Goal: Task Accomplishment & Management: Manage account settings

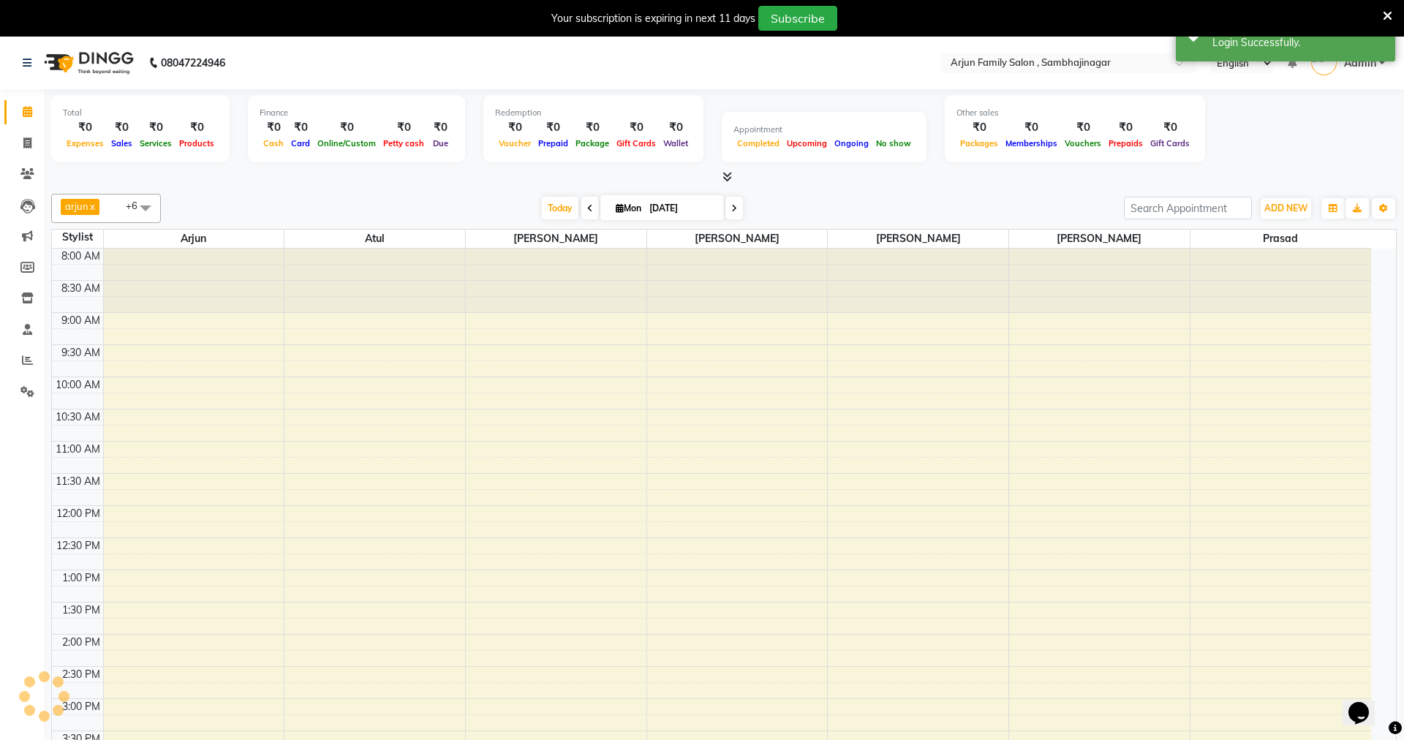
select select "en"
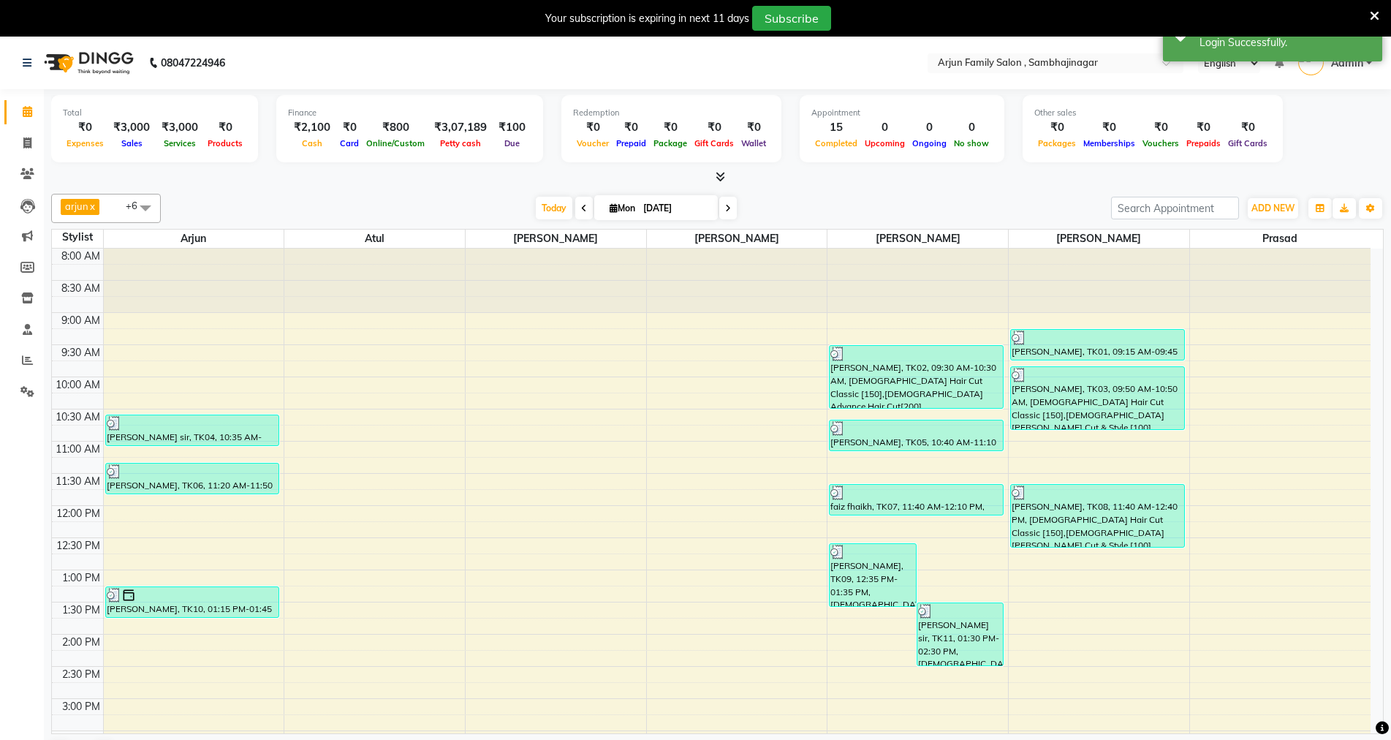
click at [1376, 12] on icon at bounding box center [1375, 16] width 10 height 13
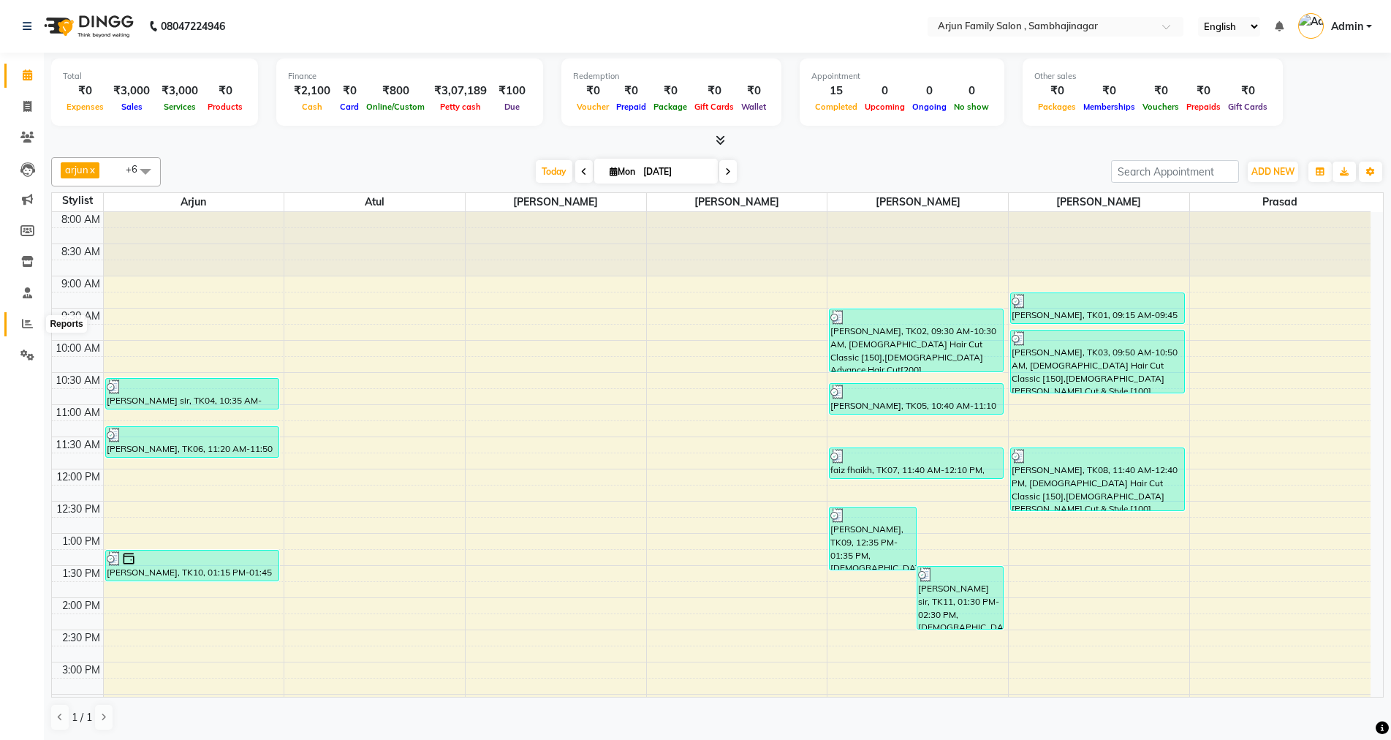
click at [21, 322] on span at bounding box center [28, 324] width 26 height 17
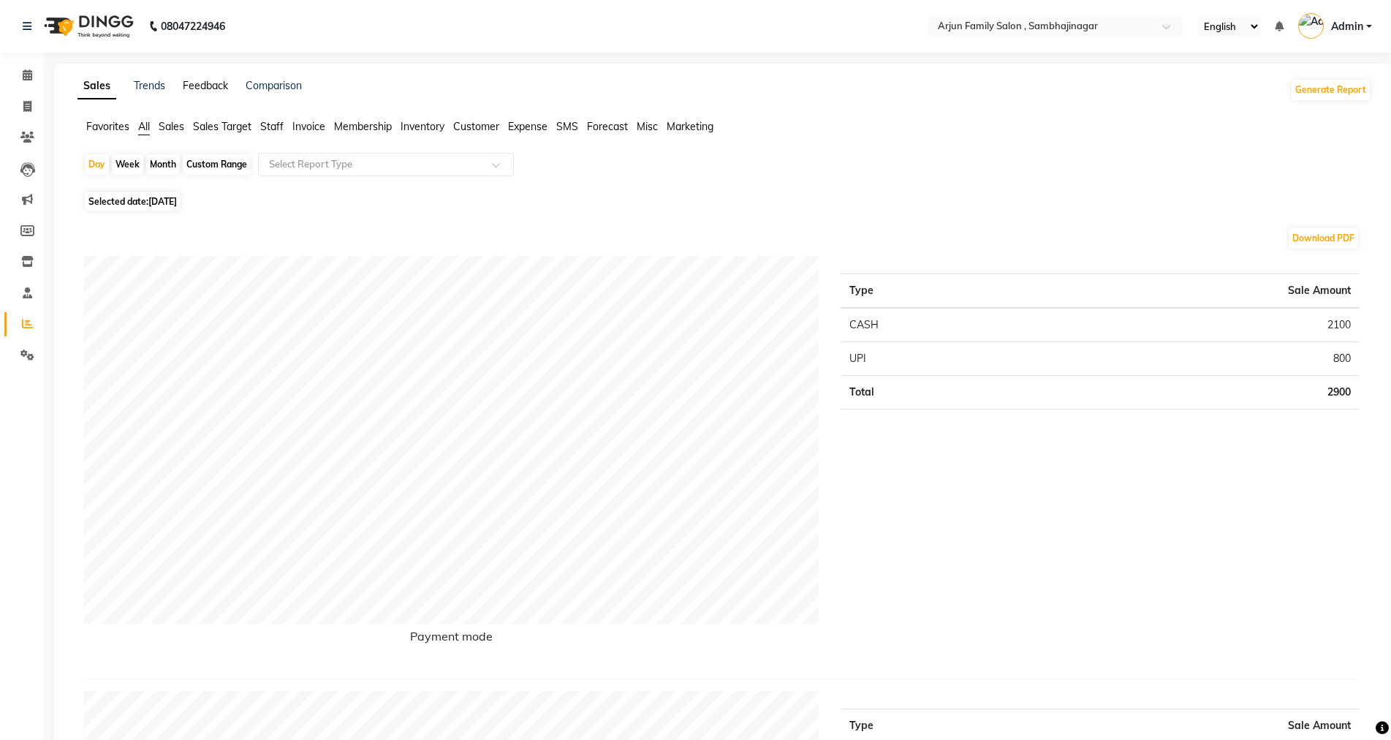
click at [211, 91] on link "Feedback" at bounding box center [205, 85] width 45 height 13
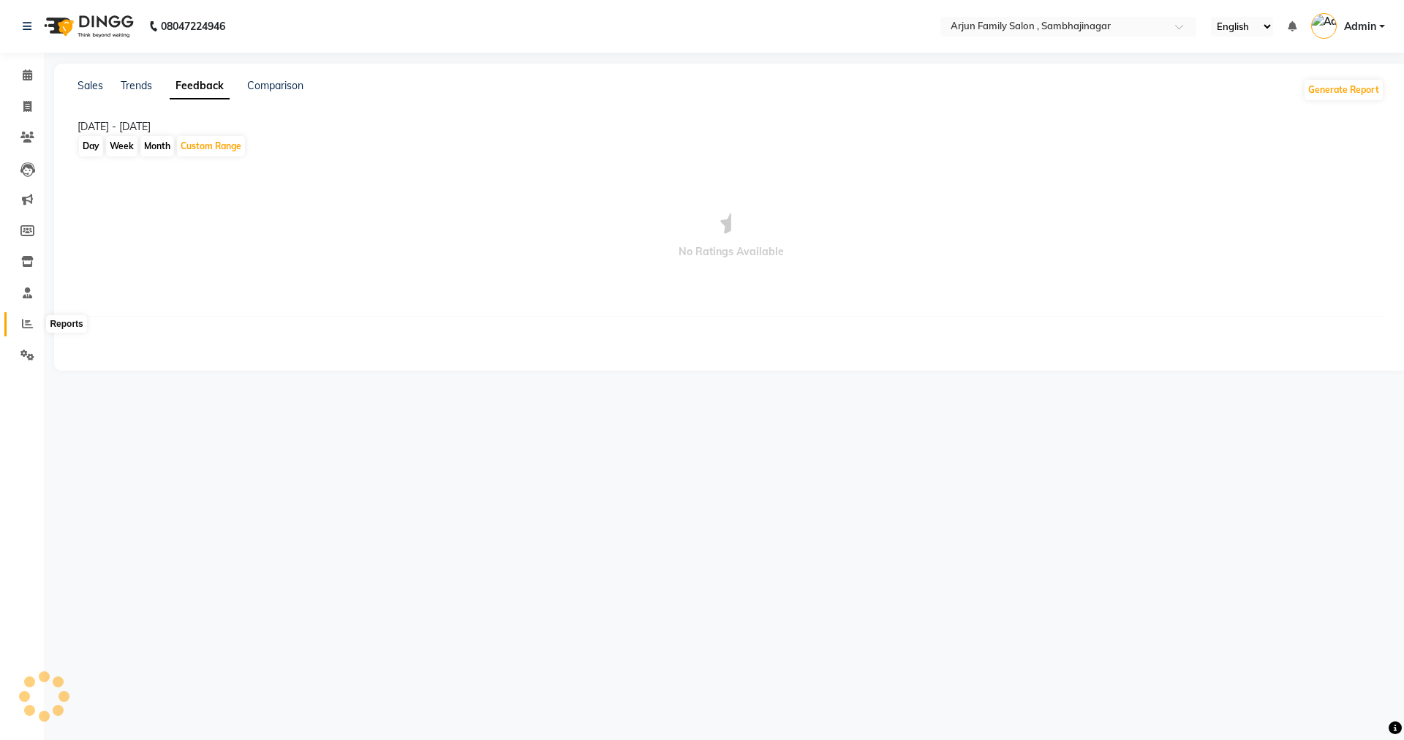
click at [29, 324] on icon at bounding box center [27, 323] width 11 height 11
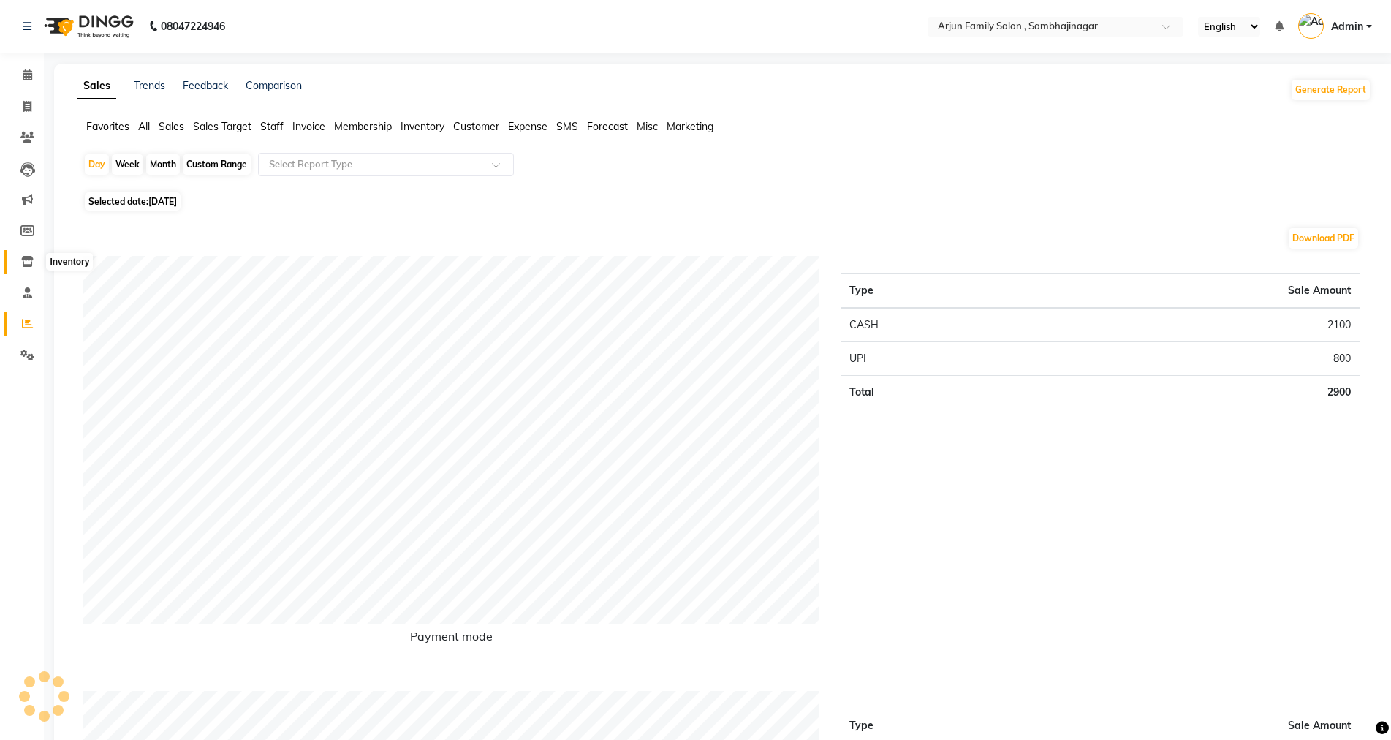
click at [24, 263] on icon at bounding box center [27, 261] width 12 height 11
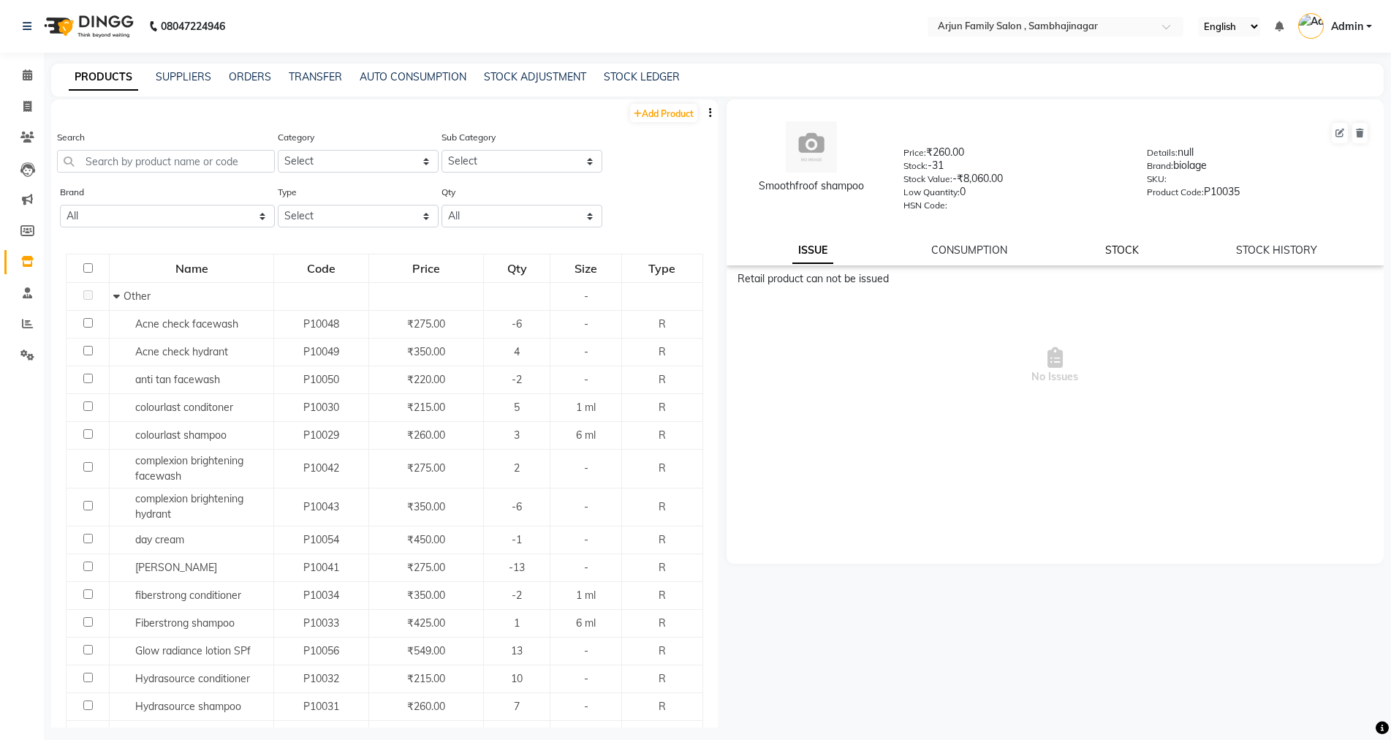
click at [1123, 246] on link "STOCK" at bounding box center [1122, 249] width 34 height 13
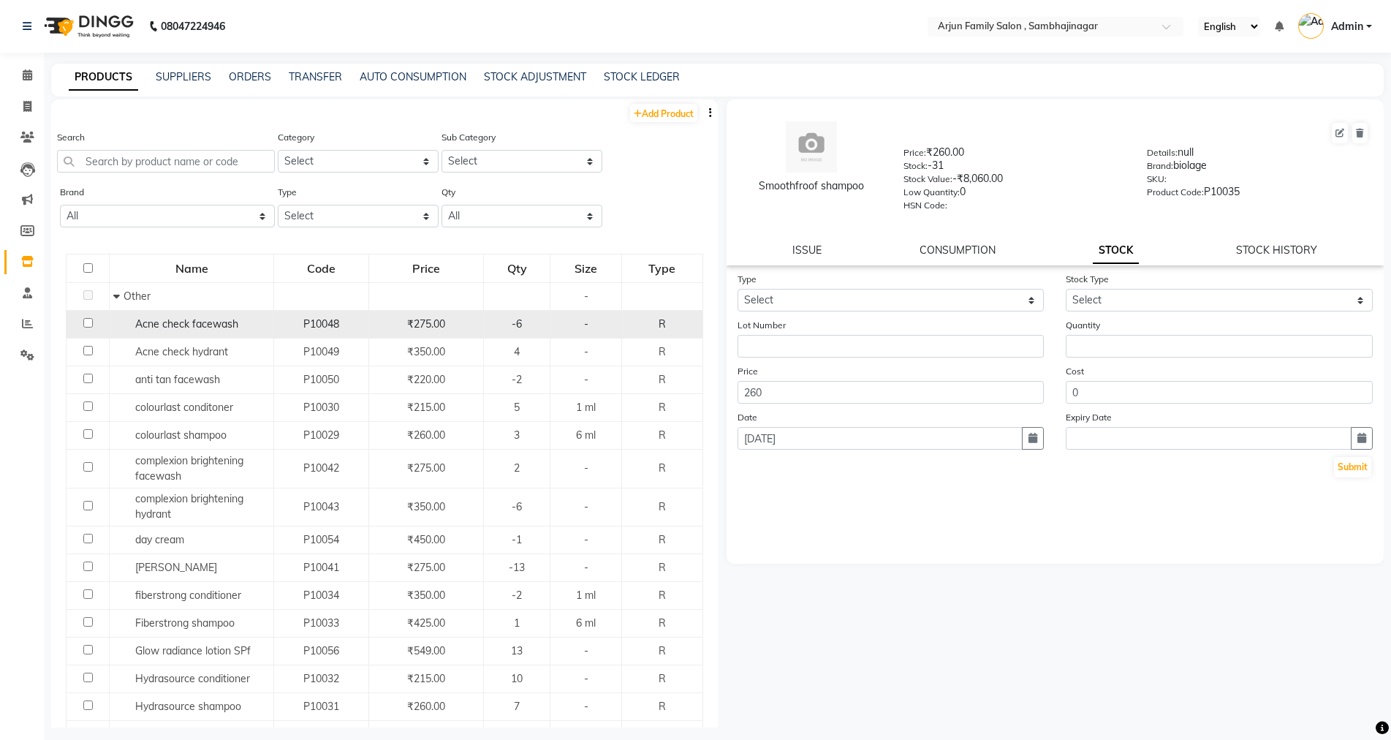
click at [498, 330] on div "-6" at bounding box center [517, 324] width 54 height 15
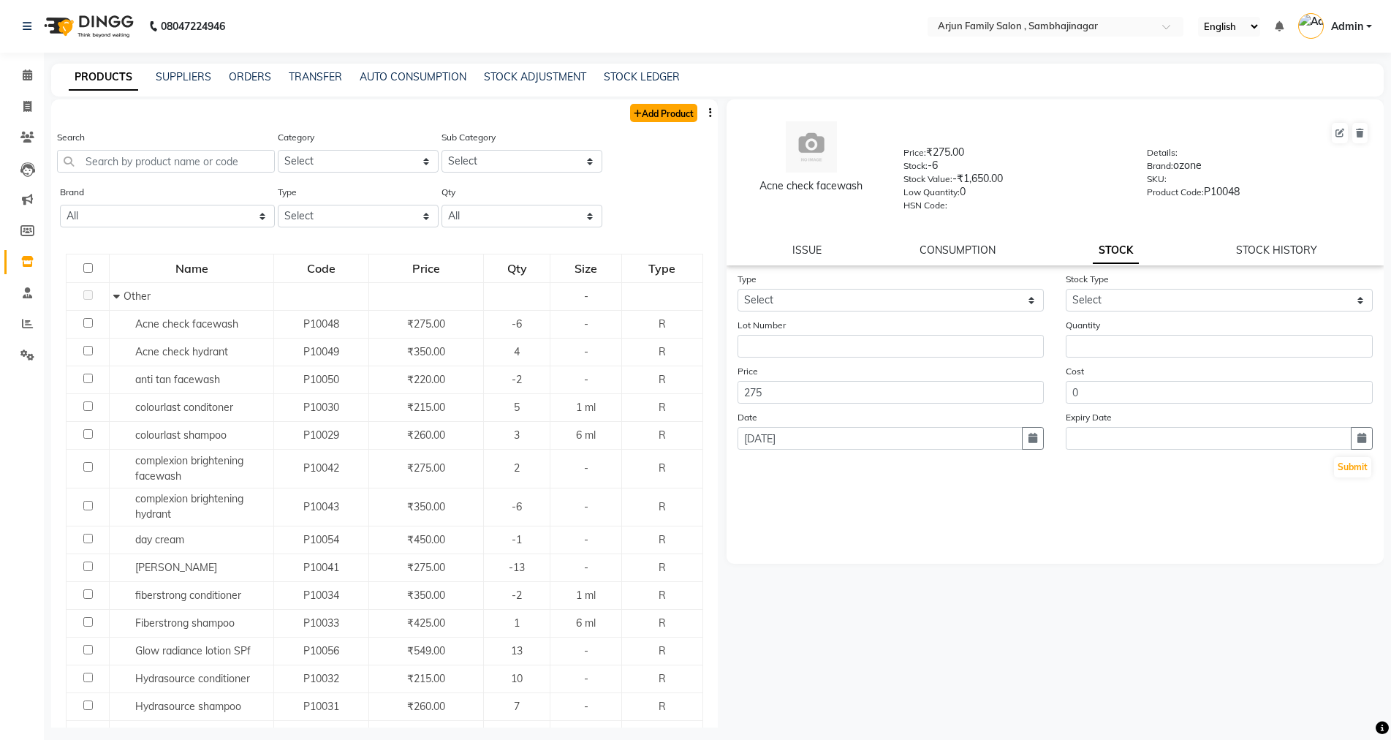
click at [639, 107] on link "Add Product" at bounding box center [663, 113] width 67 height 18
select select "true"
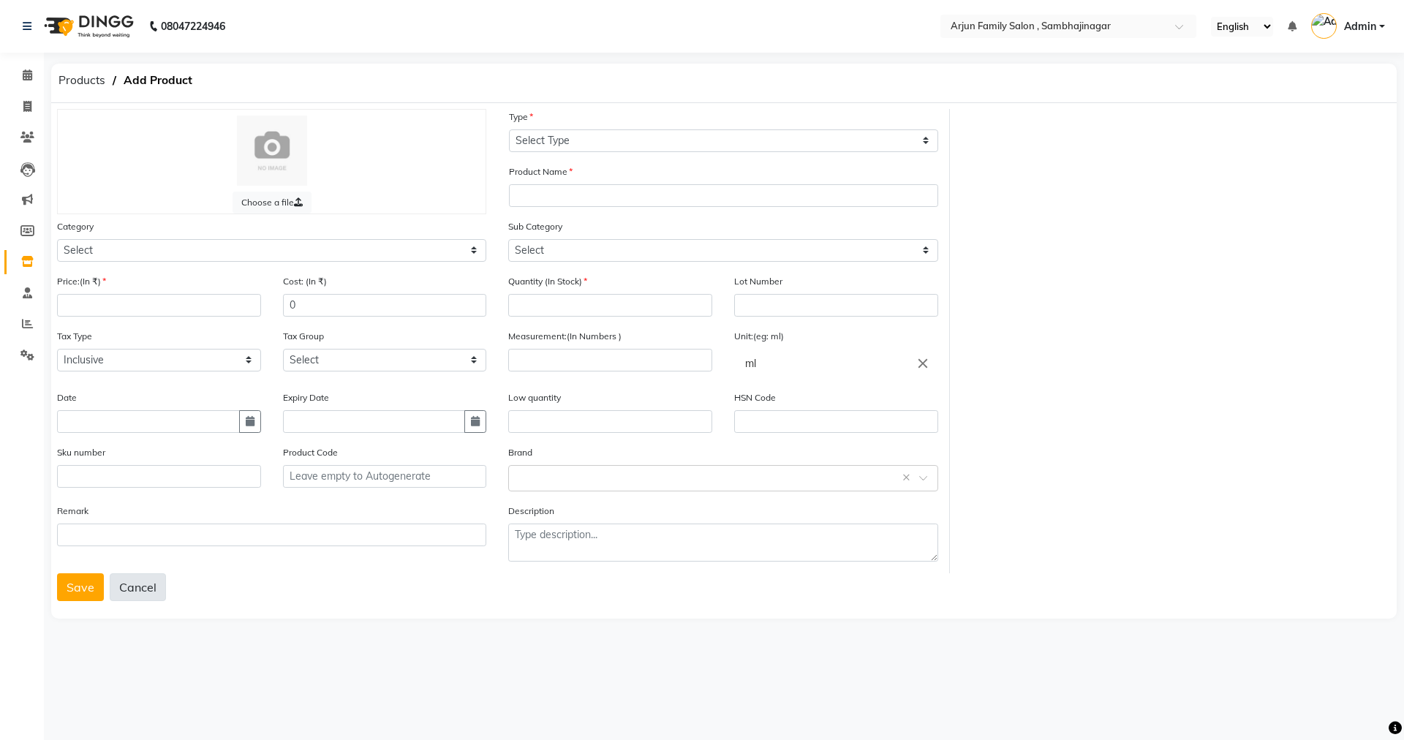
click at [147, 578] on button "Cancel" at bounding box center [138, 587] width 56 height 28
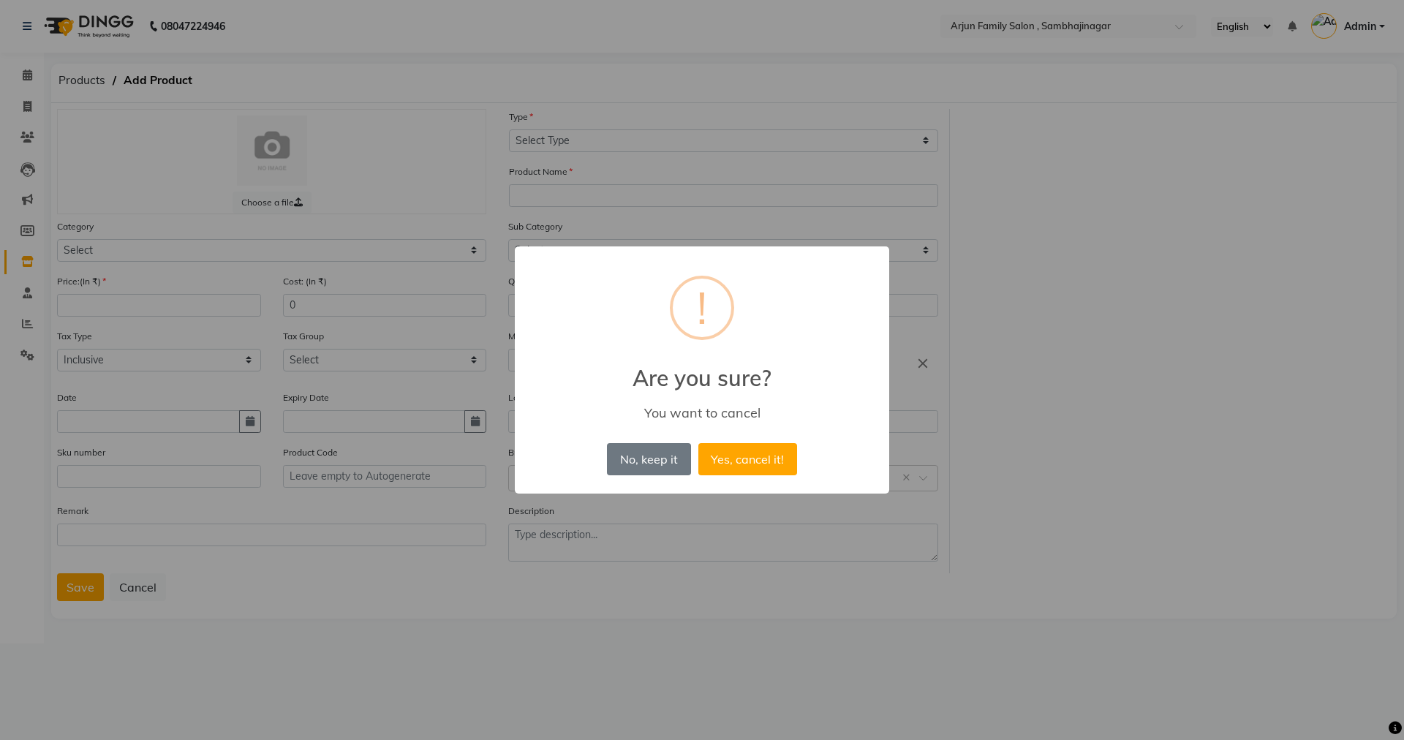
drag, startPoint x: 775, startPoint y: 465, endPoint x: 91, endPoint y: 368, distance: 691.1
click at [774, 464] on button "Yes, cancel it!" at bounding box center [747, 459] width 99 height 32
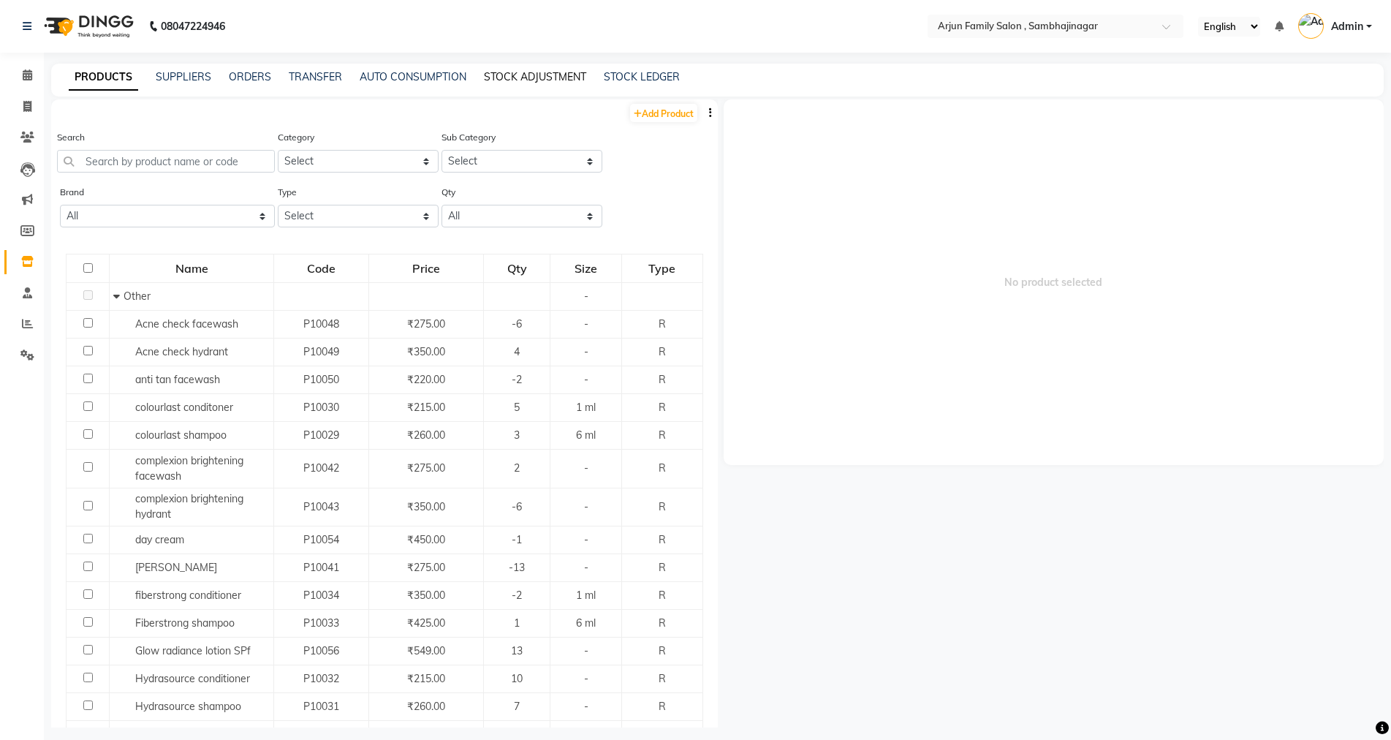
click at [524, 78] on link "STOCK ADJUSTMENT" at bounding box center [535, 76] width 102 height 13
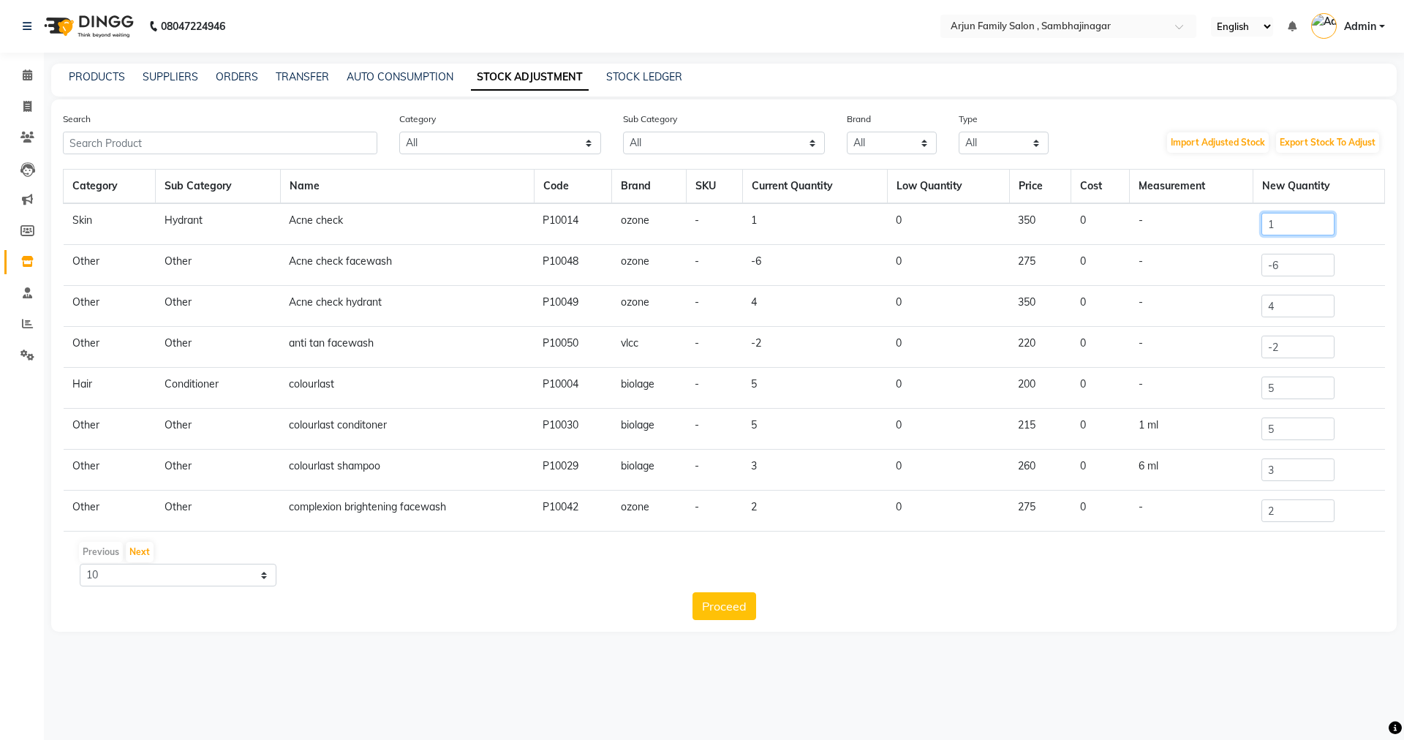
click at [1307, 221] on input "1" at bounding box center [1297, 224] width 73 height 23
click at [1153, 424] on td "1 ml" at bounding box center [1192, 429] width 124 height 41
click at [1152, 420] on td "1 ml" at bounding box center [1192, 429] width 124 height 41
click at [1145, 420] on td "1 ml" at bounding box center [1192, 429] width 124 height 41
click at [1134, 464] on td "6 ml" at bounding box center [1192, 470] width 124 height 41
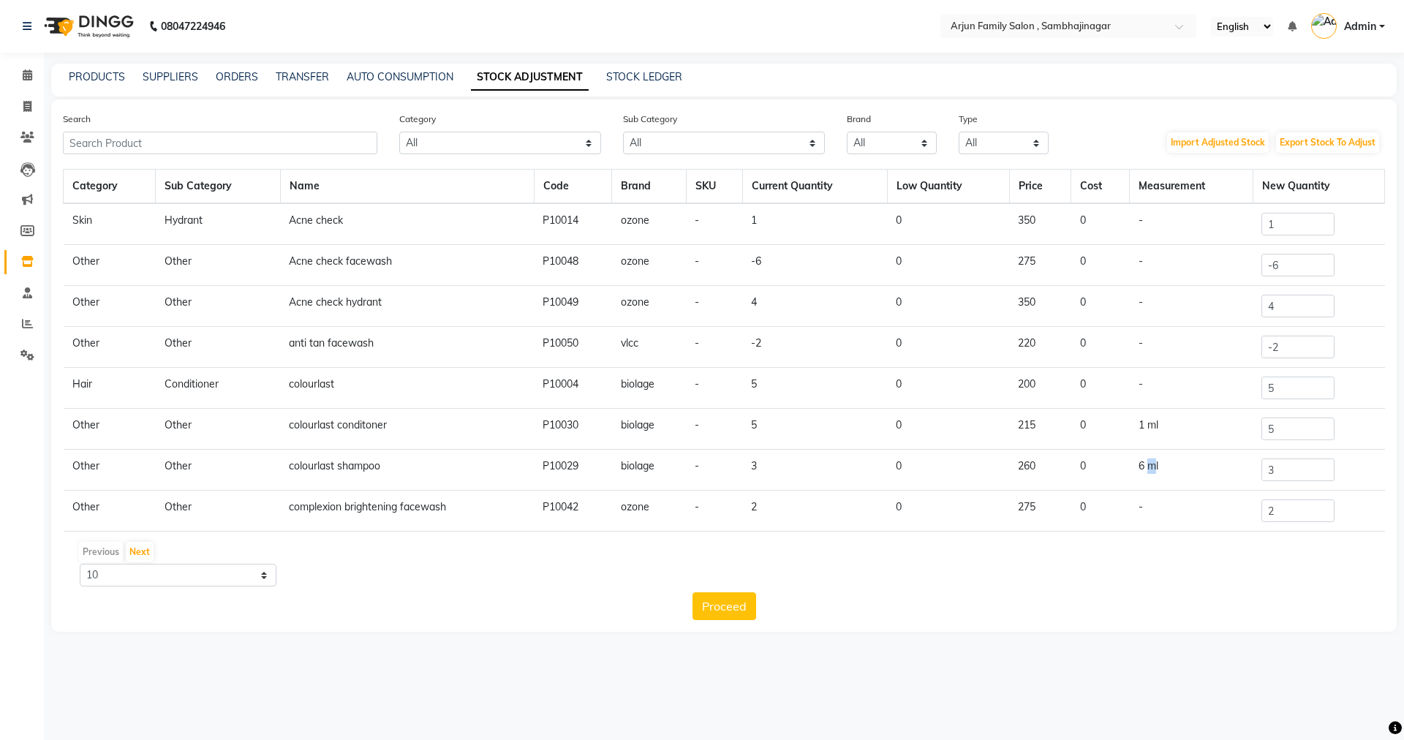
click at [1134, 464] on td "6 ml" at bounding box center [1192, 470] width 124 height 41
click at [1039, 431] on td "215" at bounding box center [1039, 429] width 61 height 41
click at [1027, 425] on td "215" at bounding box center [1039, 429] width 61 height 41
click at [1019, 418] on td "215" at bounding box center [1039, 429] width 61 height 41
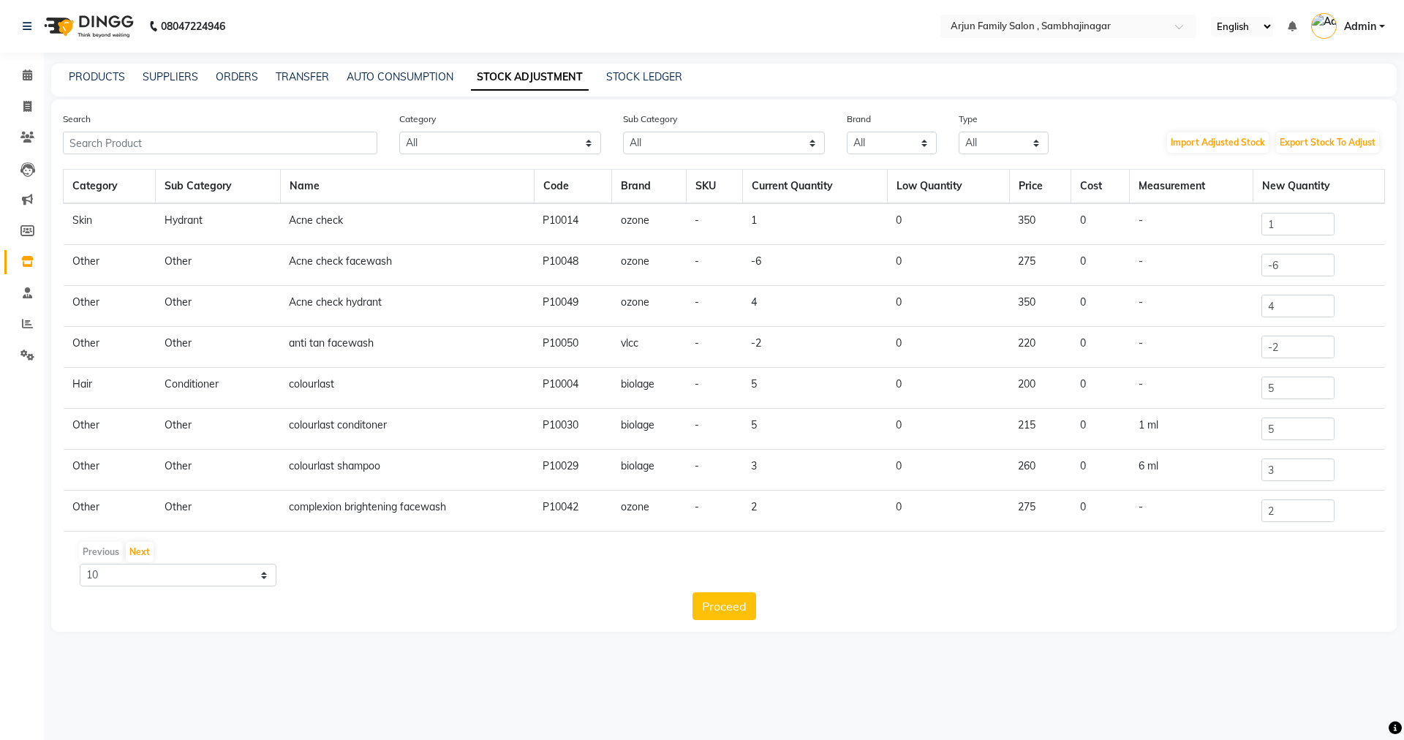
click at [1025, 426] on td "215" at bounding box center [1039, 429] width 61 height 41
click at [1026, 178] on th "Price" at bounding box center [1039, 187] width 61 height 34
click at [1283, 222] on input "1" at bounding box center [1297, 224] width 73 height 23
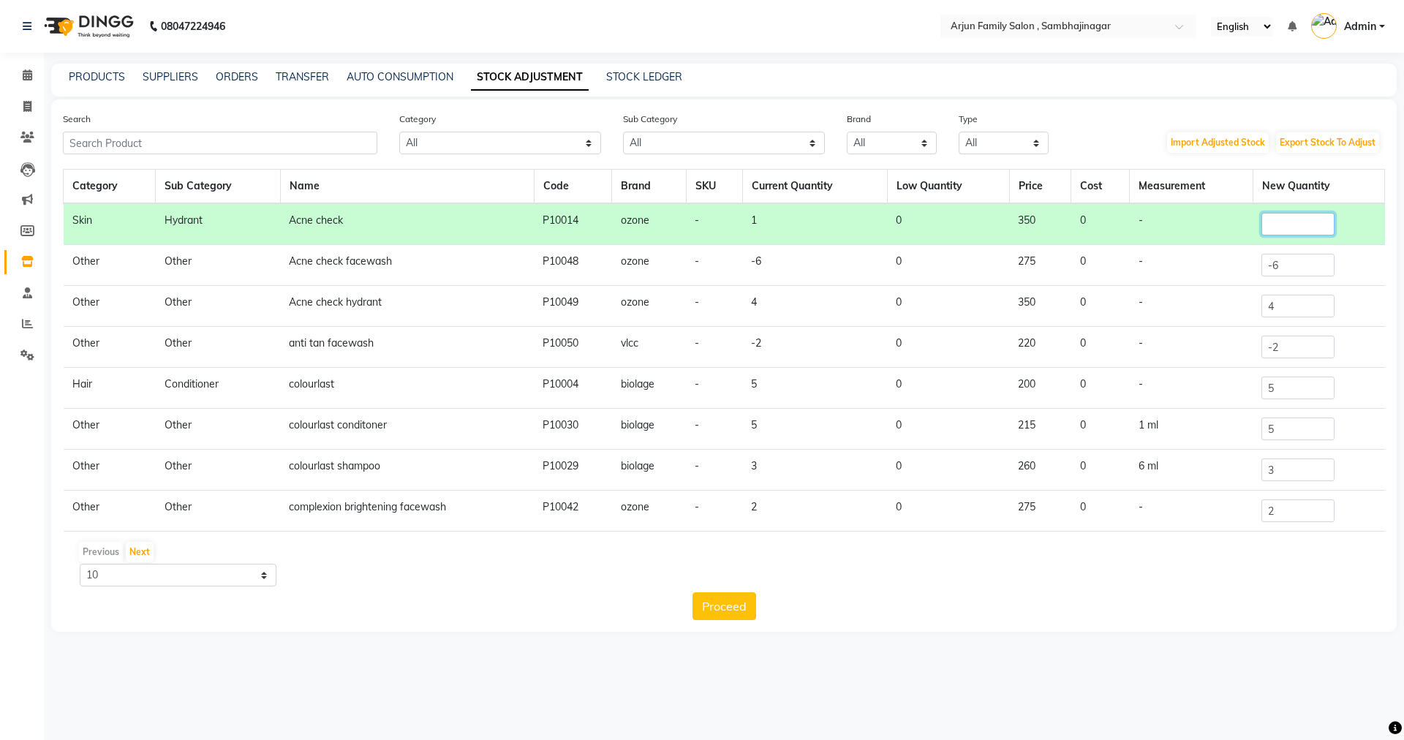
type input "1"
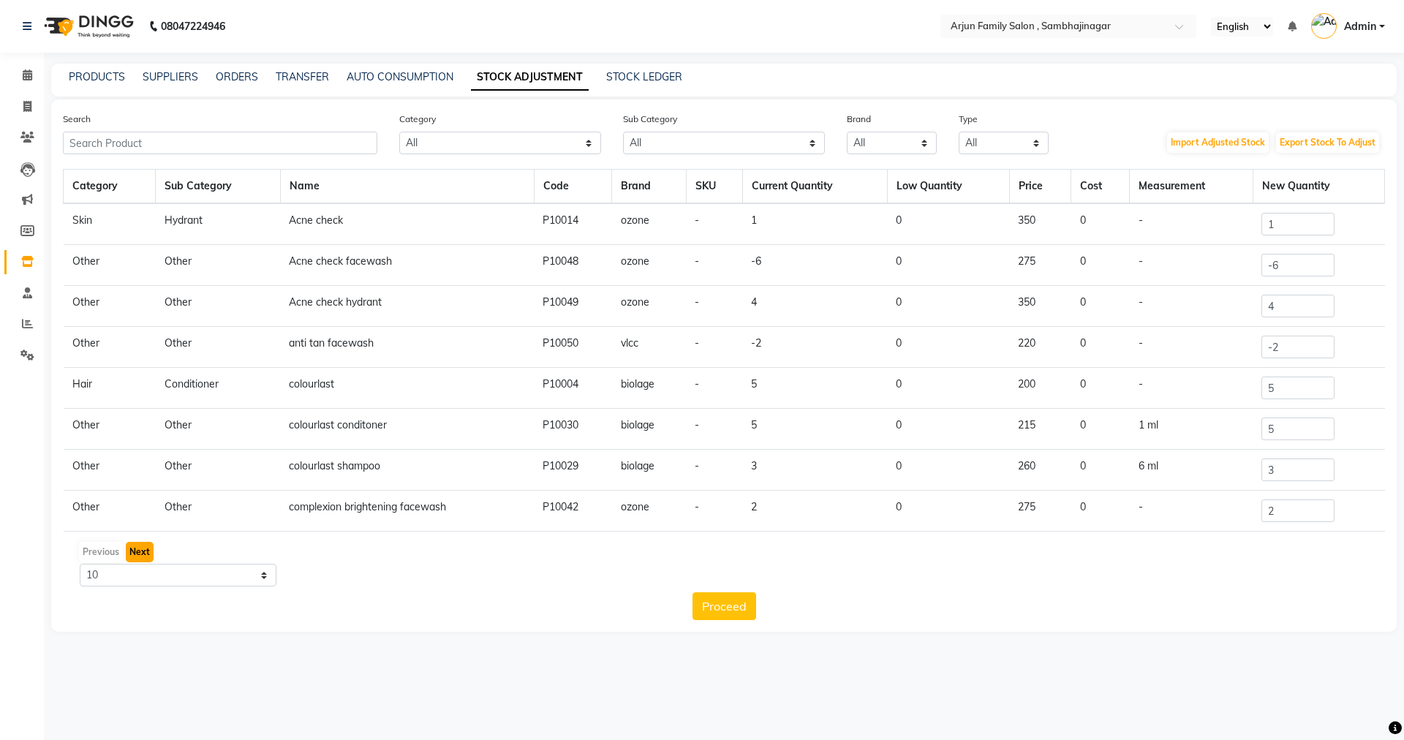
click at [144, 550] on button "Next" at bounding box center [140, 552] width 28 height 20
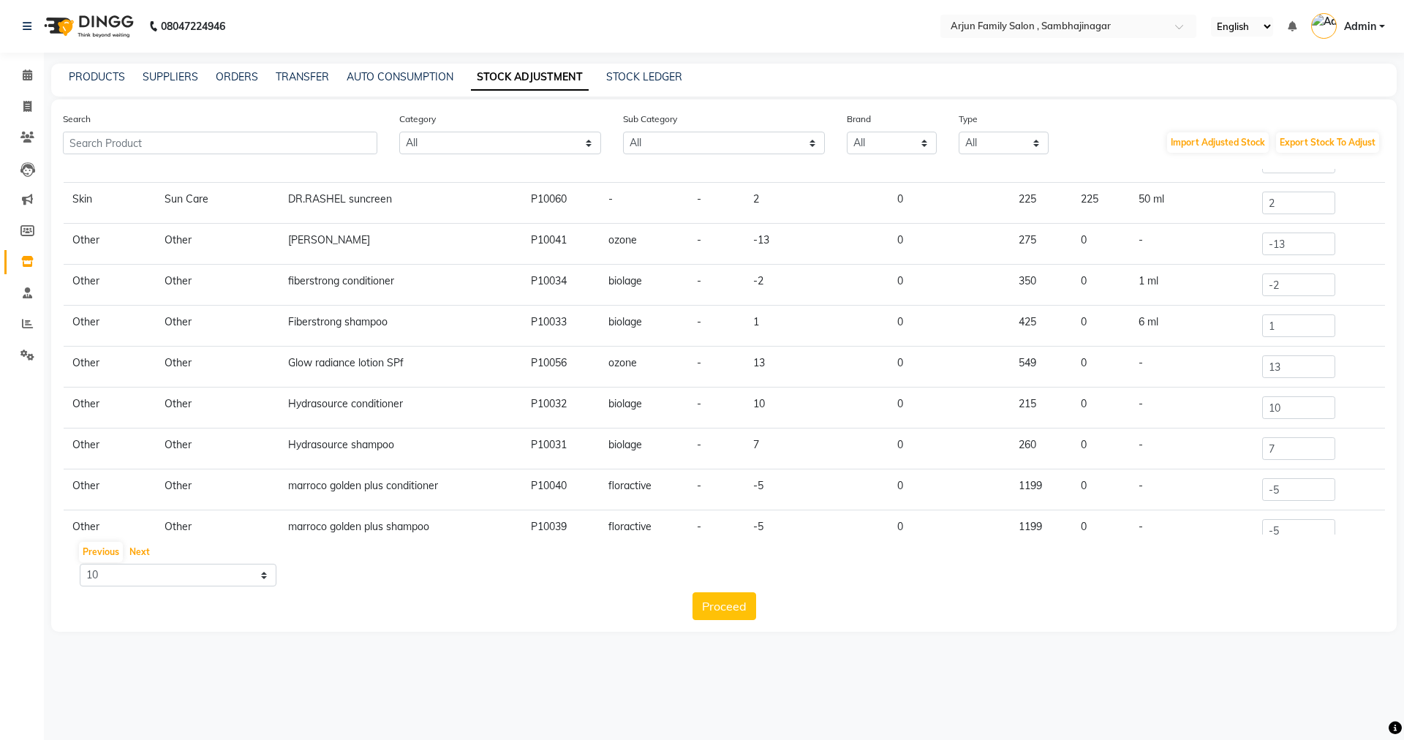
scroll to position [91, 0]
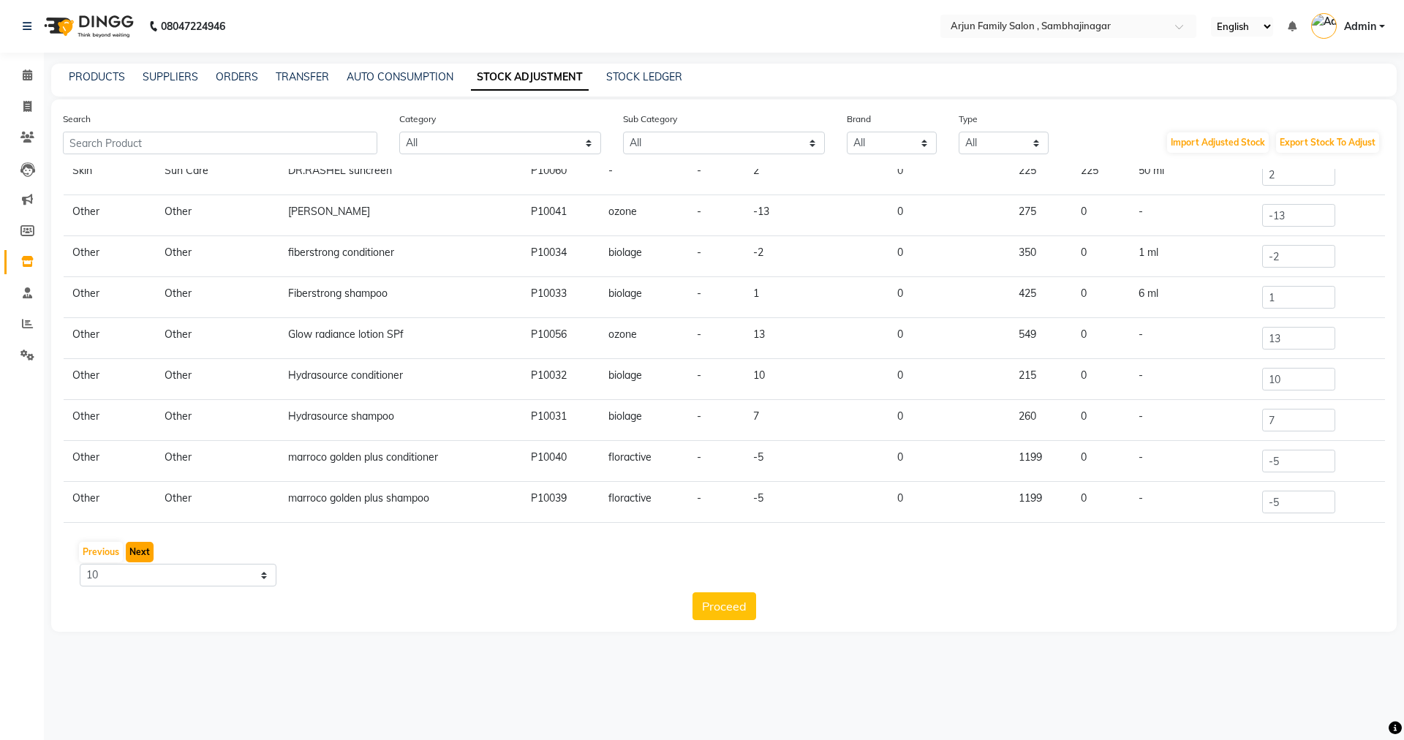
click at [140, 558] on button "Next" at bounding box center [140, 552] width 28 height 20
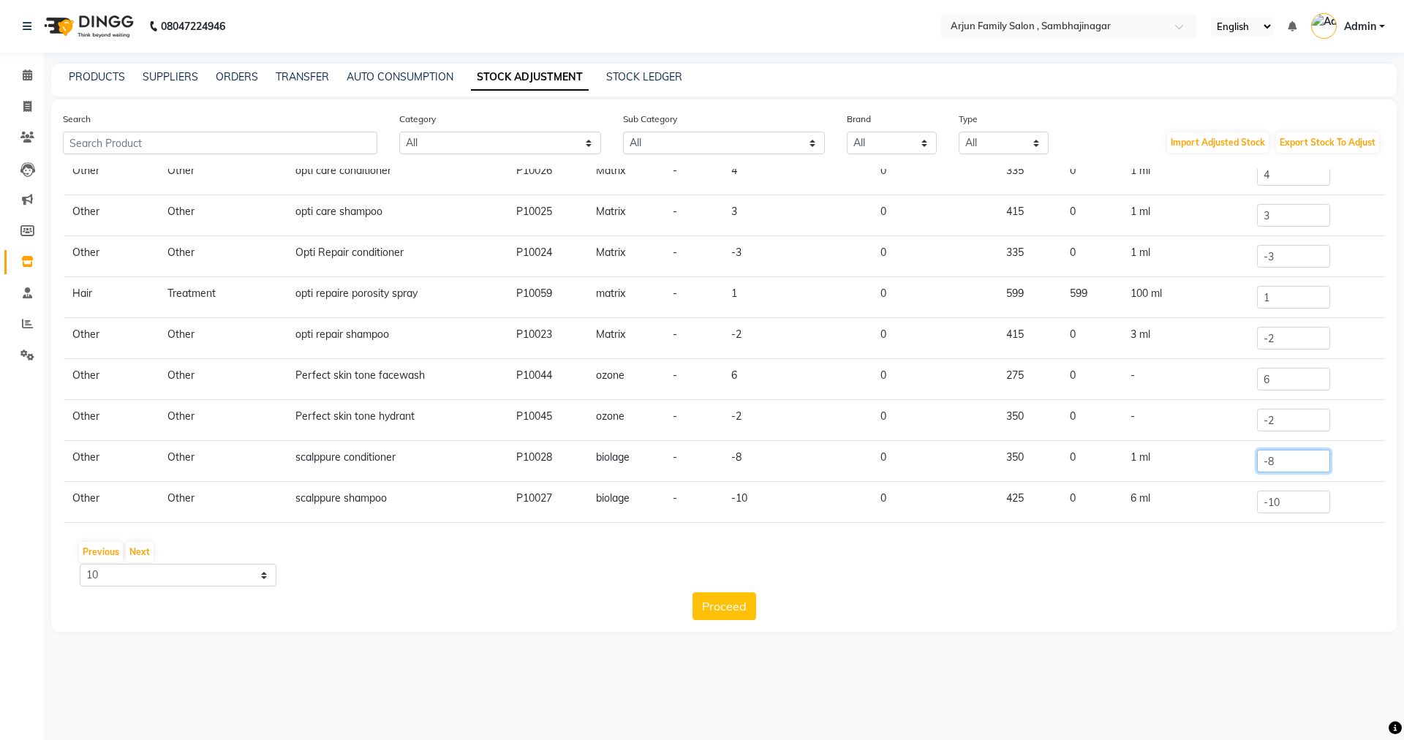
click at [1297, 463] on input "-8" at bounding box center [1293, 461] width 73 height 23
click at [1296, 506] on input "-10" at bounding box center [1293, 502] width 73 height 23
type input "-1"
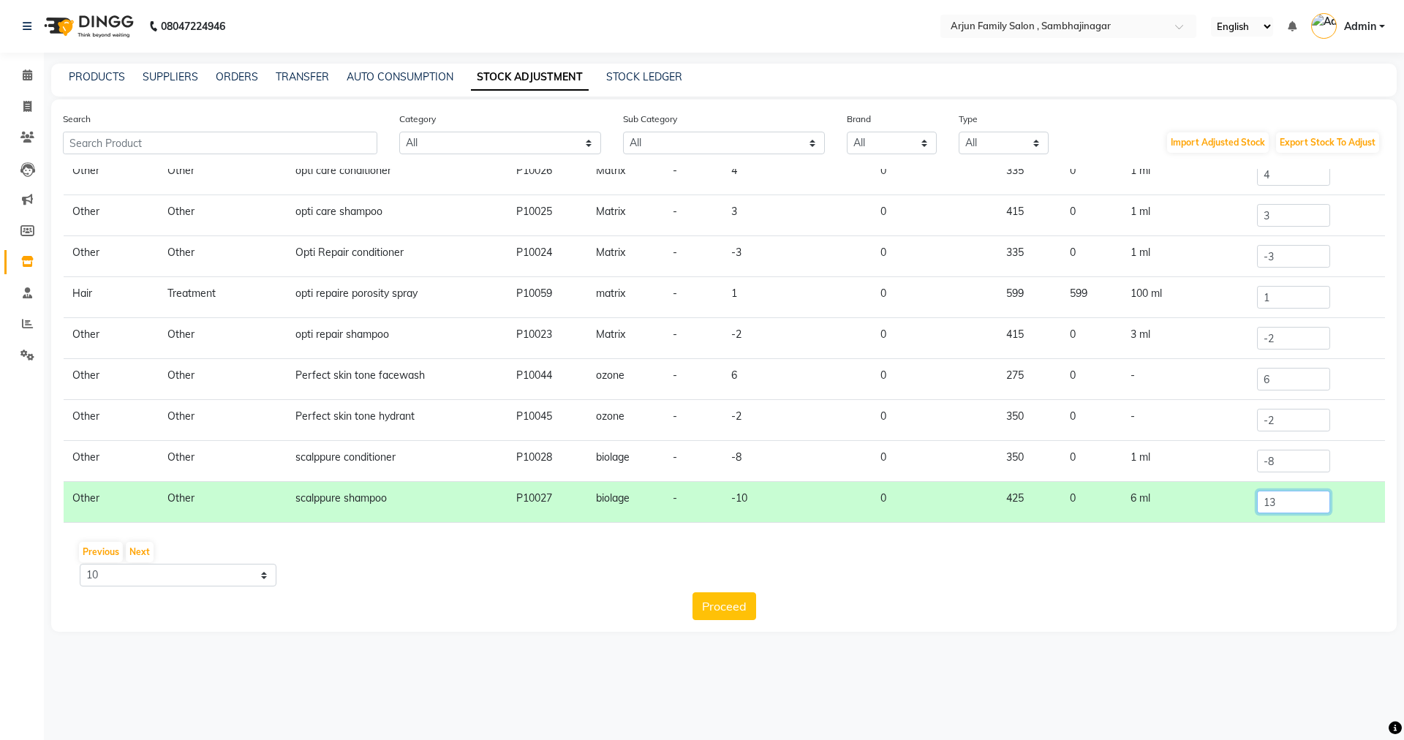
type input "13"
click at [1249, 544] on div "Previous Next" at bounding box center [724, 551] width 1310 height 23
click at [1296, 459] on input "-8" at bounding box center [1293, 461] width 73 height 23
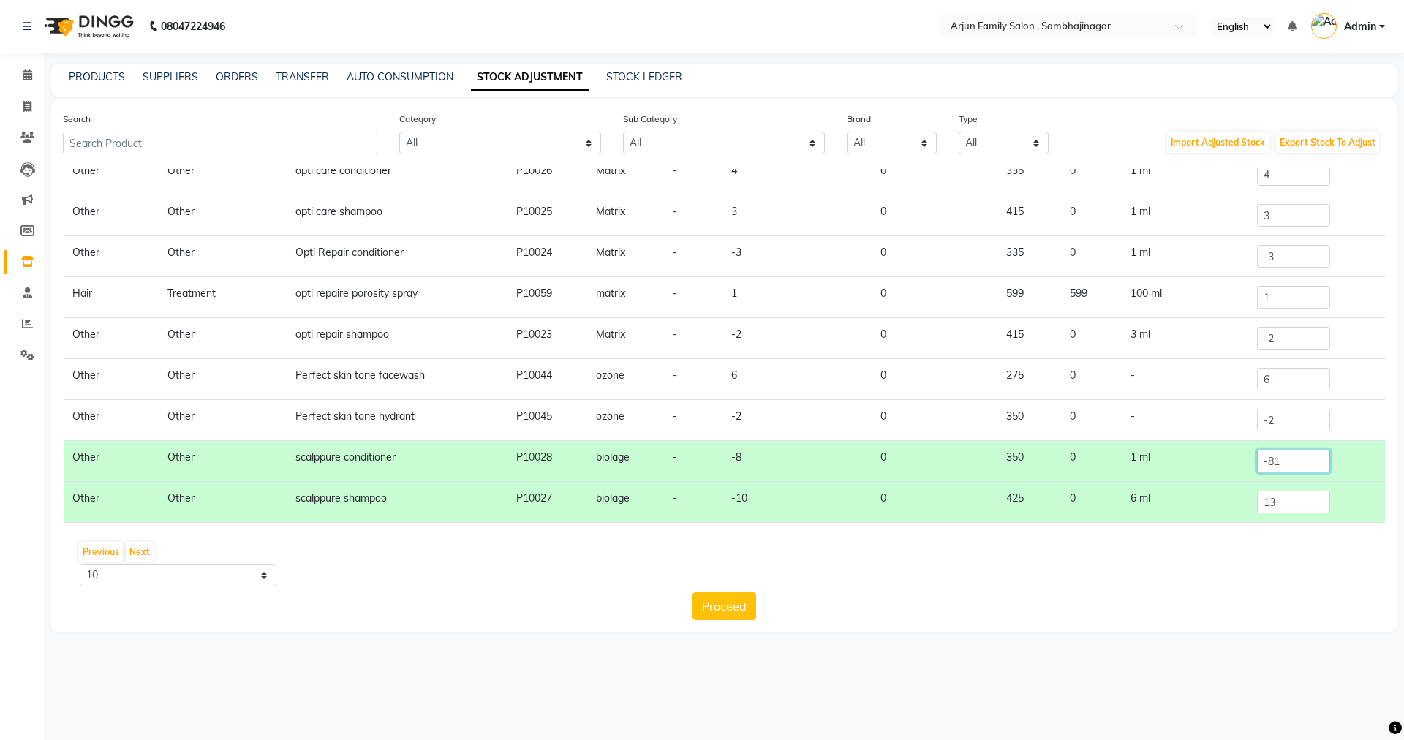
type input "-8"
type input "10"
click at [1108, 576] on div "Previous Next 10 50 100" at bounding box center [724, 563] width 1310 height 46
click at [1270, 416] on input "-2" at bounding box center [1293, 420] width 73 height 23
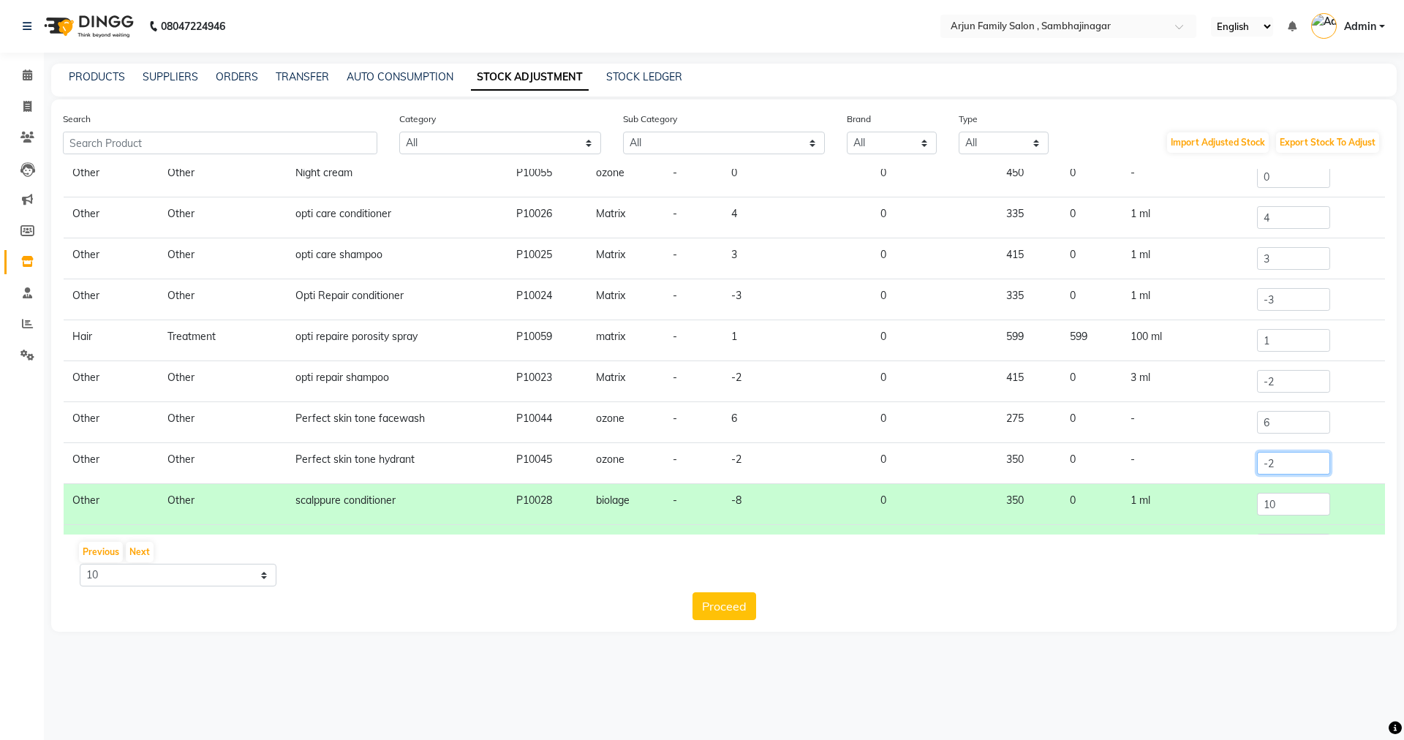
scroll to position [0, 0]
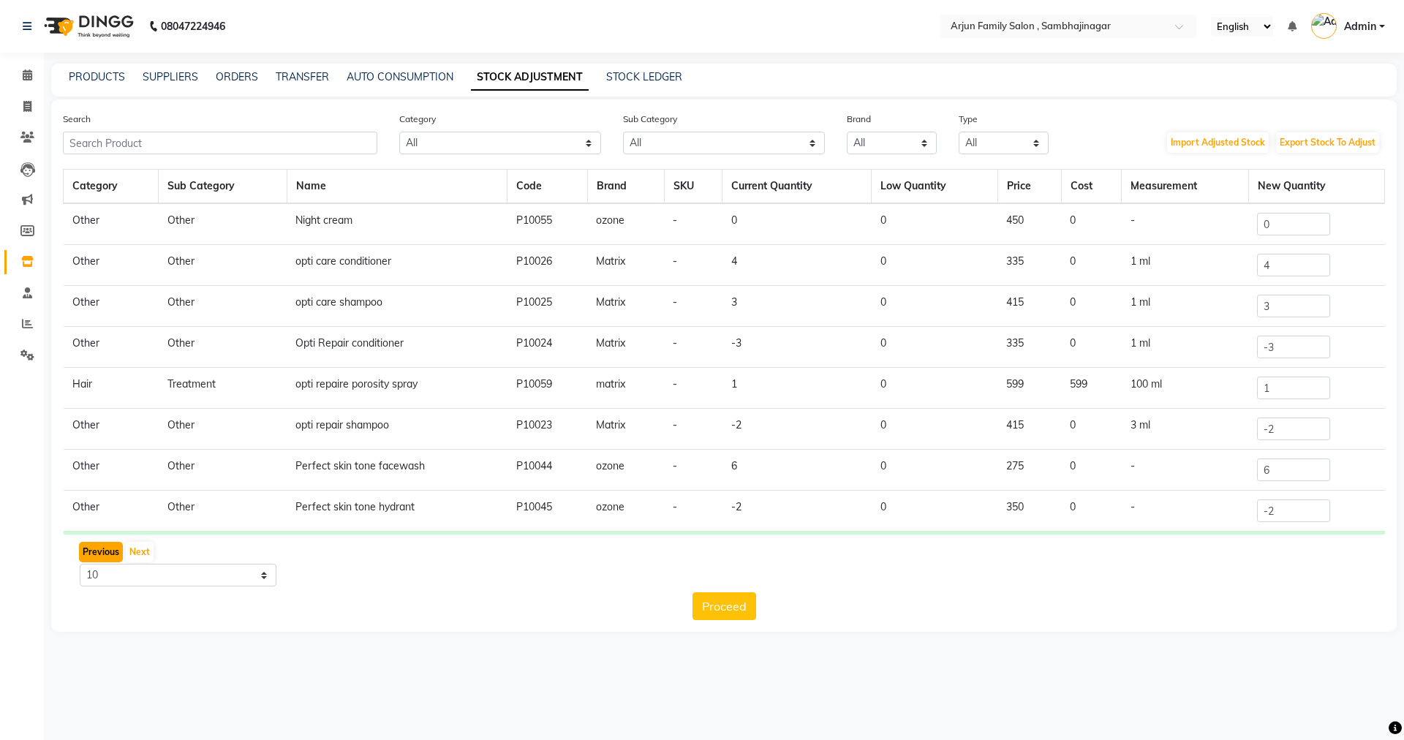
click at [111, 551] on button "Previous" at bounding box center [101, 552] width 44 height 20
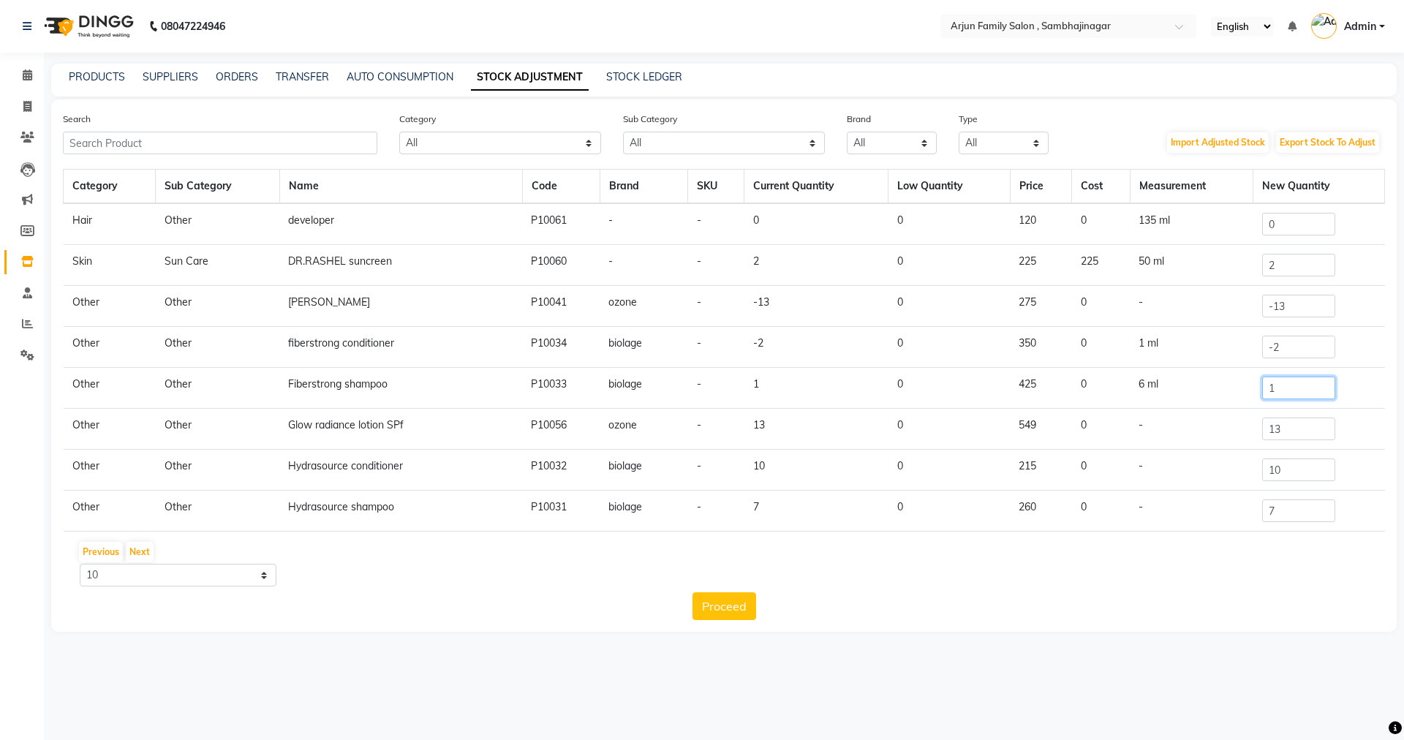
click at [1269, 386] on input "1" at bounding box center [1298, 388] width 73 height 23
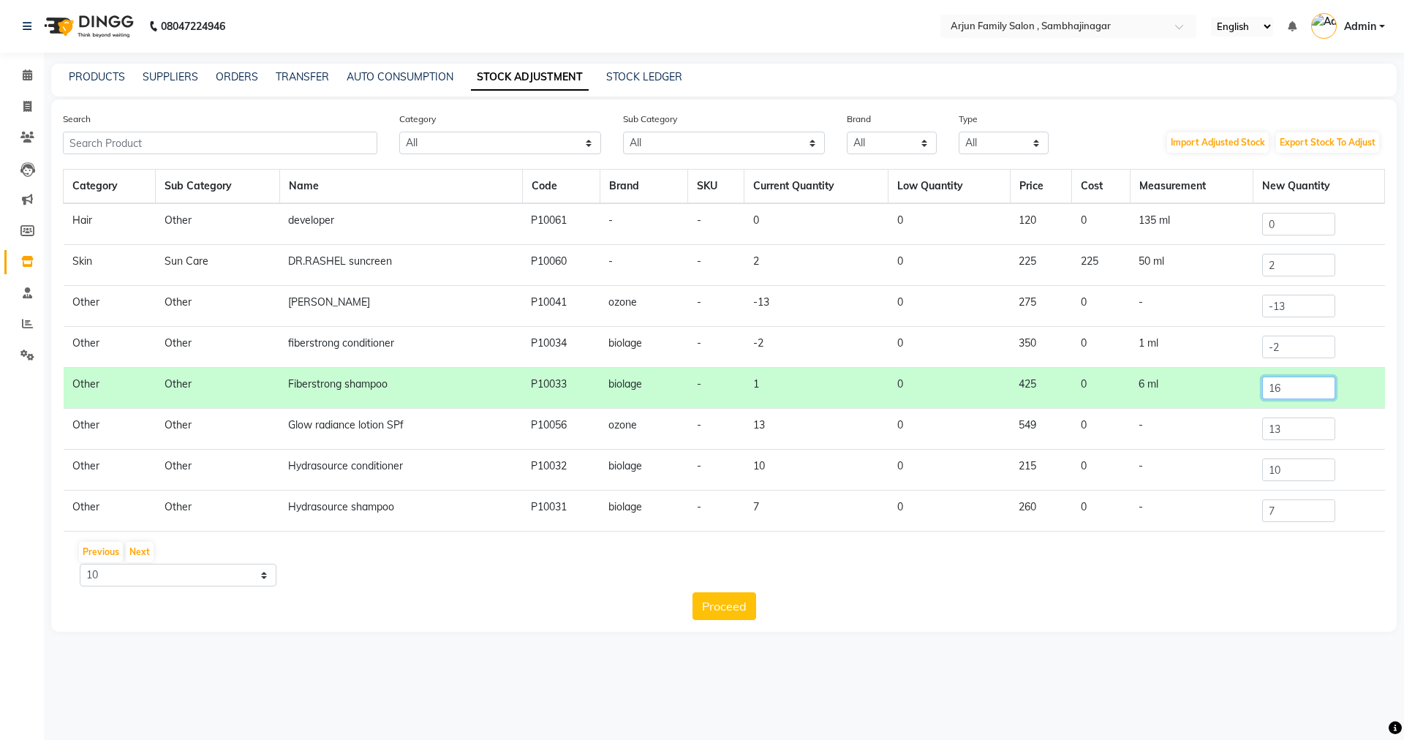
type input "16"
click at [1298, 348] on input "-2" at bounding box center [1298, 347] width 73 height 23
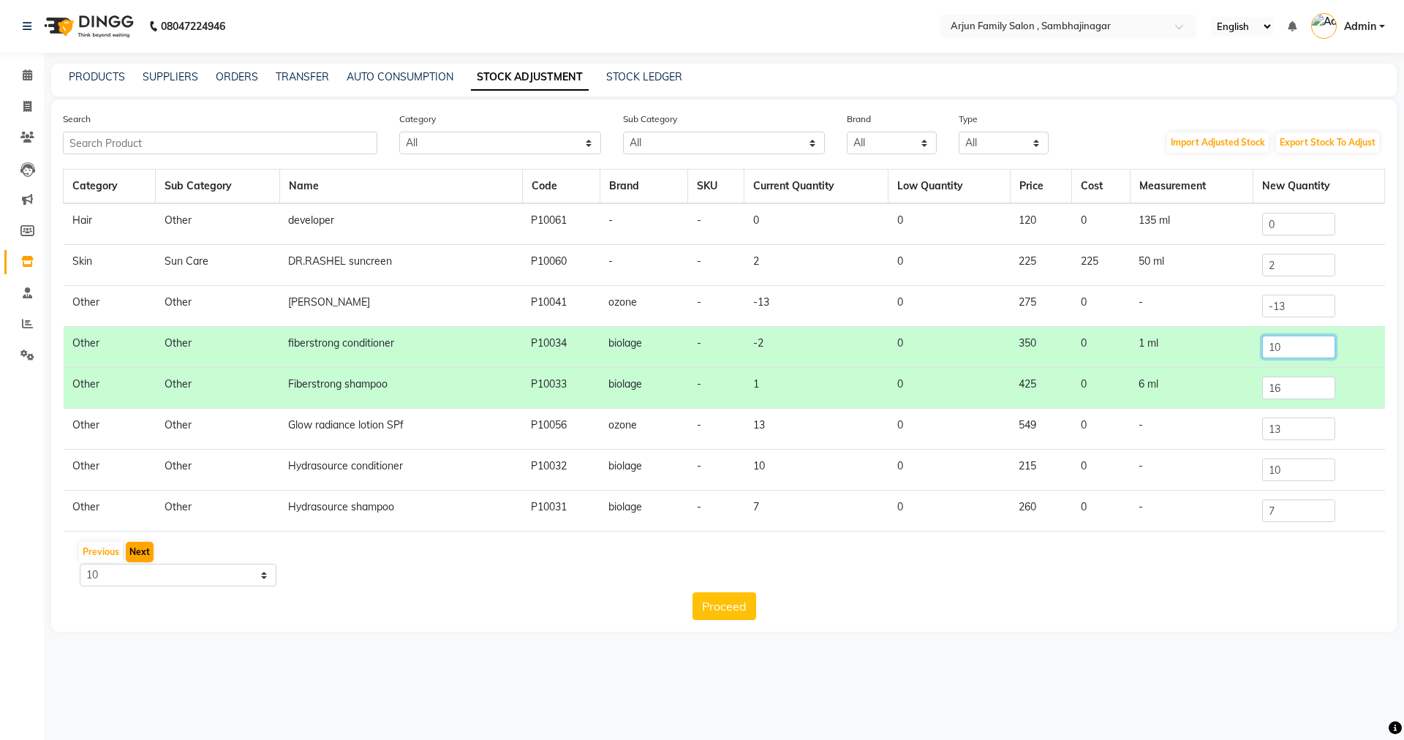
type input "10"
click at [135, 545] on button "Next" at bounding box center [140, 552] width 28 height 20
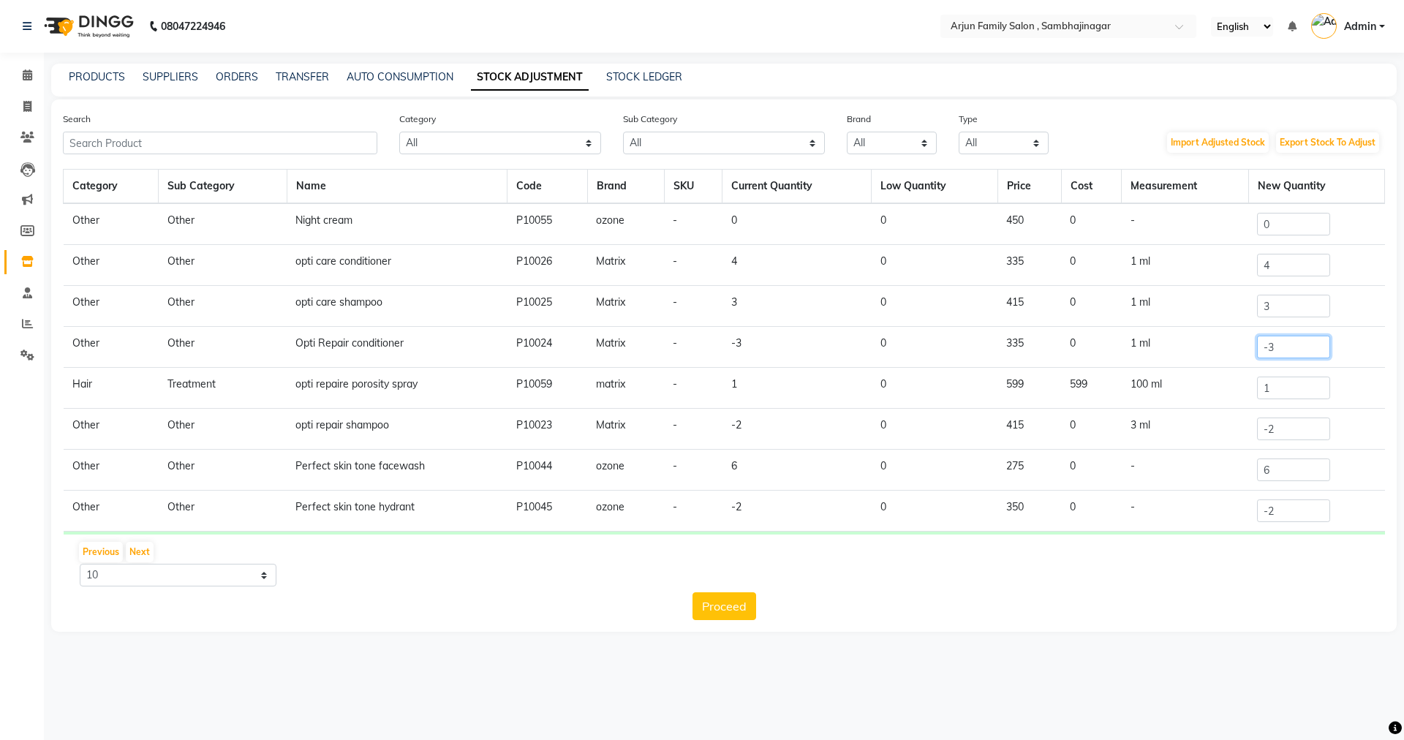
click at [1286, 341] on input "-3" at bounding box center [1293, 347] width 73 height 23
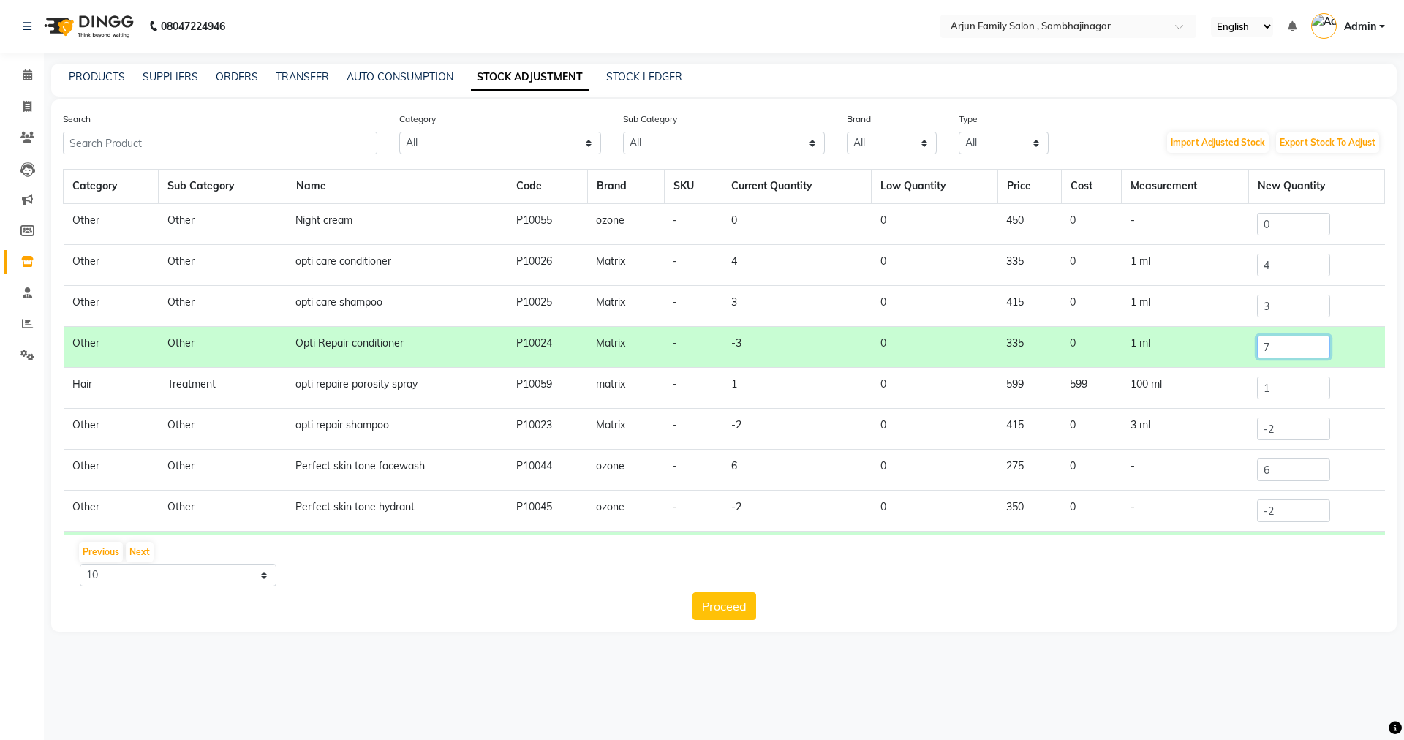
type input "7"
click at [1292, 306] on input "3" at bounding box center [1293, 306] width 73 height 23
click at [1262, 430] on input "-2" at bounding box center [1293, 428] width 73 height 23
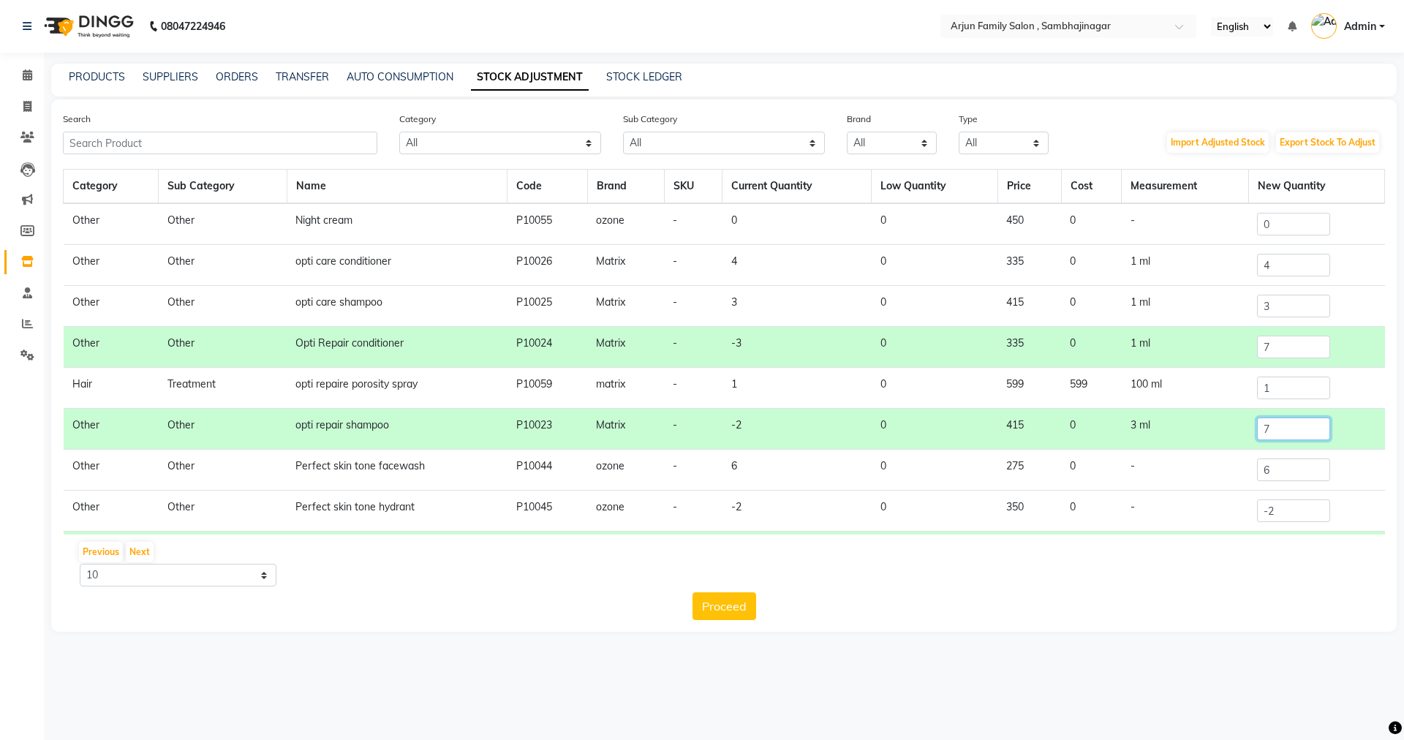
type input "7"
drag, startPoint x: 1192, startPoint y: 566, endPoint x: 1193, endPoint y: 556, distance: 10.3
click at [1192, 562] on div "Previous Next 10 50 100" at bounding box center [724, 563] width 1310 height 46
click at [298, 644] on main "PRODUCTS SUPPLIERS ORDERS TRANSFER AUTO CONSUMPTION STOCK ADJUSTMENT STOCK LEDG…" at bounding box center [724, 359] width 1360 height 590
click at [1002, 341] on td "335" at bounding box center [1029, 347] width 64 height 41
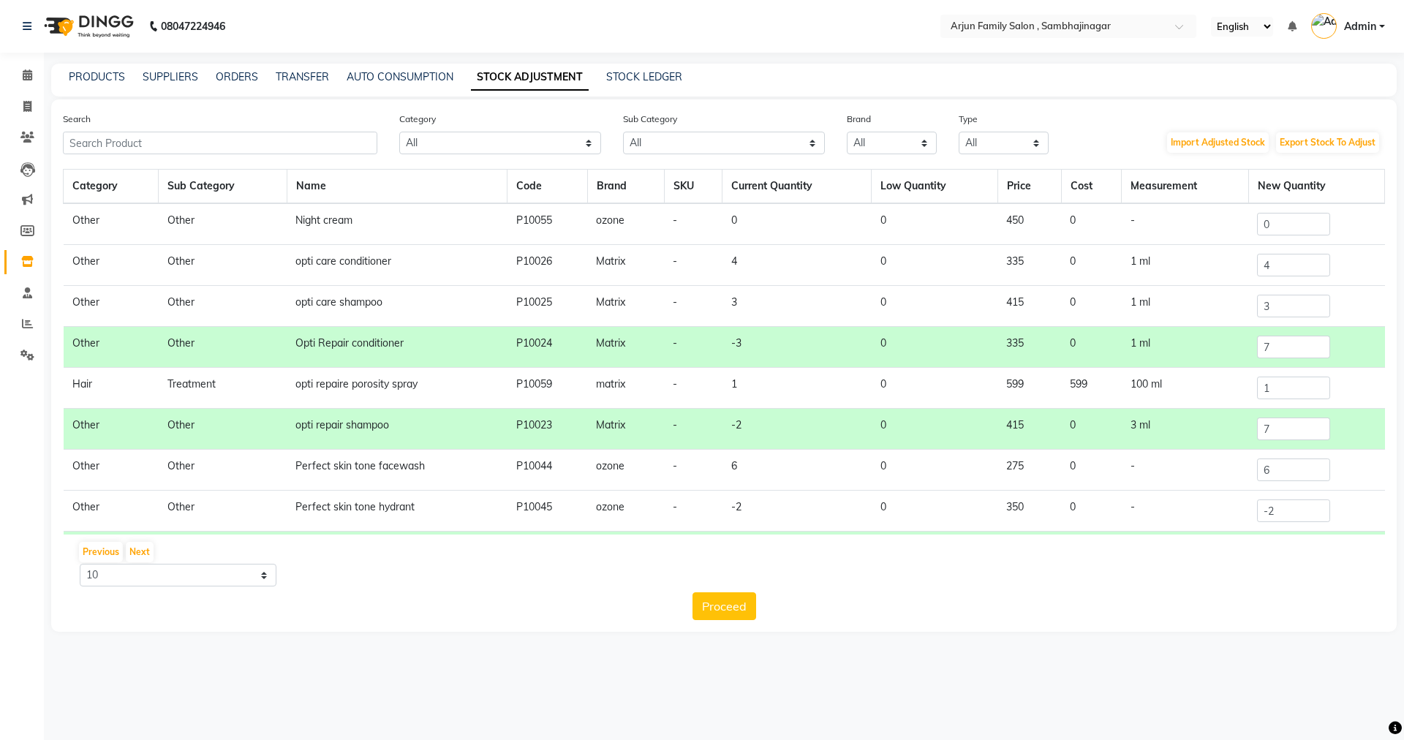
click at [1030, 396] on td "599" at bounding box center [1029, 388] width 64 height 41
drag, startPoint x: 1016, startPoint y: 387, endPoint x: 1083, endPoint y: 205, distance: 193.1
click at [1015, 387] on td "599" at bounding box center [1029, 388] width 64 height 41
click at [1014, 191] on th "Price" at bounding box center [1029, 187] width 64 height 34
click at [1019, 184] on th "Price" at bounding box center [1029, 187] width 64 height 34
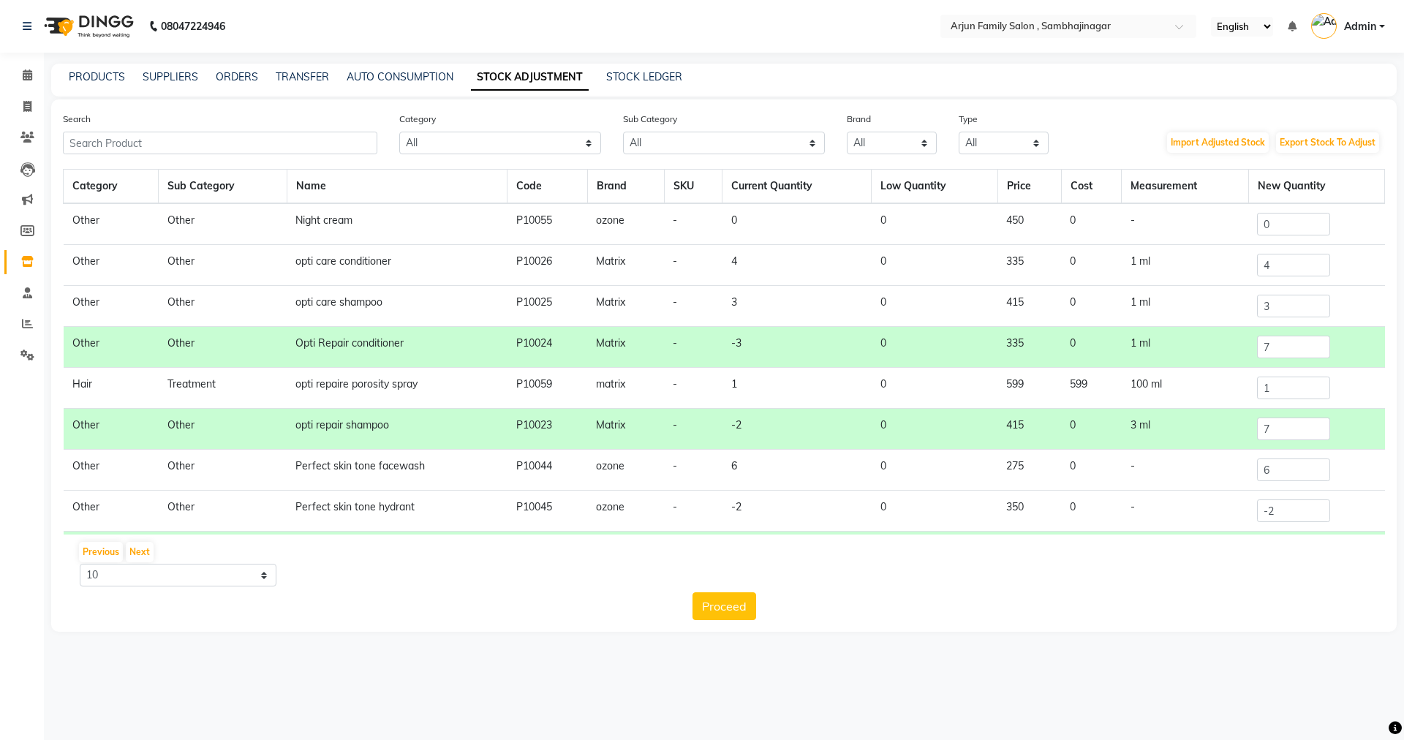
click at [1021, 170] on th "Price" at bounding box center [1029, 187] width 64 height 34
click at [94, 552] on button "Previous" at bounding box center [101, 552] width 44 height 20
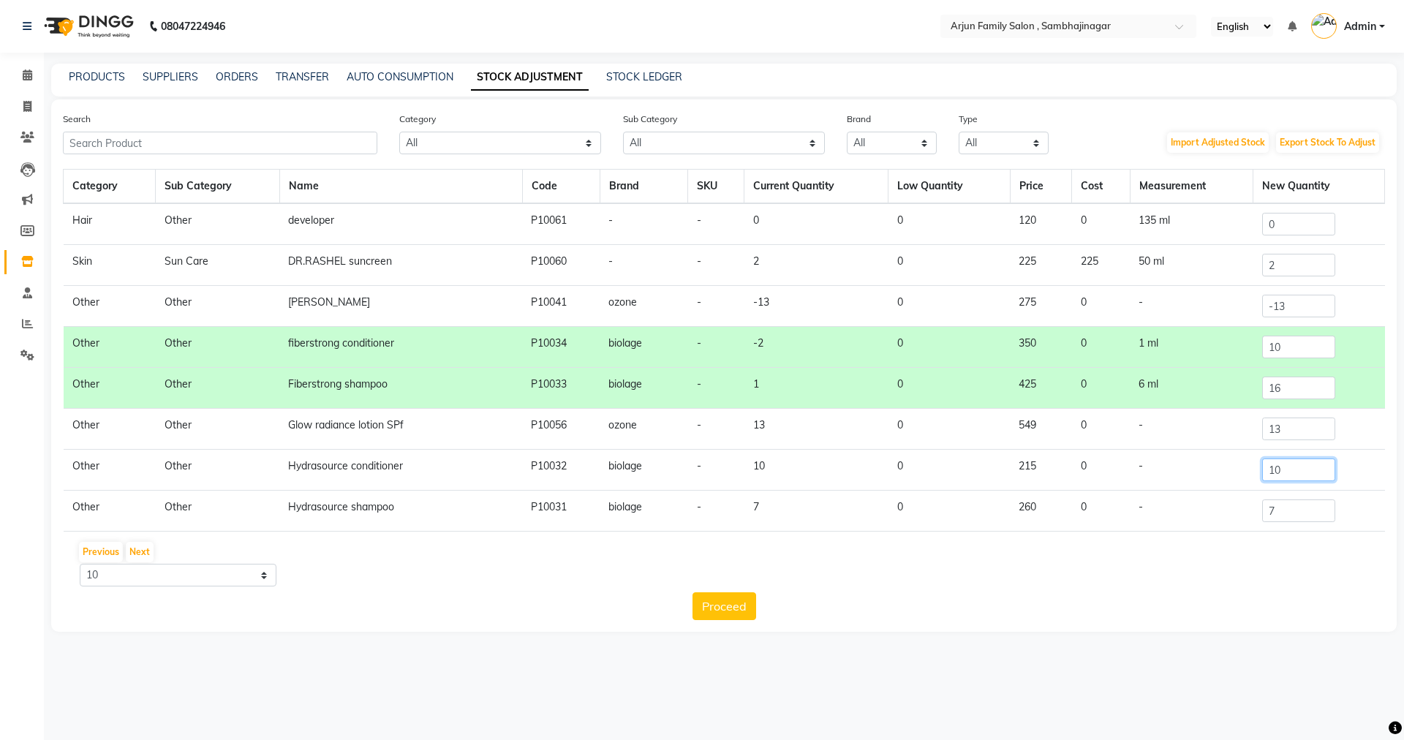
click at [1277, 469] on input "10" at bounding box center [1298, 469] width 73 height 23
drag, startPoint x: 1283, startPoint y: 347, endPoint x: 1284, endPoint y: 355, distance: 7.3
click at [1284, 348] on input "10" at bounding box center [1298, 347] width 73 height 23
type input "1"
click at [1294, 395] on input "16" at bounding box center [1298, 388] width 73 height 23
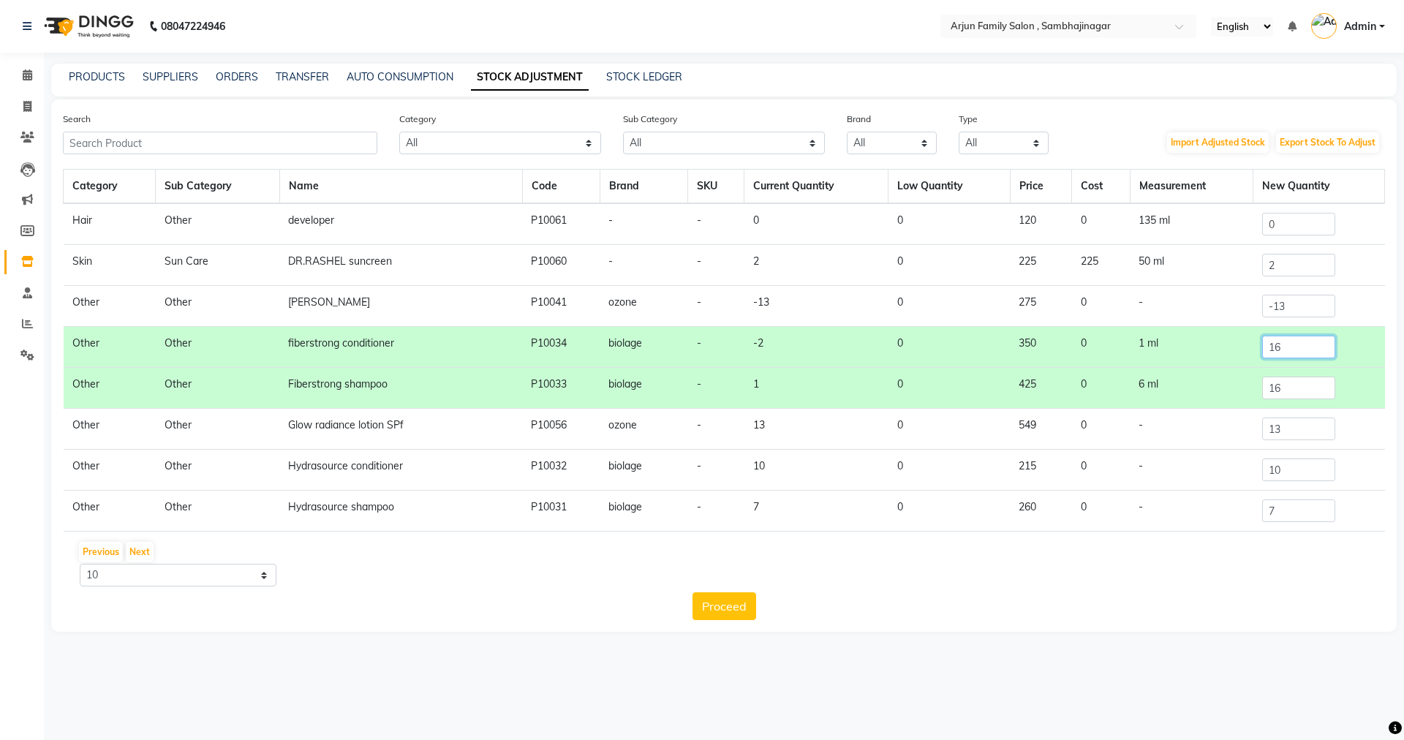
click at [1271, 338] on input "16" at bounding box center [1298, 347] width 73 height 23
type input "1"
type input "7"
click at [1287, 363] on td "7" at bounding box center [1319, 347] width 132 height 41
type input "10"
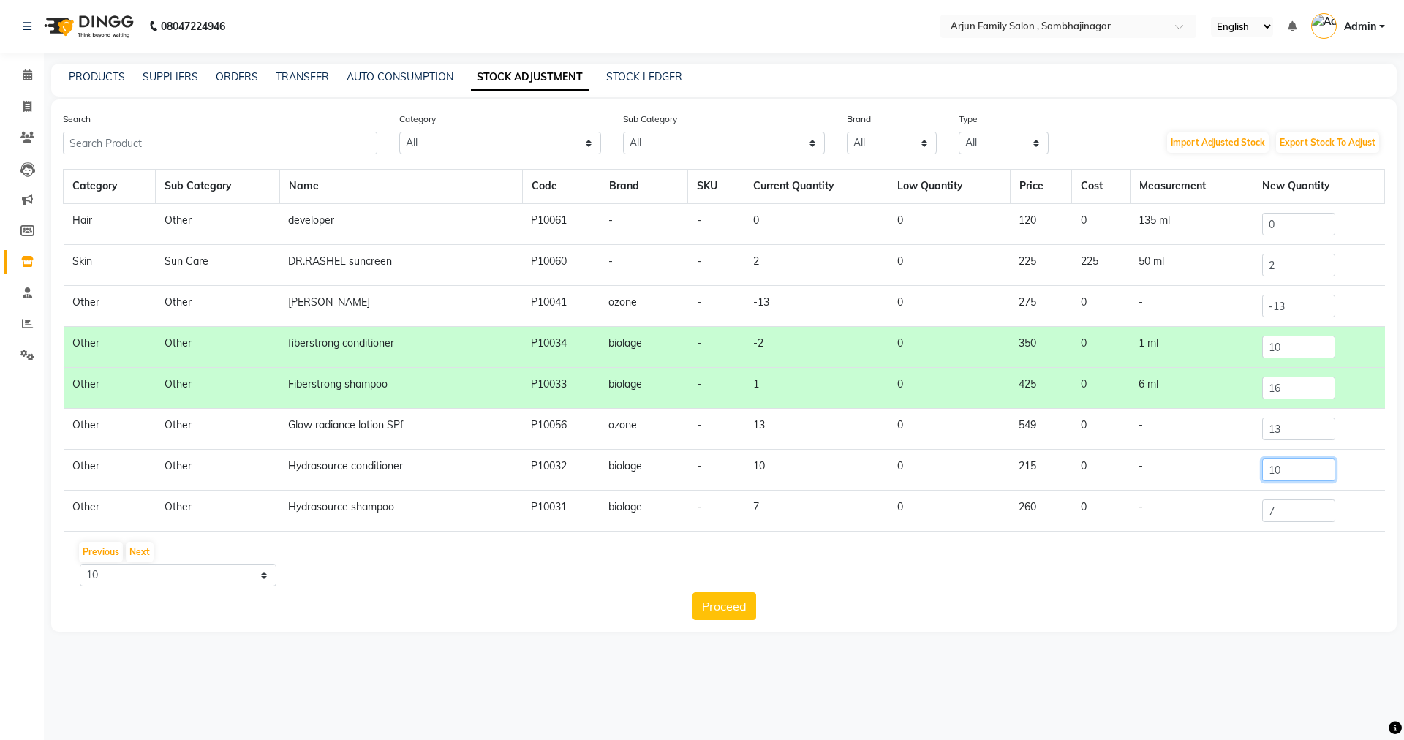
click at [1293, 472] on input "10" at bounding box center [1298, 469] width 73 height 23
type input "1"
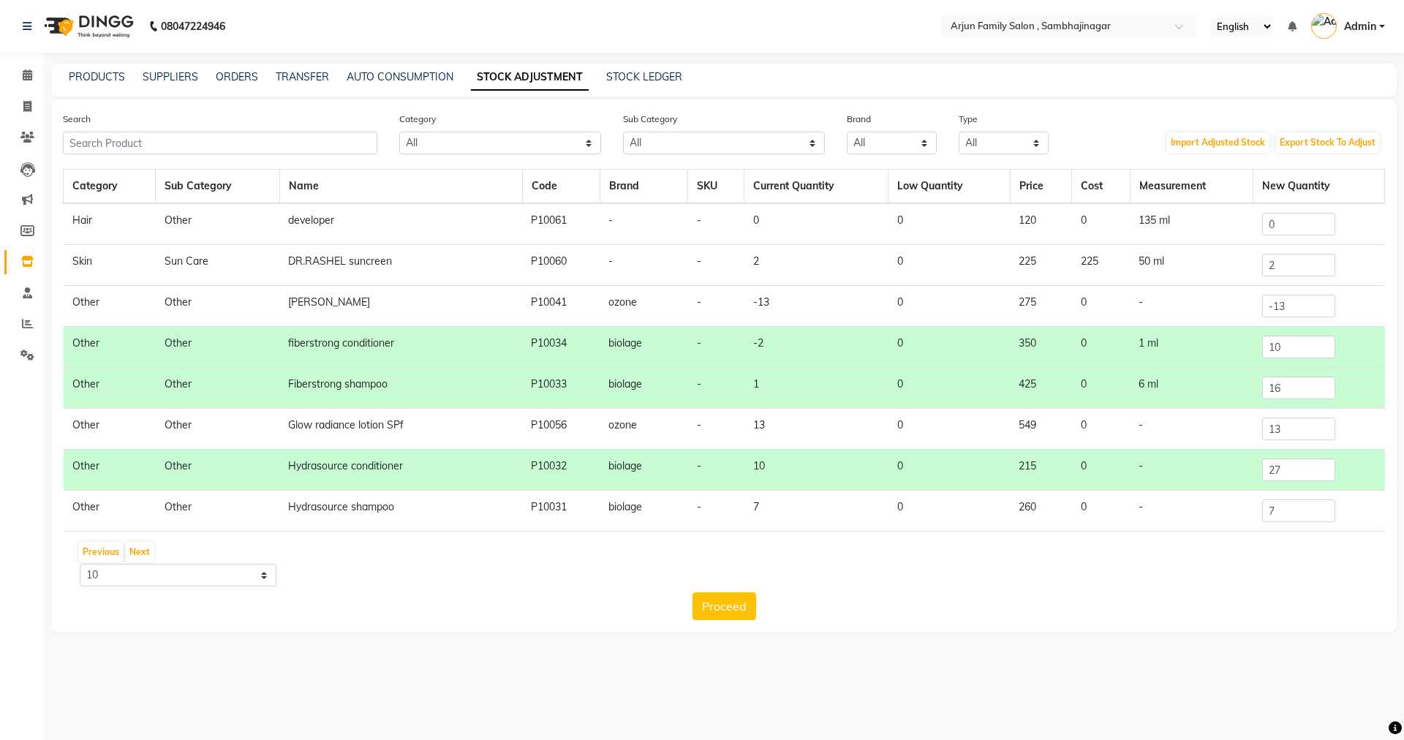
click at [1278, 578] on div "Previous Next 10 50 100" at bounding box center [724, 563] width 1310 height 46
click at [1274, 510] on input "7" at bounding box center [1298, 510] width 73 height 23
click at [1279, 473] on input "27" at bounding box center [1298, 469] width 73 height 23
type input "2"
type input "16"
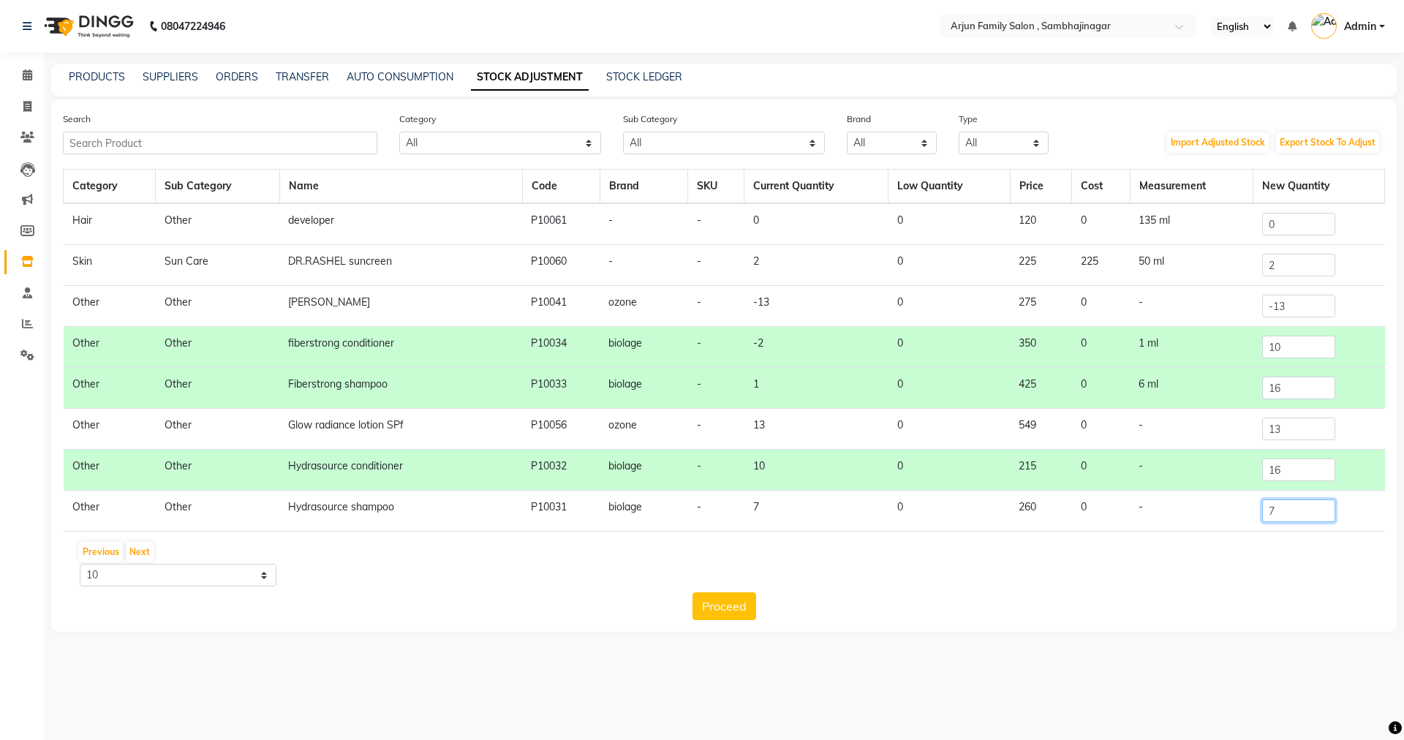
click at [1282, 503] on input "7" at bounding box center [1298, 510] width 73 height 23
click at [1286, 510] on input "7" at bounding box center [1298, 510] width 73 height 23
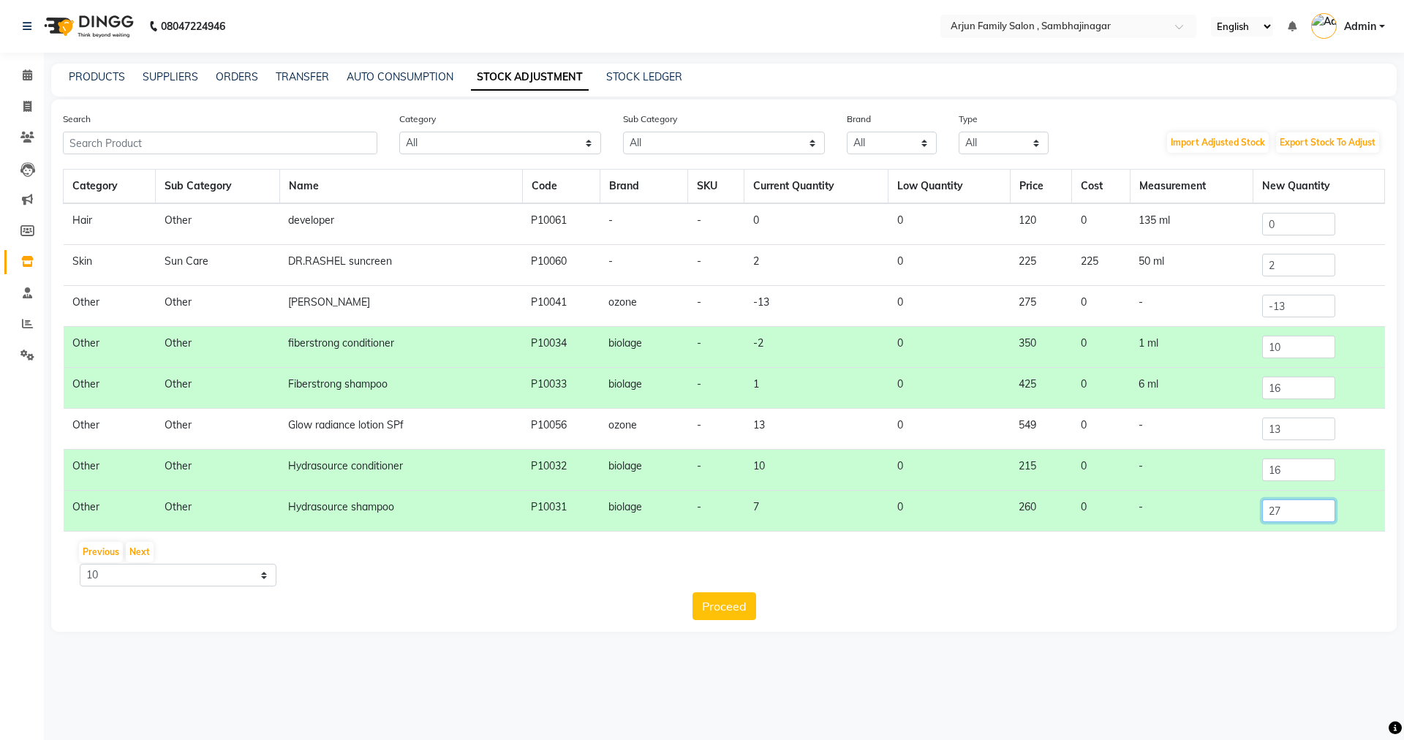
type input "27"
click at [1130, 575] on div "Previous Next 10 50 100" at bounding box center [724, 563] width 1310 height 46
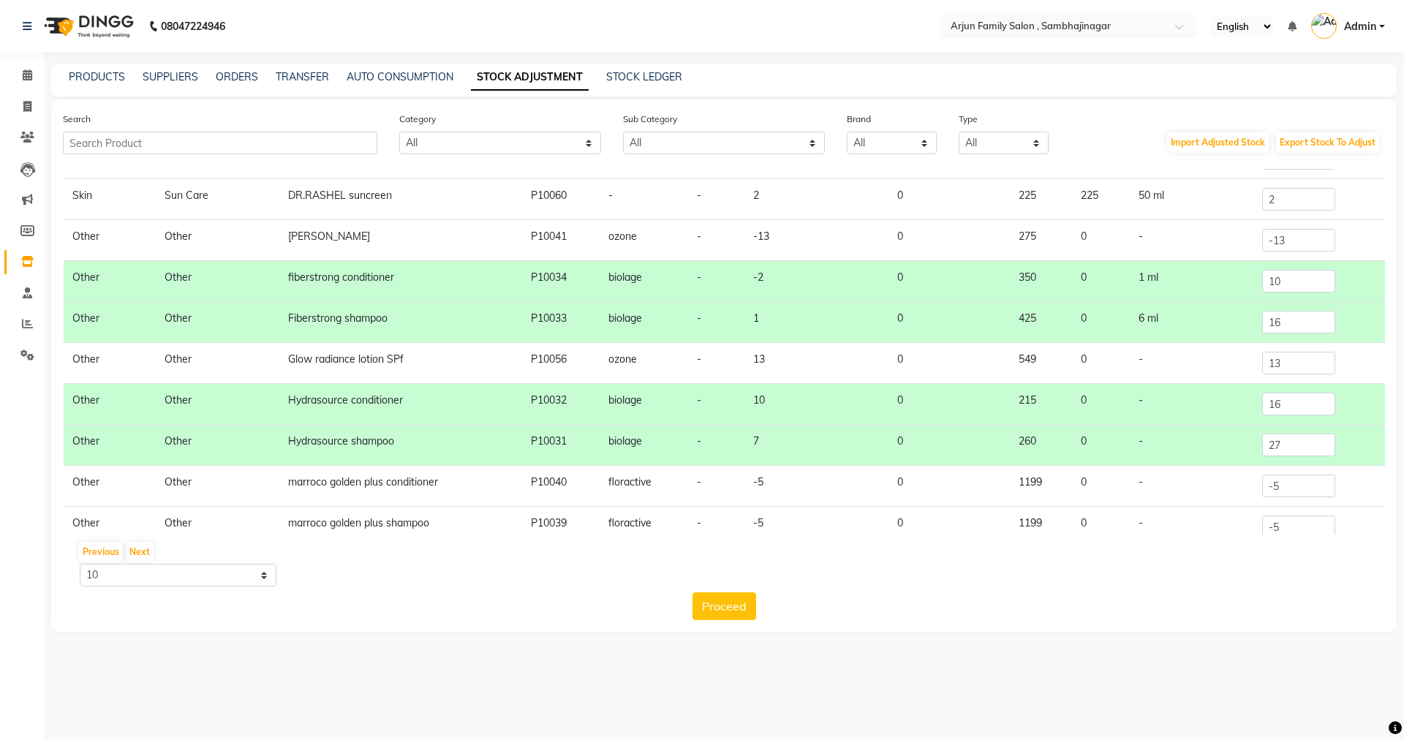
scroll to position [91, 0]
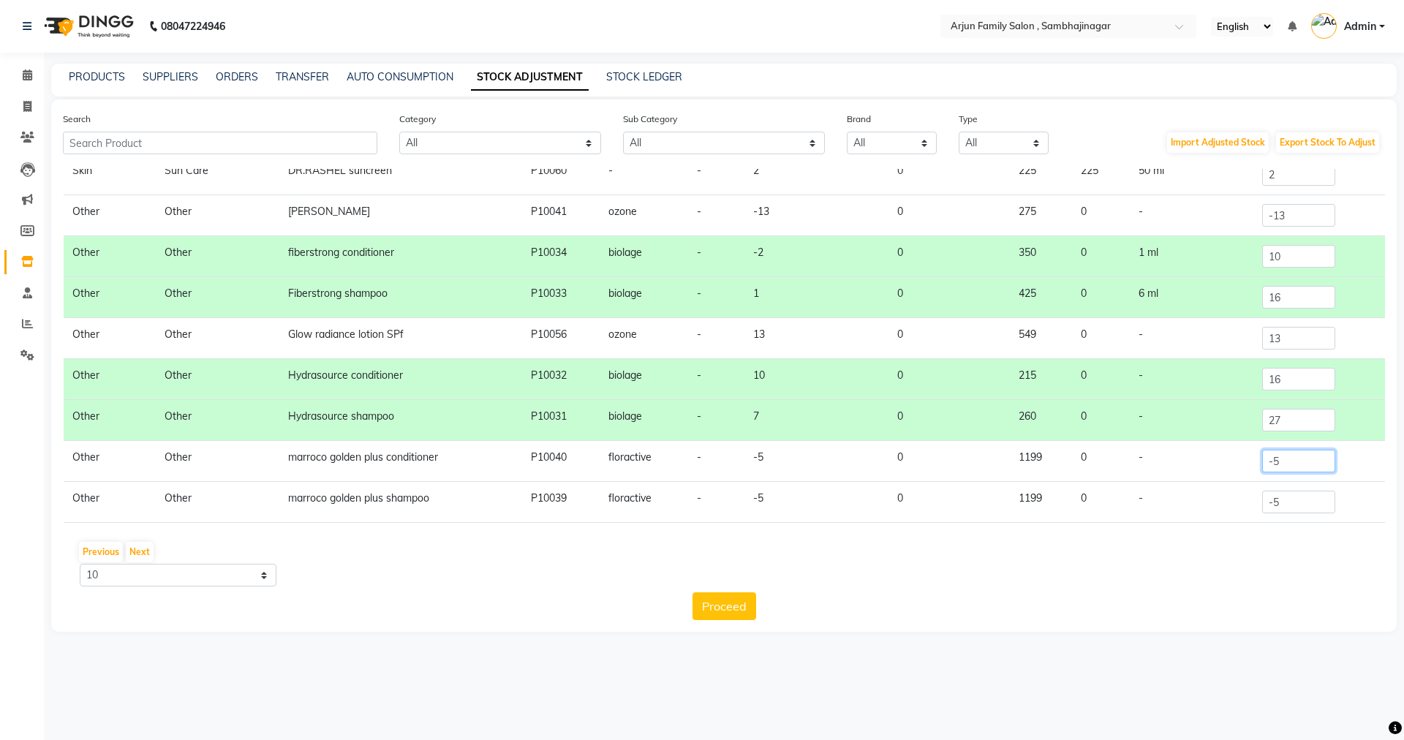
click at [1302, 466] on input "-5" at bounding box center [1298, 461] width 73 height 23
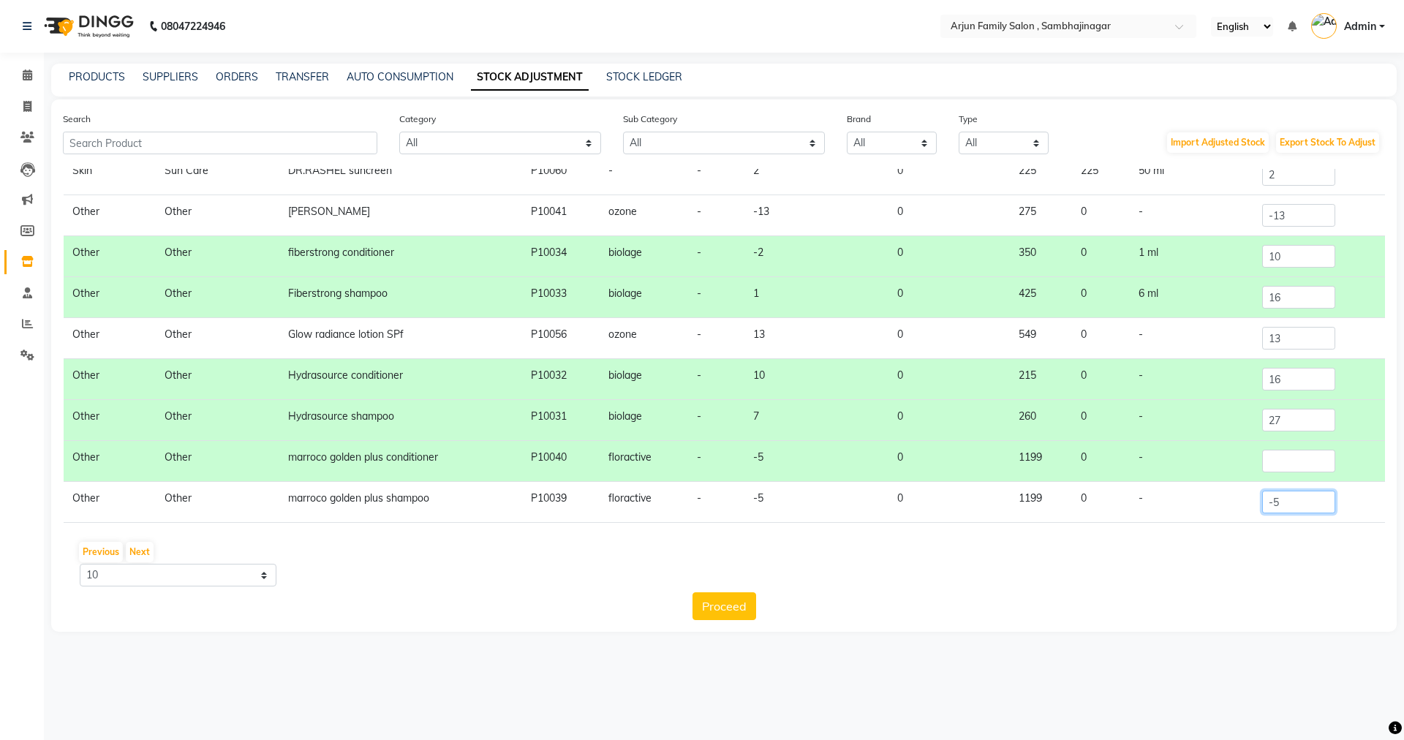
drag, startPoint x: 1262, startPoint y: 494, endPoint x: 1278, endPoint y: 506, distance: 19.9
click at [1263, 494] on input "-5" at bounding box center [1298, 502] width 73 height 23
click at [1278, 506] on input "-5" at bounding box center [1298, 502] width 73 height 23
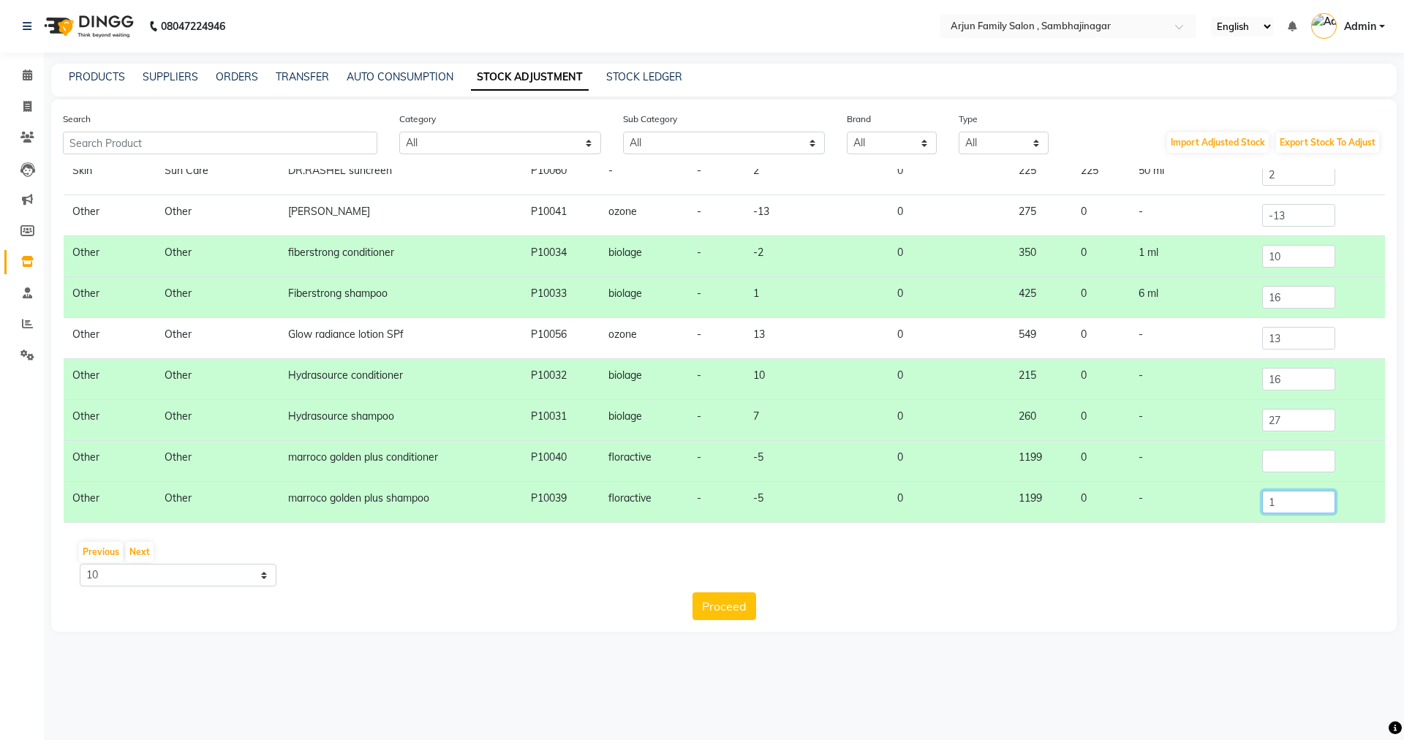
type input "1"
click at [1312, 445] on td at bounding box center [1319, 461] width 132 height 41
click at [1312, 455] on input "number" at bounding box center [1298, 461] width 73 height 23
type input "1"
click at [1112, 554] on div "Previous Next" at bounding box center [724, 551] width 1310 height 23
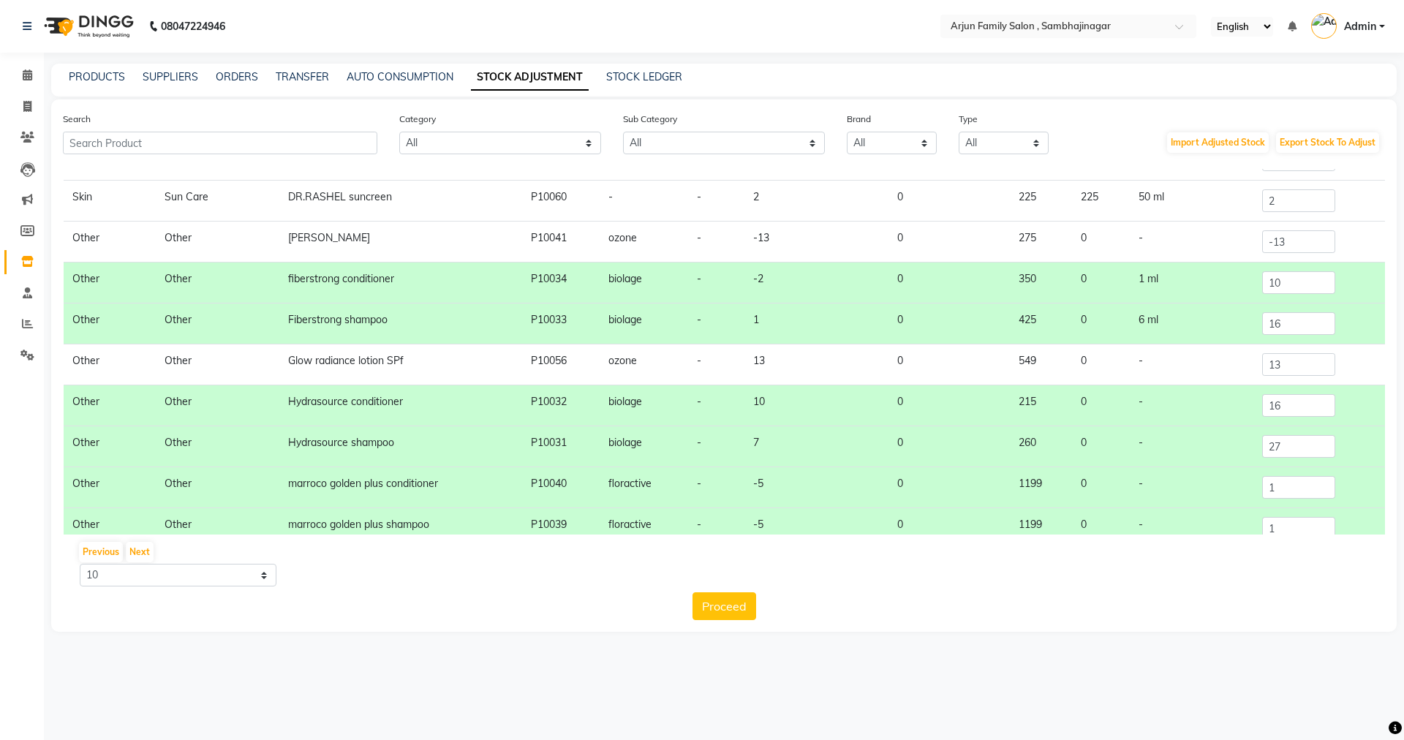
scroll to position [0, 0]
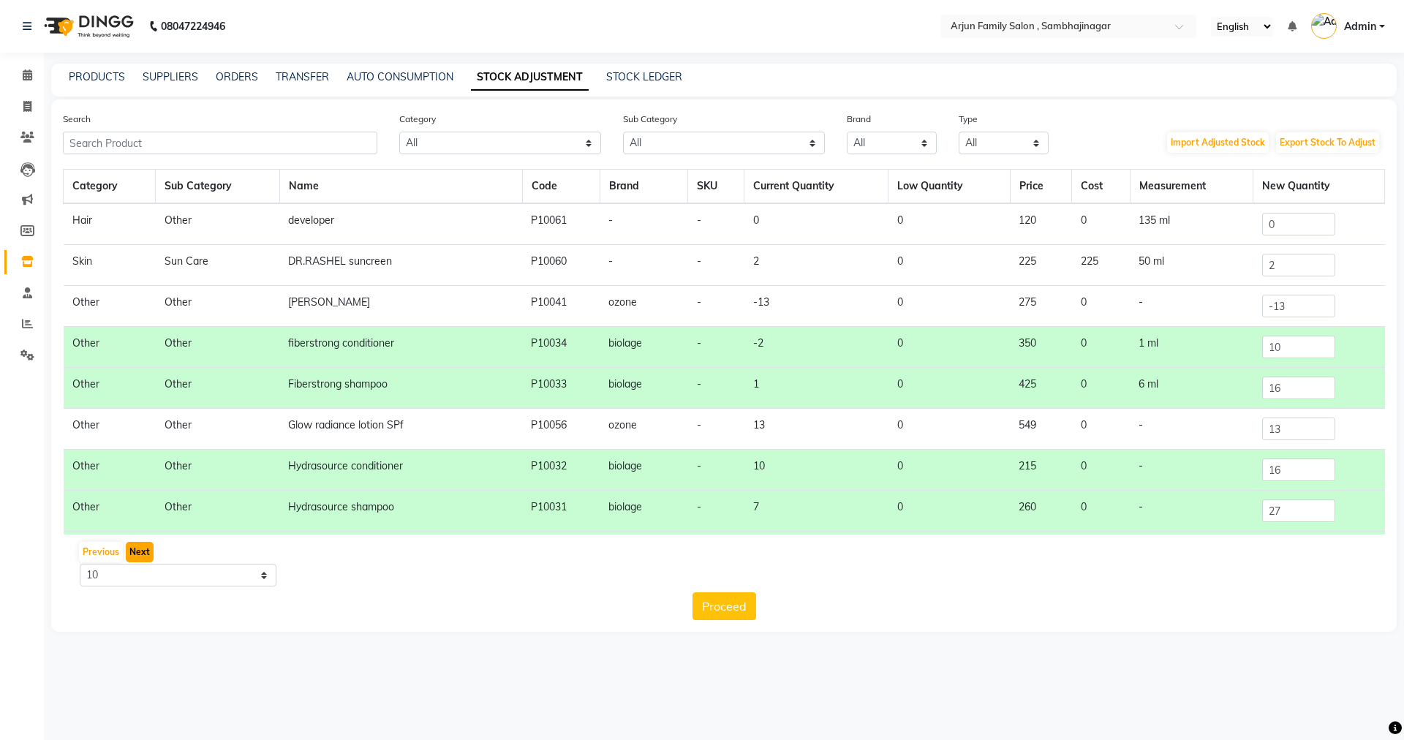
click at [148, 545] on button "Next" at bounding box center [140, 552] width 28 height 20
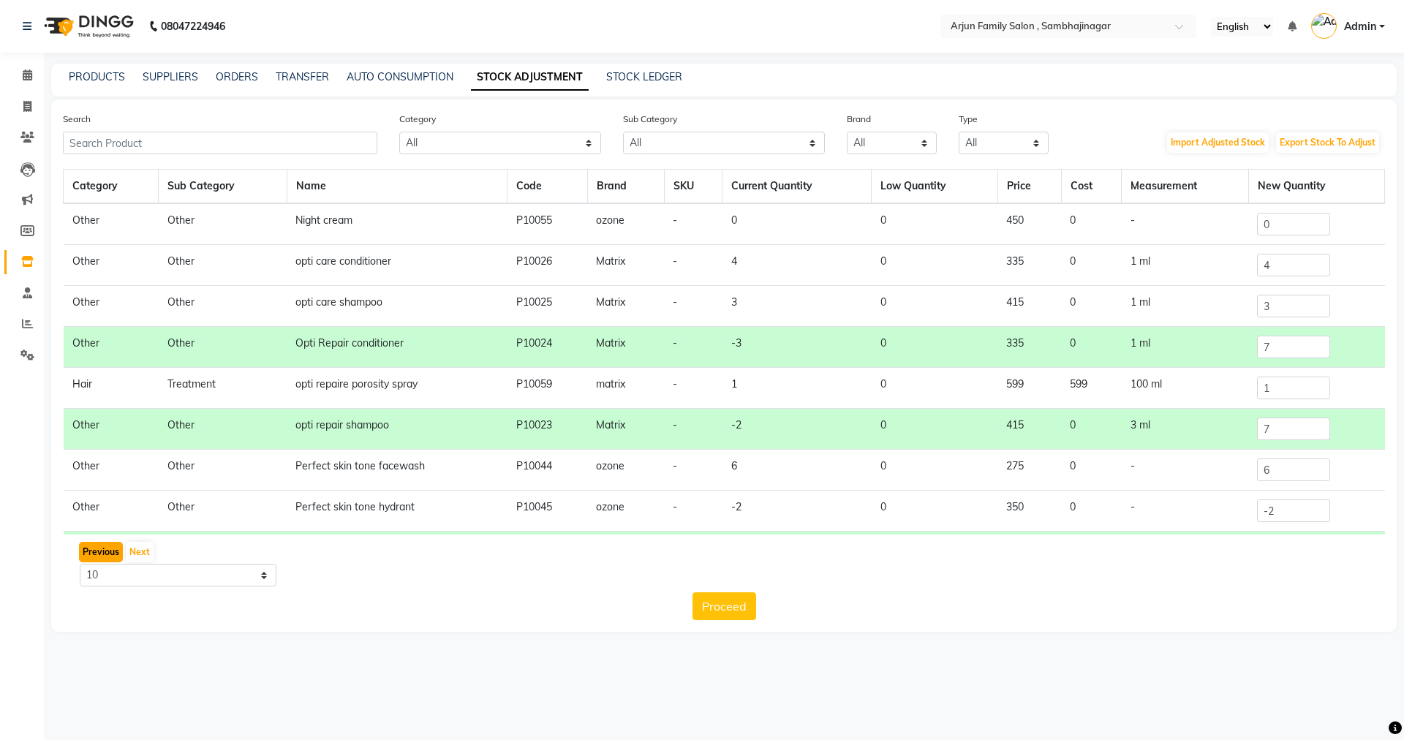
click at [88, 548] on button "Previous" at bounding box center [101, 552] width 44 height 20
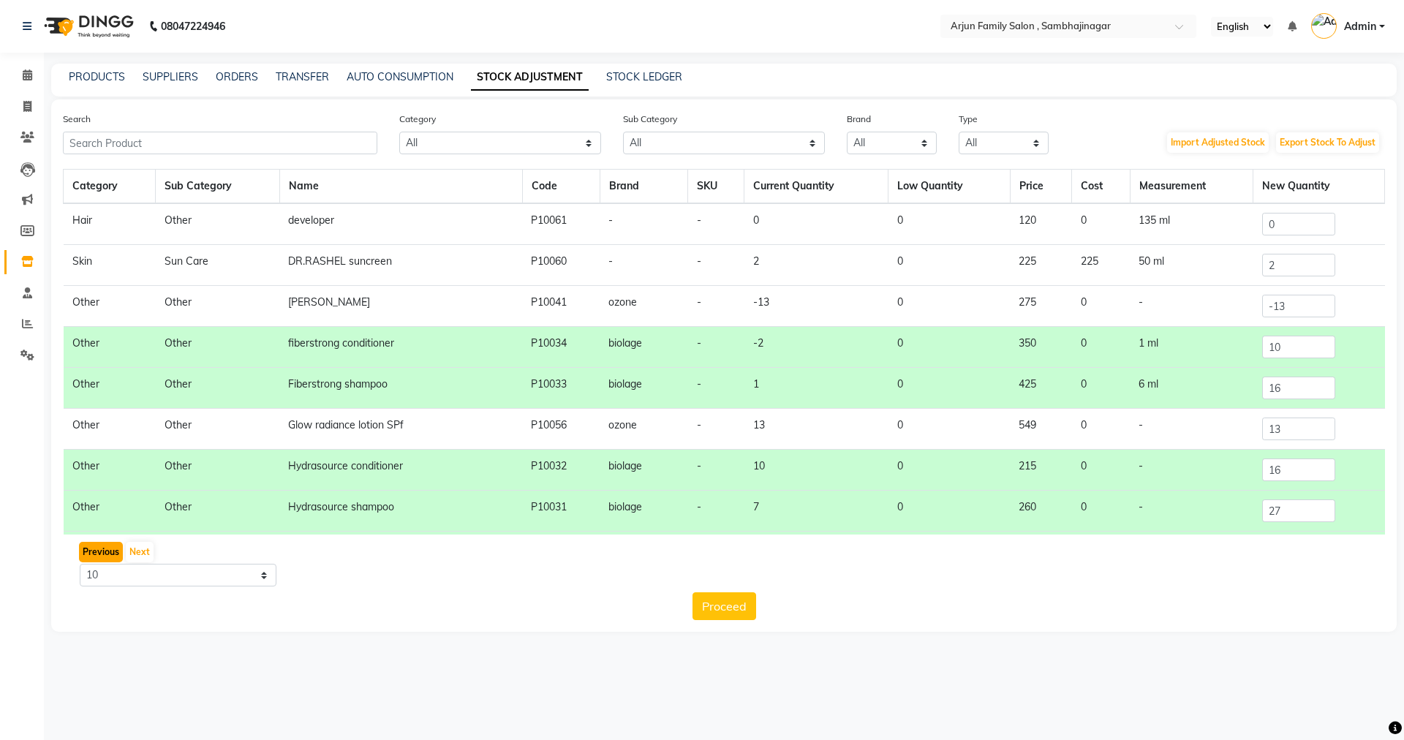
click at [88, 548] on button "Previous" at bounding box center [101, 552] width 44 height 20
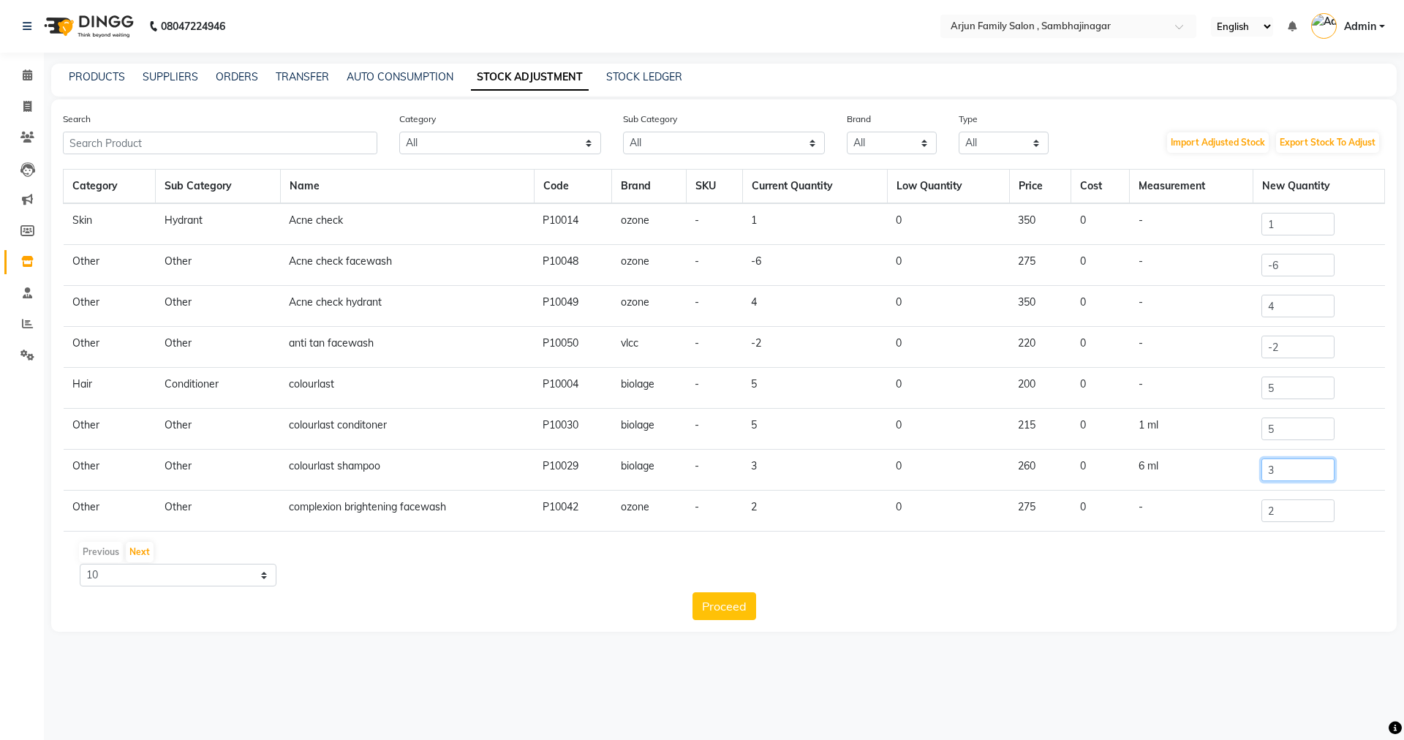
click at [1285, 474] on input "3" at bounding box center [1297, 469] width 73 height 23
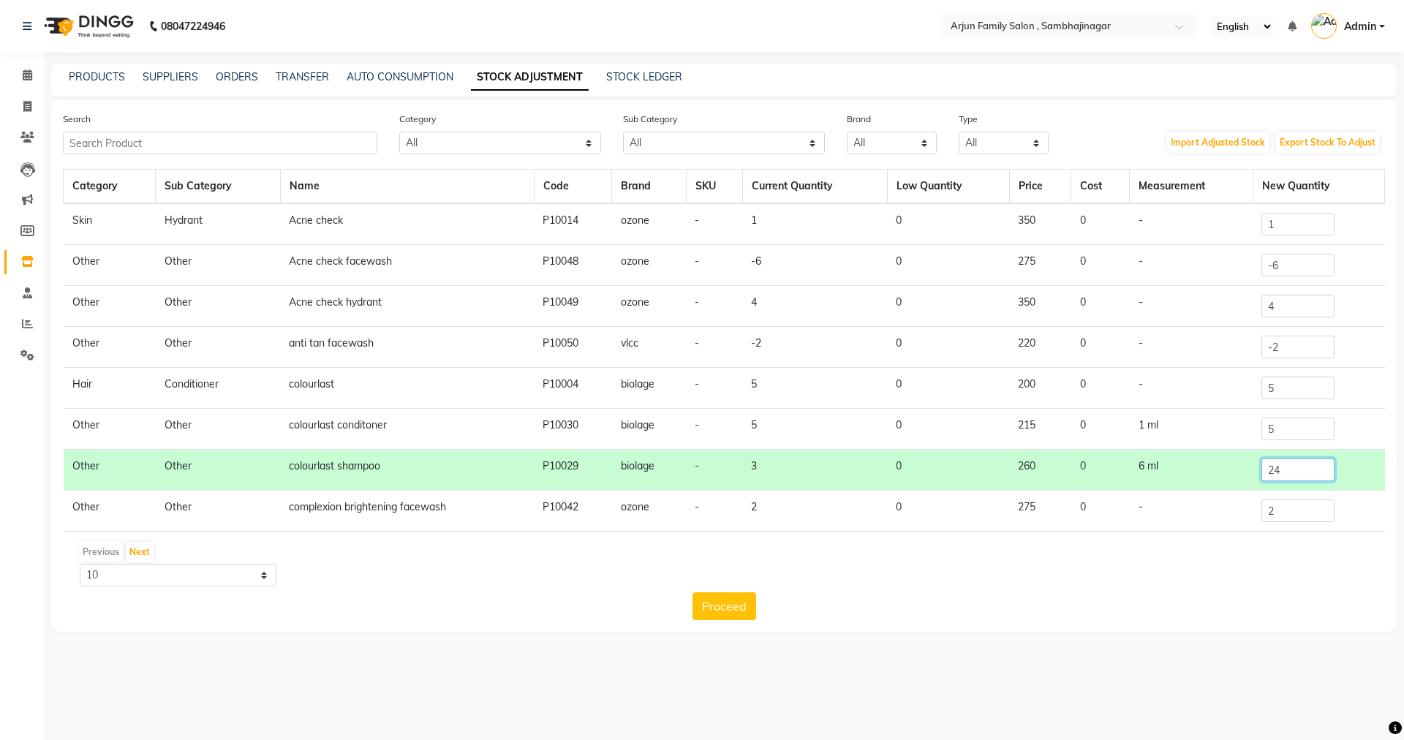
type input "24"
click at [1307, 432] on input "5" at bounding box center [1297, 428] width 73 height 23
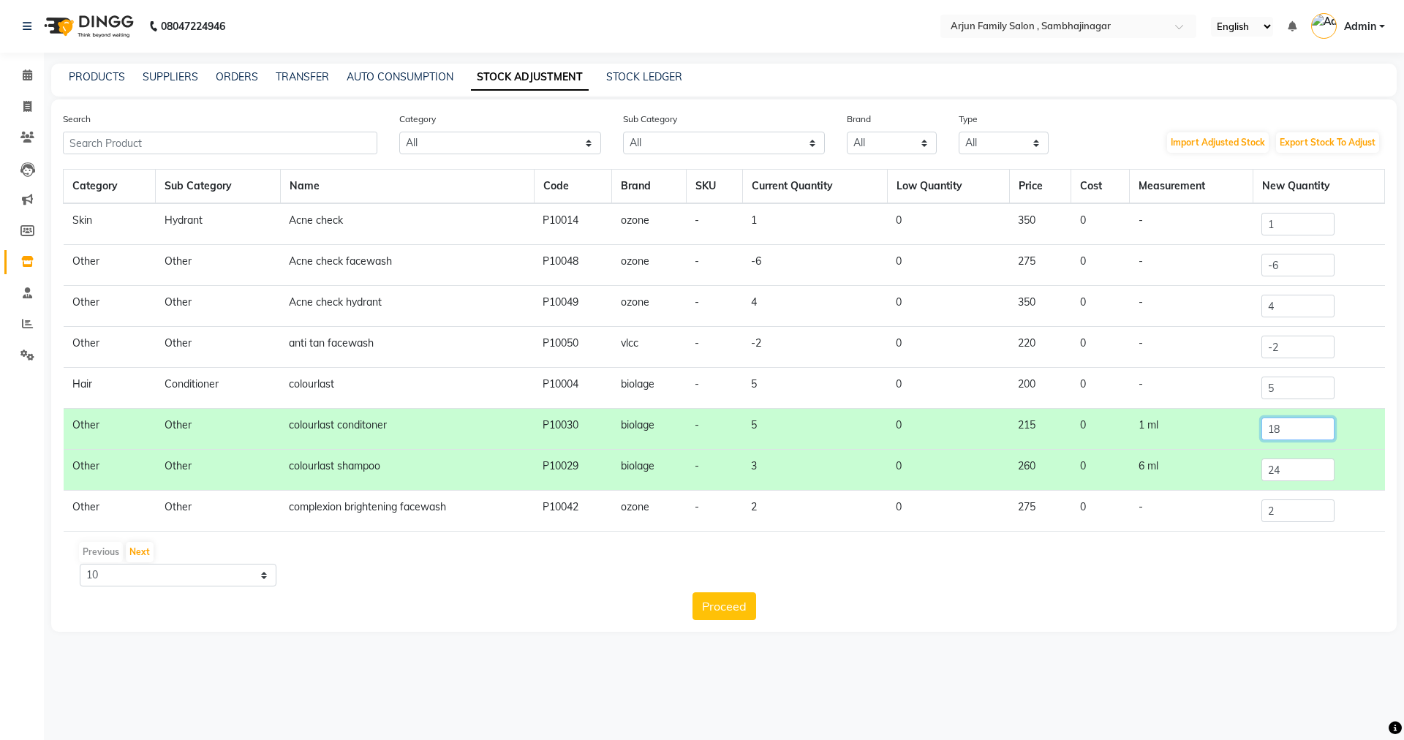
type input "18"
click at [411, 591] on div "Category Sub Category Name Code Brand SKU Current Quantity Low Quantity Price C…" at bounding box center [724, 394] width 1322 height 451
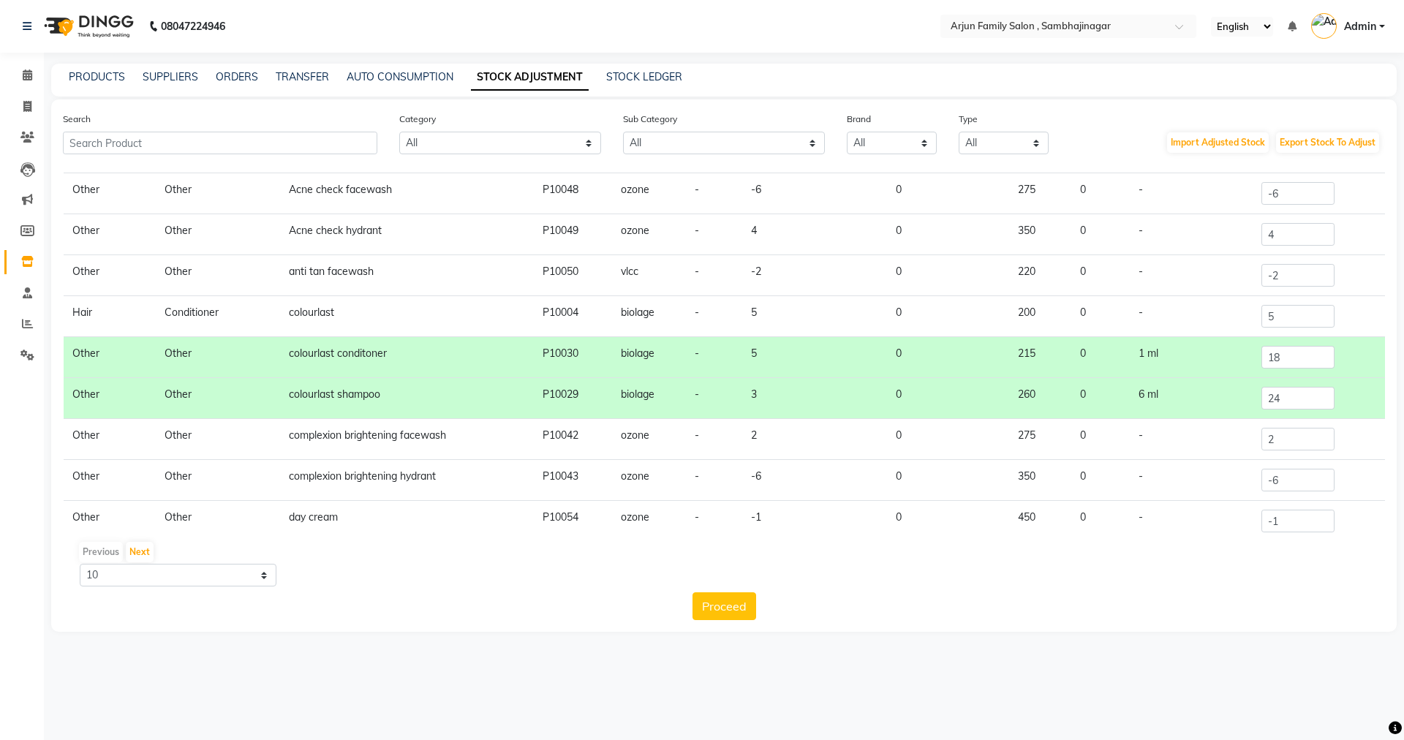
scroll to position [91, 0]
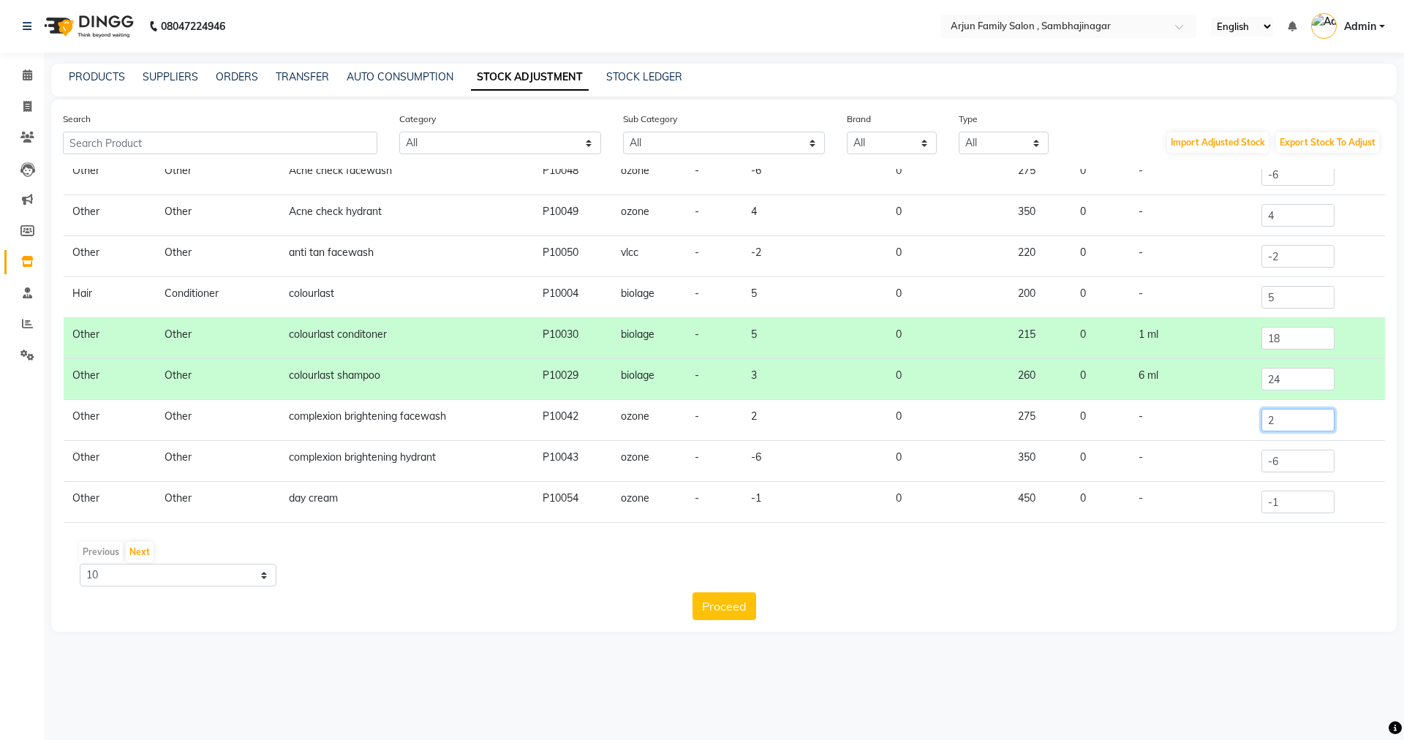
click at [1293, 419] on input "2" at bounding box center [1297, 420] width 73 height 23
click at [699, 575] on div "Previous Next 10 50 100" at bounding box center [724, 563] width 1310 height 46
drag, startPoint x: 727, startPoint y: 600, endPoint x: 733, endPoint y: 611, distance: 13.4
click at [730, 605] on button "Proceed" at bounding box center [724, 606] width 64 height 28
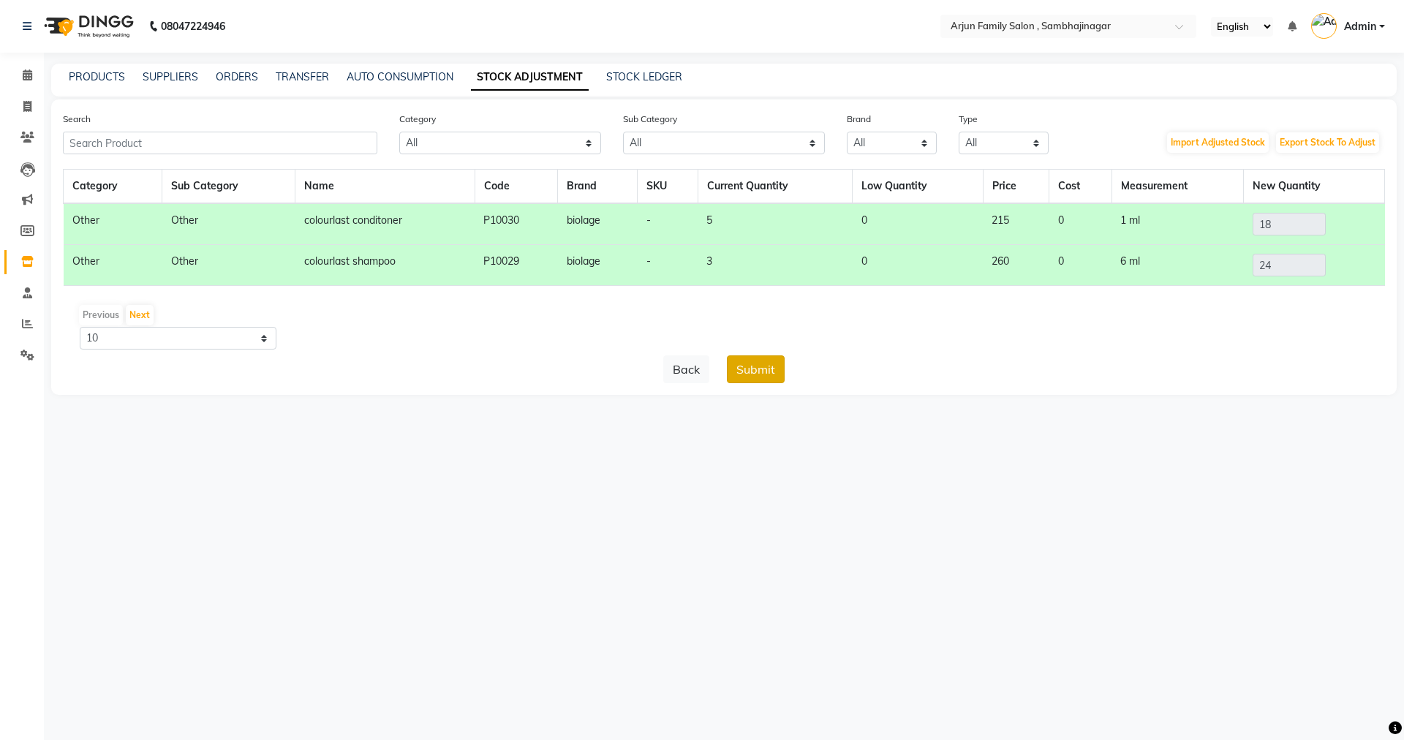
click at [765, 371] on button "Submit" at bounding box center [756, 369] width 58 height 28
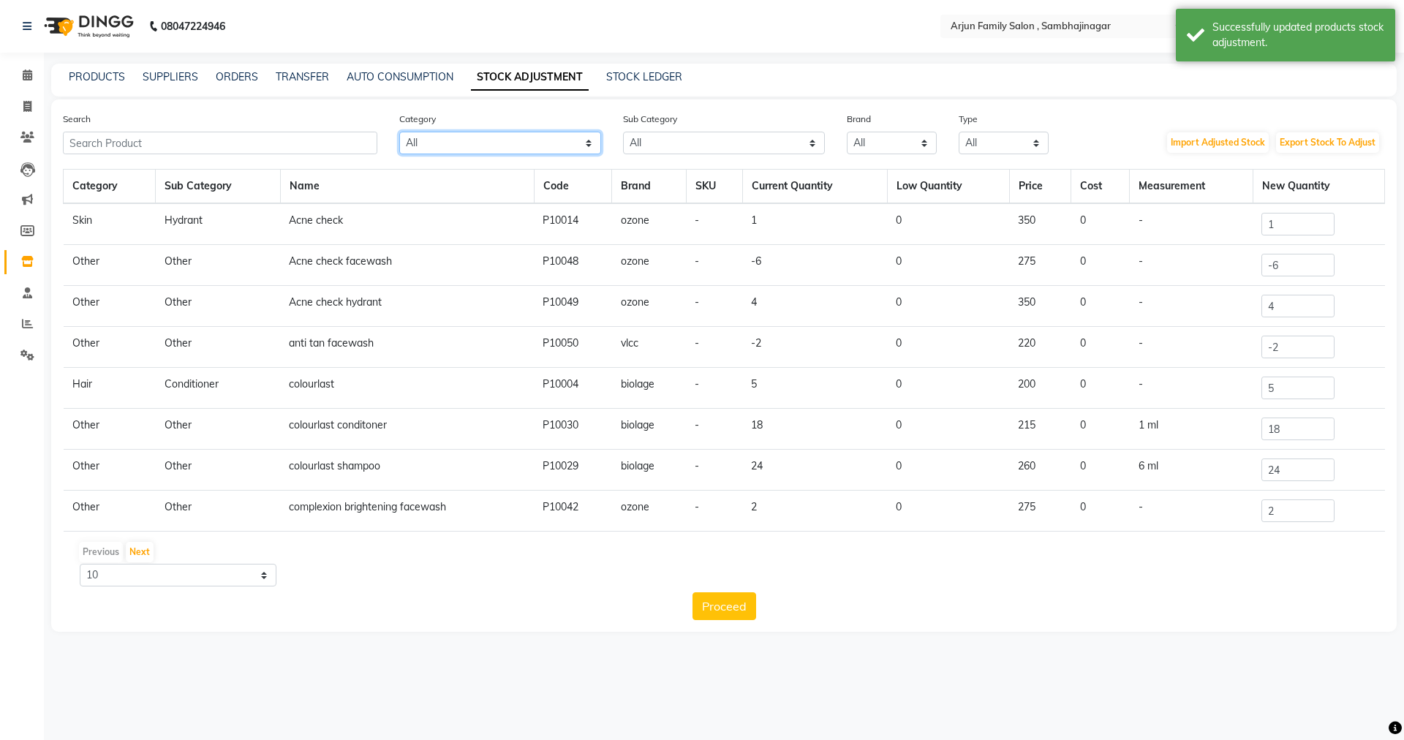
click at [564, 146] on select "All Hair Skin Makeup Personal Care Appliances [PERSON_NAME] Waxing Disposable T…" at bounding box center [500, 143] width 202 height 23
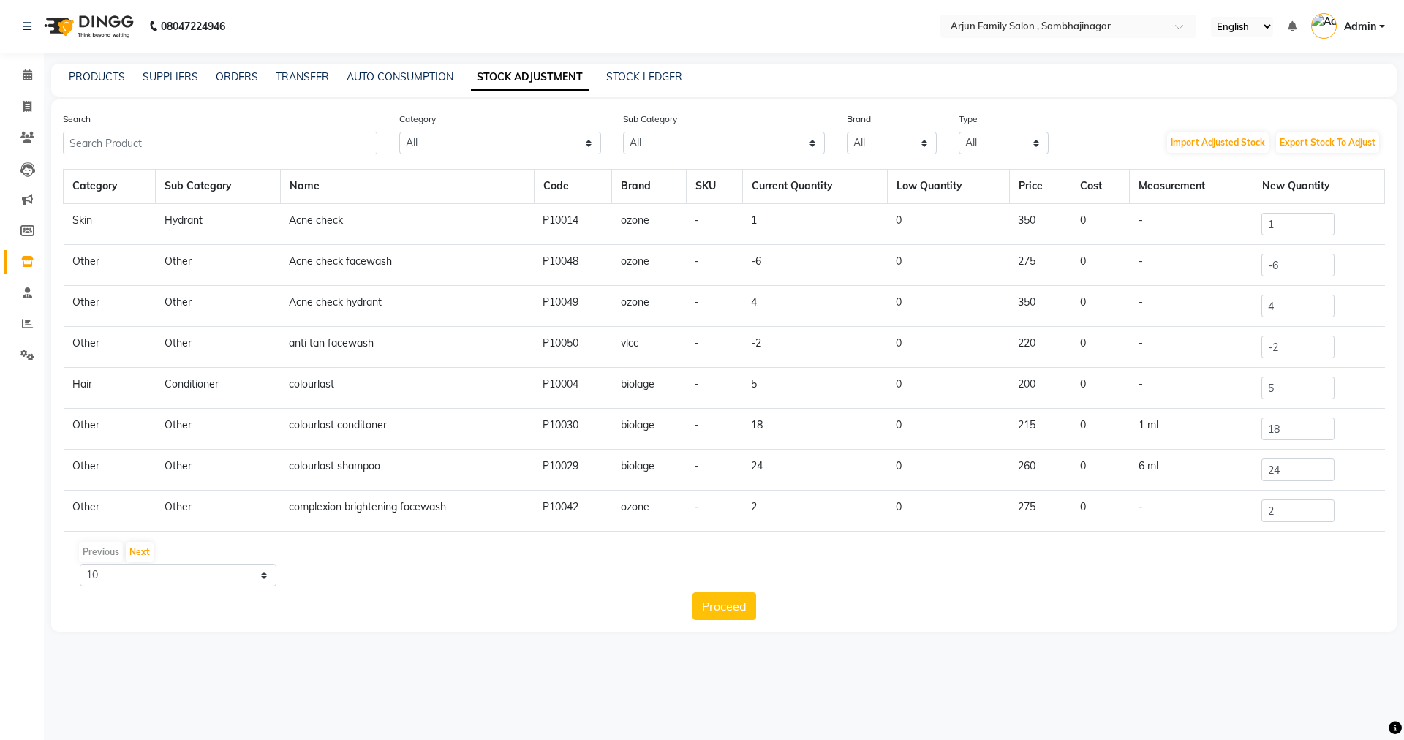
click at [397, 648] on main "PRODUCTS SUPPLIERS ORDERS TRANSFER AUTO CONSUMPTION STOCK ADJUSTMENT STOCK LEDG…" at bounding box center [724, 359] width 1360 height 590
click at [530, 145] on select "All Hair Skin Makeup Personal Care Appliances [PERSON_NAME] Waxing Disposable T…" at bounding box center [500, 143] width 202 height 23
click at [399, 132] on select "All Hair Skin Makeup Personal Care Appliances [PERSON_NAME] Waxing Disposable T…" at bounding box center [500, 143] width 202 height 23
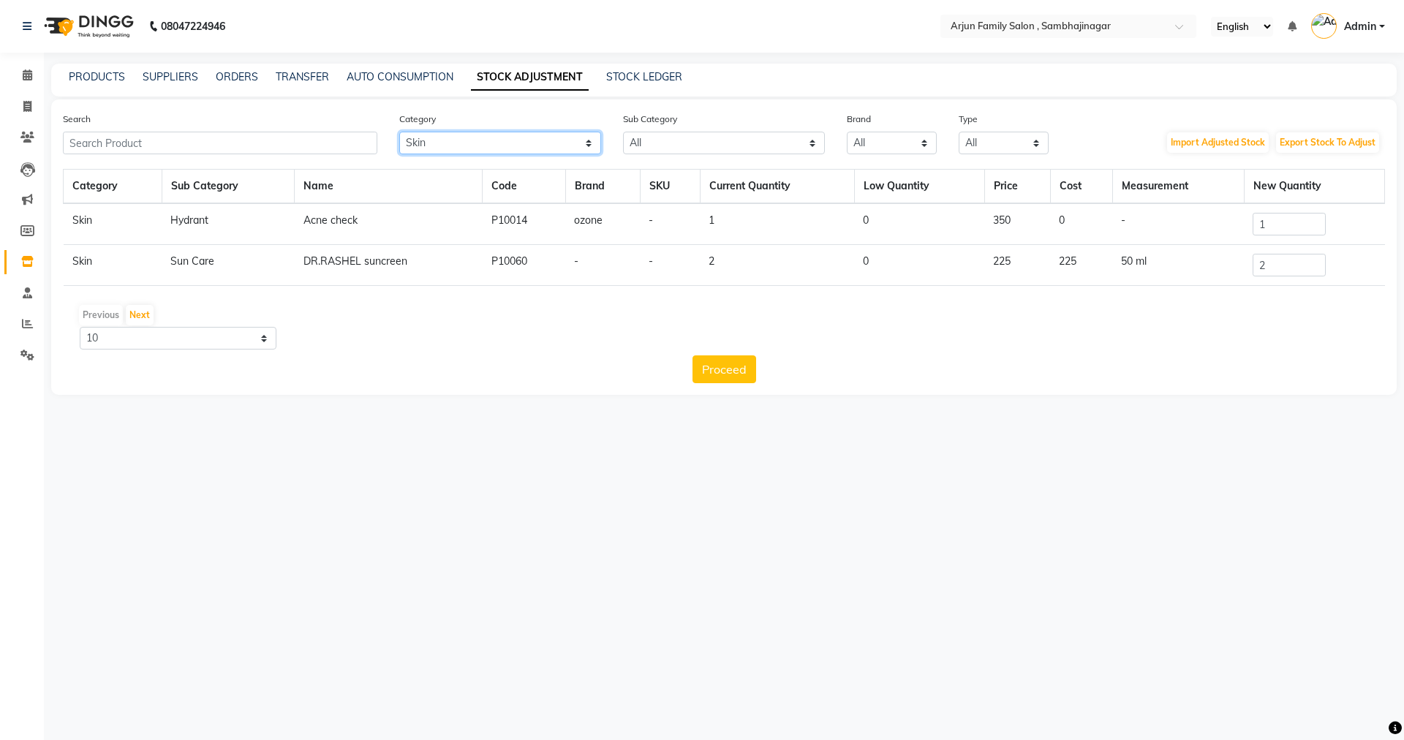
click at [513, 143] on select "All Hair Skin Makeup Personal Care Appliances [PERSON_NAME] Waxing Disposable T…" at bounding box center [500, 143] width 202 height 23
select select "1159301100"
click at [399, 132] on select "All Hair Skin Makeup Personal Care Appliances [PERSON_NAME] Waxing Disposable T…" at bounding box center [500, 143] width 202 height 23
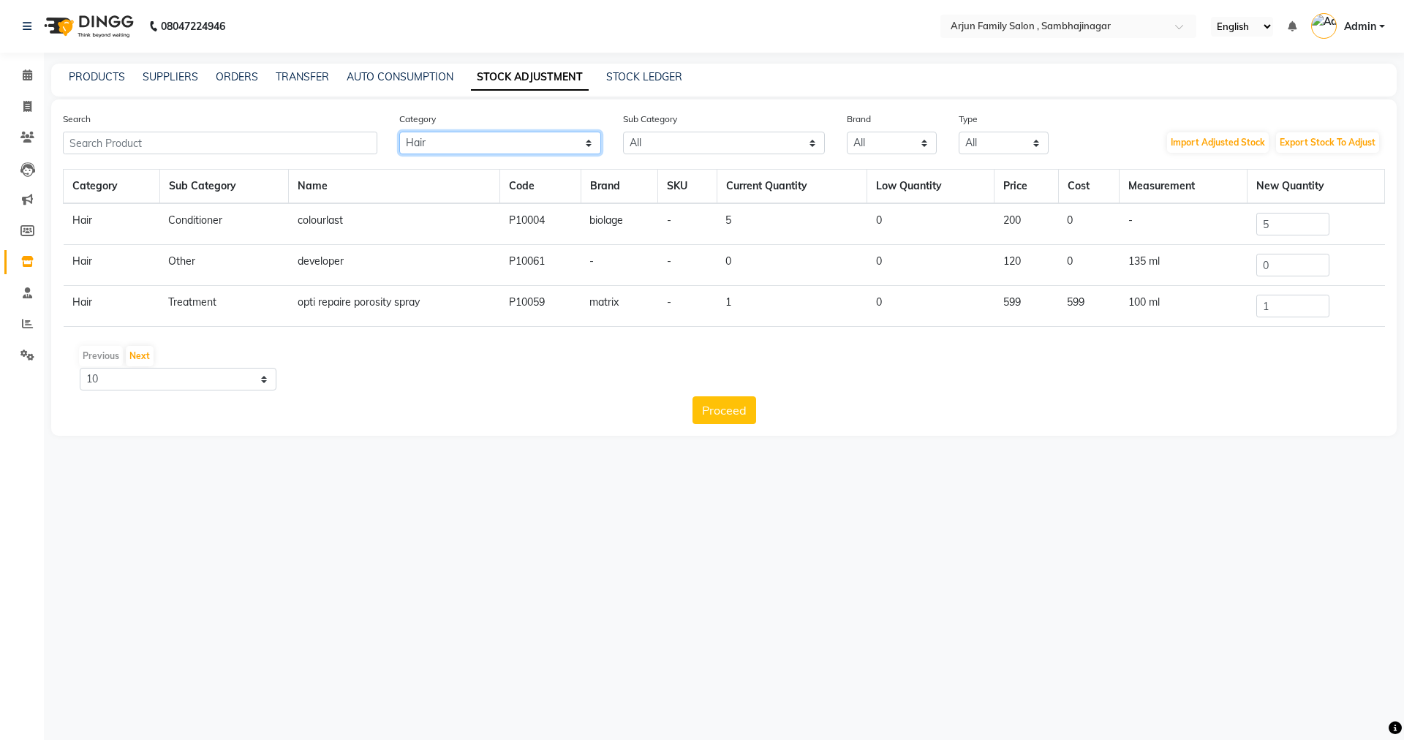
click at [464, 139] on select "All Hair Skin Makeup Personal Care Appliances [PERSON_NAME] Waxing Disposable T…" at bounding box center [500, 143] width 202 height 23
select select
click at [399, 132] on select "All Hair Skin Makeup Personal Care Appliances [PERSON_NAME] Waxing Disposable T…" at bounding box center [500, 143] width 202 height 23
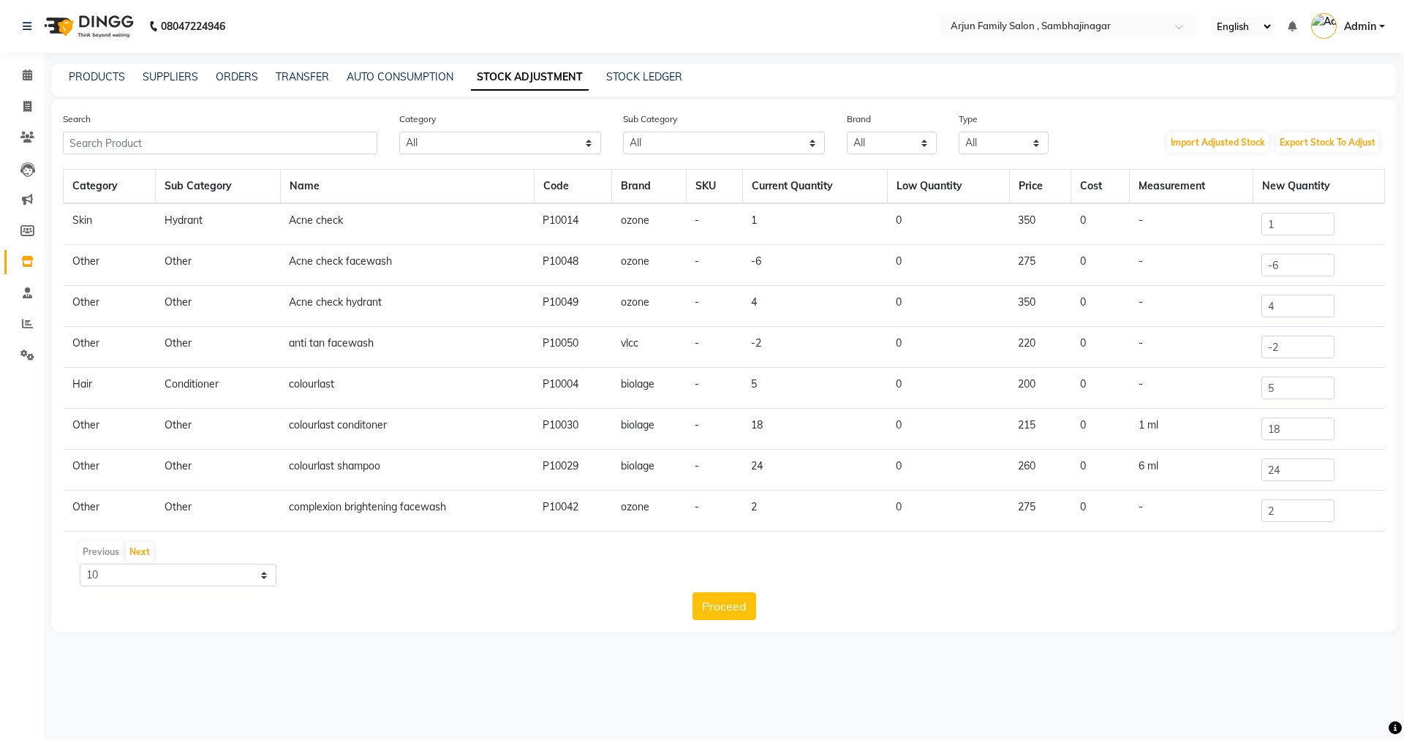
click at [104, 254] on td "Other" at bounding box center [110, 265] width 92 height 41
click at [92, 264] on td "Other" at bounding box center [110, 265] width 92 height 41
click at [86, 263] on td "Other" at bounding box center [110, 265] width 92 height 41
click at [645, 69] on div "PRODUCTS SUPPLIERS ORDERS TRANSFER AUTO CONSUMPTION STOCK ADJUSTMENT STOCK LEDG…" at bounding box center [723, 80] width 1345 height 33
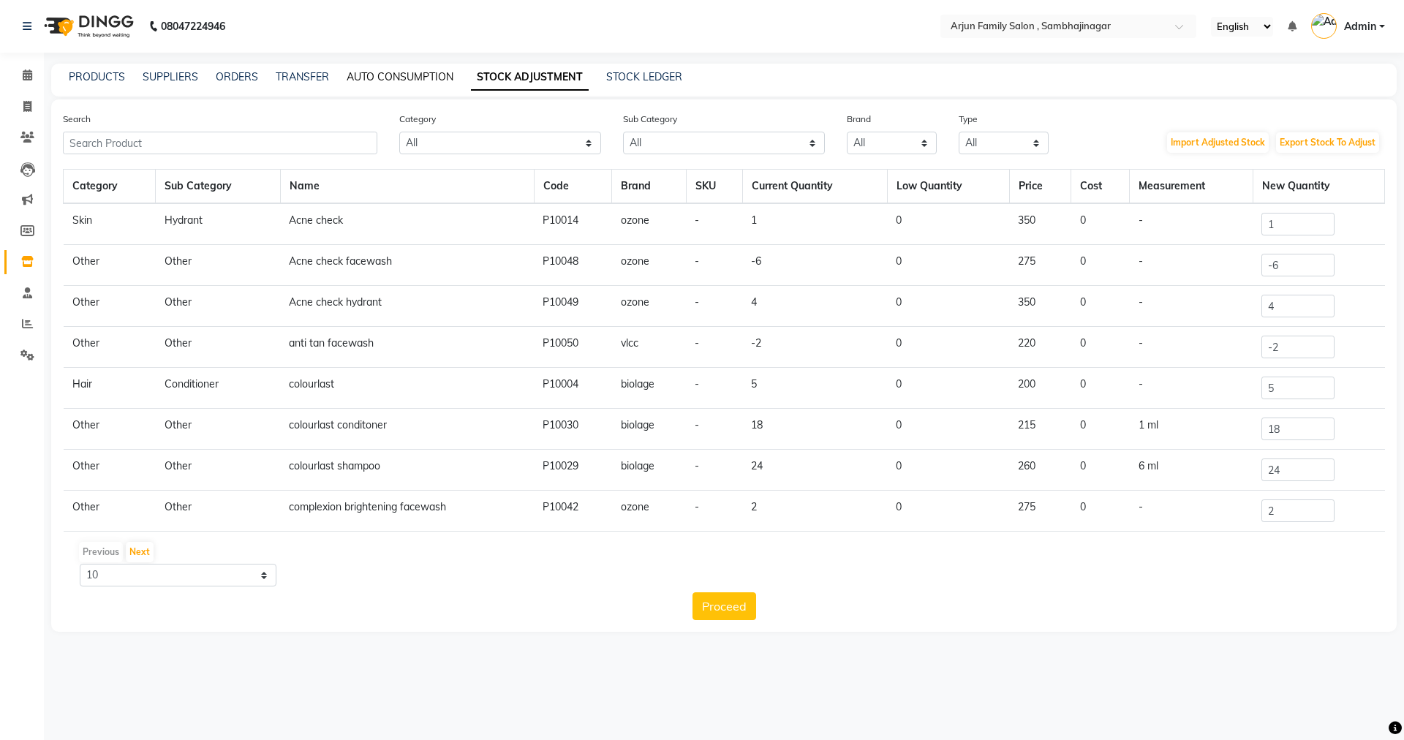
click at [388, 80] on link "AUTO CONSUMPTION" at bounding box center [400, 76] width 107 height 13
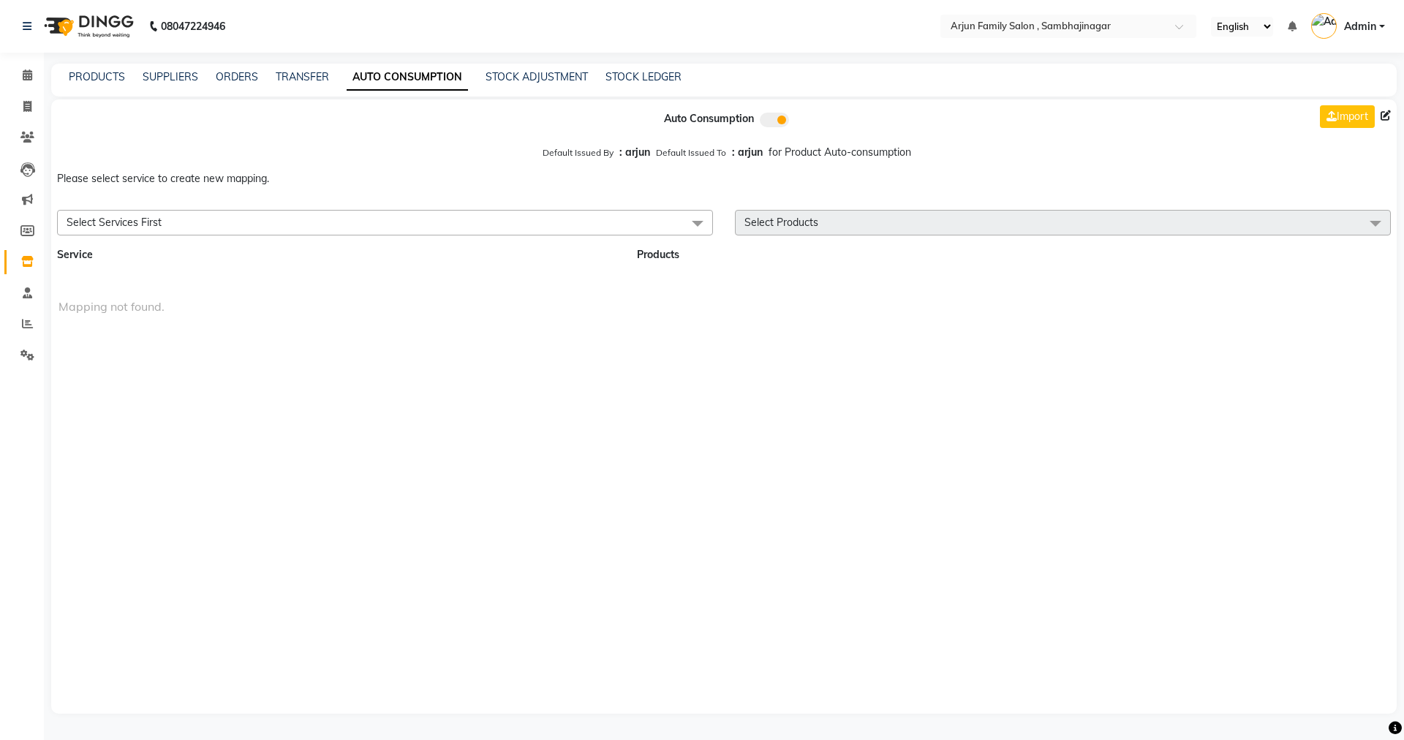
click at [960, 224] on span "Select Products" at bounding box center [1063, 223] width 656 height 26
click at [219, 221] on span "Select Services First" at bounding box center [385, 223] width 656 height 26
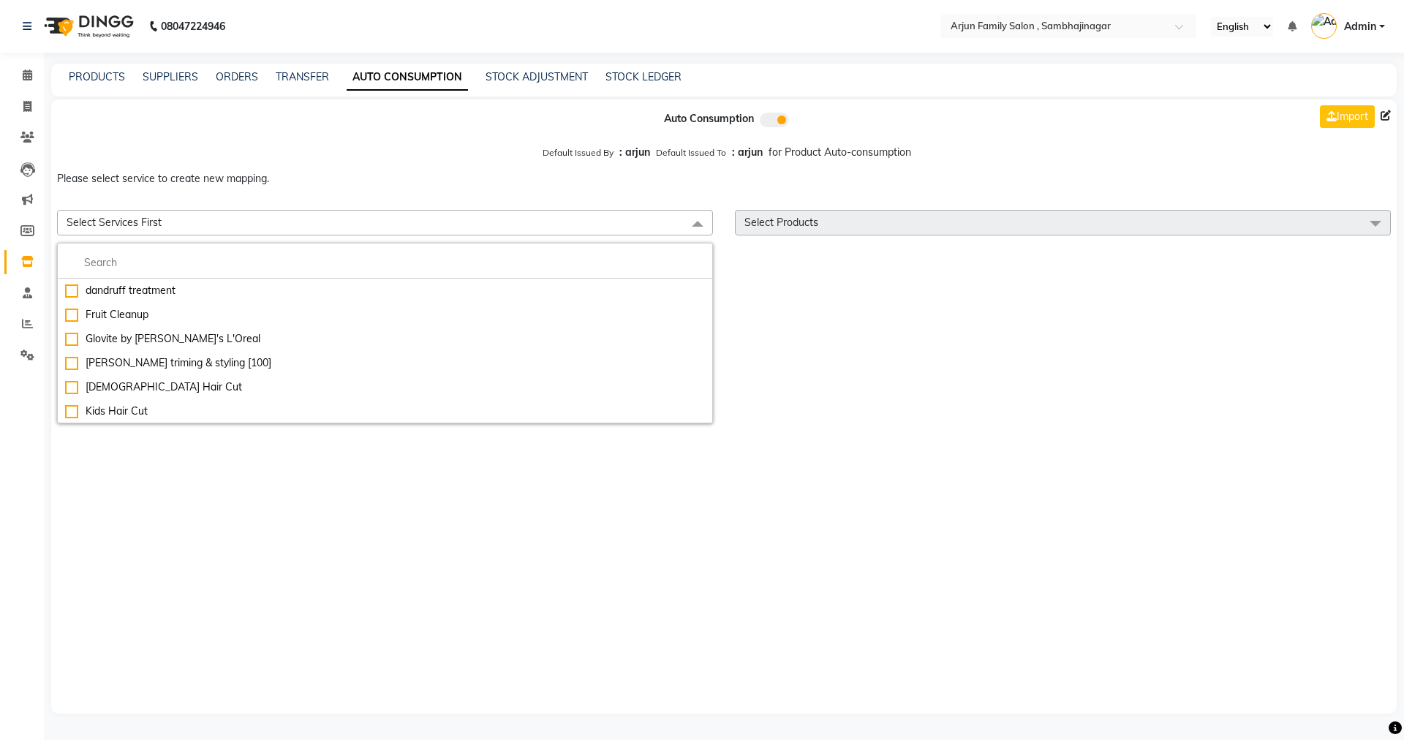
click at [177, 547] on div "Auto Consumption Import Default Issued By : [PERSON_NAME] Issued To : arjun for…" at bounding box center [723, 406] width 1345 height 614
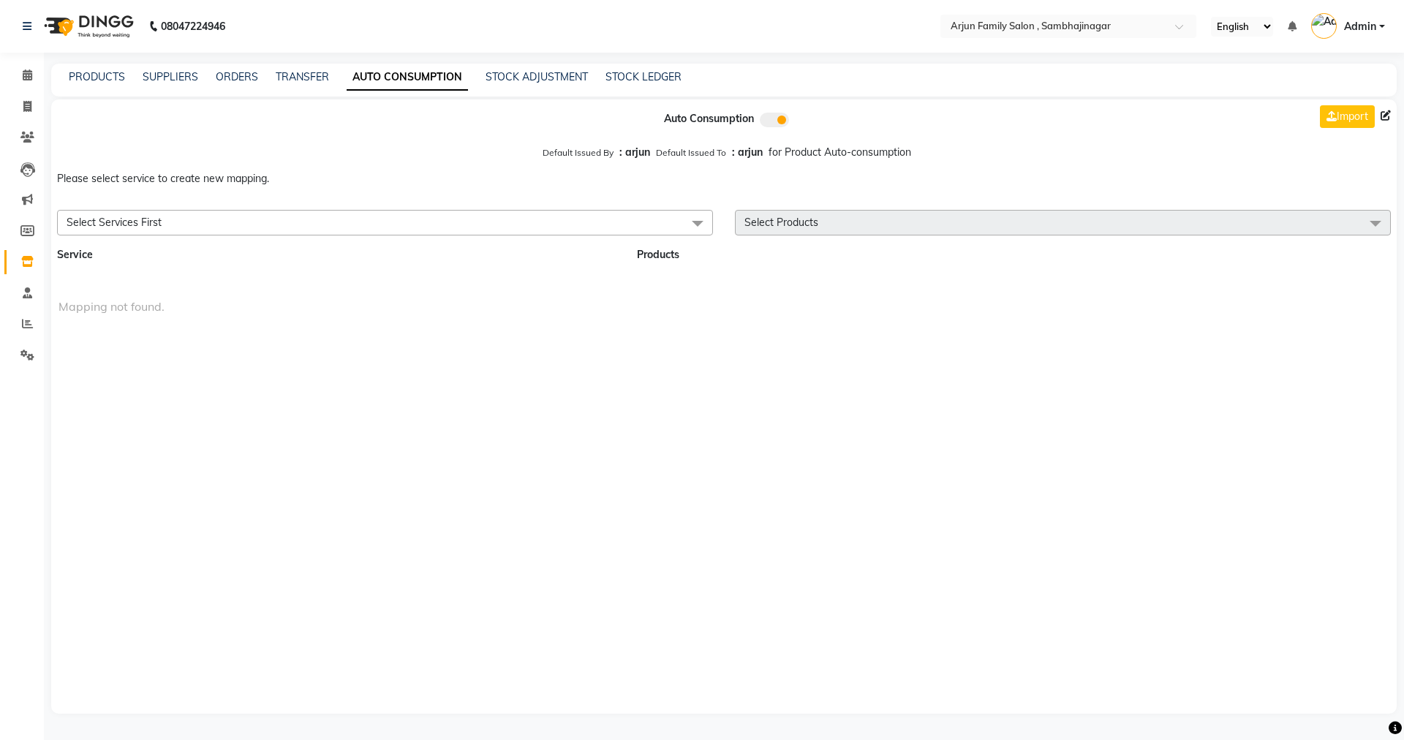
click at [83, 240] on div "Select Services First [MEDICAL_DATA] treatment Fruit Cleanup Glovite by [PERSON…" at bounding box center [723, 222] width 1367 height 37
drag, startPoint x: 675, startPoint y: 222, endPoint x: 692, endPoint y: 223, distance: 16.8
click at [692, 223] on span "Select Services First" at bounding box center [385, 223] width 656 height 26
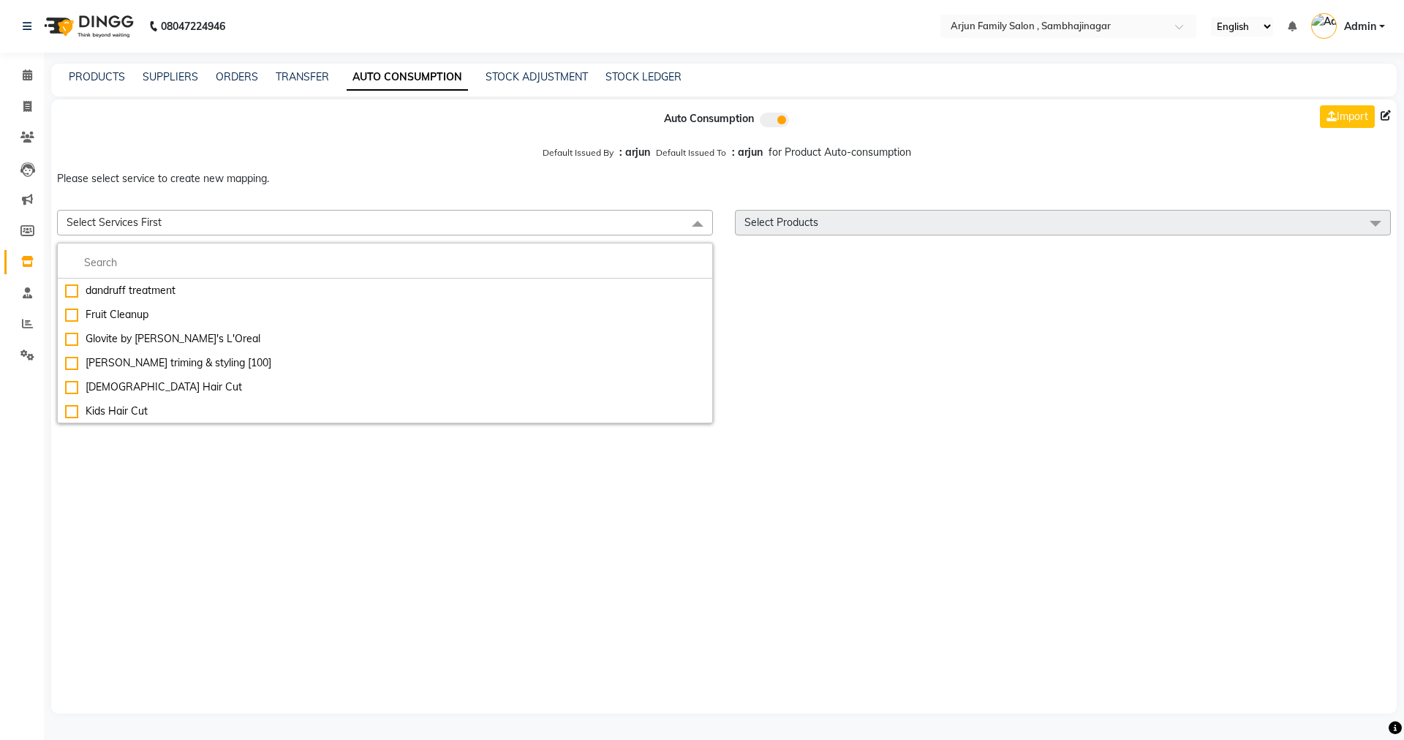
click at [692, 224] on span at bounding box center [697, 224] width 29 height 28
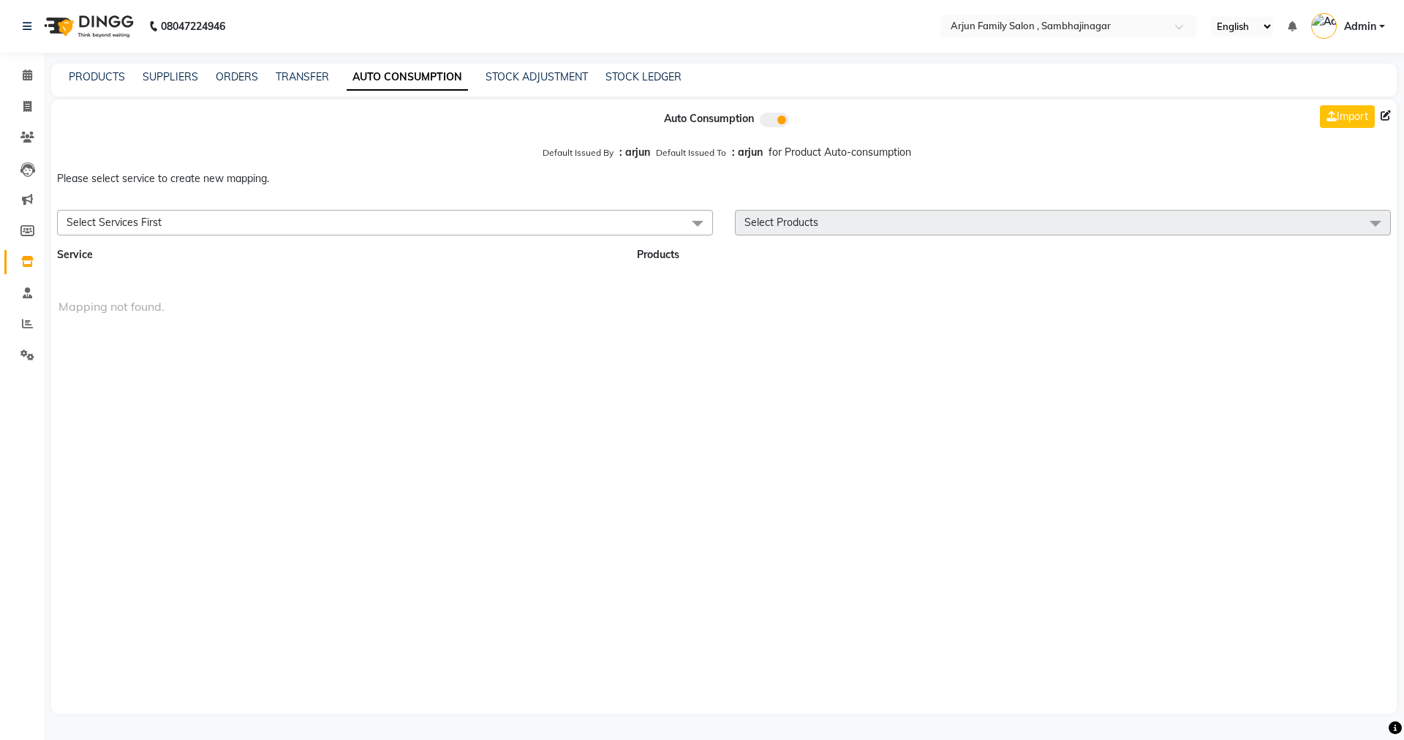
click at [692, 224] on span at bounding box center [697, 224] width 29 height 28
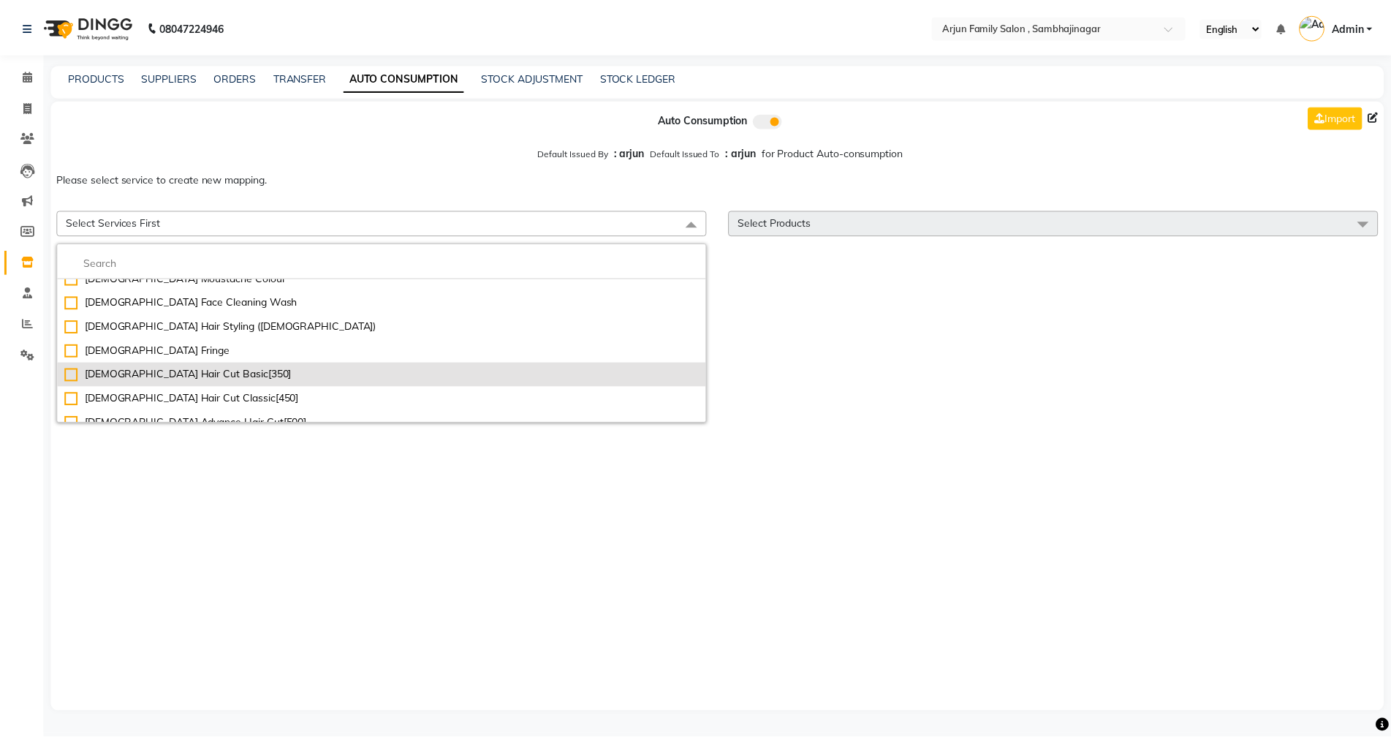
scroll to position [439, 0]
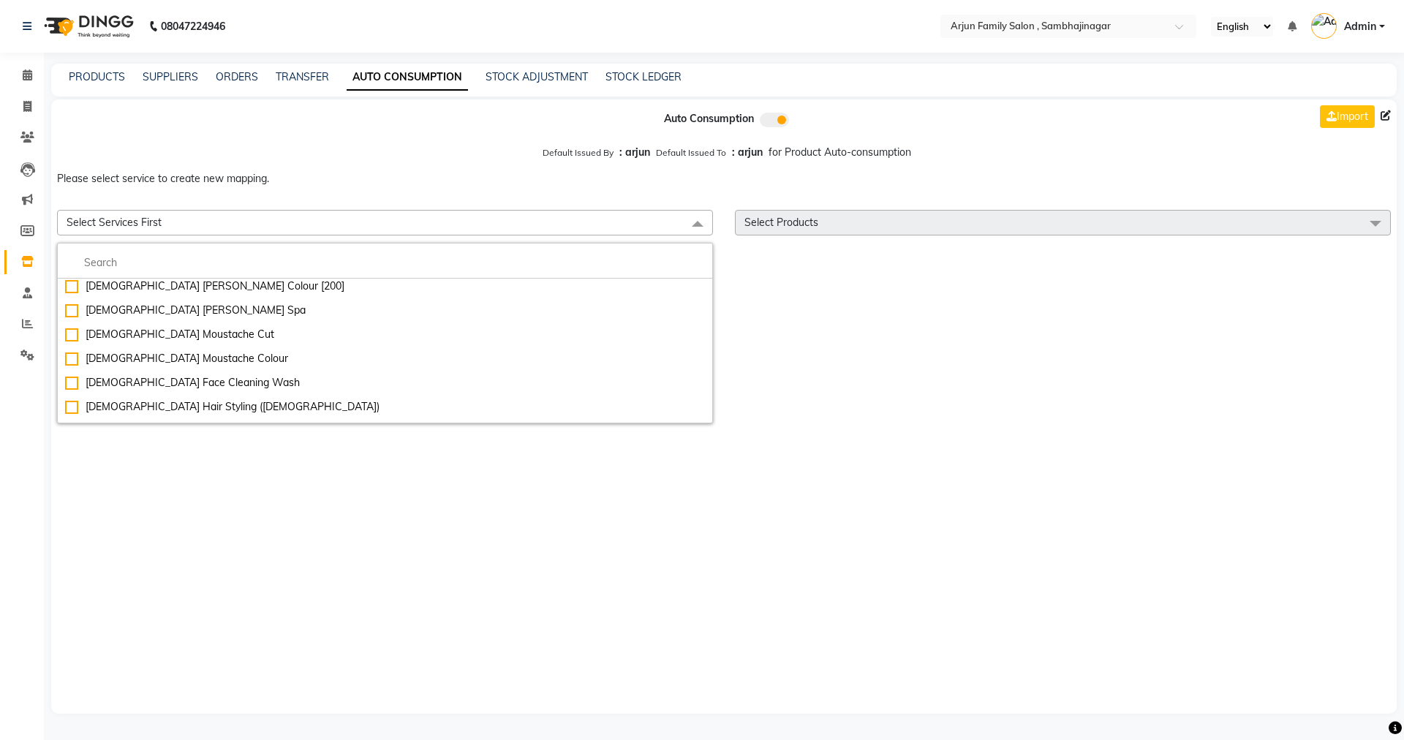
click at [363, 555] on div "Auto Consumption Import Default Issued By : [PERSON_NAME] Issued To : arjun for…" at bounding box center [723, 406] width 1345 height 614
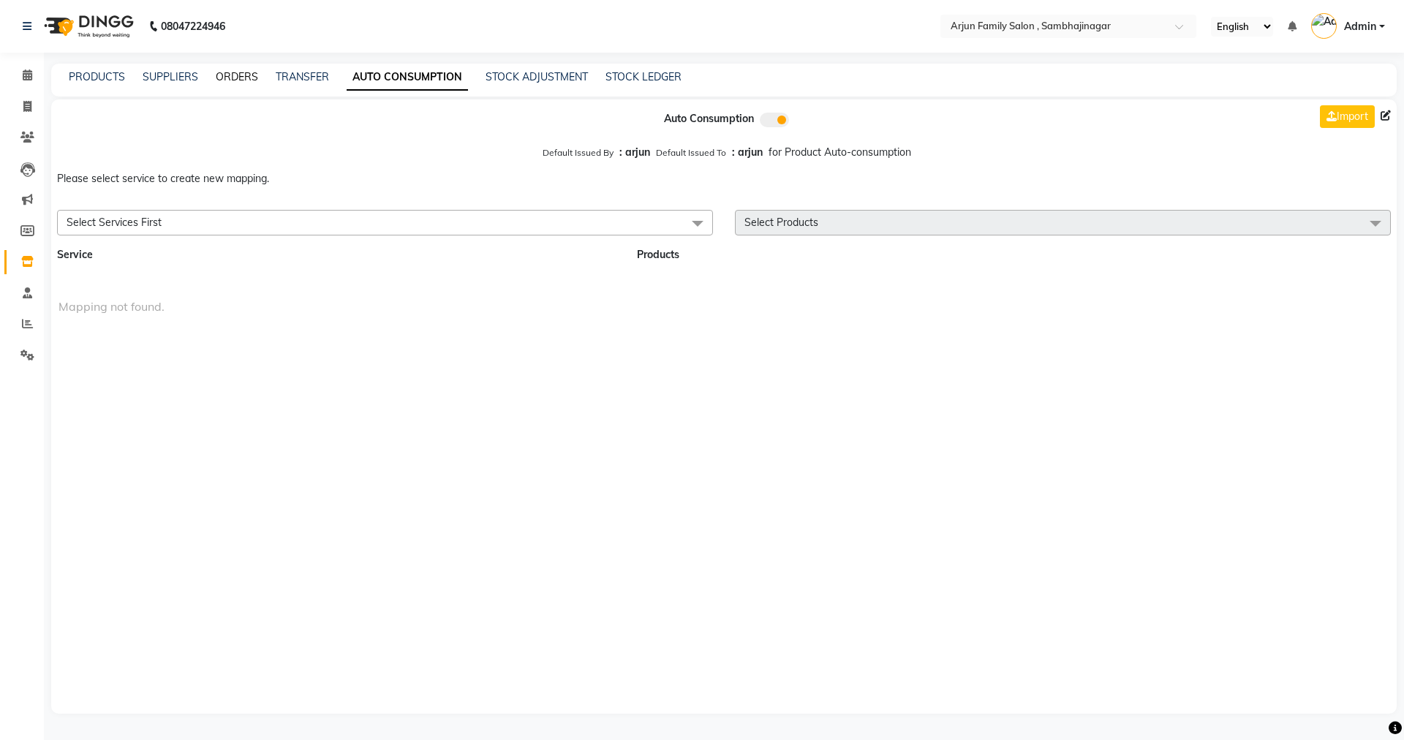
click at [246, 80] on link "ORDERS" at bounding box center [237, 76] width 42 height 13
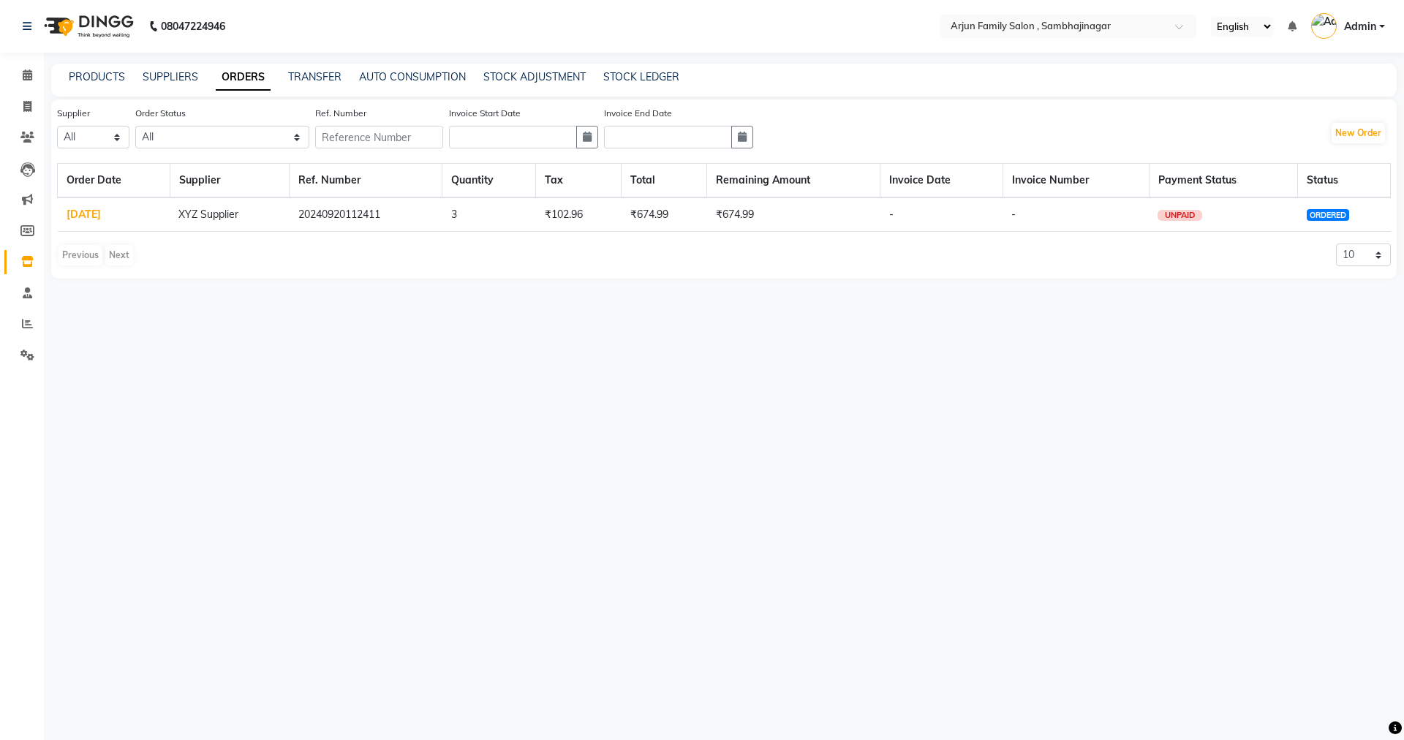
click at [1318, 219] on span "ORDERED" at bounding box center [1327, 215] width 42 height 12
click at [1320, 214] on span "ORDERED" at bounding box center [1327, 215] width 42 height 12
click at [388, 222] on td "20240920112411" at bounding box center [366, 214] width 153 height 34
click at [449, 219] on td "3" at bounding box center [489, 214] width 94 height 34
click at [355, 214] on td "20240920112411" at bounding box center [366, 214] width 153 height 34
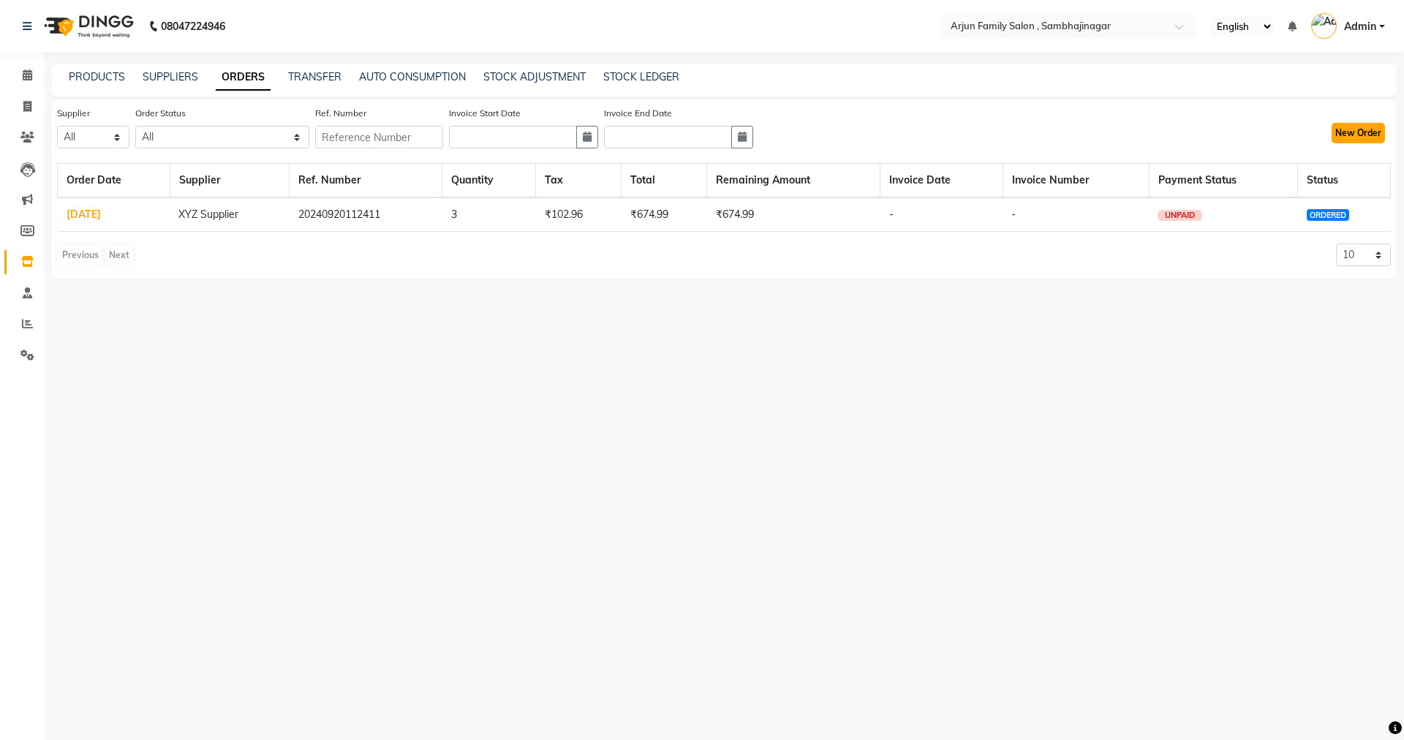
click at [1354, 132] on button "New Order" at bounding box center [1357, 133] width 53 height 20
select select "true"
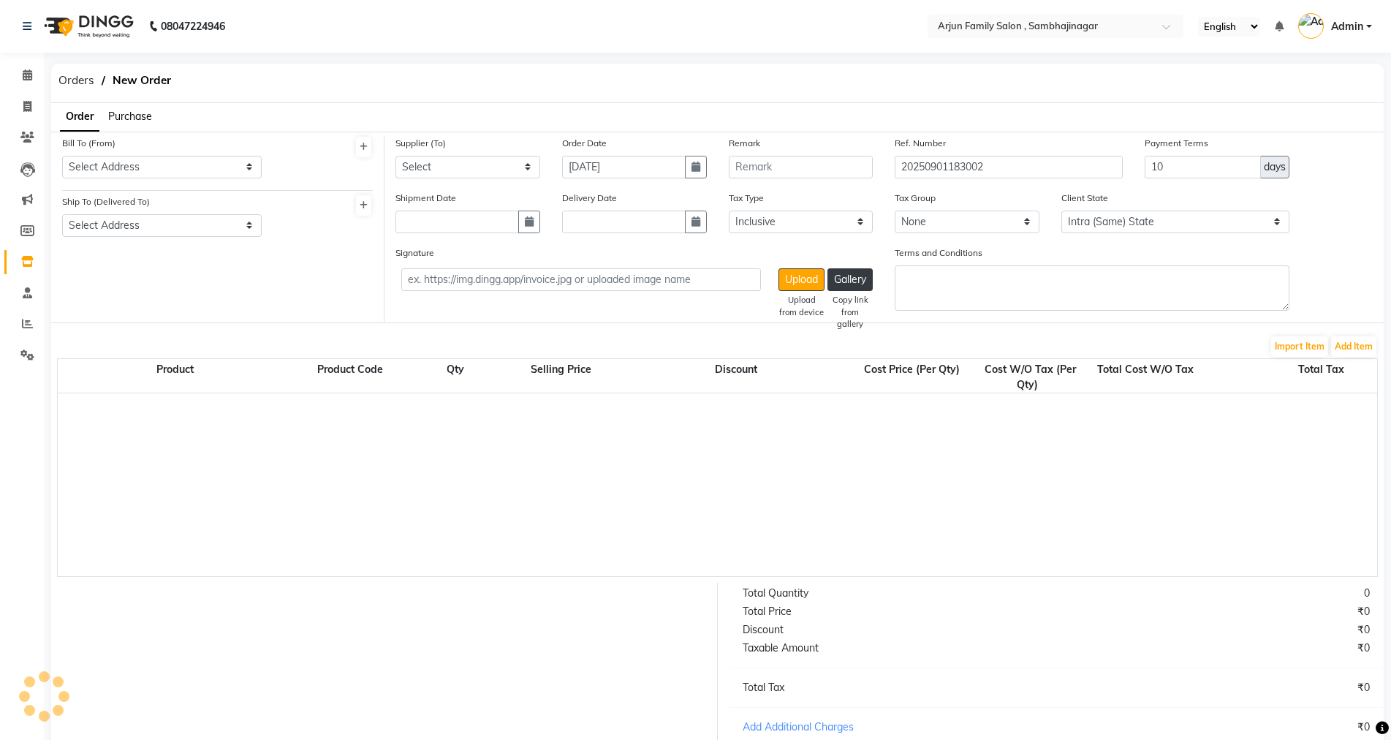
select select "3050"
click at [479, 169] on select "Select" at bounding box center [468, 167] width 145 height 23
click at [507, 164] on select "Select" at bounding box center [468, 167] width 145 height 23
click at [153, 167] on select "Select Address Arjun Family Salon , Sambhajinagar" at bounding box center [162, 167] width 200 height 23
select select "1097"
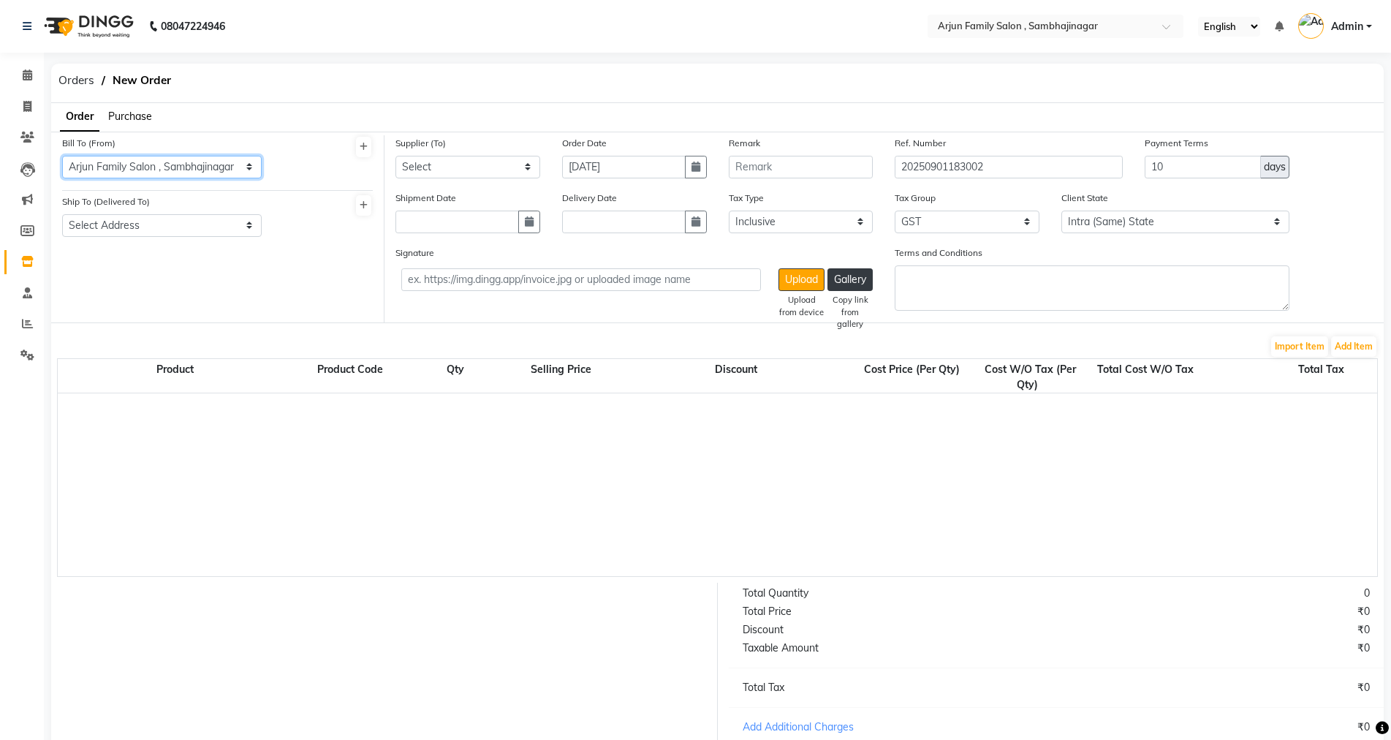
click at [62, 156] on select "Select Address Arjun Family Salon , Sambhajinagar" at bounding box center [162, 167] width 200 height 23
click at [140, 227] on select "Select Address Arjun Family Salon , Sambhajinagar" at bounding box center [162, 225] width 200 height 23
select select "1098"
click at [62, 214] on select "Select Address Arjun Family Salon , Sambhajinagar" at bounding box center [162, 225] width 200 height 23
click at [223, 169] on select "Select Address Arjun Family Salon , Sambhajinagar" at bounding box center [162, 167] width 200 height 23
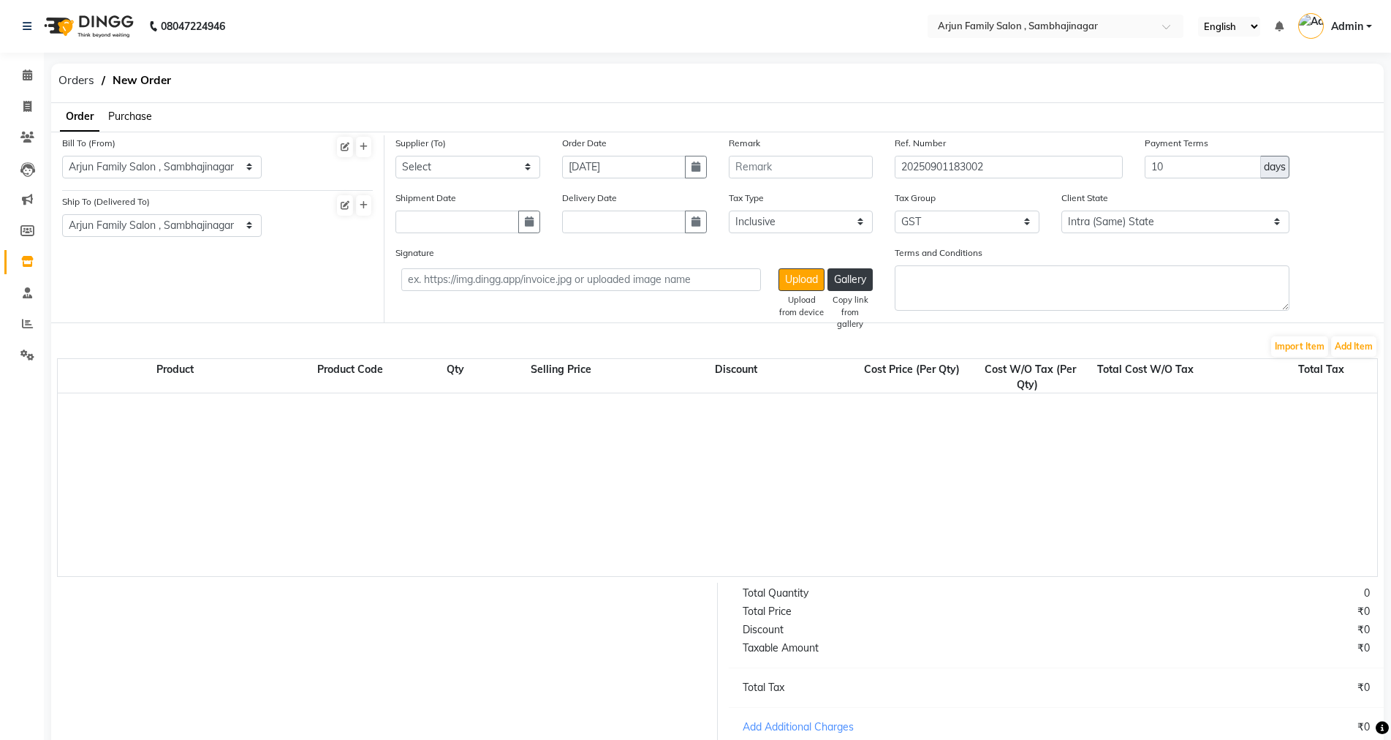
click at [124, 208] on label "Ship To (Delivered To)" at bounding box center [106, 201] width 88 height 13
click at [446, 162] on select "Select" at bounding box center [468, 167] width 145 height 23
click at [445, 219] on input "text" at bounding box center [458, 222] width 124 height 23
select select "9"
select select "2025"
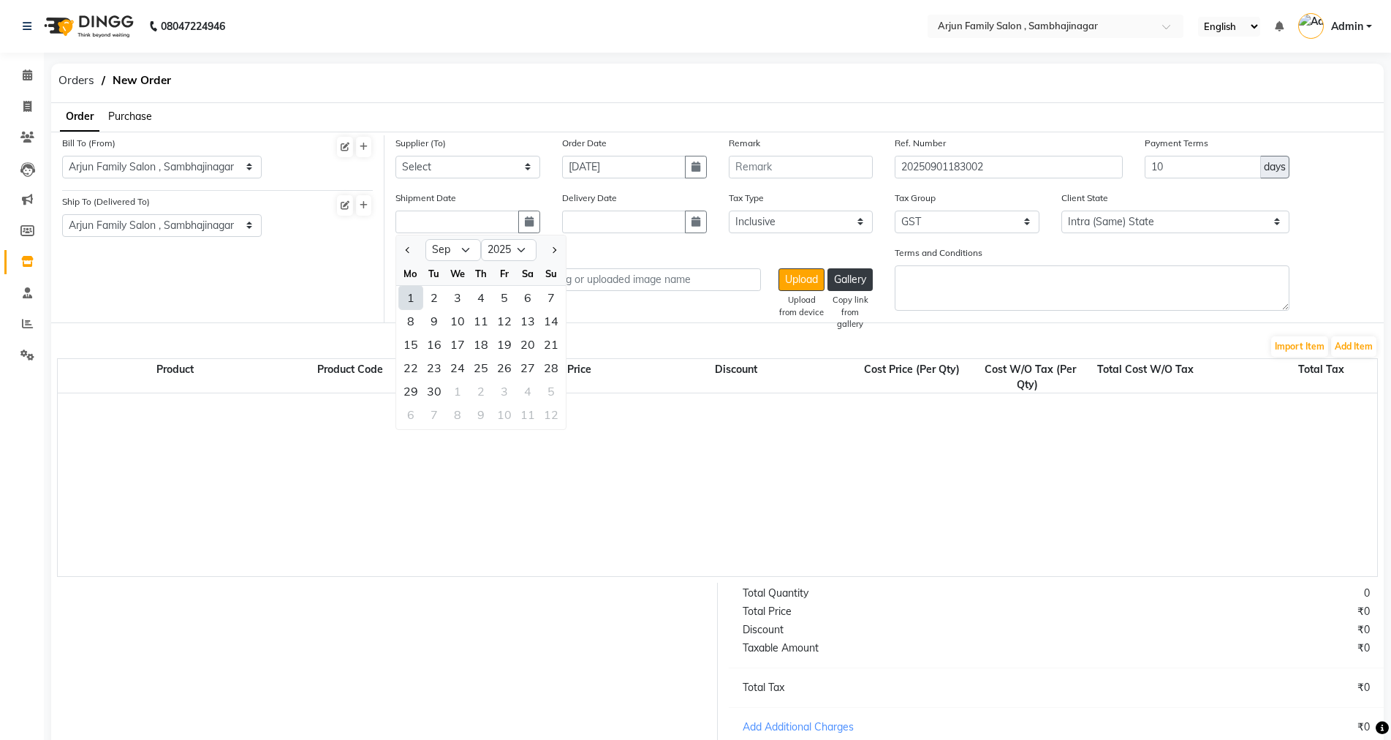
click at [306, 295] on div "Bill To (From) Select Address Arjun Family Salon , Sambhajinagar Ship To (Deliv…" at bounding box center [217, 228] width 333 height 187
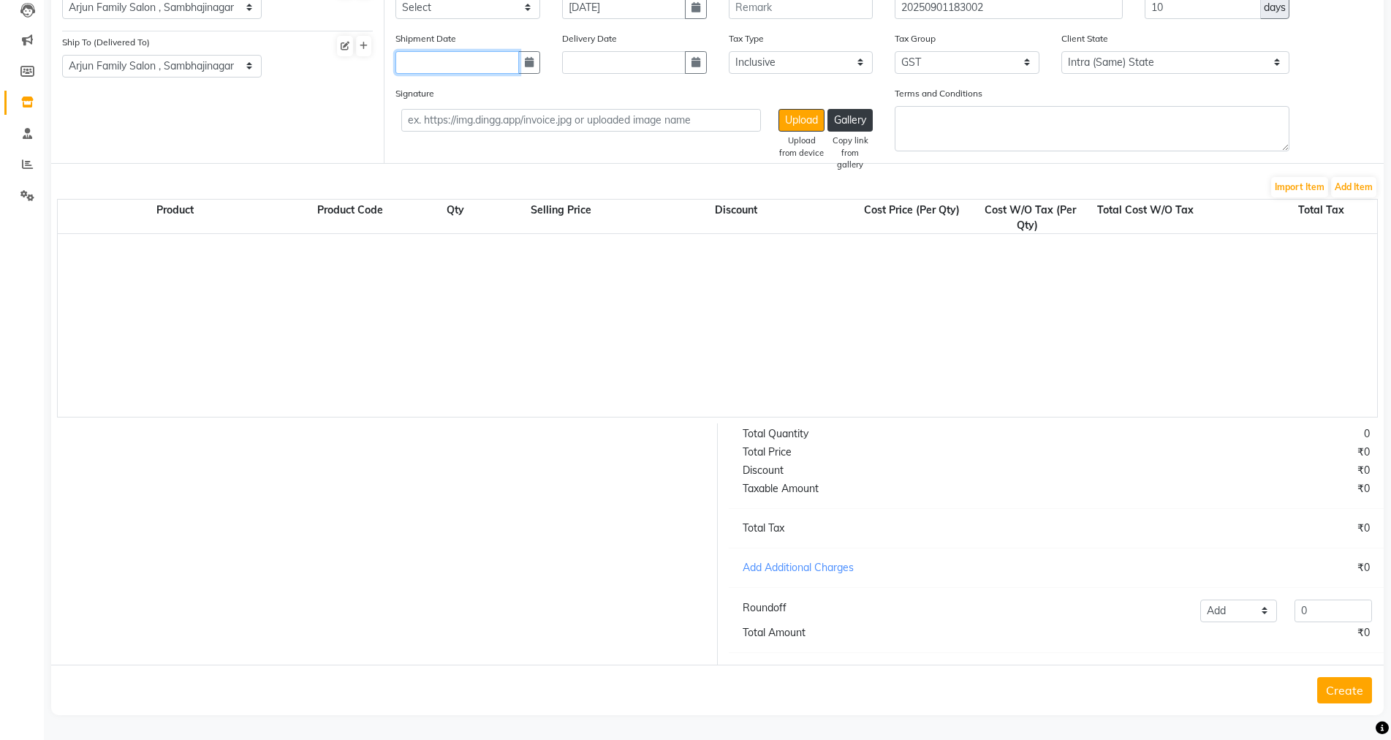
scroll to position [172, 0]
click at [1368, 436] on div "0" at bounding box center [1218, 433] width 325 height 15
click at [765, 539] on div "Total Quantity 0 Total Price ₹0 Discount ₹0 Taxable Amount ₹0 Total Tax ₹0 Add …" at bounding box center [1057, 543] width 678 height 241
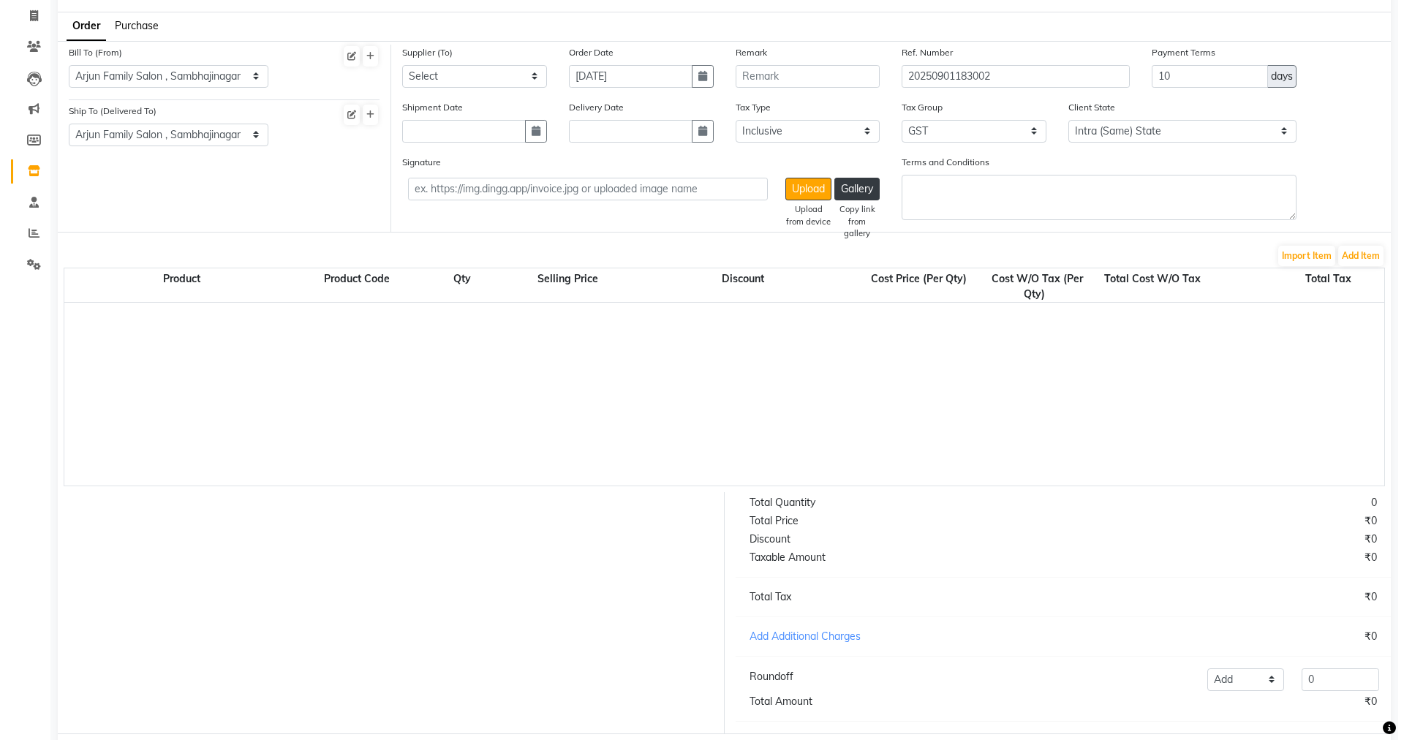
scroll to position [0, 0]
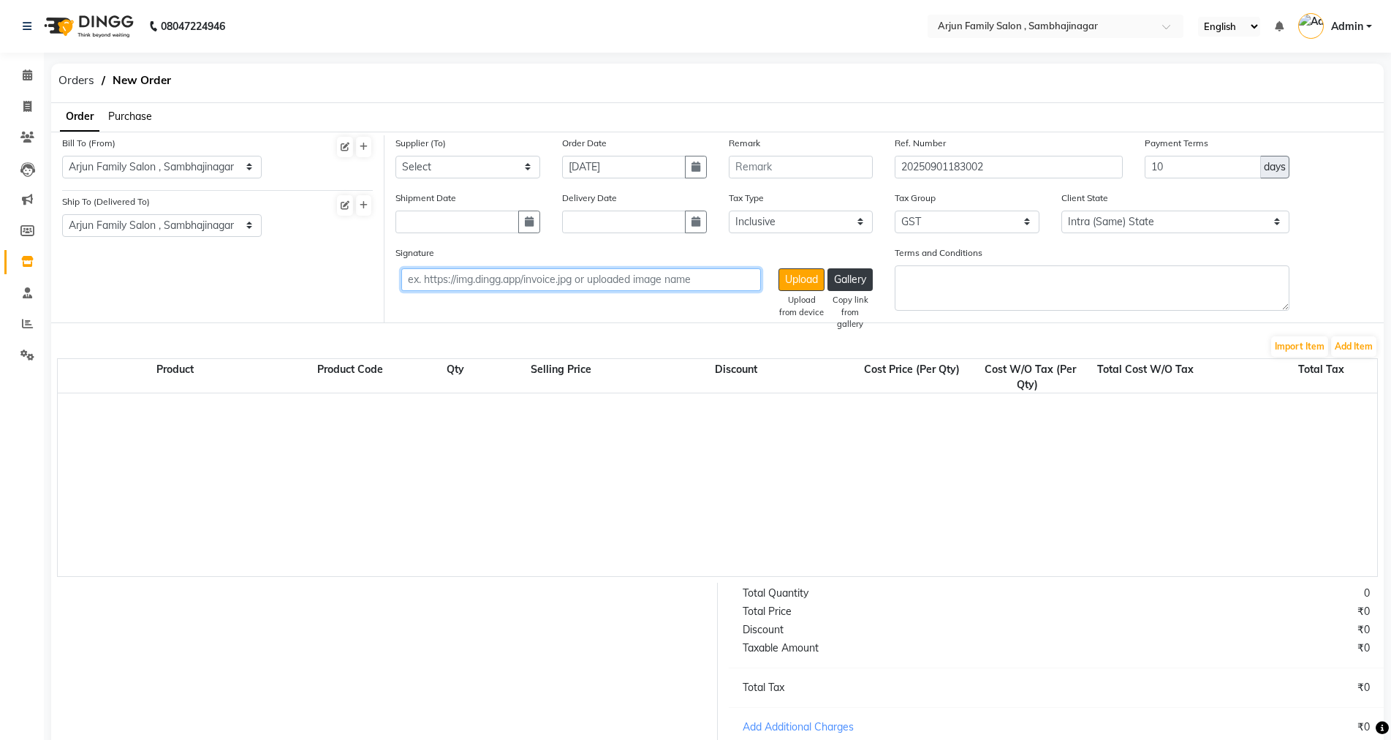
click at [596, 281] on input "text" at bounding box center [581, 279] width 360 height 23
click at [1361, 342] on button "Add Item" at bounding box center [1353, 346] width 45 height 20
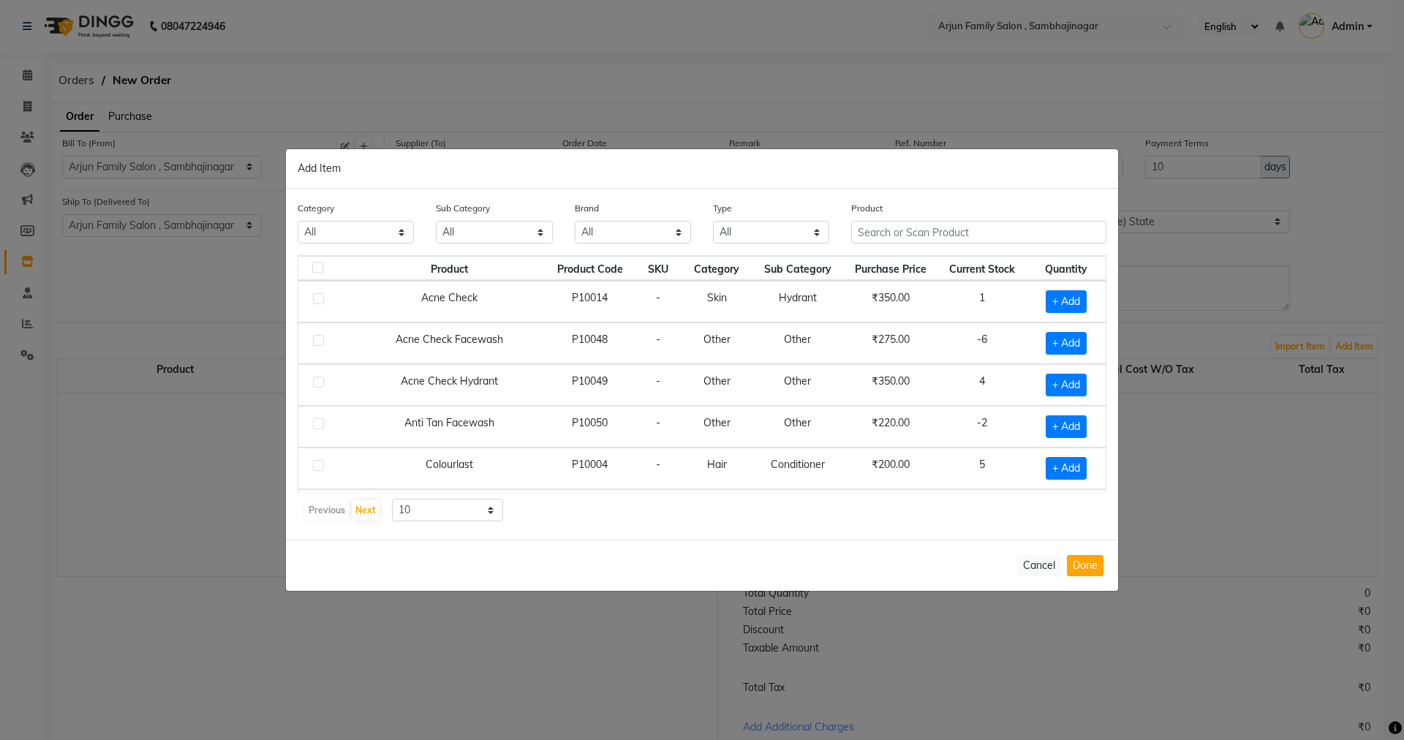
scroll to position [205, 0]
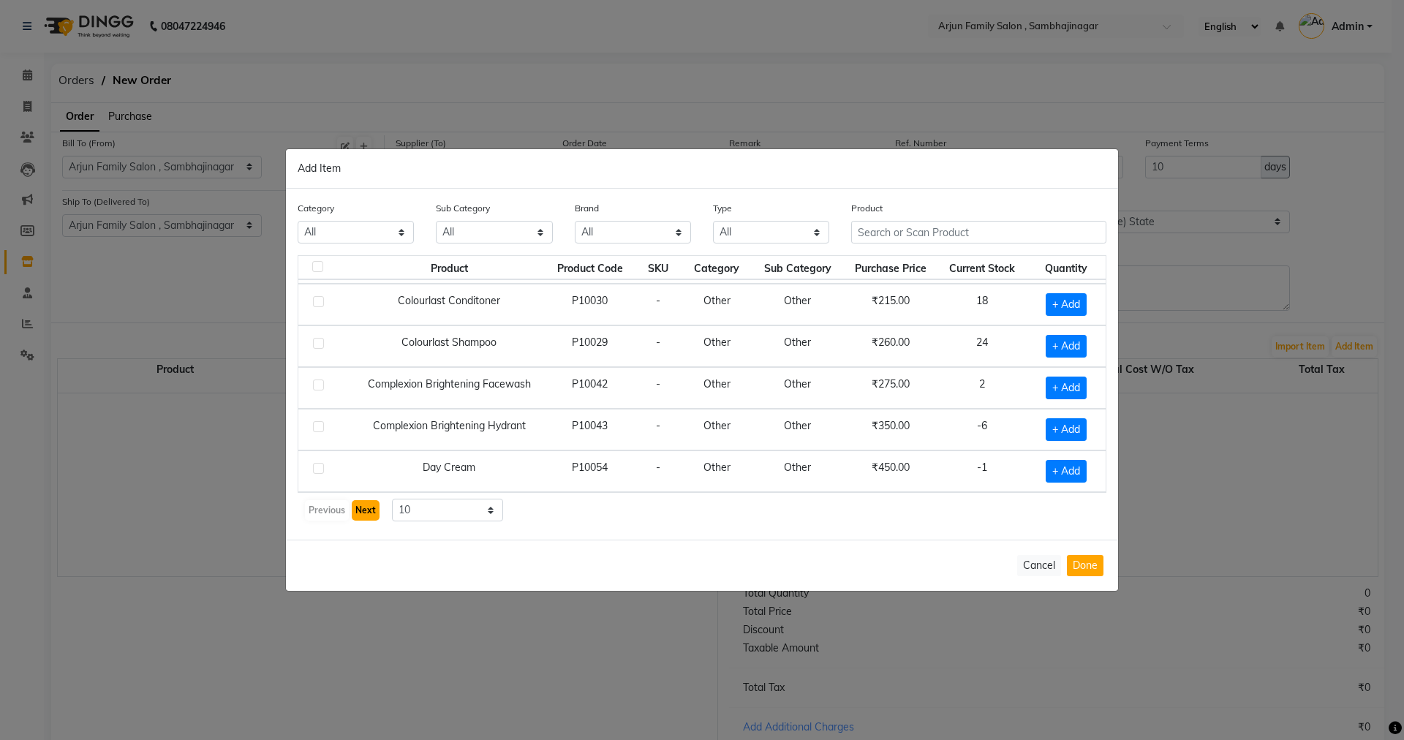
click at [360, 513] on button "Next" at bounding box center [366, 510] width 28 height 20
click at [365, 510] on button "Next" at bounding box center [366, 510] width 28 height 20
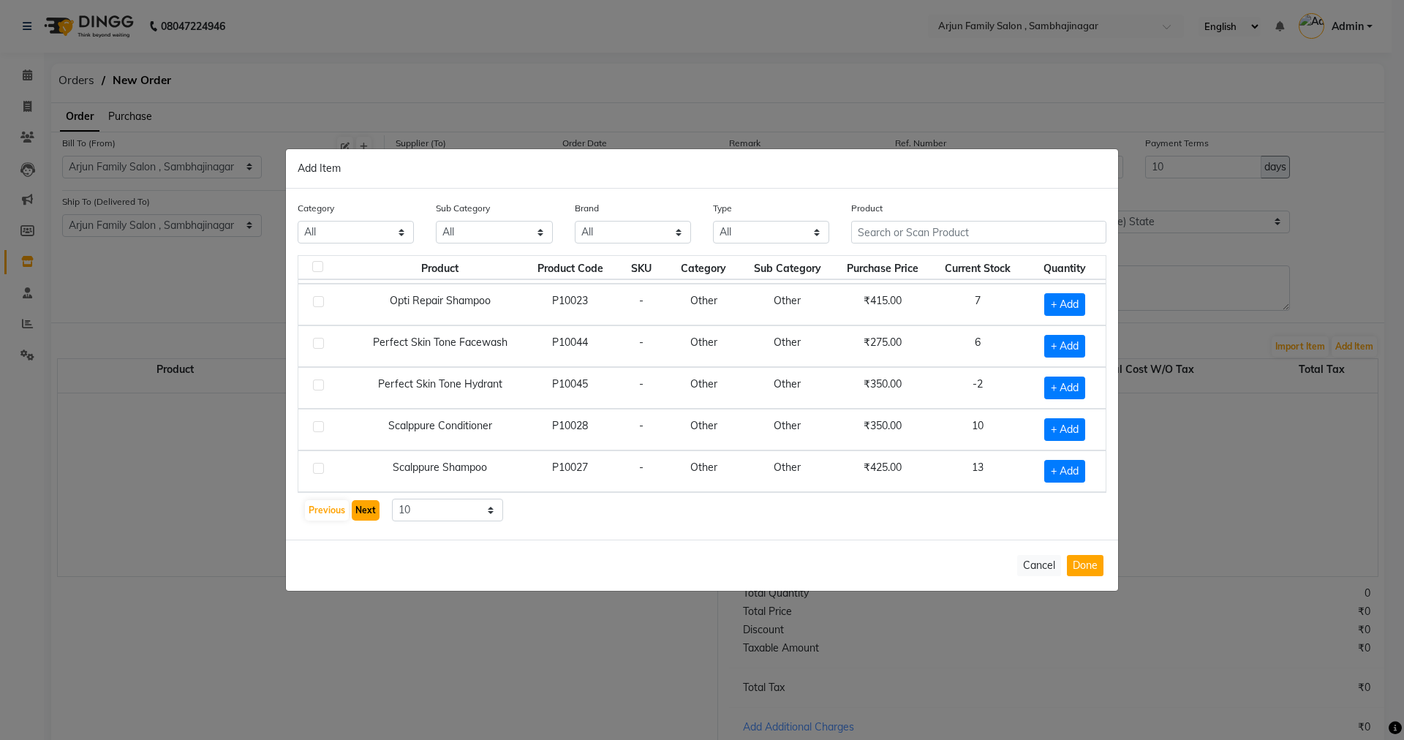
click at [366, 510] on button "Next" at bounding box center [366, 510] width 28 height 20
click at [367, 510] on button "Next" at bounding box center [366, 510] width 28 height 20
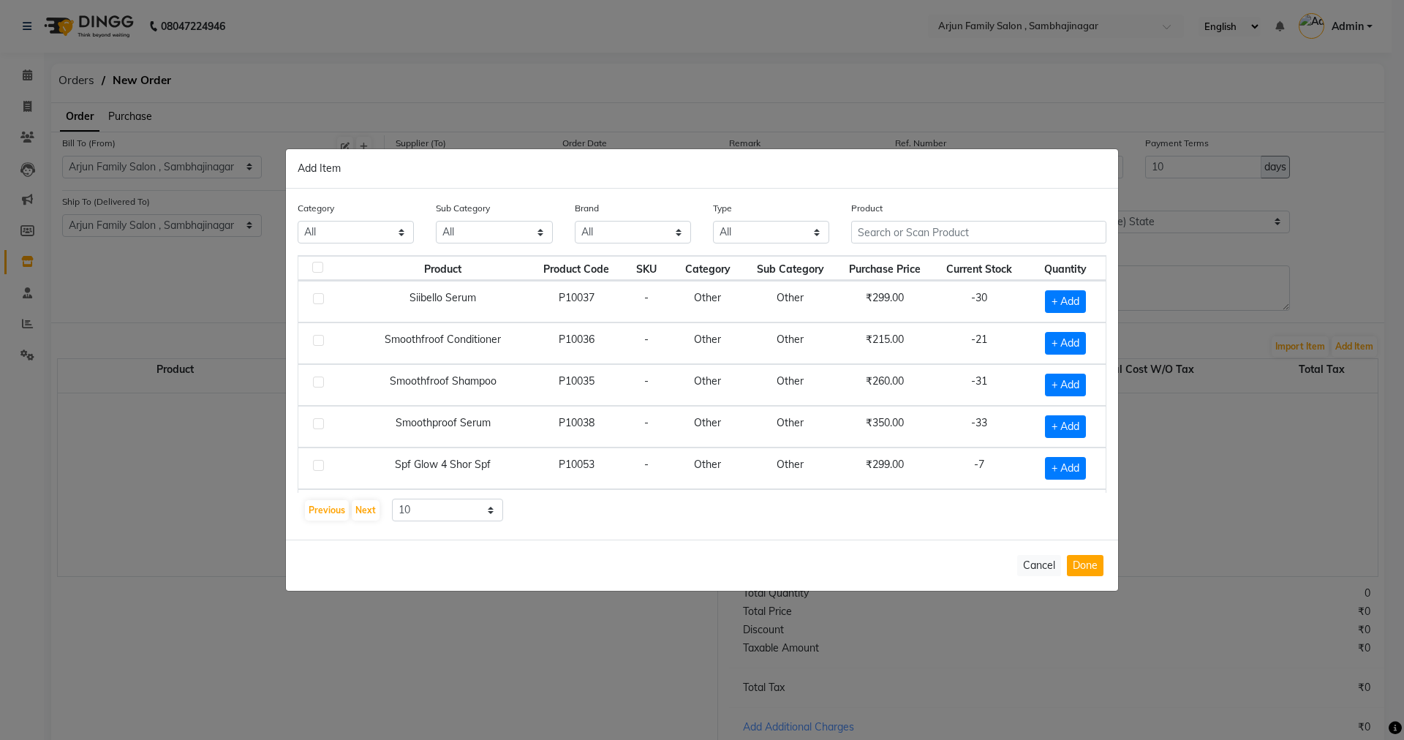
click at [368, 510] on div "Category All Hair Skin Makeup Personal Care Appliances [PERSON_NAME] Waxing Dis…" at bounding box center [702, 364] width 832 height 351
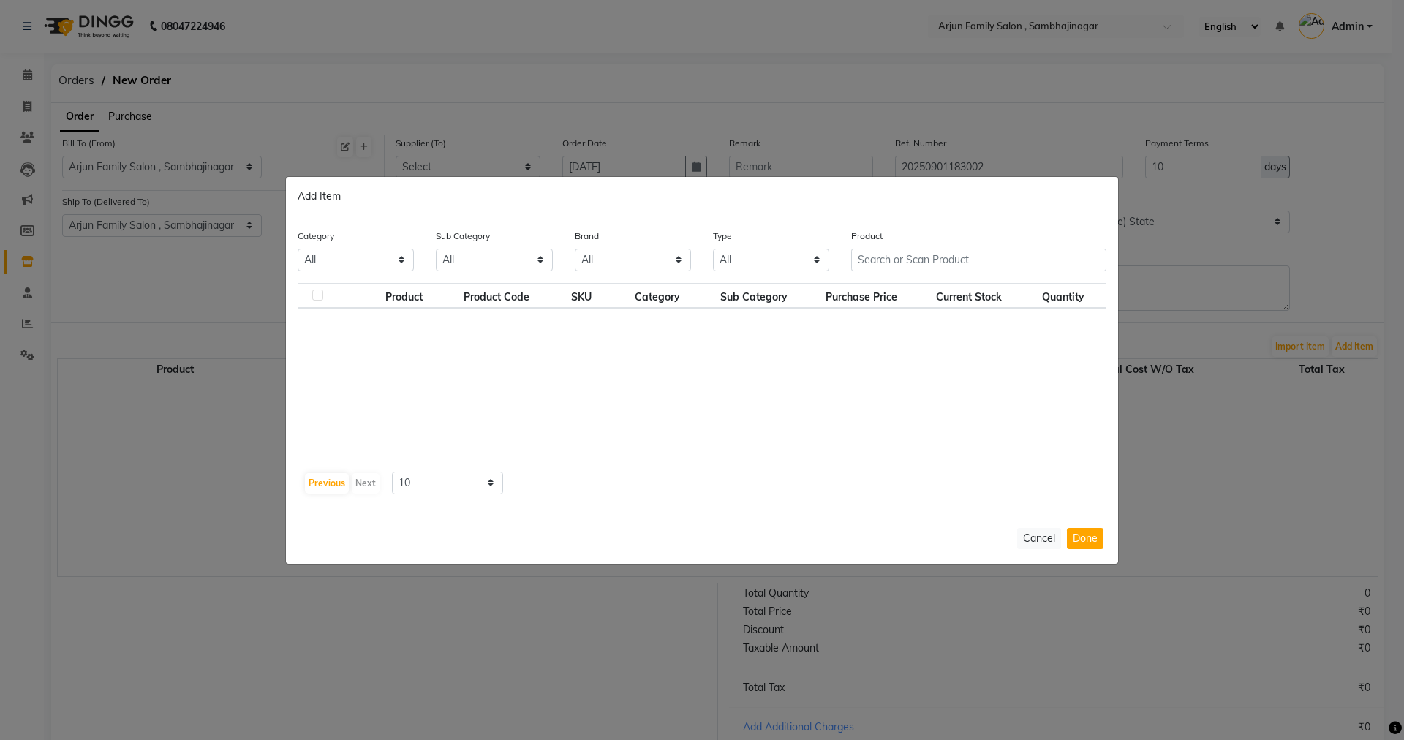
click at [368, 510] on div "Category All Hair Skin Makeup Personal Care Appliances [PERSON_NAME] Waxing Dis…" at bounding box center [702, 364] width 832 height 296
click at [317, 492] on button "Previous" at bounding box center [327, 483] width 44 height 20
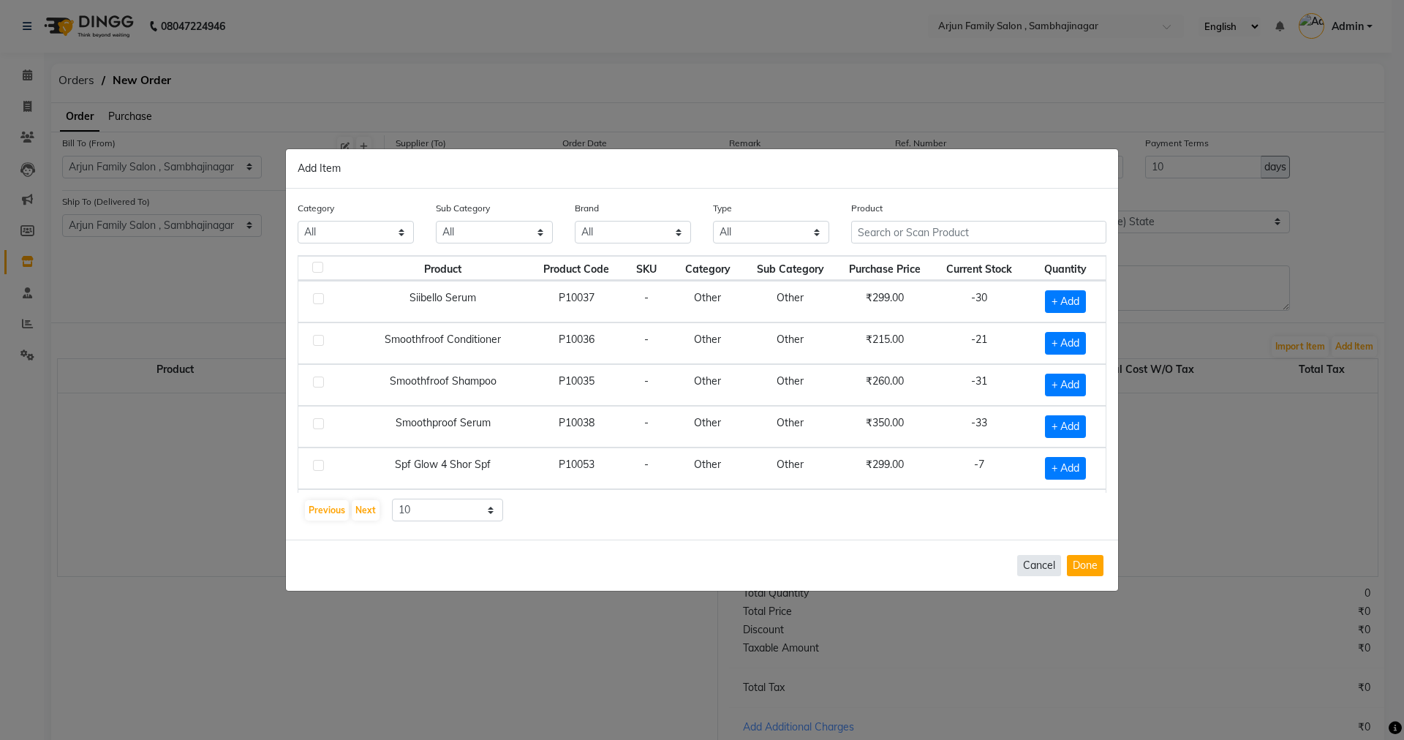
click at [1036, 569] on button "Cancel" at bounding box center [1039, 565] width 44 height 21
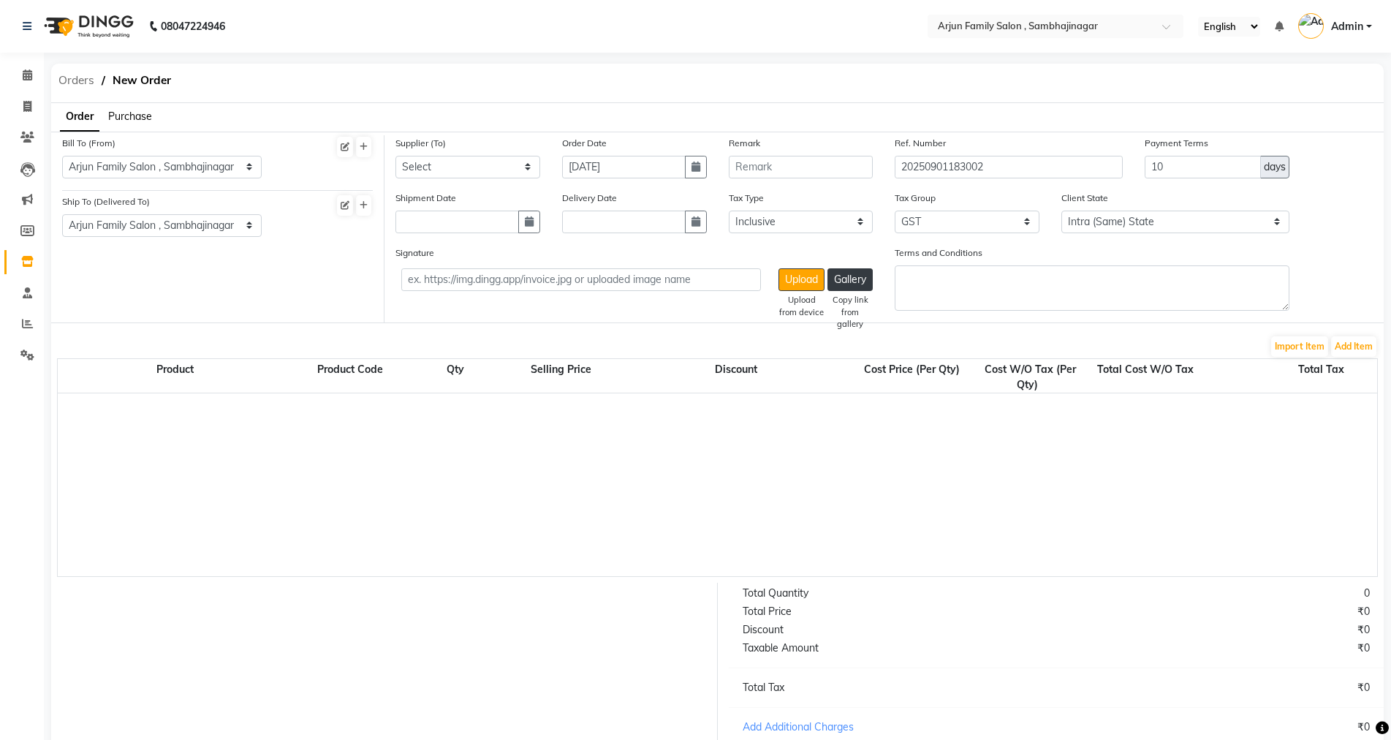
click at [77, 78] on span "Orders" at bounding box center [76, 80] width 50 height 26
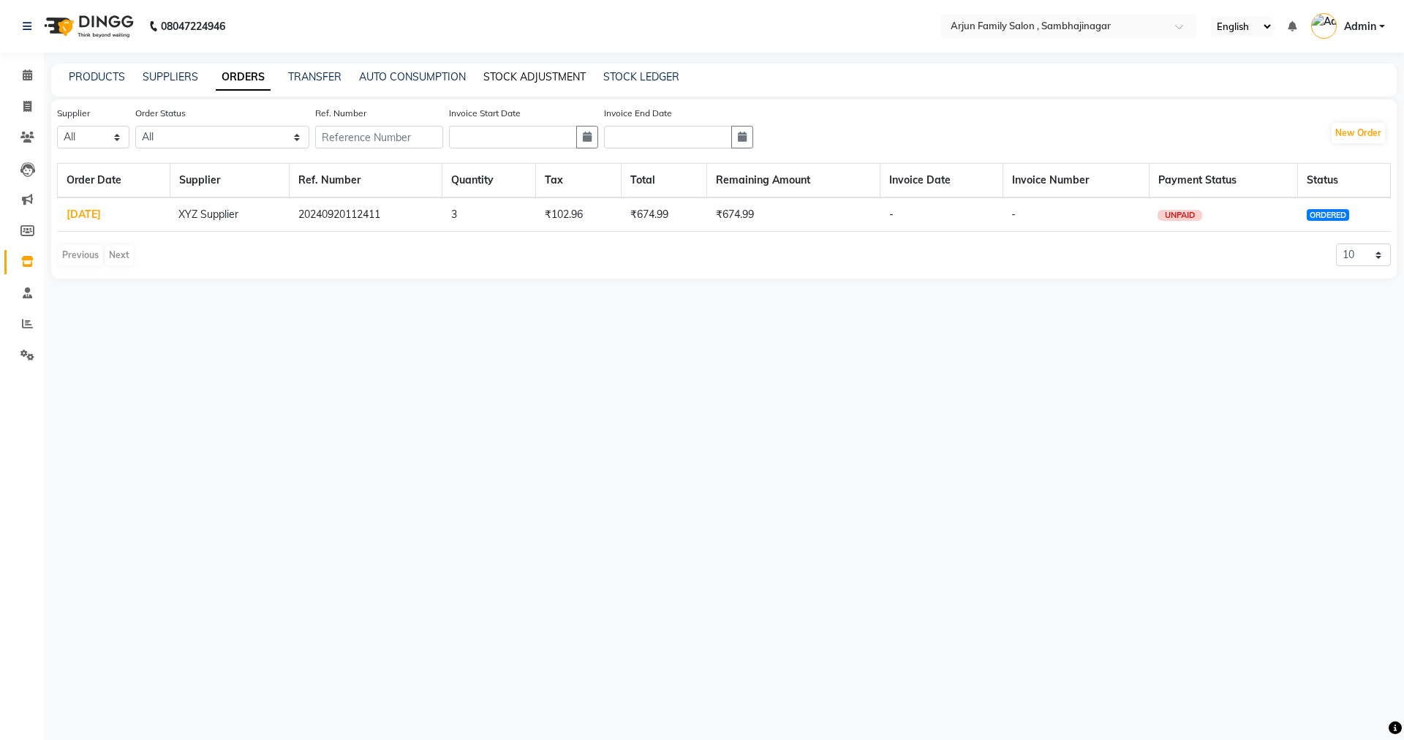
click at [534, 73] on link "STOCK ADJUSTMENT" at bounding box center [534, 76] width 102 height 13
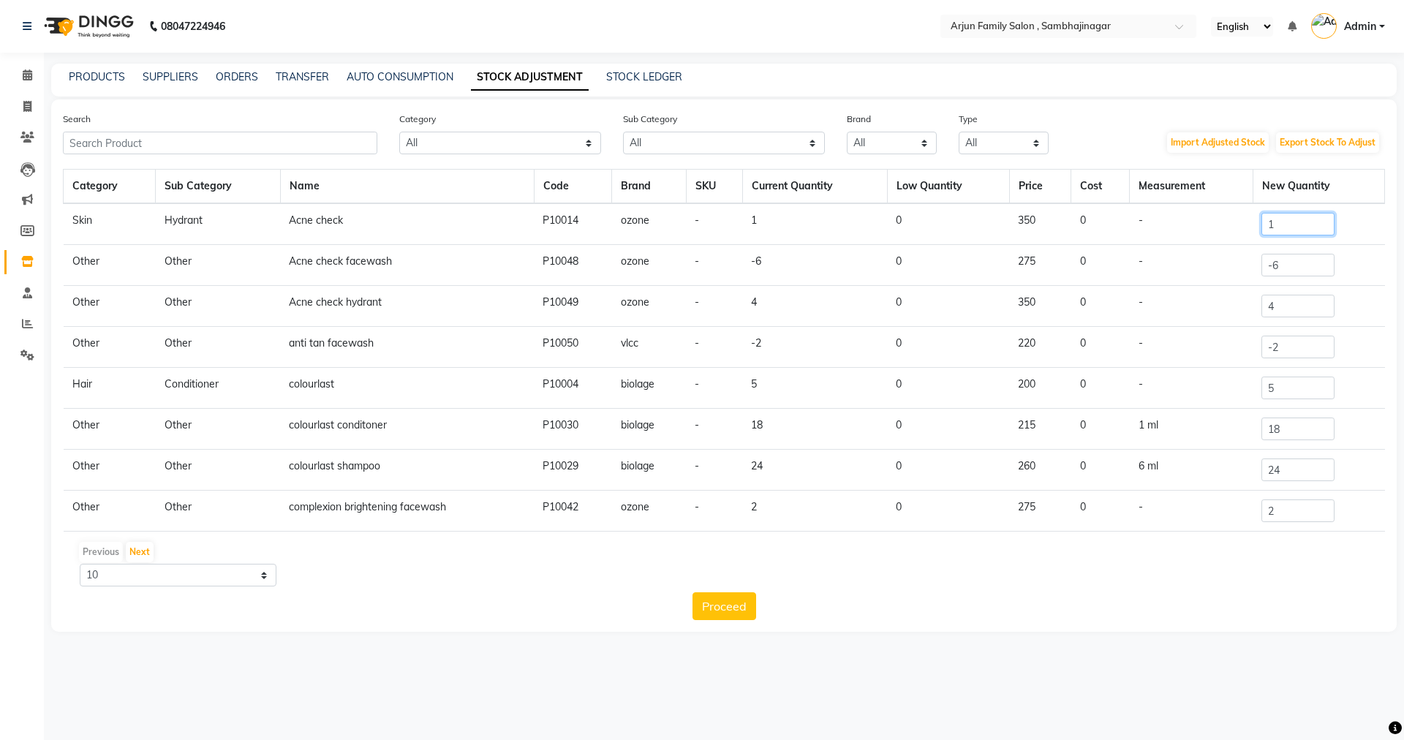
click at [1296, 222] on input "1" at bounding box center [1297, 224] width 73 height 23
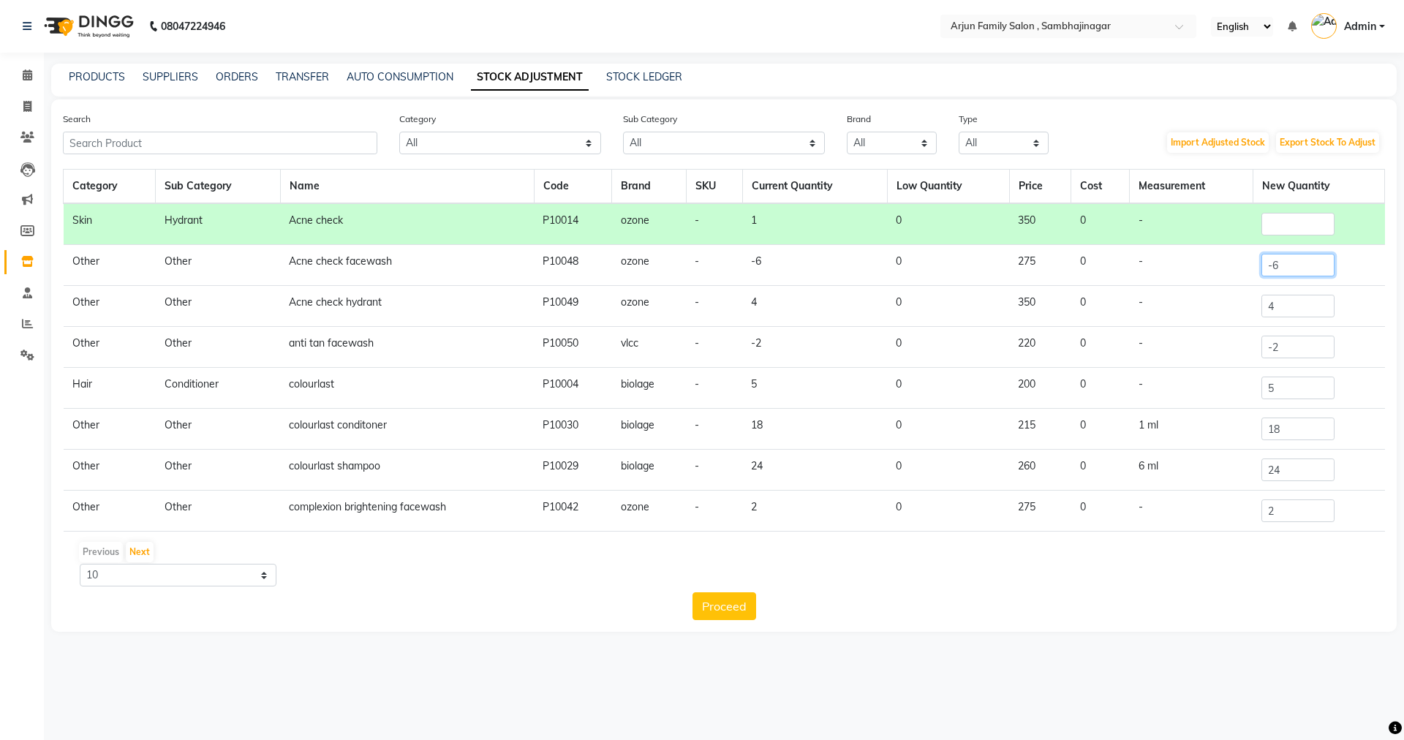
click at [1294, 264] on input "-6" at bounding box center [1297, 265] width 73 height 23
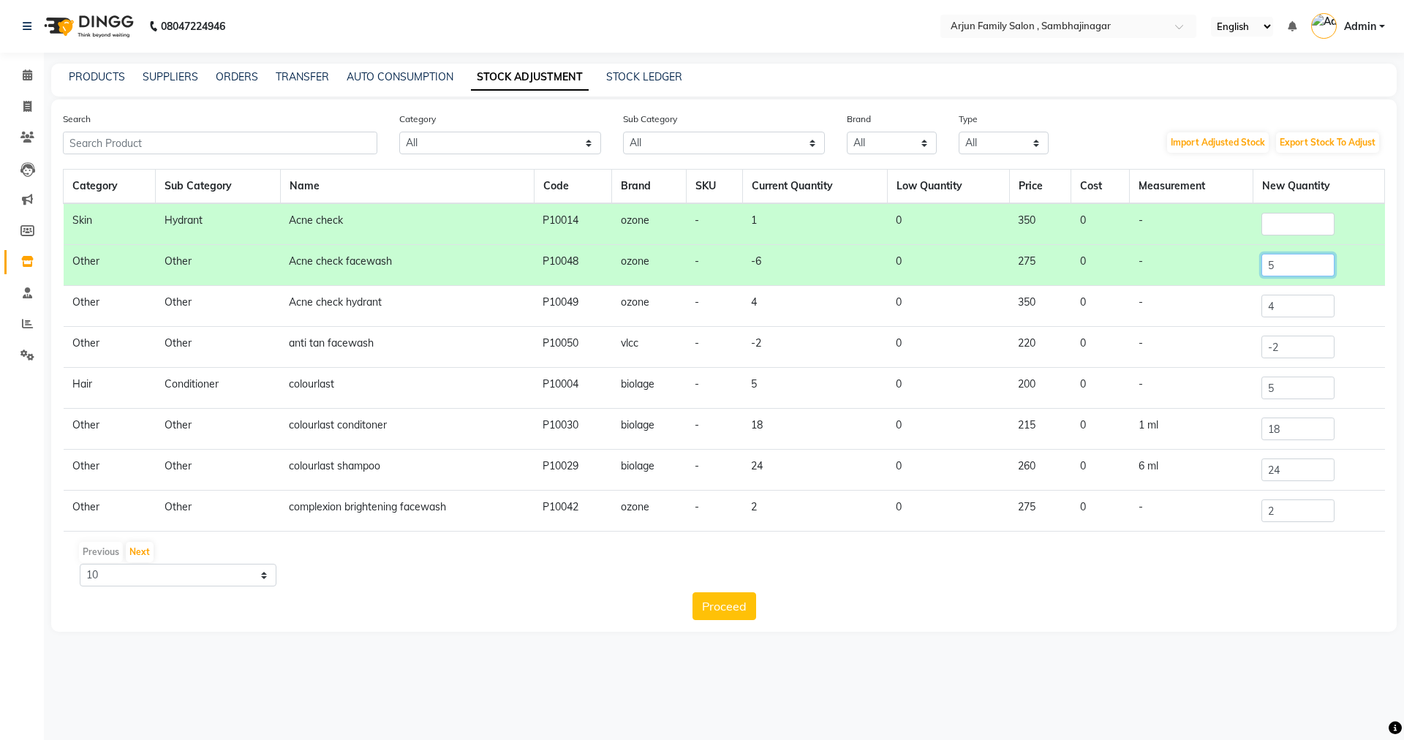
type input "5"
drag, startPoint x: 1296, startPoint y: 309, endPoint x: 1285, endPoint y: 292, distance: 20.1
click at [1295, 309] on input "4" at bounding box center [1297, 306] width 73 height 23
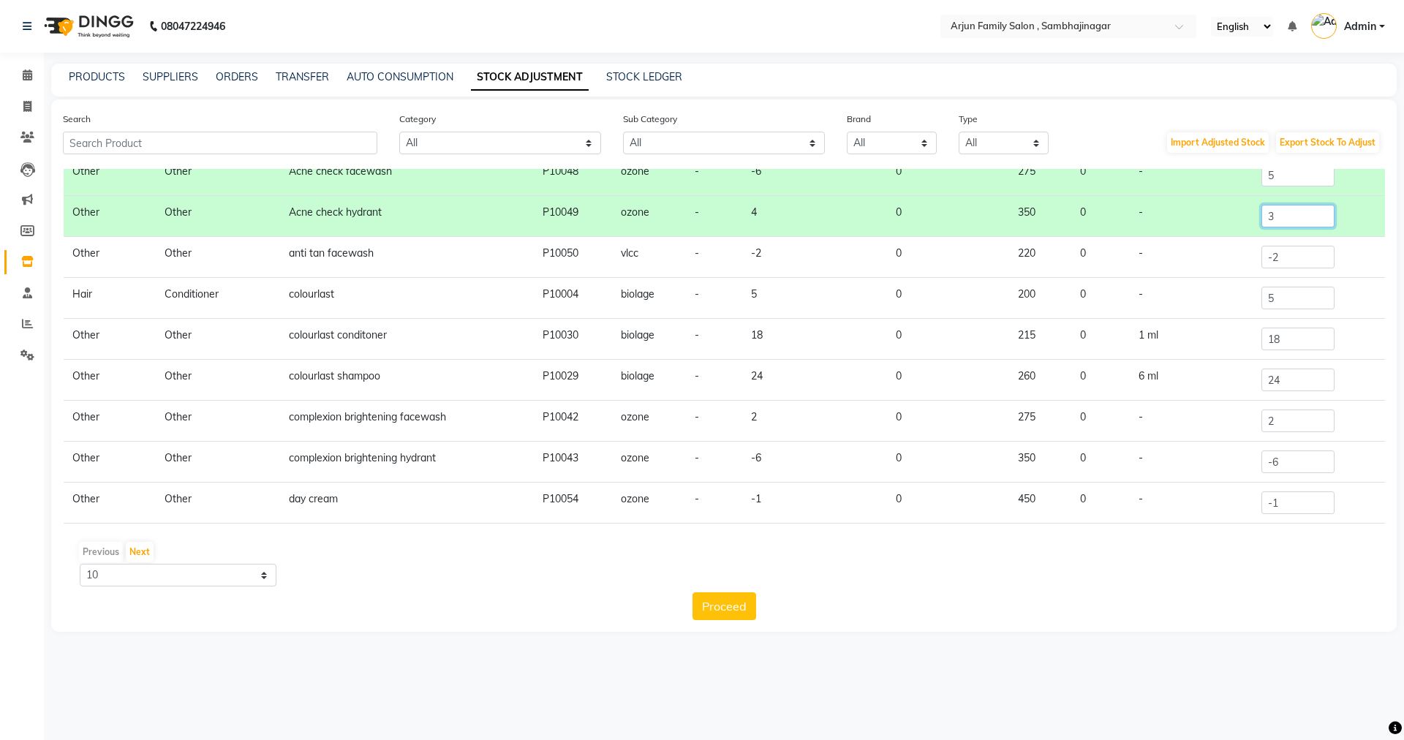
scroll to position [91, 0]
type input "3"
click at [1301, 427] on input "2" at bounding box center [1297, 420] width 73 height 23
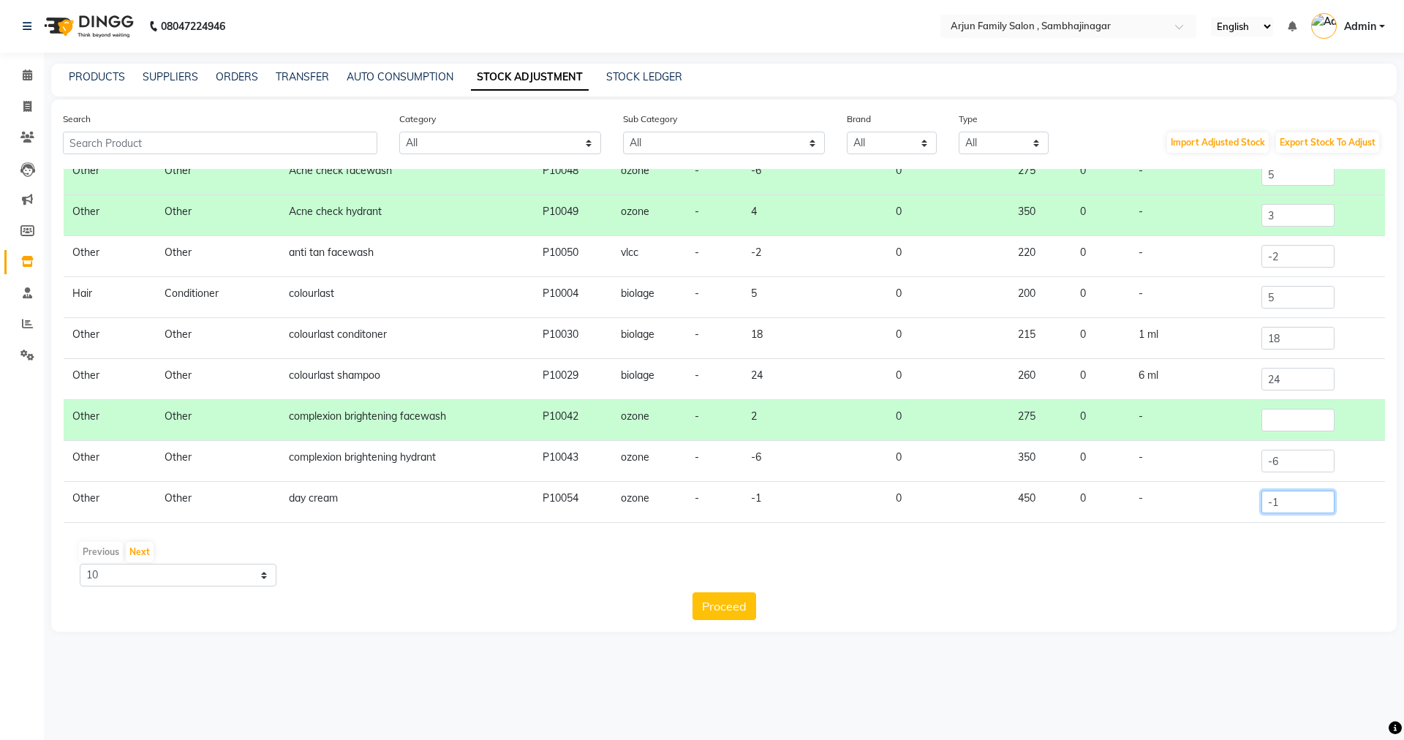
click at [1291, 501] on input "-1" at bounding box center [1297, 502] width 73 height 23
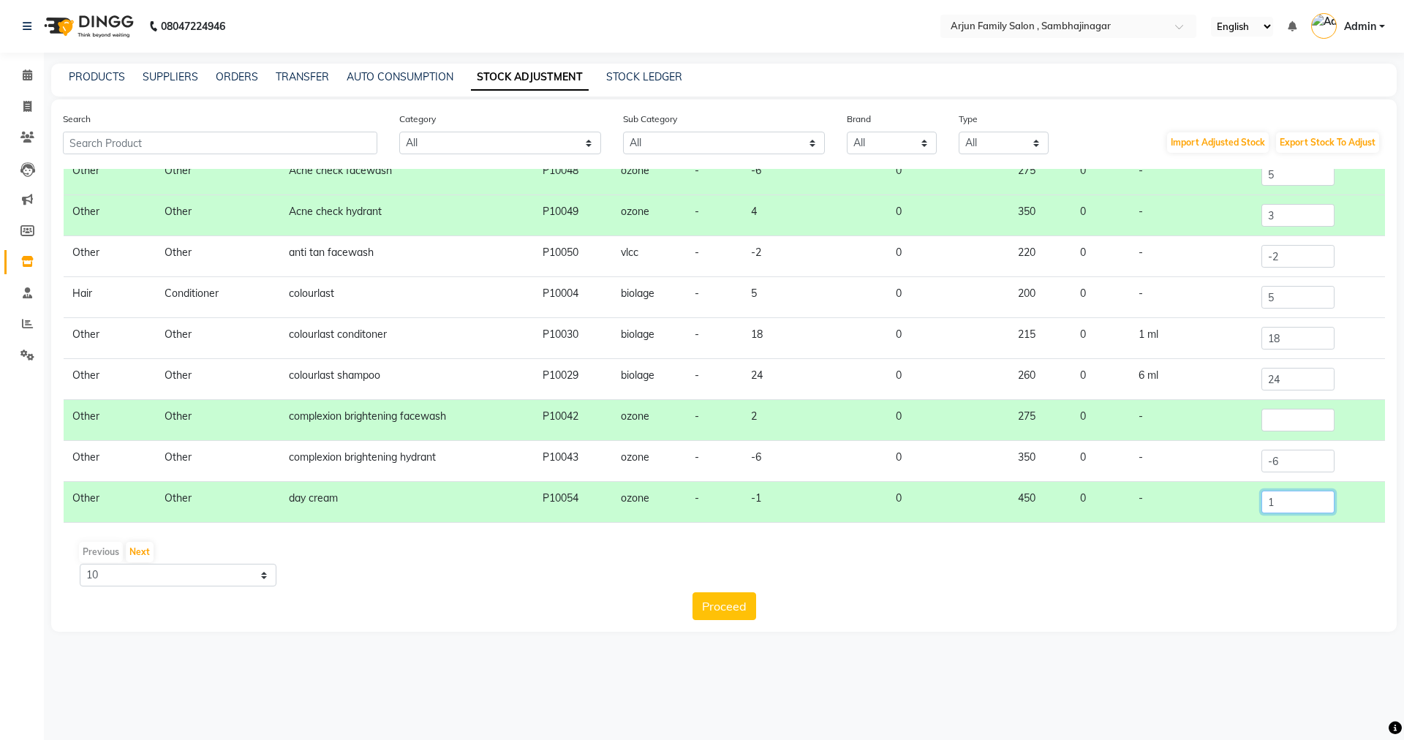
type input "1"
click at [1249, 547] on div "Previous Next" at bounding box center [724, 551] width 1310 height 23
click at [1296, 423] on input "number" at bounding box center [1297, 420] width 73 height 23
type input "13"
click at [1108, 566] on div "Previous Next 10 50 100" at bounding box center [724, 563] width 1310 height 46
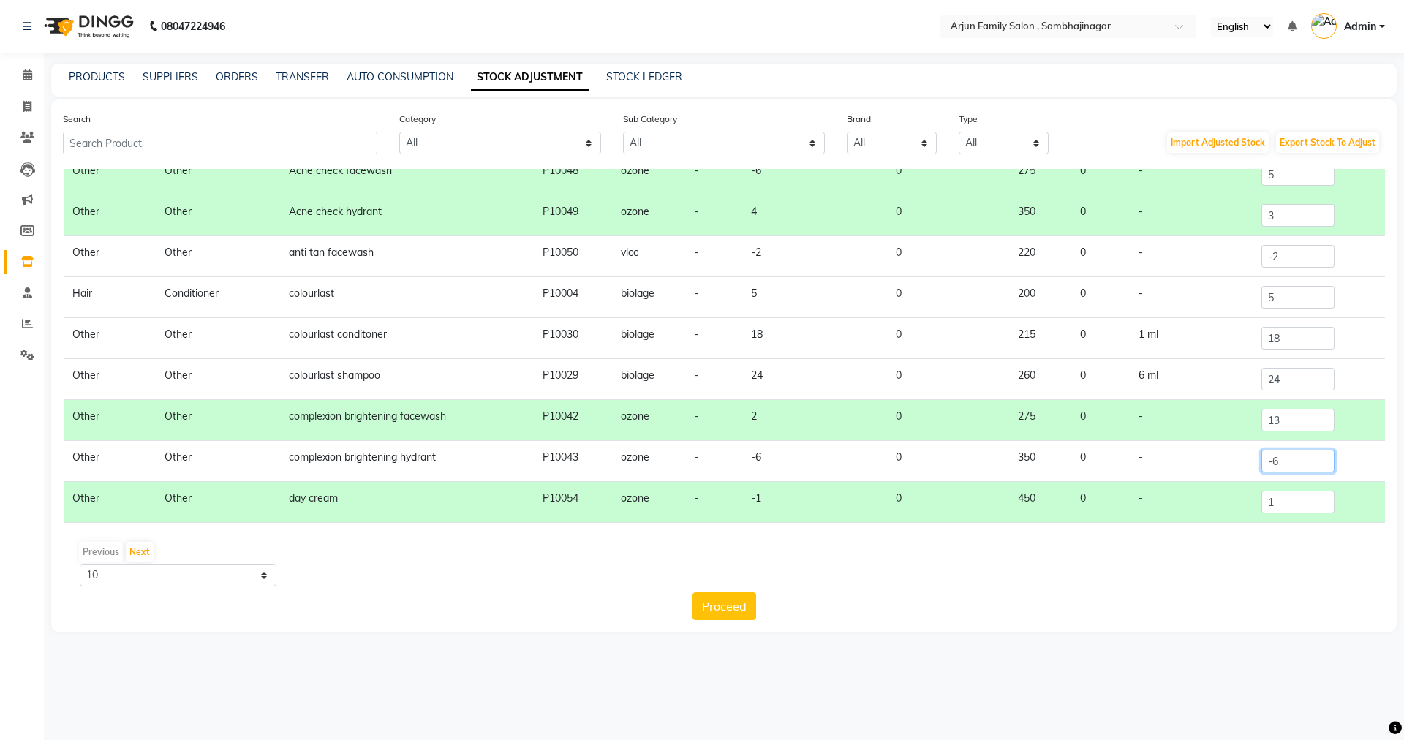
click at [1281, 464] on input "-6" at bounding box center [1297, 461] width 73 height 23
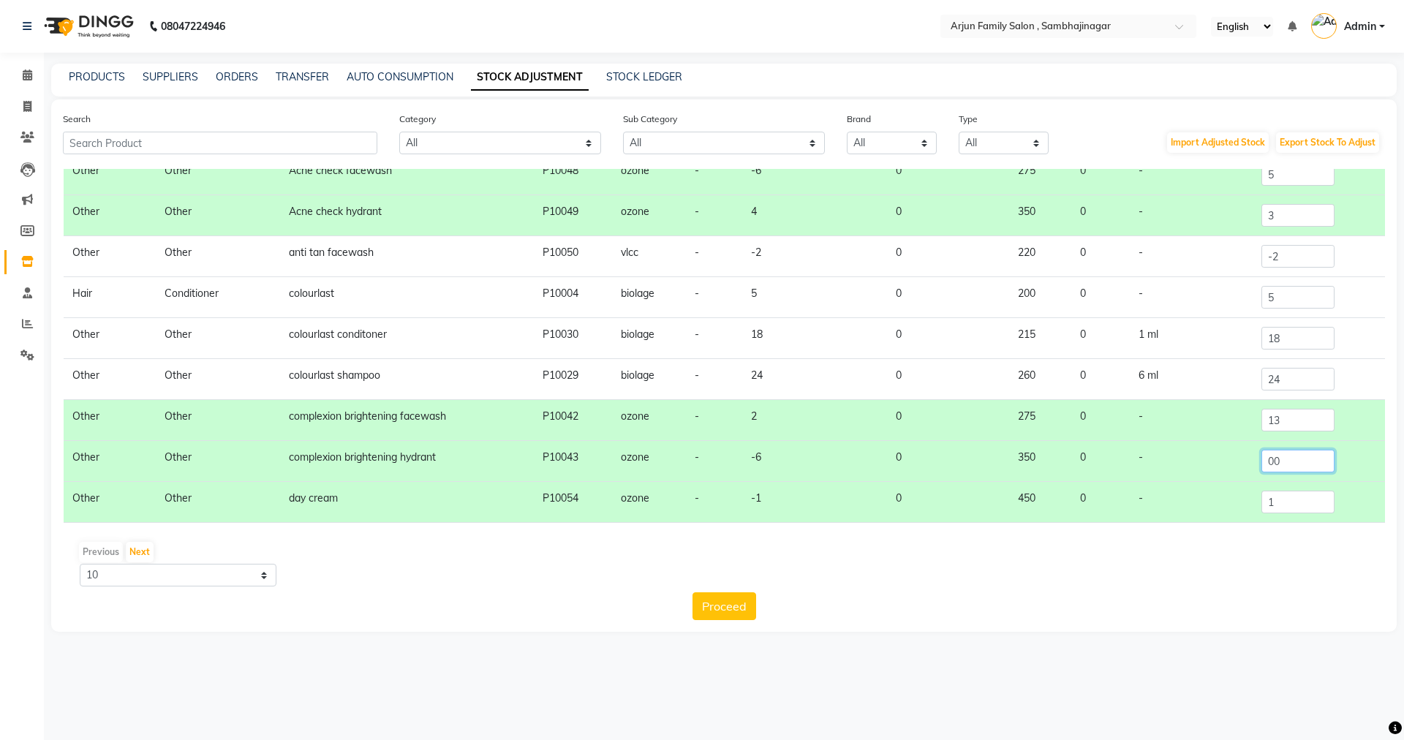
type input "00"
drag, startPoint x: 1156, startPoint y: 508, endPoint x: 1176, endPoint y: 553, distance: 49.1
click at [1157, 523] on div "Category Sub Category Name Code Brand SKU Current Quantity Low Quantity Price C…" at bounding box center [724, 352] width 1322 height 366
click at [1181, 551] on div "Previous Next" at bounding box center [724, 551] width 1310 height 23
click at [355, 678] on div "08047224946 Select Location × Arjun Family Salon , Sambhajinagar English ENGLIS…" at bounding box center [702, 370] width 1404 height 740
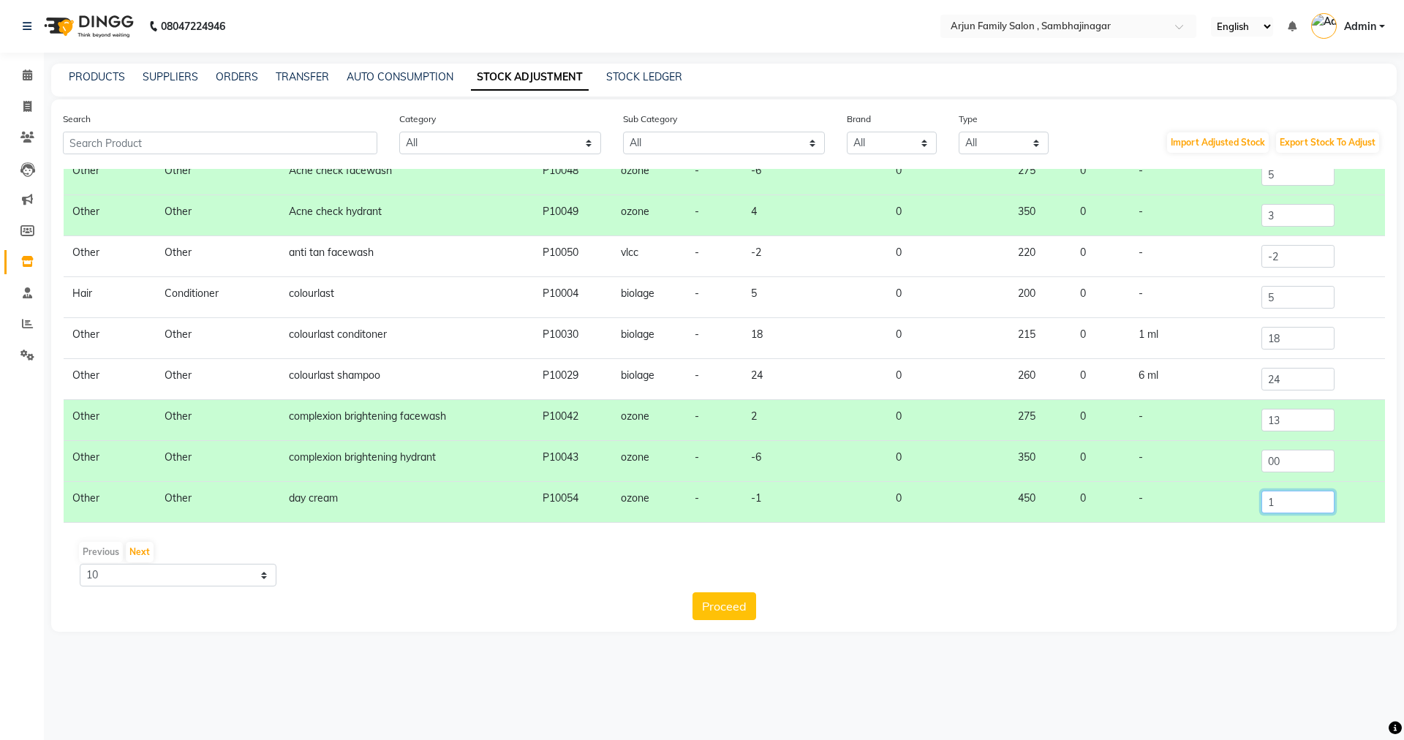
click at [1286, 505] on input "1" at bounding box center [1297, 502] width 73 height 23
type input "00"
click at [1198, 568] on div "Previous Next 10 50 100" at bounding box center [724, 563] width 1310 height 46
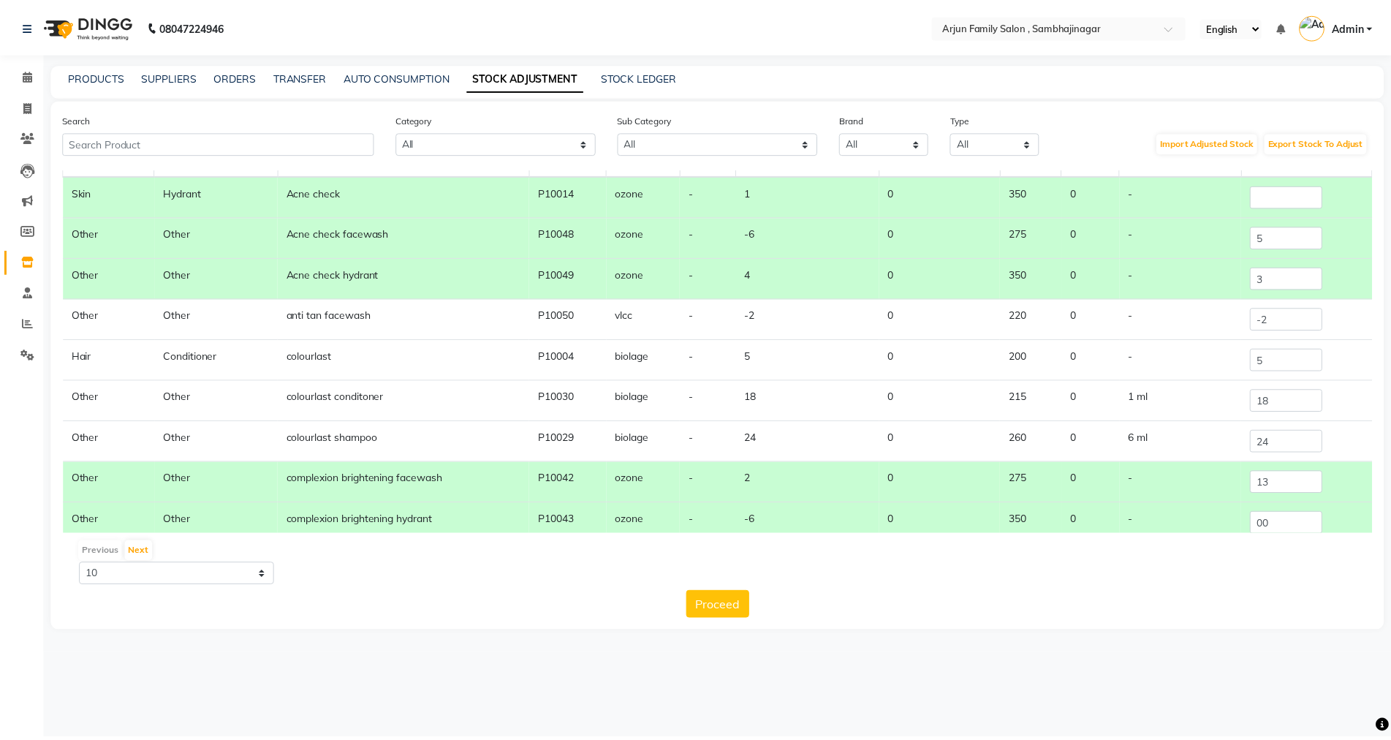
scroll to position [0, 0]
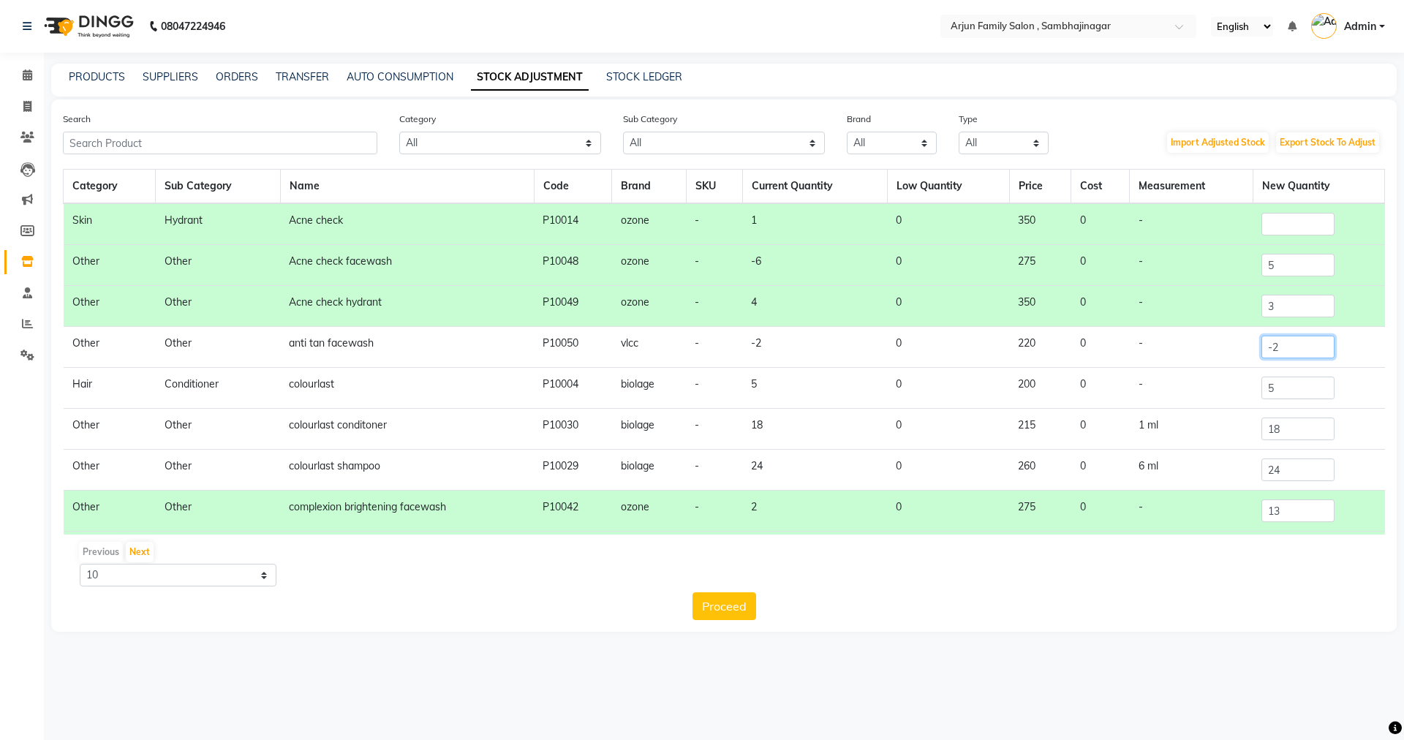
click at [1312, 348] on input "-2" at bounding box center [1297, 347] width 73 height 23
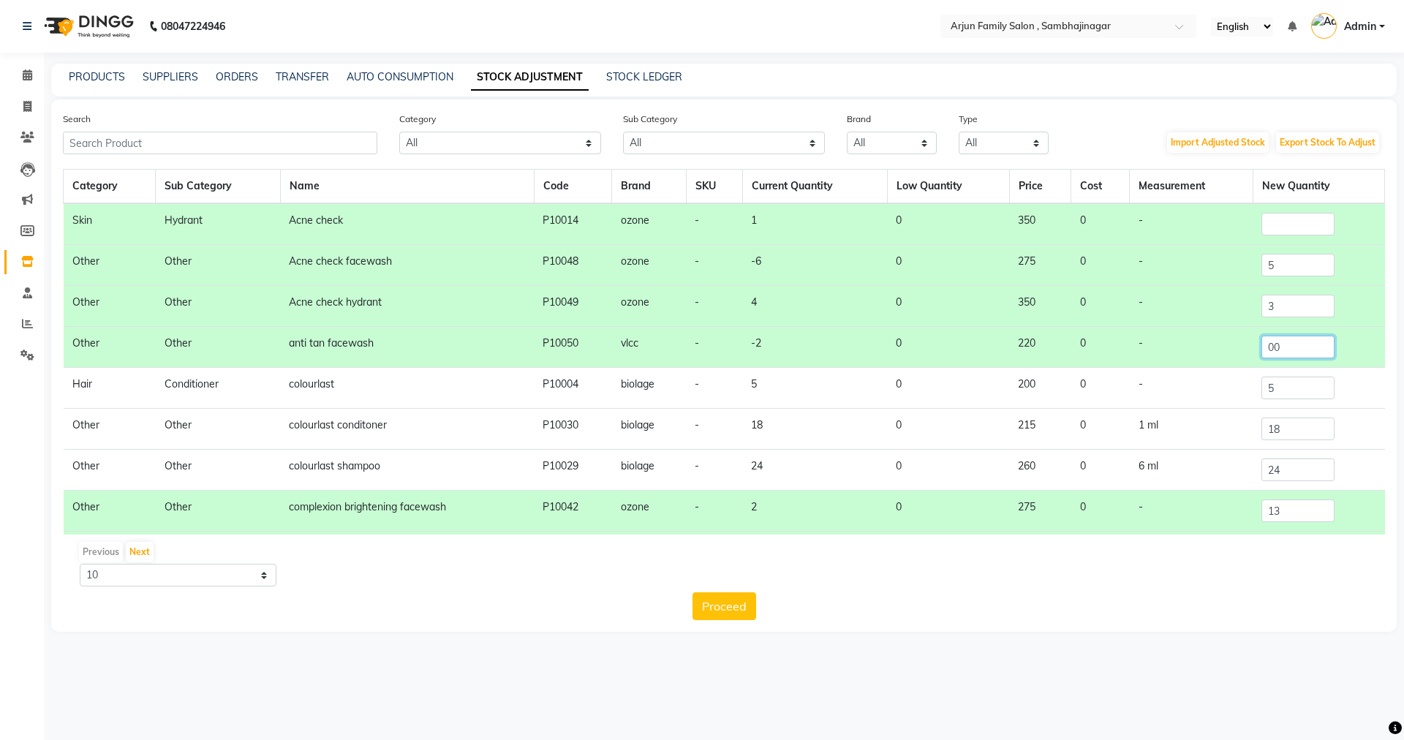
type input "00"
drag, startPoint x: 409, startPoint y: 626, endPoint x: 406, endPoint y: 619, distance: 7.9
click at [410, 624] on div "Search Category All Hair Skin Makeup Personal Care Appliances [PERSON_NAME] Wax…" at bounding box center [723, 365] width 1345 height 532
click at [138, 549] on button "Next" at bounding box center [140, 552] width 28 height 20
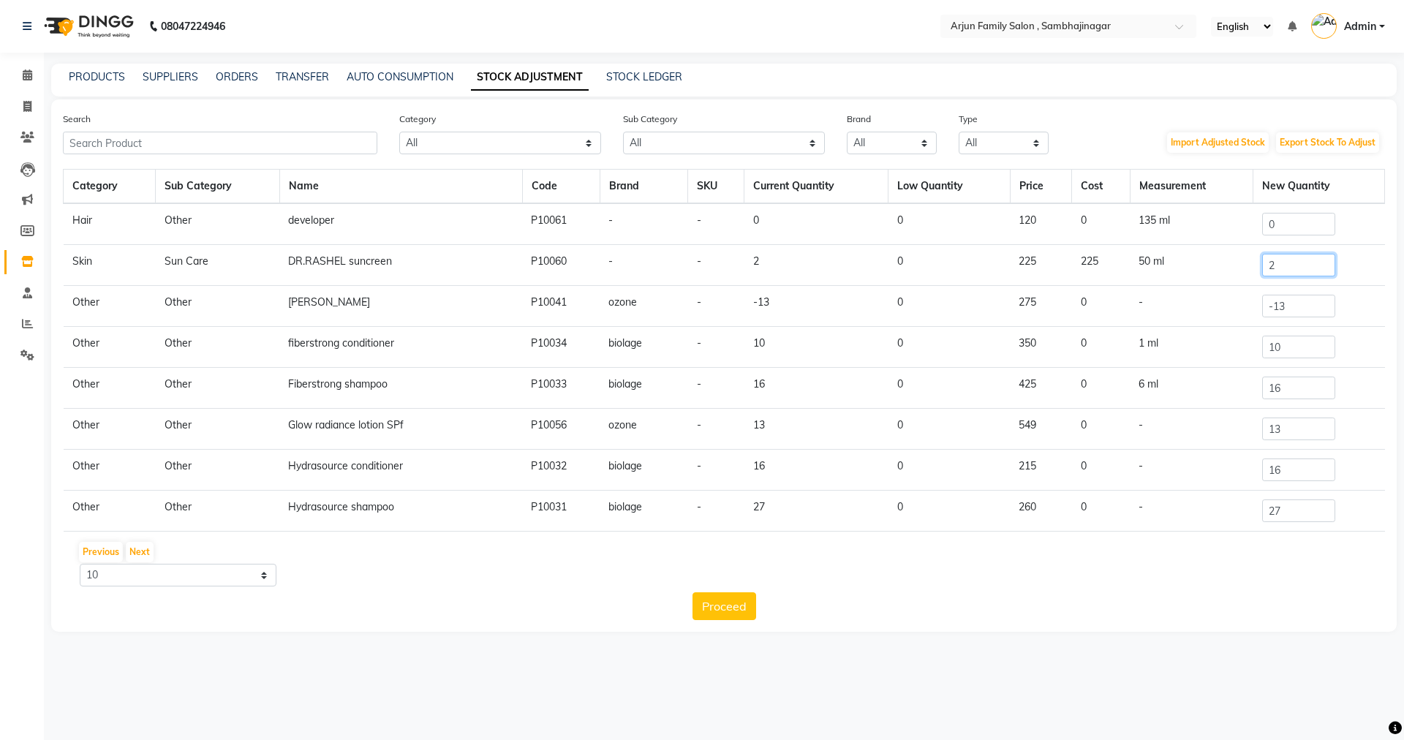
click at [1295, 271] on input "2" at bounding box center [1298, 265] width 73 height 23
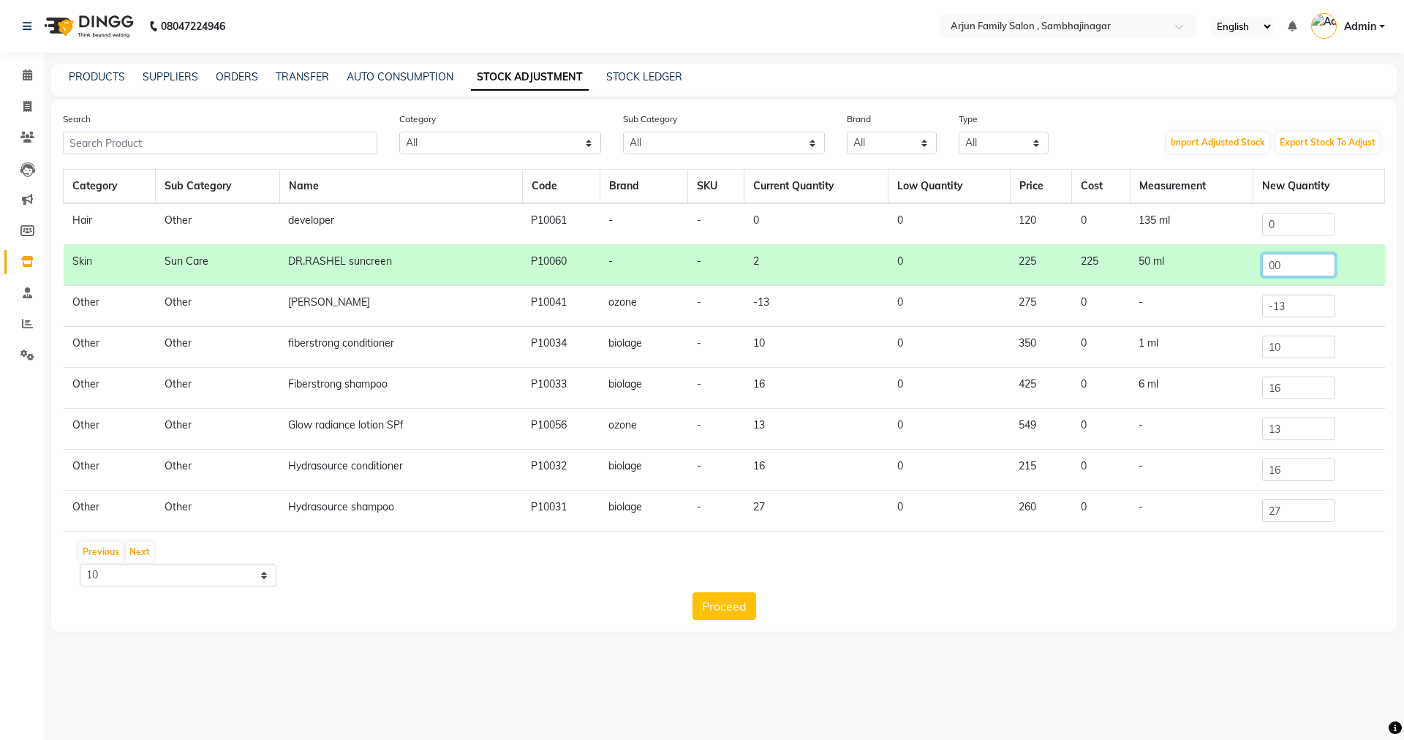
type input "00"
click at [909, 616] on div "Proceed" at bounding box center [724, 606] width 1322 height 28
click at [1288, 311] on input "-13" at bounding box center [1298, 306] width 73 height 23
type input "-1"
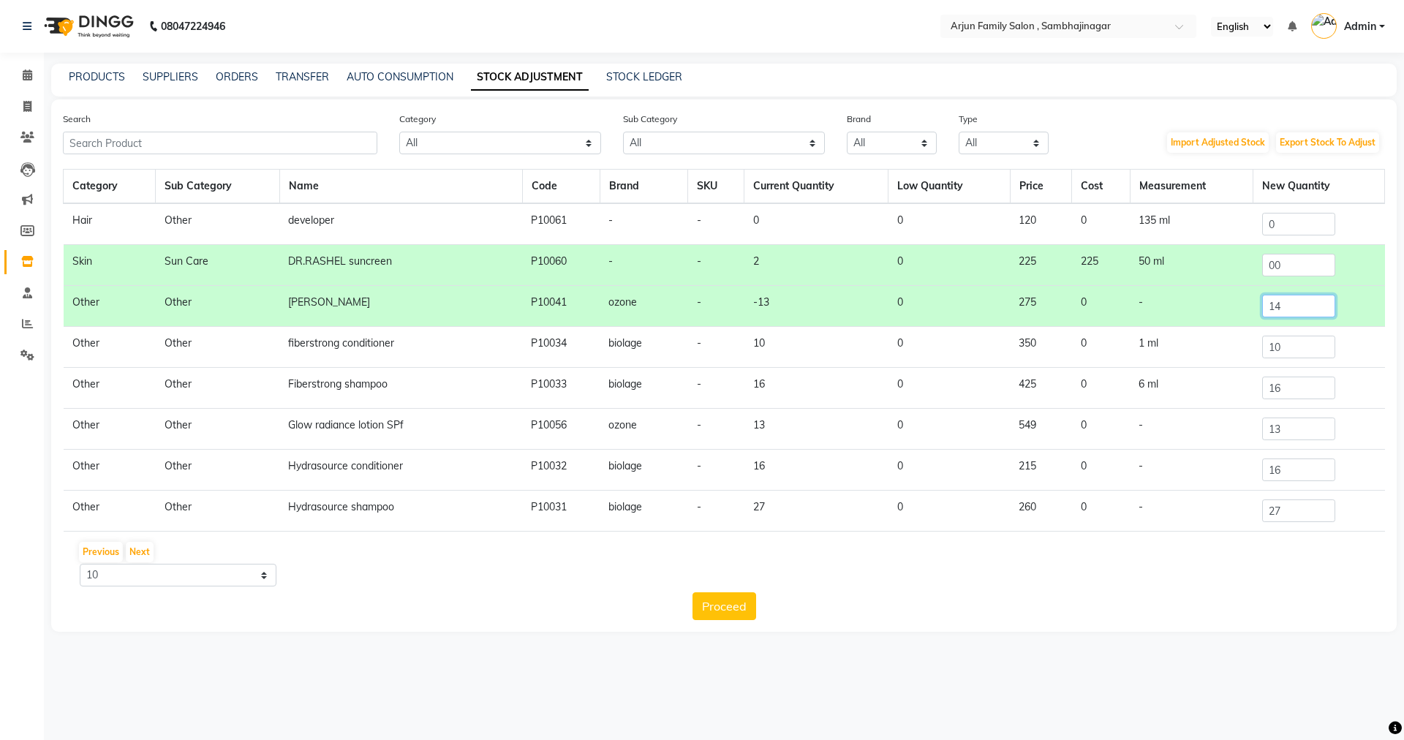
type input "14"
click at [1032, 716] on div "08047224946 Select Location × Arjun Family Salon , Sambhajinagar English ENGLIS…" at bounding box center [702, 370] width 1404 height 740
click at [1288, 434] on input "13" at bounding box center [1298, 428] width 73 height 23
click at [714, 602] on button "Proceed" at bounding box center [724, 606] width 64 height 28
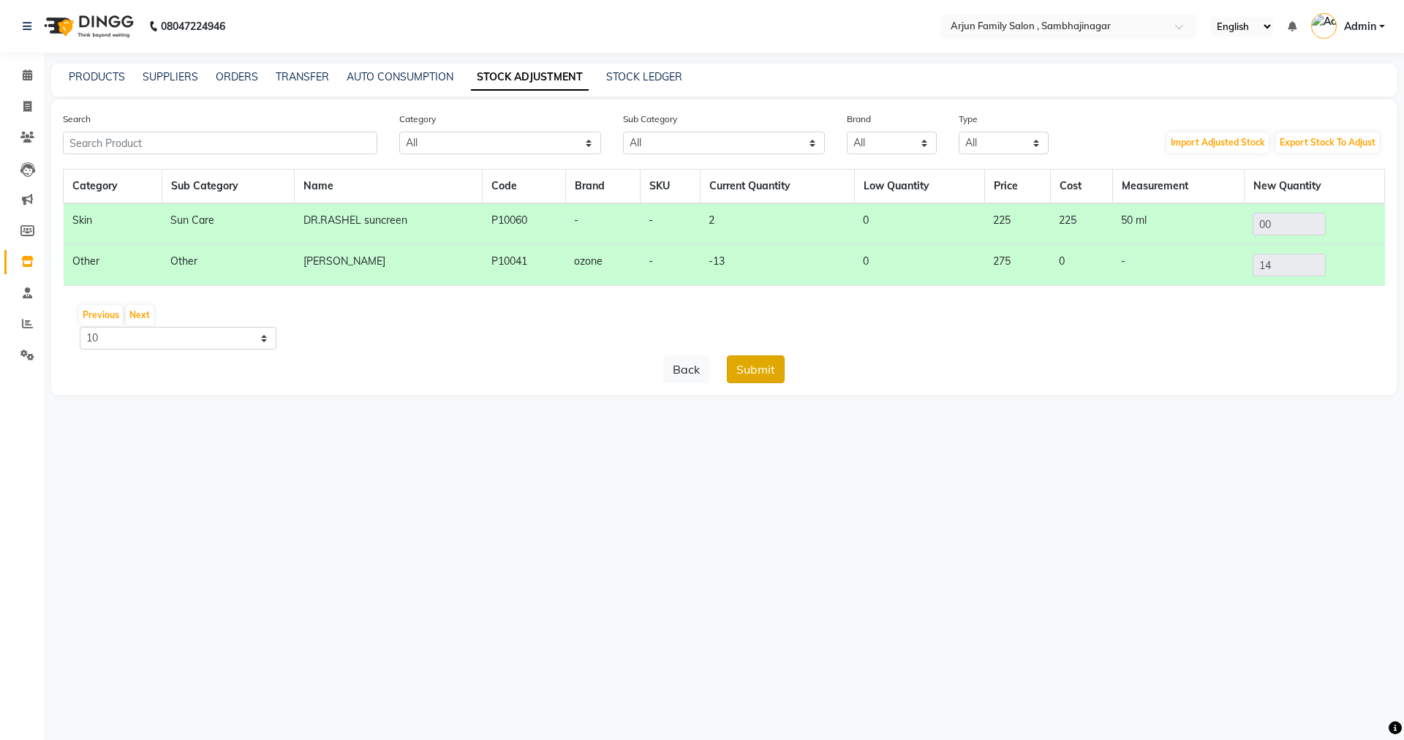
click at [777, 364] on button "Submit" at bounding box center [756, 369] width 58 height 28
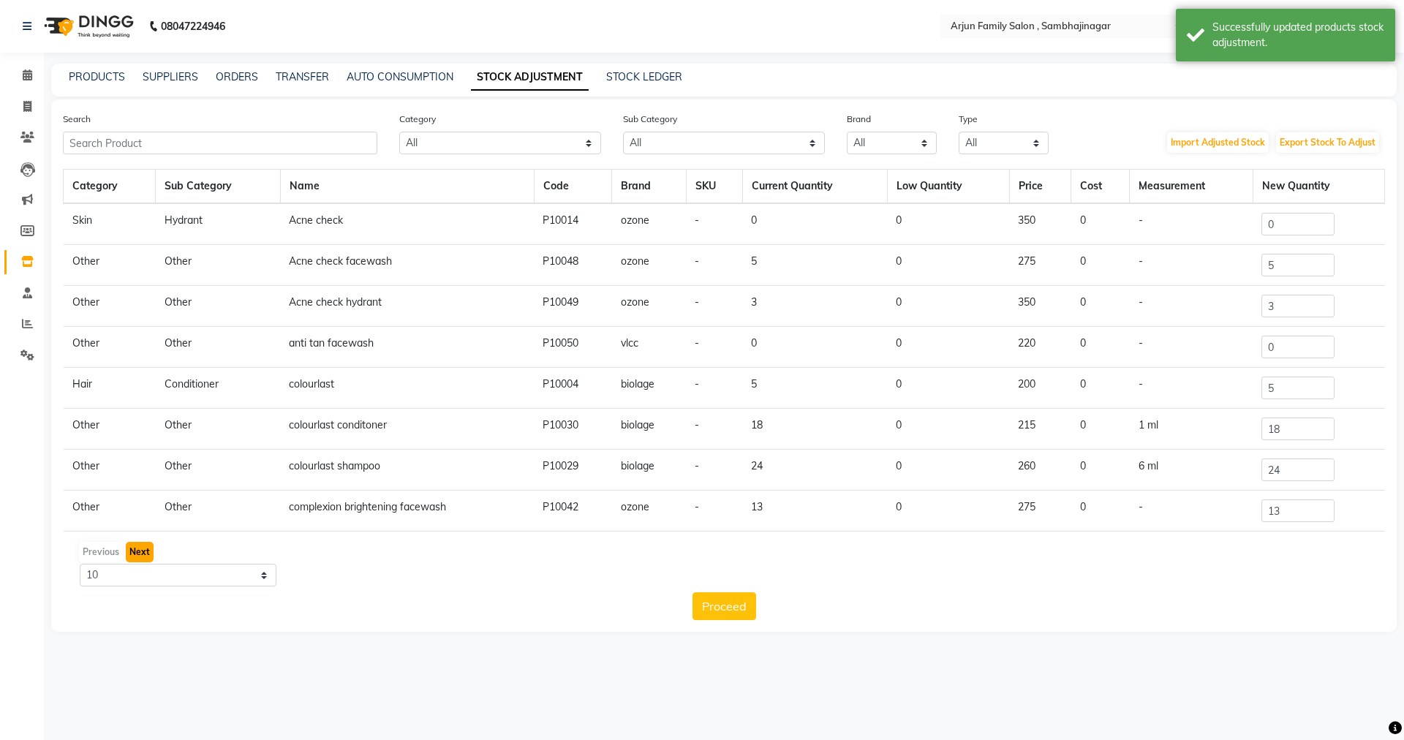
click at [141, 555] on button "Next" at bounding box center [140, 552] width 28 height 20
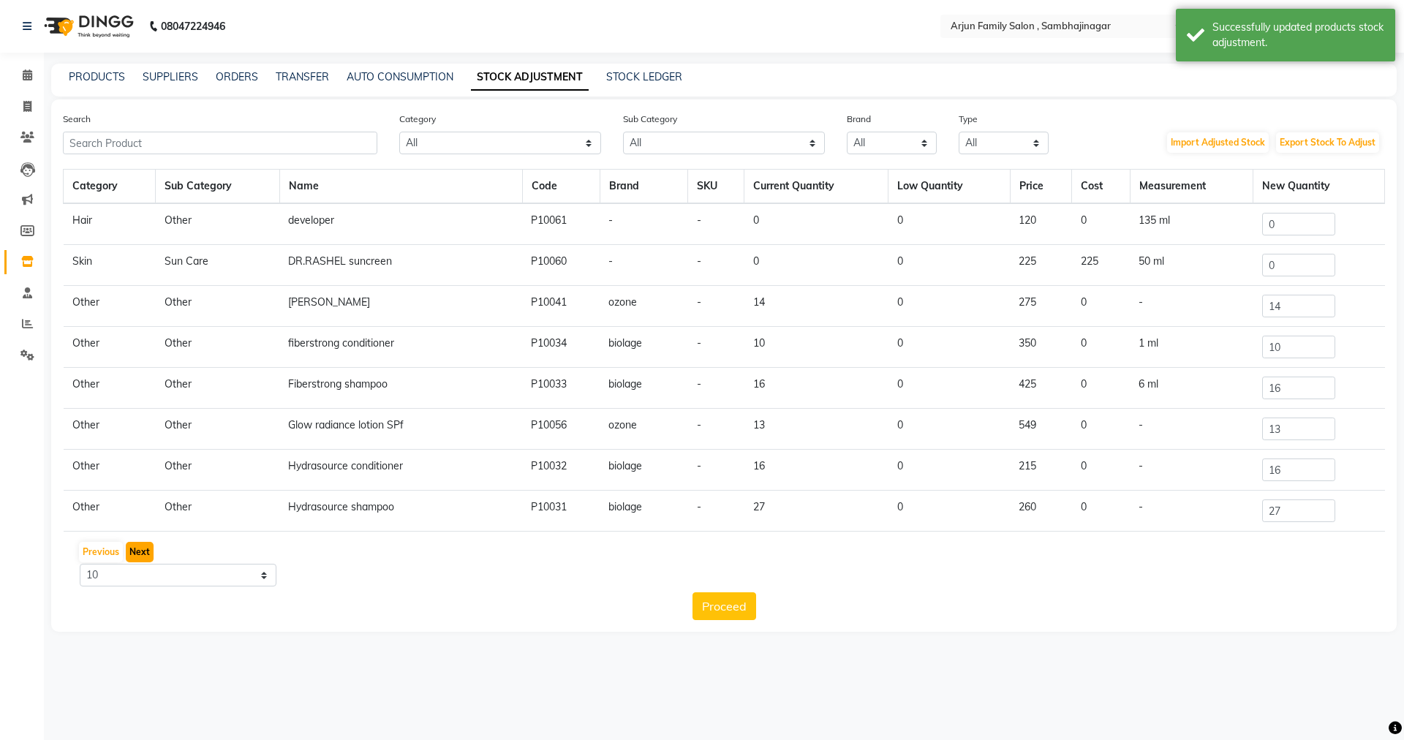
click at [143, 554] on button "Next" at bounding box center [140, 552] width 28 height 20
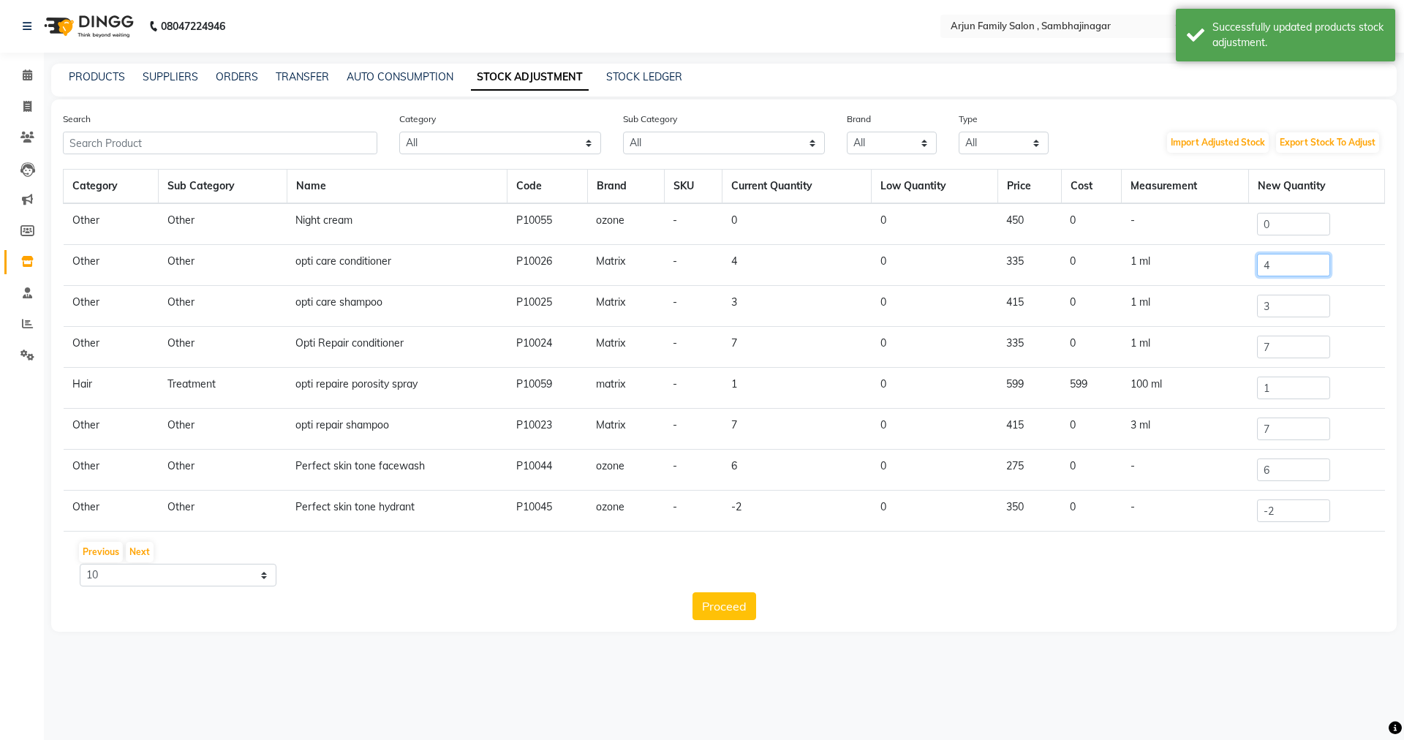
click at [1296, 265] on input "4" at bounding box center [1293, 265] width 73 height 23
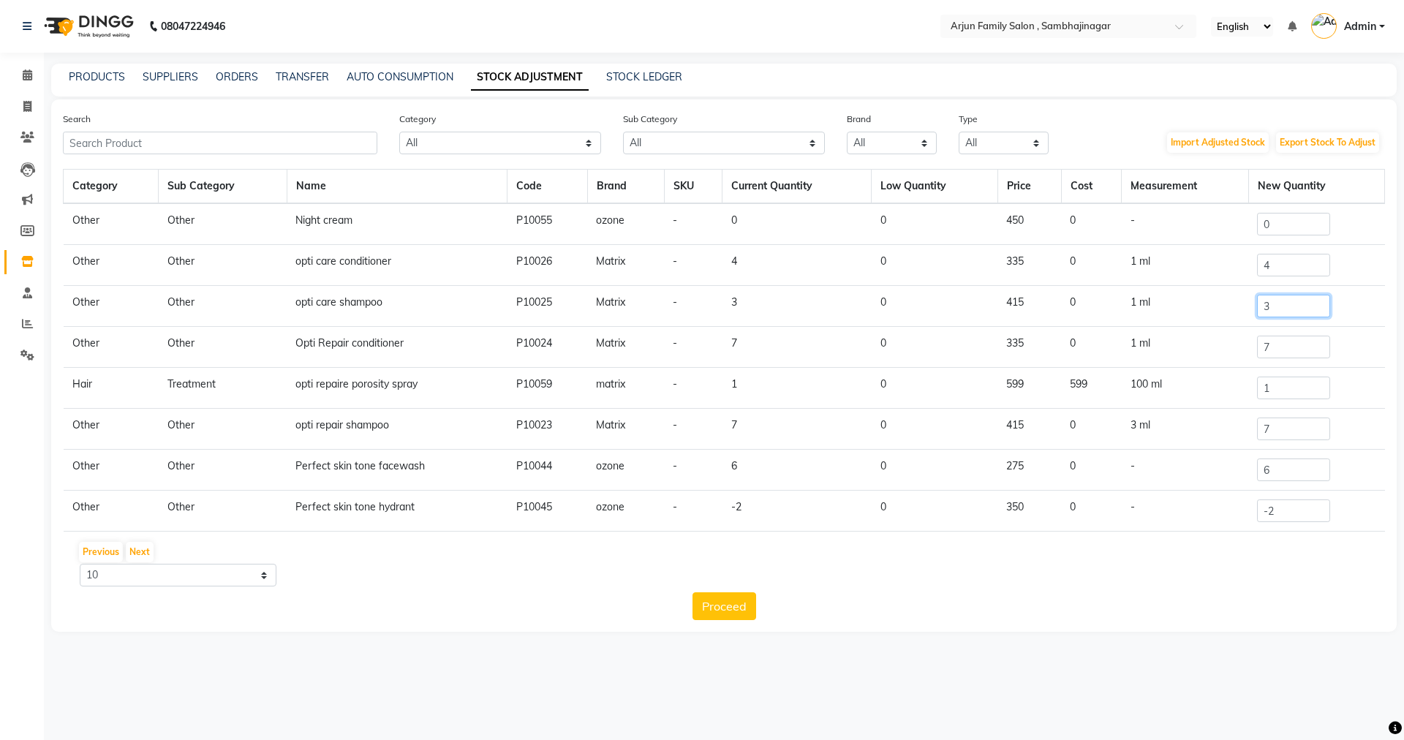
click at [1298, 315] on input "3" at bounding box center [1293, 306] width 73 height 23
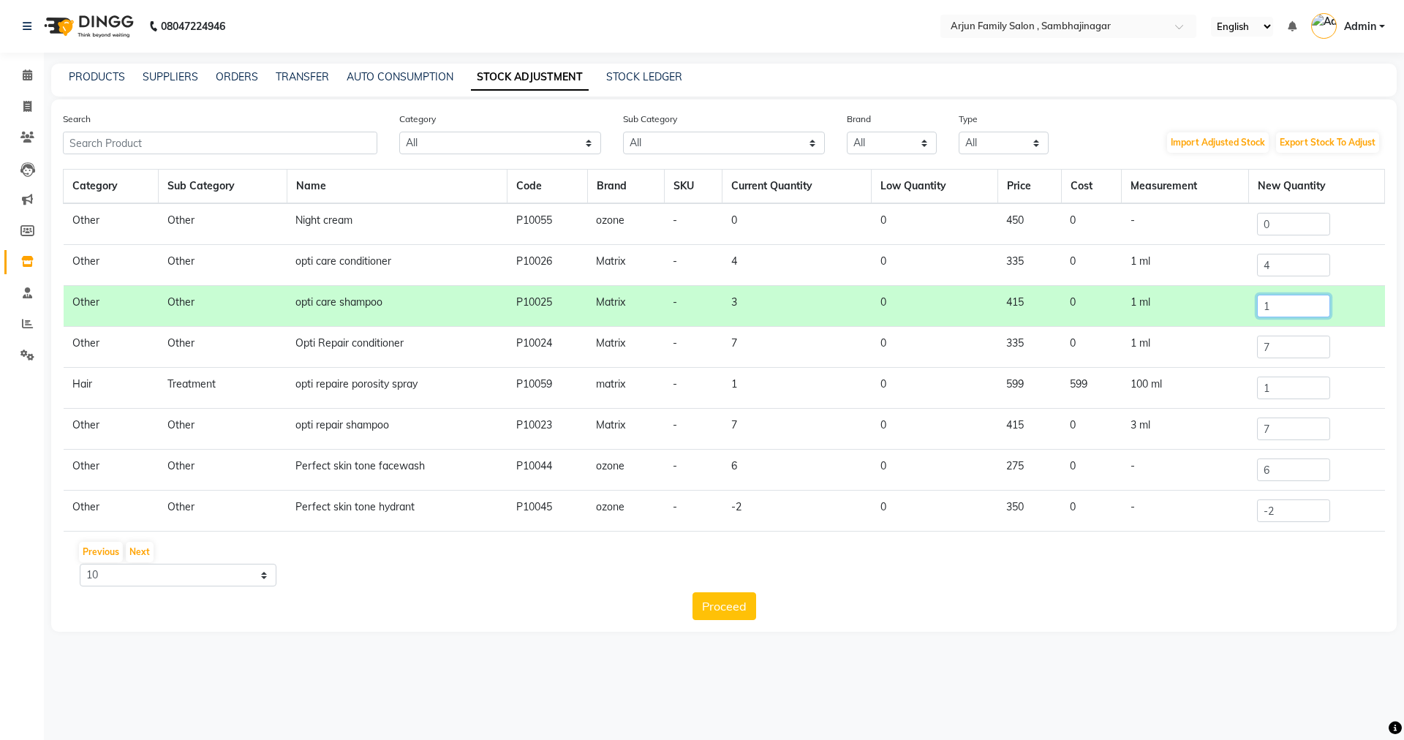
type input "1"
click at [1269, 268] on input "4" at bounding box center [1293, 265] width 73 height 23
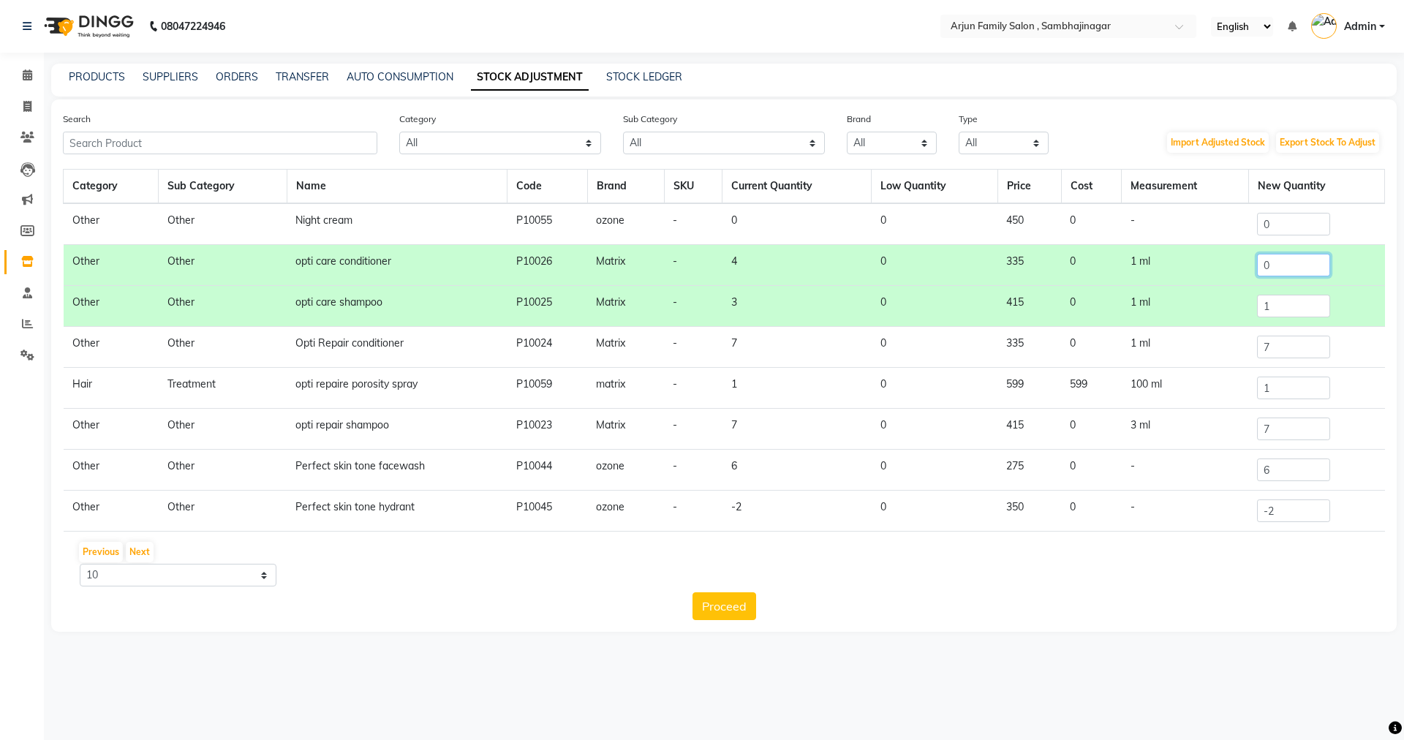
type input "0"
click at [1051, 570] on div "Previous Next 10 50 100" at bounding box center [724, 563] width 1310 height 46
click at [1285, 469] on input "6" at bounding box center [1293, 469] width 73 height 23
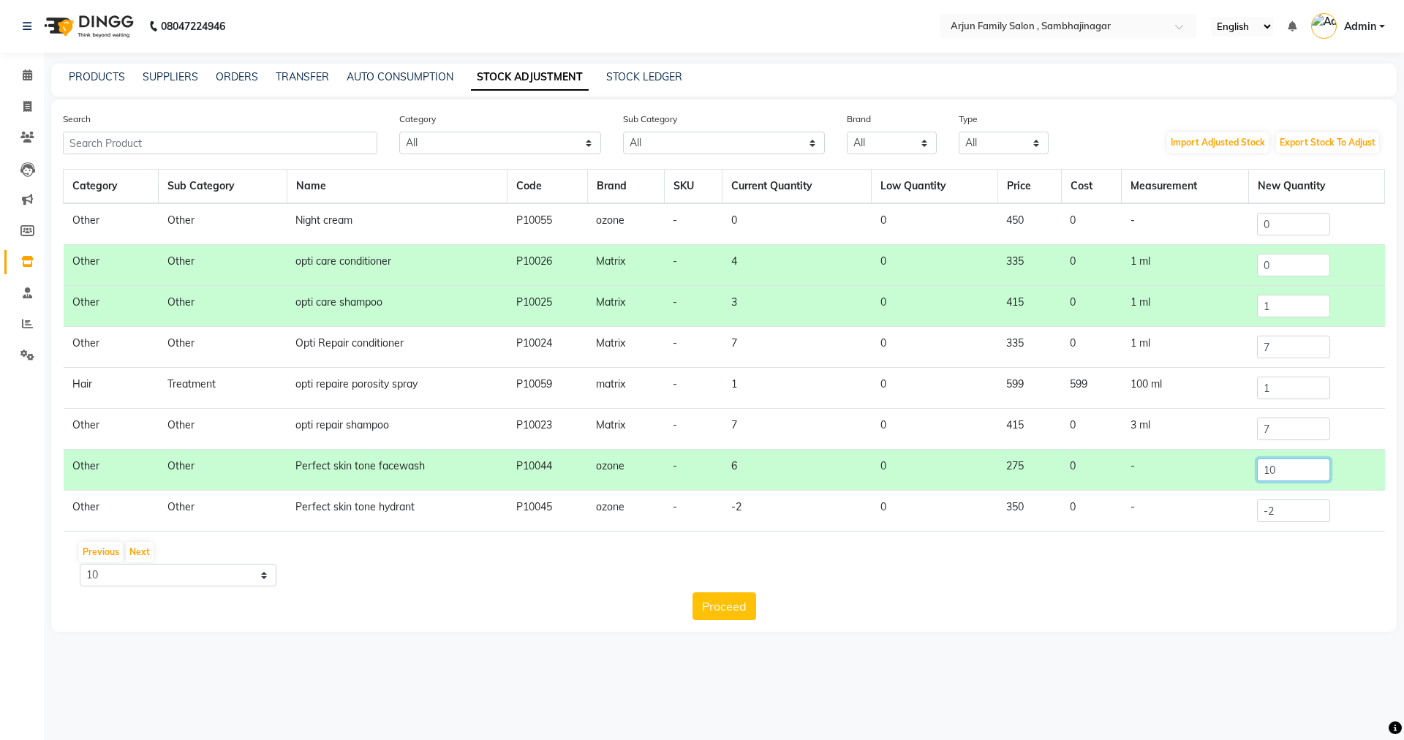
type input "10"
click at [1277, 518] on input "-2" at bounding box center [1293, 510] width 73 height 23
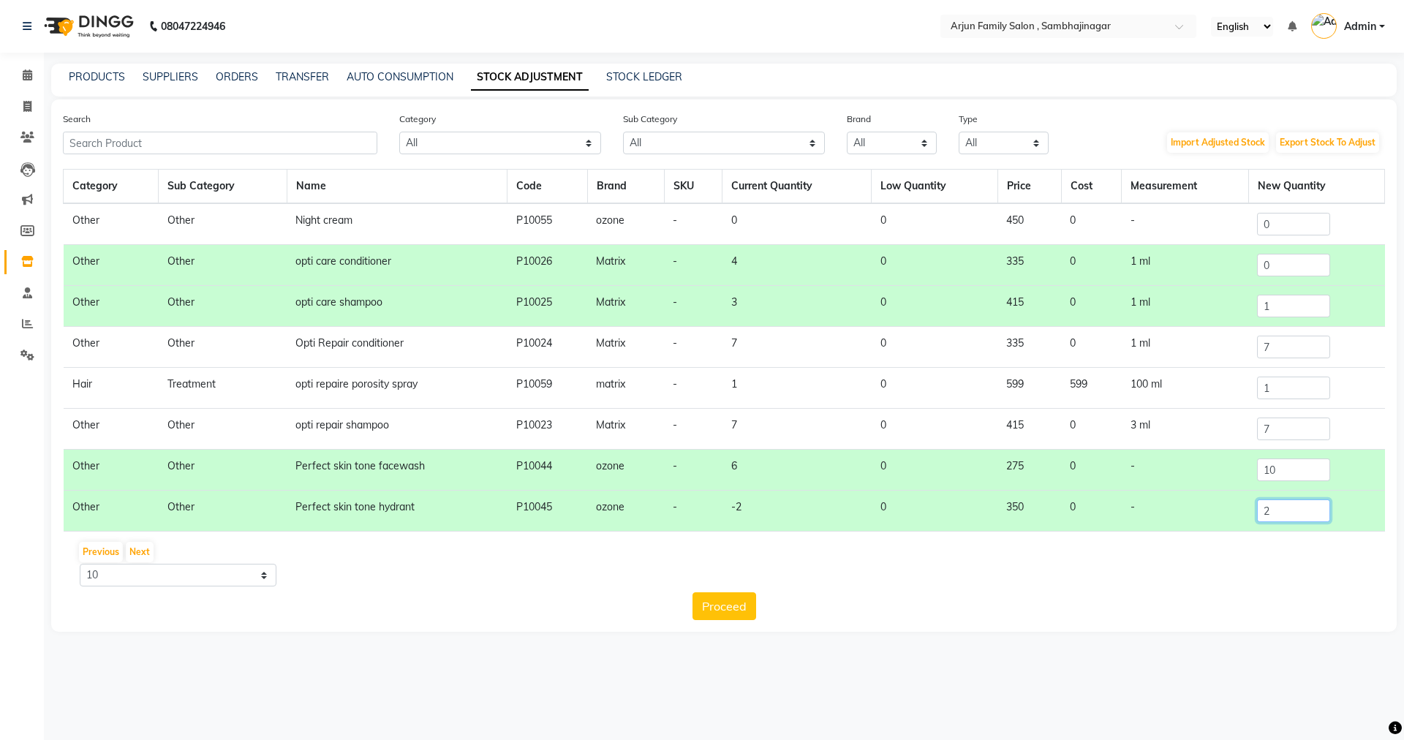
type input "2"
click at [1099, 563] on div "Previous Next 10 50 100" at bounding box center [724, 563] width 1310 height 46
click at [143, 553] on button "Next" at bounding box center [140, 552] width 28 height 20
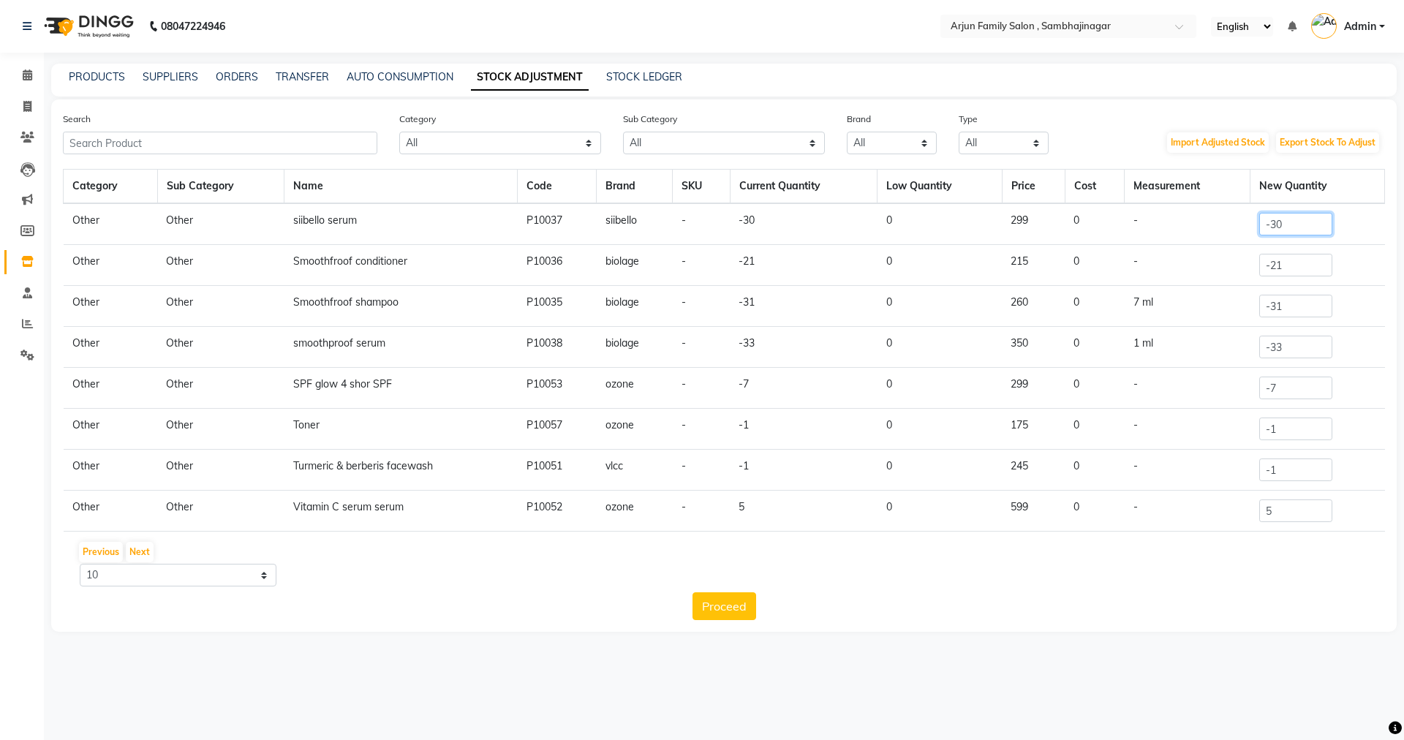
click at [1303, 230] on input "-30" at bounding box center [1295, 224] width 73 height 23
type input "-3"
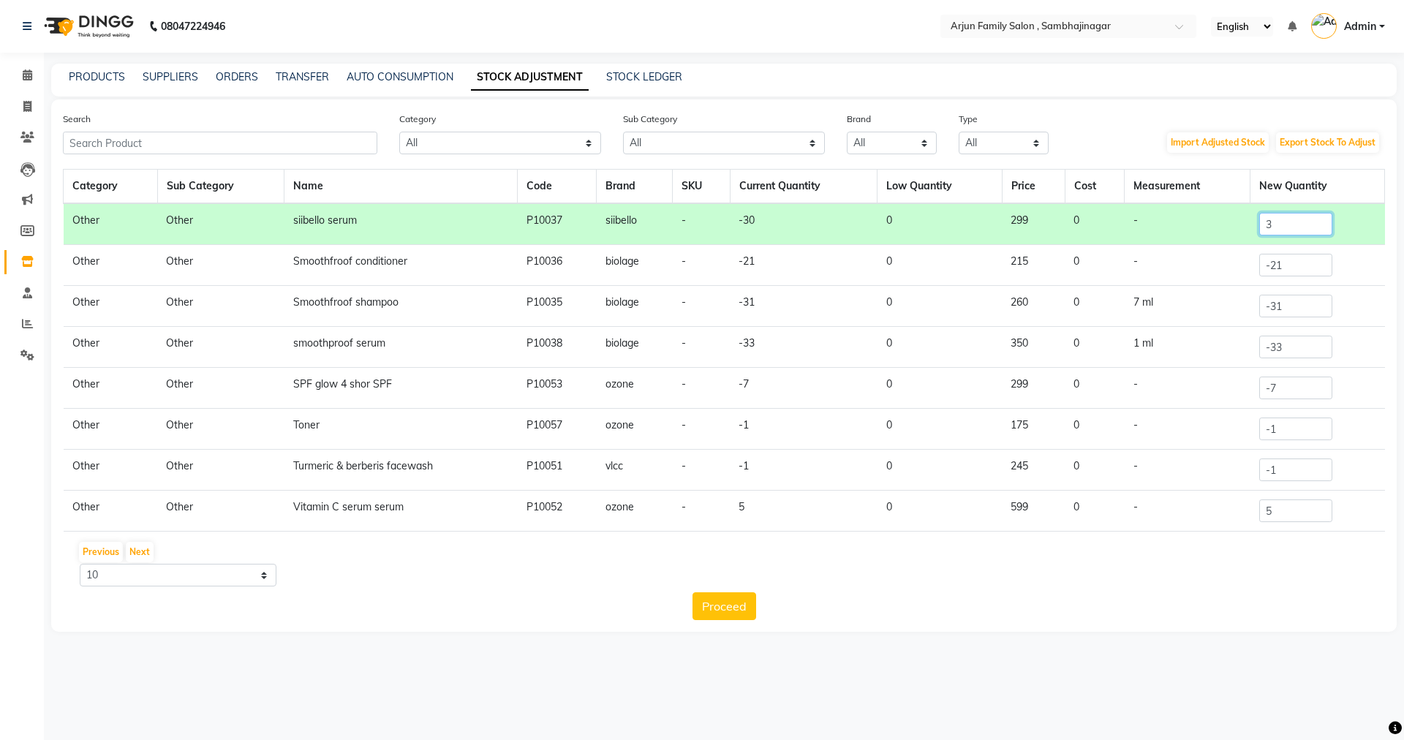
type input "3"
click at [984, 623] on div "Search Category All Hair Skin Makeup Personal Care Appliances [PERSON_NAME] Wax…" at bounding box center [723, 365] width 1345 height 532
drag, startPoint x: 1297, startPoint y: 259, endPoint x: 1286, endPoint y: 264, distance: 12.1
click at [1296, 260] on input "-21" at bounding box center [1295, 265] width 73 height 23
type input "-2"
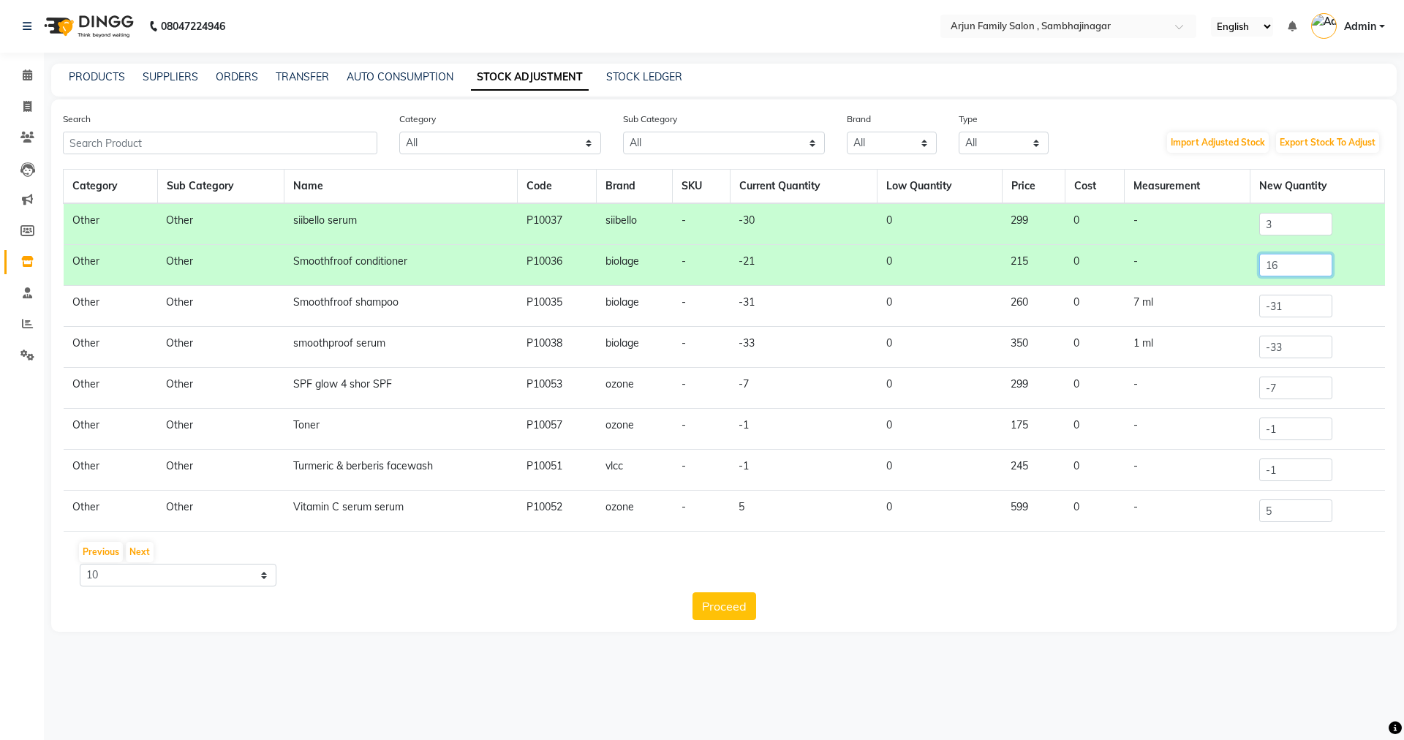
type input "16"
click at [1287, 303] on input "-31" at bounding box center [1295, 306] width 73 height 23
type input "-3"
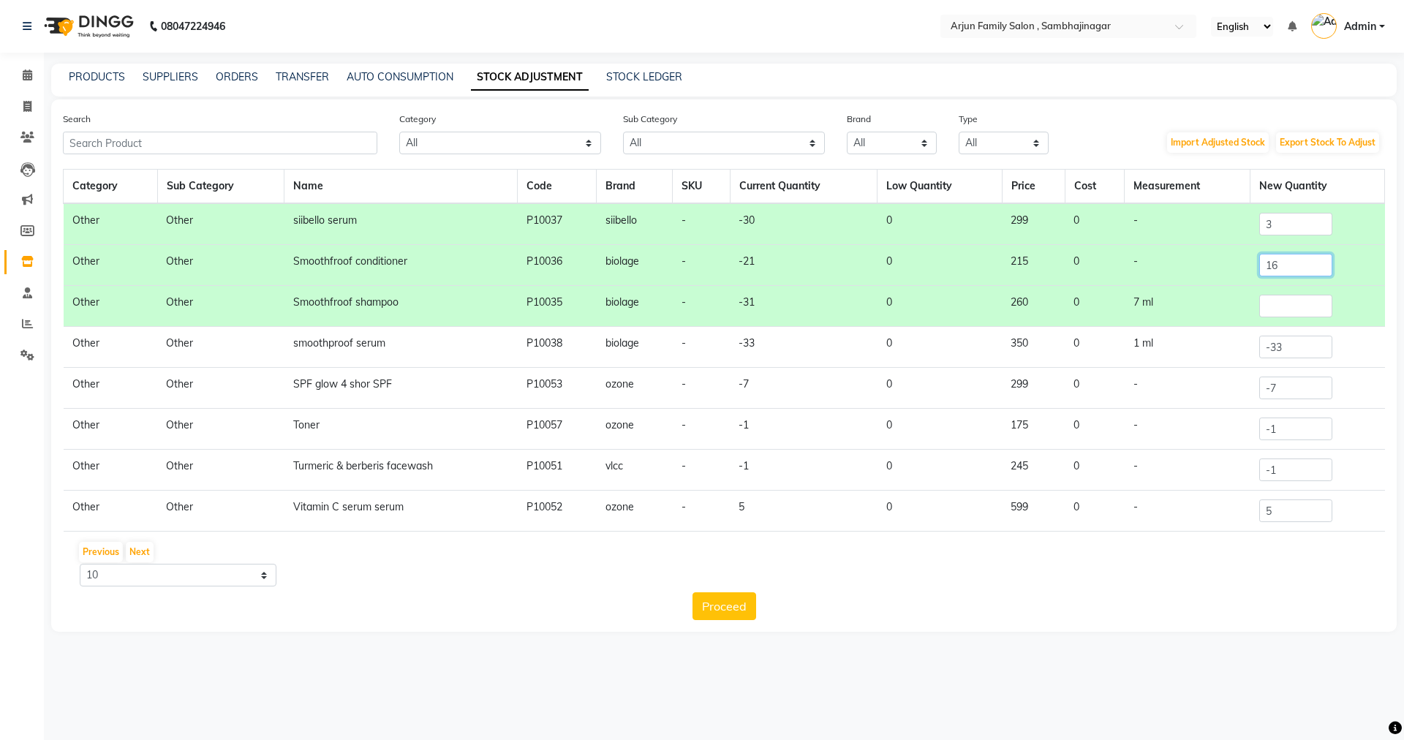
click at [1282, 270] on input "16" at bounding box center [1295, 265] width 73 height 23
type input "1"
type input "8"
click at [1279, 311] on input "number" at bounding box center [1295, 306] width 73 height 23
type input "7"
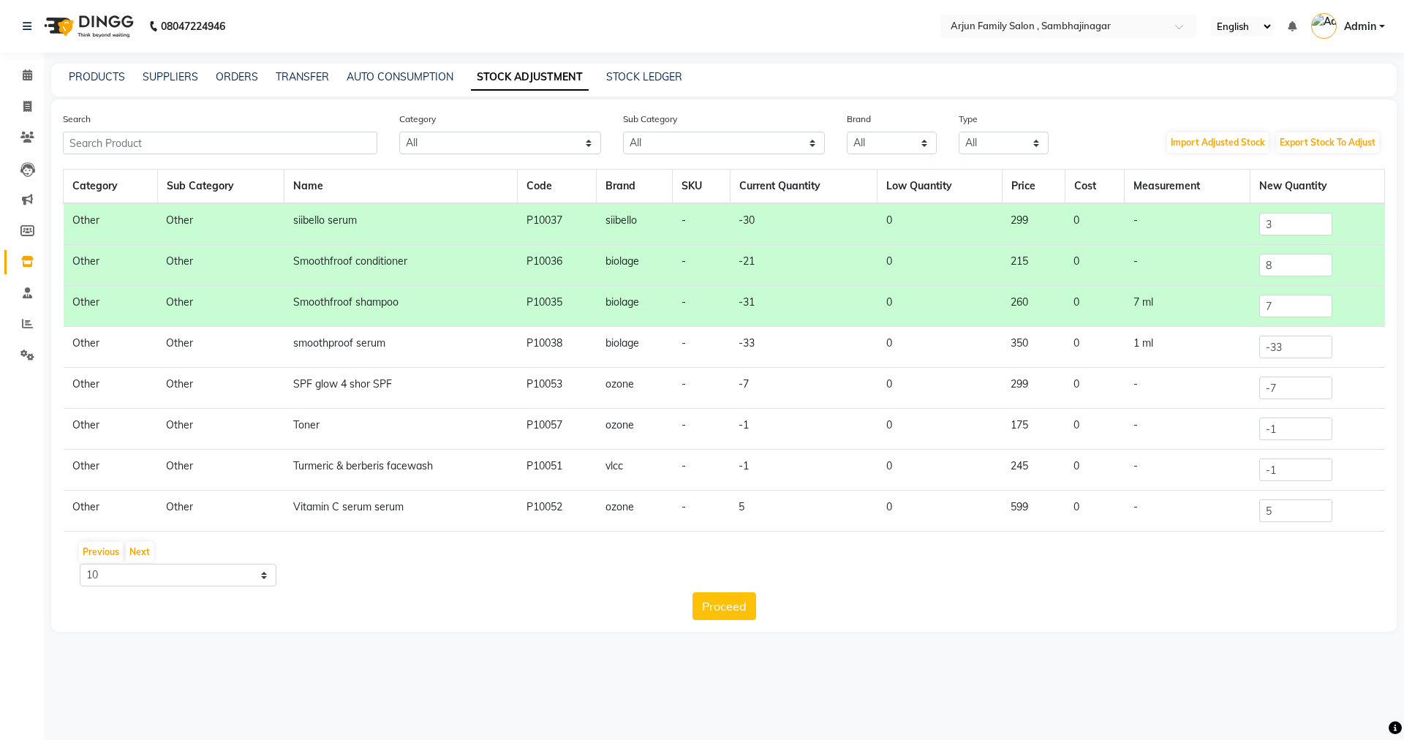
click at [1040, 610] on div "Proceed" at bounding box center [724, 606] width 1322 height 28
click at [1293, 344] on input "-33" at bounding box center [1295, 347] width 73 height 23
type input "-3"
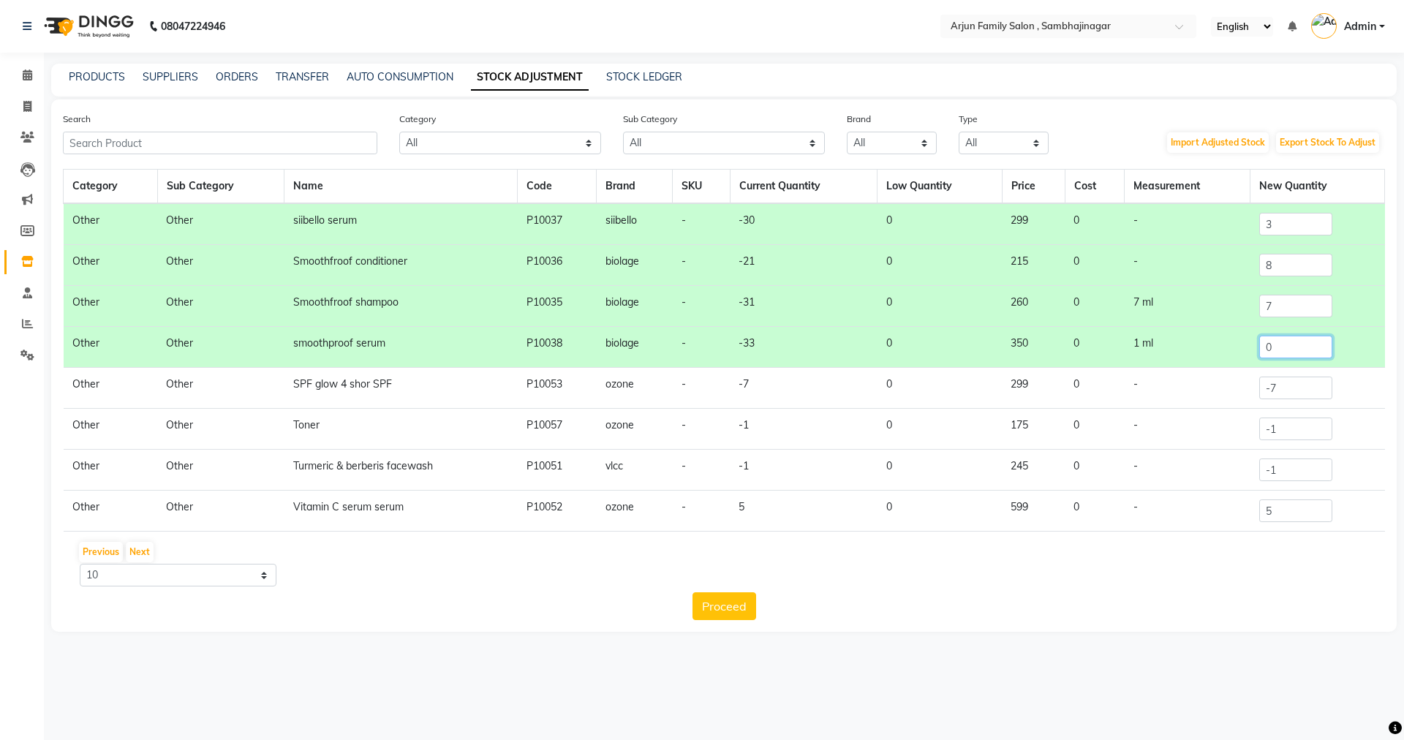
type input "0"
click at [1290, 396] on input "-7" at bounding box center [1295, 388] width 73 height 23
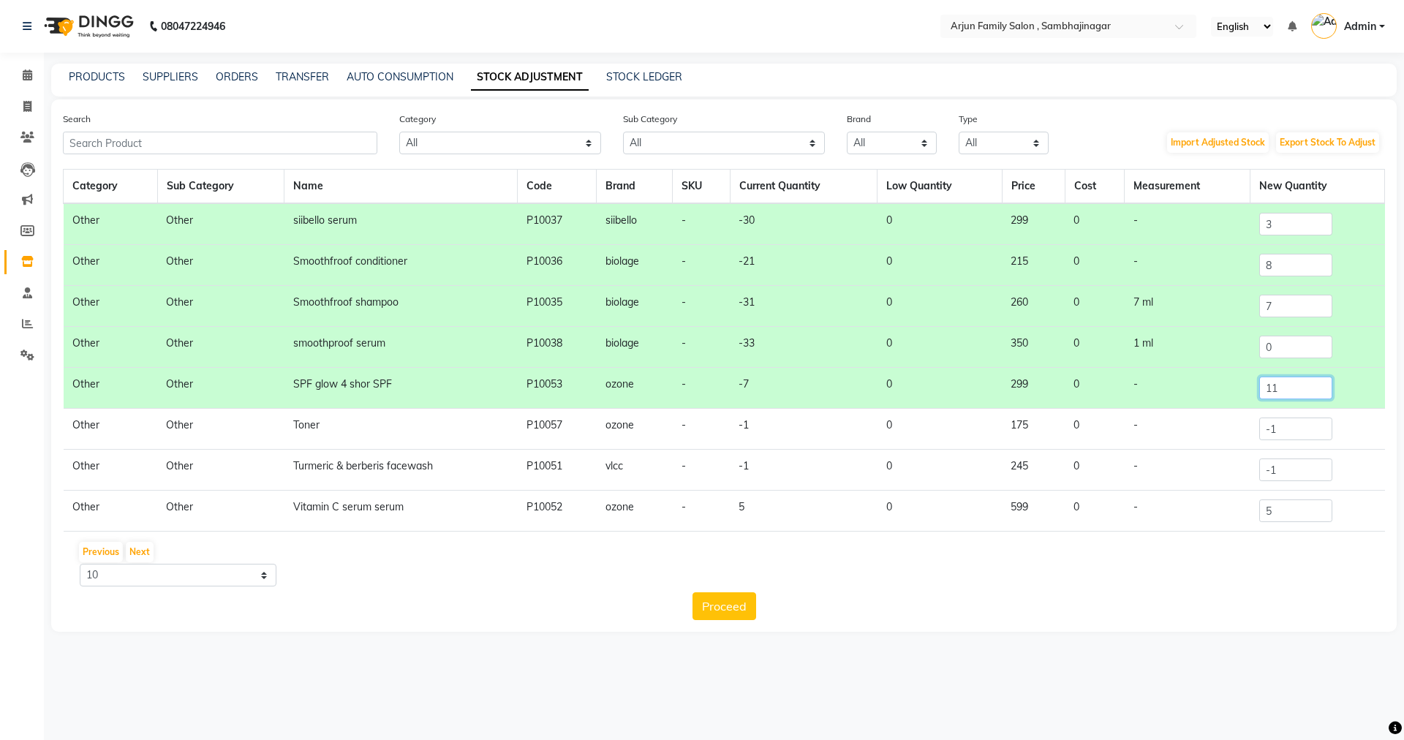
type input "11"
click at [1281, 430] on input "-1" at bounding box center [1295, 428] width 73 height 23
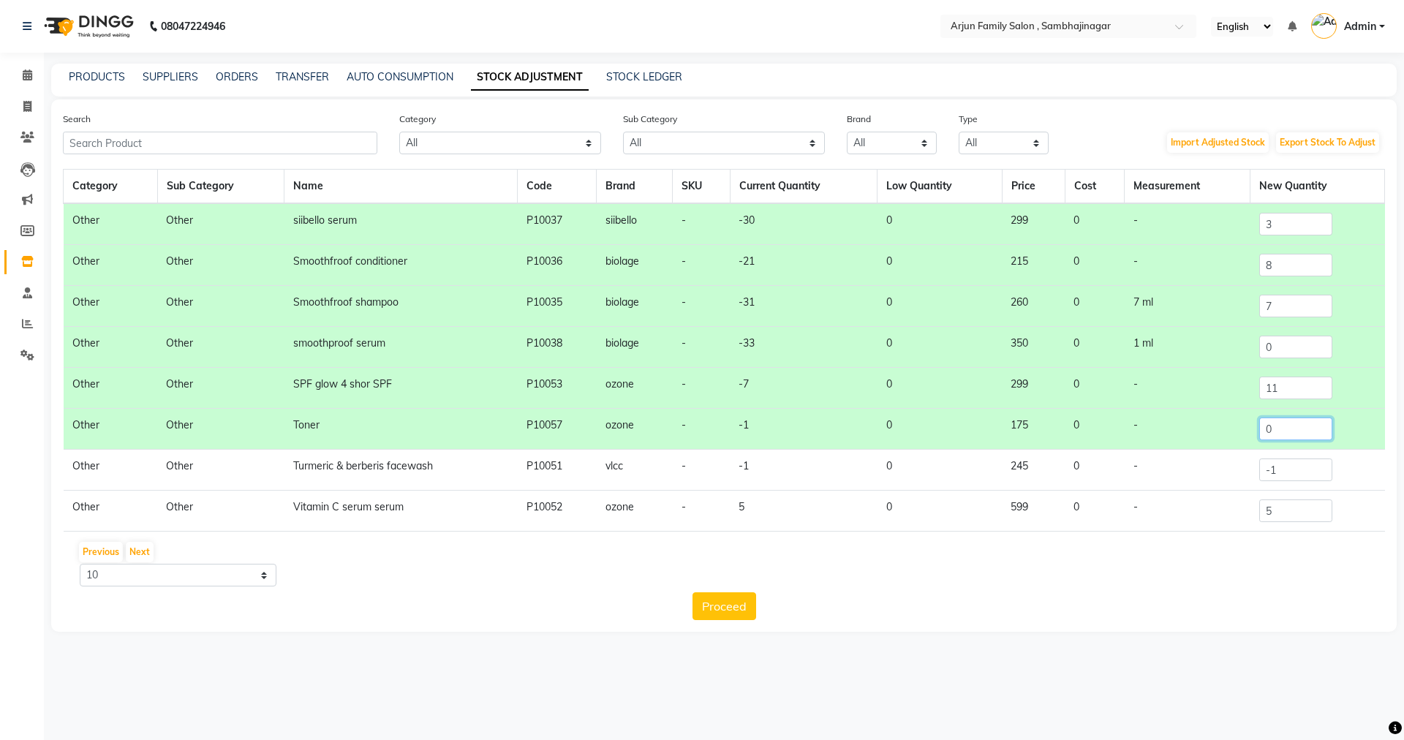
type input "0"
click at [999, 589] on div "Category Sub Category Name Code Brand SKU Current Quantity Low Quantity Price C…" at bounding box center [724, 394] width 1322 height 451
click at [1294, 401] on td "11" at bounding box center [1317, 388] width 135 height 41
click at [1287, 385] on input "11" at bounding box center [1295, 388] width 73 height 23
drag, startPoint x: 1294, startPoint y: 483, endPoint x: 1294, endPoint y: 458, distance: 24.1
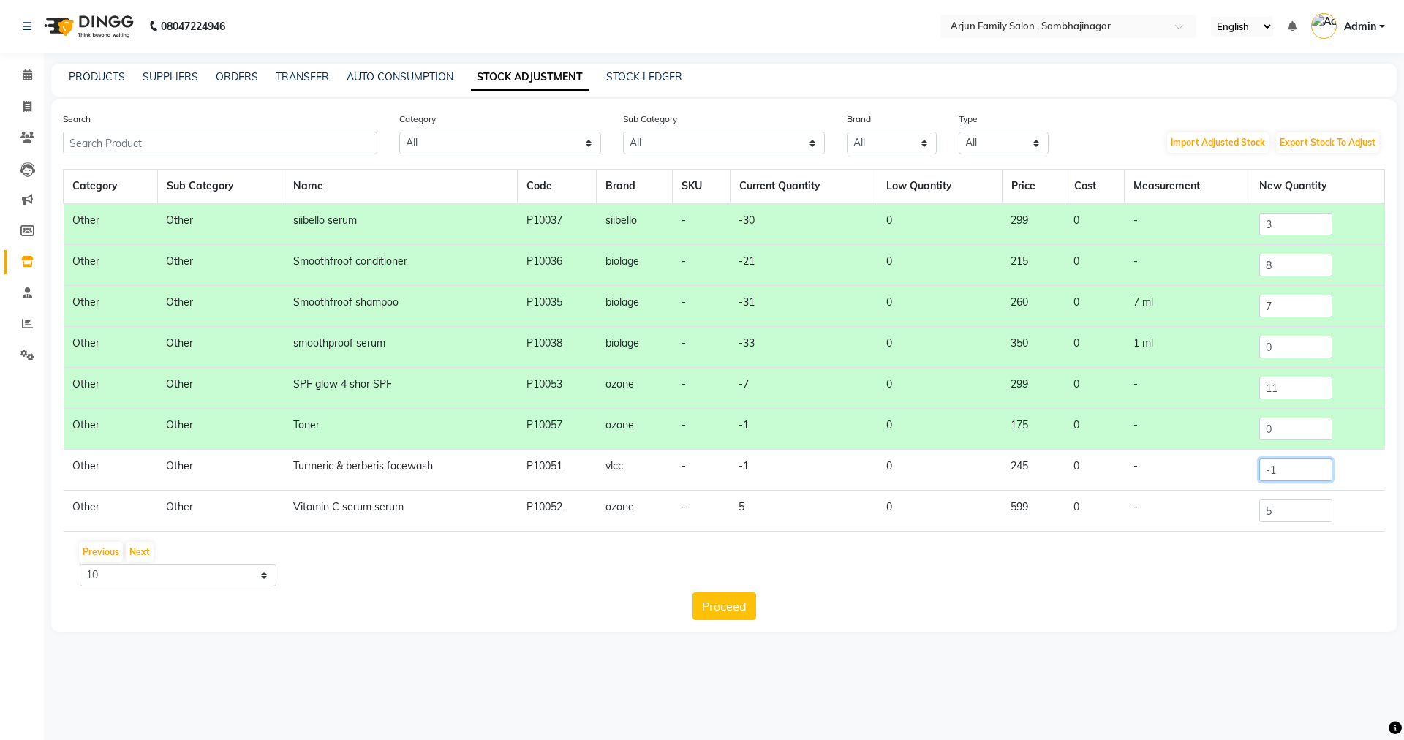
click at [1294, 480] on td "-1" at bounding box center [1317, 470] width 135 height 41
click at [1294, 458] on input "-1" at bounding box center [1295, 469] width 73 height 23
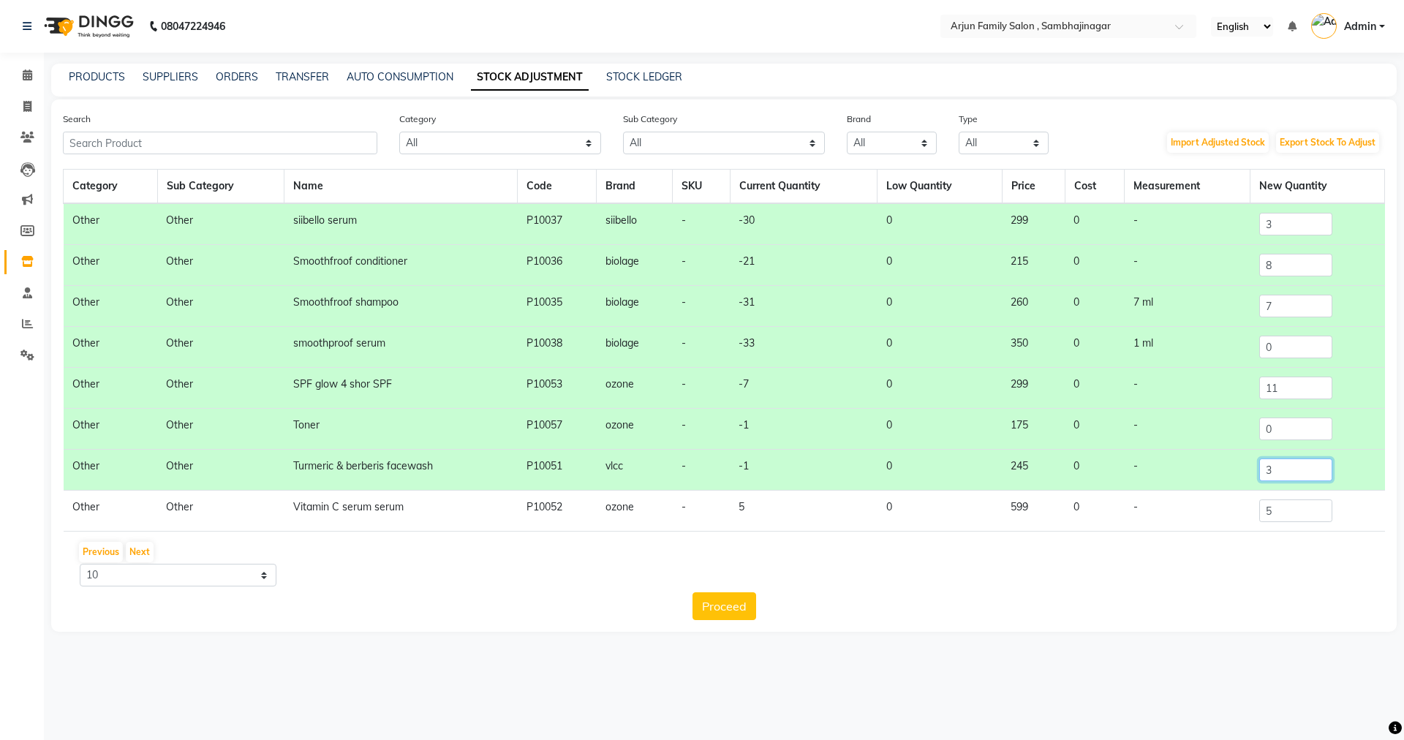
type input "3"
click at [1286, 513] on input "5" at bounding box center [1295, 510] width 73 height 23
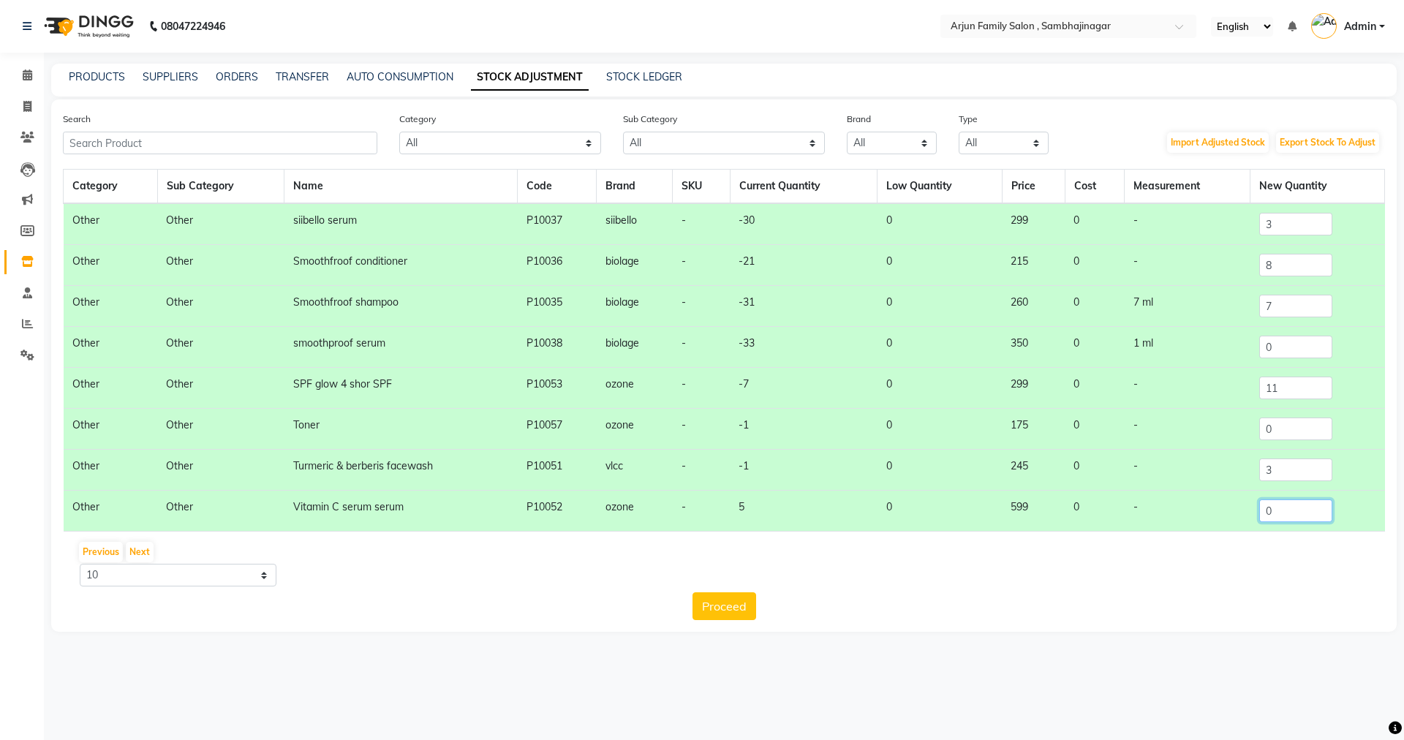
type input "0"
click at [1057, 608] on div "Proceed" at bounding box center [724, 606] width 1322 height 28
click at [142, 548] on button "Next" at bounding box center [140, 552] width 28 height 20
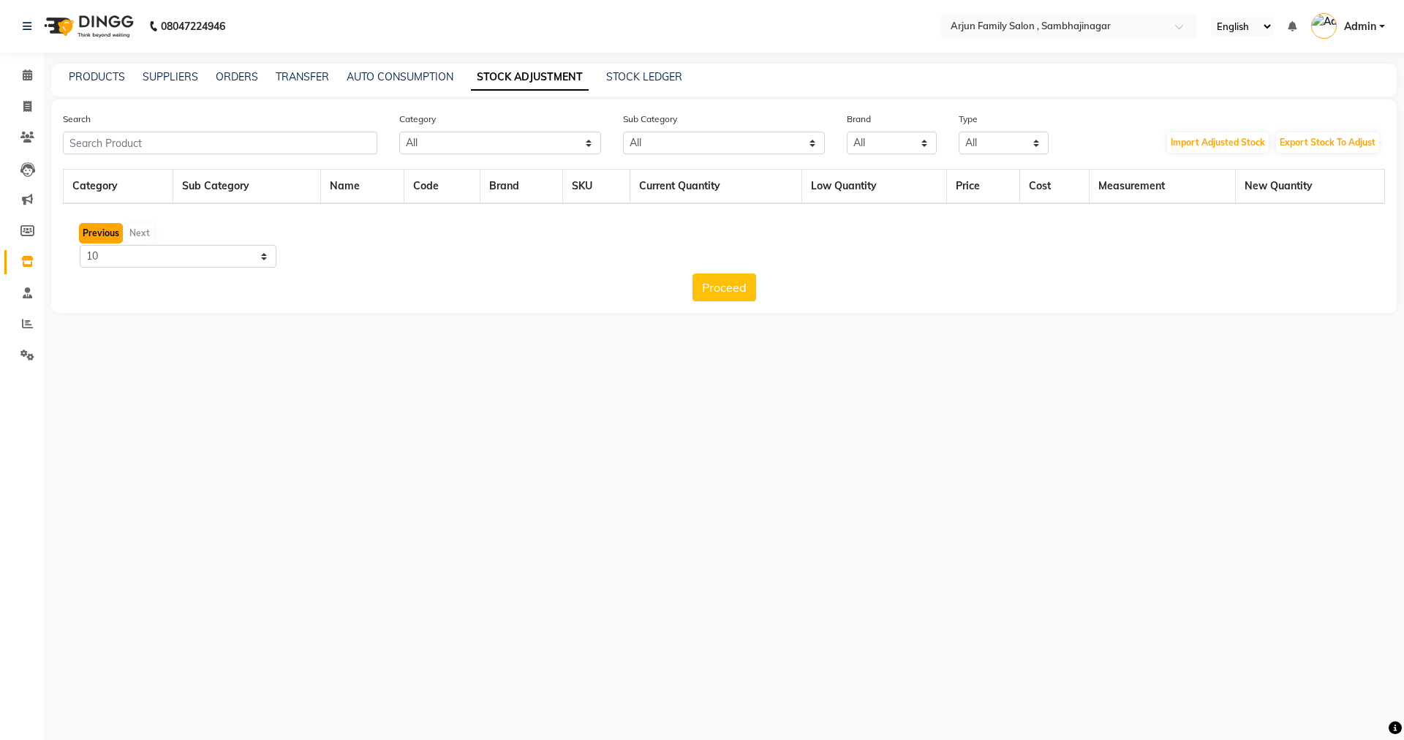
click at [94, 232] on button "Previous" at bounding box center [101, 233] width 44 height 20
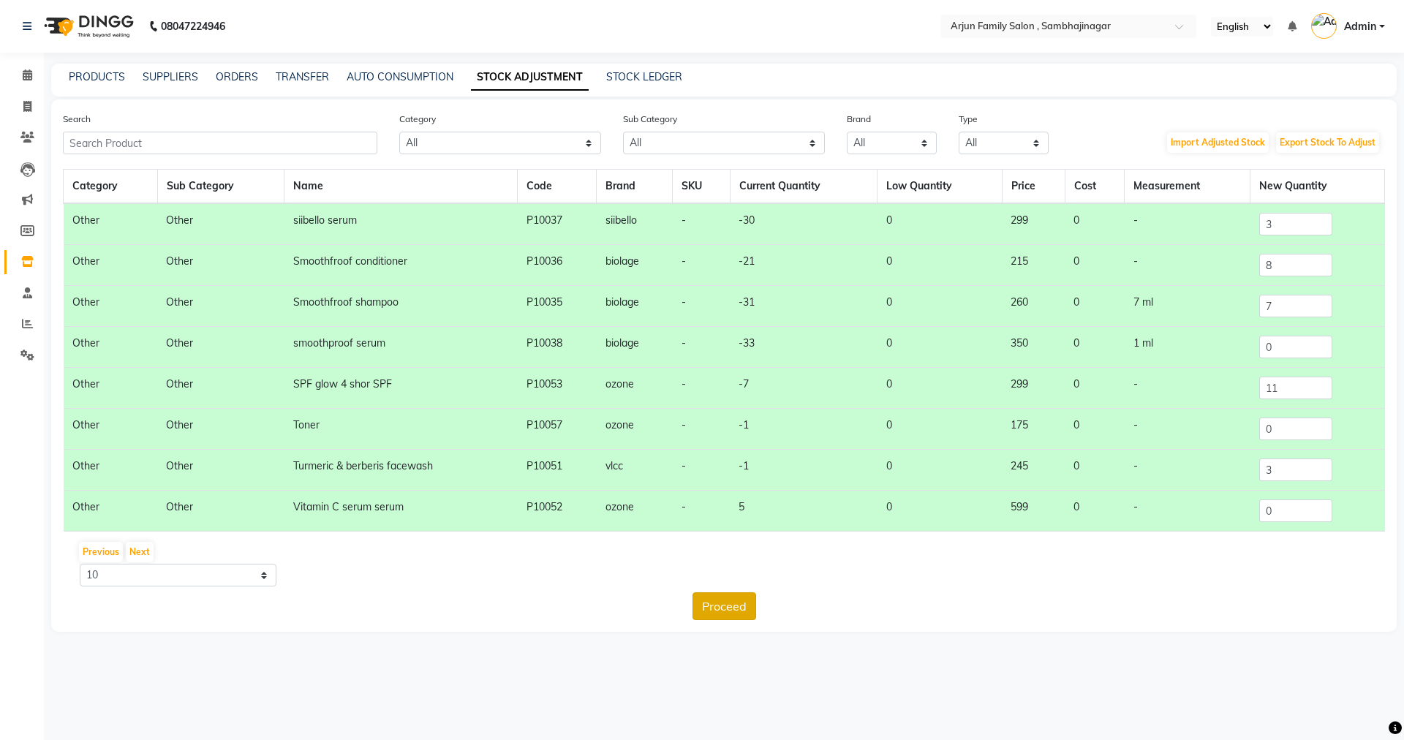
click at [708, 608] on button "Proceed" at bounding box center [724, 606] width 64 height 28
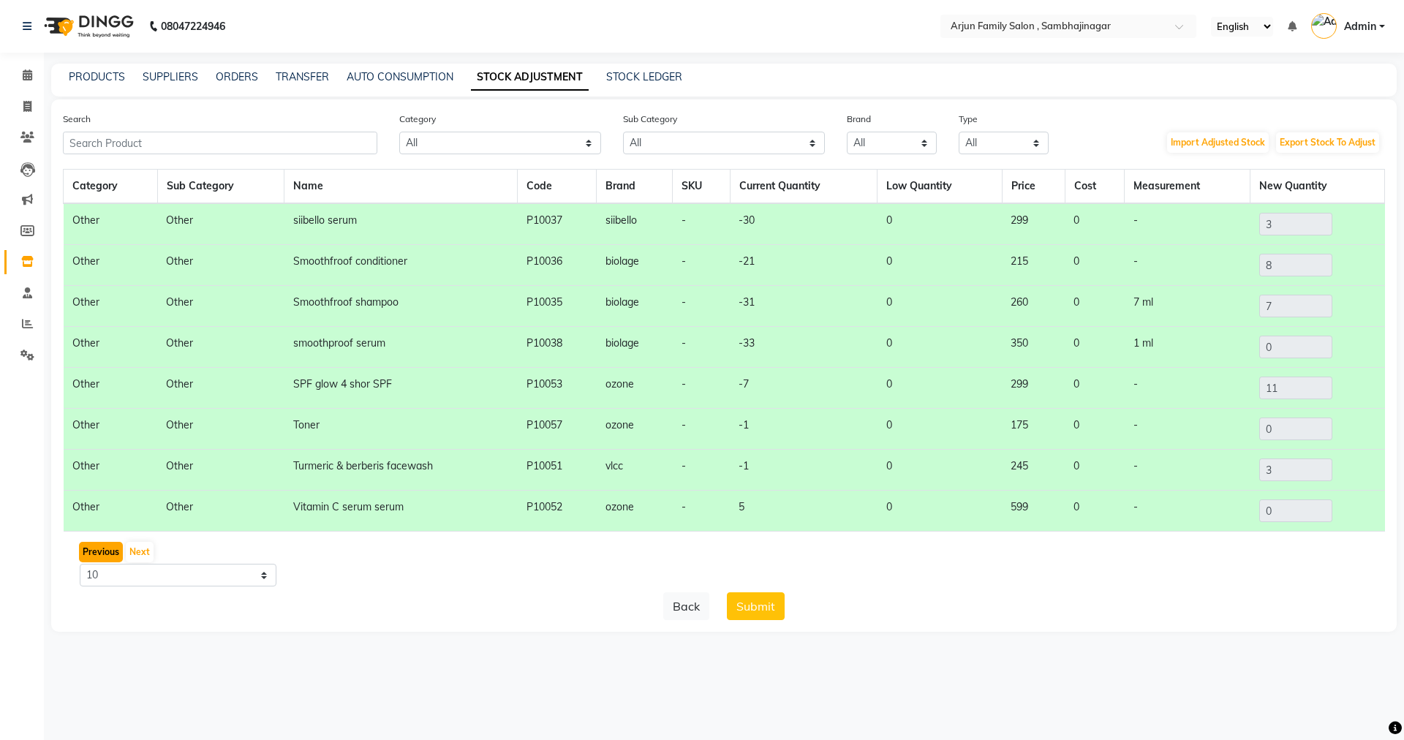
click at [106, 549] on button "Previous" at bounding box center [101, 552] width 44 height 20
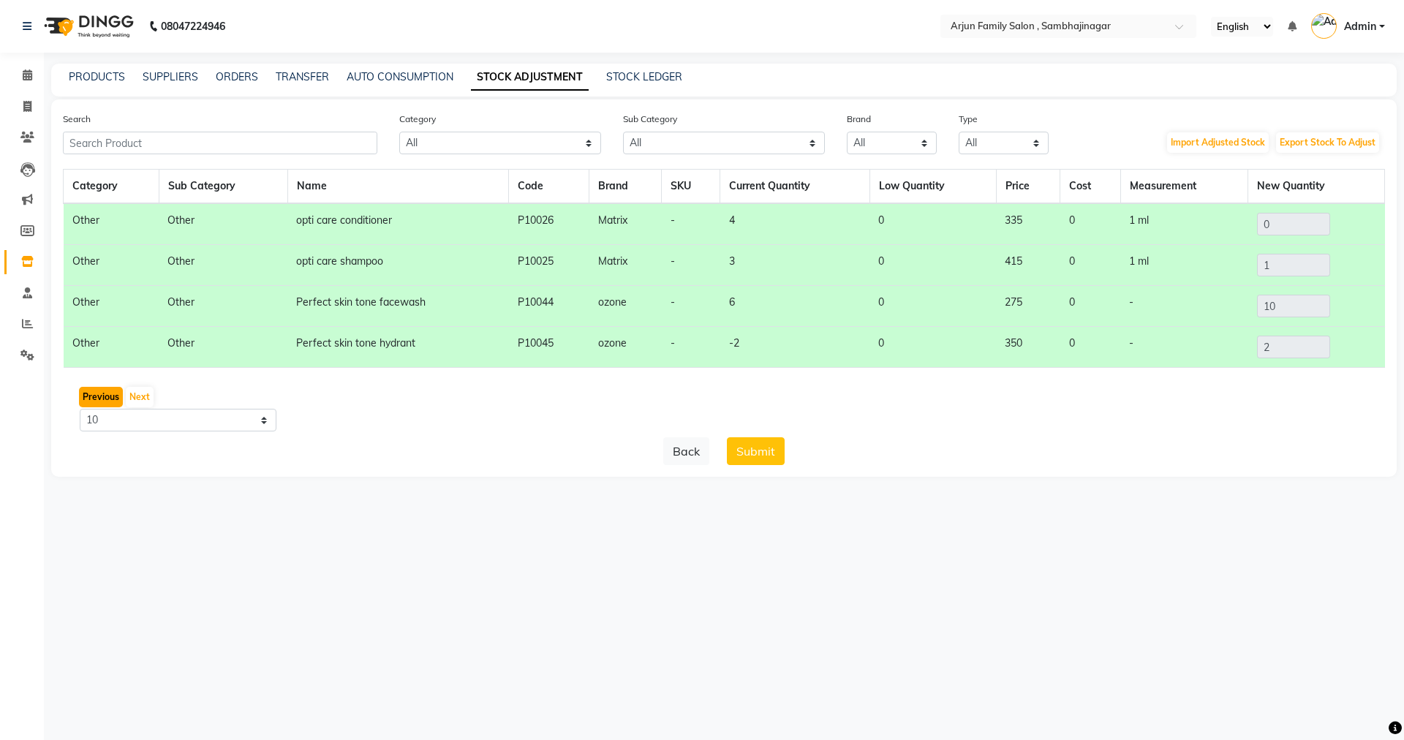
click at [99, 401] on button "Previous" at bounding box center [101, 397] width 44 height 20
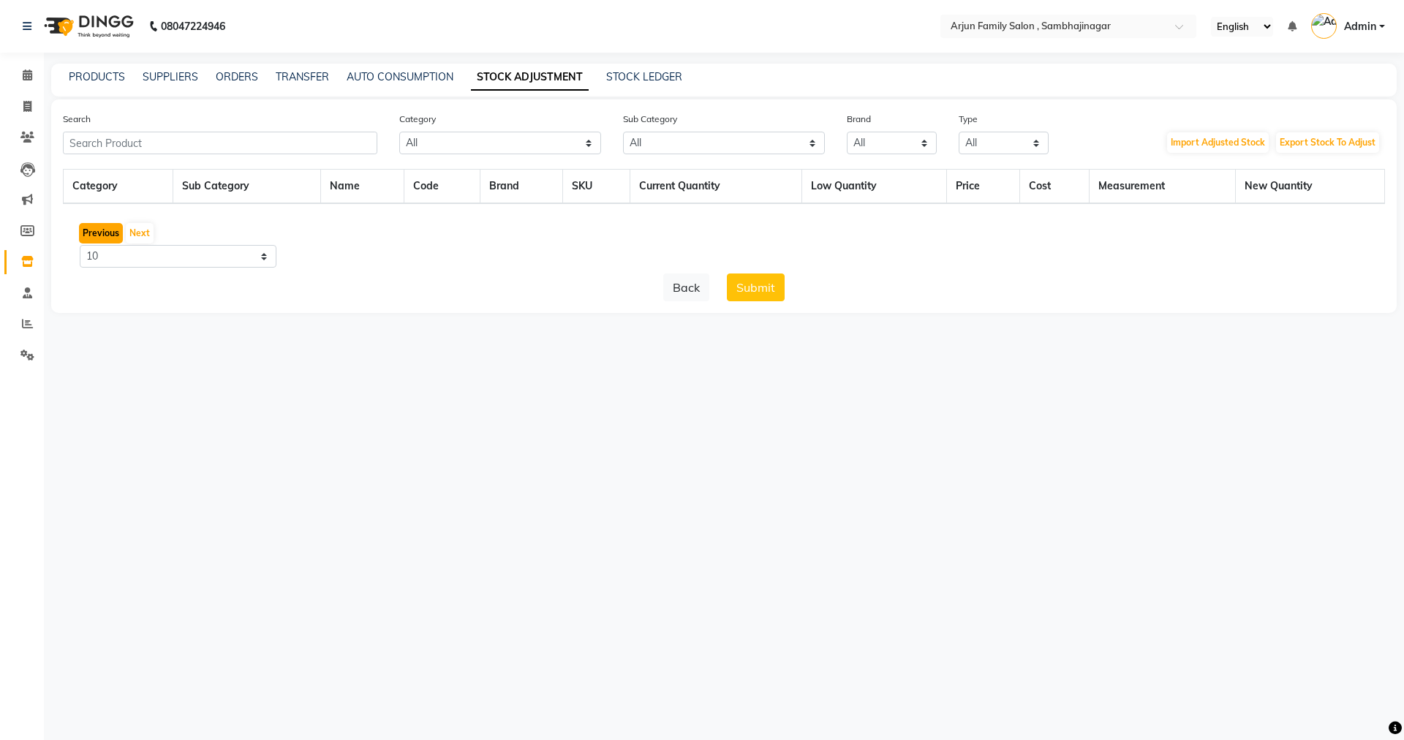
click at [88, 237] on button "Previous" at bounding box center [101, 233] width 44 height 20
click at [88, 237] on div "Previous Next" at bounding box center [724, 233] width 1310 height 23
click at [143, 231] on button "Next" at bounding box center [140, 233] width 28 height 20
click at [765, 292] on button "Submit" at bounding box center [756, 287] width 58 height 28
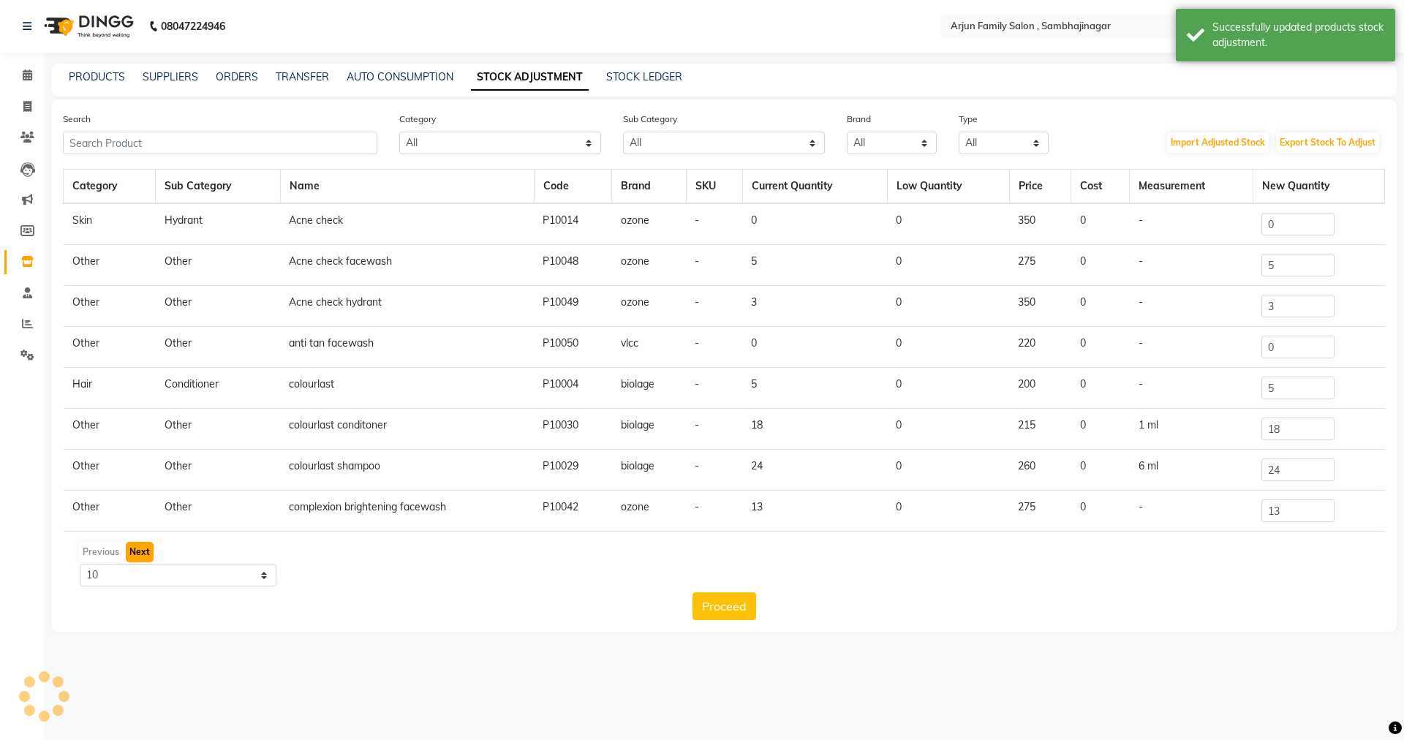
click at [139, 551] on button "Next" at bounding box center [140, 552] width 28 height 20
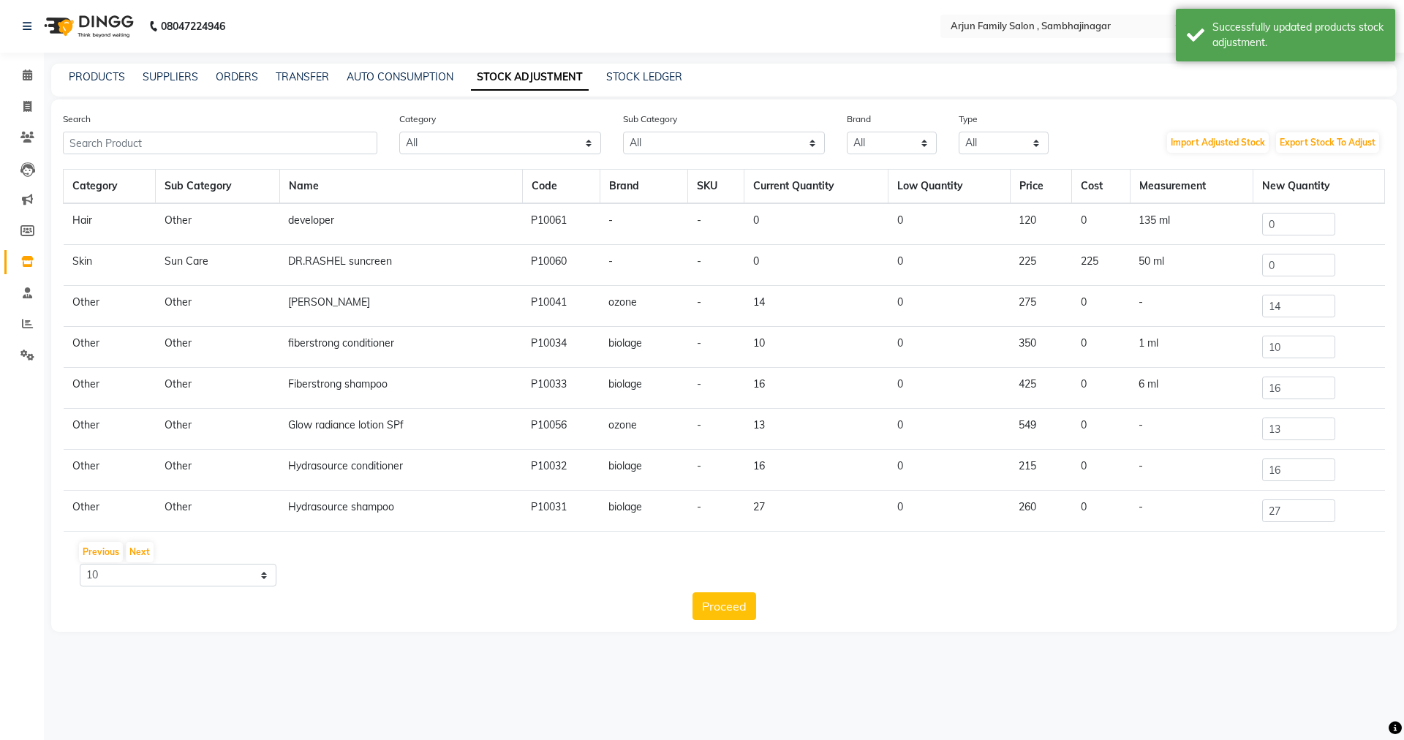
click at [78, 551] on div "Previous Next" at bounding box center [724, 551] width 1310 height 23
click at [130, 551] on button "Next" at bounding box center [140, 552] width 28 height 20
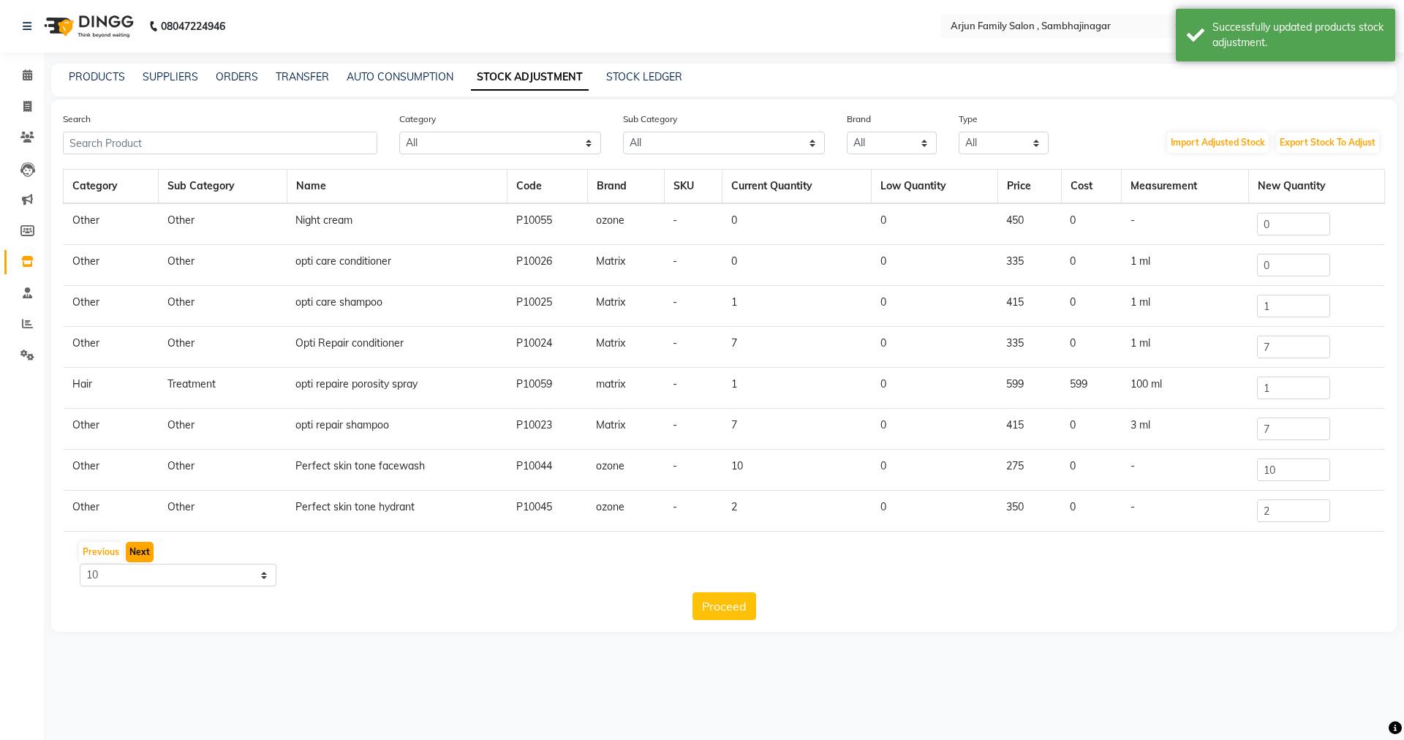
click at [130, 551] on button "Next" at bounding box center [140, 552] width 28 height 20
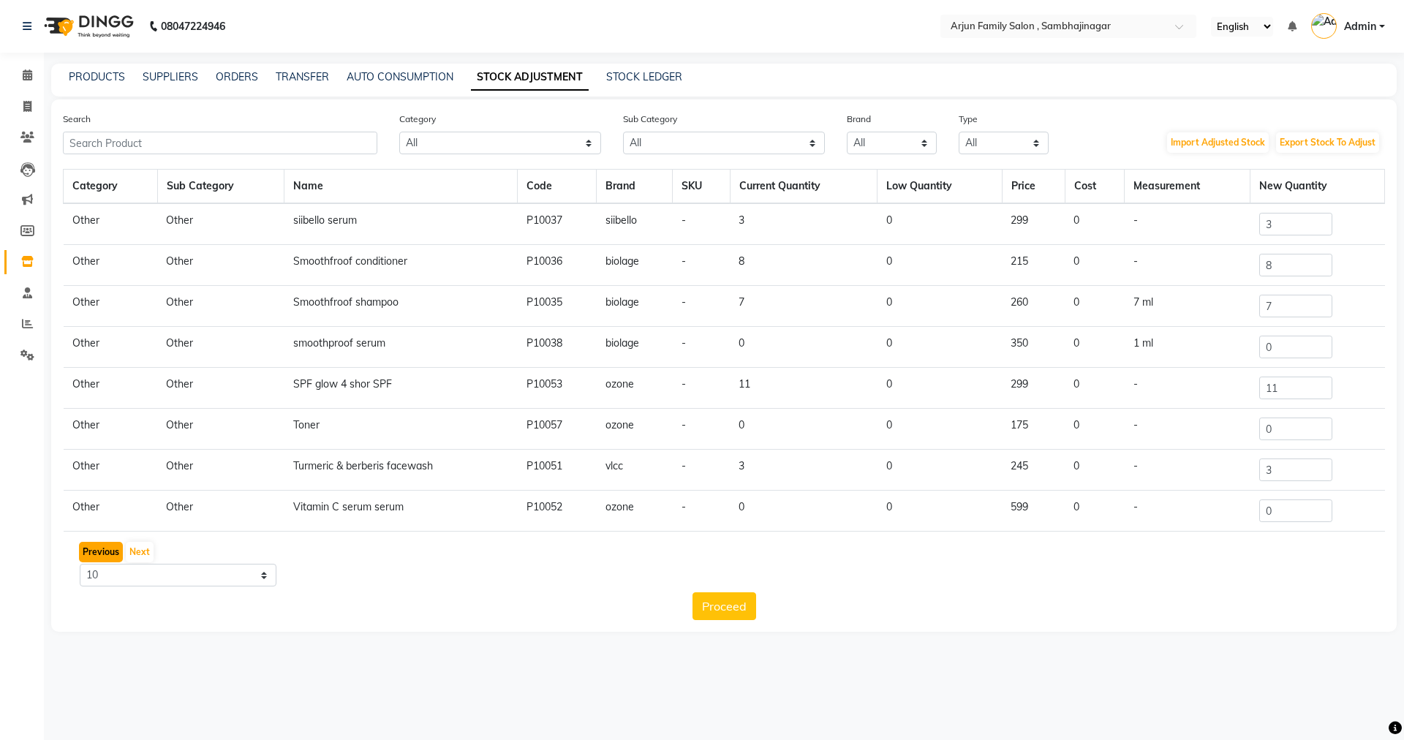
click at [99, 555] on button "Previous" at bounding box center [101, 552] width 44 height 20
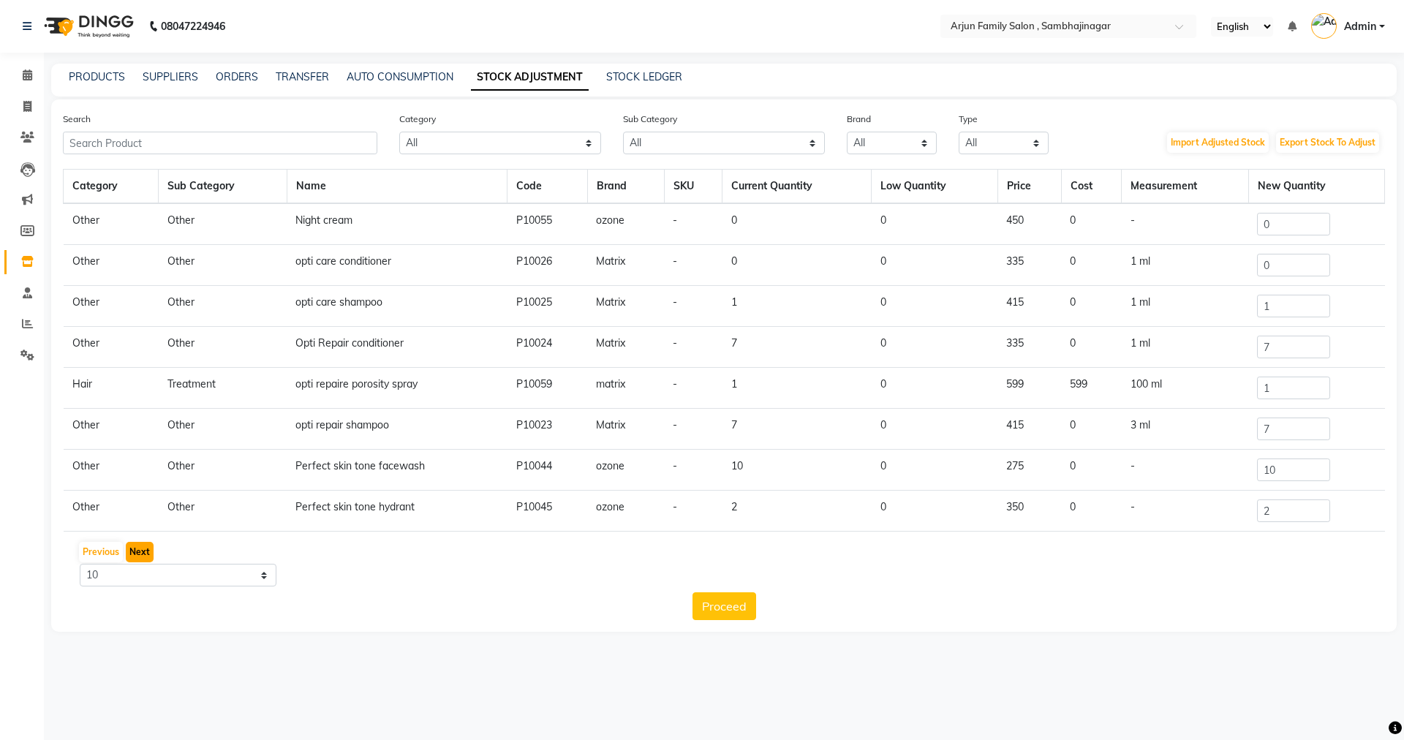
click at [136, 555] on button "Next" at bounding box center [140, 552] width 28 height 20
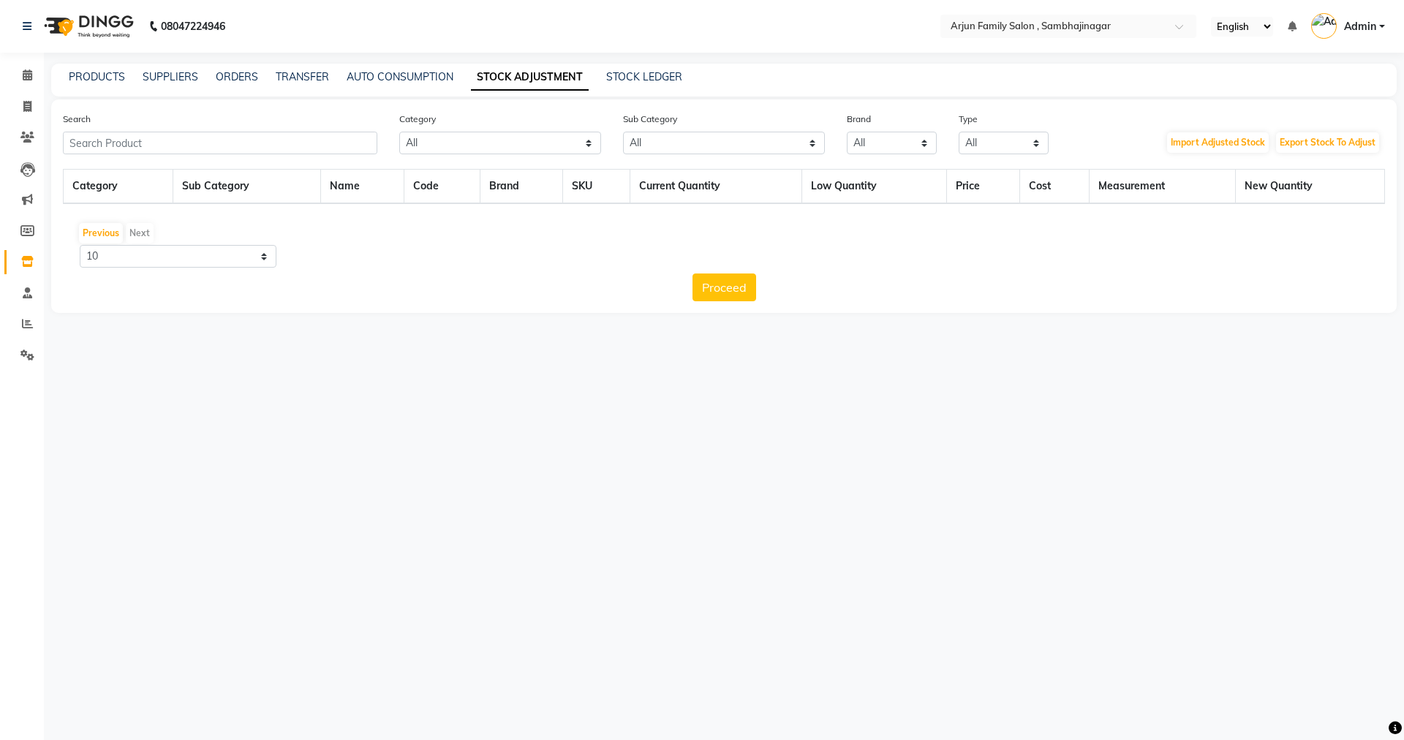
click at [88, 190] on th "Category" at bounding box center [119, 187] width 110 height 34
click at [97, 81] on link "PRODUCTS" at bounding box center [97, 76] width 56 height 13
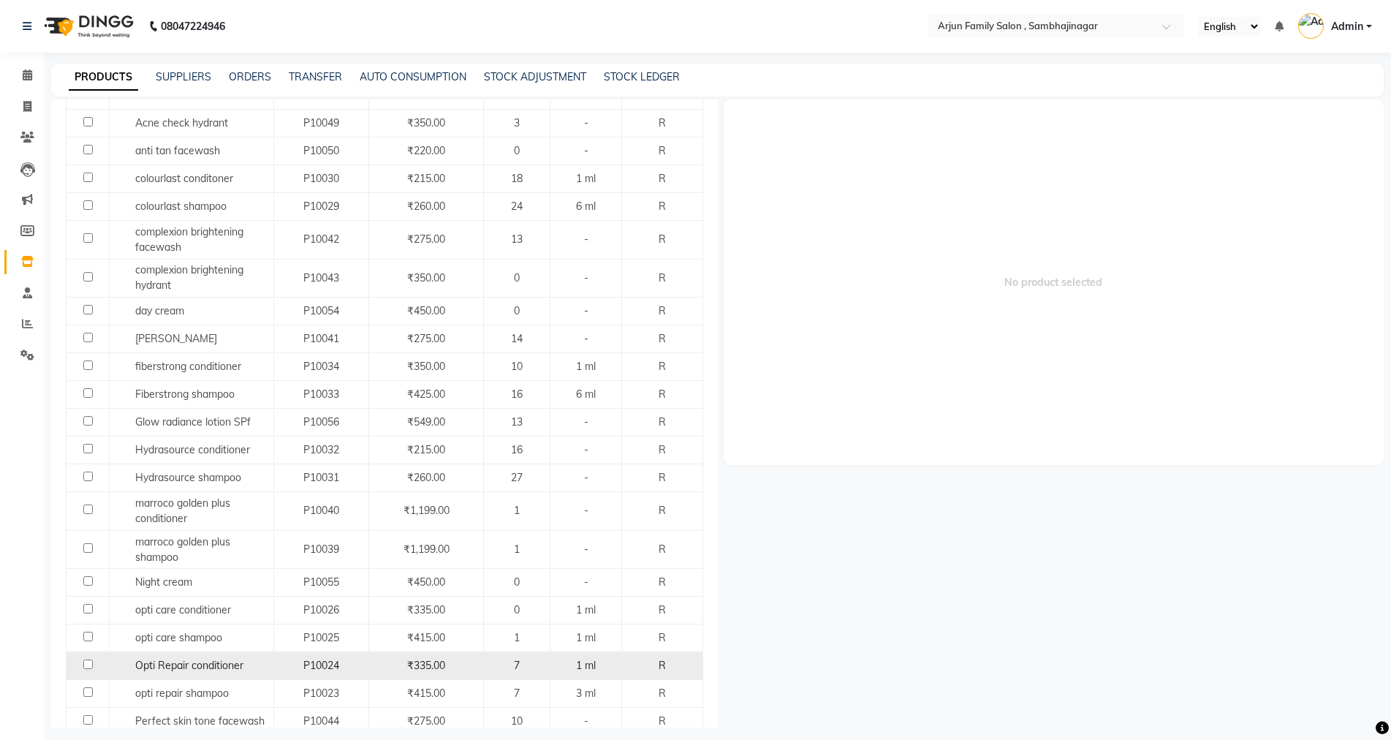
scroll to position [292, 0]
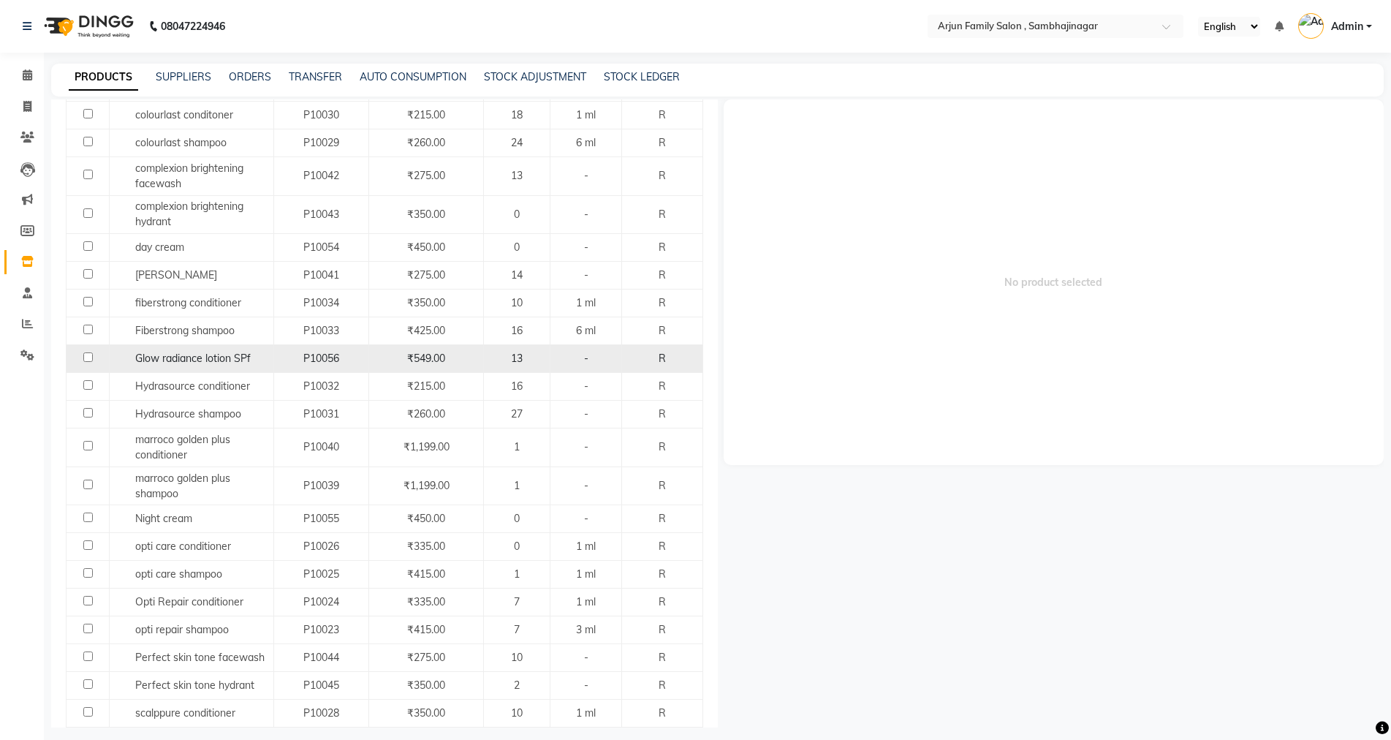
click at [317, 359] on span "P10056" at bounding box center [321, 358] width 36 height 13
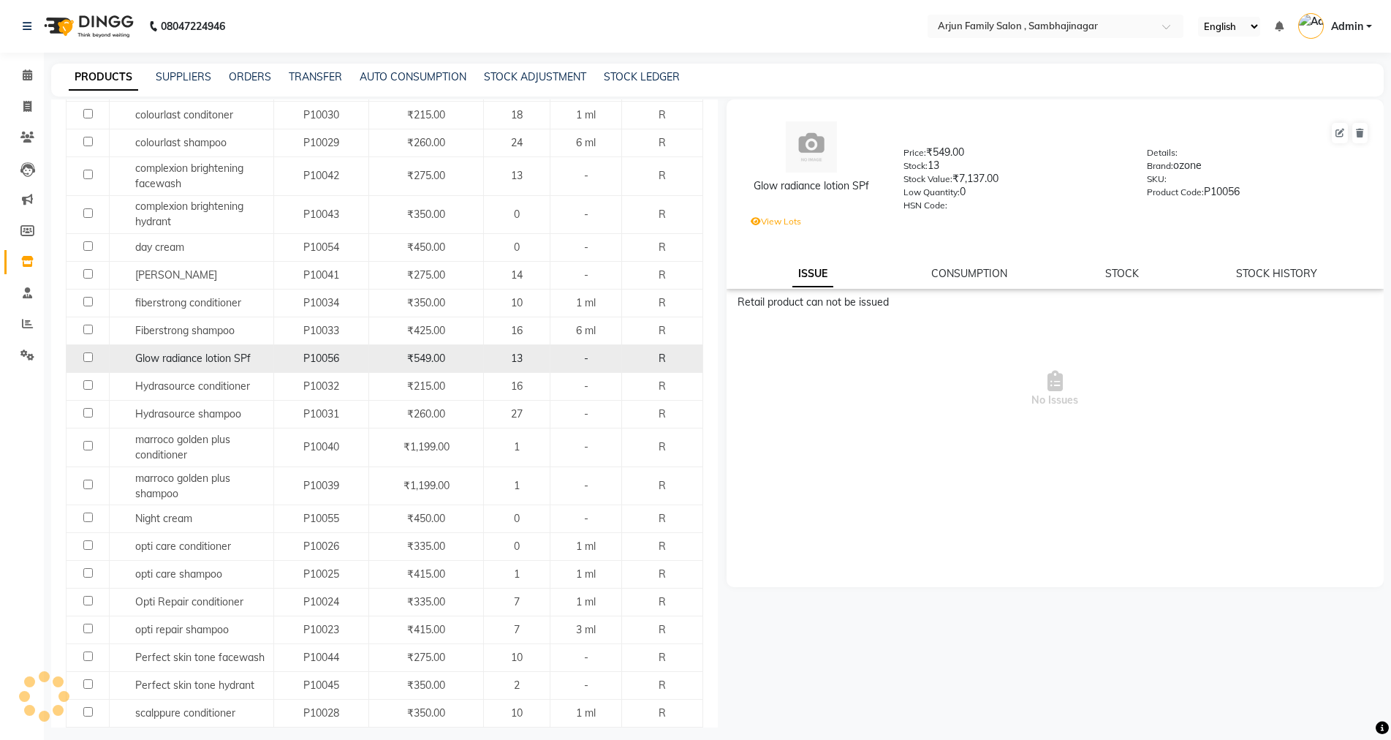
click at [410, 357] on span "₹549.00" at bounding box center [426, 358] width 38 height 13
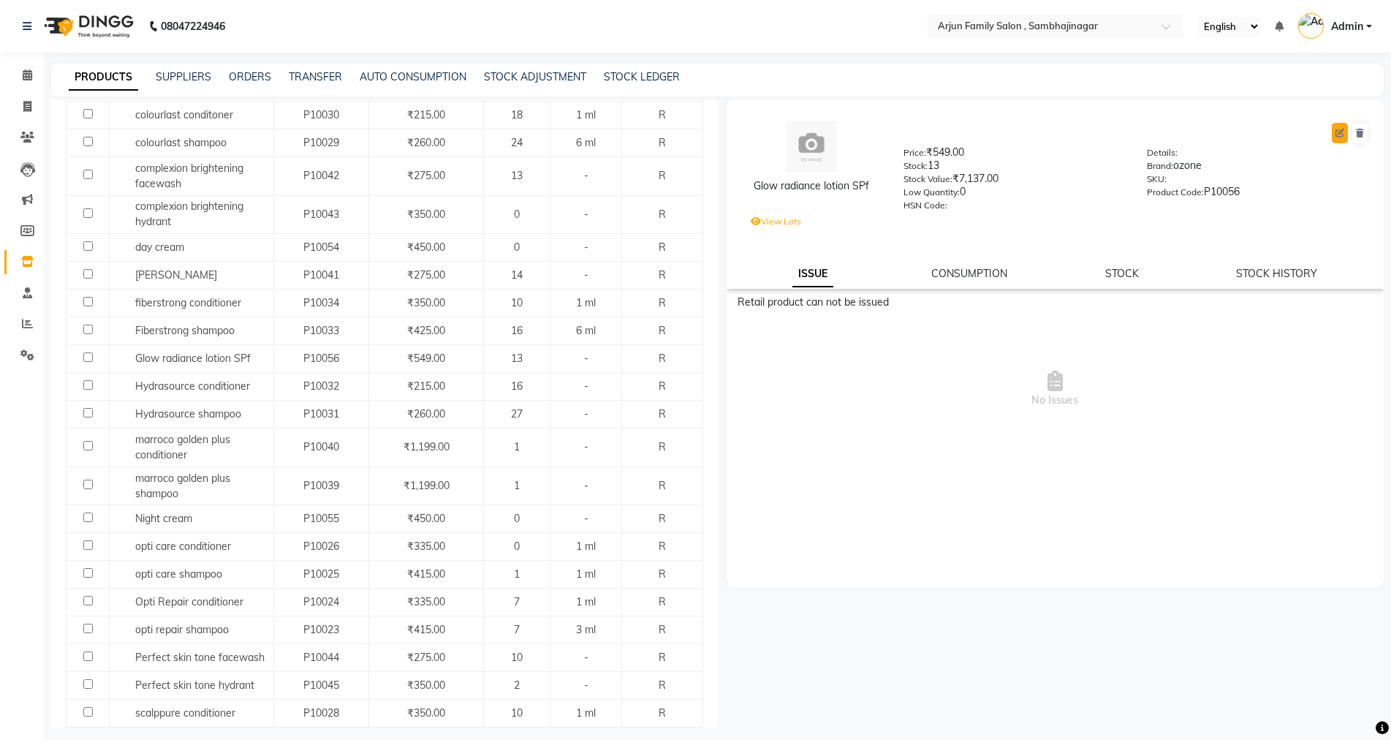
click at [1339, 136] on icon at bounding box center [1340, 133] width 9 height 9
select select "true"
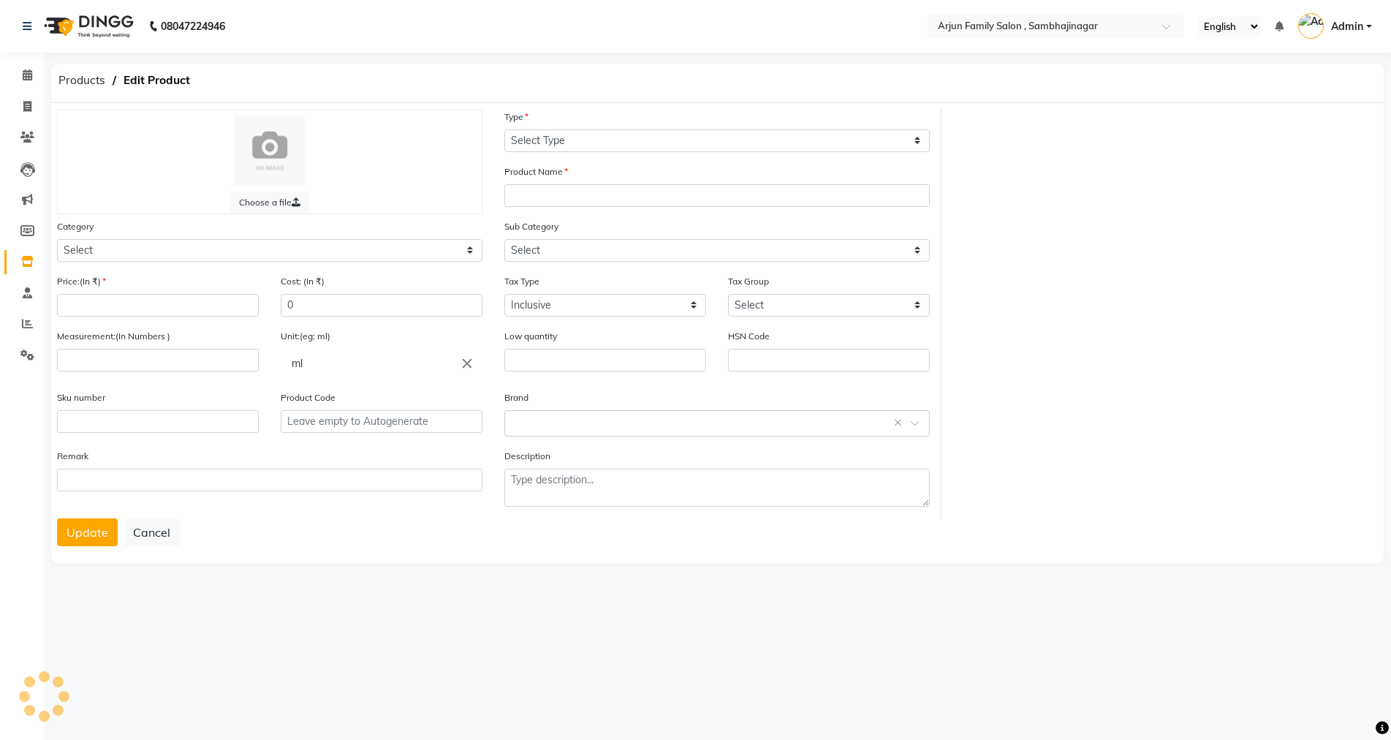
select select "R"
type input "Glow radiance lotion SPf"
select select
type input "549"
type input "0"
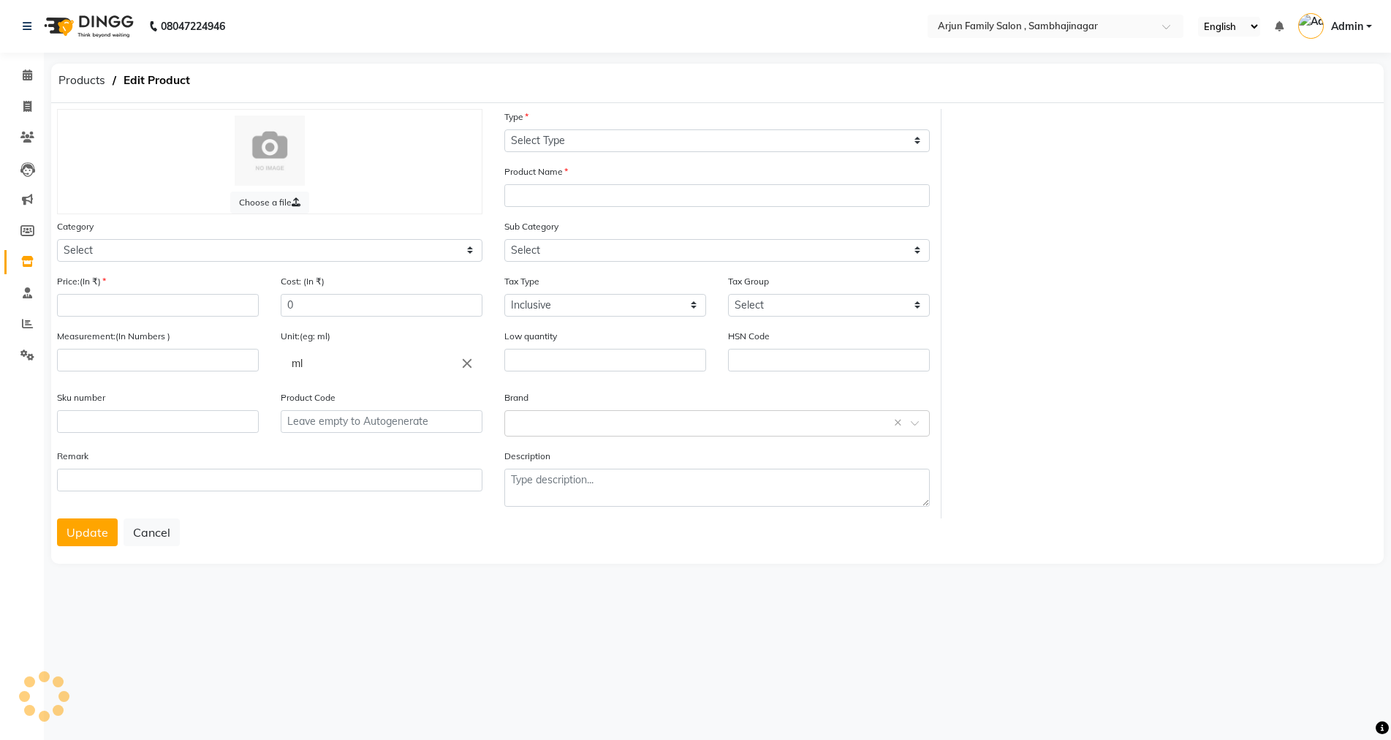
type input "P10056"
select select "1159301000"
select select "1159301002"
click at [151, 302] on input "549" at bounding box center [159, 305] width 204 height 23
click at [89, 537] on button "Update" at bounding box center [87, 532] width 61 height 28
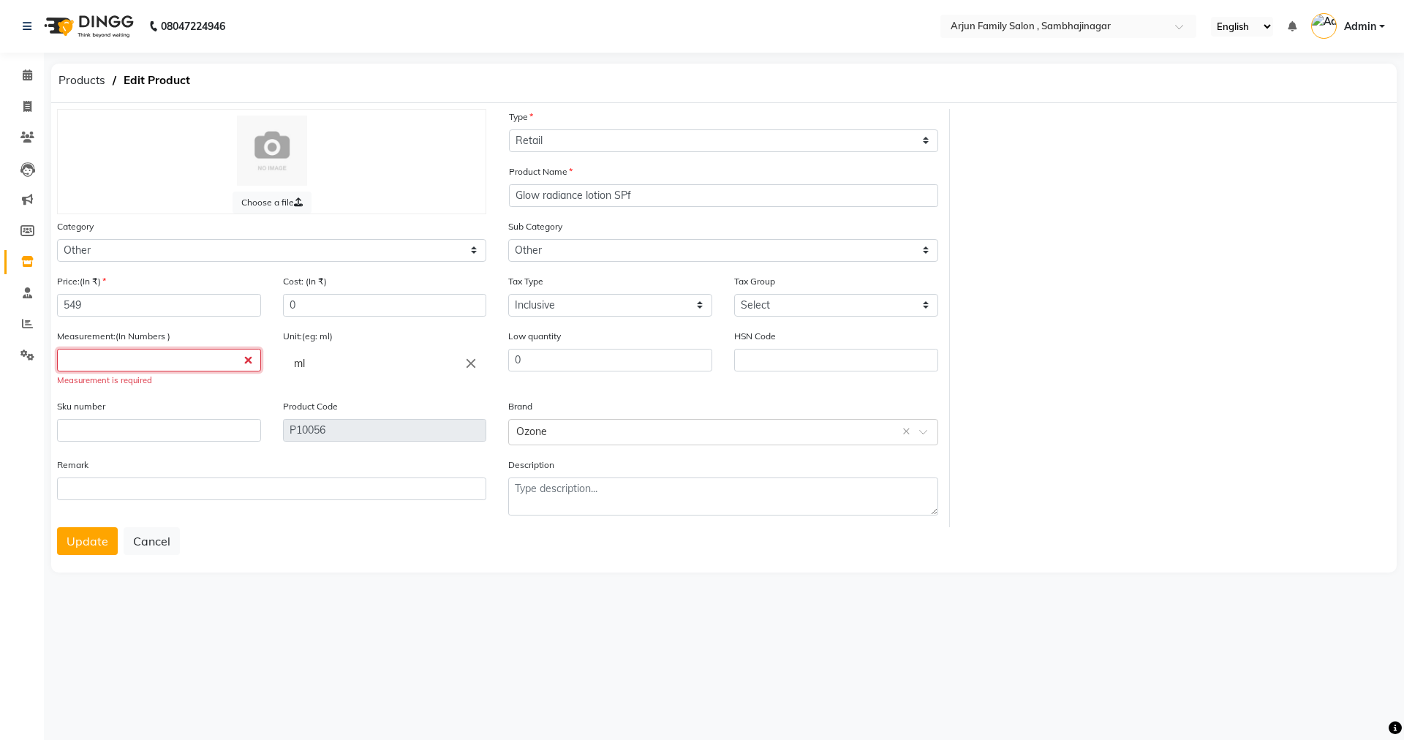
click at [192, 363] on input "number" at bounding box center [159, 360] width 204 height 23
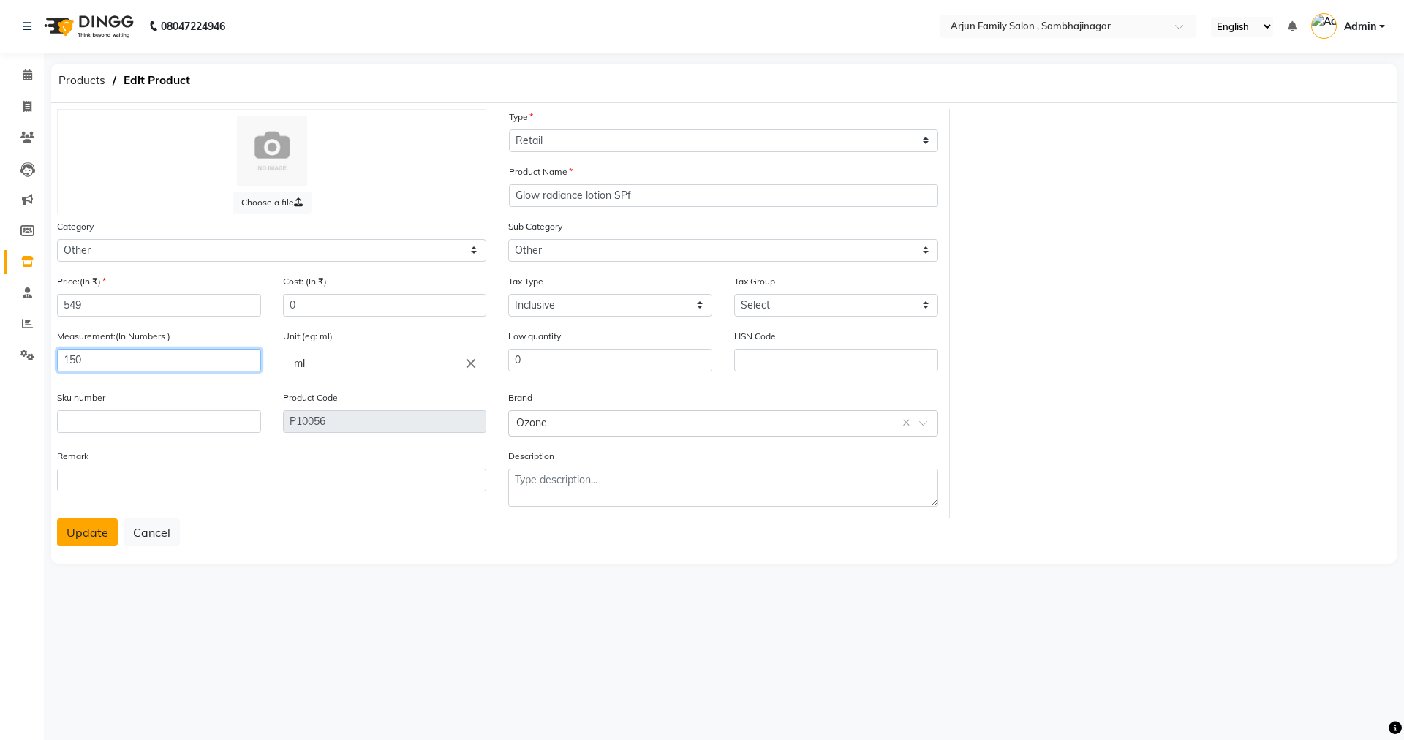
type input "150"
click at [81, 525] on button "Update" at bounding box center [87, 532] width 61 height 28
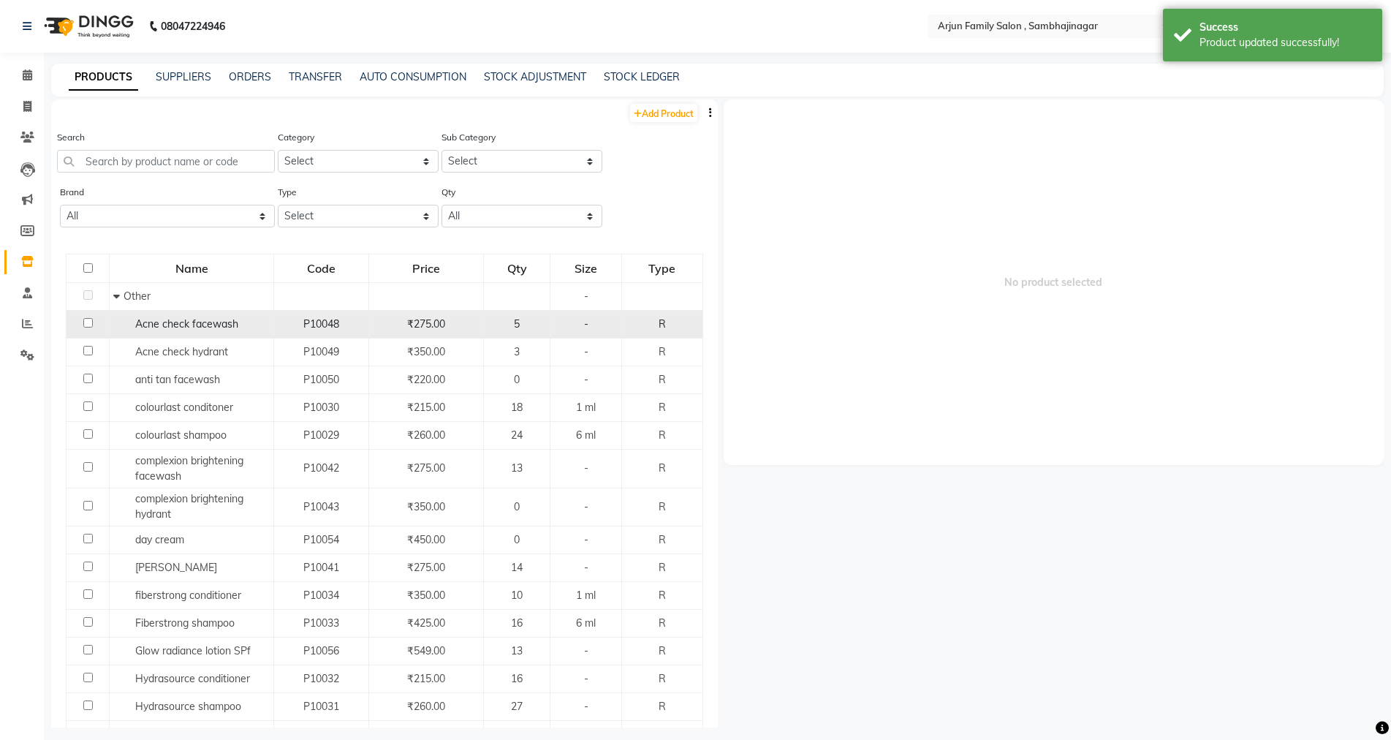
click at [431, 337] on td "₹275.00" at bounding box center [425, 325] width 115 height 28
click at [432, 321] on span "₹275.00" at bounding box center [426, 323] width 38 height 13
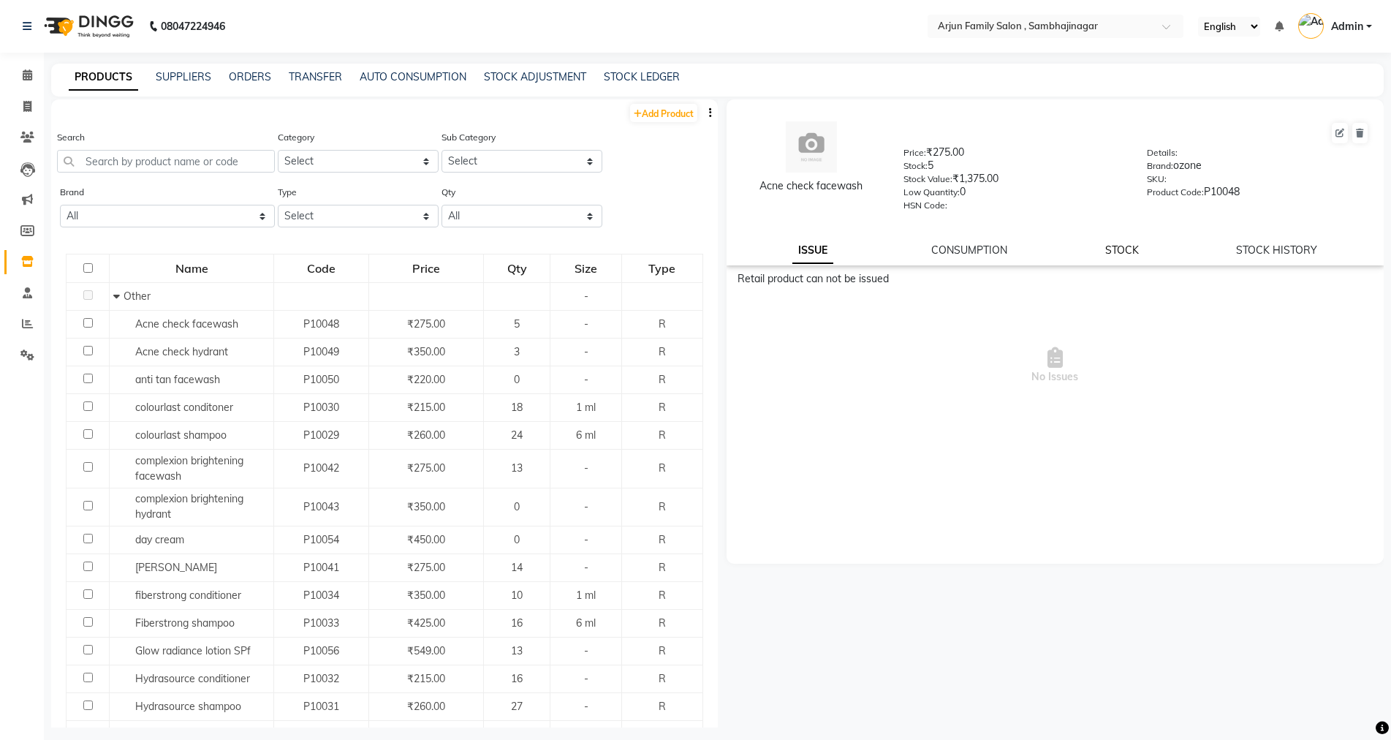
click at [1120, 247] on link "STOCK" at bounding box center [1122, 249] width 34 height 13
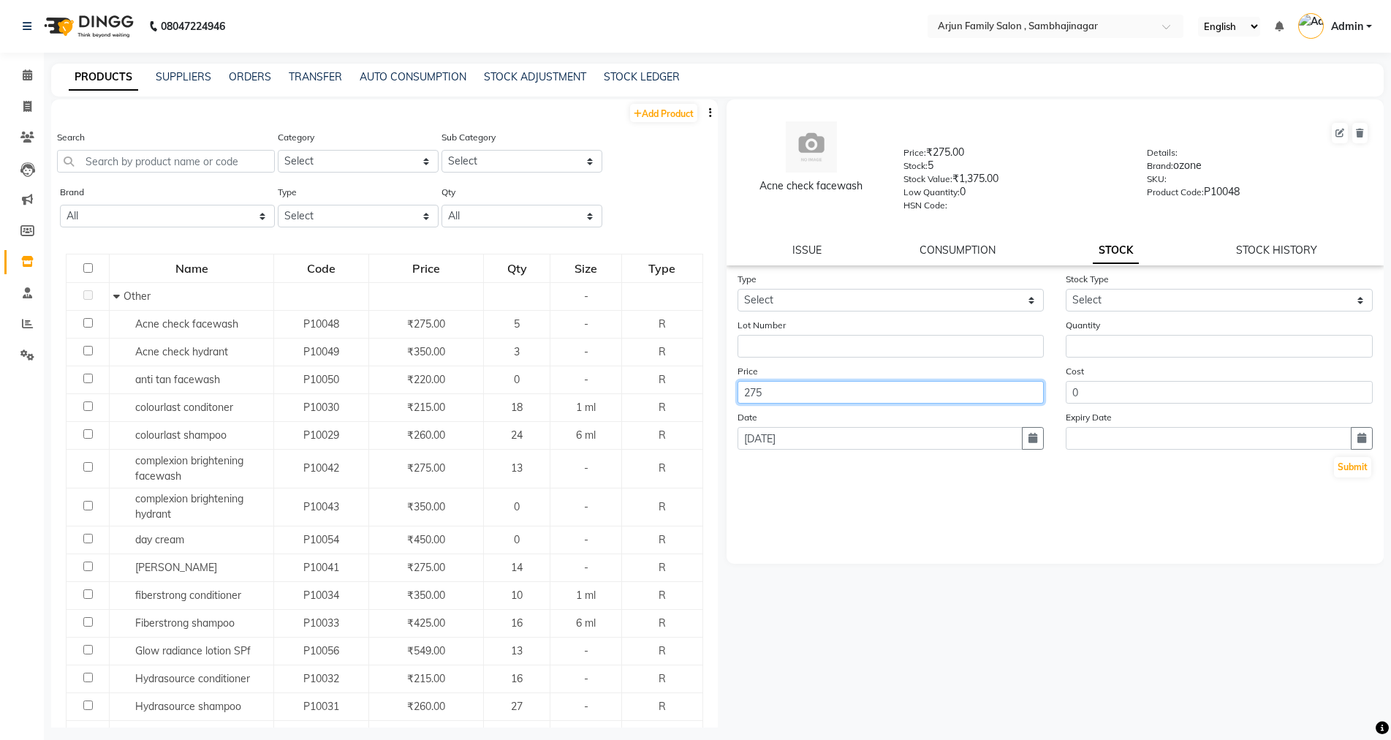
click at [836, 390] on input "275" at bounding box center [891, 392] width 307 height 23
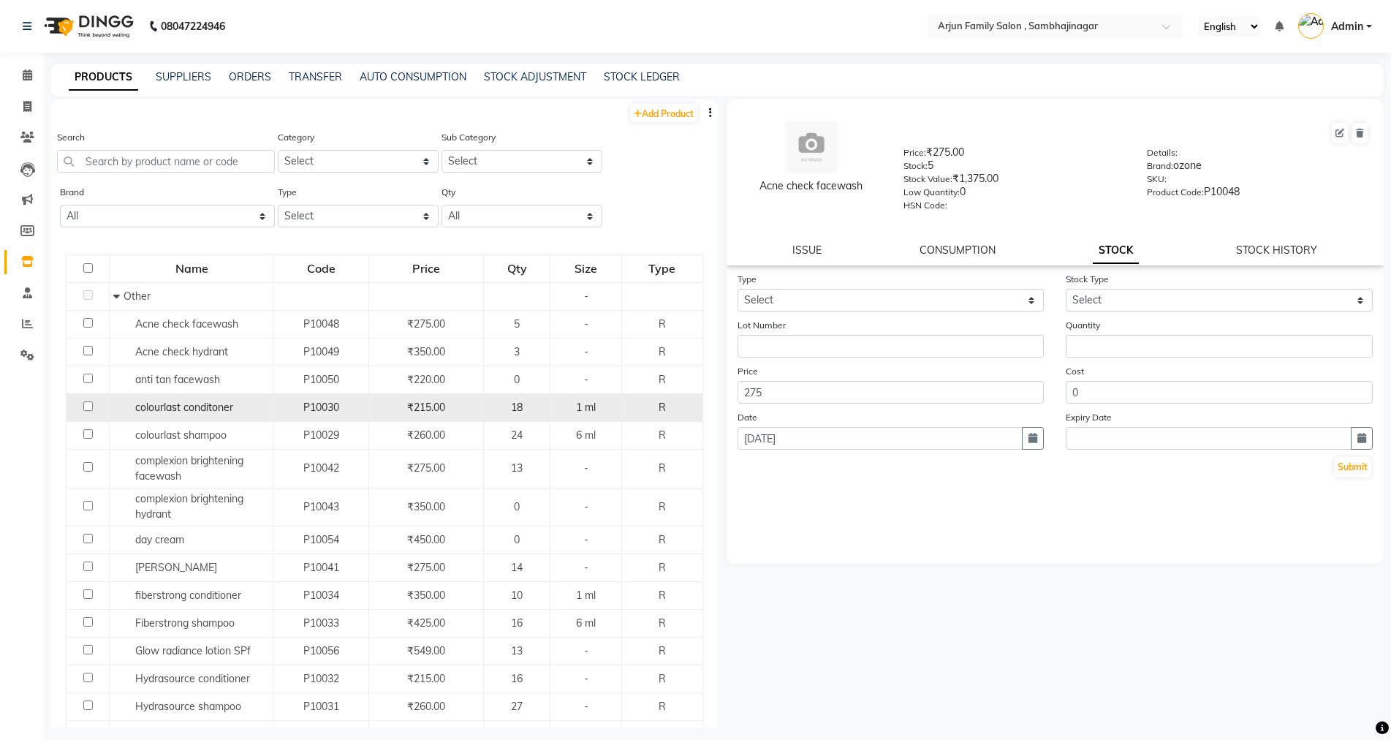
click at [449, 409] on div "₹215.00" at bounding box center [426, 407] width 102 height 15
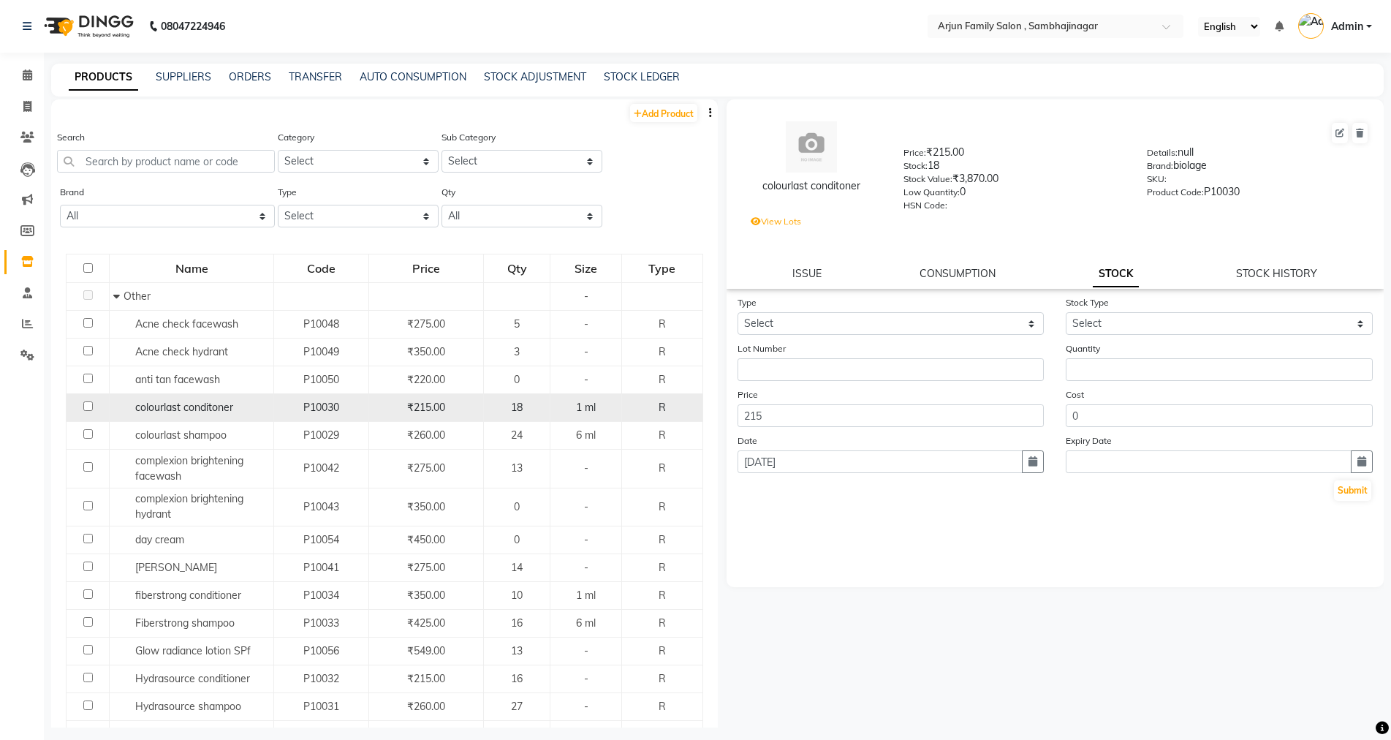
click at [451, 408] on div "₹215.00" at bounding box center [426, 407] width 102 height 15
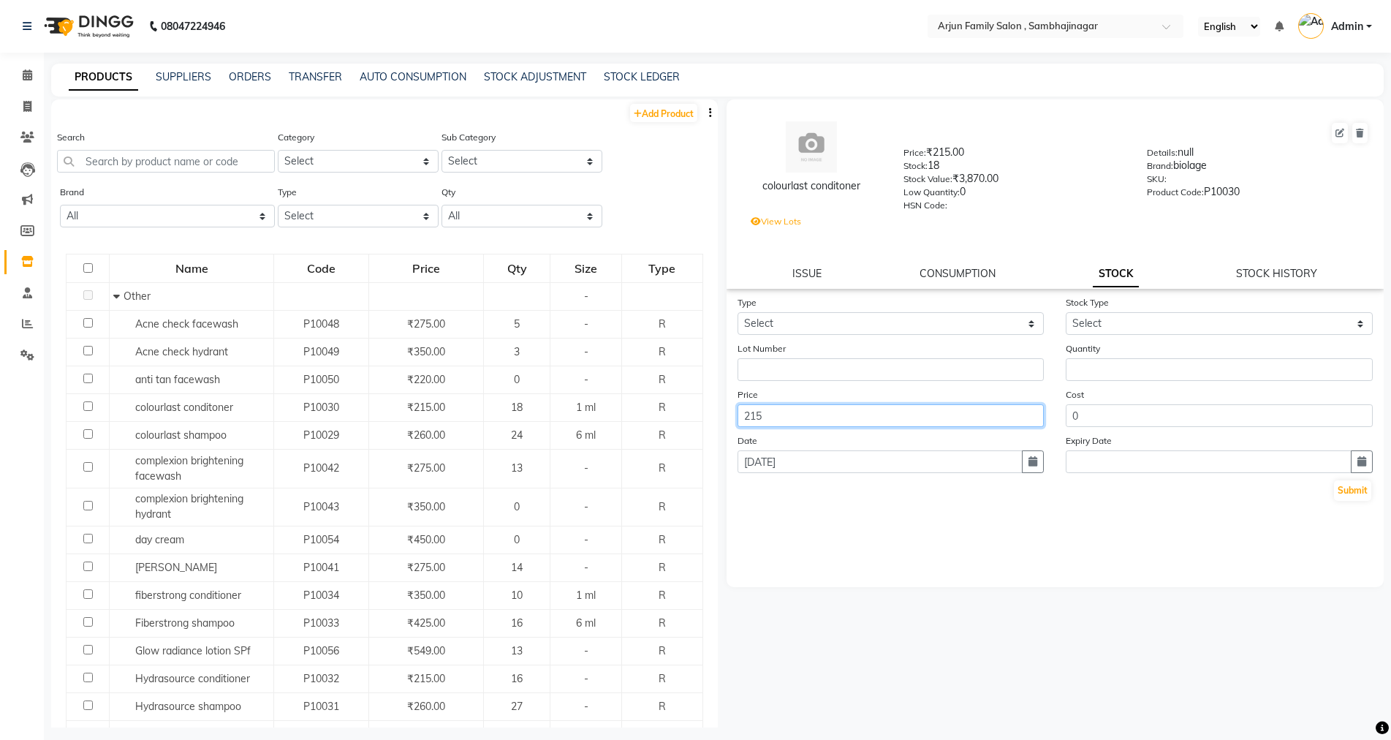
click at [787, 420] on input "215" at bounding box center [891, 415] width 307 height 23
type input "225"
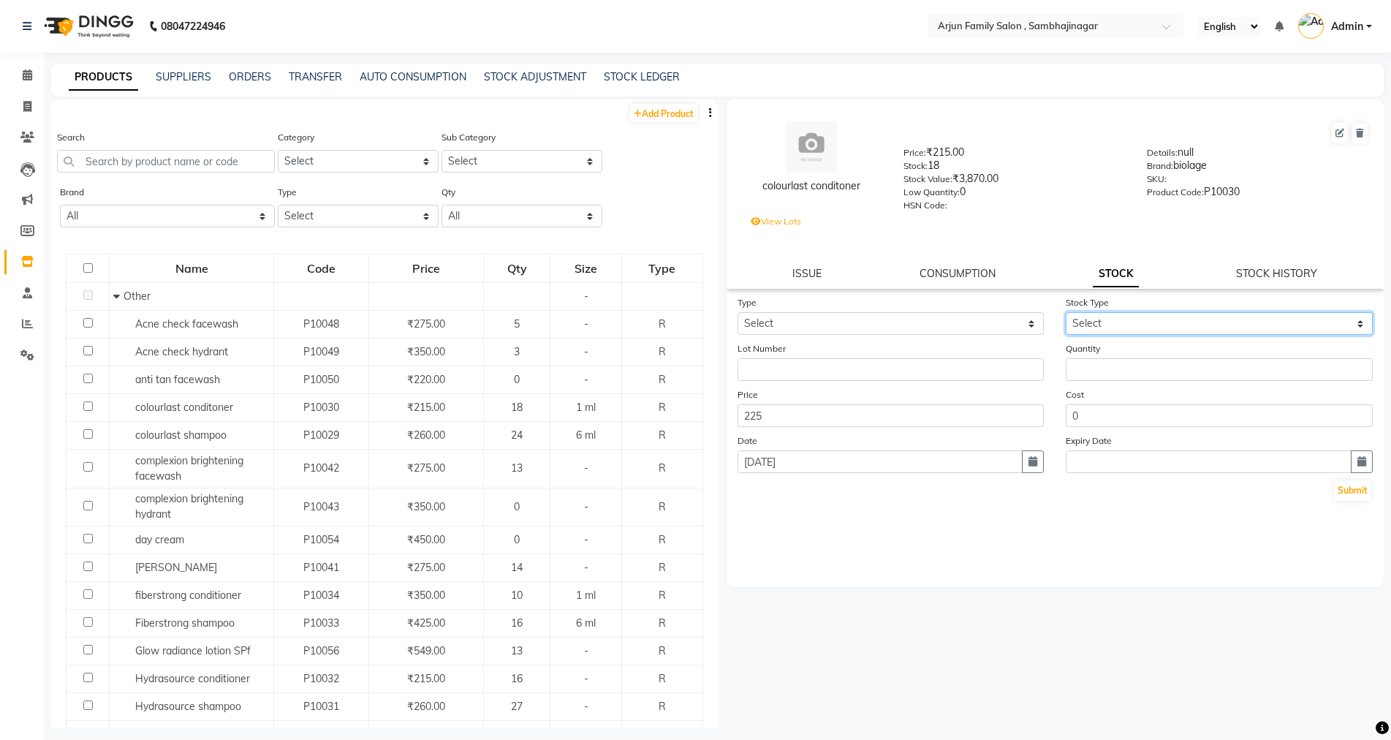
click at [1143, 319] on select "Select" at bounding box center [1219, 323] width 307 height 23
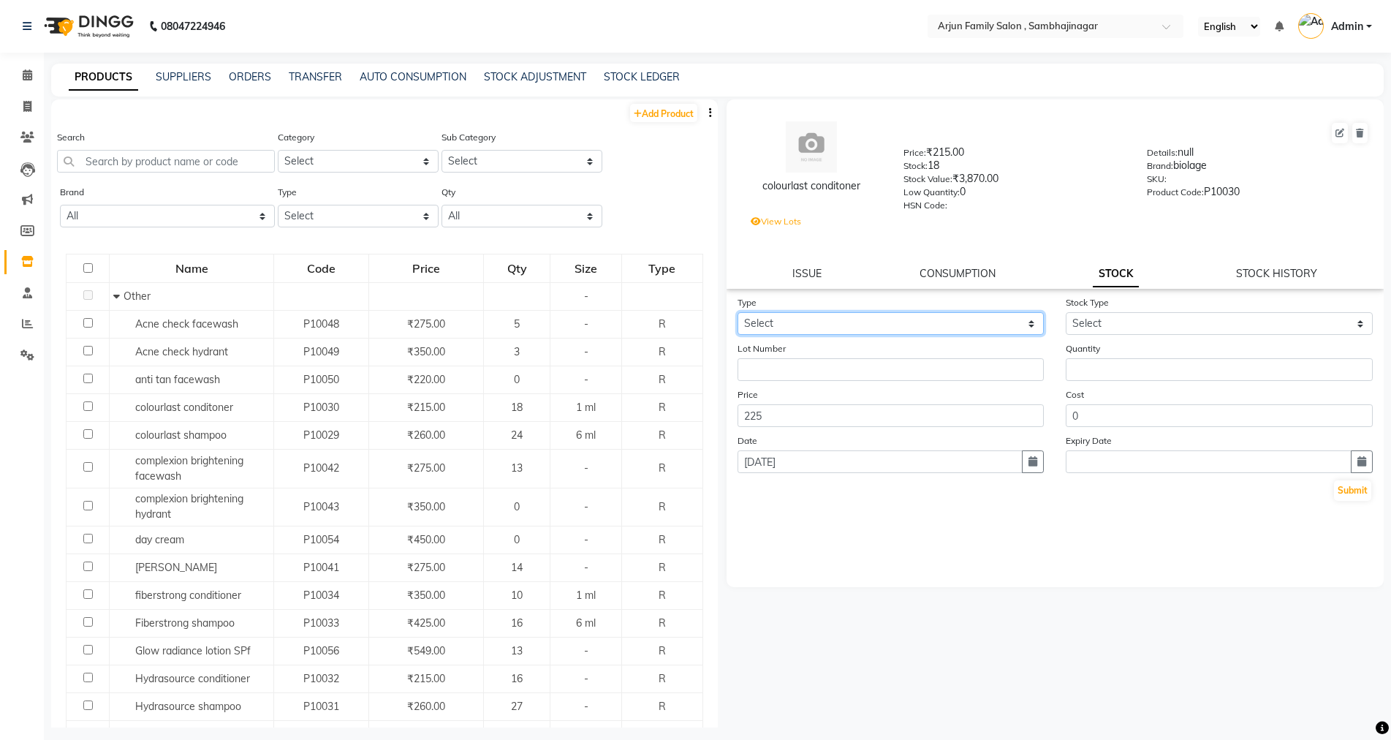
click at [847, 330] on select "Select In Out" at bounding box center [891, 323] width 307 height 23
select select "in"
click at [738, 312] on select "Select In Out" at bounding box center [891, 323] width 307 height 23
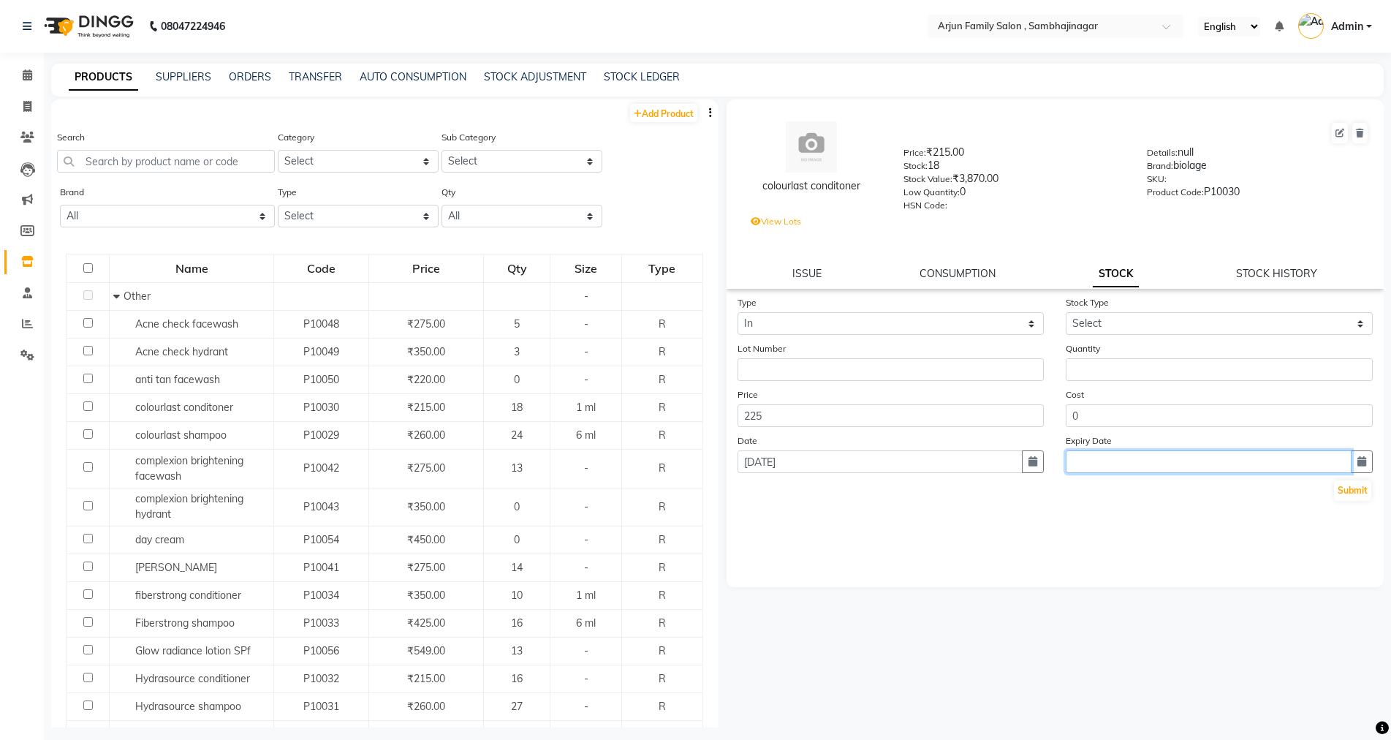
click at [1263, 468] on input "text" at bounding box center [1209, 461] width 286 height 23
select select "9"
select select "2025"
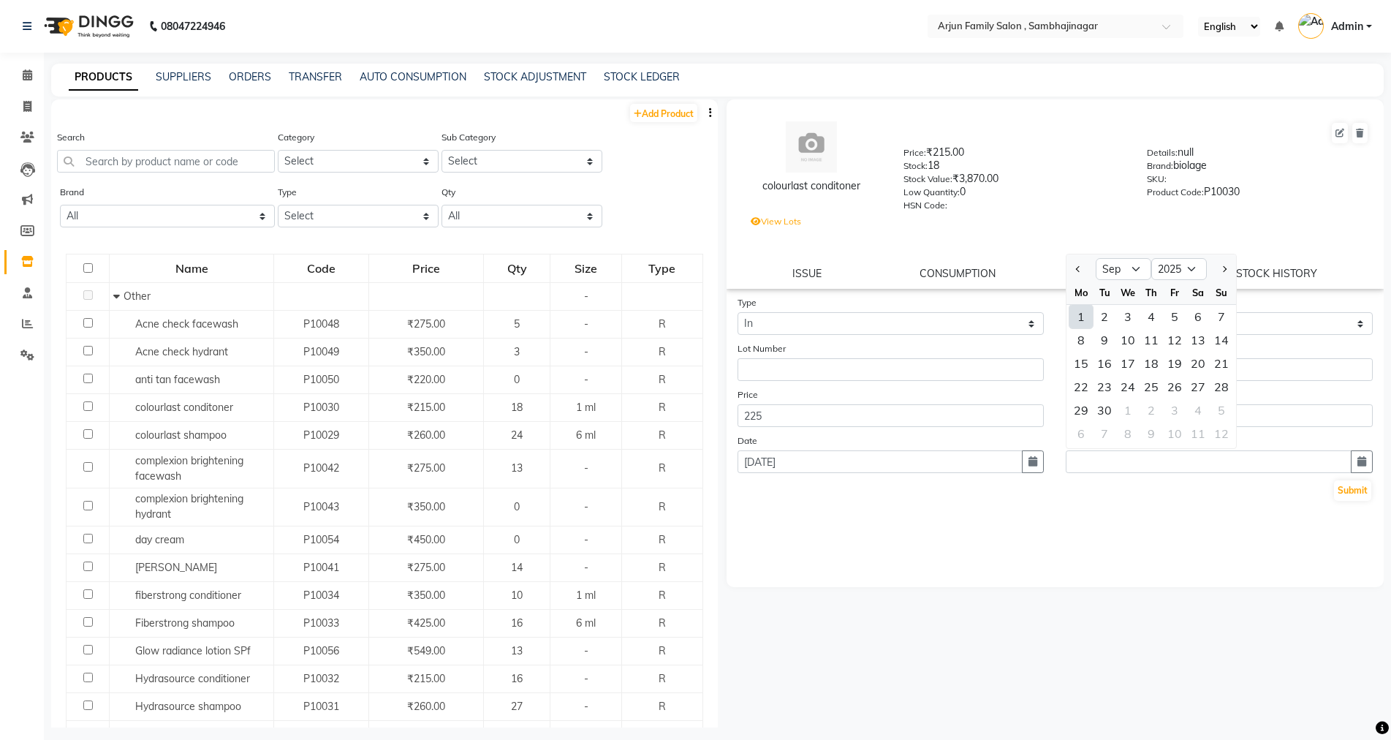
click at [1263, 493] on div "Submit" at bounding box center [1056, 490] width 636 height 23
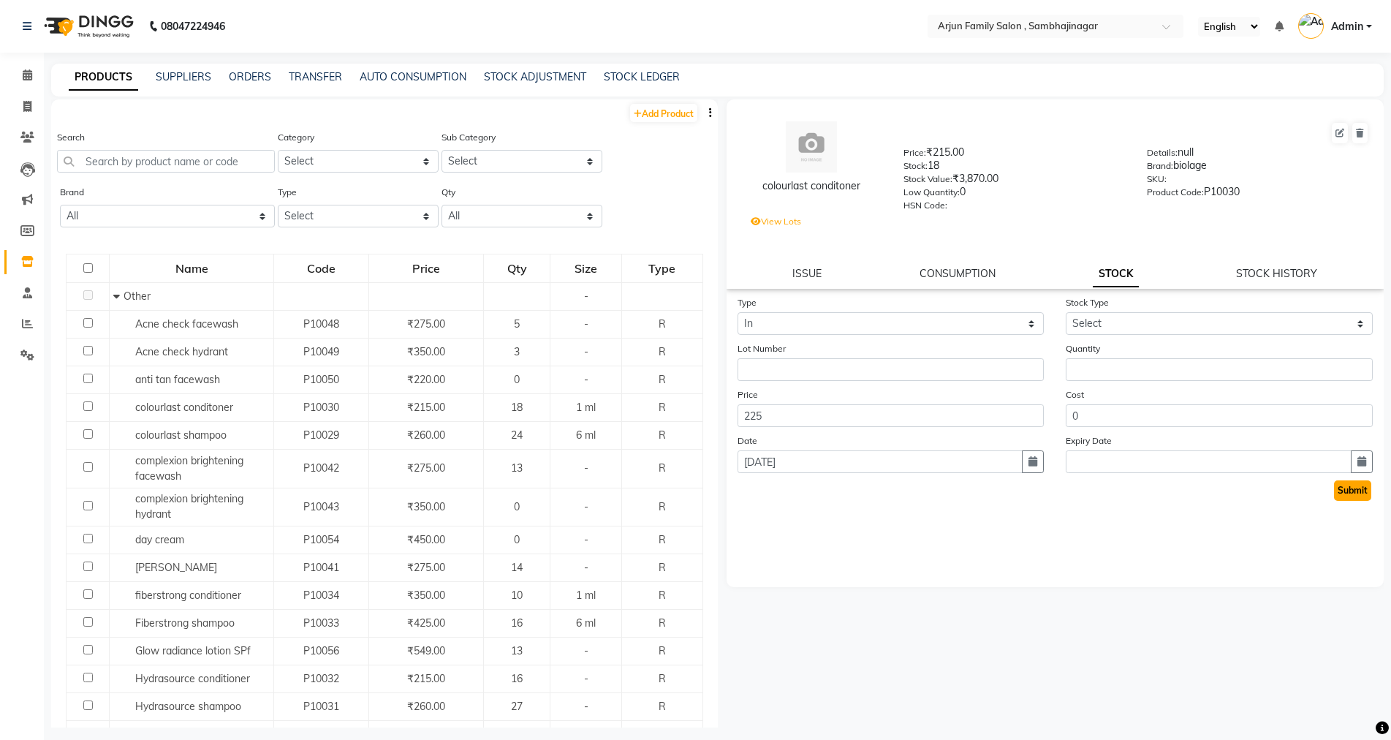
click at [1354, 491] on button "Submit" at bounding box center [1352, 490] width 37 height 20
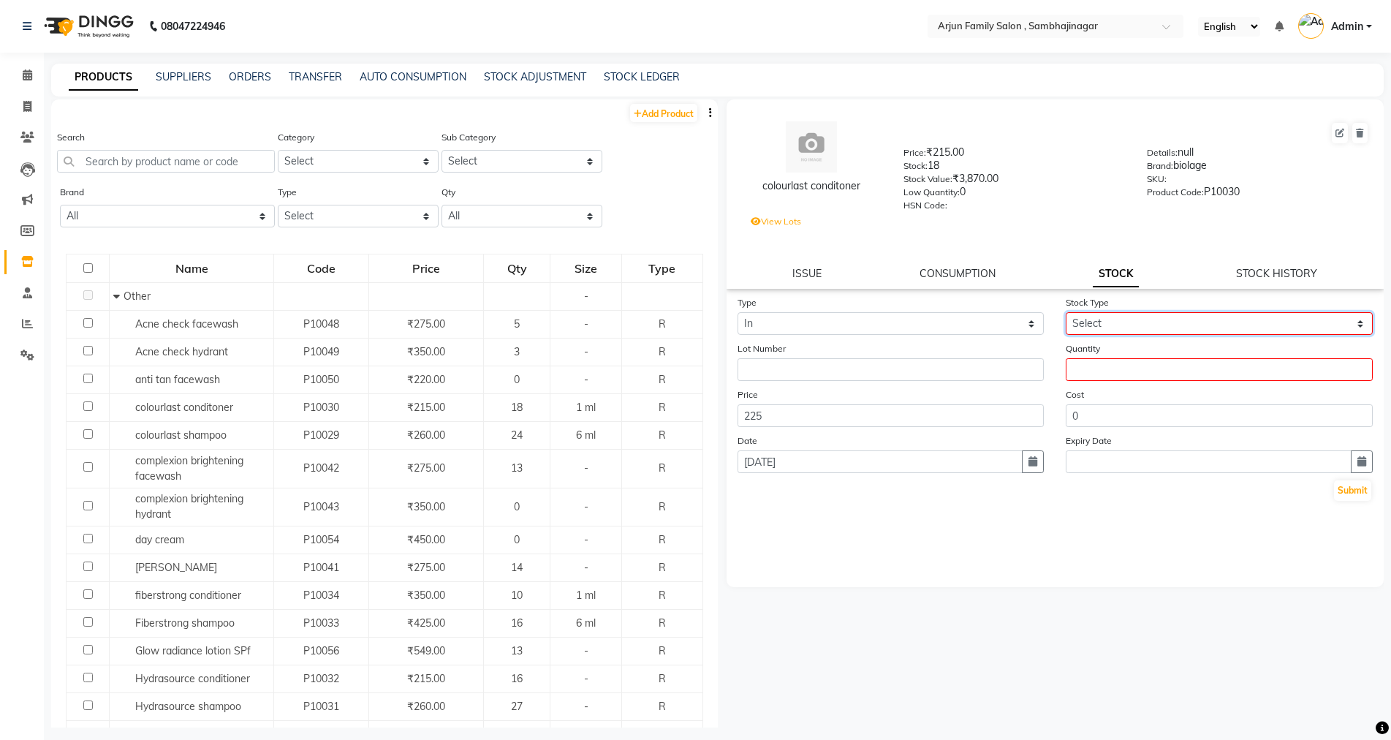
click at [1214, 322] on select "Select New Stock Adjustment Return Other" at bounding box center [1219, 323] width 307 height 23
select select "new stock"
click at [1066, 312] on select "Select New Stock Adjustment Return Other" at bounding box center [1219, 323] width 307 height 23
click at [1154, 371] on input "number" at bounding box center [1219, 369] width 307 height 23
click at [1364, 485] on button "Submit" at bounding box center [1352, 490] width 37 height 20
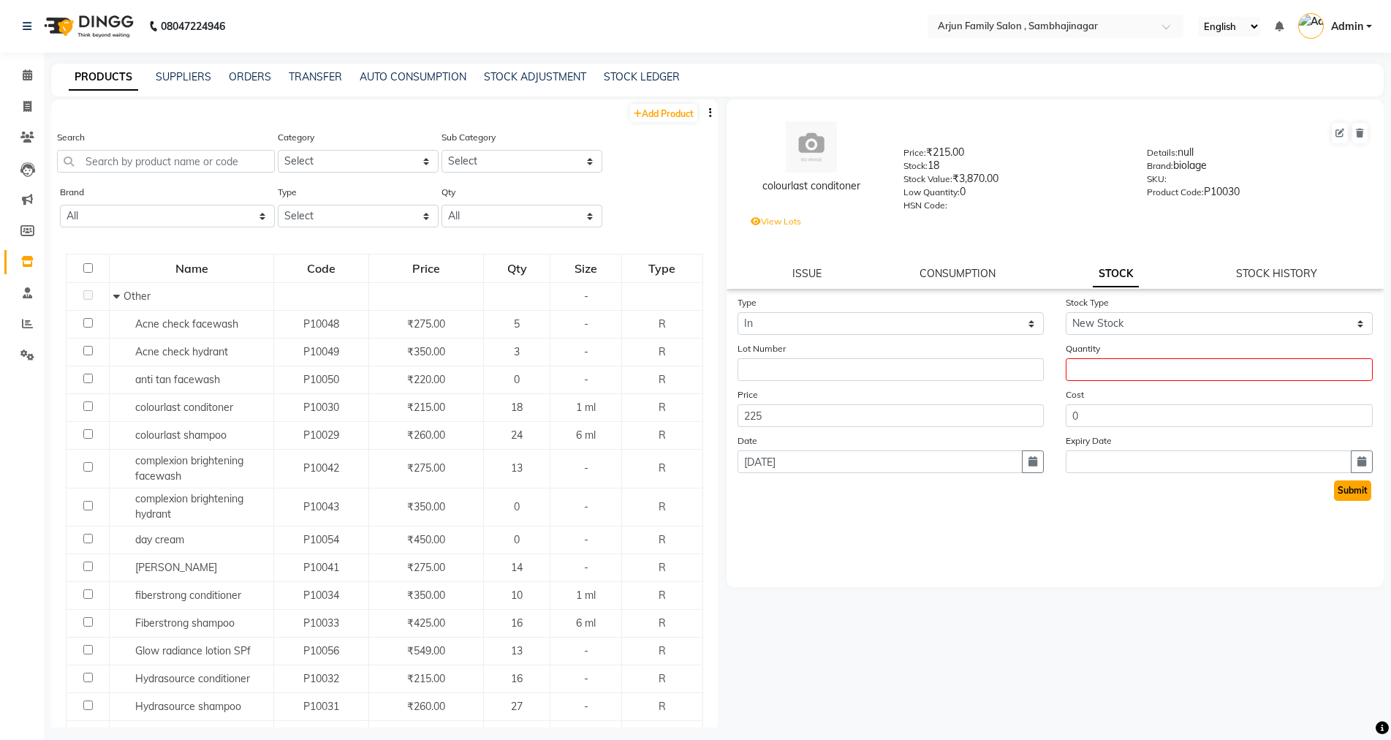
click at [1364, 485] on button "Submit" at bounding box center [1352, 490] width 37 height 20
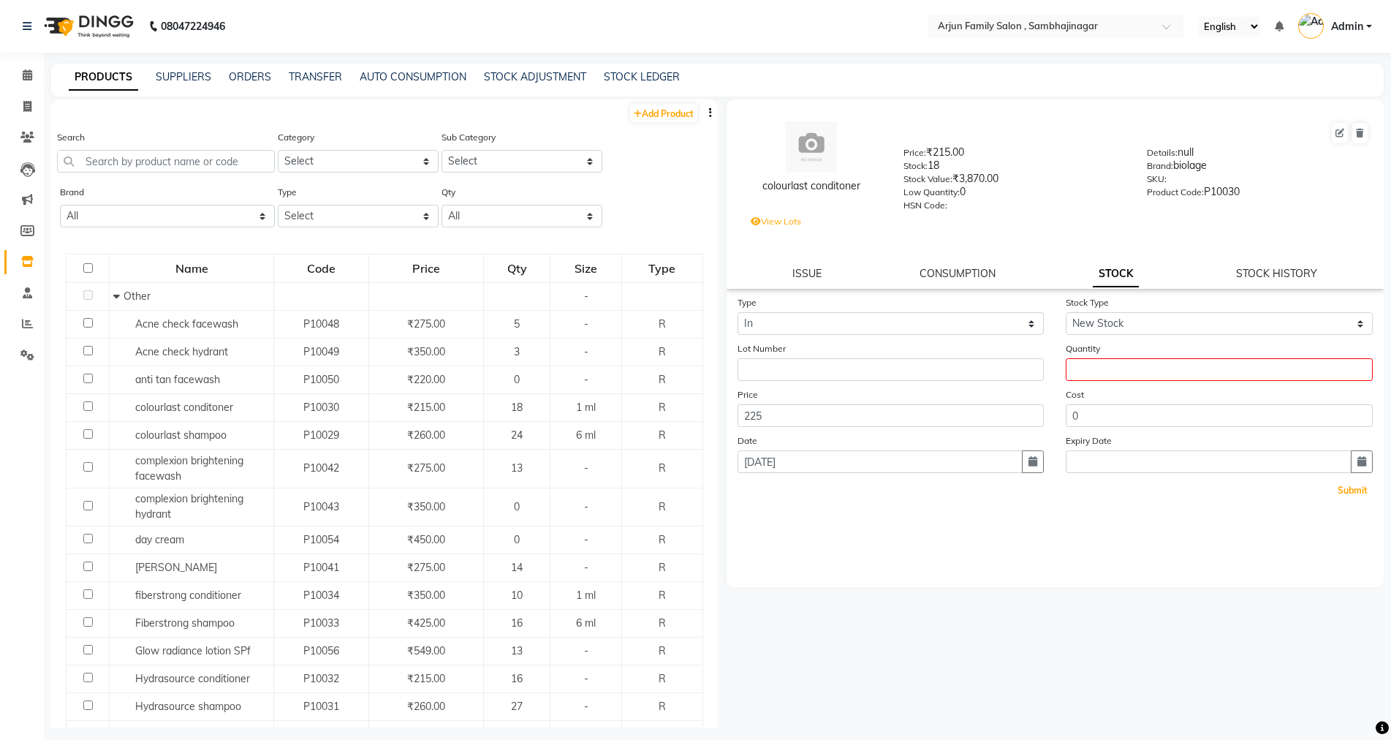
click at [1365, 485] on button "Submit" at bounding box center [1352, 490] width 37 height 20
click at [0, 443] on div "Calendar Invoice Clients Leads Marketing Members Inventory Staff Reports Settin…" at bounding box center [98, 385] width 197 height 686
click at [181, 70] on link "SUPPLIERS" at bounding box center [184, 76] width 56 height 13
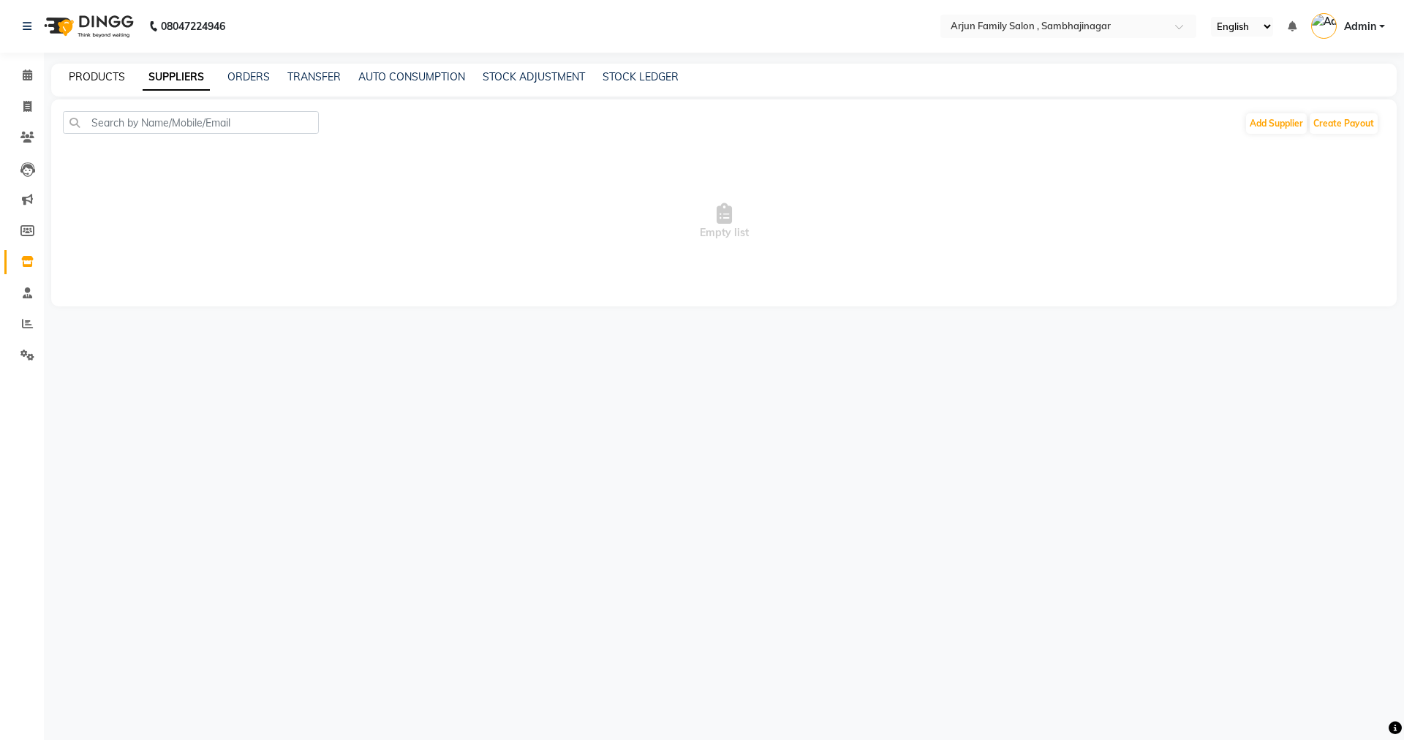
click at [118, 71] on link "PRODUCTS" at bounding box center [97, 76] width 56 height 13
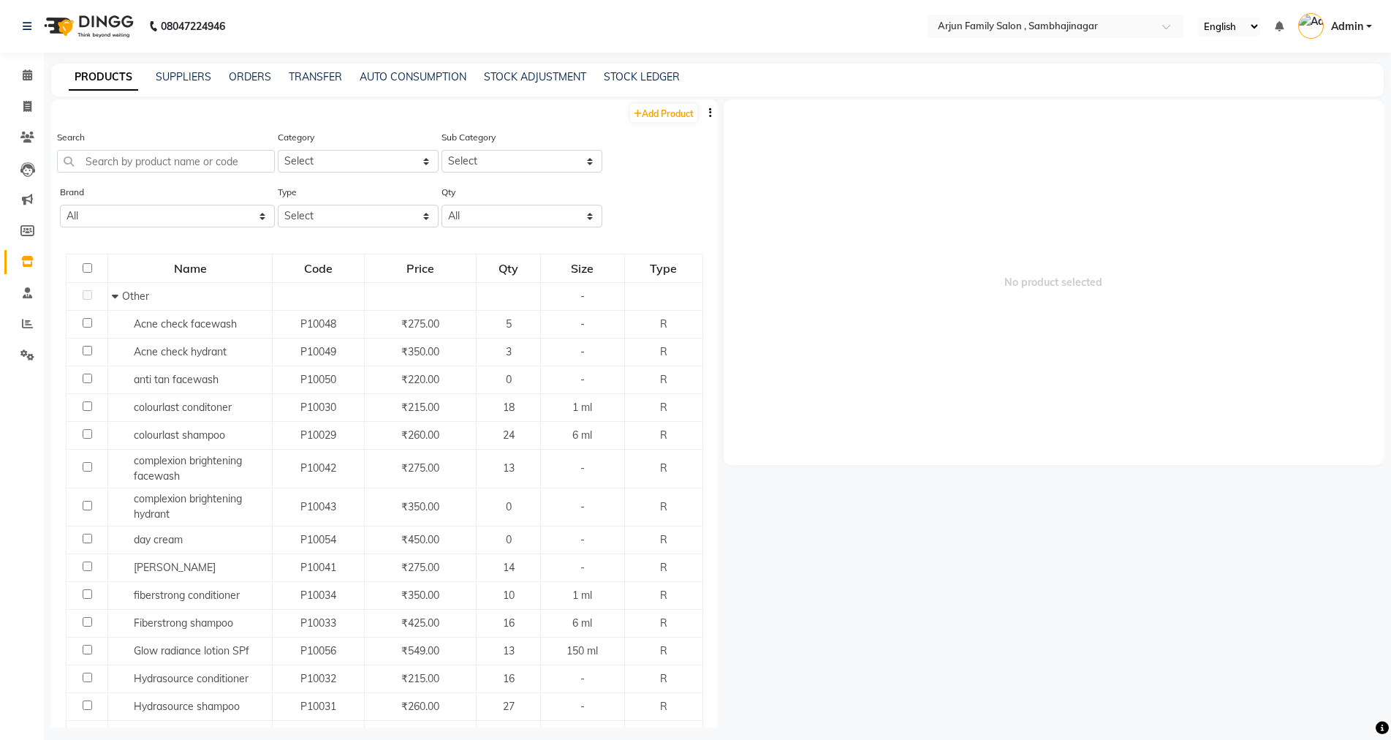
click at [339, 143] on div "Category Select Hair Skin Makeup Personal Care Appliances [PERSON_NAME] Waxing …" at bounding box center [358, 150] width 161 height 43
click at [343, 154] on select "Select Hair Skin Makeup Personal Care Appliances [PERSON_NAME] Waxing Disposabl…" at bounding box center [358, 161] width 161 height 23
select select "1159301100"
click at [278, 150] on select "Select Hair Skin Makeup Personal Care Appliances [PERSON_NAME] Waxing Disposabl…" at bounding box center [358, 161] width 161 height 23
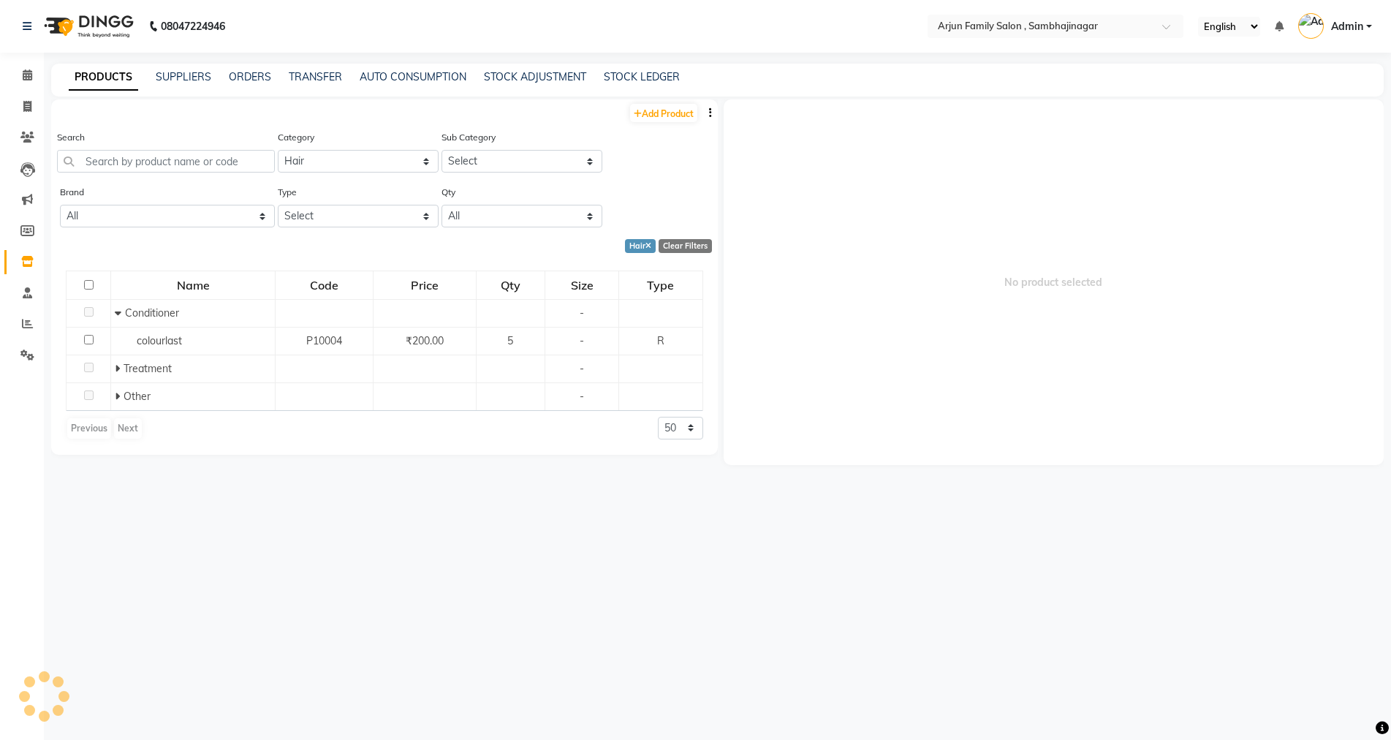
click at [299, 573] on div "Add Product Search Category Select Hair Skin Makeup Personal Care Appliances [P…" at bounding box center [384, 413] width 667 height 628
drag, startPoint x: 386, startPoint y: 472, endPoint x: 376, endPoint y: 494, distance: 24.9
click at [384, 477] on div "Add Product Search Category Select Hair Skin Makeup Personal Care Appliances [P…" at bounding box center [384, 413] width 667 height 628
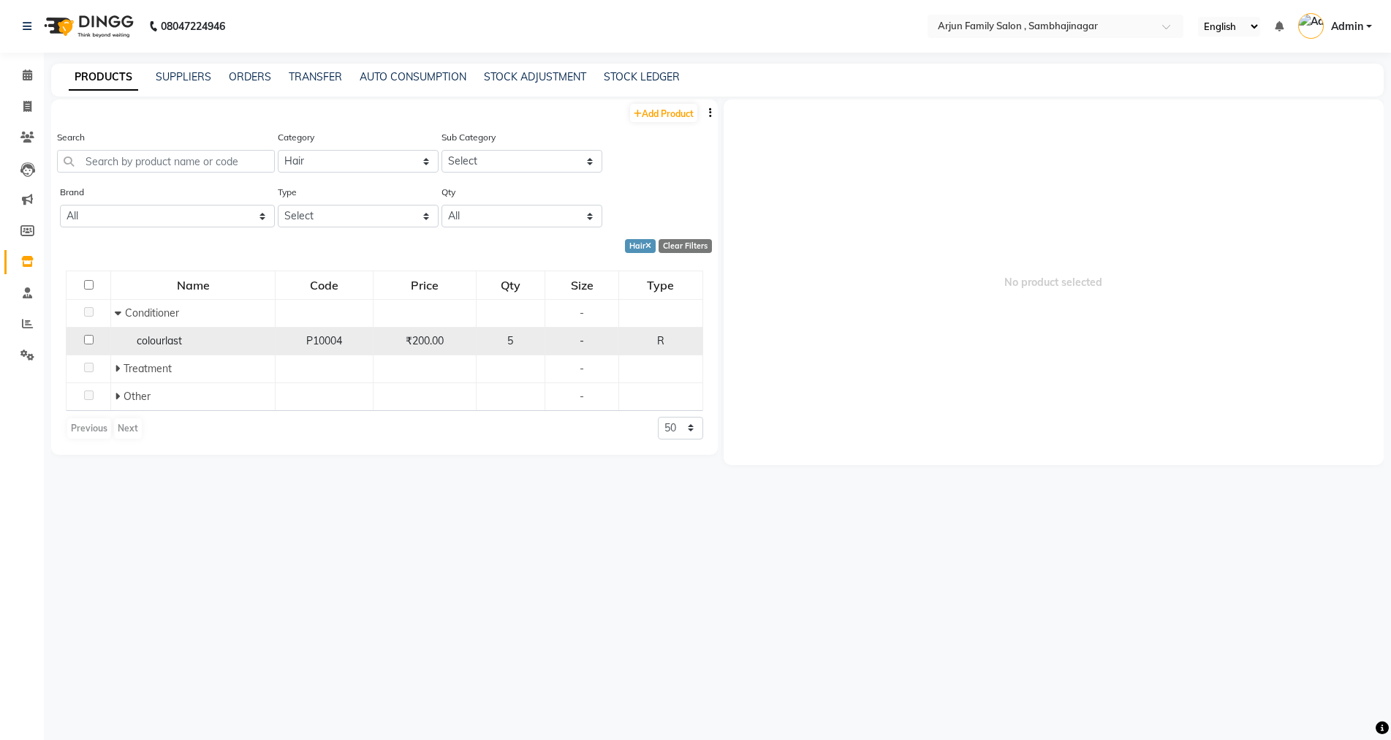
drag, startPoint x: 439, startPoint y: 342, endPoint x: 461, endPoint y: 335, distance: 23.8
click at [447, 340] on div "₹200.00" at bounding box center [424, 340] width 91 height 15
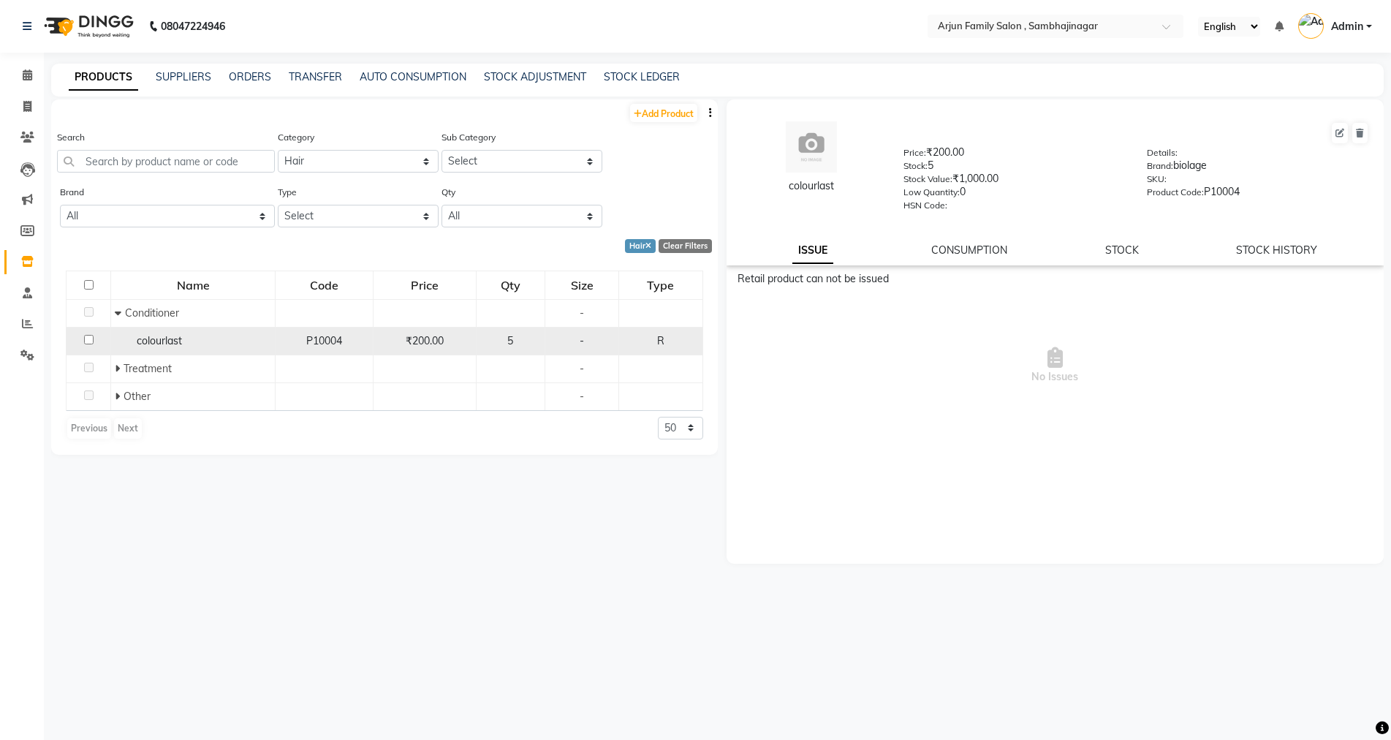
click at [433, 337] on span "₹200.00" at bounding box center [425, 340] width 38 height 13
click at [137, 478] on div "Add Product Search Category Select Hair Skin Makeup Personal Care Appliances [P…" at bounding box center [384, 413] width 667 height 628
click at [26, 318] on icon at bounding box center [27, 323] width 11 height 11
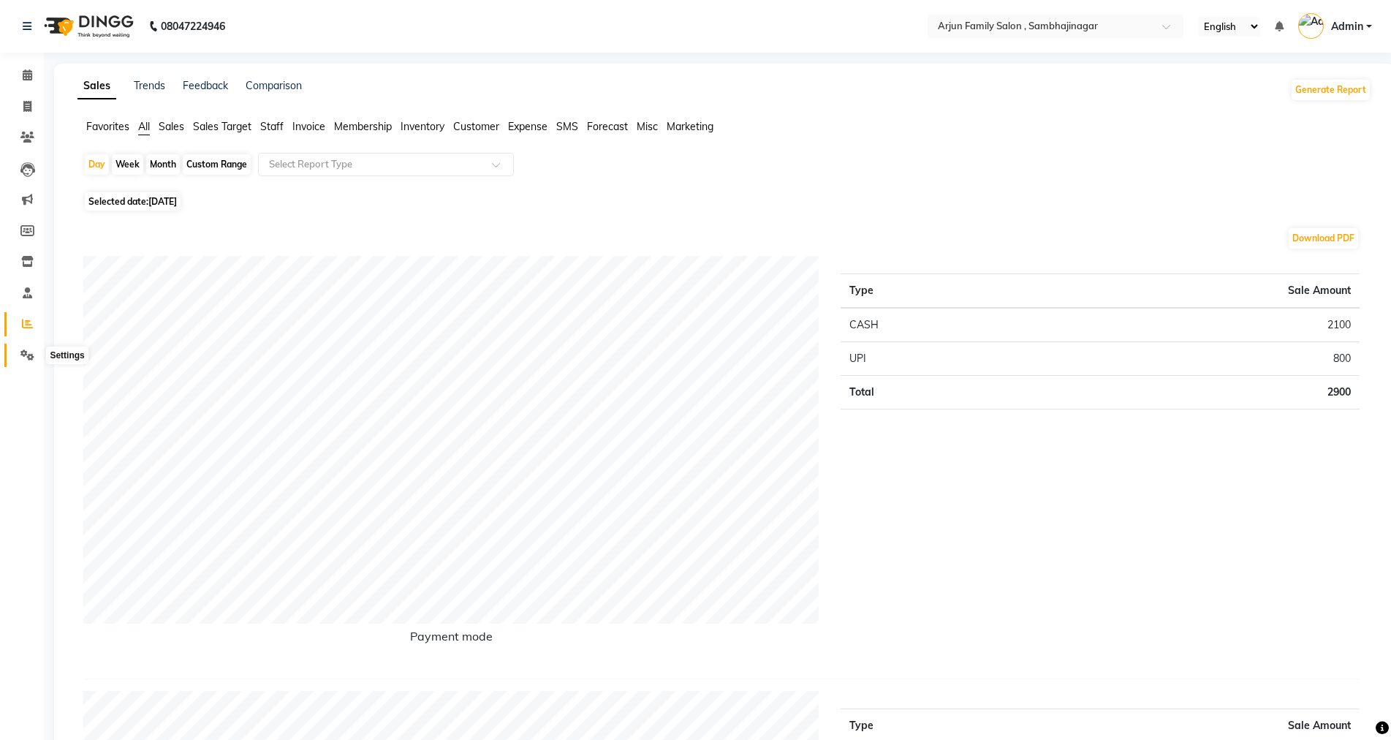
click at [22, 357] on icon at bounding box center [27, 354] width 14 height 11
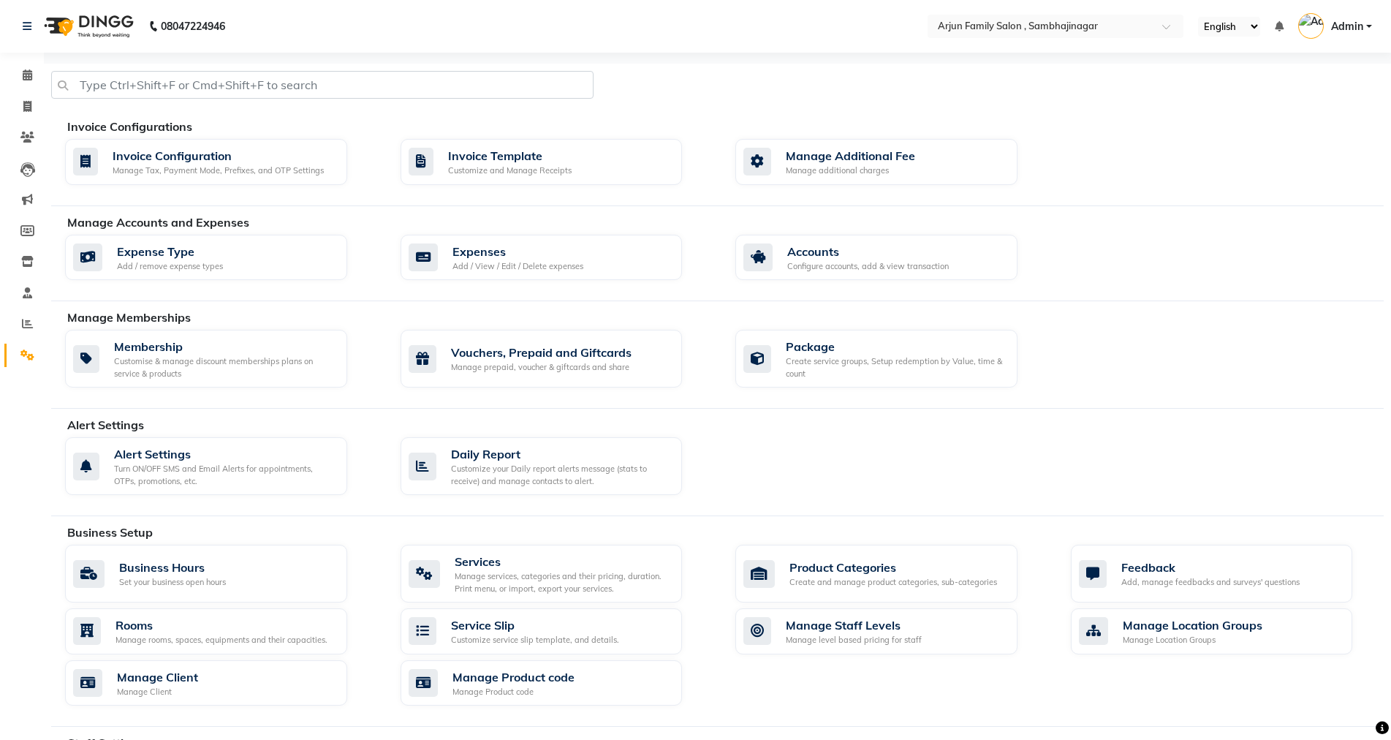
scroll to position [146, 0]
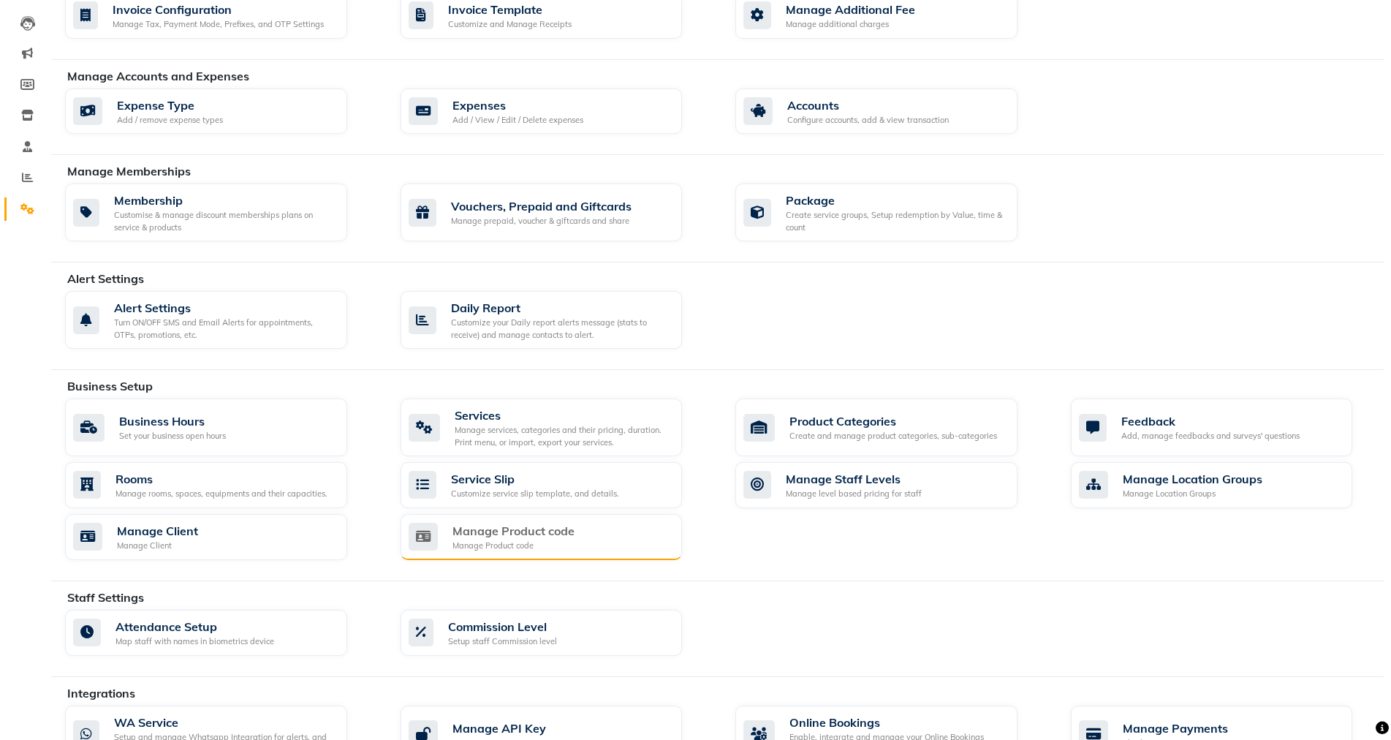
click at [528, 540] on div "Manage Product code" at bounding box center [514, 546] width 122 height 12
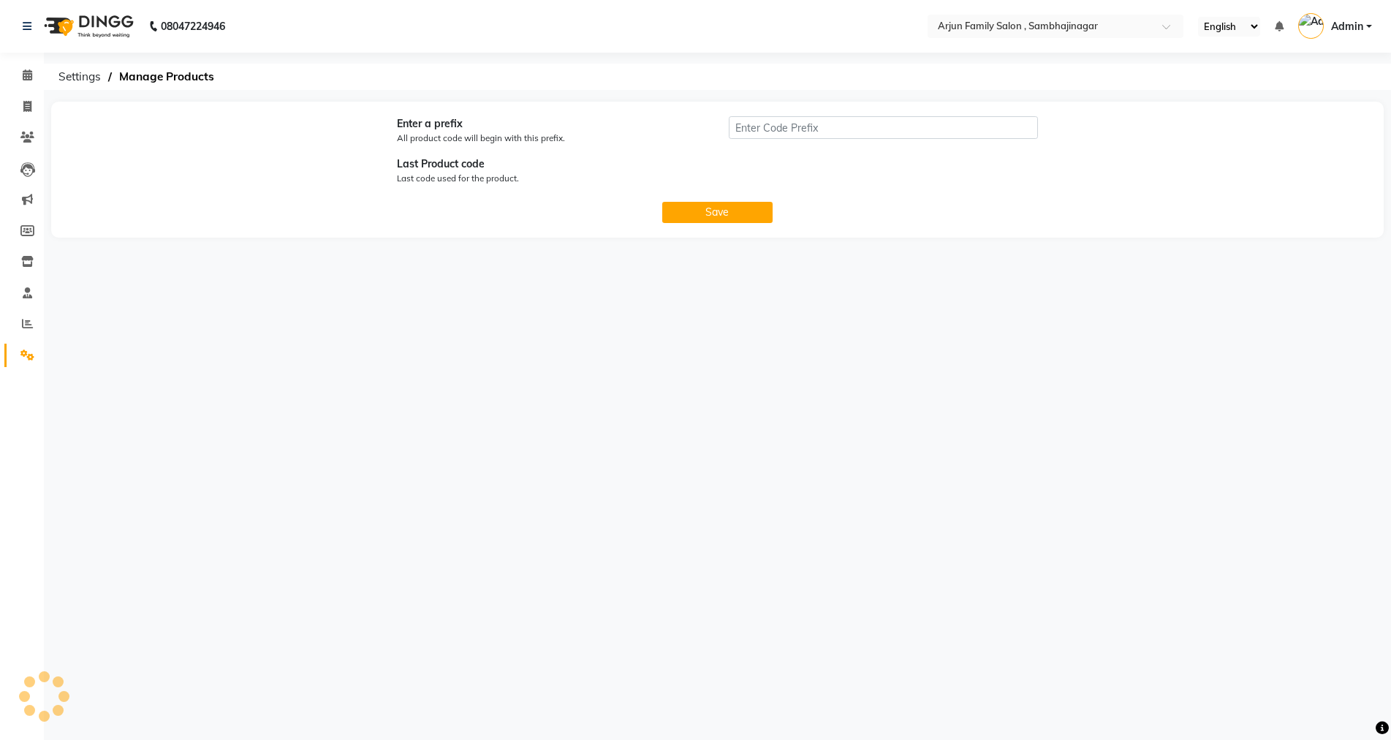
type input "P"
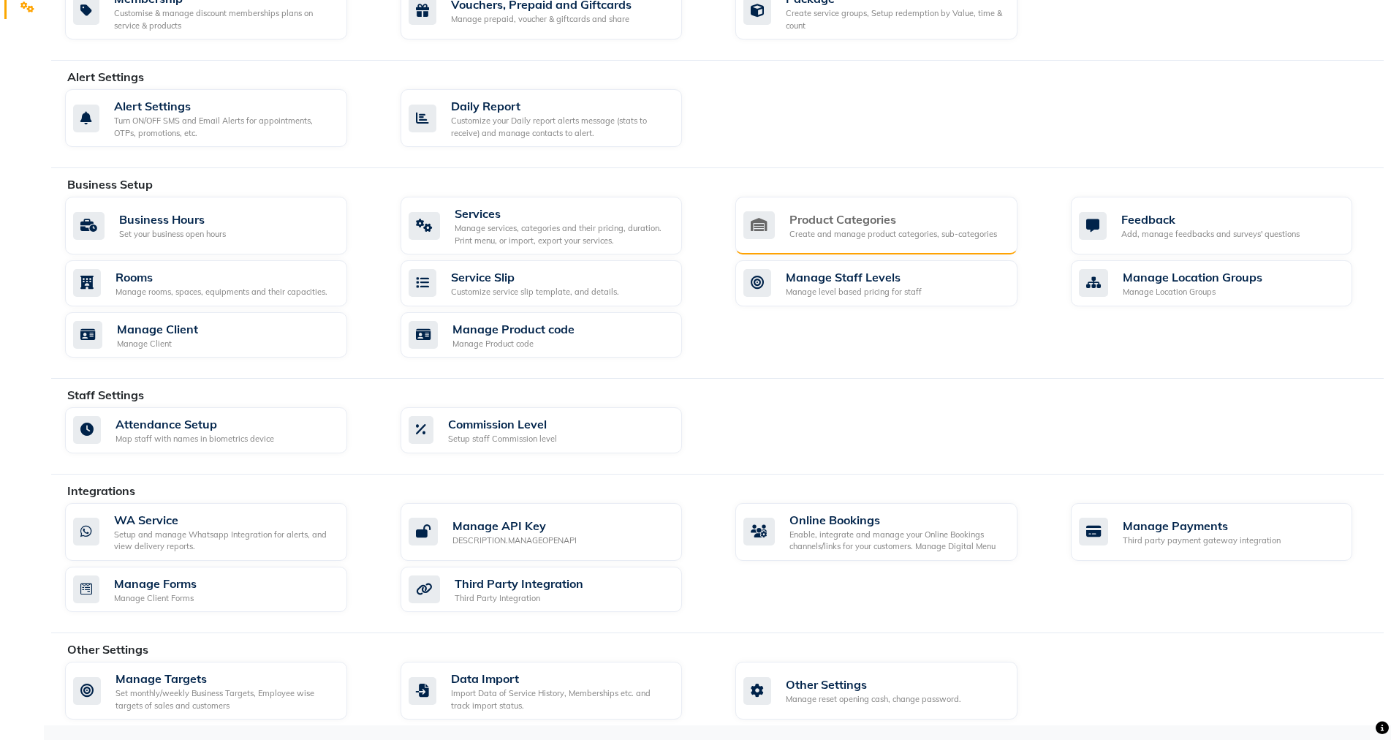
scroll to position [348, 0]
click at [847, 229] on div "Create and manage product categories, sub-categories" at bounding box center [894, 234] width 208 height 12
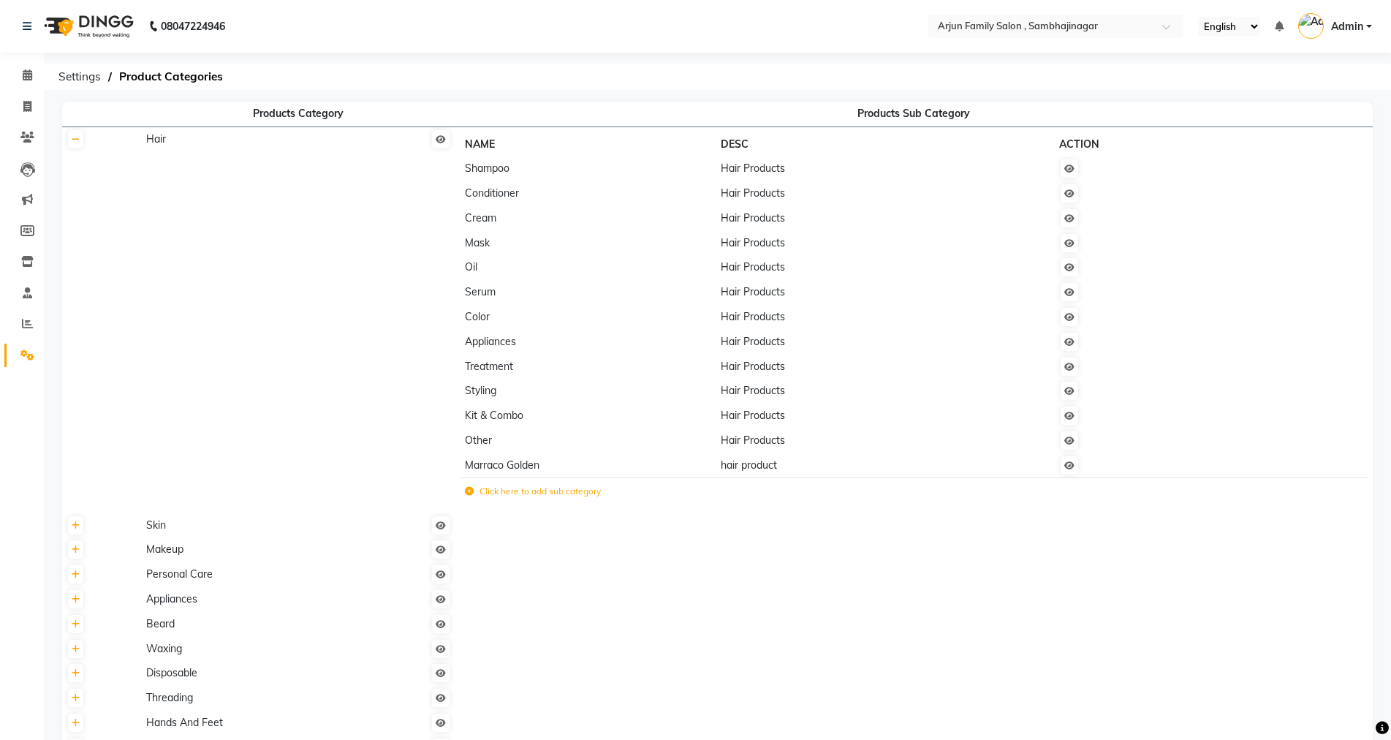
click at [176, 142] on td "Hair" at bounding box center [298, 319] width 314 height 386
click at [167, 145] on td "Hair" at bounding box center [298, 319] width 314 height 386
click at [1075, 178] on td at bounding box center [1169, 168] width 228 height 25
click at [1075, 174] on link at bounding box center [1070, 168] width 18 height 18
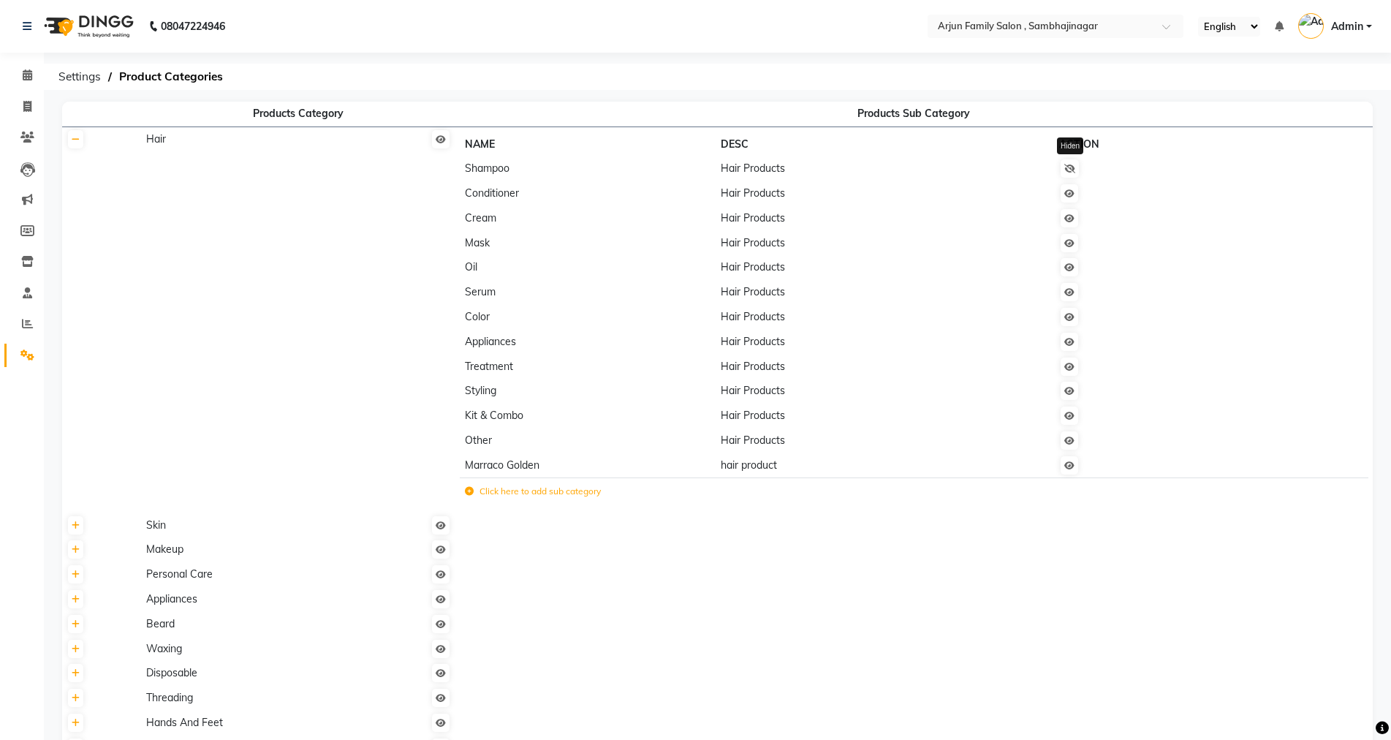
click at [1074, 170] on icon at bounding box center [1069, 168] width 11 height 9
click at [725, 173] on span "Hair Products" at bounding box center [753, 168] width 64 height 13
drag, startPoint x: 432, startPoint y: 171, endPoint x: 484, endPoint y: 170, distance: 51.9
click at [485, 485] on label "Click here to add sub category" at bounding box center [533, 491] width 136 height 13
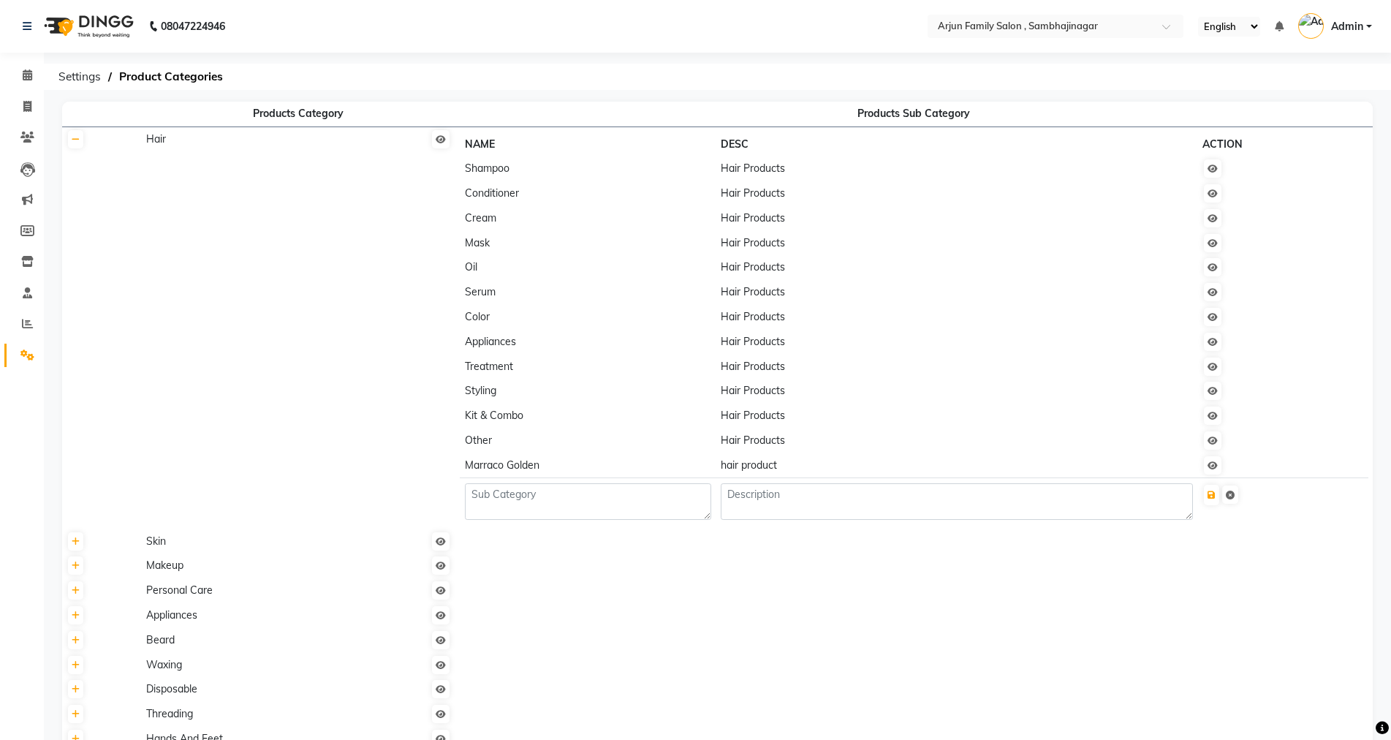
click at [232, 354] on td "Hair" at bounding box center [298, 327] width 314 height 402
click at [26, 357] on icon at bounding box center [27, 354] width 14 height 11
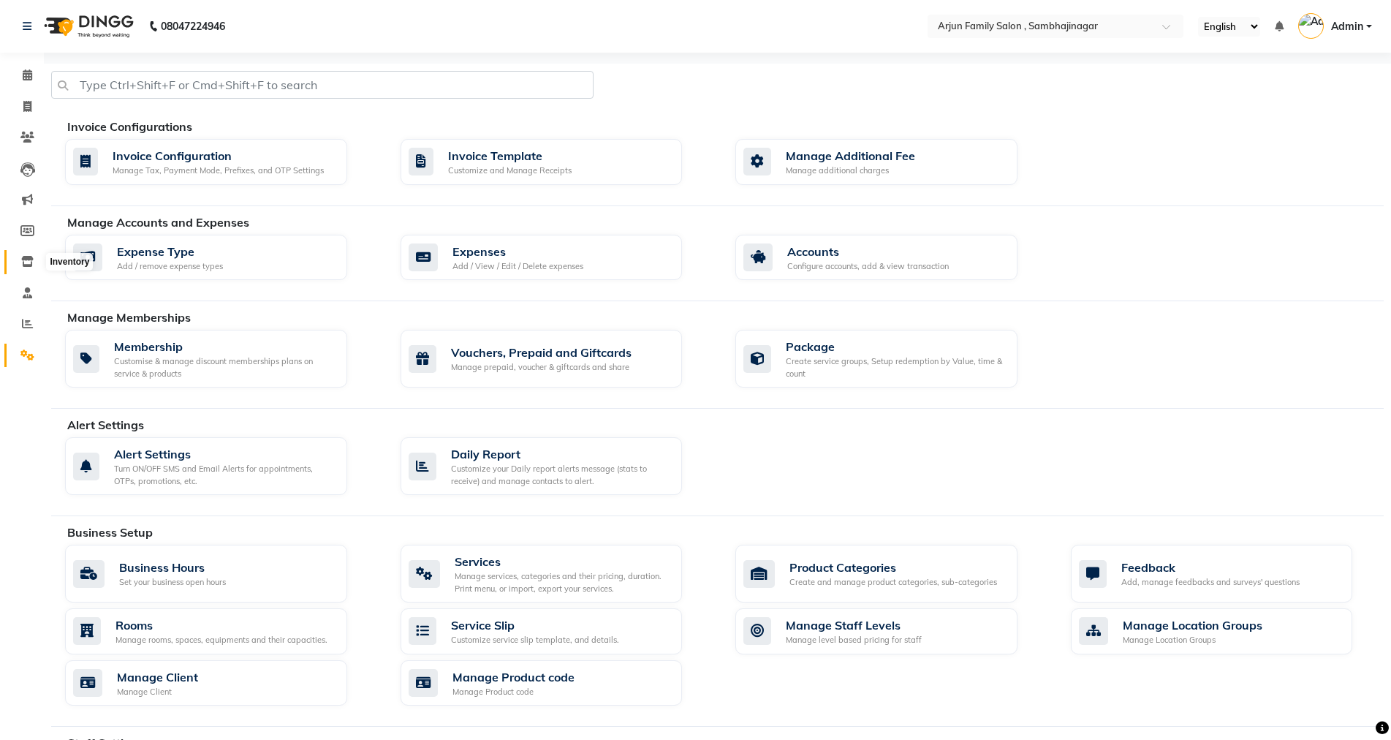
click at [25, 257] on icon at bounding box center [27, 261] width 12 height 11
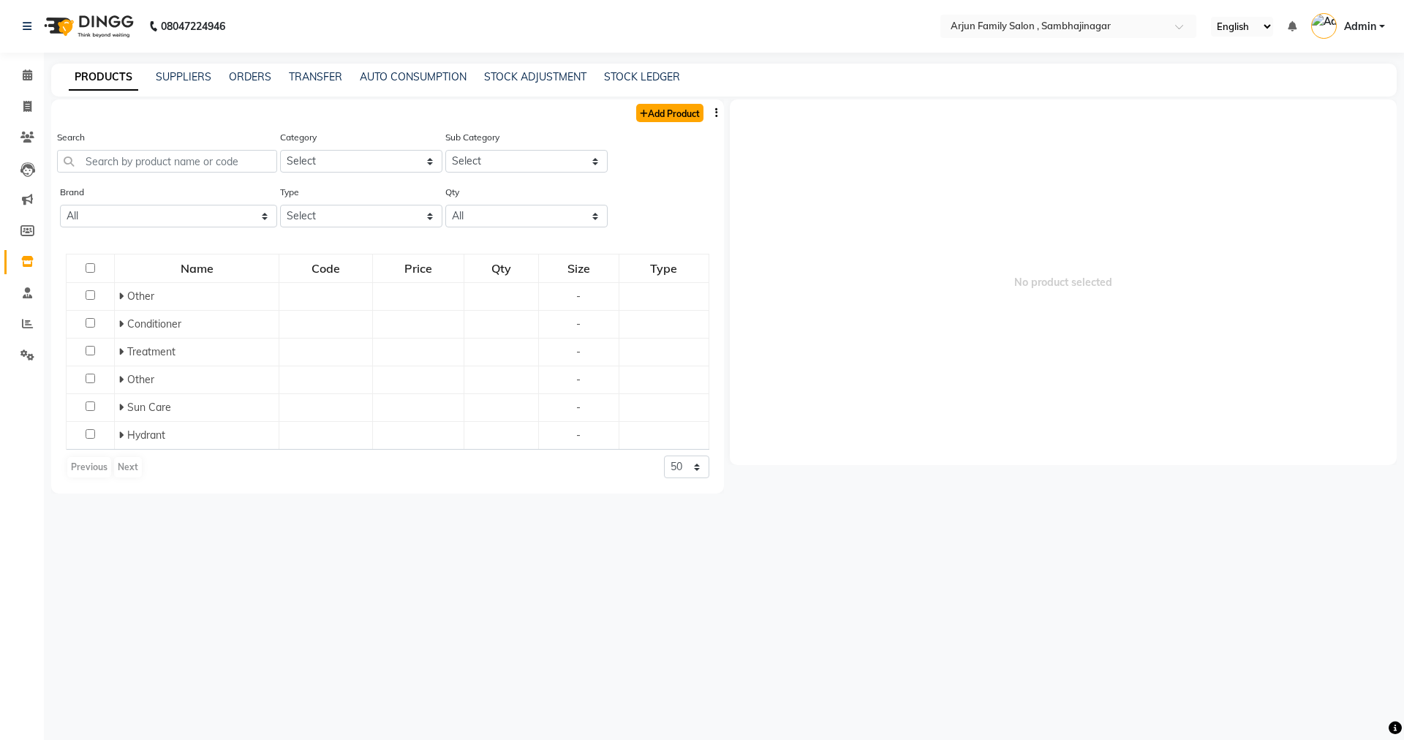
click at [692, 110] on link "Add Product" at bounding box center [669, 113] width 67 height 18
select select "true"
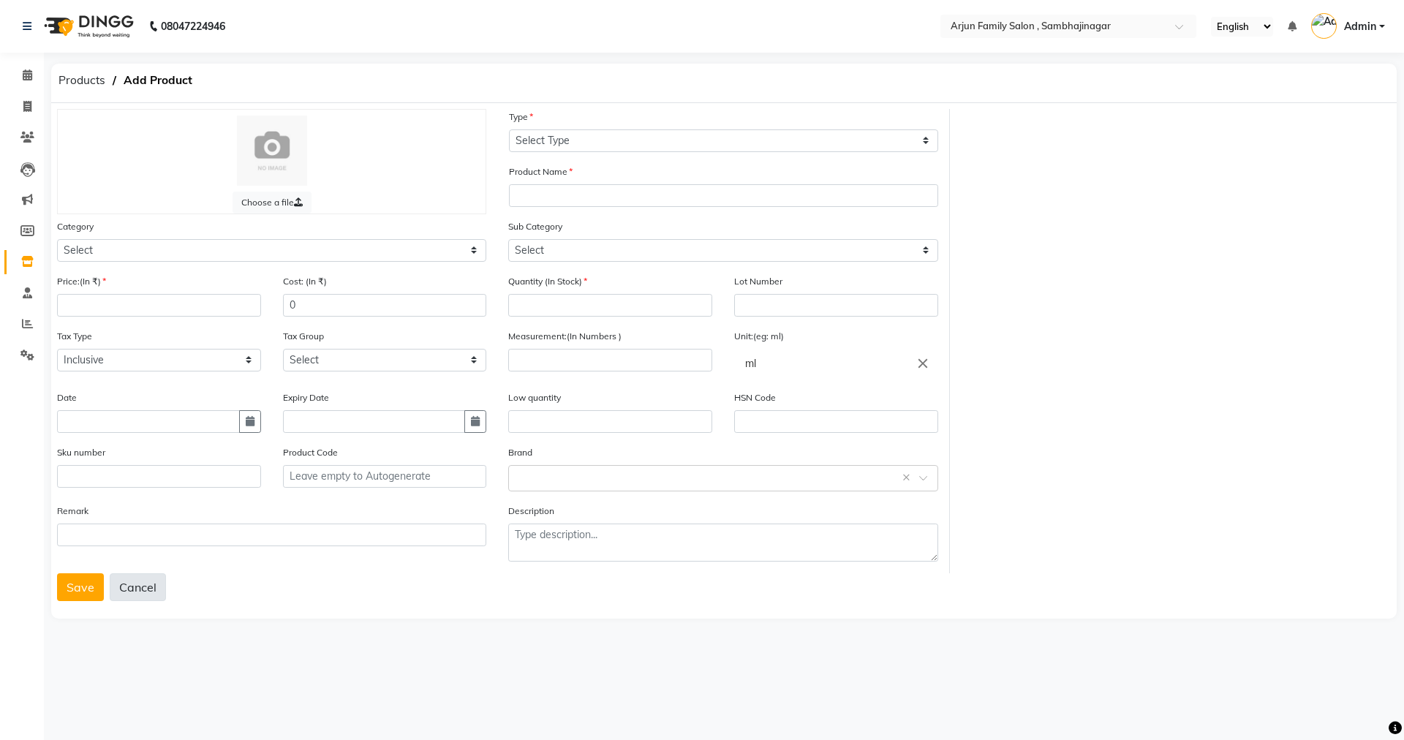
click at [146, 589] on button "Cancel" at bounding box center [138, 587] width 56 height 28
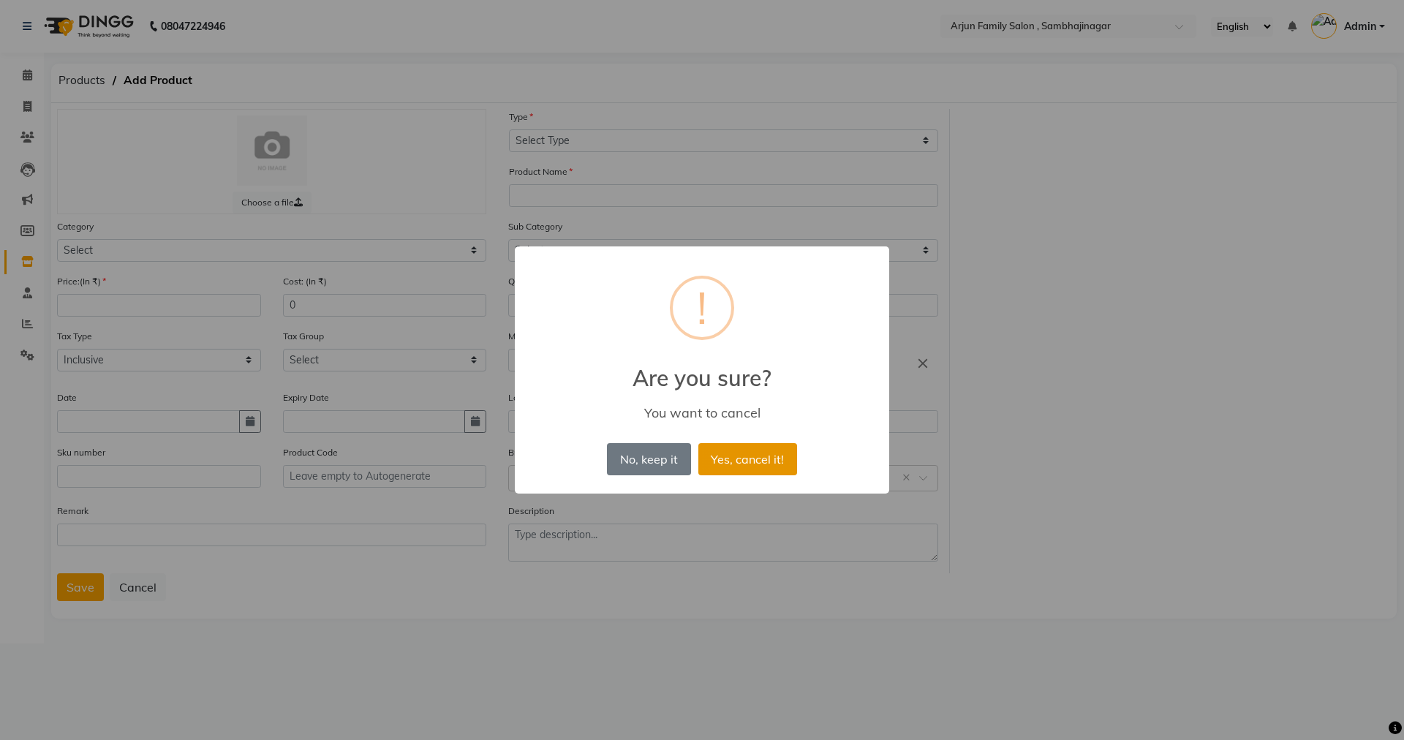
click at [735, 466] on button "Yes, cancel it!" at bounding box center [747, 459] width 99 height 32
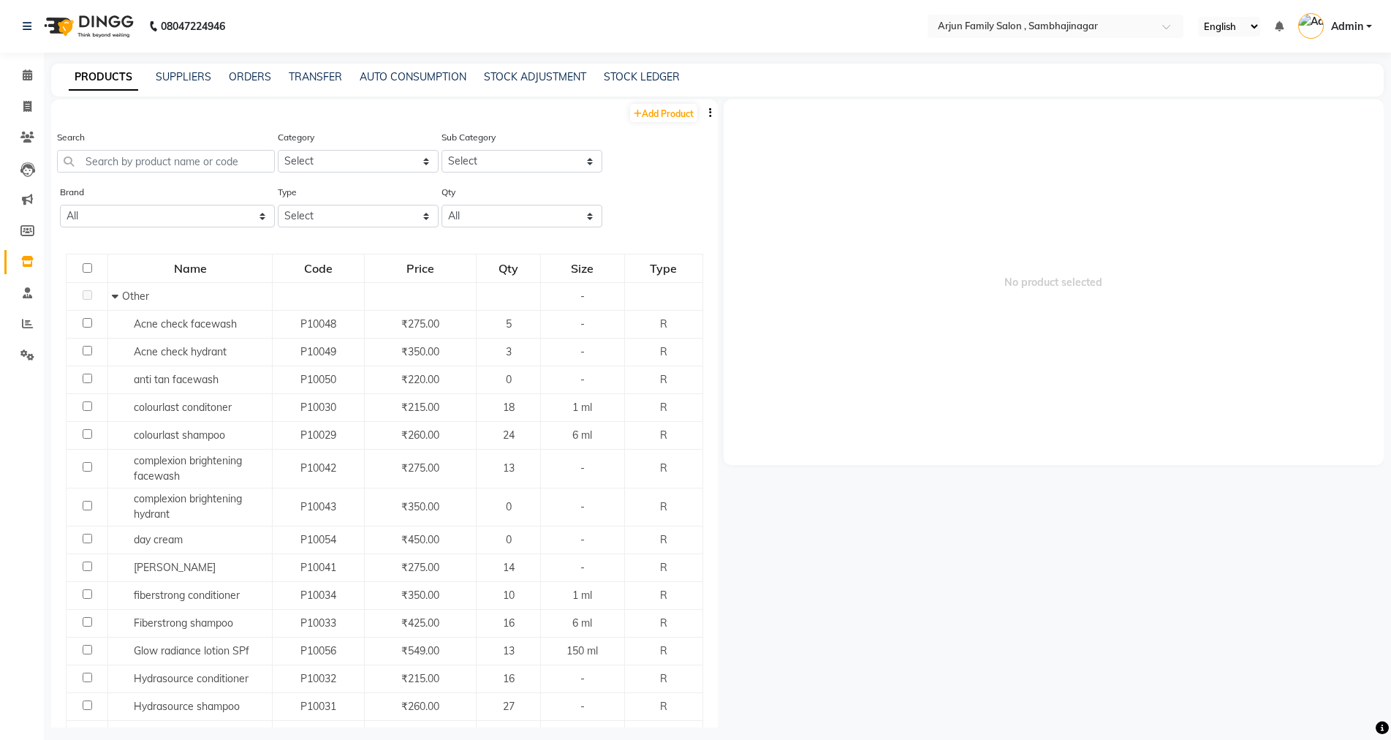
click at [709, 112] on icon "button" at bounding box center [710, 112] width 3 height 10
click at [658, 105] on div "IMPORT" at bounding box center [652, 104] width 48 height 18
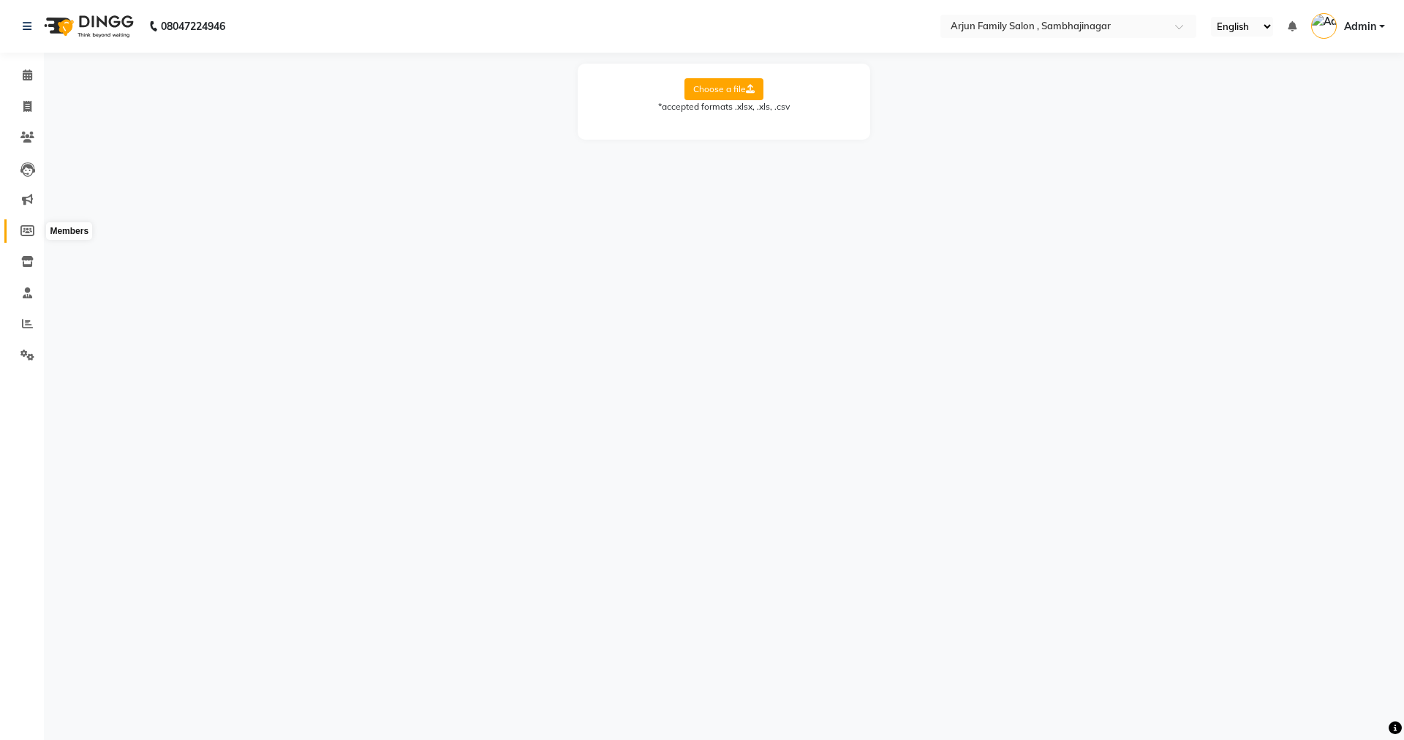
click at [18, 230] on span at bounding box center [28, 231] width 26 height 17
select select
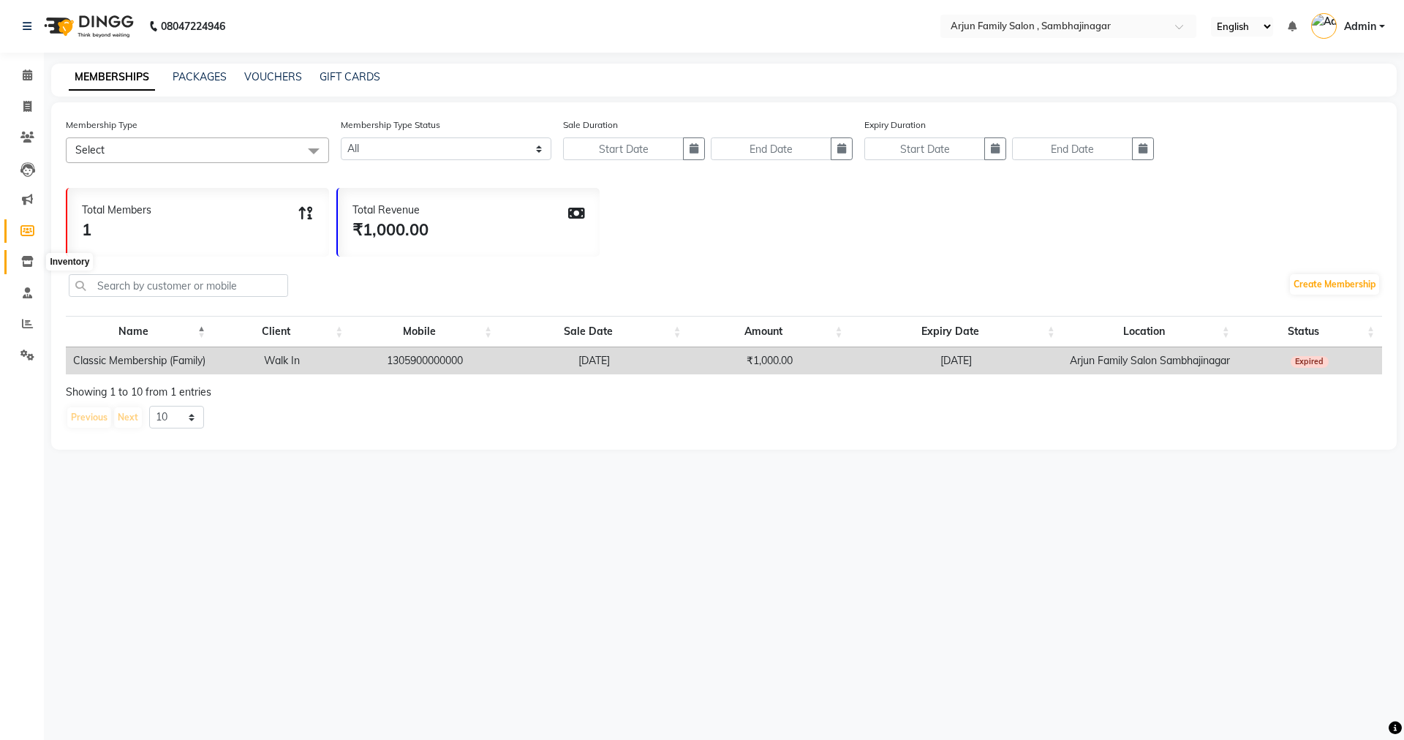
click at [23, 262] on icon at bounding box center [27, 261] width 12 height 11
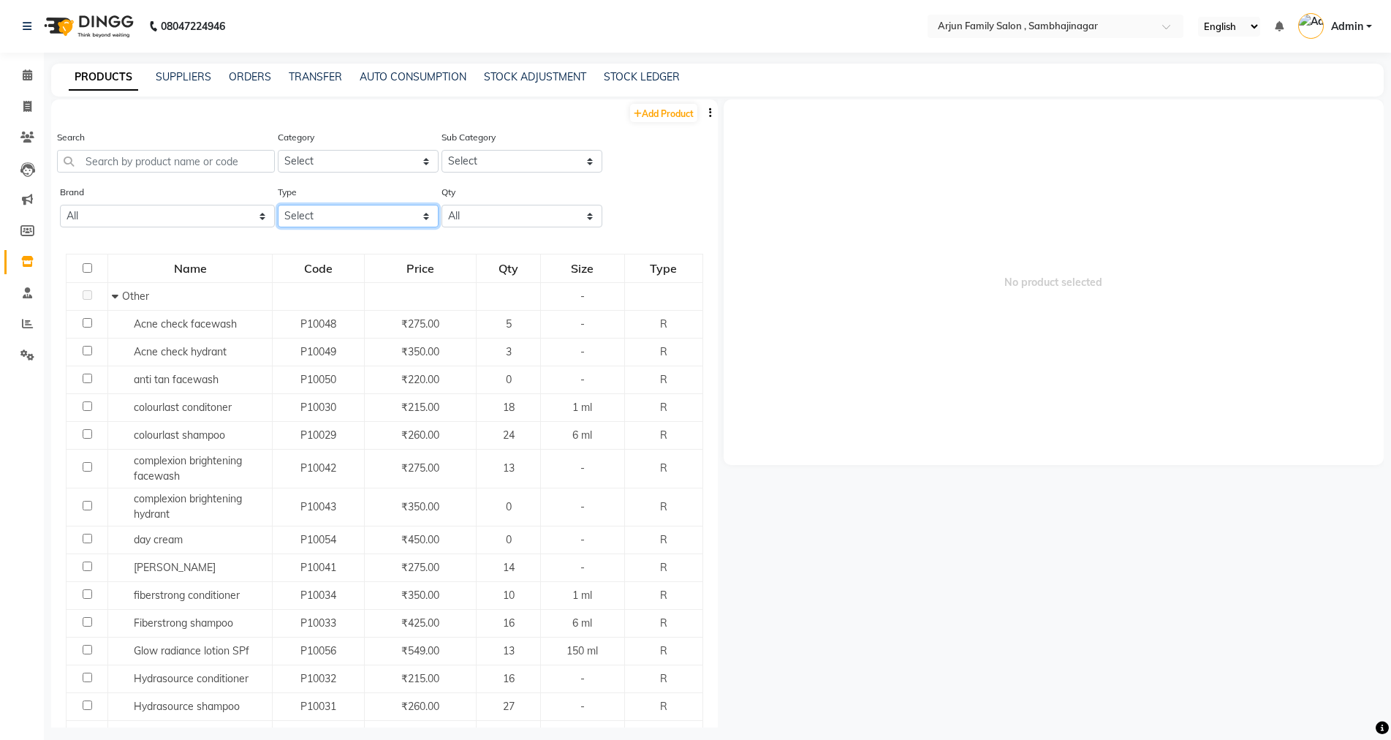
click at [303, 213] on select "Select Both Retail Consumable" at bounding box center [358, 216] width 161 height 23
click at [0, 467] on div "Calendar Invoice Clients Leads Marketing Members Inventory Staff Reports Settin…" at bounding box center [98, 385] width 197 height 686
click at [313, 77] on link "TRANSFER" at bounding box center [315, 76] width 53 height 13
select select "sender"
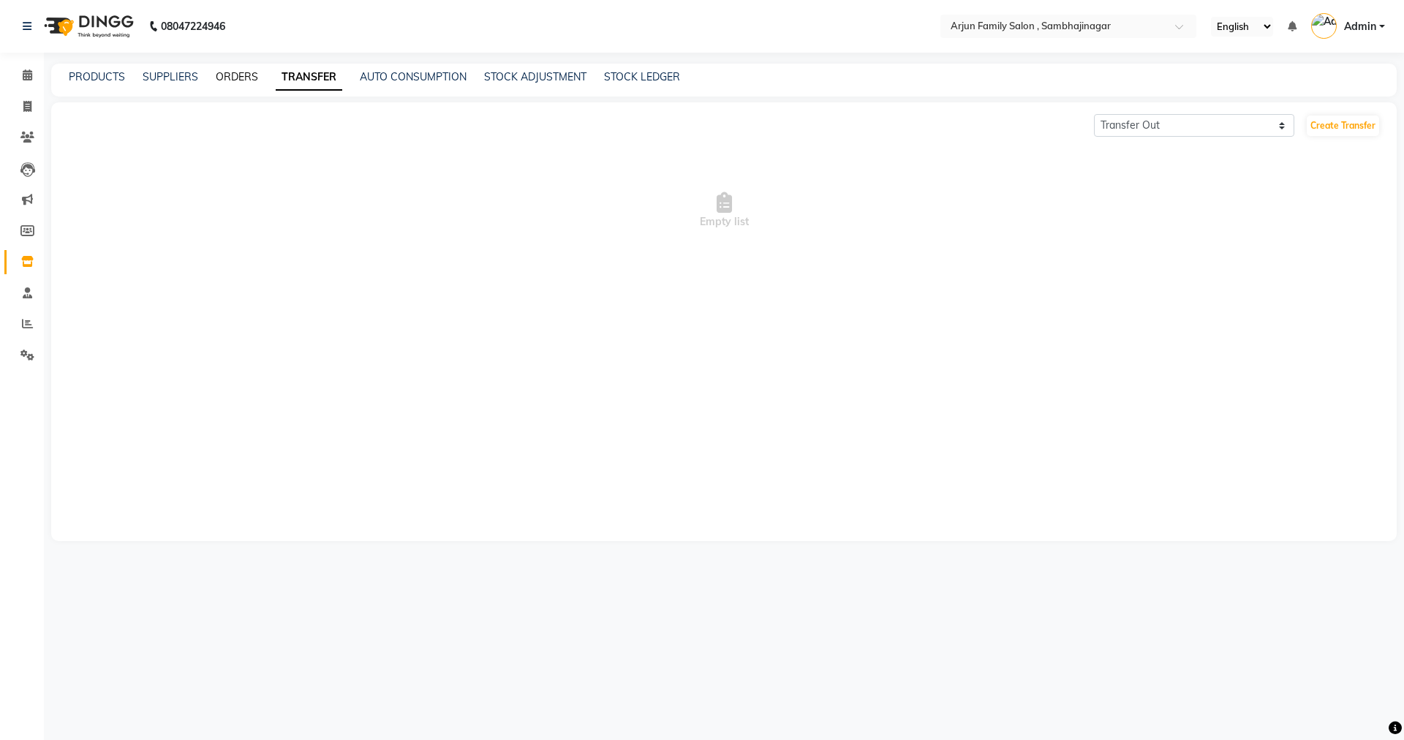
click at [222, 77] on link "ORDERS" at bounding box center [237, 76] width 42 height 13
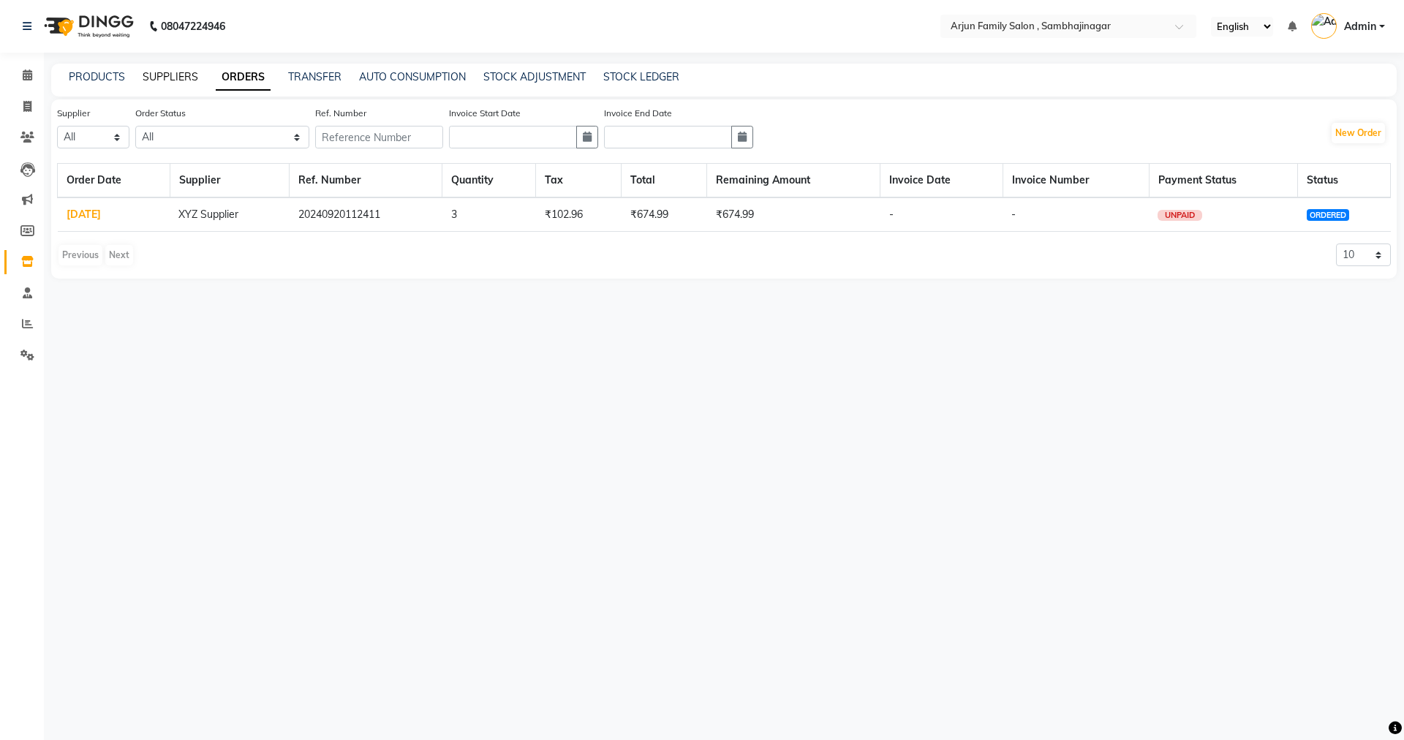
click at [168, 75] on link "SUPPLIERS" at bounding box center [171, 76] width 56 height 13
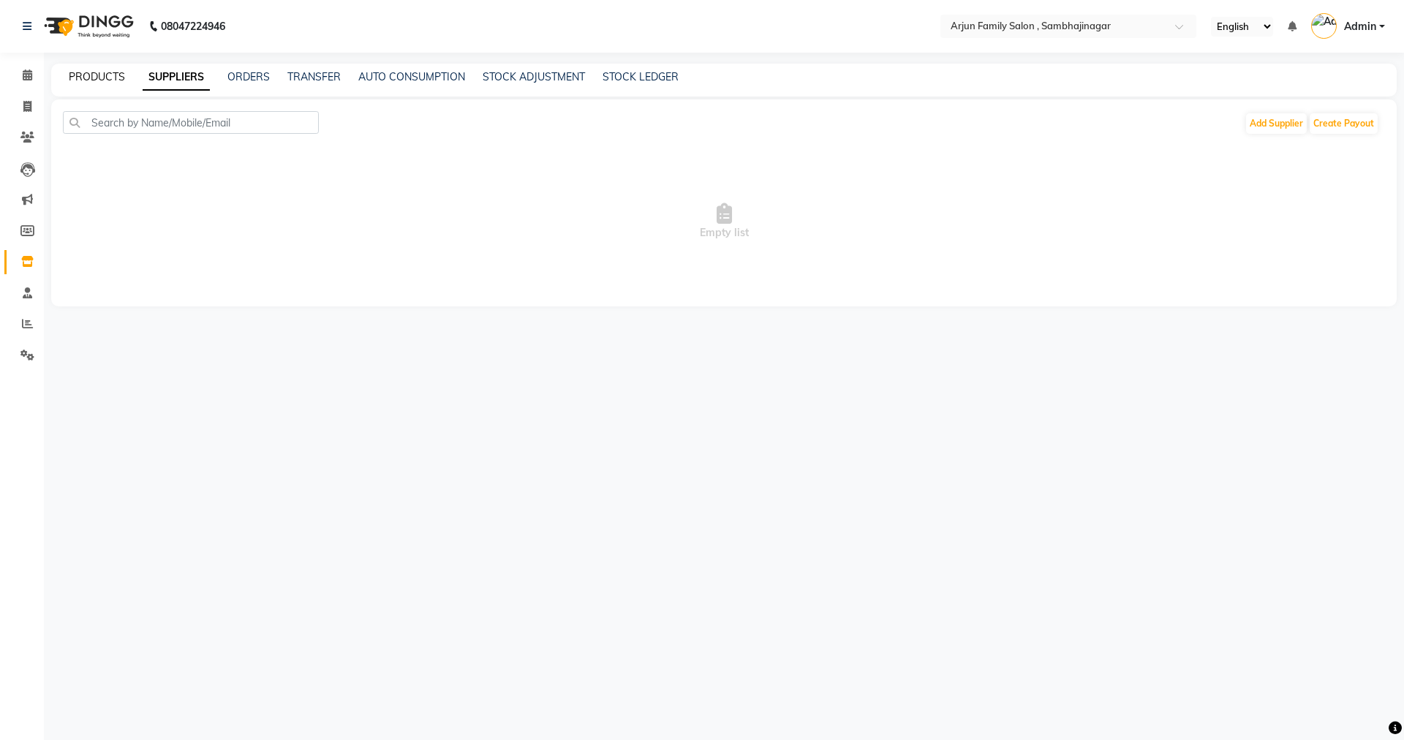
click at [102, 71] on link "PRODUCTS" at bounding box center [97, 76] width 56 height 13
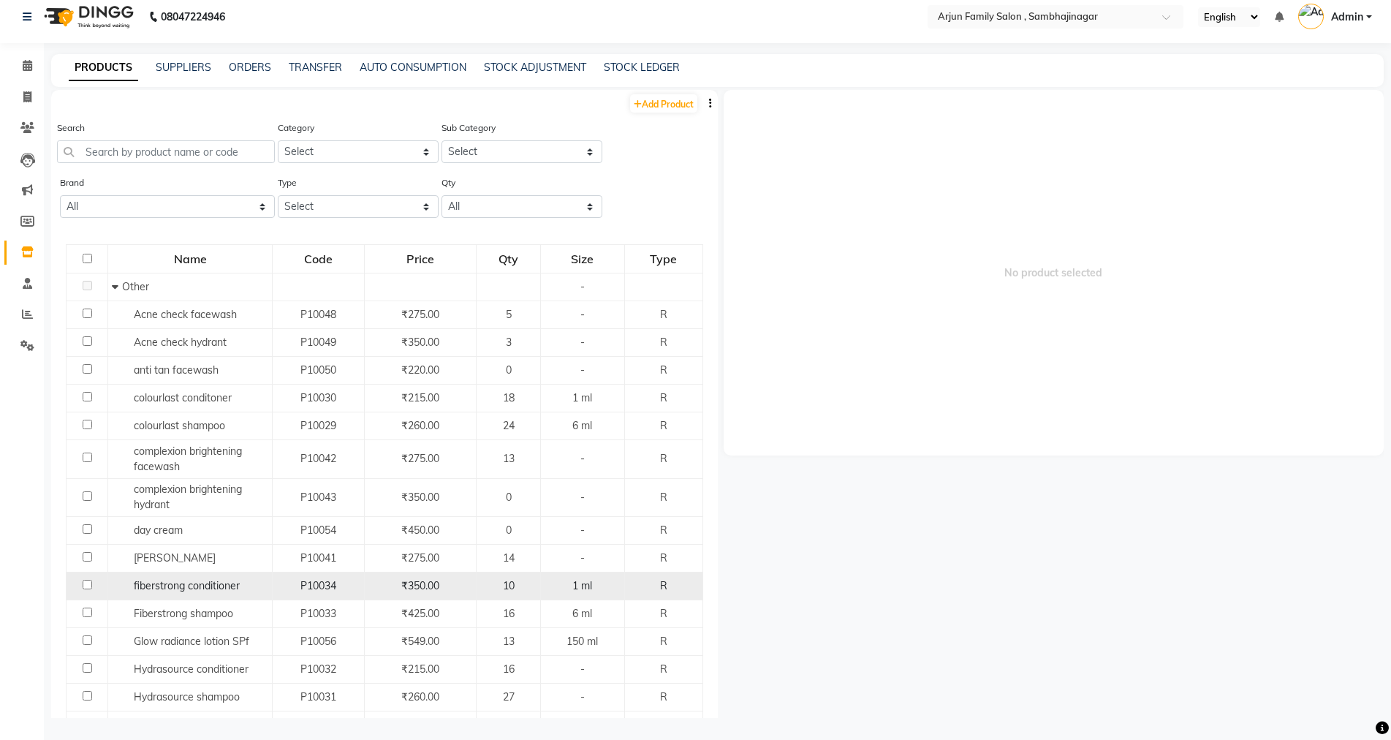
click at [434, 588] on span "₹350.00" at bounding box center [420, 585] width 38 height 13
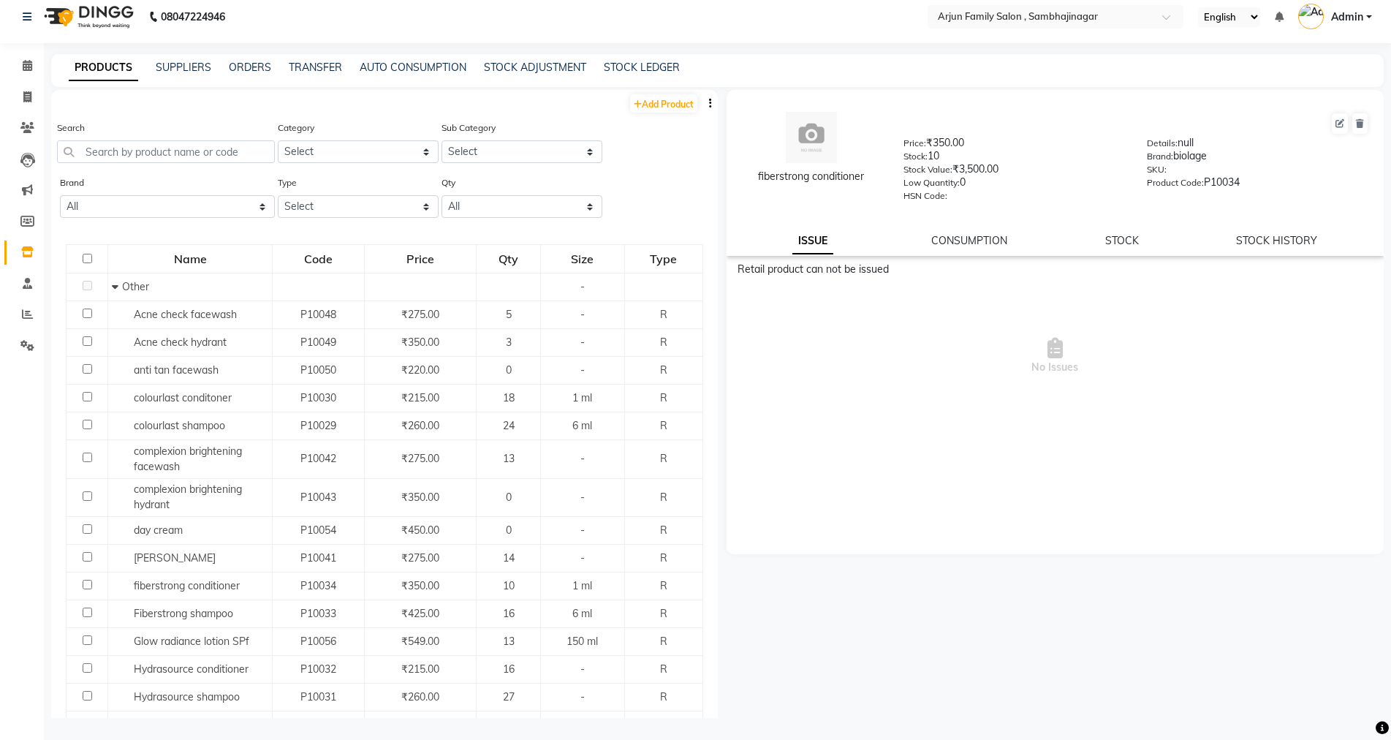
click at [845, 268] on div "Retail product can not be issued" at bounding box center [1056, 269] width 636 height 15
click at [986, 167] on div "Stock Value: ₹3,500.00" at bounding box center [1015, 172] width 222 height 20
click at [936, 137] on div "Price: ₹350.00" at bounding box center [1015, 145] width 222 height 20
click at [938, 137] on div "Price: ₹350.00" at bounding box center [1015, 145] width 222 height 20
drag, startPoint x: 938, startPoint y: 137, endPoint x: 956, endPoint y: 143, distance: 18.3
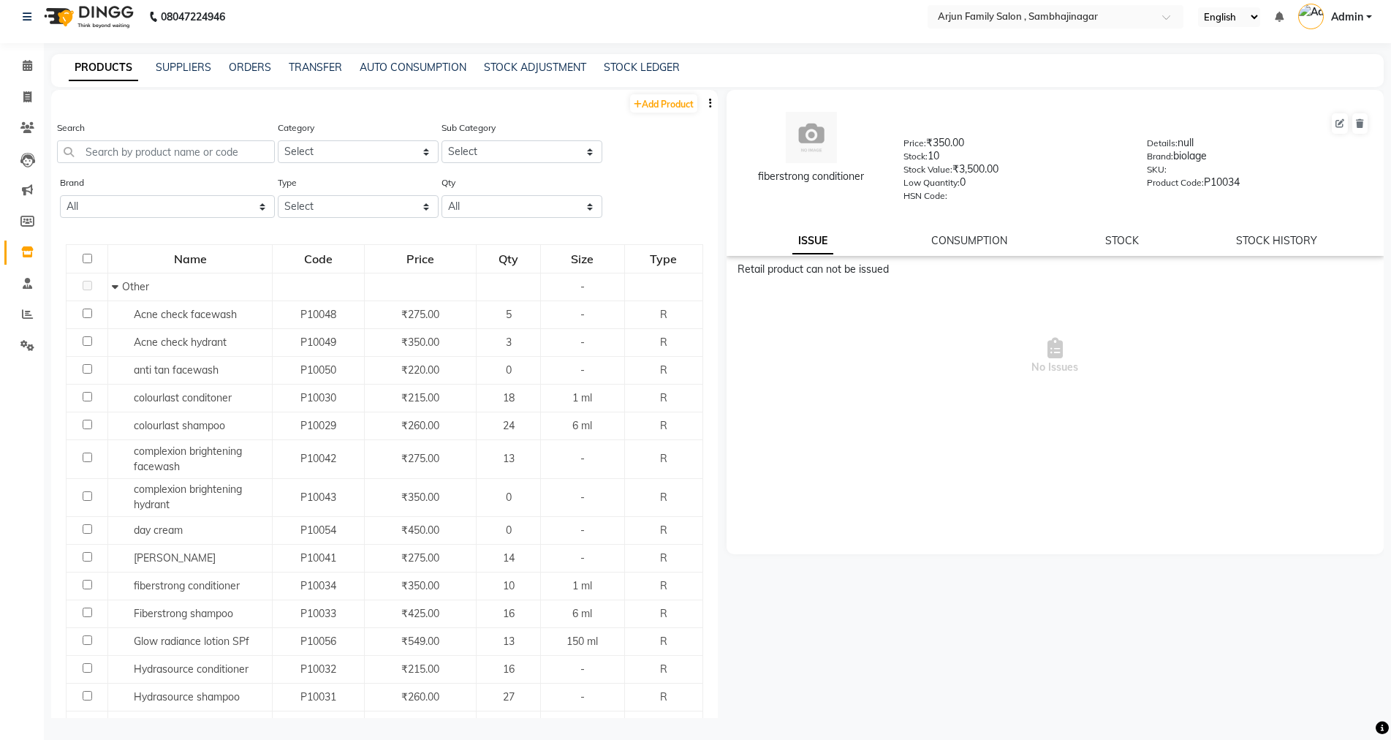
click at [939, 141] on div "Price: ₹350.00" at bounding box center [1015, 145] width 222 height 20
click at [967, 145] on div "Price: ₹350.00" at bounding box center [1015, 145] width 222 height 20
click at [970, 234] on link "CONSUMPTION" at bounding box center [969, 240] width 76 height 13
click at [1114, 232] on div "fiberstrong conditioner Price: ₹350.00 Stock: 10 Stock Value: ₹3,500.00 Low Qua…" at bounding box center [1056, 173] width 658 height 166
click at [1119, 239] on link "STOCK" at bounding box center [1123, 240] width 34 height 13
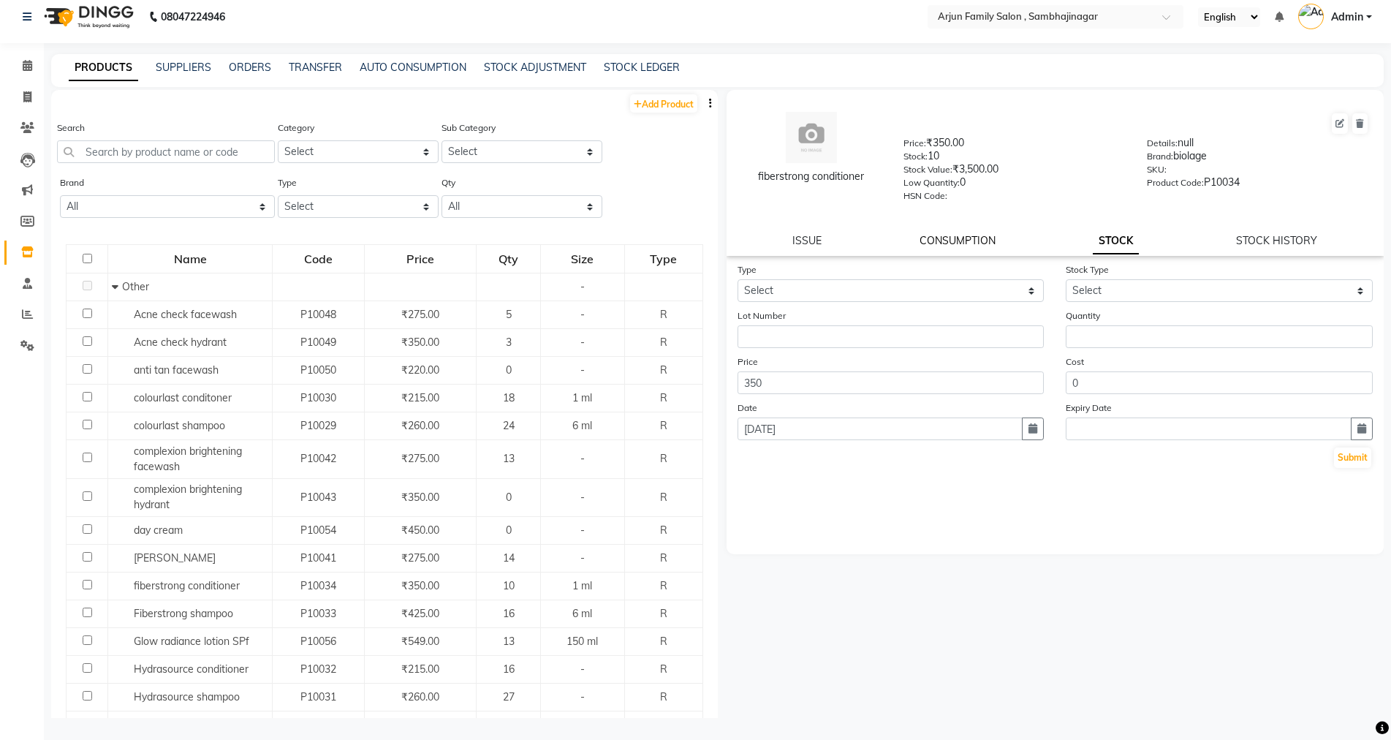
click at [940, 241] on link "CONSUMPTION" at bounding box center [958, 240] width 76 height 13
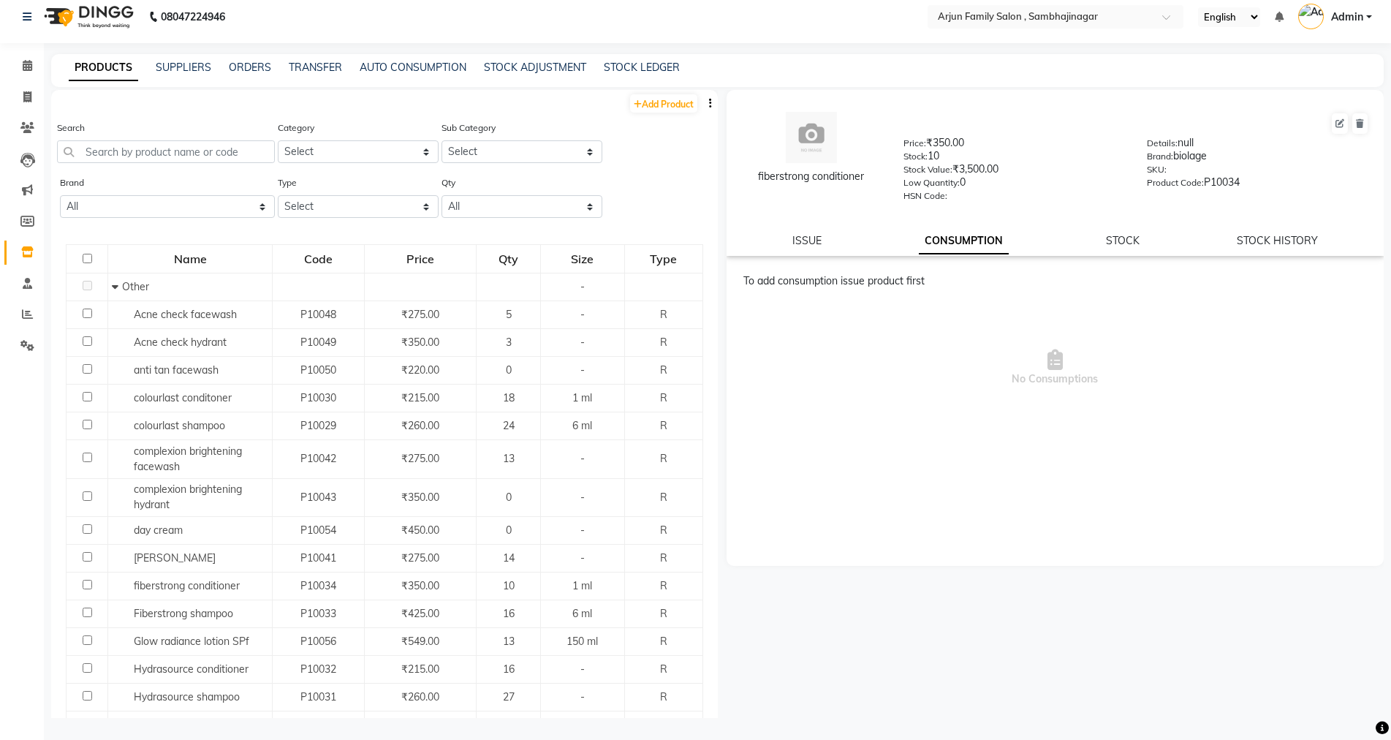
click at [1203, 191] on div "Product Code: P10034" at bounding box center [1258, 185] width 222 height 20
click at [1187, 152] on div "Brand: biolage" at bounding box center [1258, 158] width 222 height 20
click at [1190, 147] on div "Details: null Brand: biolage SKU: Product Code: P10034" at bounding box center [1258, 168] width 244 height 66
click at [1190, 143] on div "Details: null" at bounding box center [1258, 145] width 222 height 20
click at [936, 181] on label "Low Quantity:" at bounding box center [932, 182] width 56 height 13
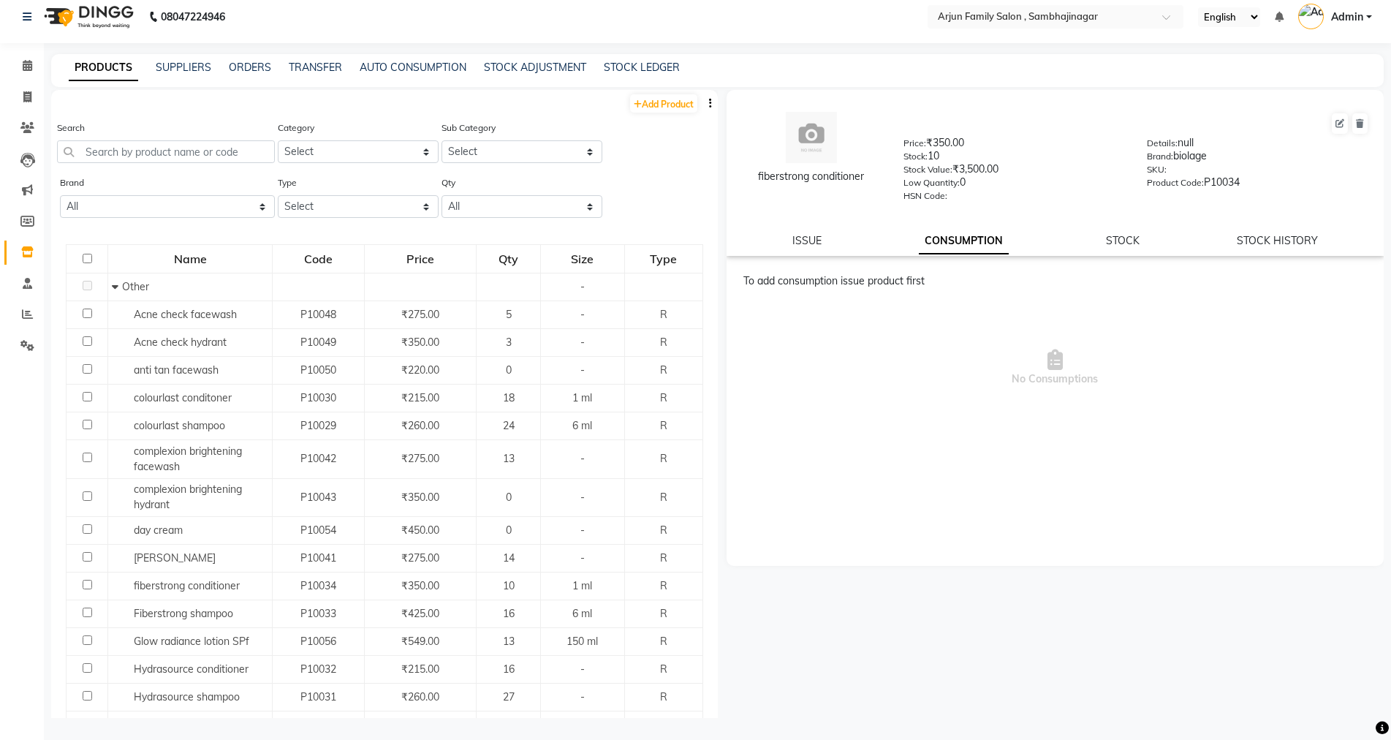
click at [934, 181] on label "Low Quantity:" at bounding box center [932, 182] width 56 height 13
click at [933, 161] on div "Stock: 10" at bounding box center [1015, 158] width 222 height 20
click at [808, 173] on div "fiberstrong conditioner" at bounding box center [811, 176] width 140 height 15
click at [825, 137] on img at bounding box center [811, 137] width 51 height 51
click at [1342, 121] on icon at bounding box center [1340, 123] width 9 height 9
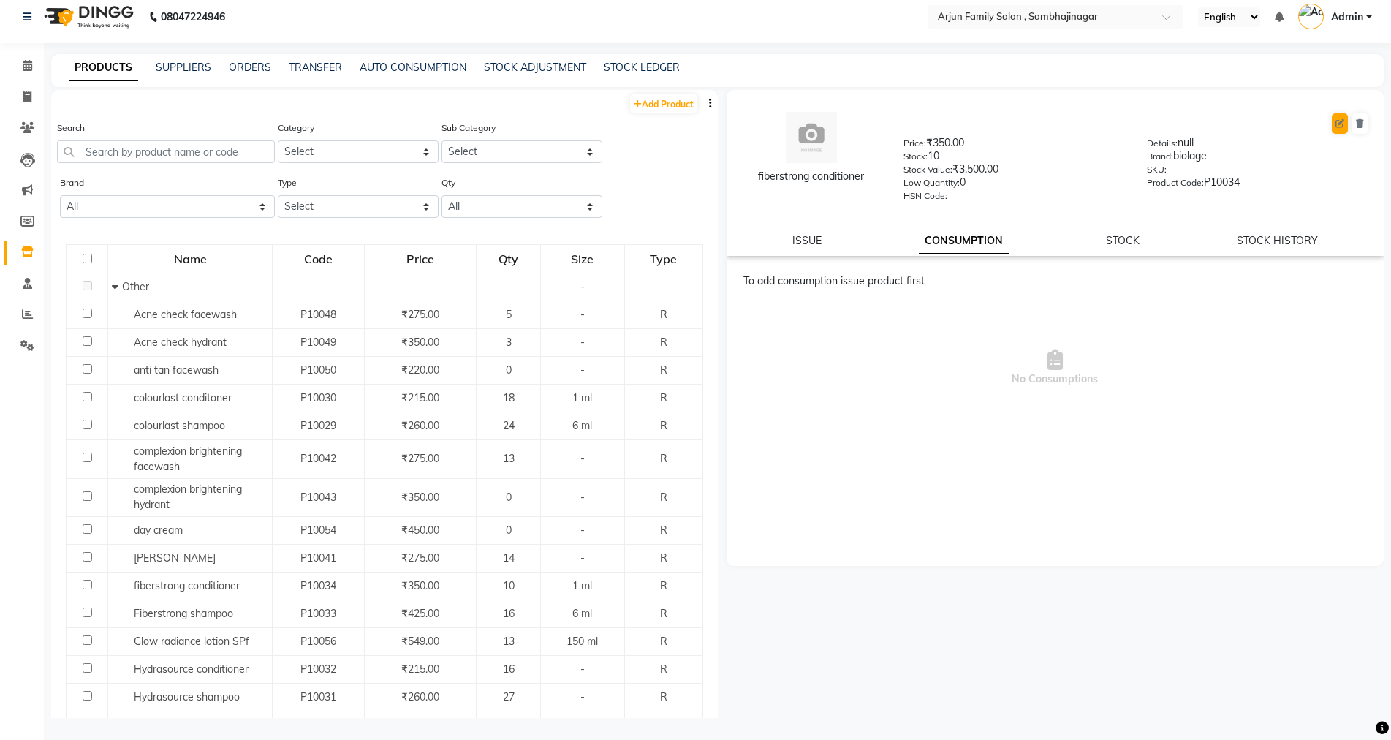
select select "true"
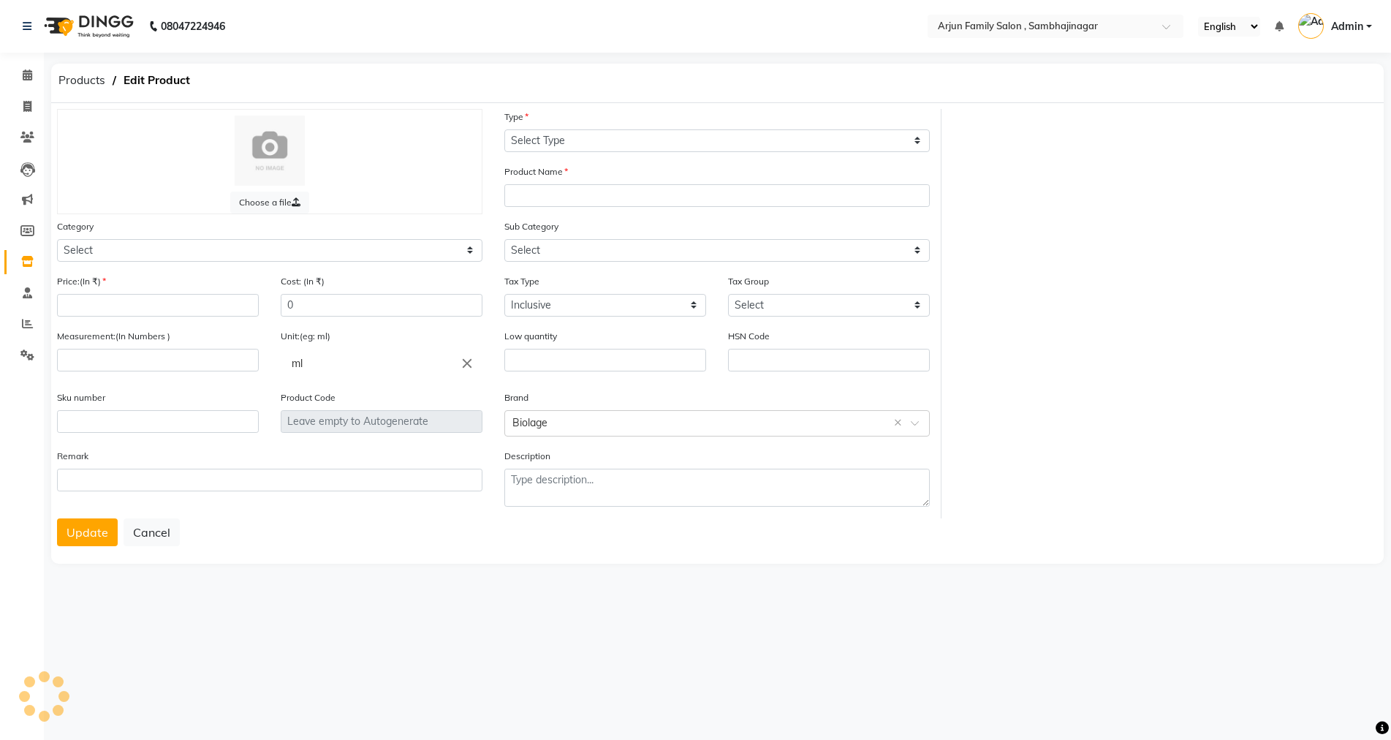
select select "R"
type input "fiberstrong conditioner"
select select "1159301000"
select select
type input "350"
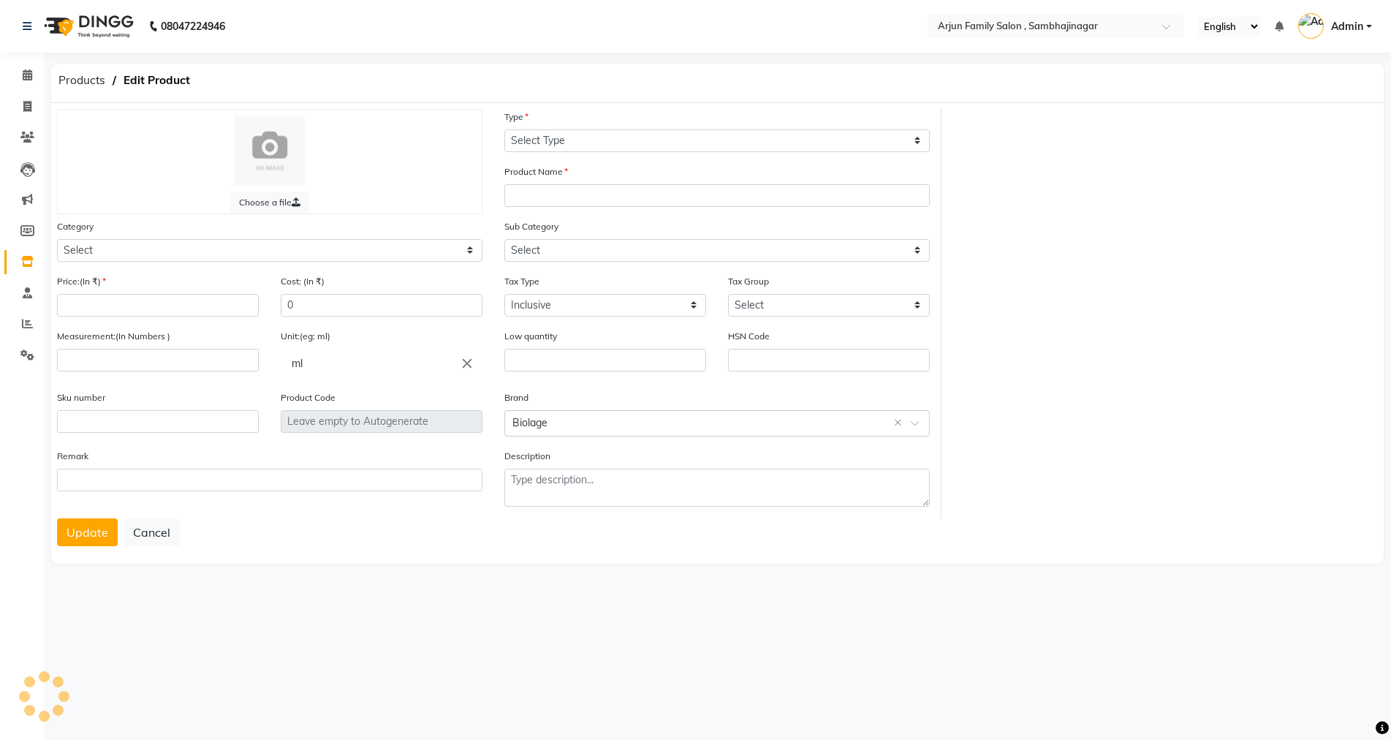
type input "1"
type input "0"
type input "P10034"
type textarea "null"
select select "1159301002"
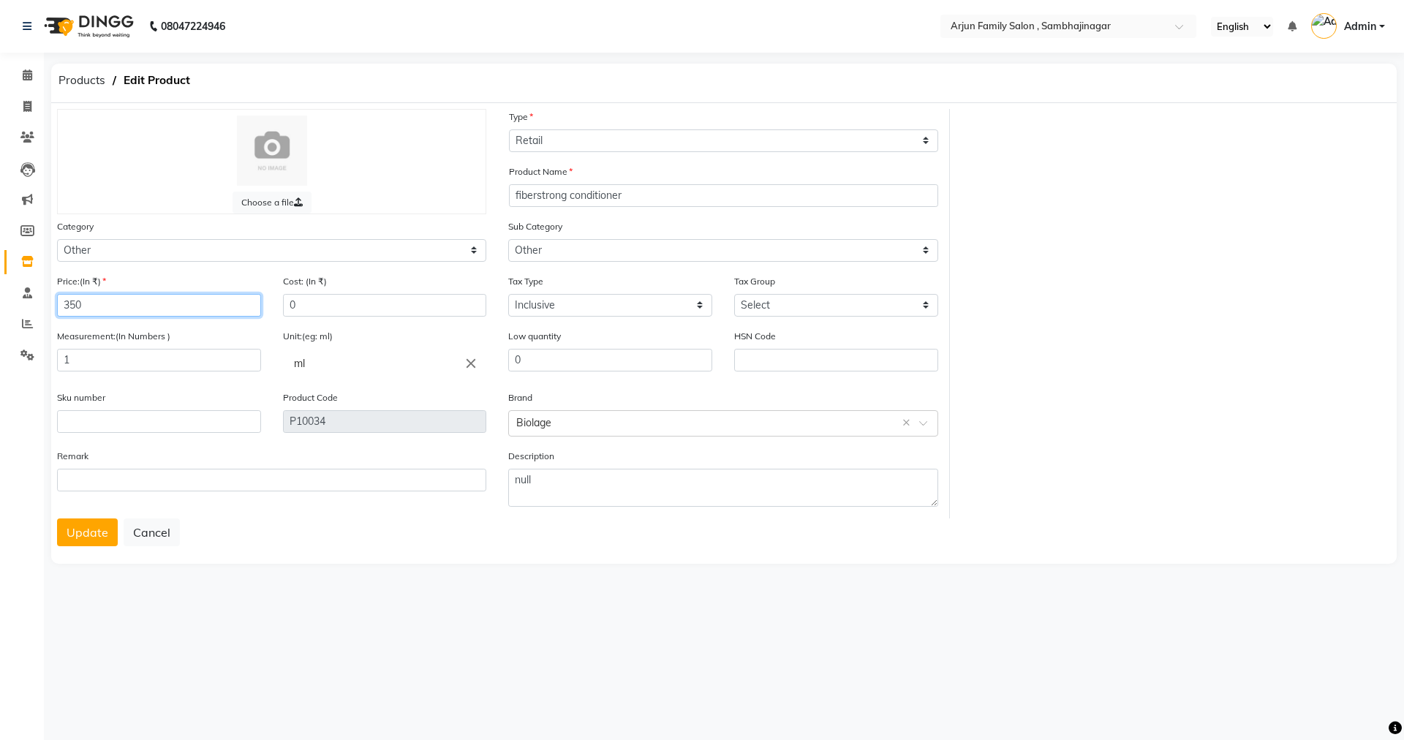
click at [104, 303] on input "350" at bounding box center [159, 305] width 204 height 23
type input "365"
click at [88, 532] on button "Update" at bounding box center [87, 532] width 61 height 28
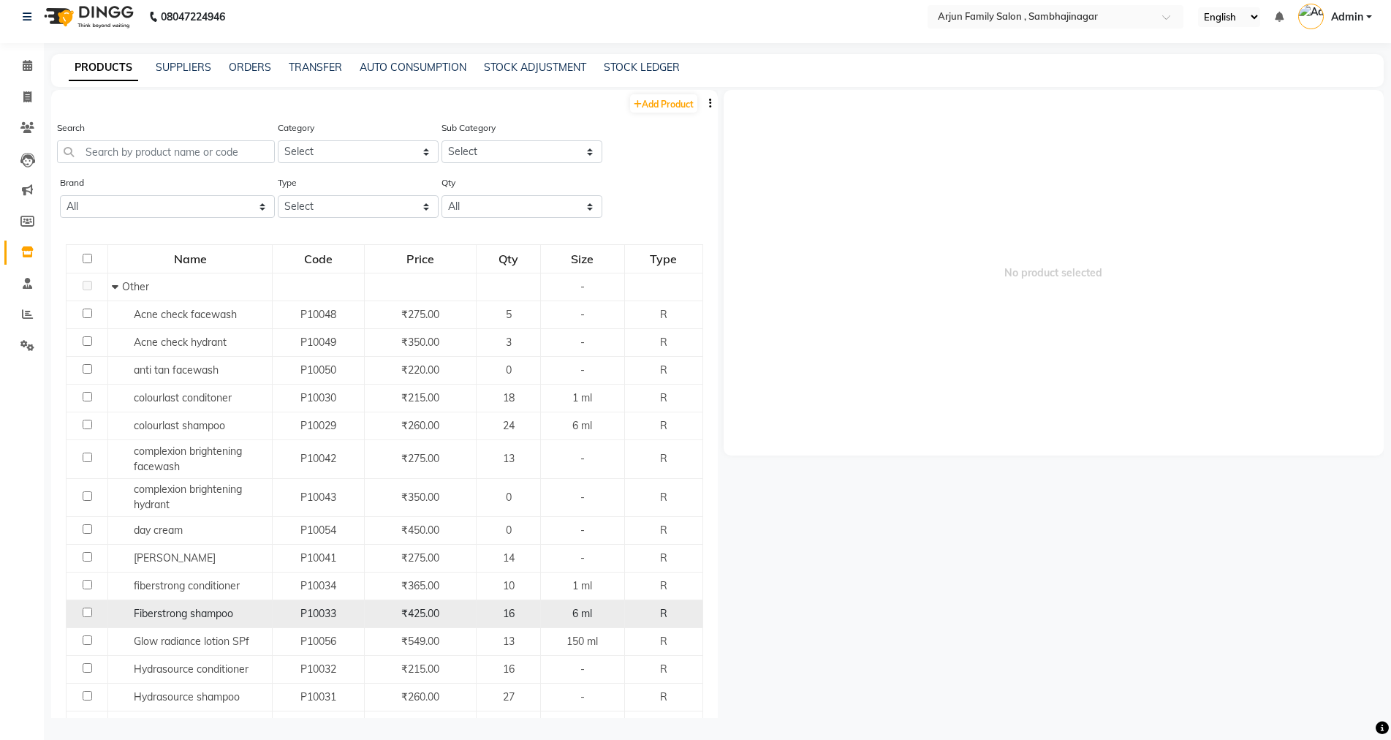
click at [429, 609] on span "₹425.00" at bounding box center [420, 613] width 38 height 13
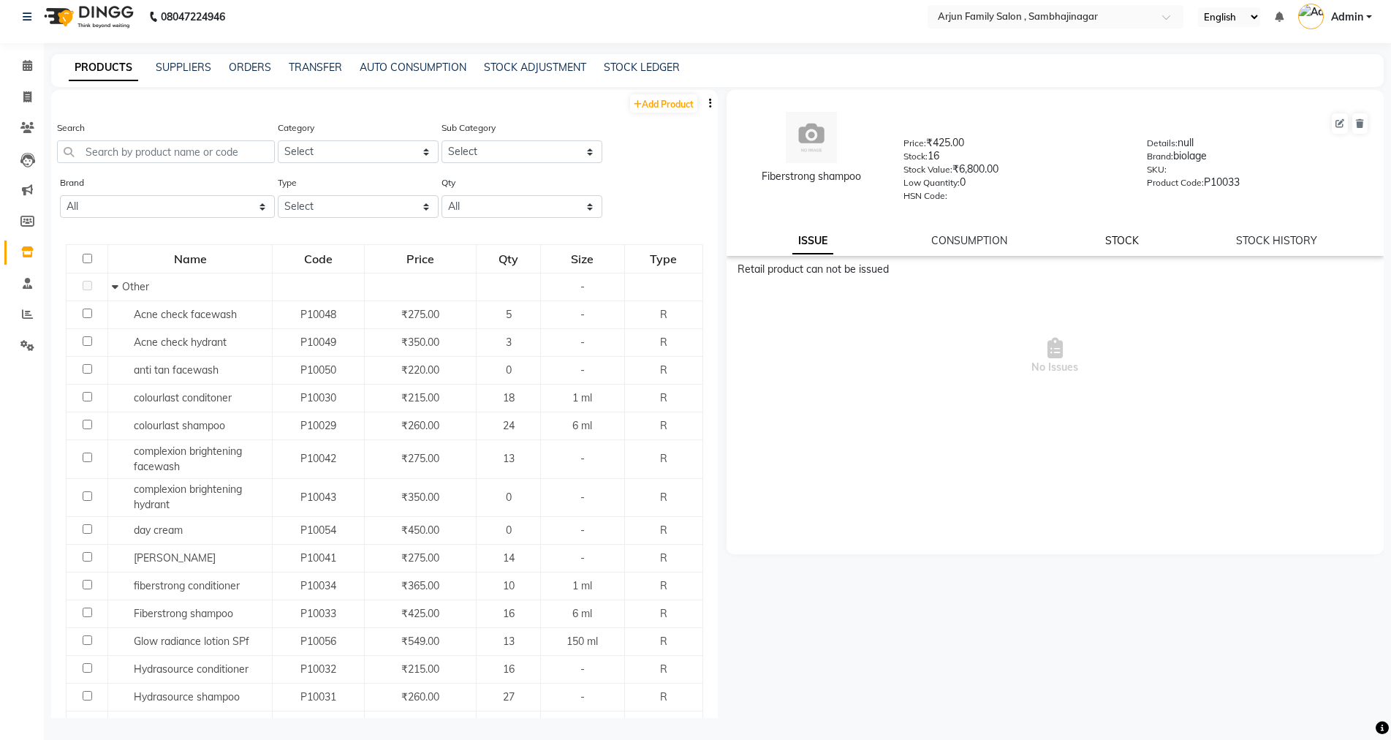
click at [1130, 238] on link "STOCK" at bounding box center [1122, 240] width 34 height 13
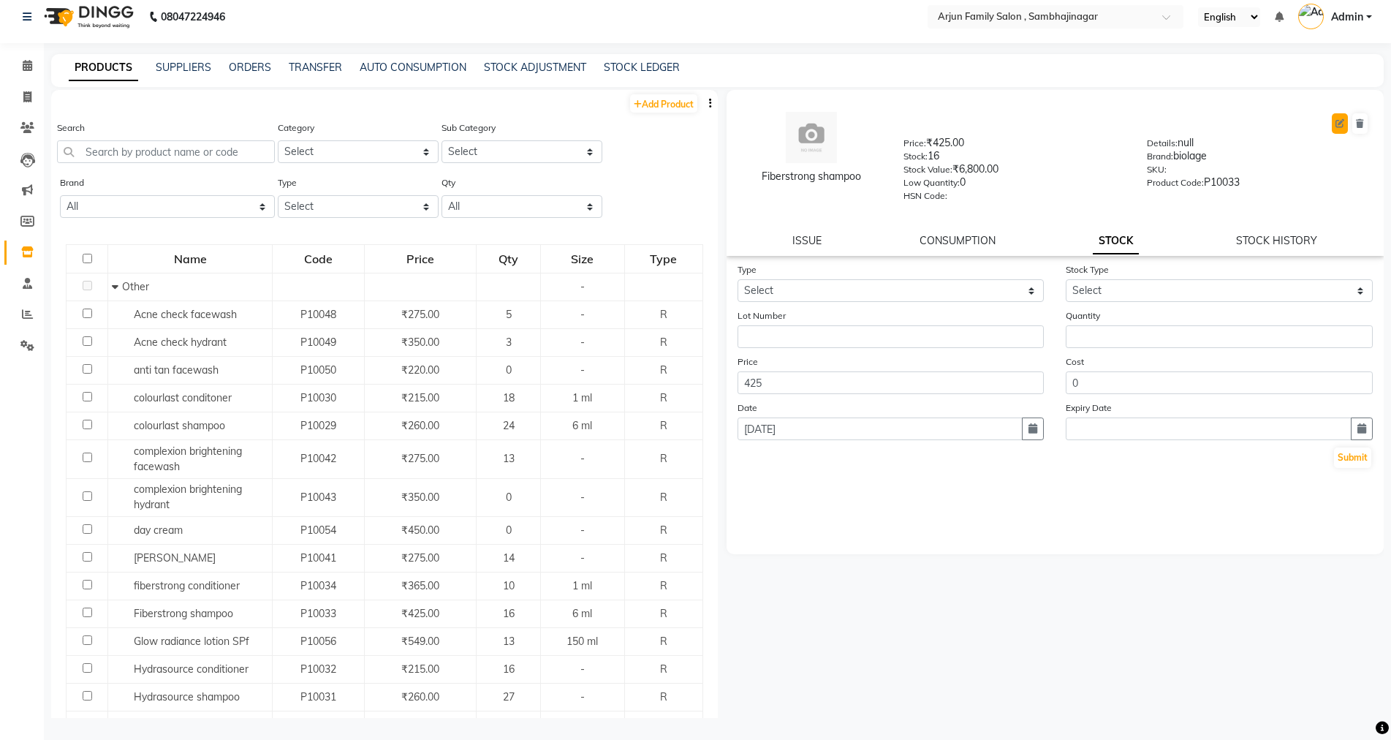
click at [1339, 119] on icon at bounding box center [1340, 123] width 9 height 9
select select "true"
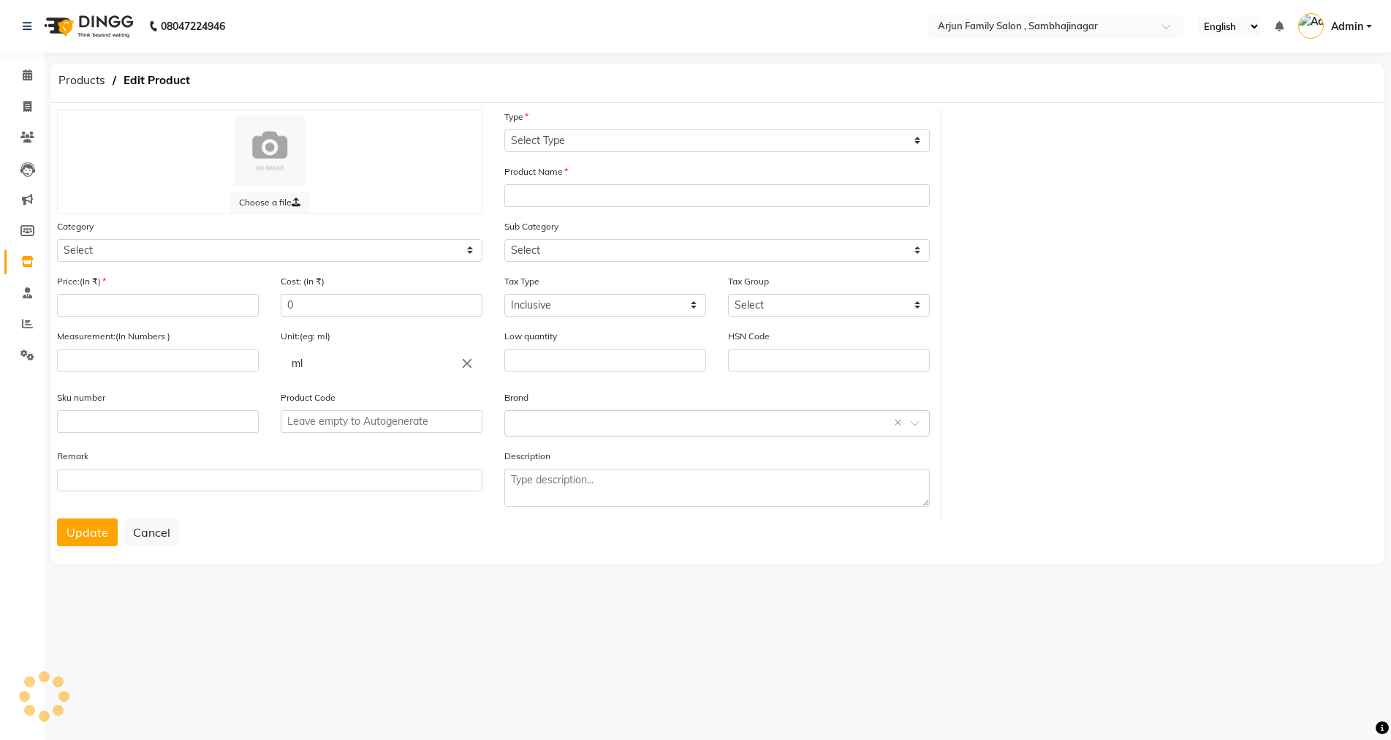
select select "R"
type input "Fiberstrong shampoo"
select select
type input "425"
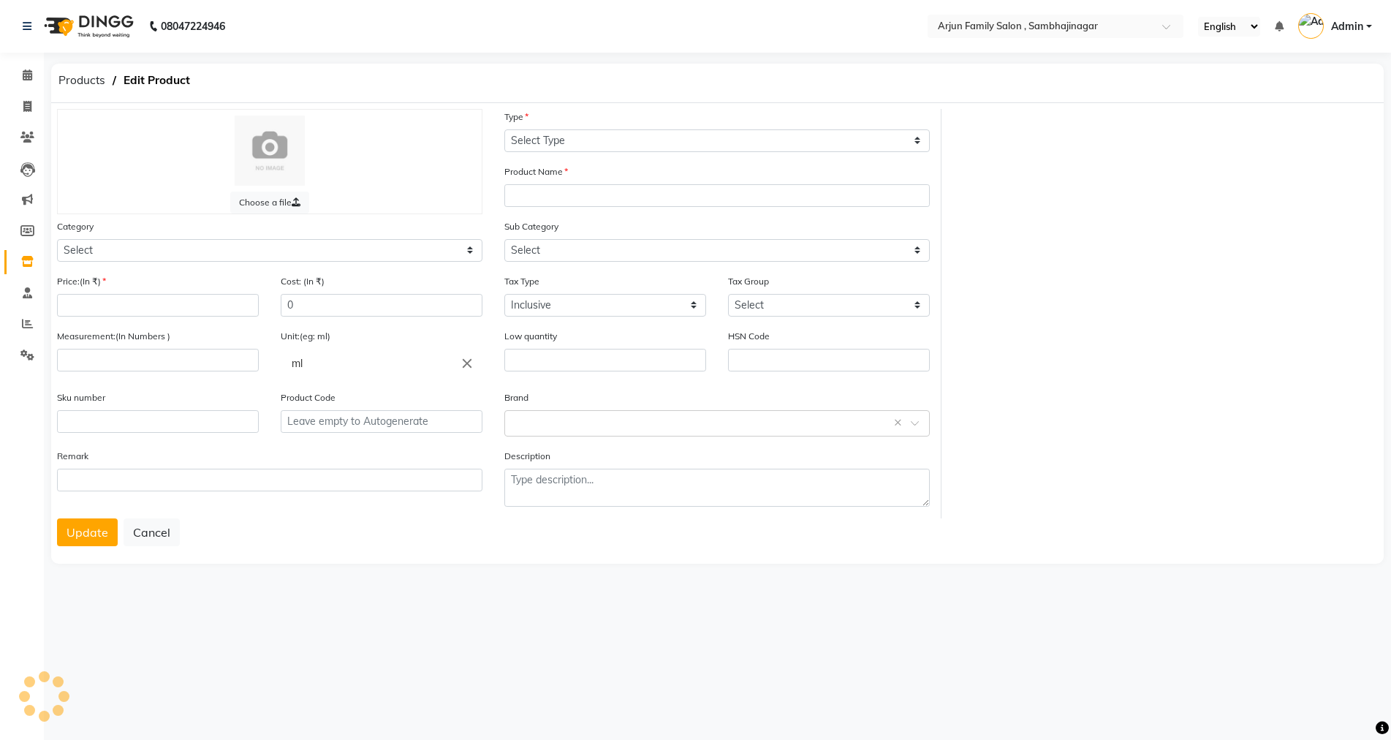
type input "6"
type input "0"
type input "P10033"
type textarea "null"
select select "1159301002"
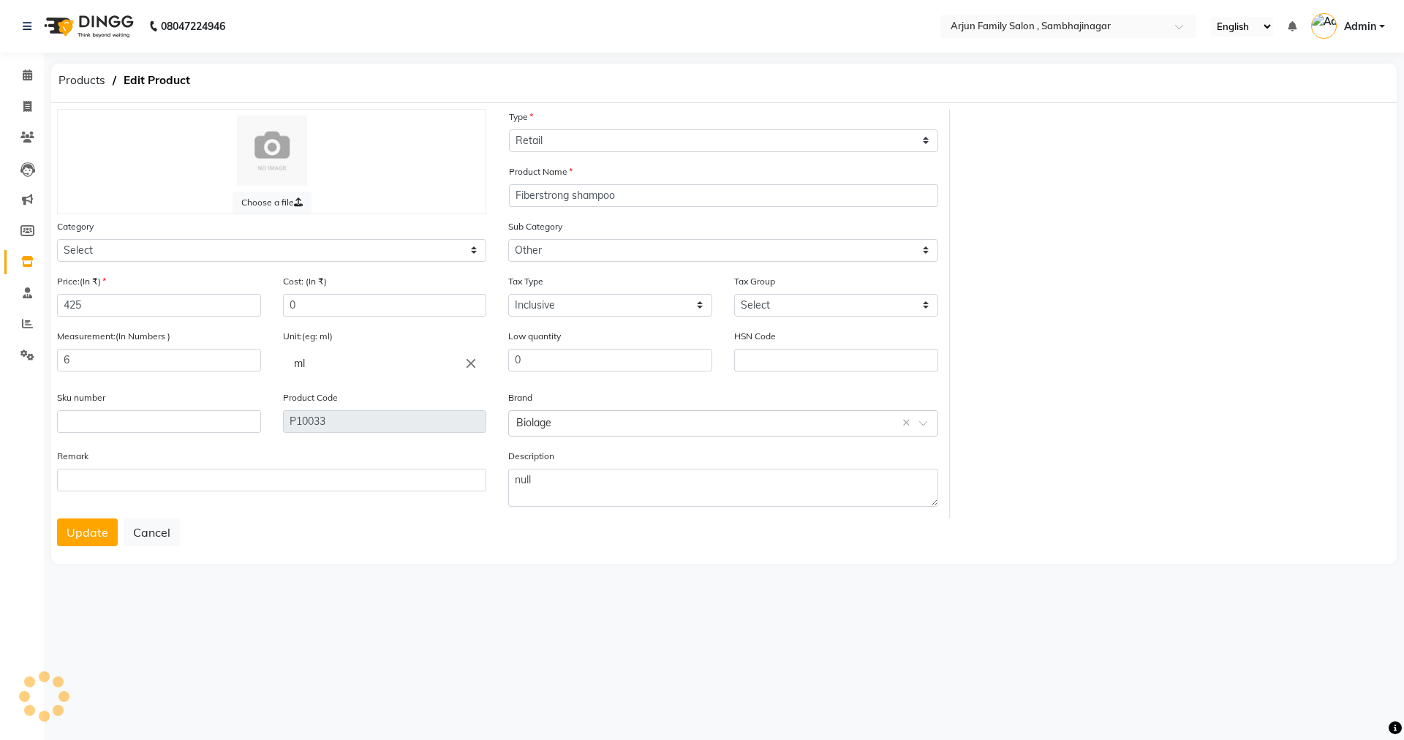
select select "1159301000"
click at [107, 303] on input "425" at bounding box center [159, 305] width 204 height 23
type input "450"
click at [99, 521] on button "Update" at bounding box center [87, 532] width 61 height 28
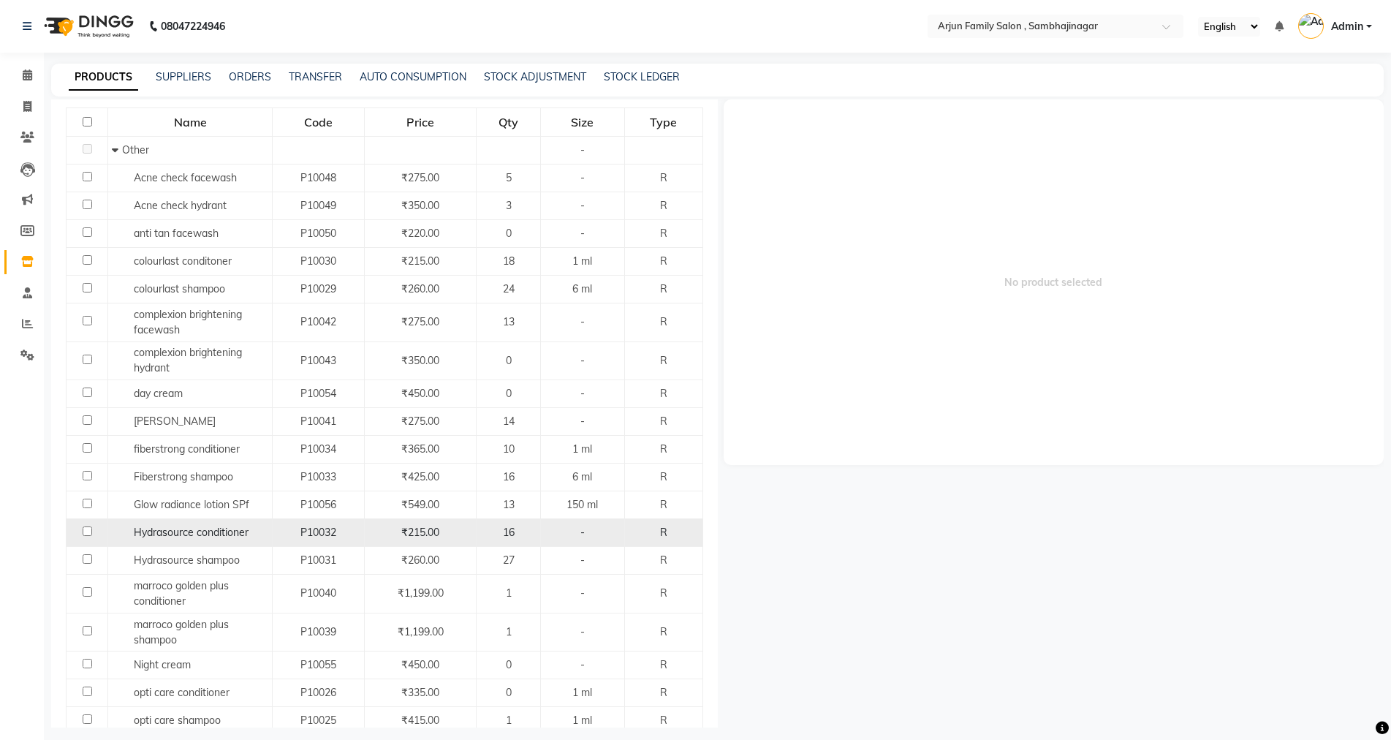
scroll to position [219, 0]
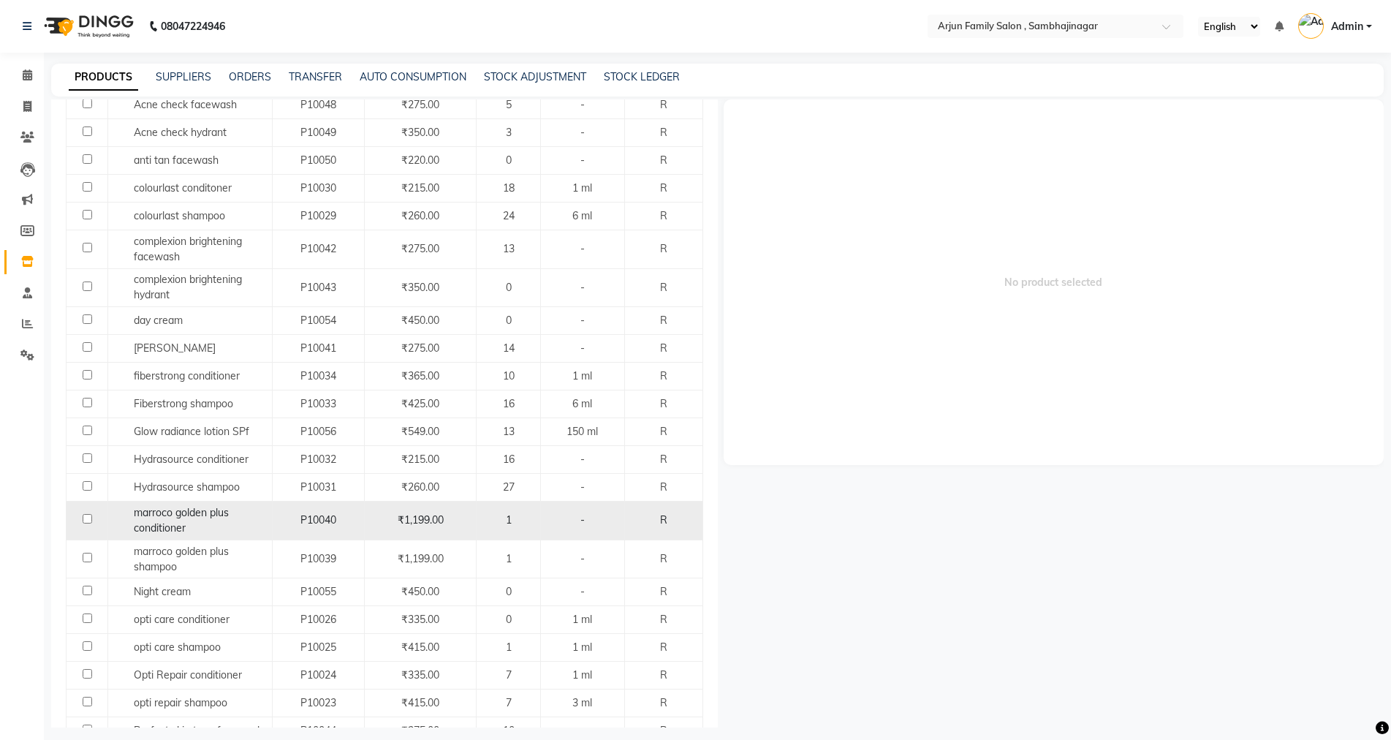
click at [431, 523] on span "₹1,199.00" at bounding box center [421, 519] width 46 height 13
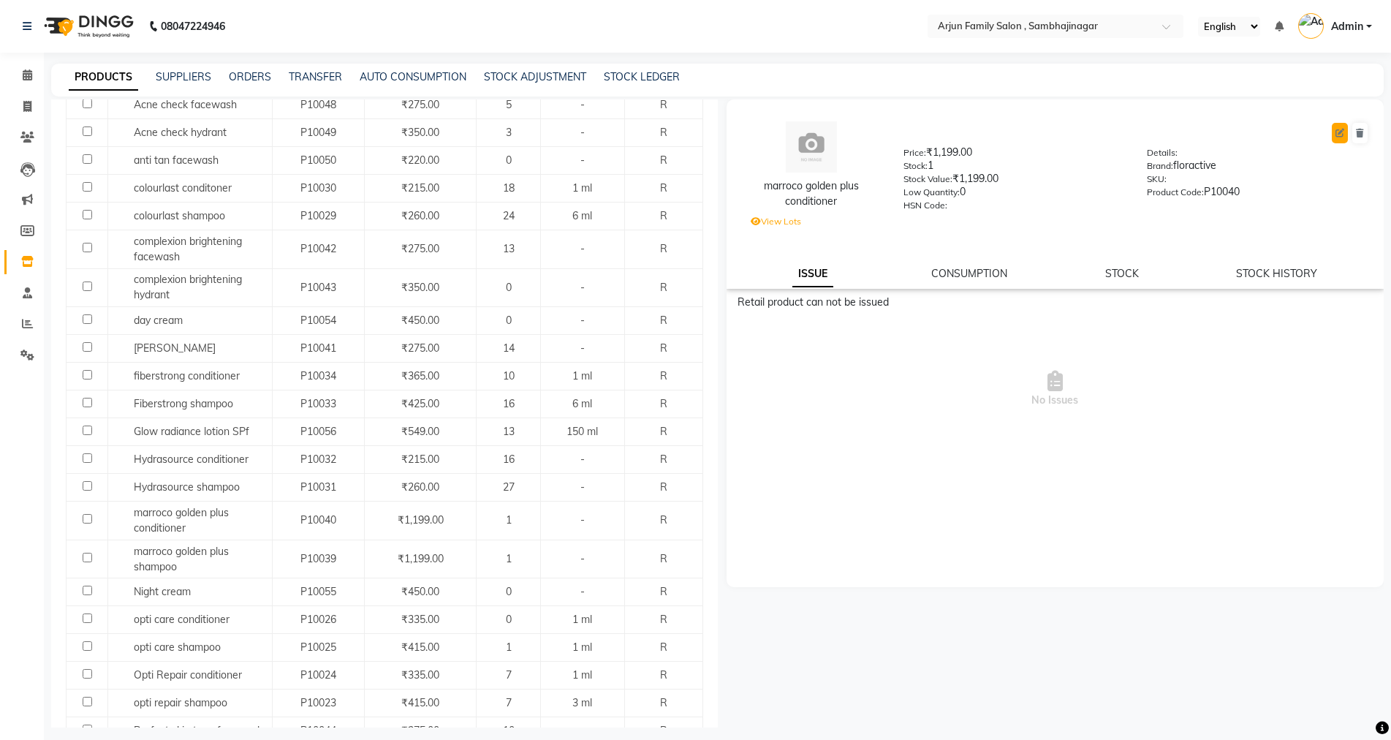
click at [1340, 132] on icon at bounding box center [1340, 133] width 9 height 9
select select "true"
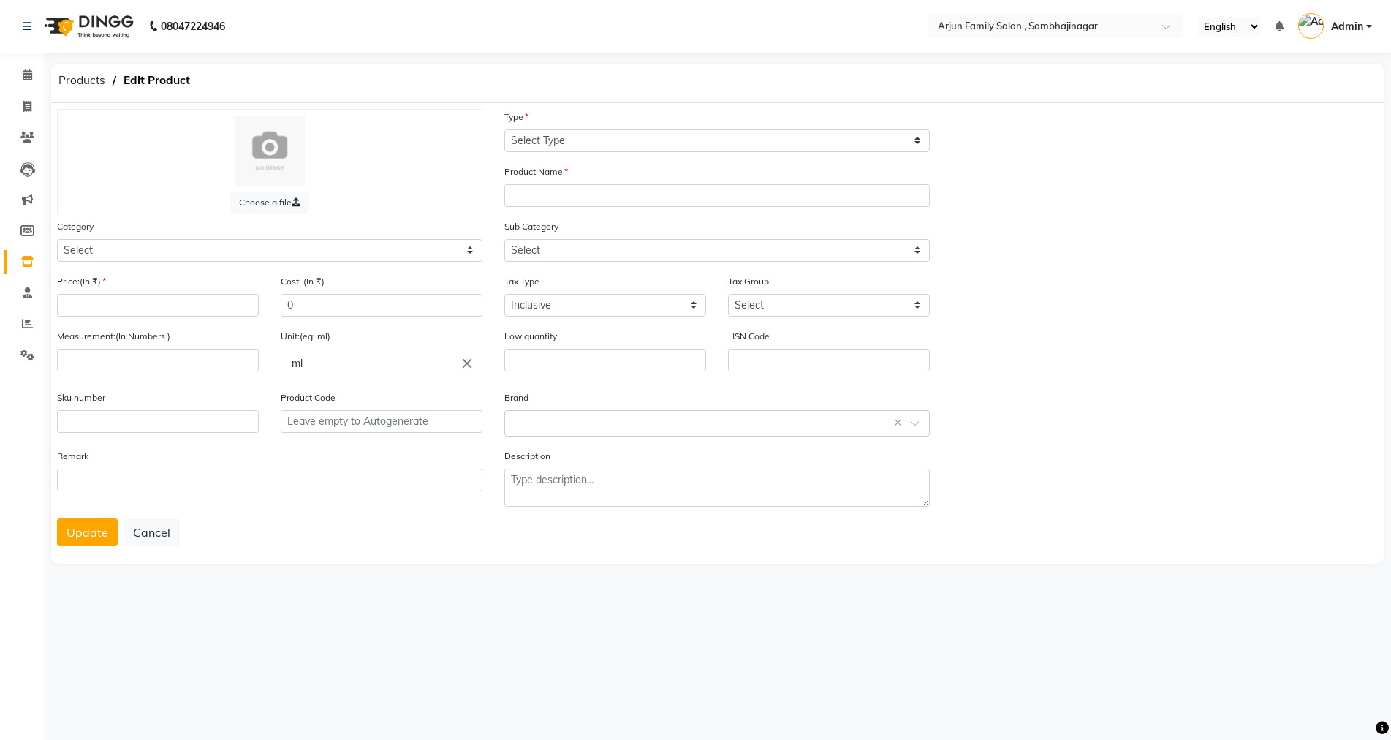
select select "R"
type input "marroco golden plus conditioner"
select select
type input "1199"
type input "0"
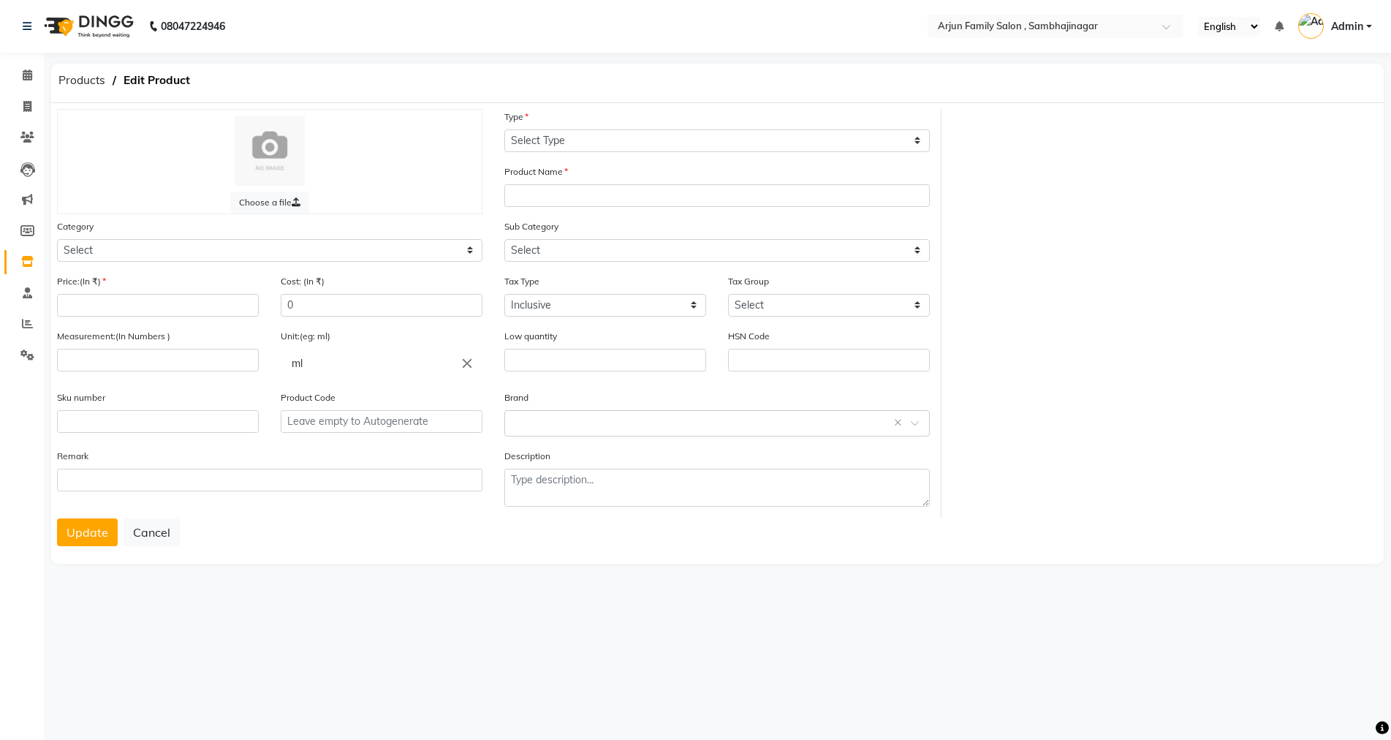
type input "P10040"
select select "1159301000"
select select "1159301002"
click at [170, 308] on input "1199" at bounding box center [159, 305] width 204 height 23
type input "1"
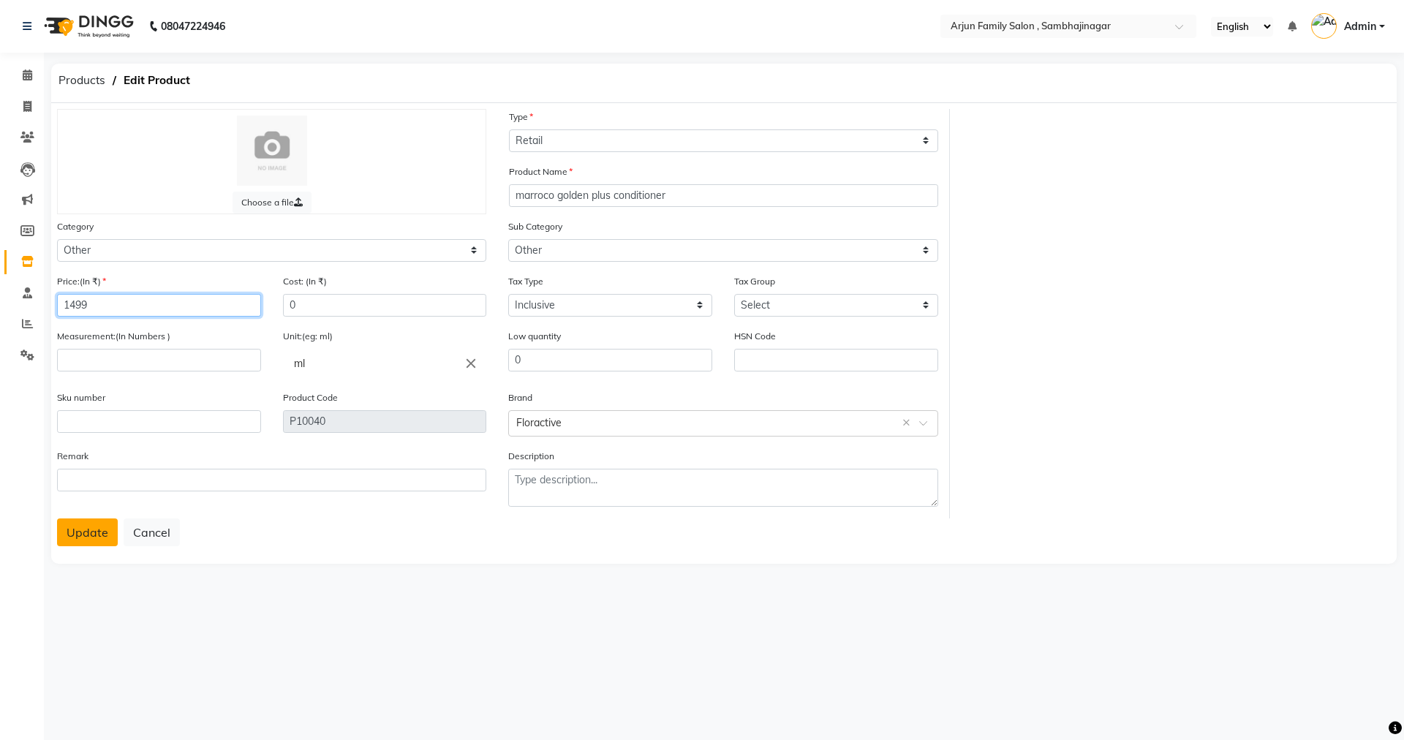
type input "1499"
click at [86, 532] on button "Update" at bounding box center [87, 532] width 61 height 28
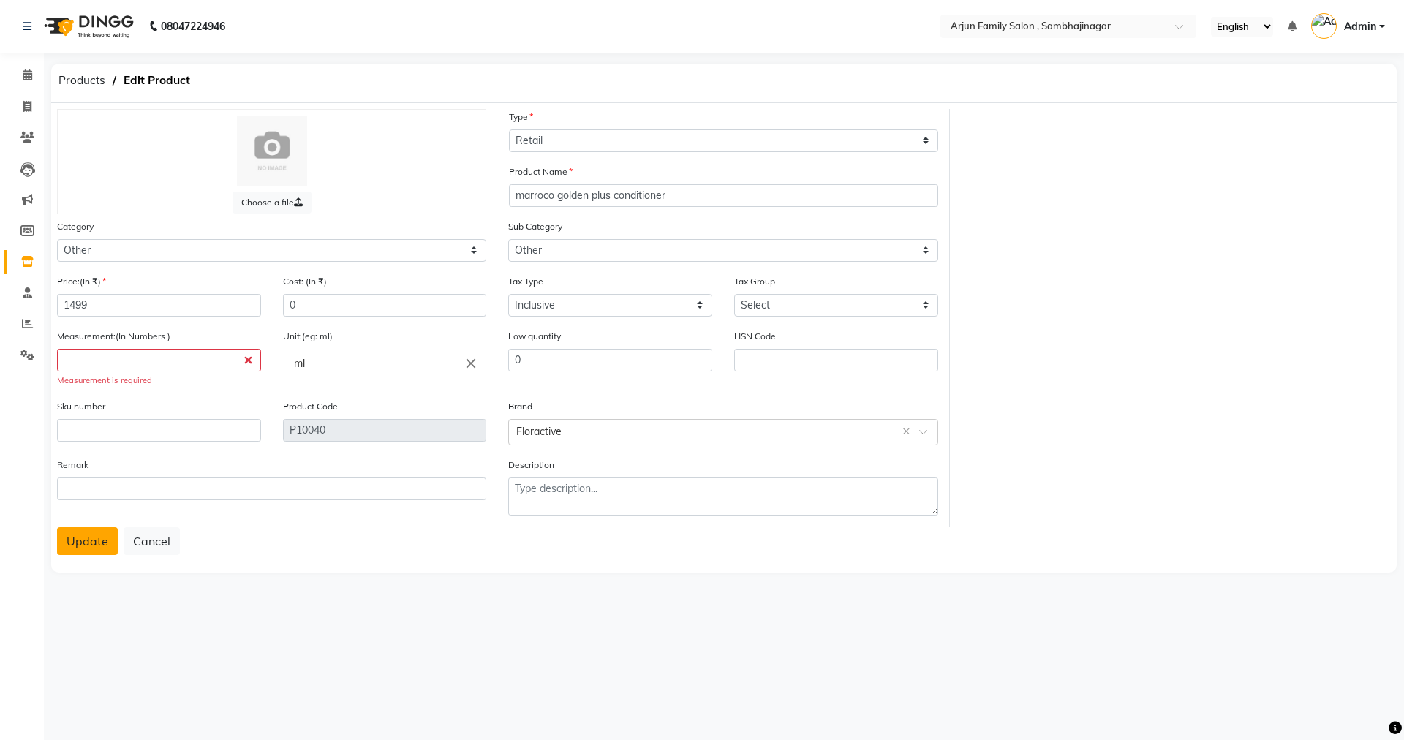
click at [86, 532] on button "Update" at bounding box center [87, 541] width 61 height 28
click at [208, 367] on input "number" at bounding box center [159, 360] width 204 height 23
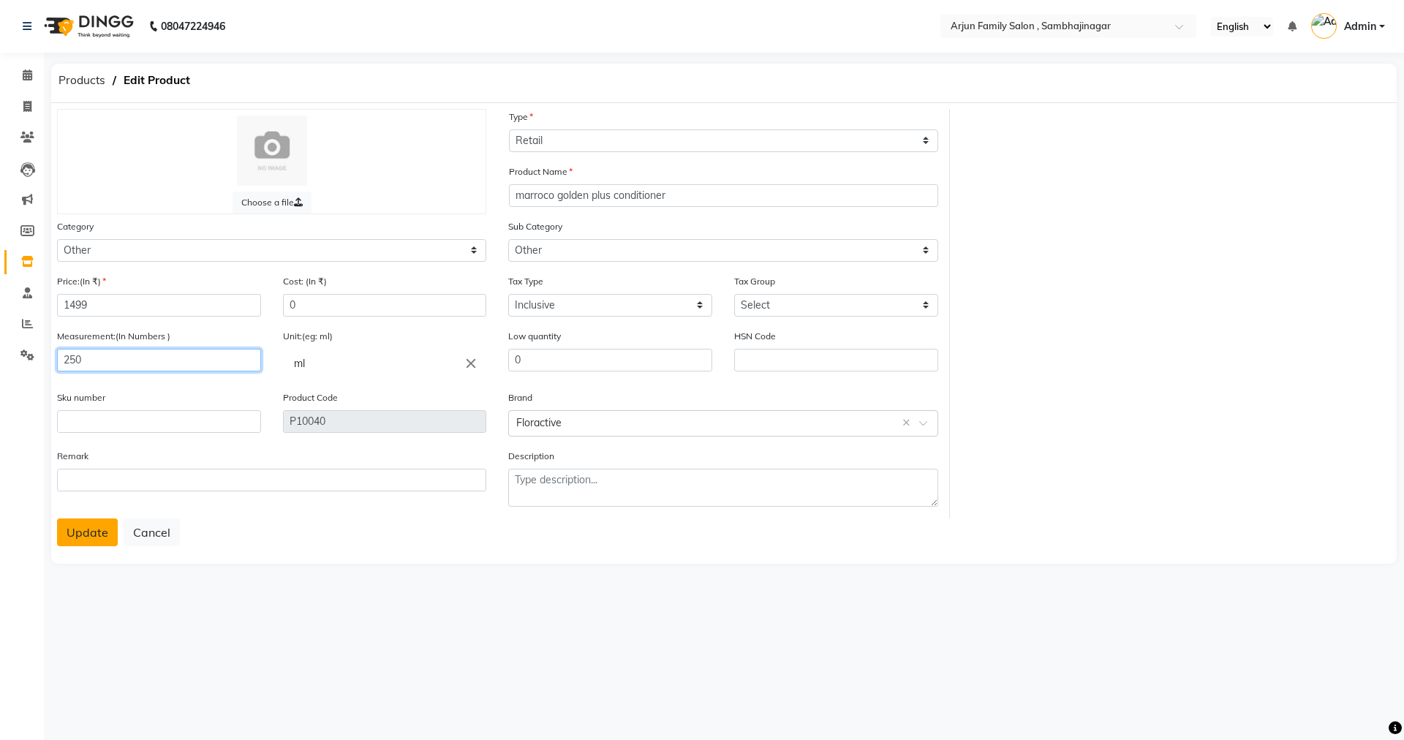
type input "250"
click at [77, 526] on button "Update" at bounding box center [87, 532] width 61 height 28
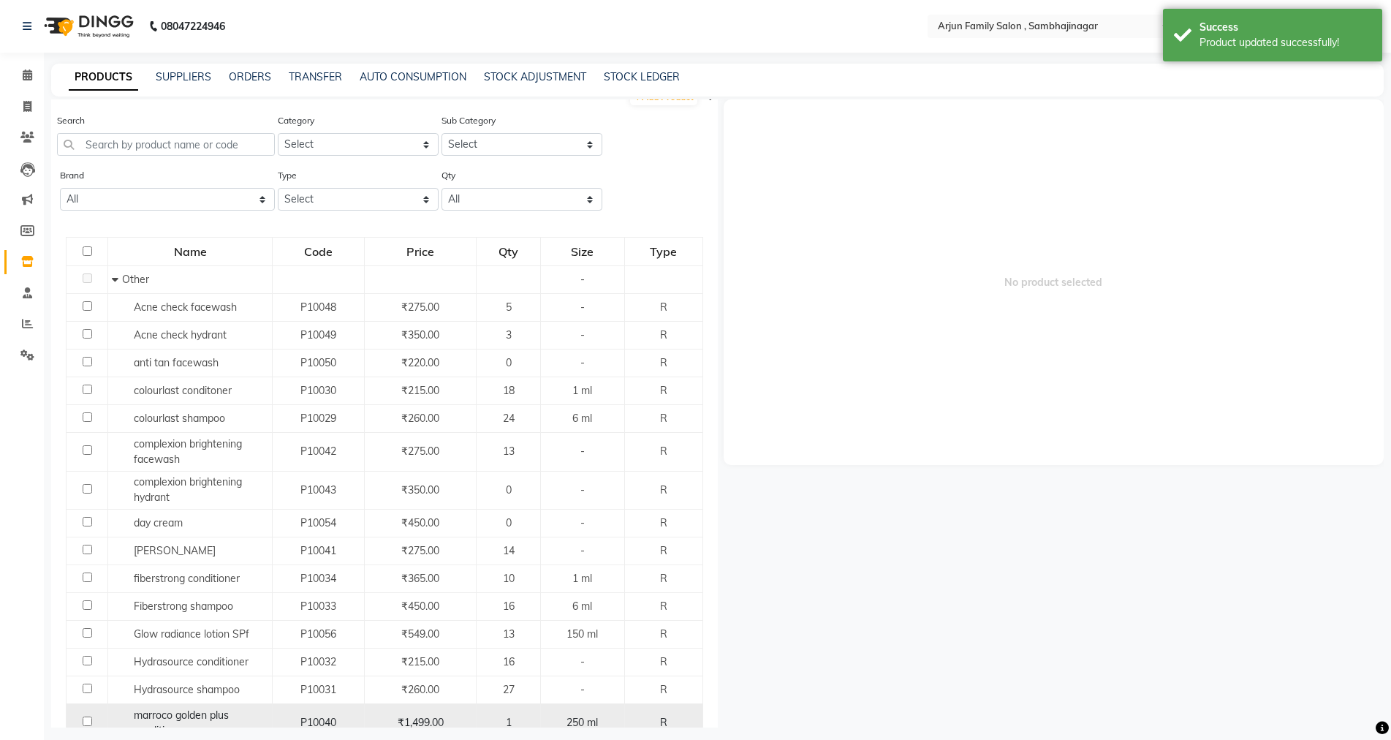
scroll to position [73, 0]
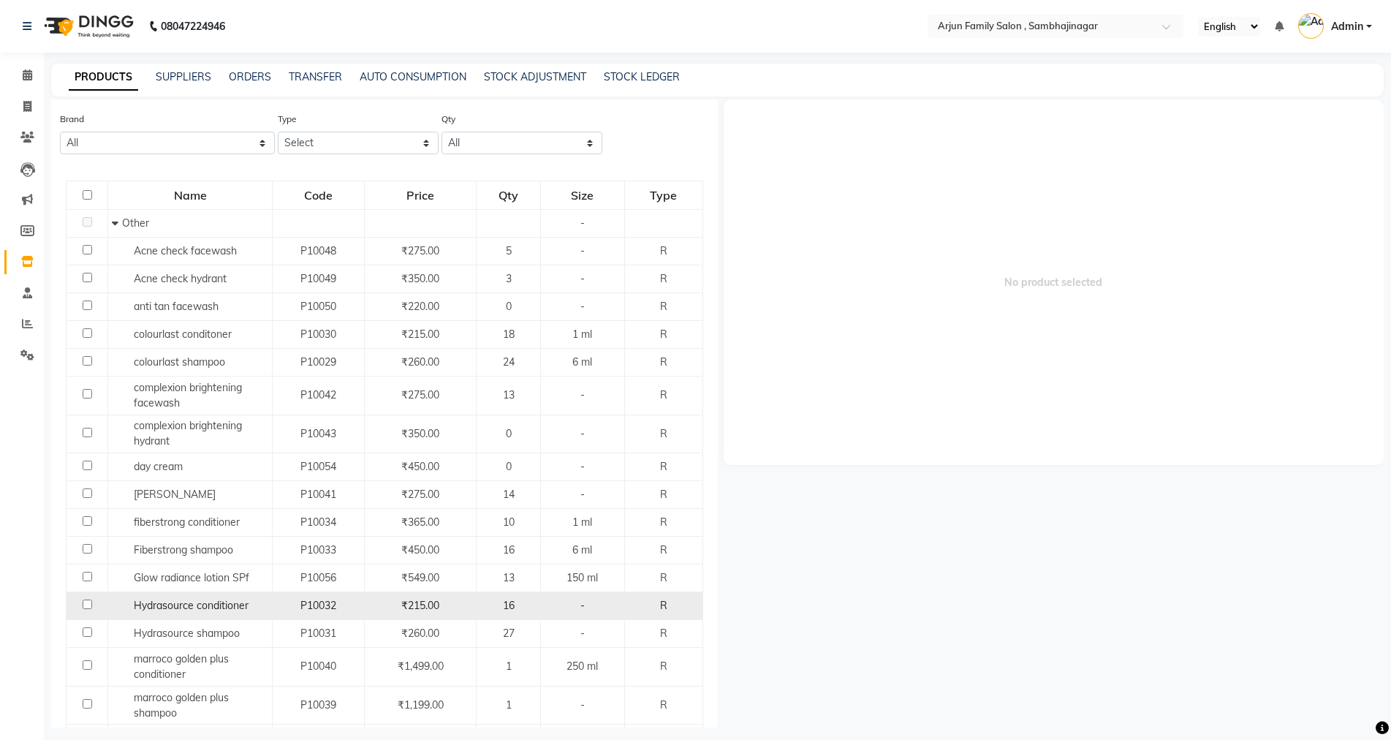
click at [430, 607] on span "₹215.00" at bounding box center [420, 605] width 38 height 13
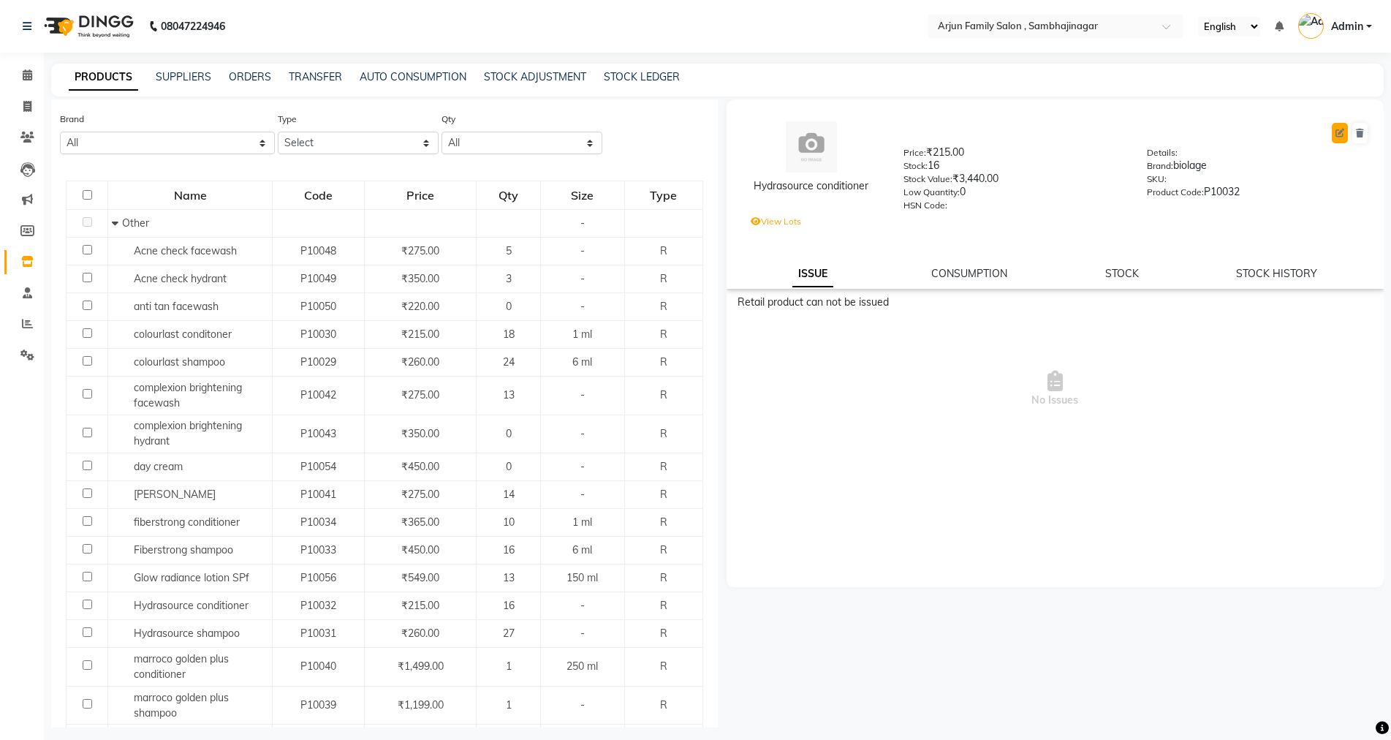
click at [1334, 127] on button at bounding box center [1340, 133] width 16 height 20
select select "true"
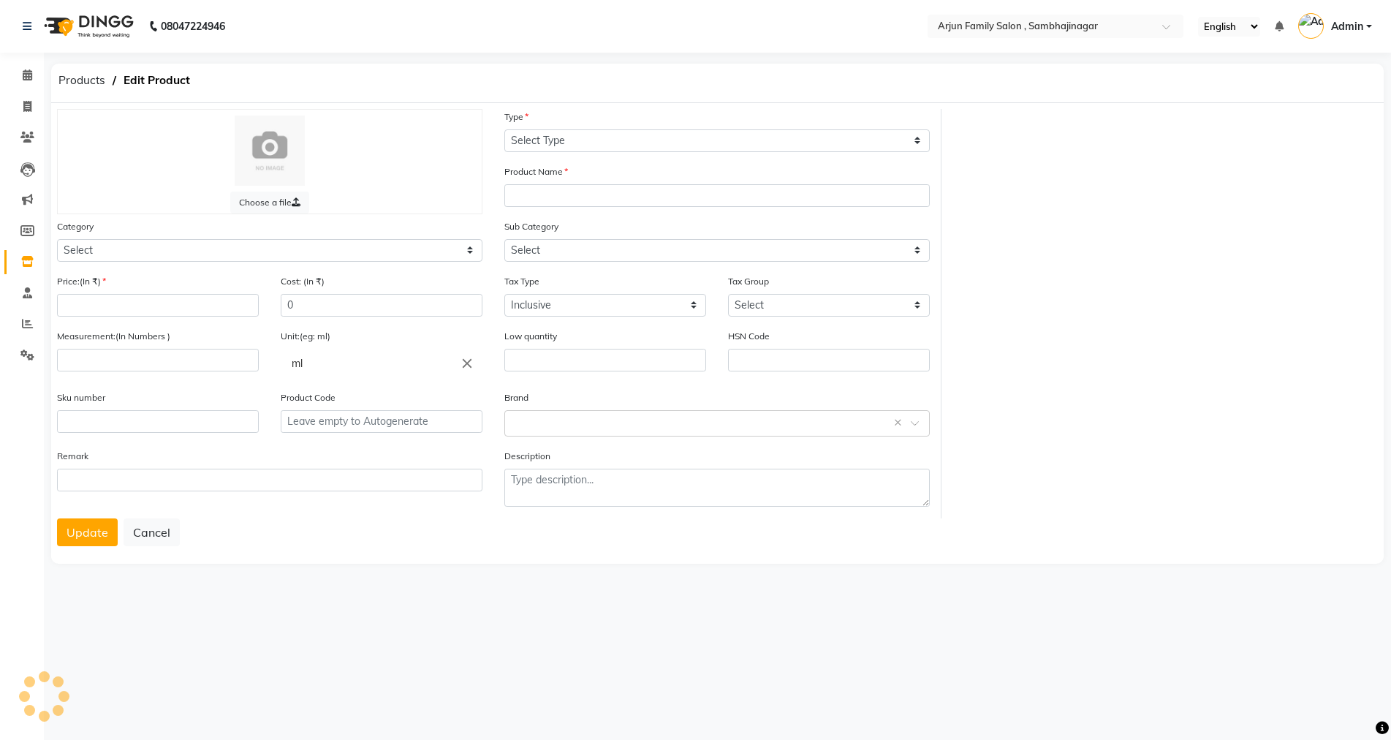
select select "R"
type input "Hydrasource conditioner"
select select
type input "215"
type input "0"
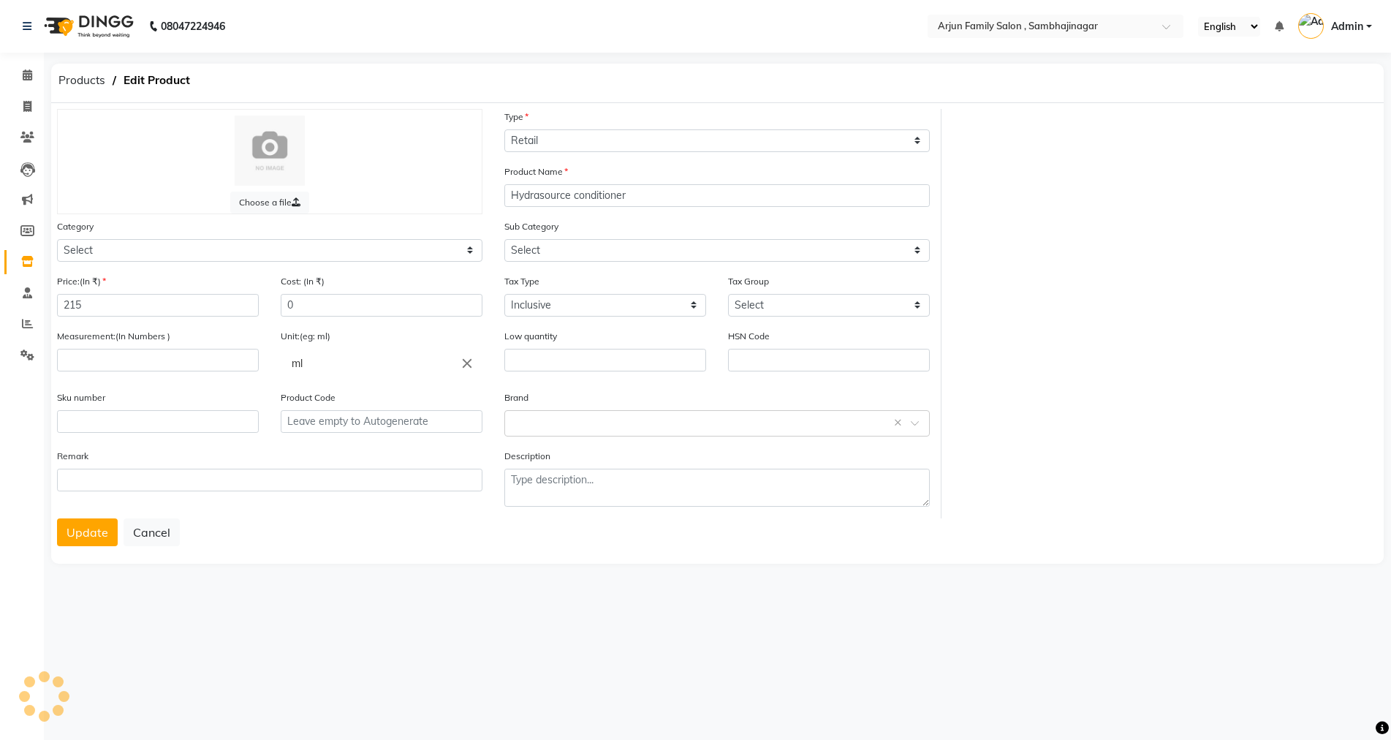
type input "P10032"
select select "1159301000"
select select "1159301002"
click at [157, 310] on input "215" at bounding box center [159, 305] width 204 height 23
type input "225"
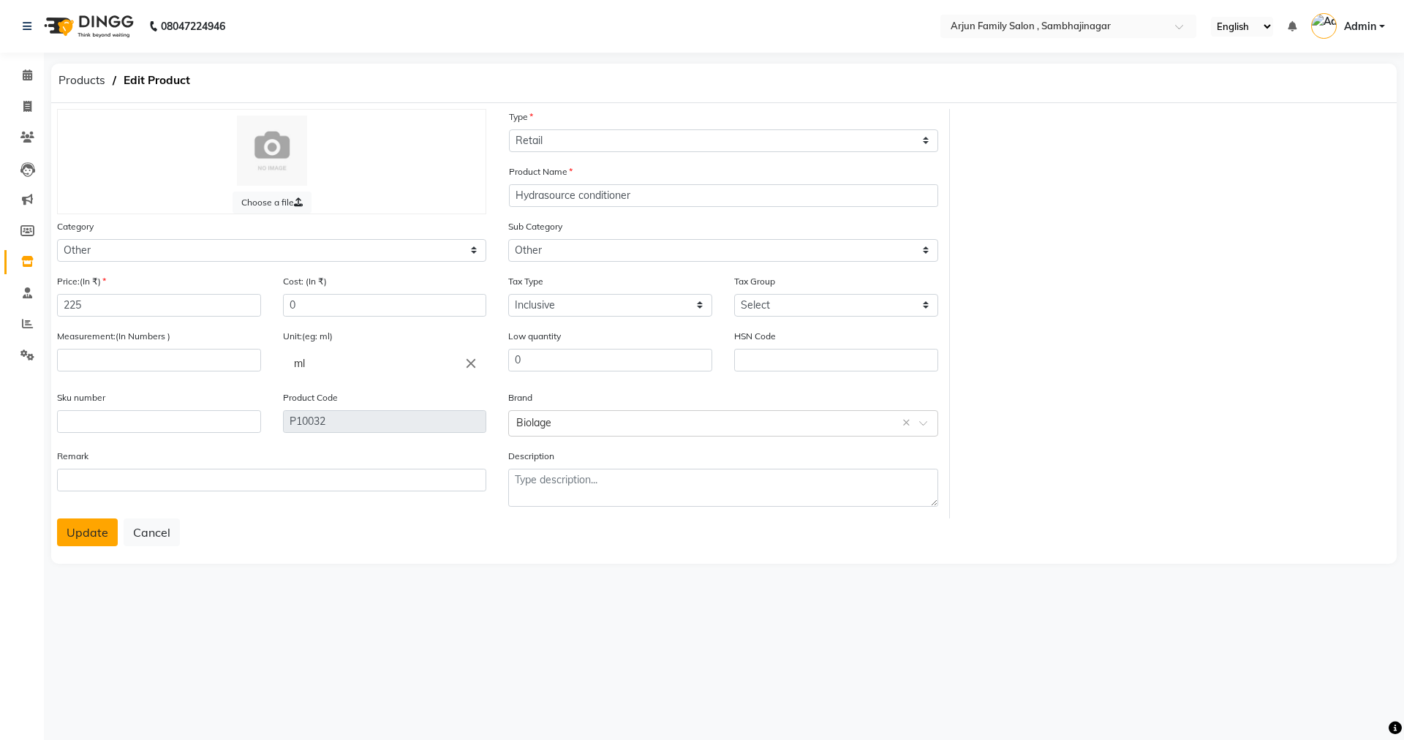
click at [75, 526] on button "Update" at bounding box center [87, 532] width 61 height 28
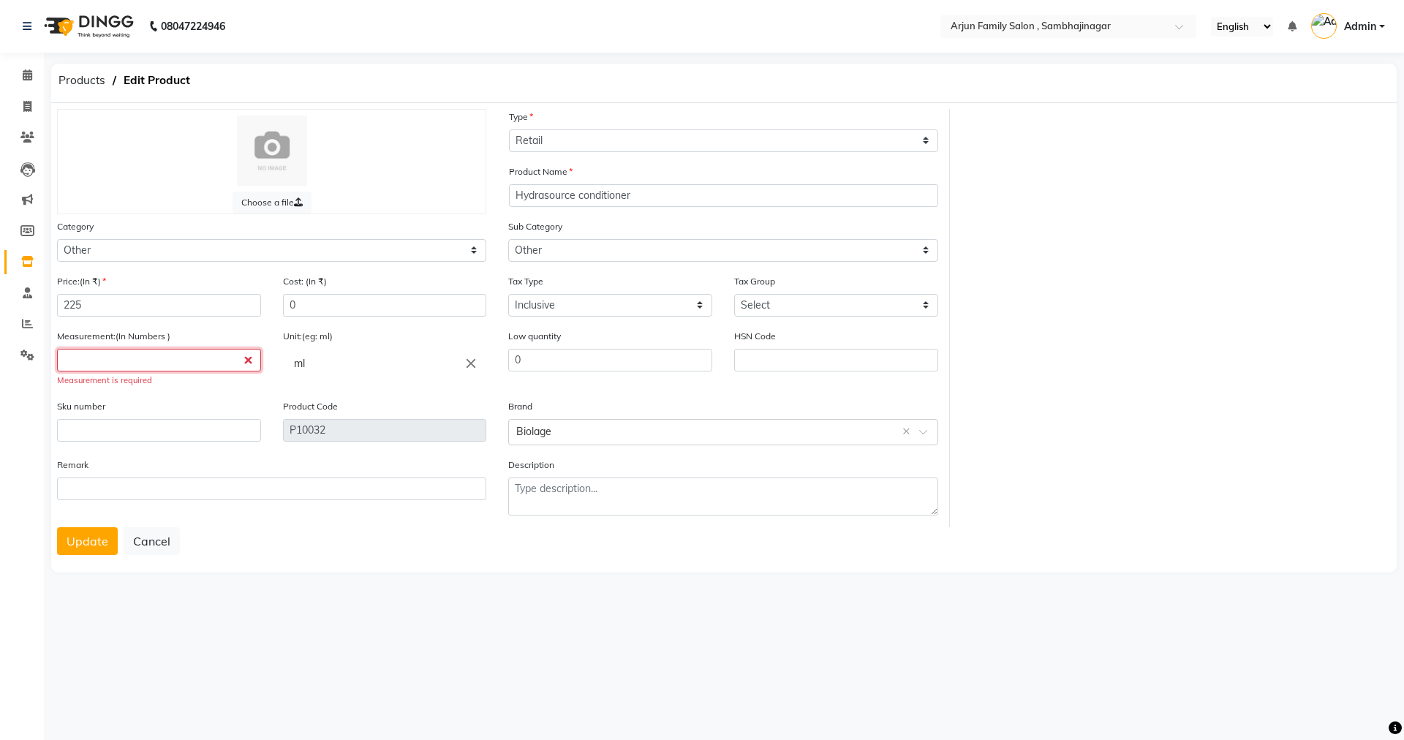
click at [187, 364] on input "number" at bounding box center [159, 360] width 204 height 23
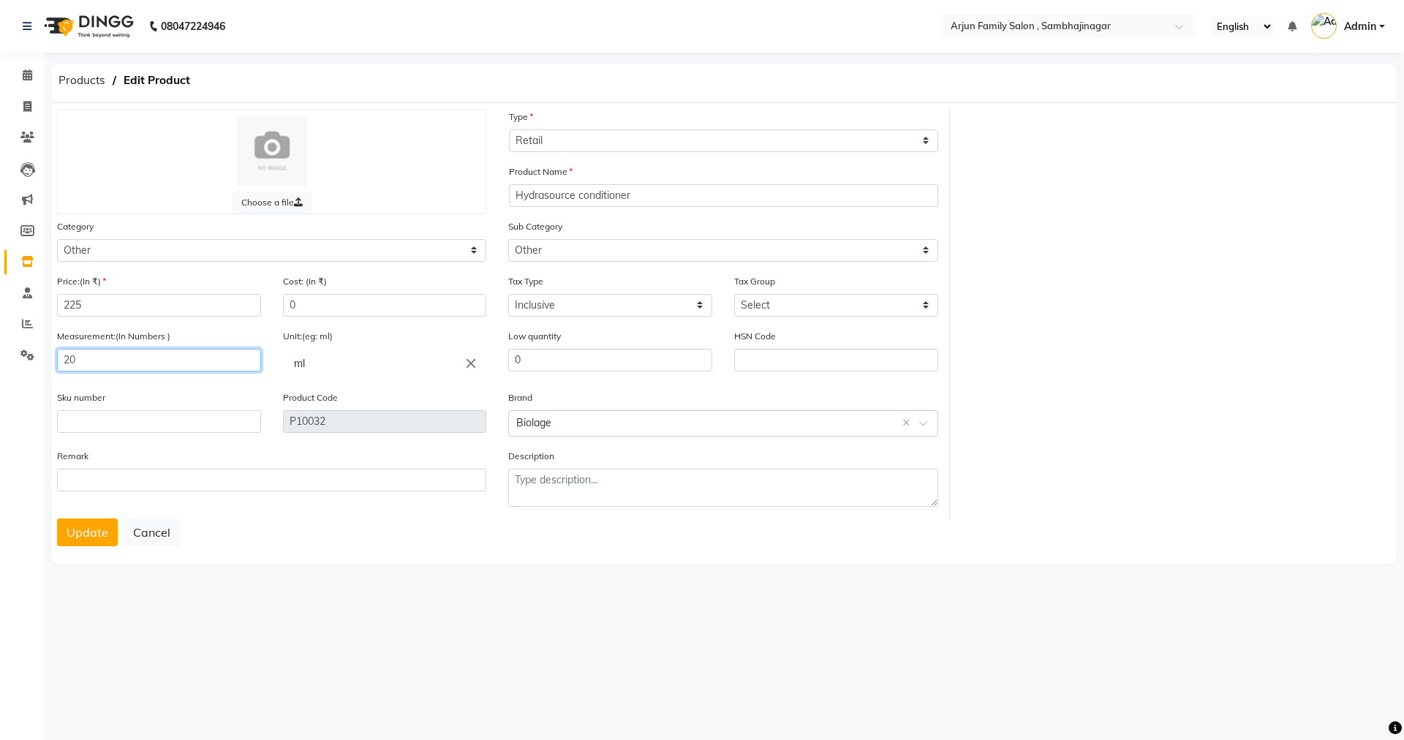
type input "2"
type input "90"
click at [77, 542] on button "Update" at bounding box center [87, 532] width 61 height 28
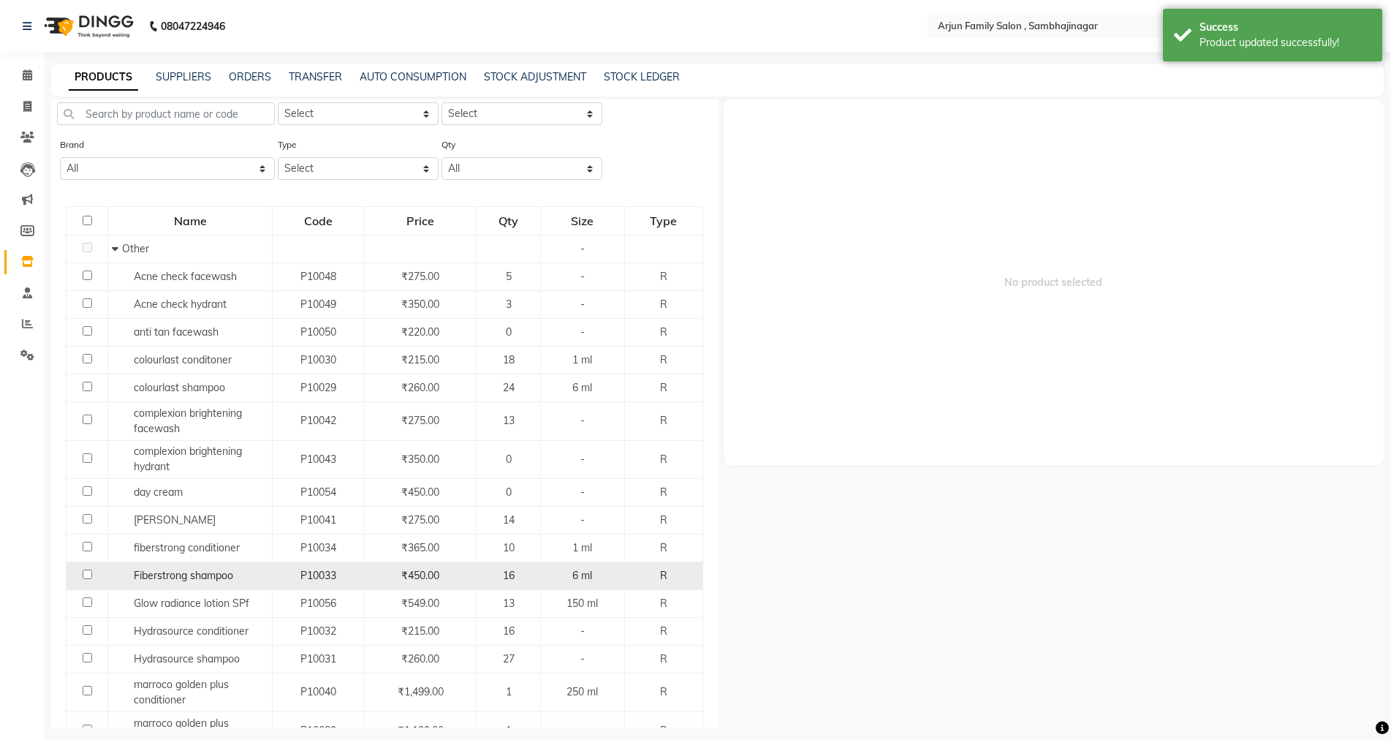
scroll to position [73, 0]
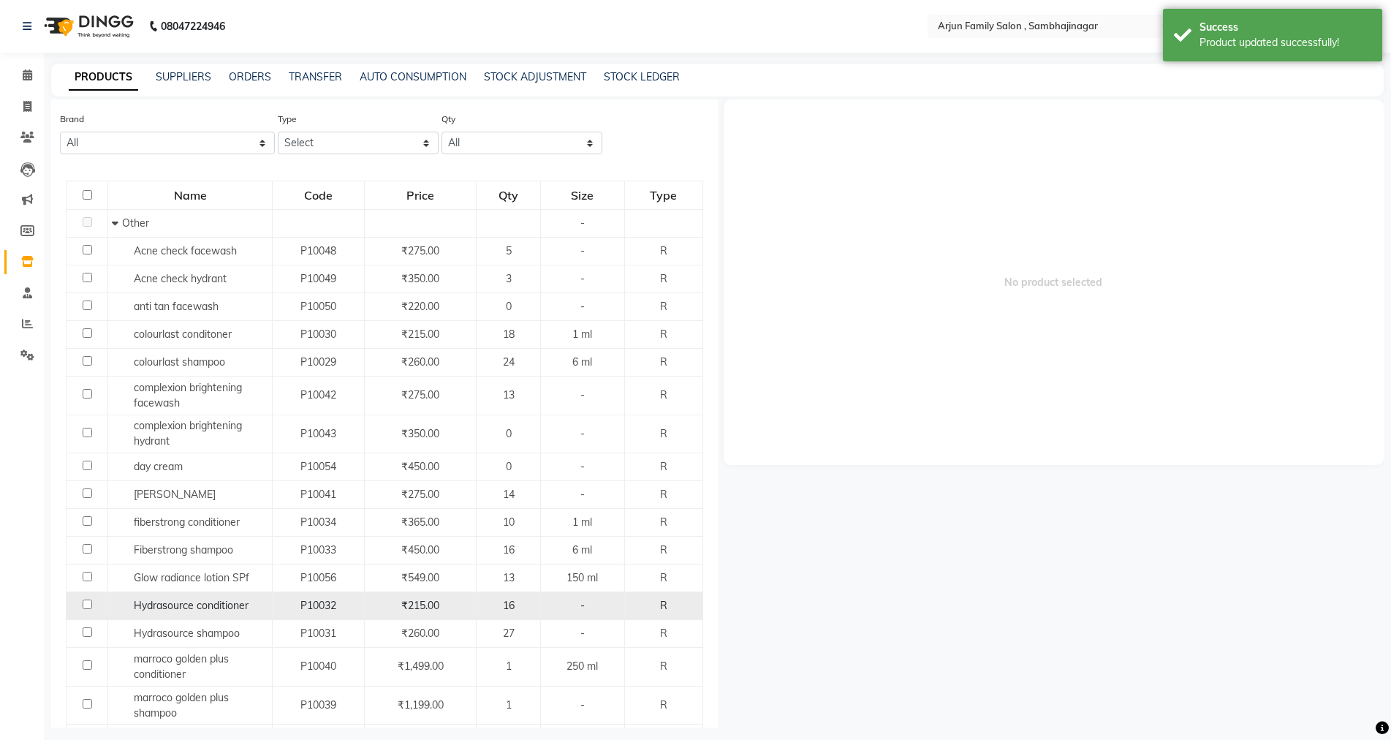
click at [428, 606] on span "₹215.00" at bounding box center [420, 605] width 38 height 13
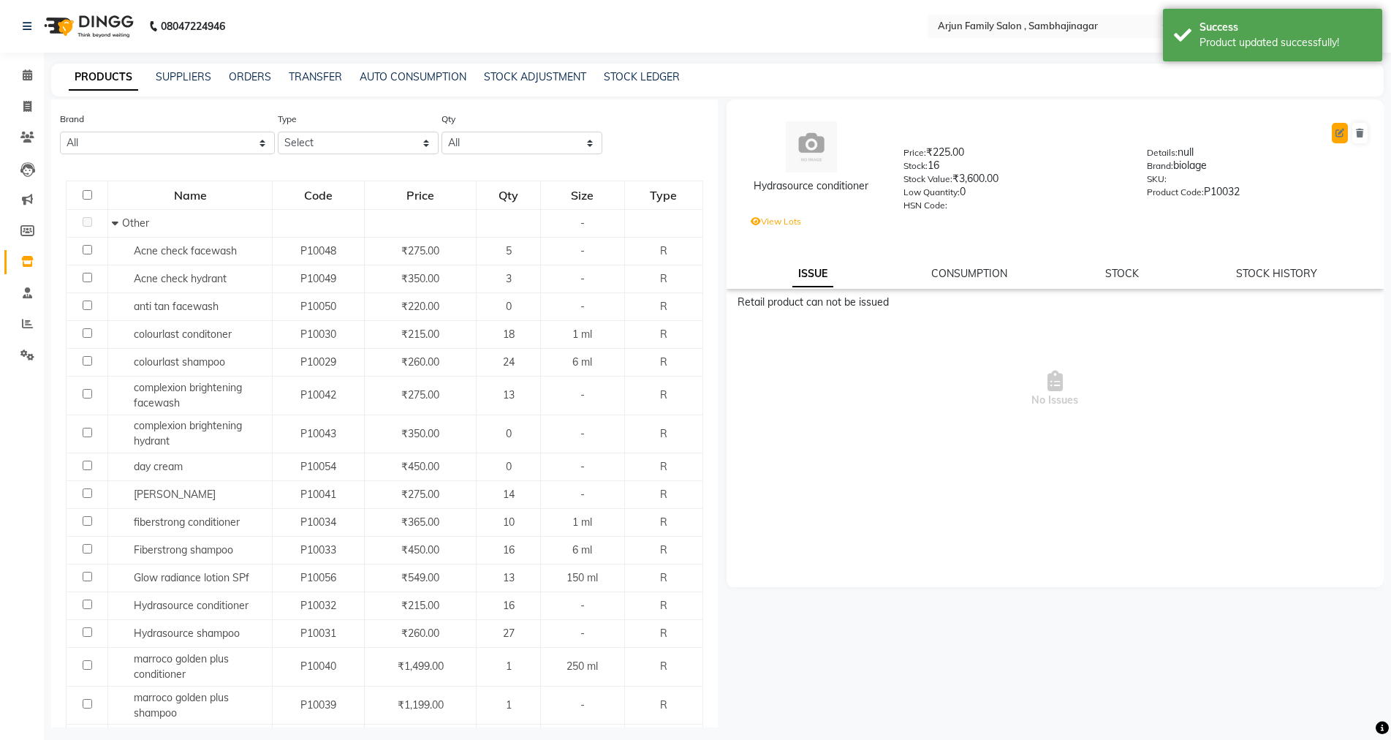
click at [1345, 130] on button at bounding box center [1340, 133] width 16 height 20
select select "true"
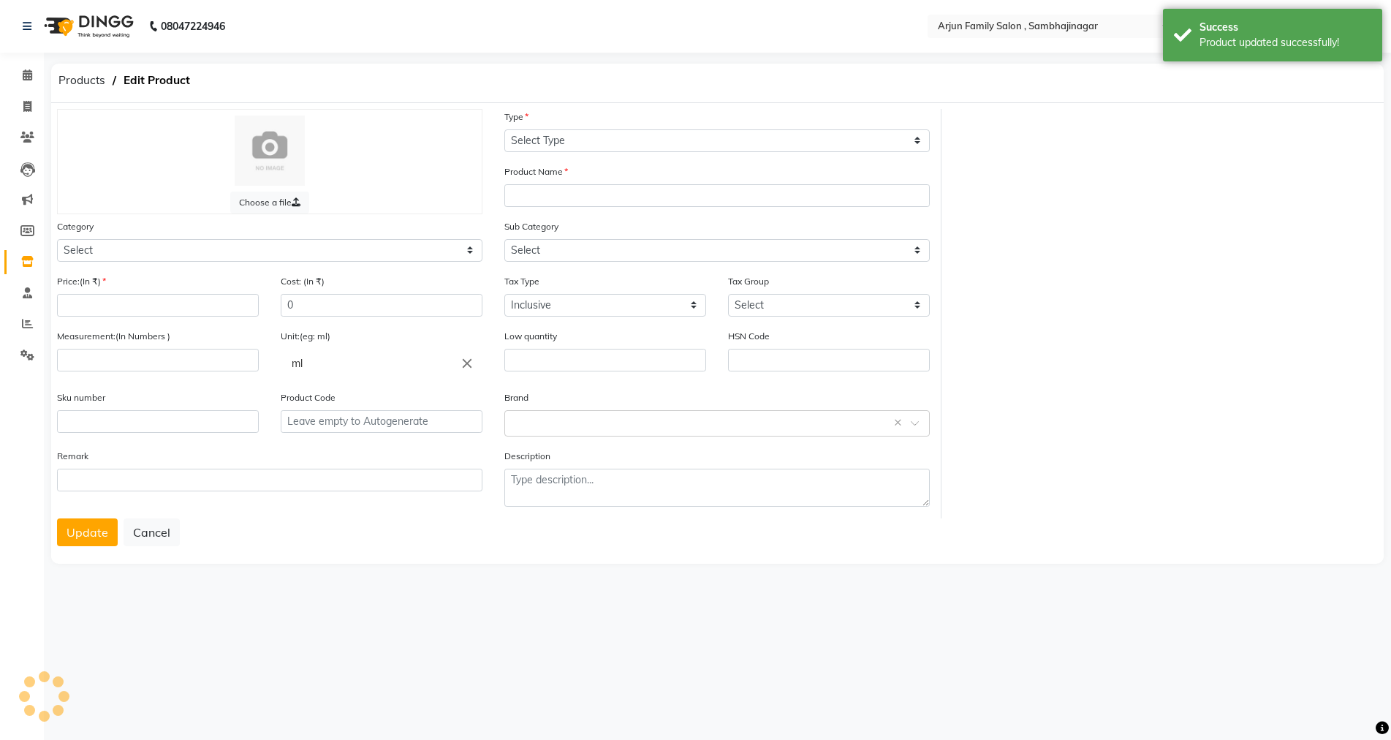
select select "R"
type input "Hydrasource conditioner"
select select
type input "225"
type input "90"
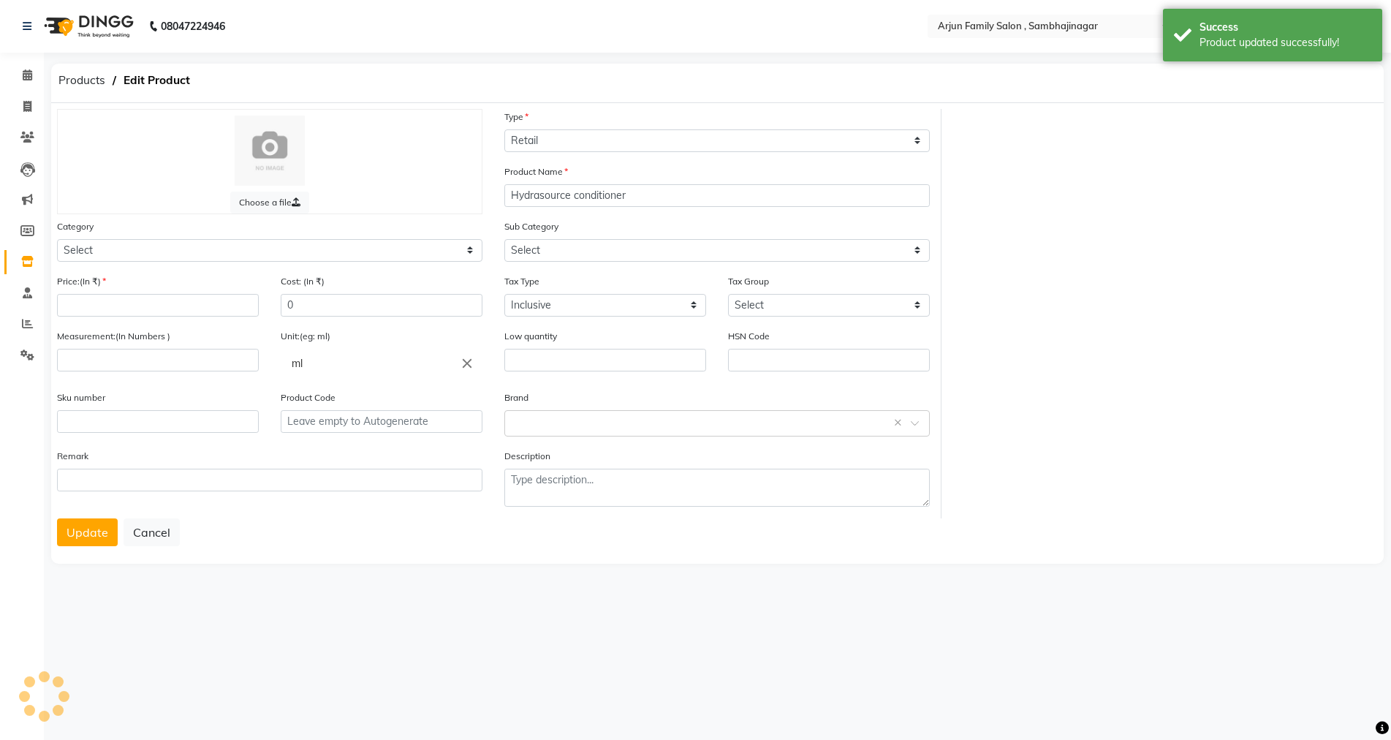
type input "0"
type input "P10032"
type textarea "null"
select select "1159301000"
select select "1159301002"
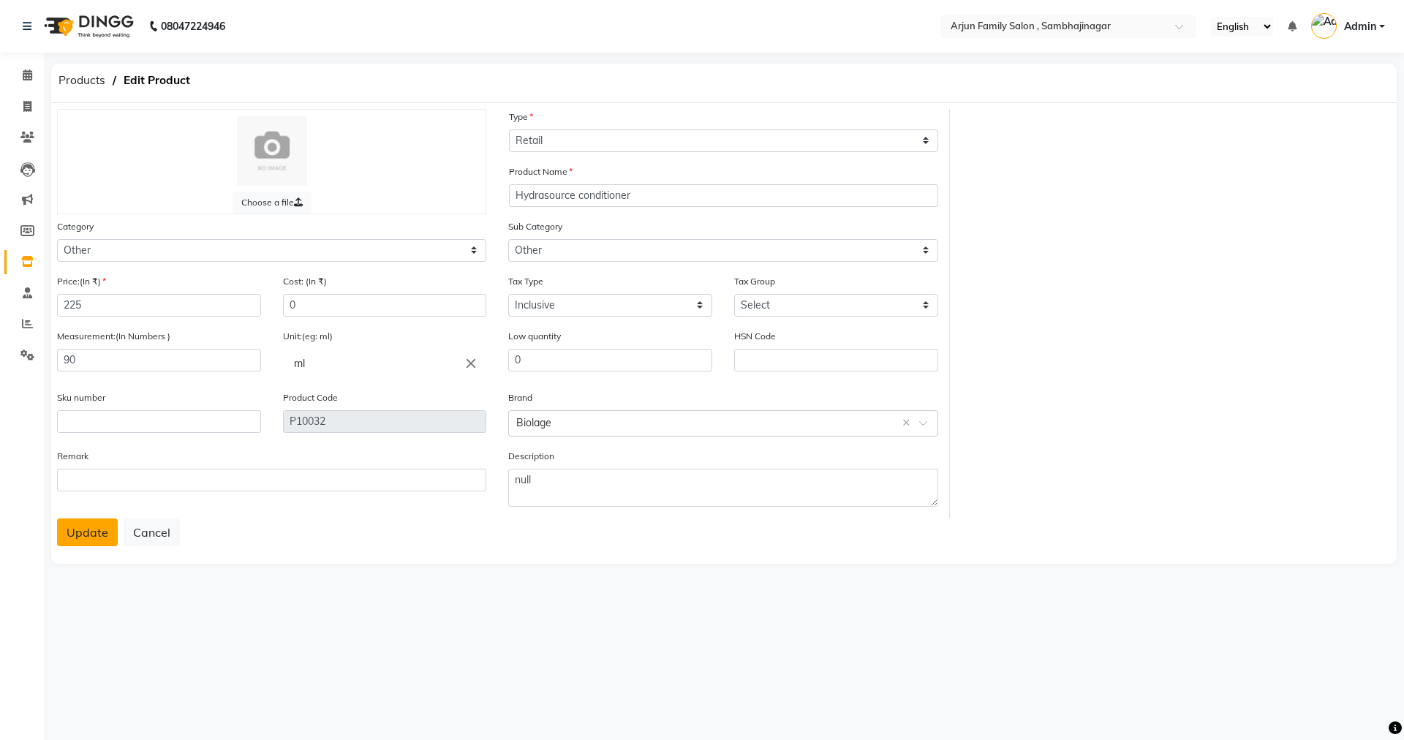
click at [87, 524] on button "Update" at bounding box center [87, 532] width 61 height 28
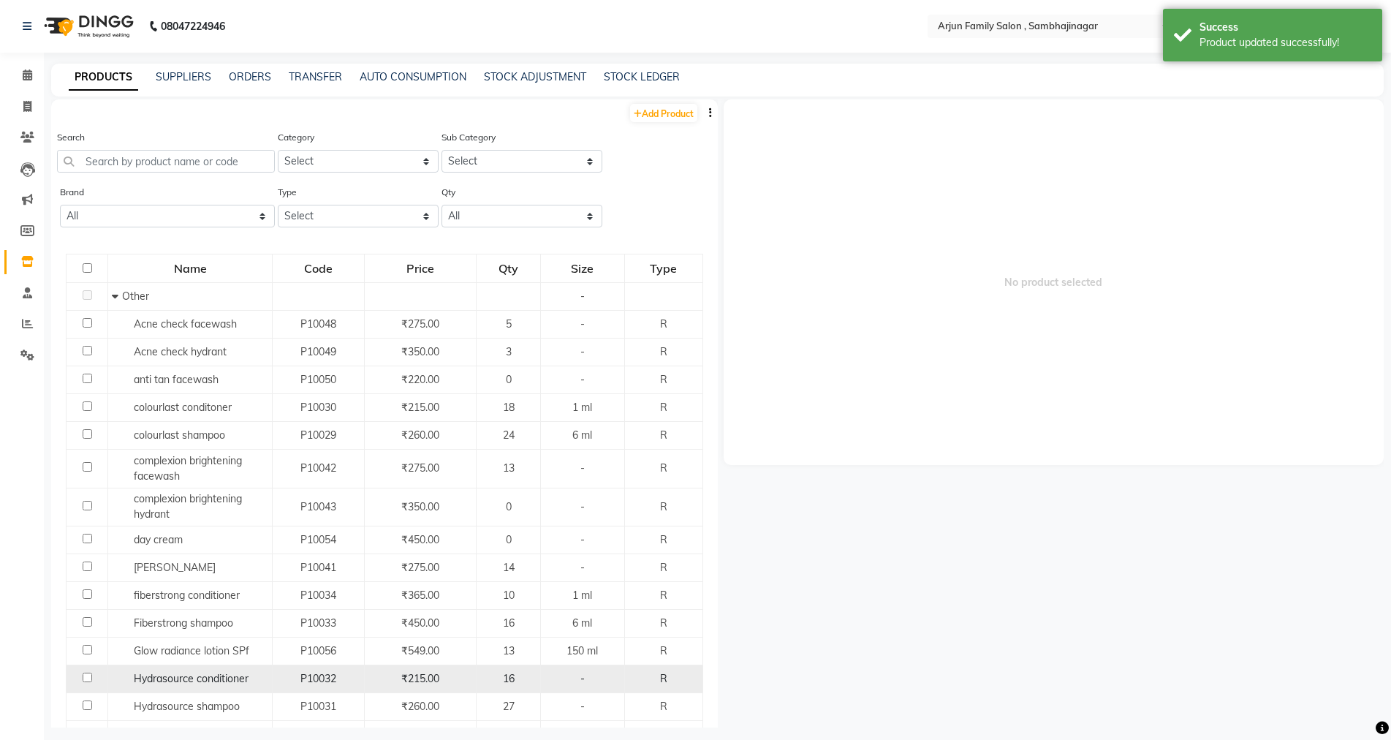
scroll to position [73, 0]
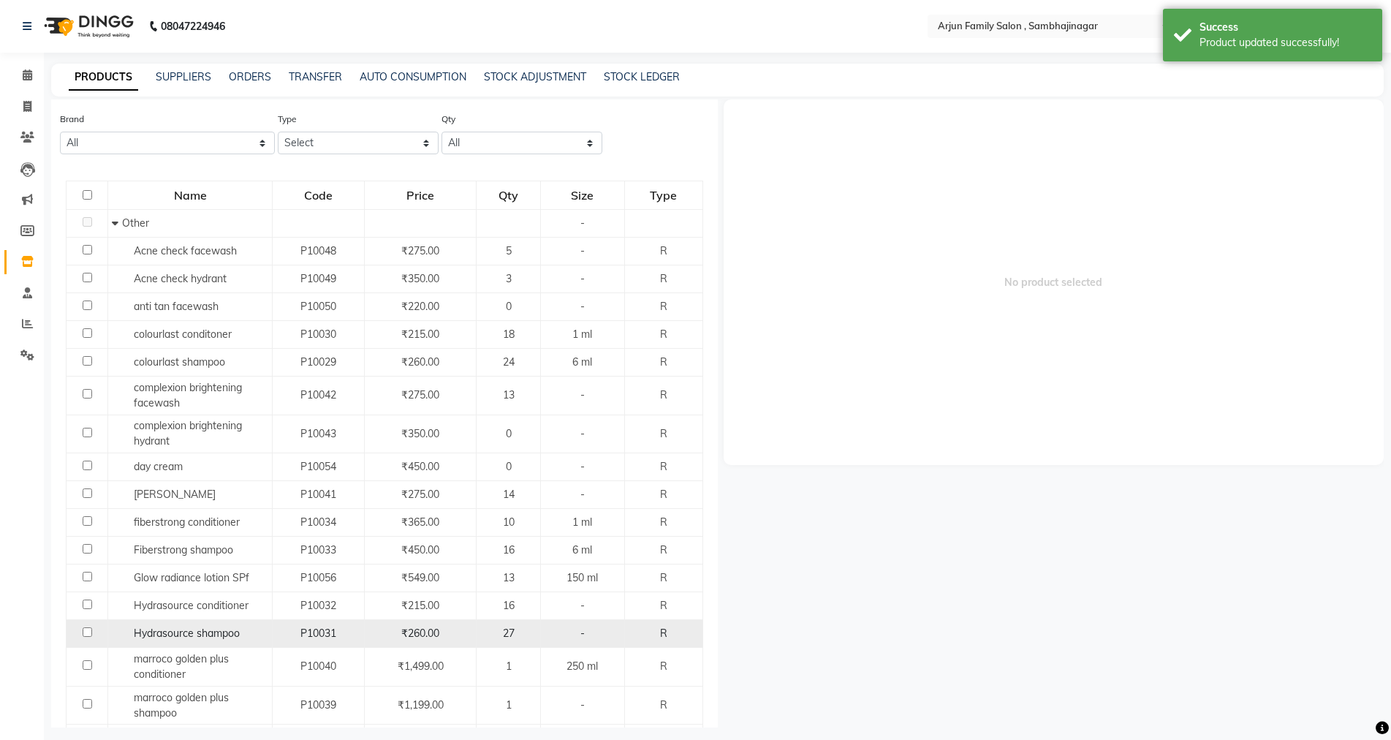
click at [418, 624] on td "₹260.00" at bounding box center [421, 634] width 112 height 28
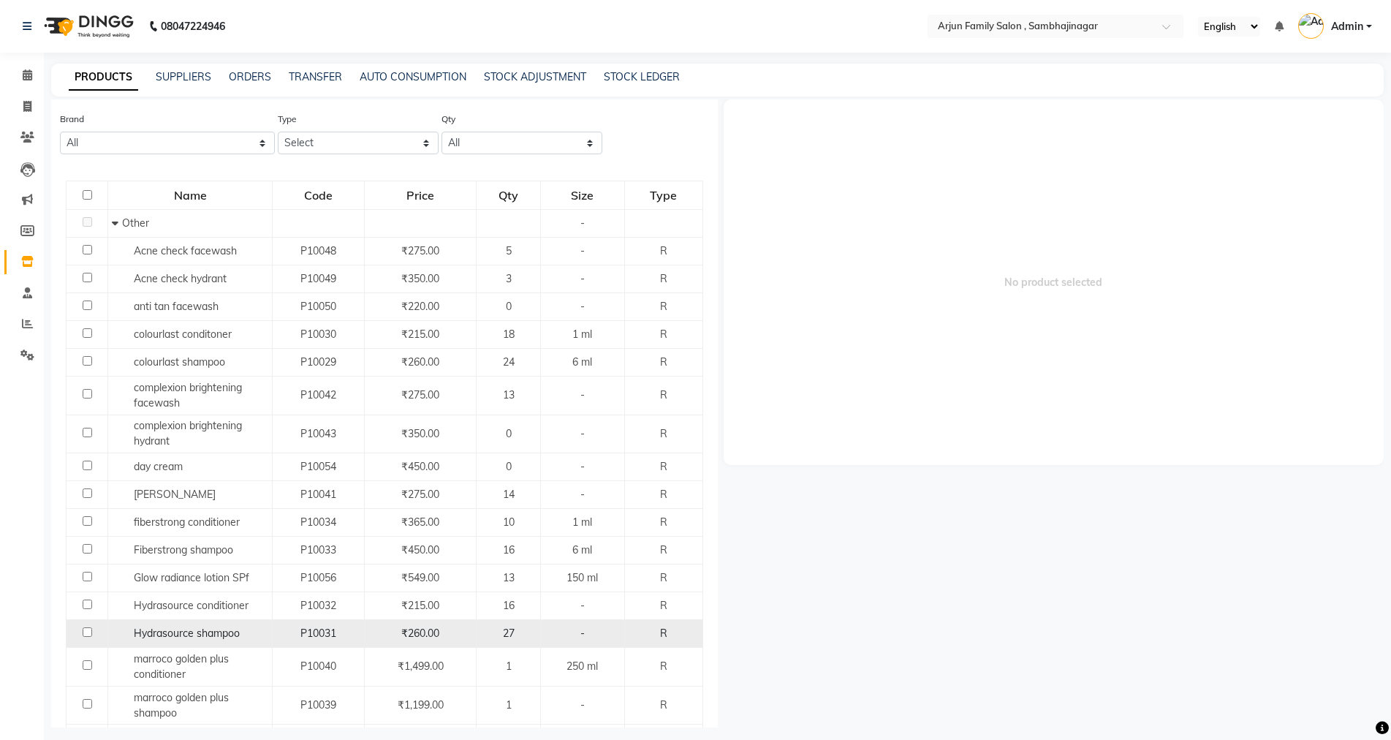
click at [317, 624] on td "P10031" at bounding box center [319, 634] width 92 height 28
click at [414, 637] on span "₹260.00" at bounding box center [420, 633] width 38 height 13
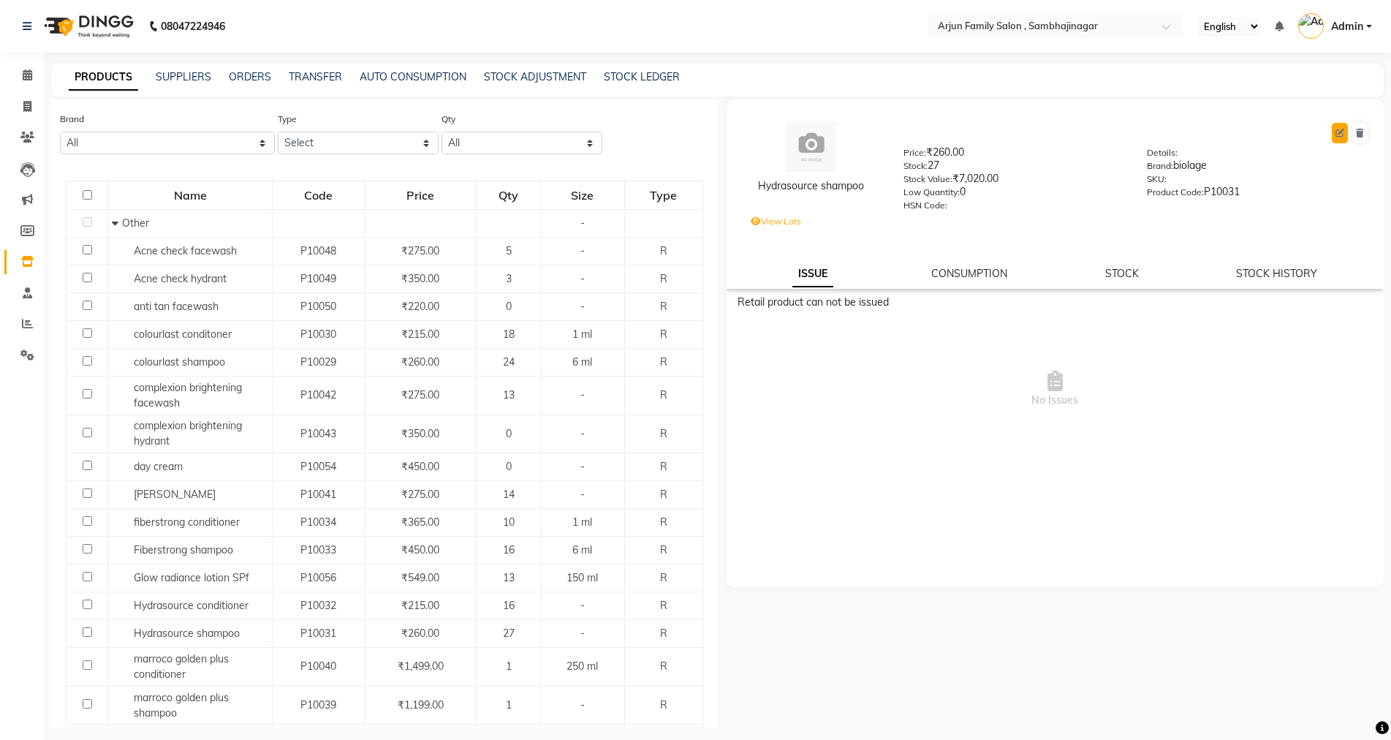
click at [1340, 132] on icon at bounding box center [1340, 133] width 9 height 9
select select "true"
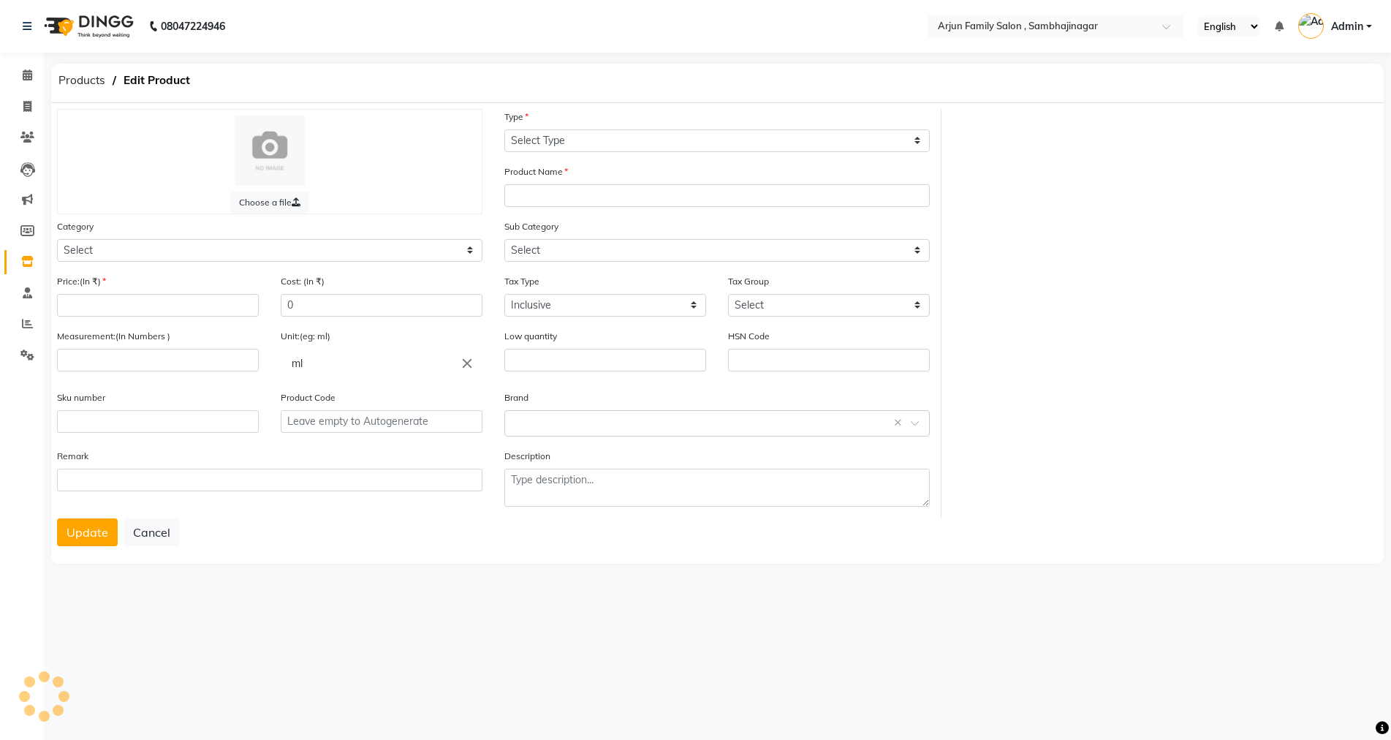
select select "R"
type input "Hydrasource shampoo"
select select
type input "260"
type input "0"
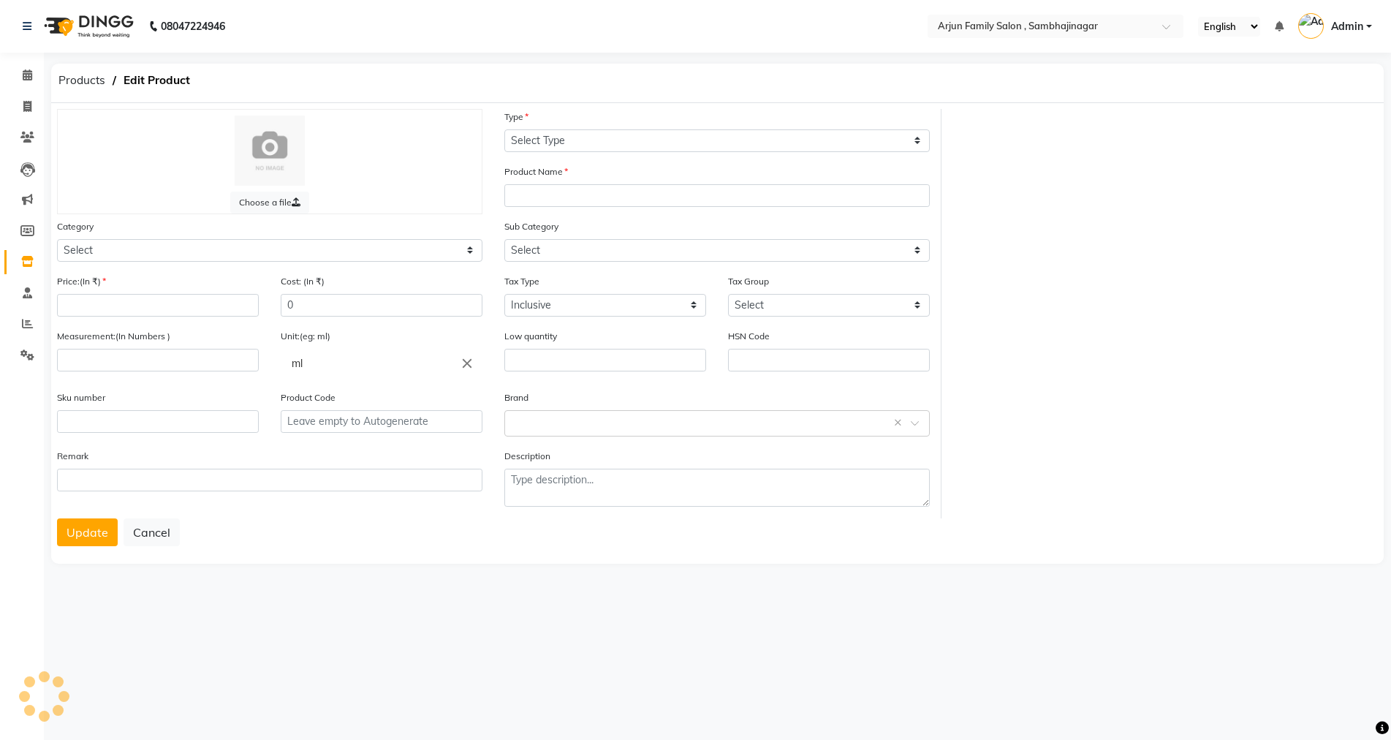
type input "P10031"
select select "1159301000"
select select "1159301002"
click at [162, 306] on input "260" at bounding box center [159, 305] width 204 height 23
type input "2"
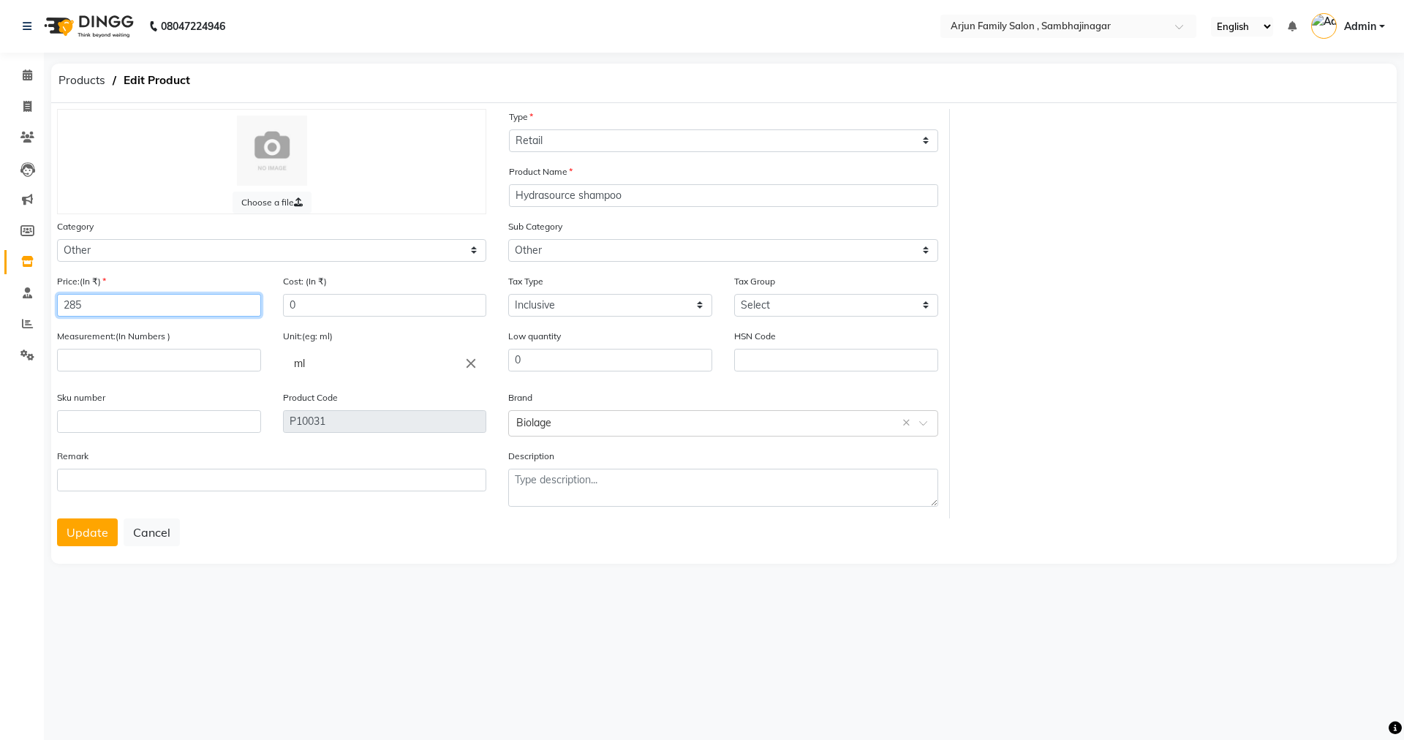
type input "285"
click at [170, 352] on input "number" at bounding box center [159, 360] width 204 height 23
type input "200"
click at [88, 518] on div "Remark" at bounding box center [271, 483] width 451 height 70
click at [80, 532] on button "Update" at bounding box center [87, 532] width 61 height 28
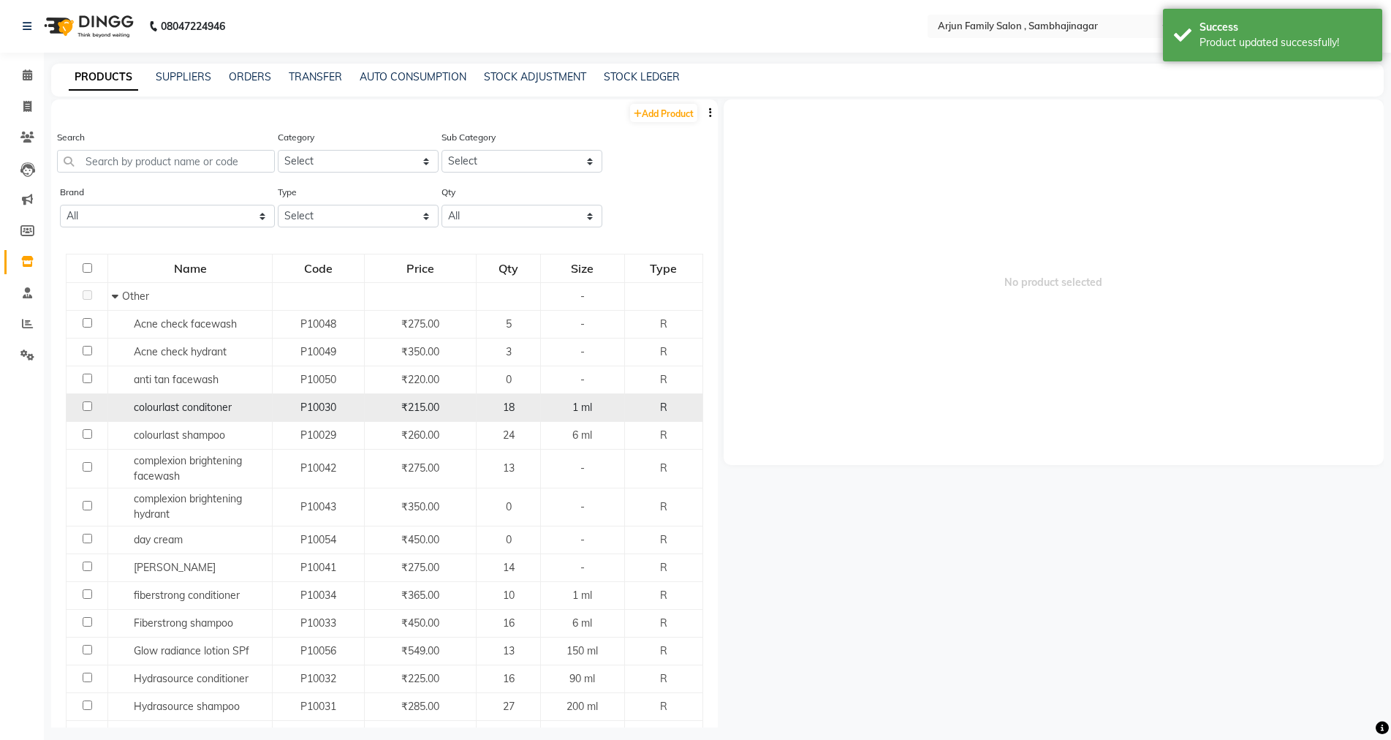
click at [455, 408] on div "₹215.00" at bounding box center [420, 407] width 99 height 15
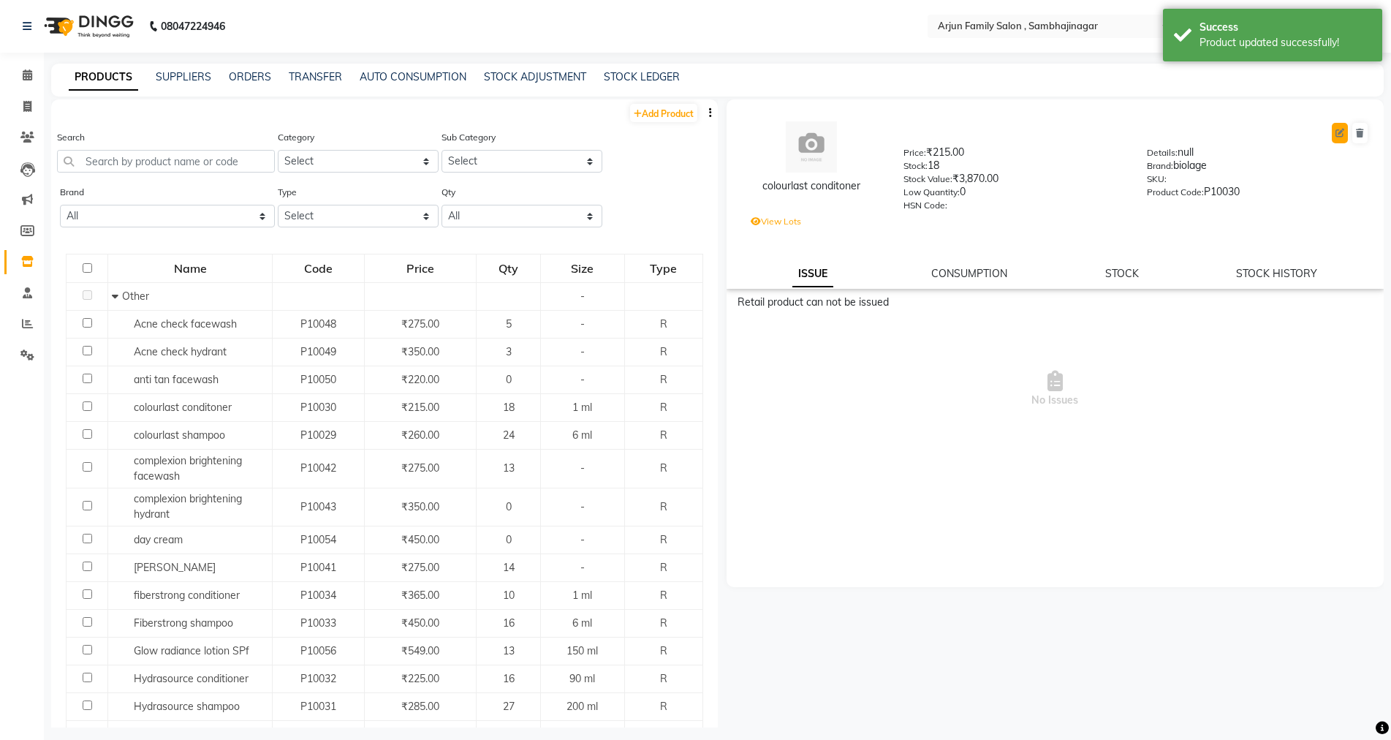
click at [1347, 124] on button at bounding box center [1340, 133] width 16 height 20
select select "true"
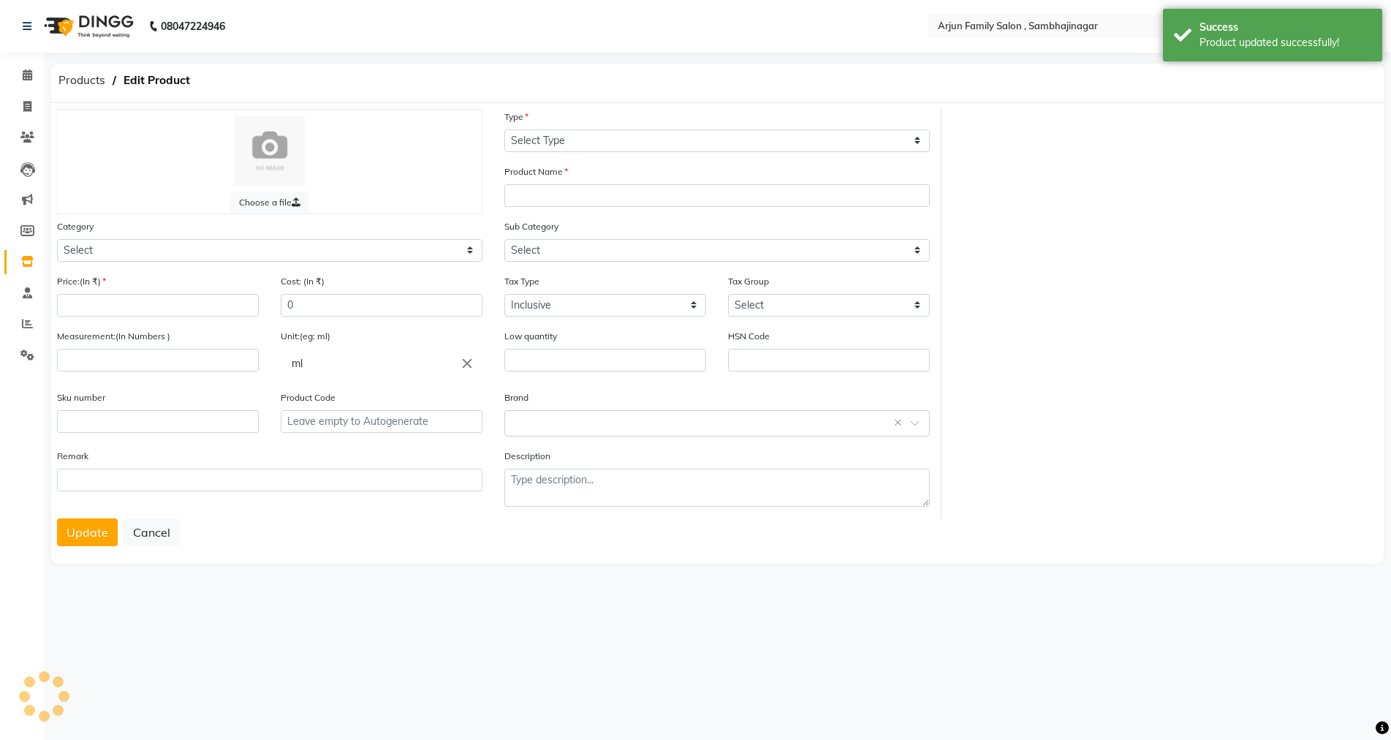
select select "R"
type input "colourlast conditoner"
select select
type input "215"
type input "1"
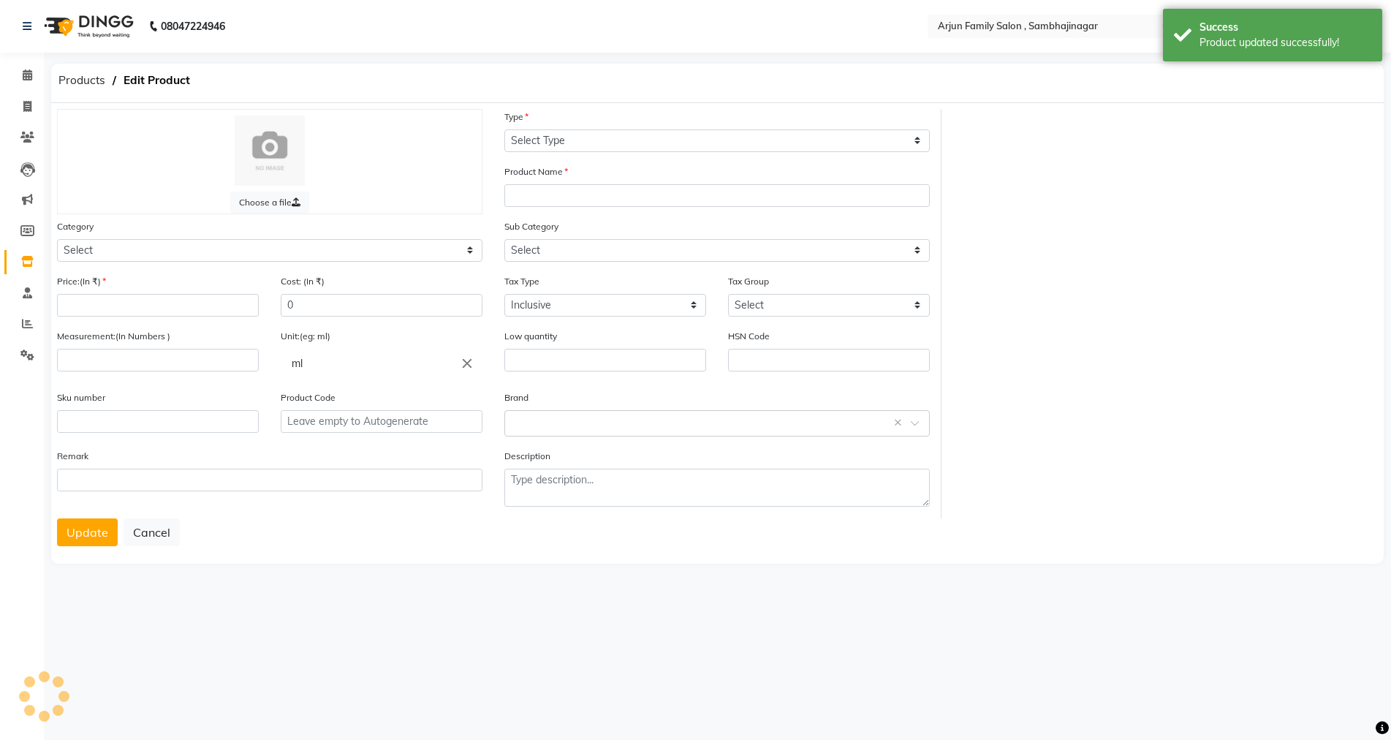
type input "0"
type input "P10030"
type textarea "null"
select select "1159301000"
select select "1159301002"
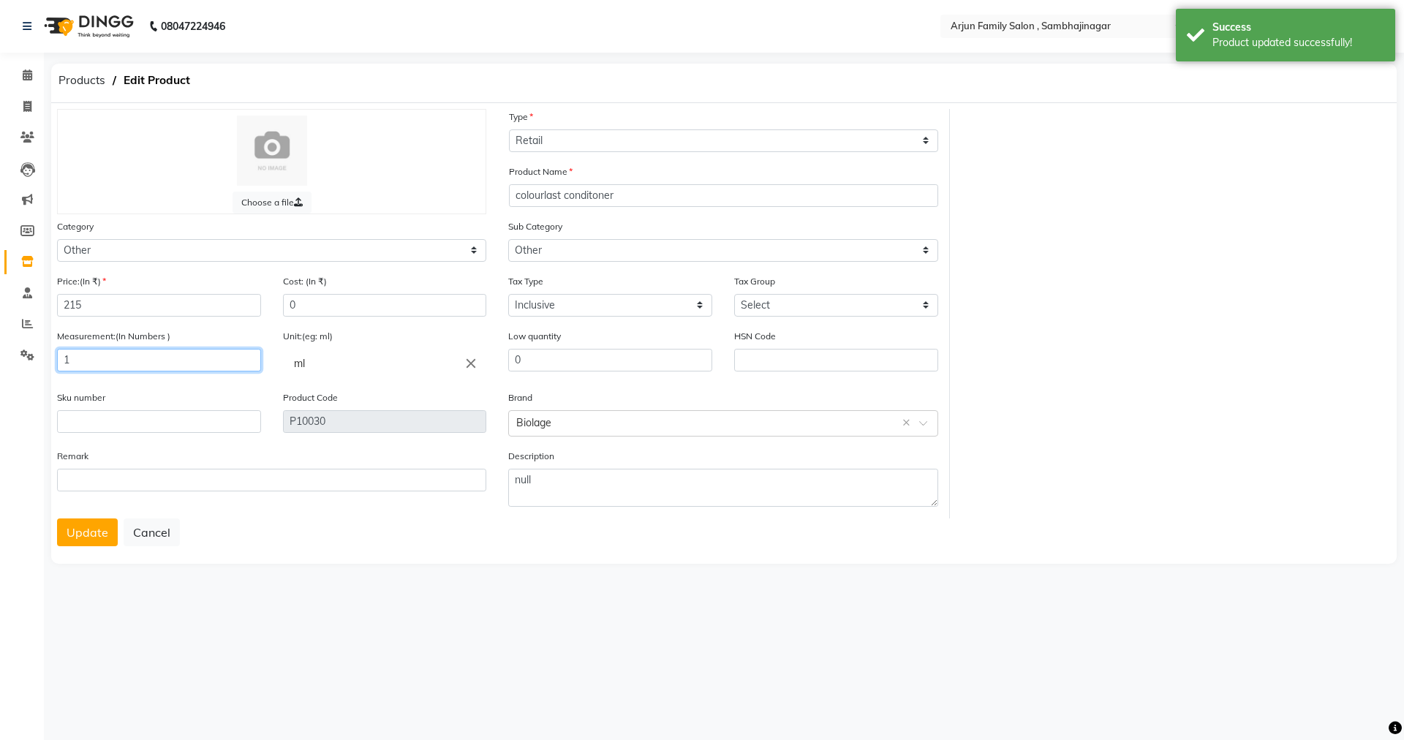
click at [143, 368] on input "1" at bounding box center [159, 360] width 204 height 23
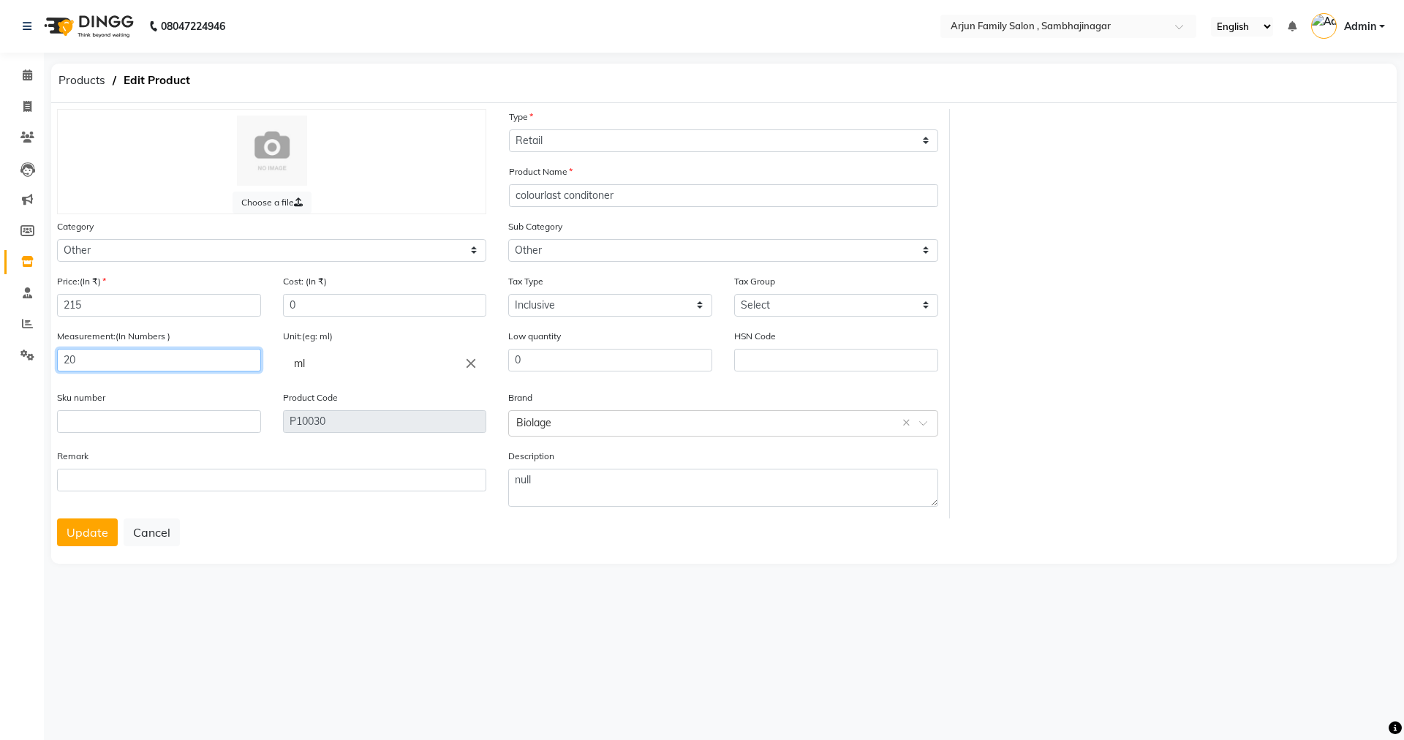
type input "2"
type input "90"
click at [135, 311] on input "215" at bounding box center [159, 305] width 204 height 23
type input "225"
click at [75, 528] on button "Update" at bounding box center [87, 532] width 61 height 28
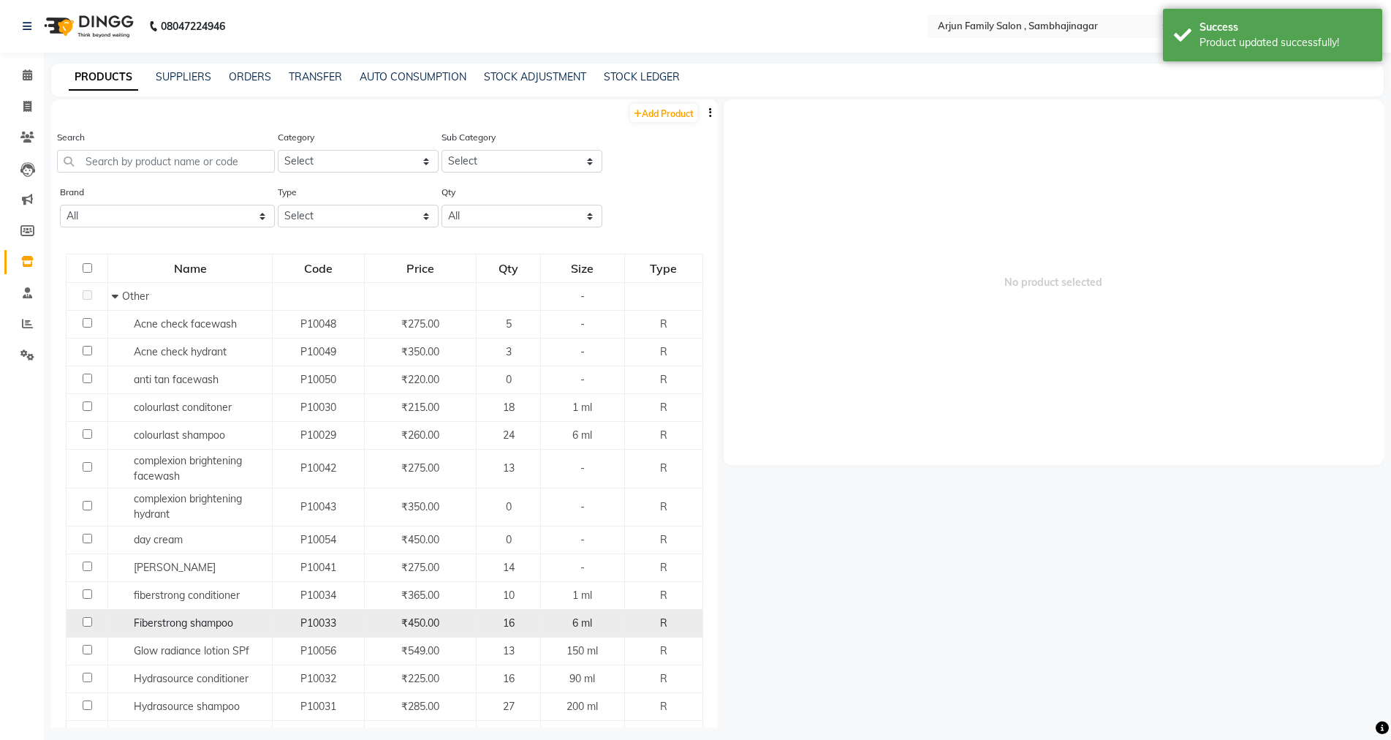
click at [572, 623] on span "6 ml" at bounding box center [582, 622] width 20 height 13
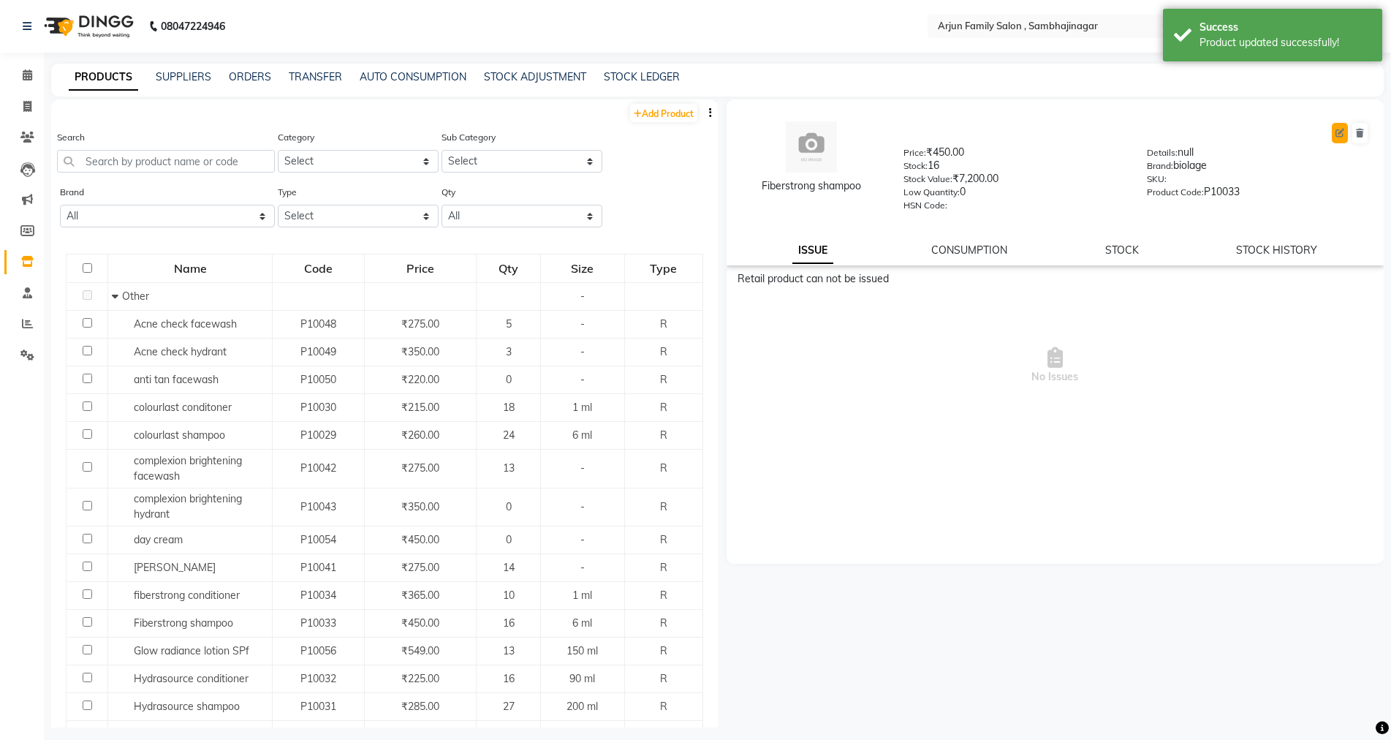
click at [1342, 129] on icon at bounding box center [1340, 133] width 9 height 9
select select "true"
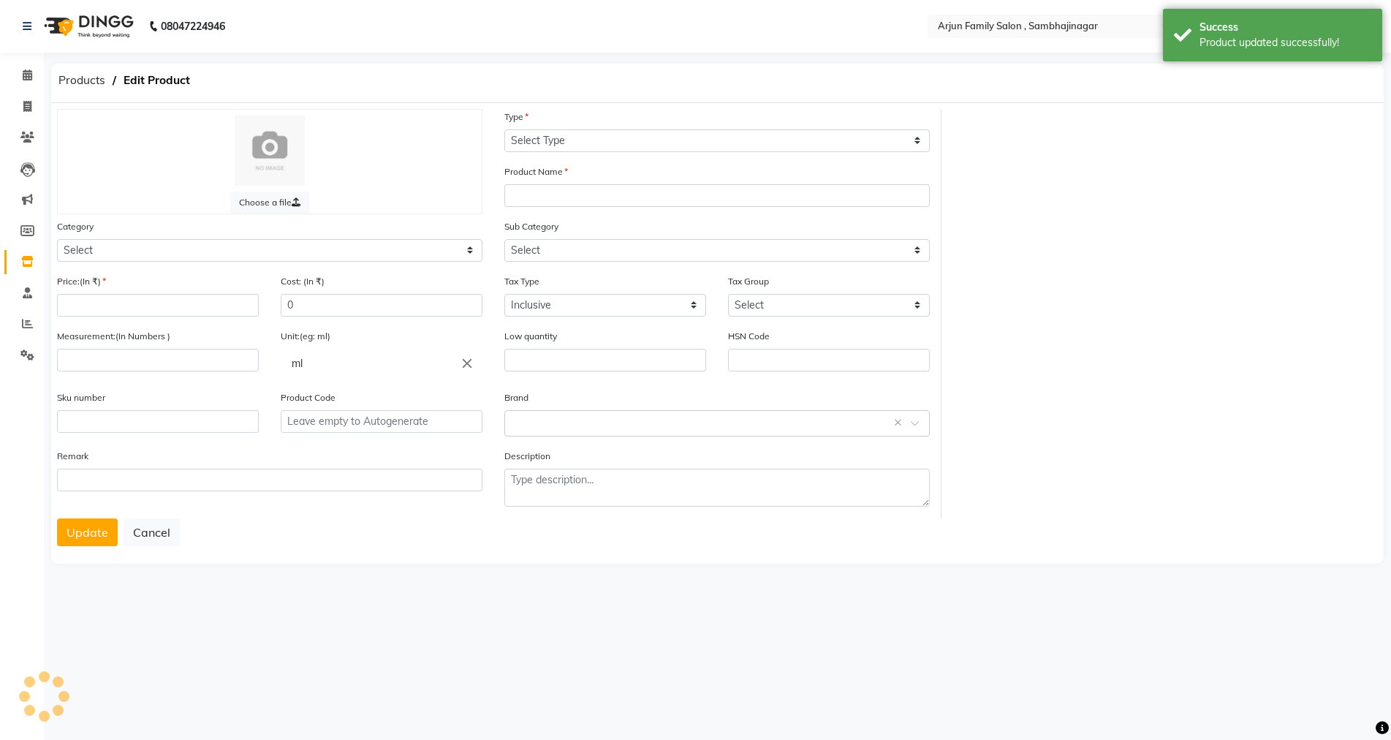
select select "R"
type input "Fiberstrong shampoo"
select select
type input "450"
type input "6"
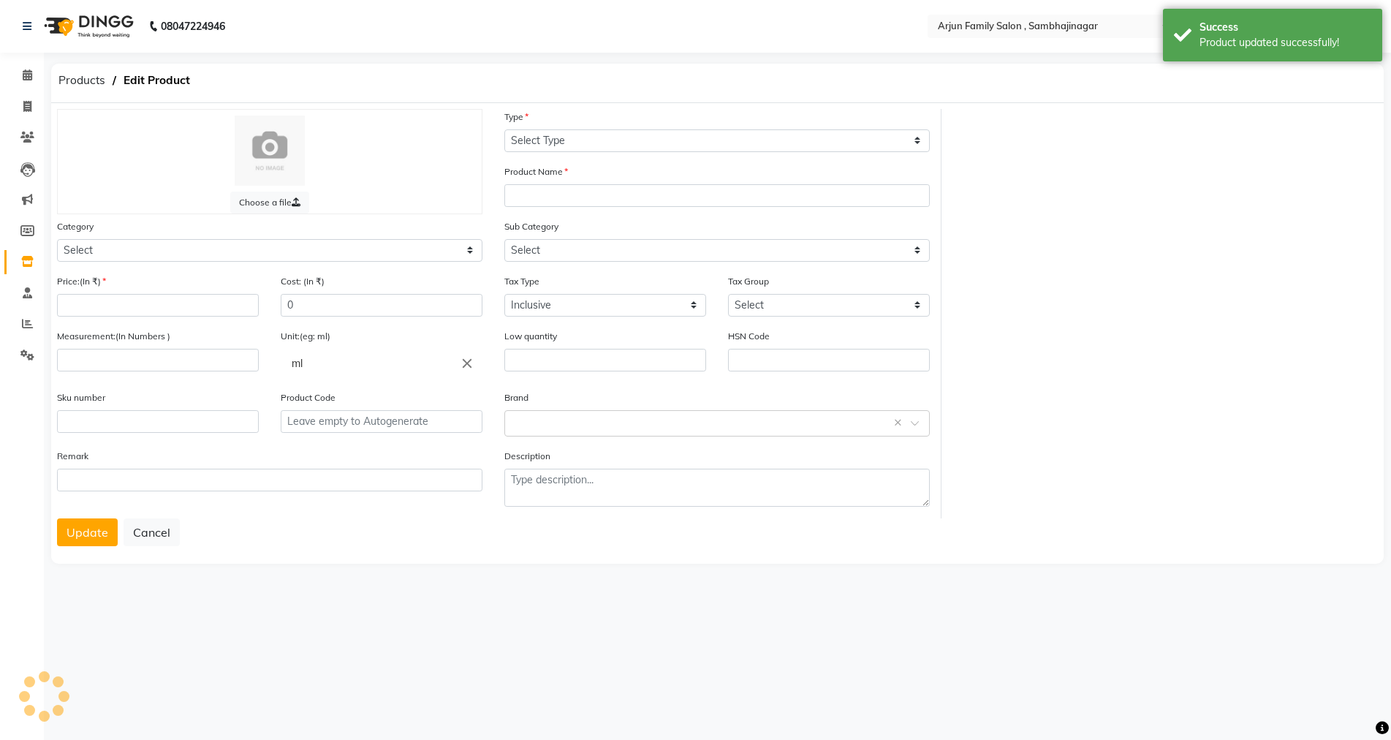
type input "0"
type input "P10033"
type textarea "null"
select select "1159301000"
select select "1159301002"
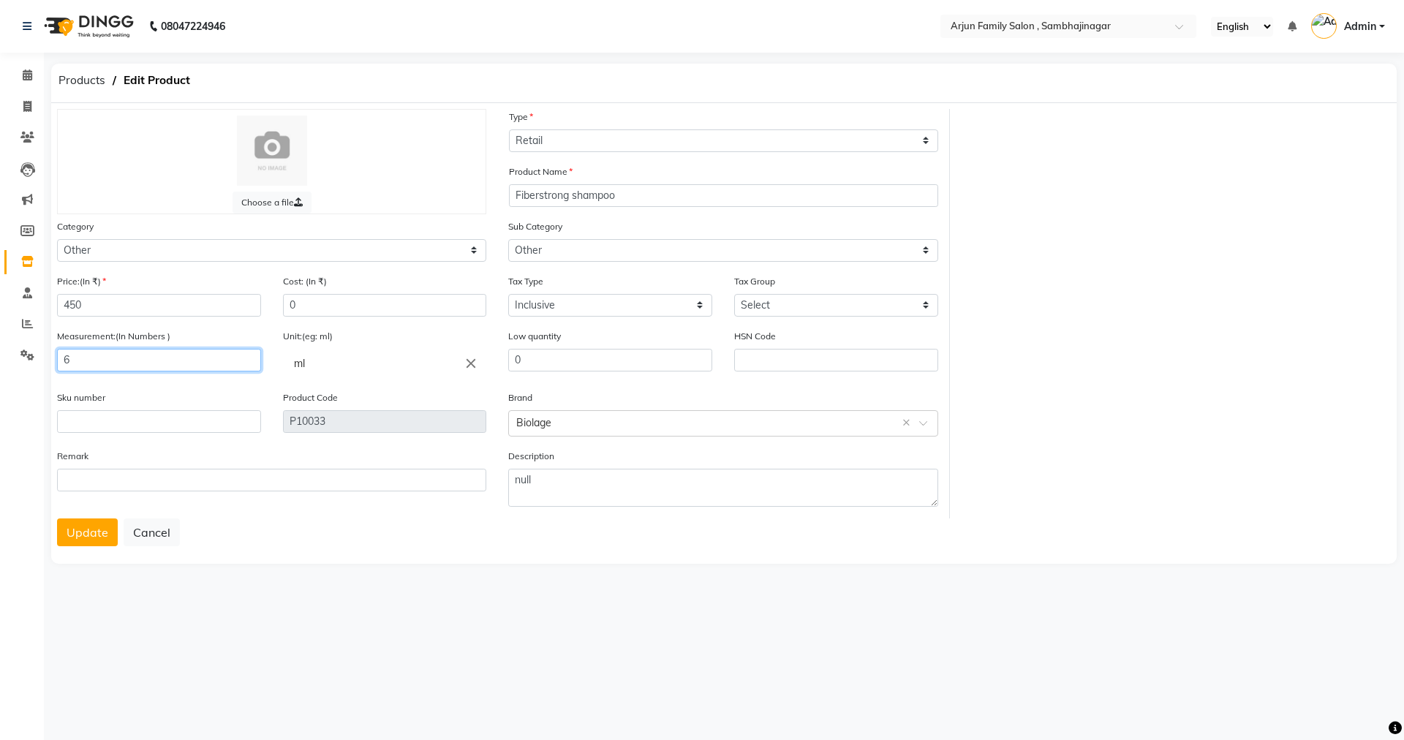
click at [103, 361] on input "6" at bounding box center [159, 360] width 204 height 23
type input "200"
click at [74, 538] on button "Update" at bounding box center [87, 532] width 61 height 28
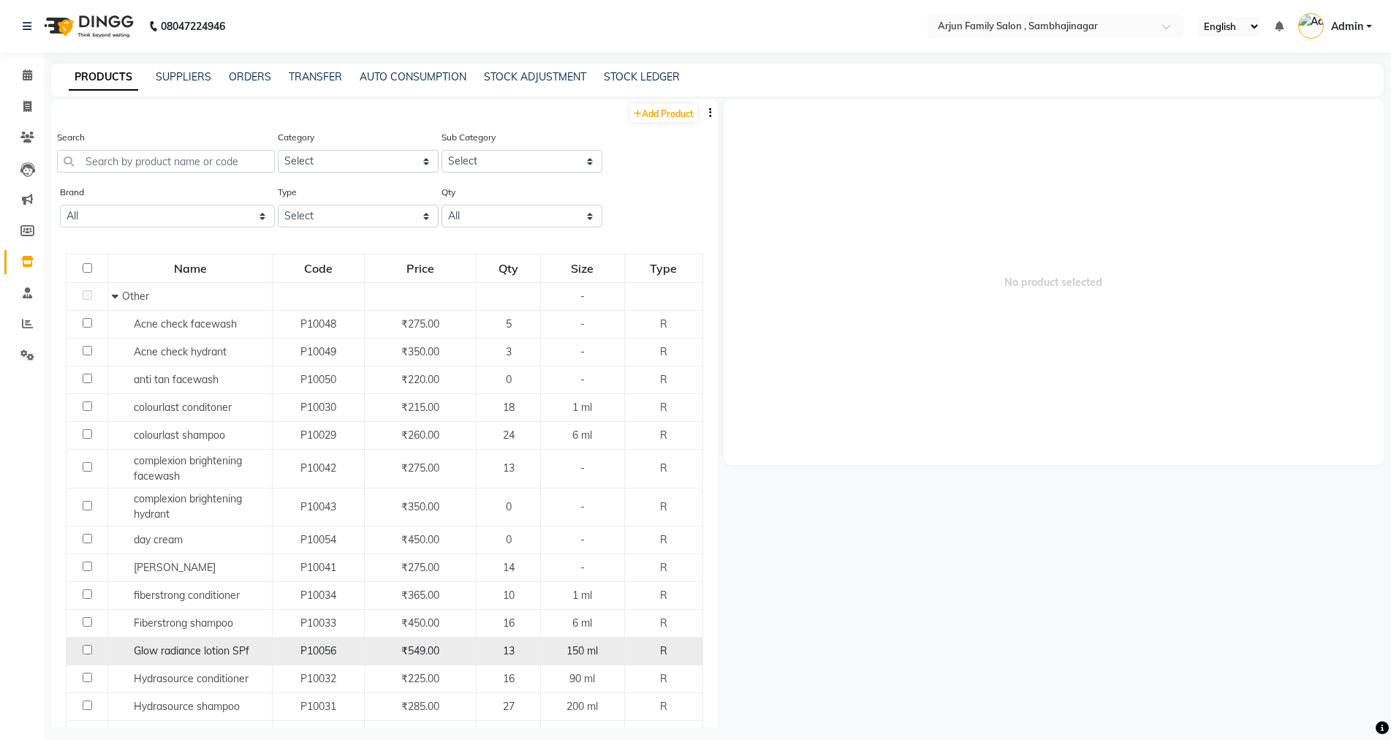
scroll to position [73, 0]
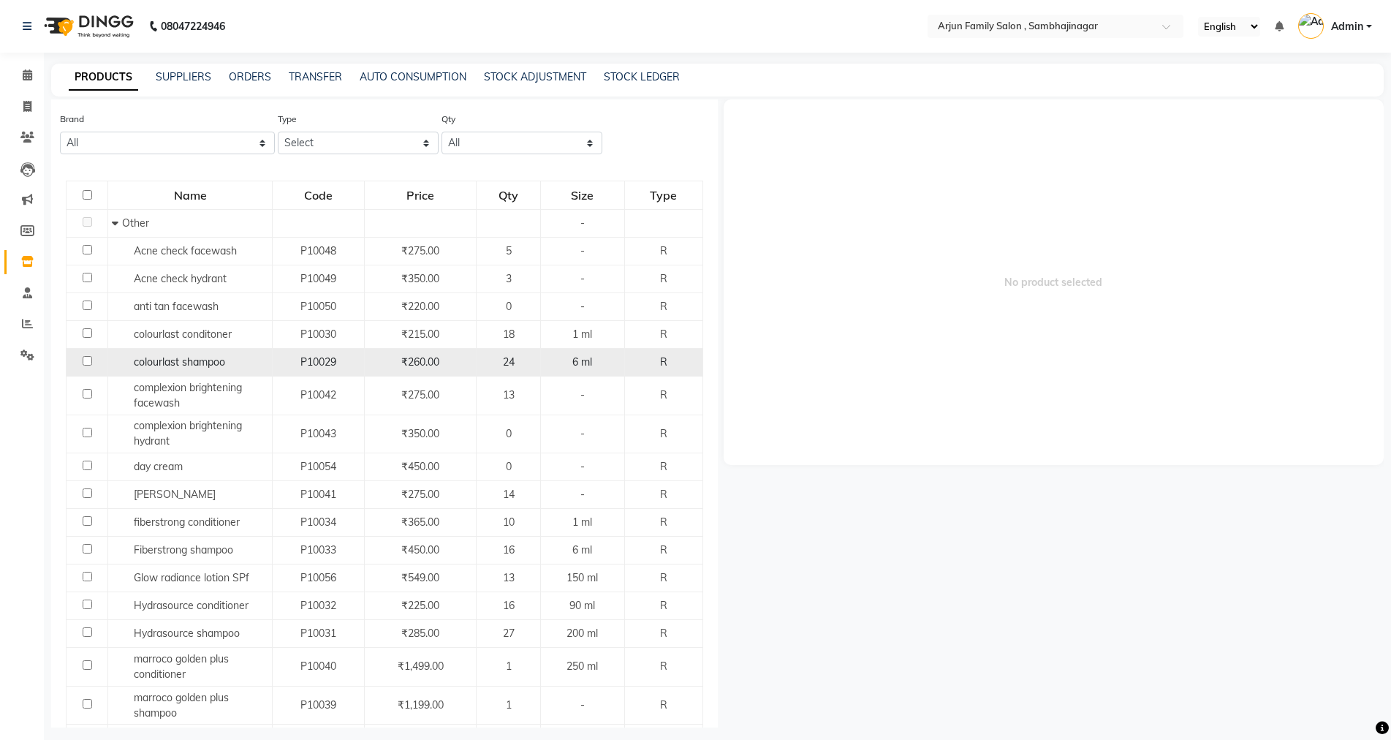
click at [417, 358] on span "₹260.00" at bounding box center [420, 361] width 38 height 13
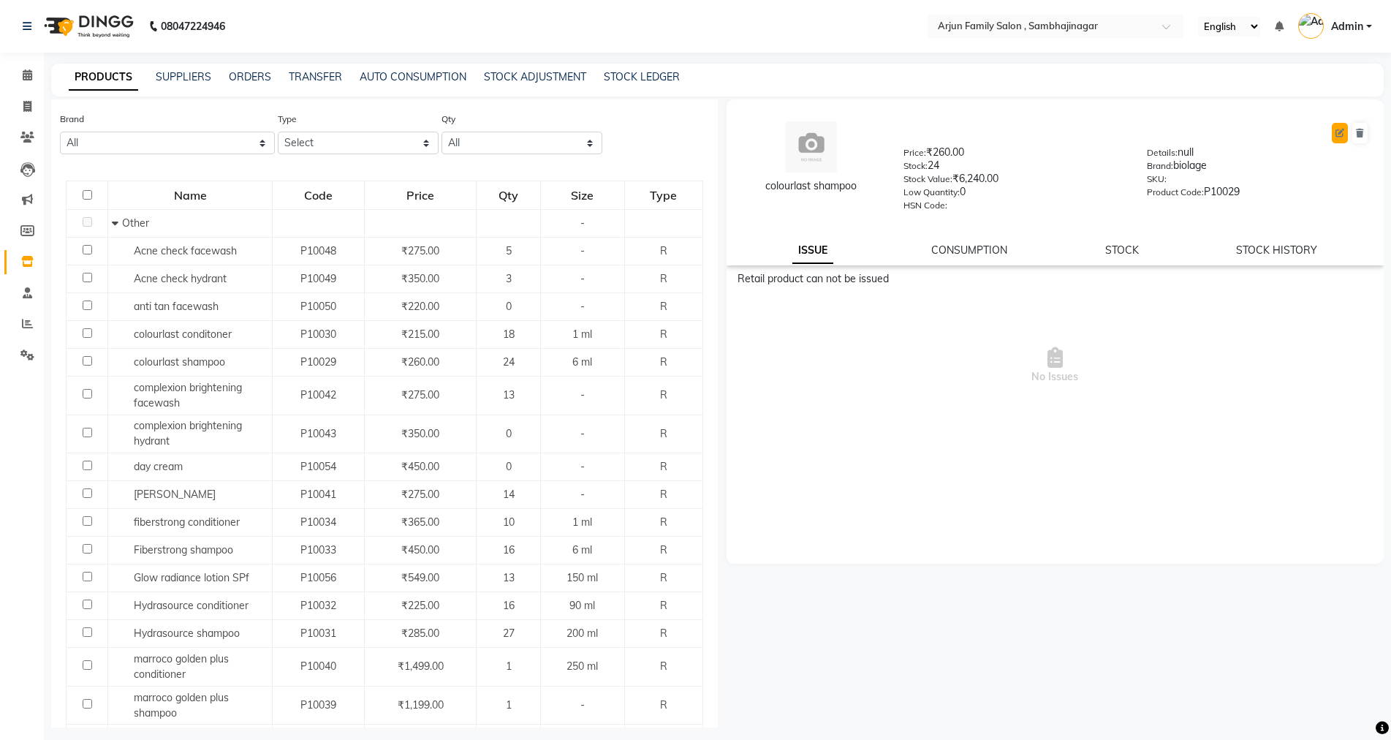
click at [1342, 135] on icon at bounding box center [1340, 133] width 9 height 9
select select "true"
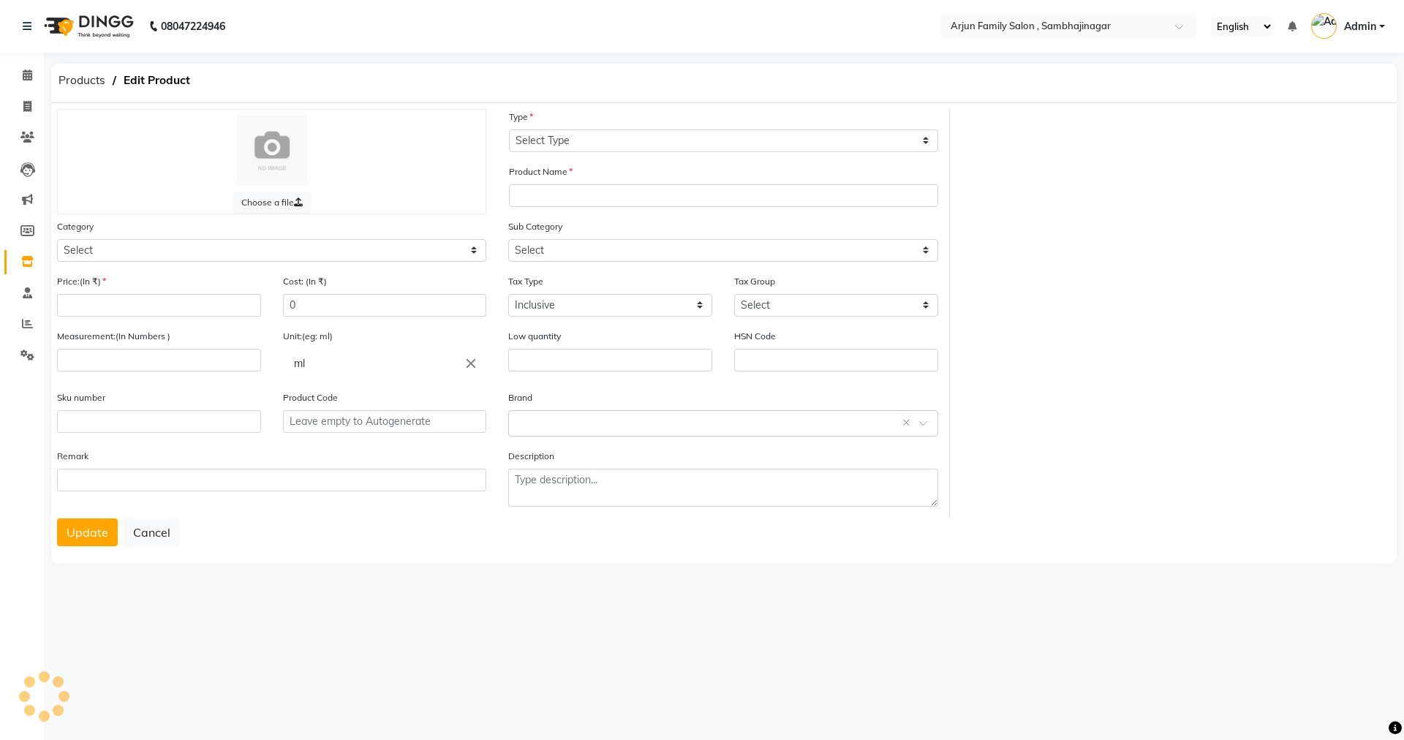
select select "R"
type input "colourlast shampoo"
select select
type input "260"
type input "6"
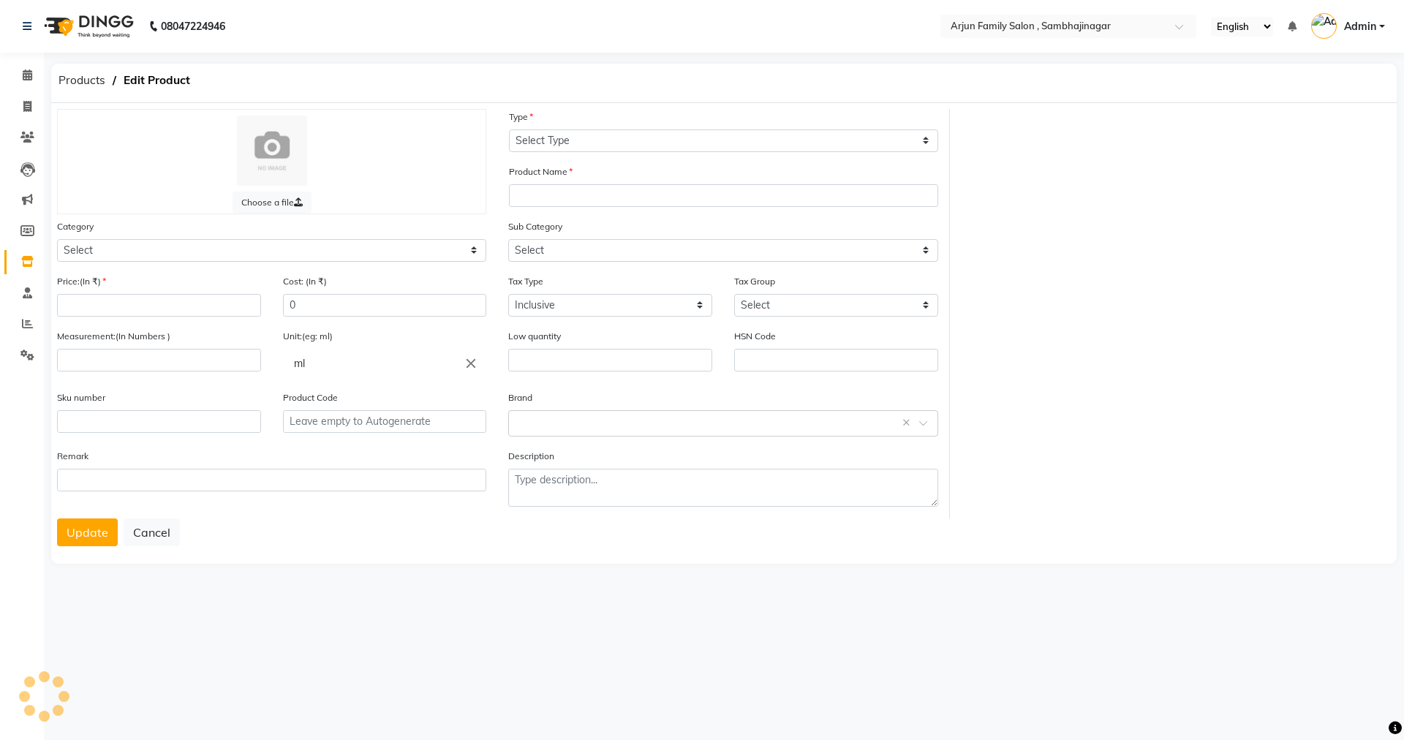
type input "0"
type input "P10029"
type textarea "null"
select select "1159301000"
select select "1159301002"
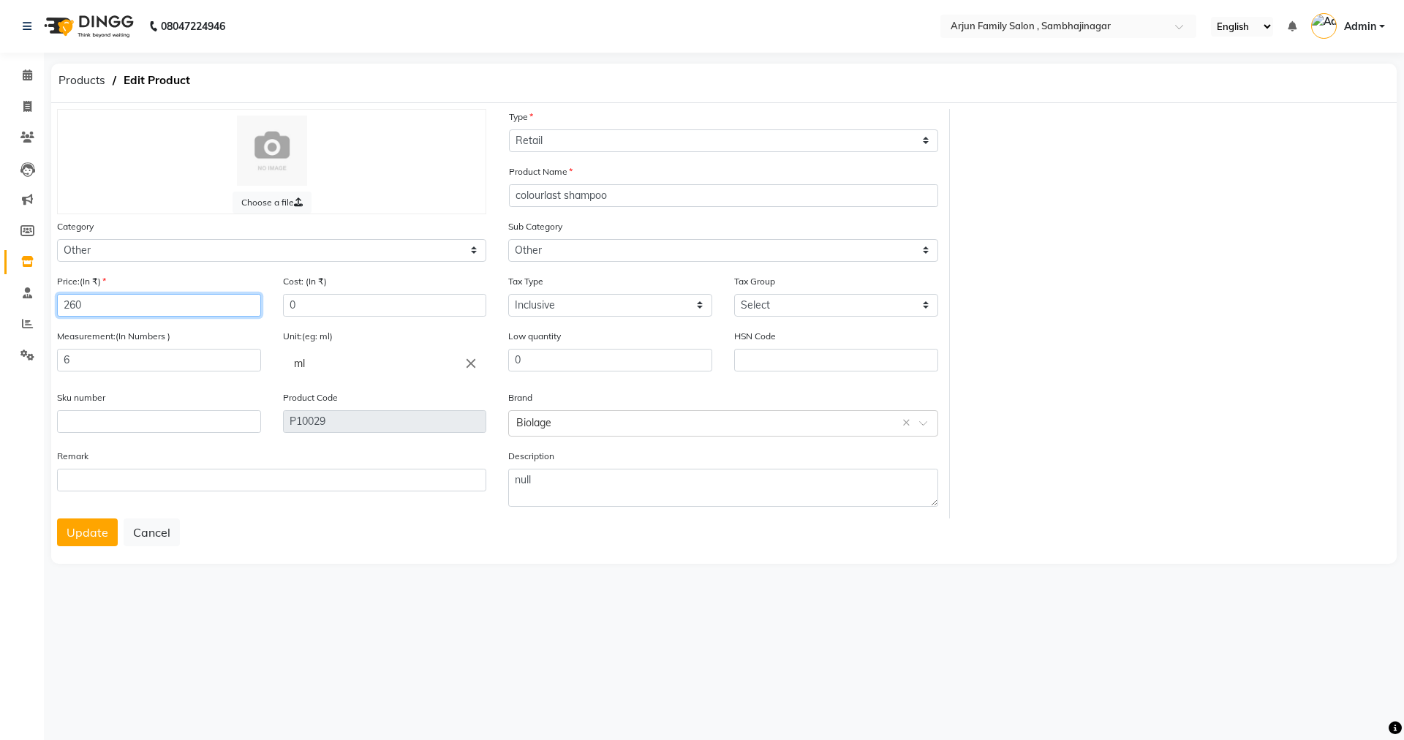
click at [149, 298] on input "260" at bounding box center [159, 305] width 204 height 23
type input "285"
click at [129, 355] on input "6" at bounding box center [159, 360] width 204 height 23
type input "200"
click at [72, 532] on button "Update" at bounding box center [87, 532] width 61 height 28
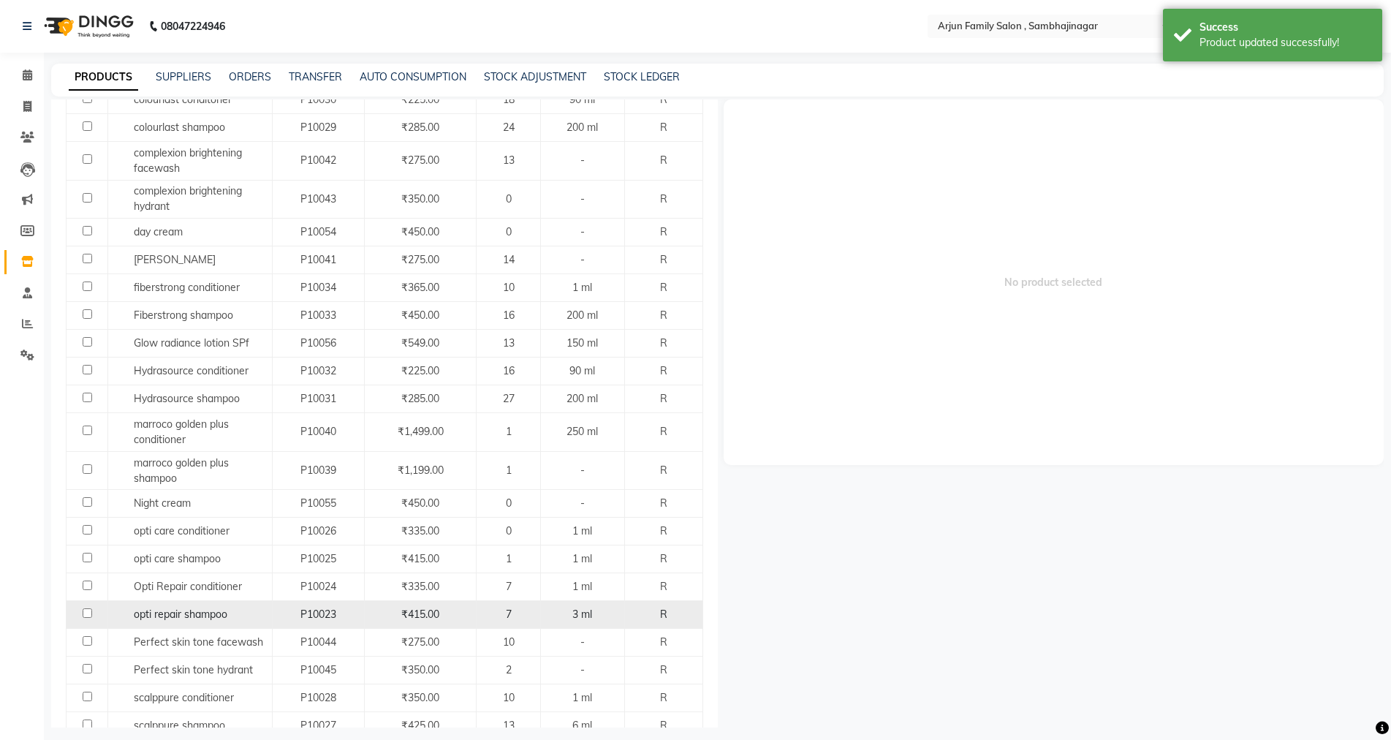
scroll to position [366, 0]
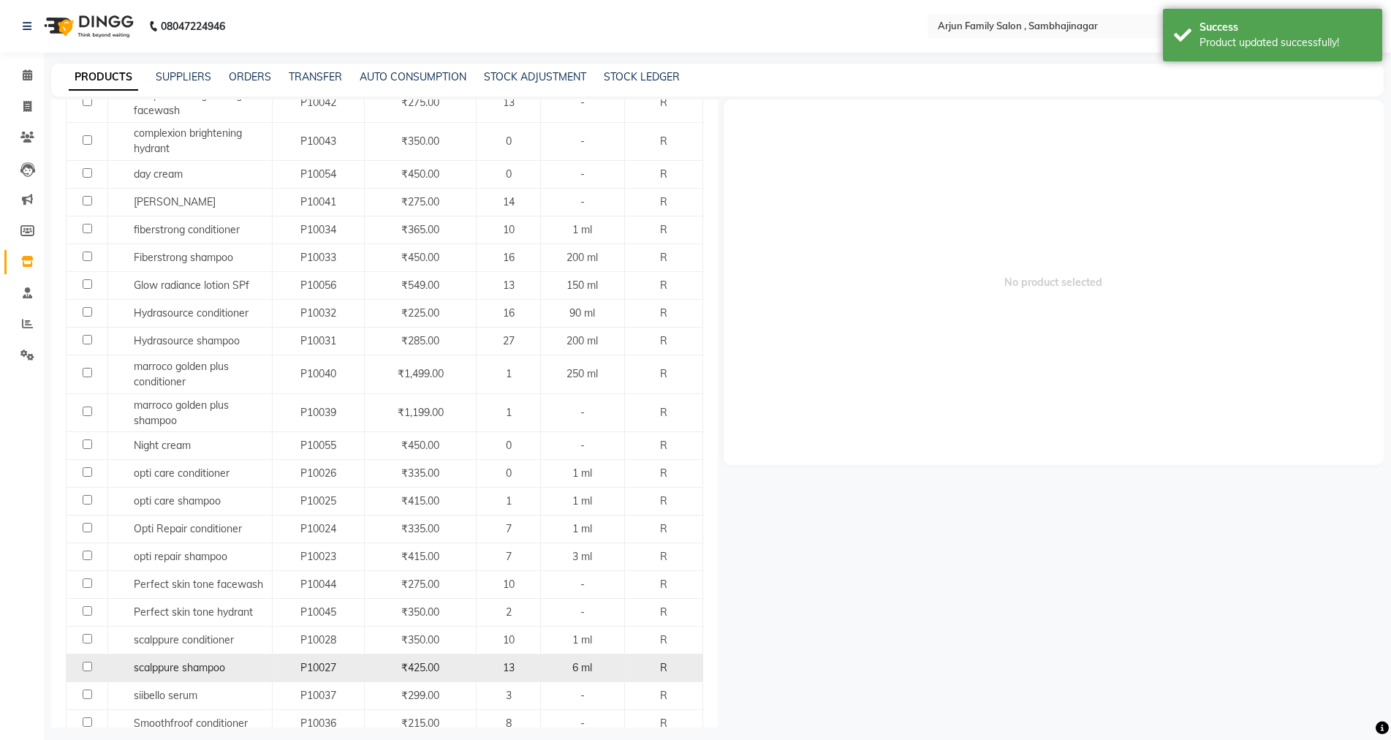
click at [432, 662] on span "₹425.00" at bounding box center [420, 667] width 38 height 13
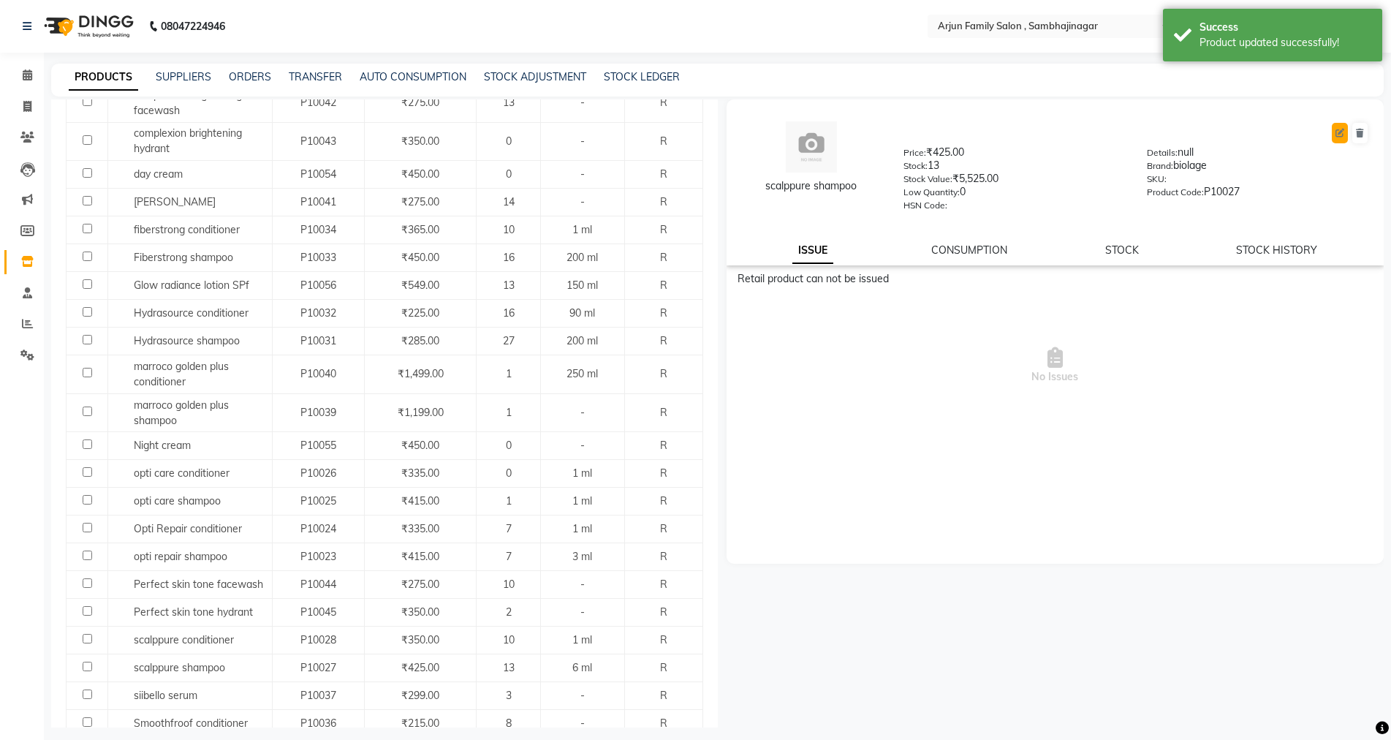
click at [1339, 129] on icon at bounding box center [1340, 133] width 9 height 9
select select "true"
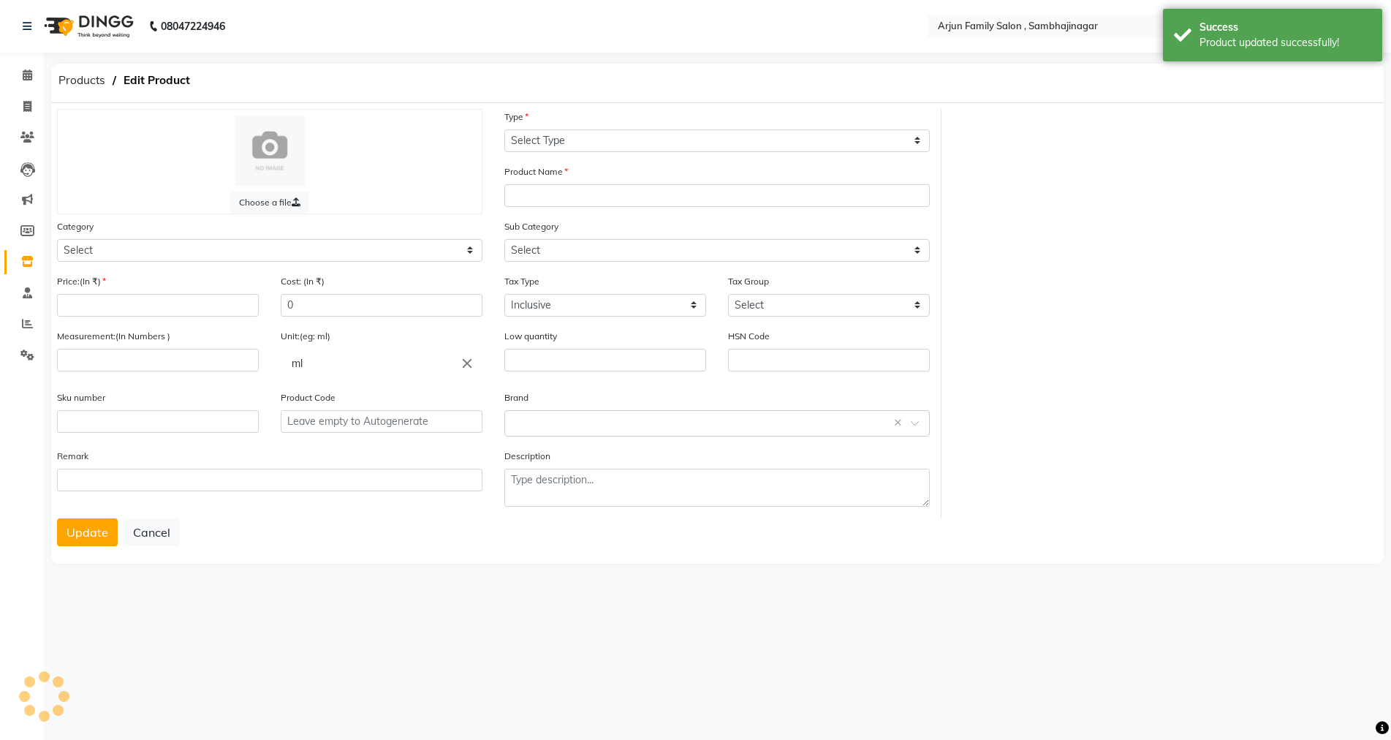
select select "R"
type input "scalppure shampoo"
select select
type input "425"
type input "6"
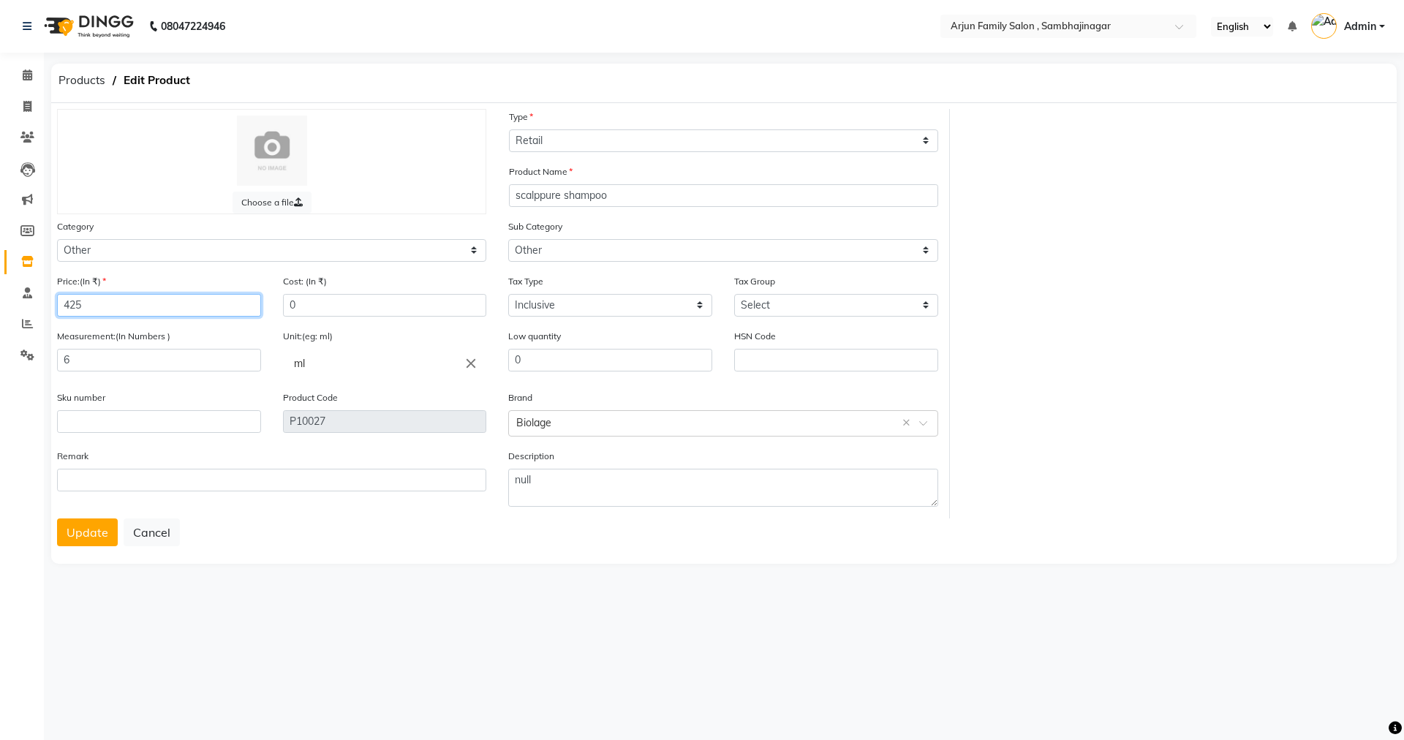
click at [126, 298] on input "425" at bounding box center [159, 305] width 204 height 23
click at [128, 364] on input "6" at bounding box center [159, 360] width 204 height 23
click at [86, 537] on button "Update" at bounding box center [87, 532] width 61 height 28
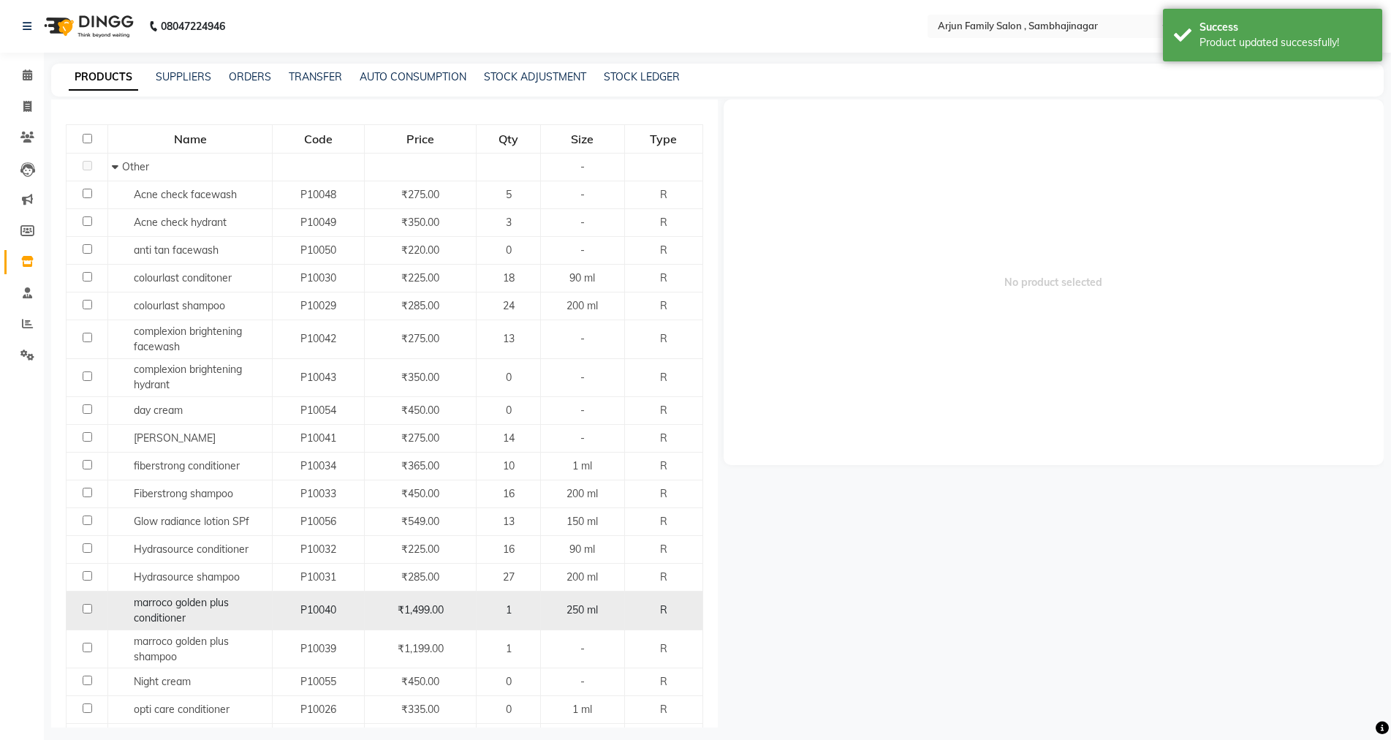
scroll to position [146, 0]
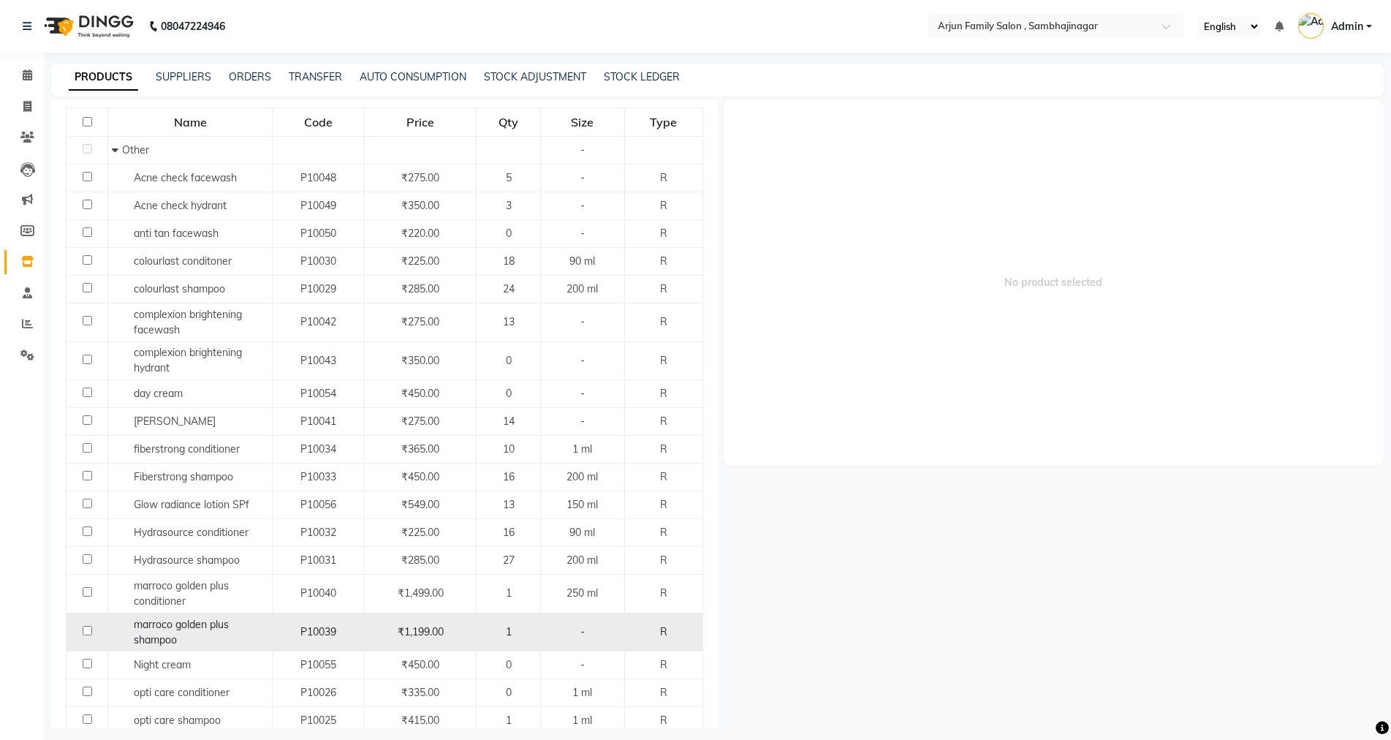
click at [452, 629] on div "₹1,199.00" at bounding box center [420, 631] width 99 height 15
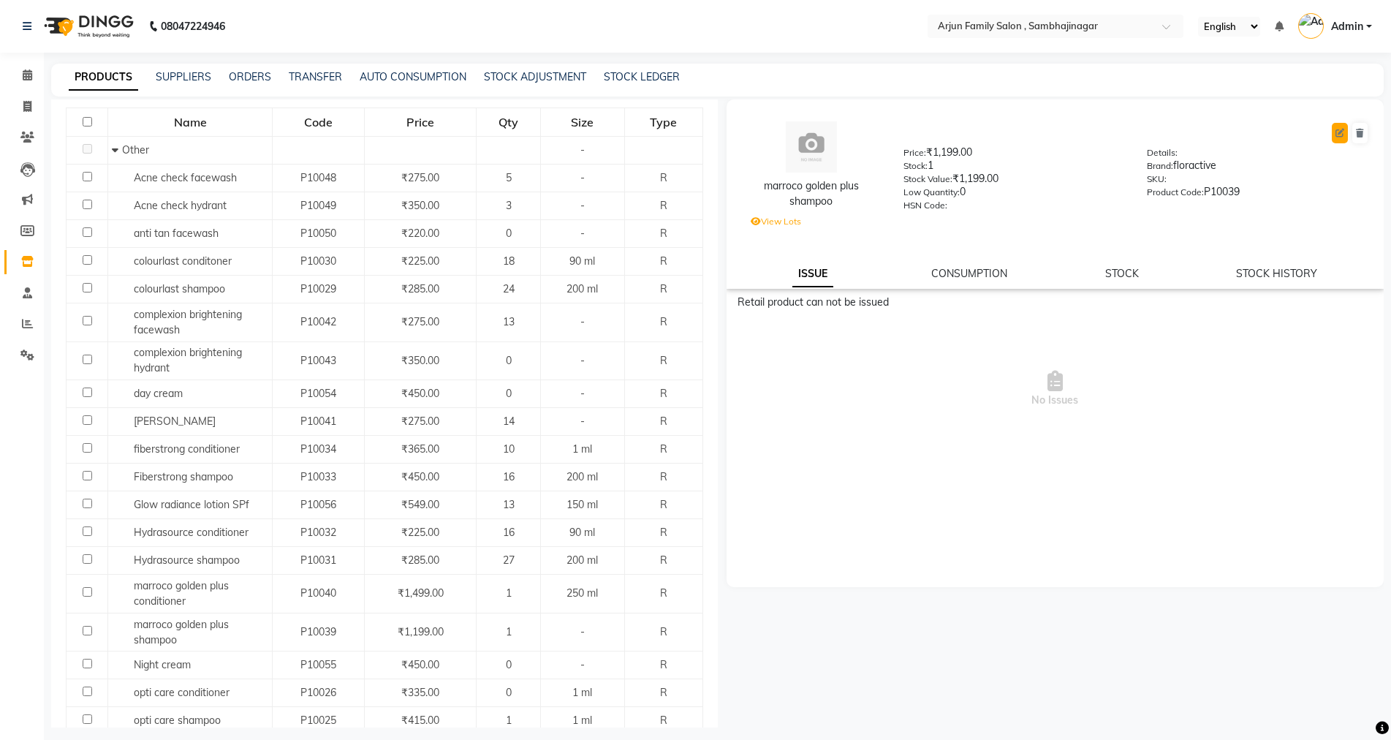
click at [1344, 130] on icon at bounding box center [1340, 133] width 9 height 9
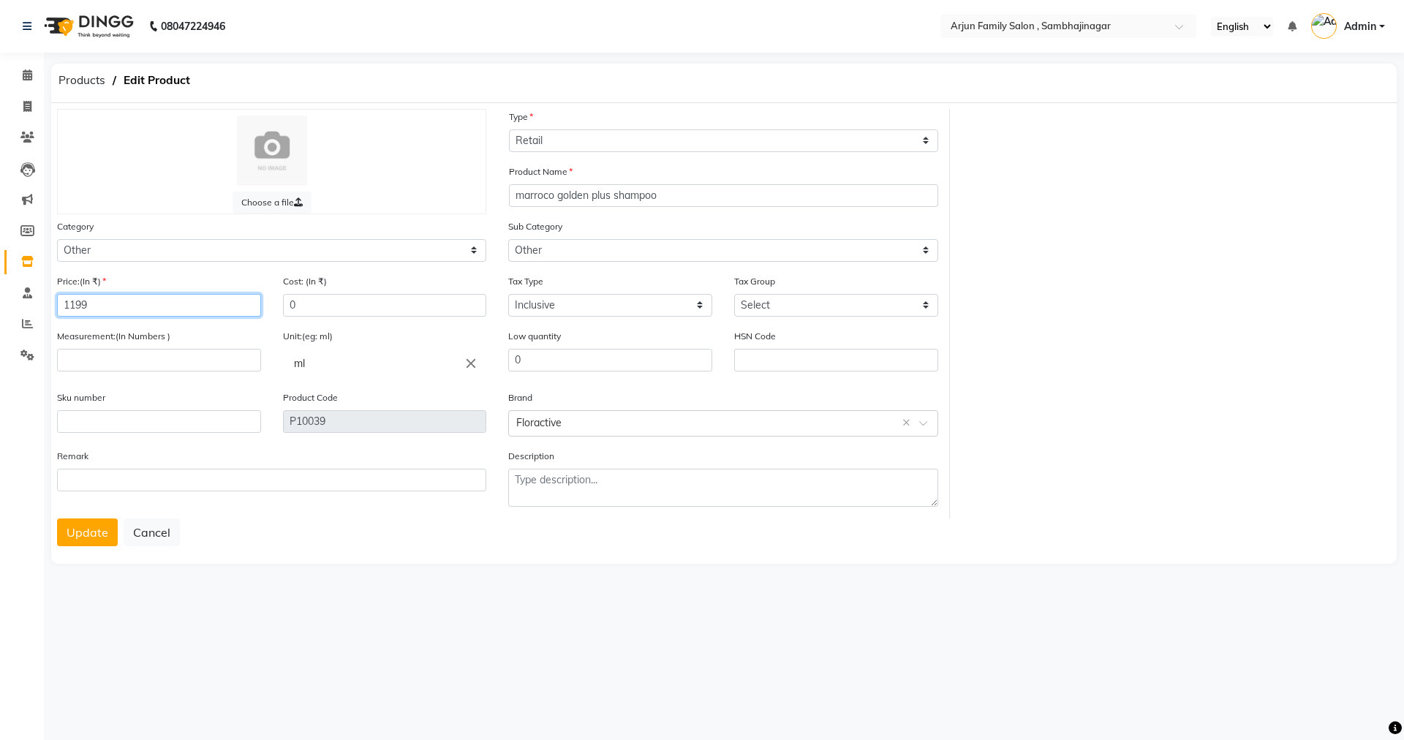
click at [185, 309] on input "1199" at bounding box center [159, 305] width 204 height 23
click at [175, 358] on input "number" at bounding box center [159, 360] width 204 height 23
click at [75, 529] on button "Update" at bounding box center [87, 532] width 61 height 28
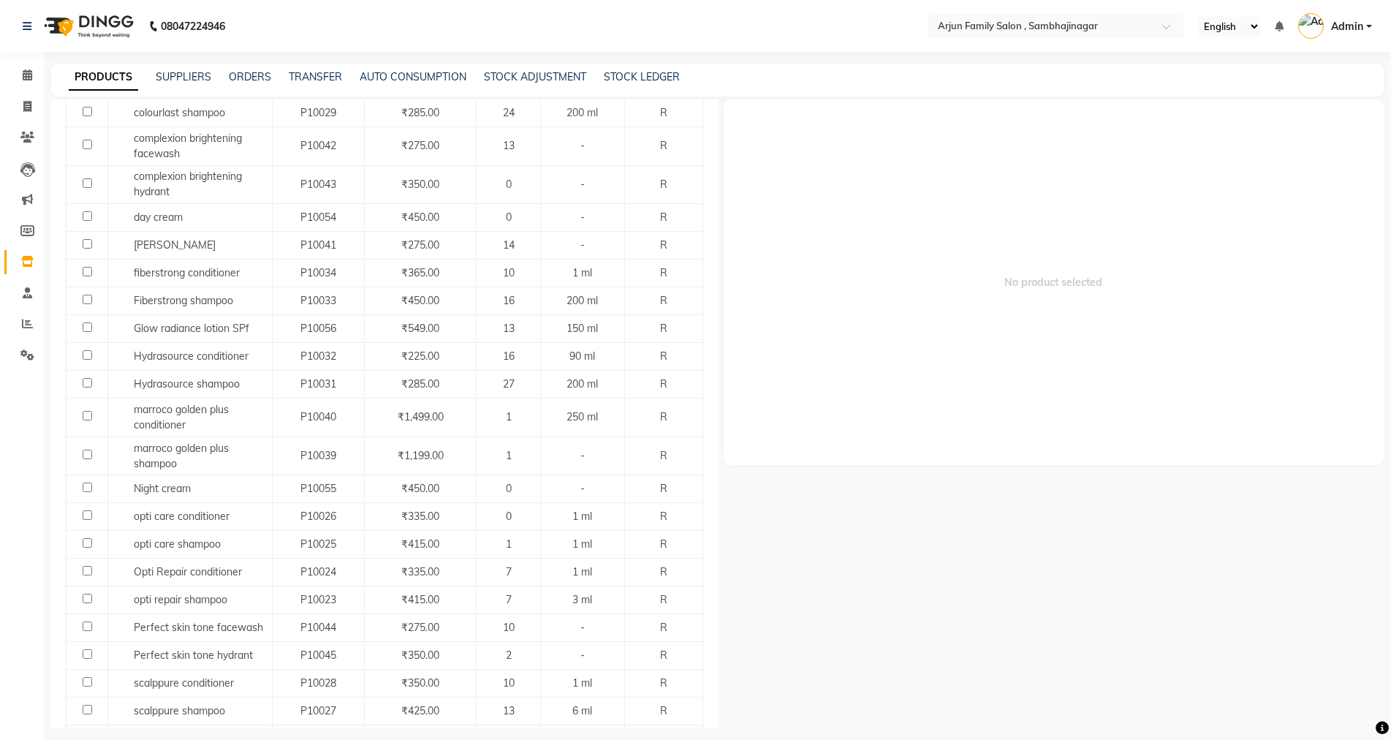
scroll to position [585, 0]
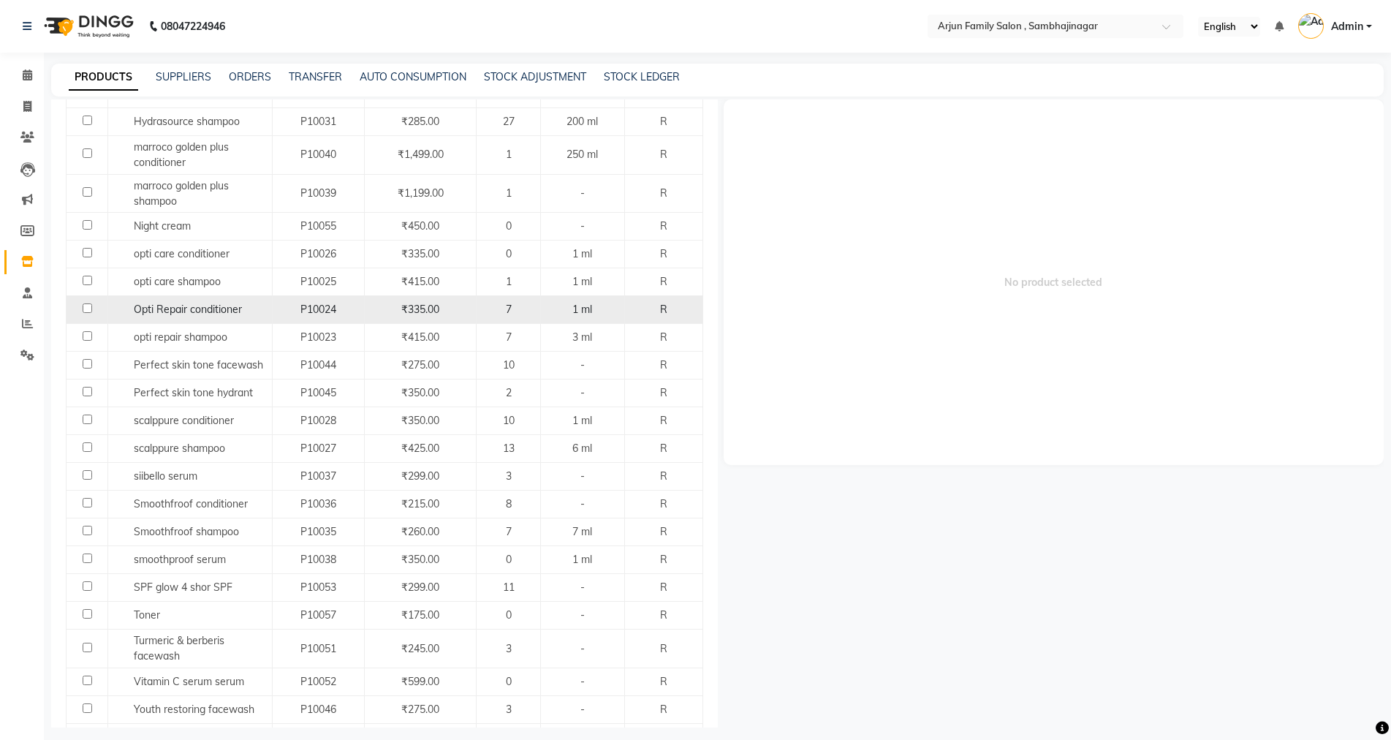
click at [436, 305] on div "₹335.00" at bounding box center [420, 309] width 99 height 15
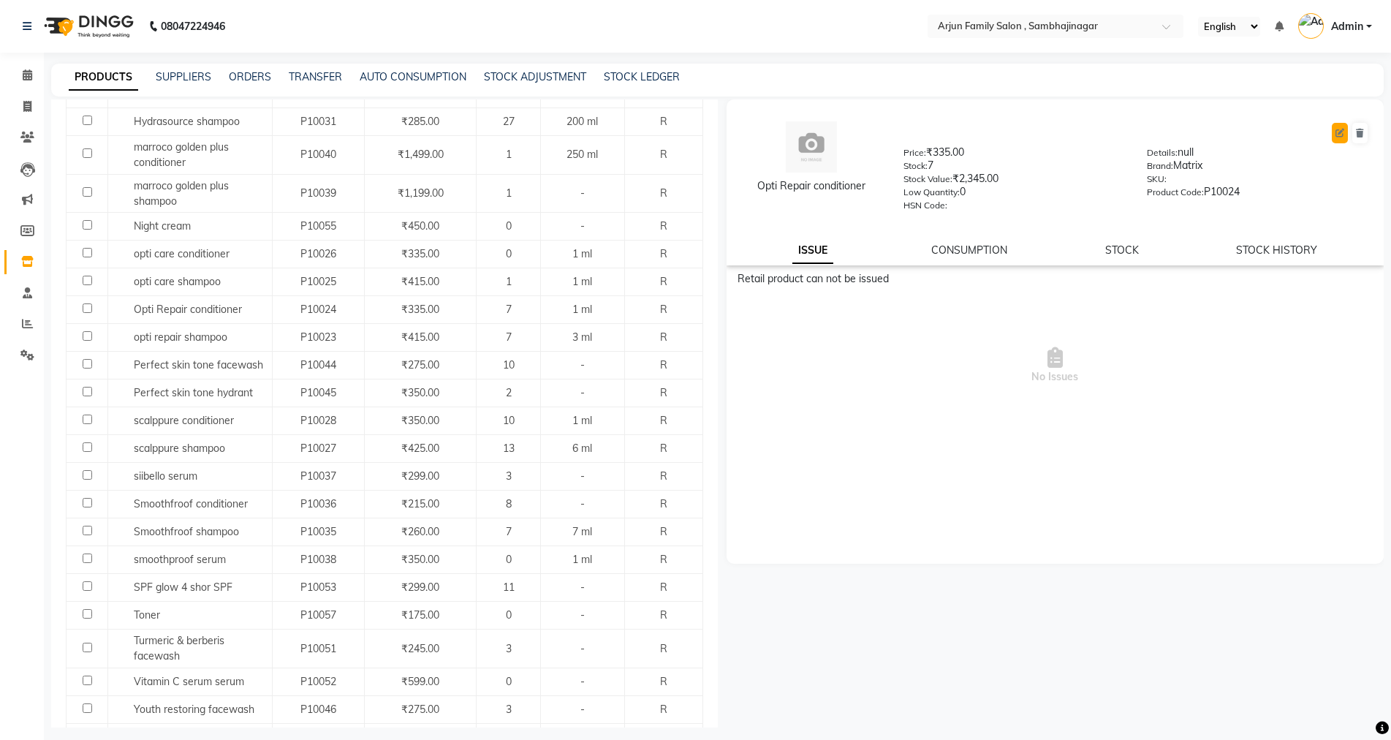
click at [1339, 125] on button at bounding box center [1340, 133] width 16 height 20
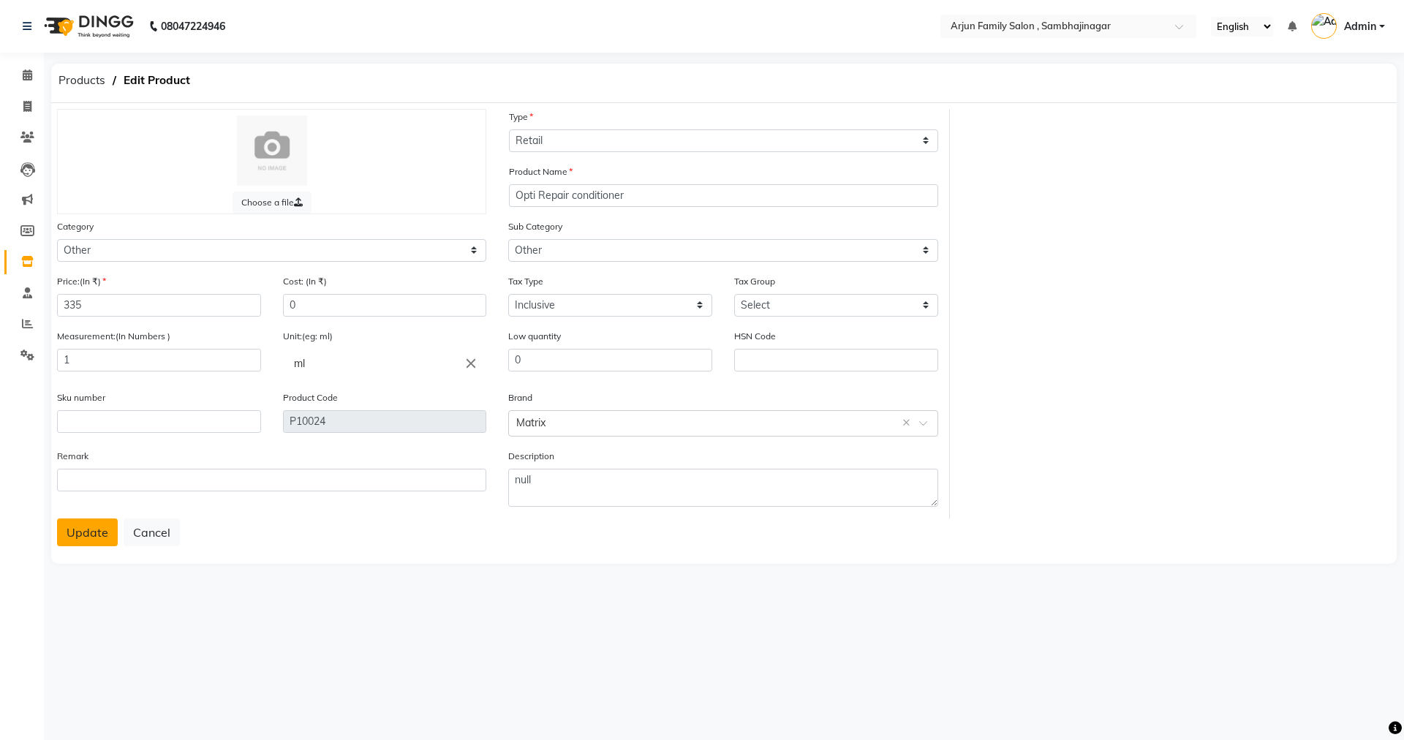
click at [85, 538] on button "Update" at bounding box center [87, 532] width 61 height 28
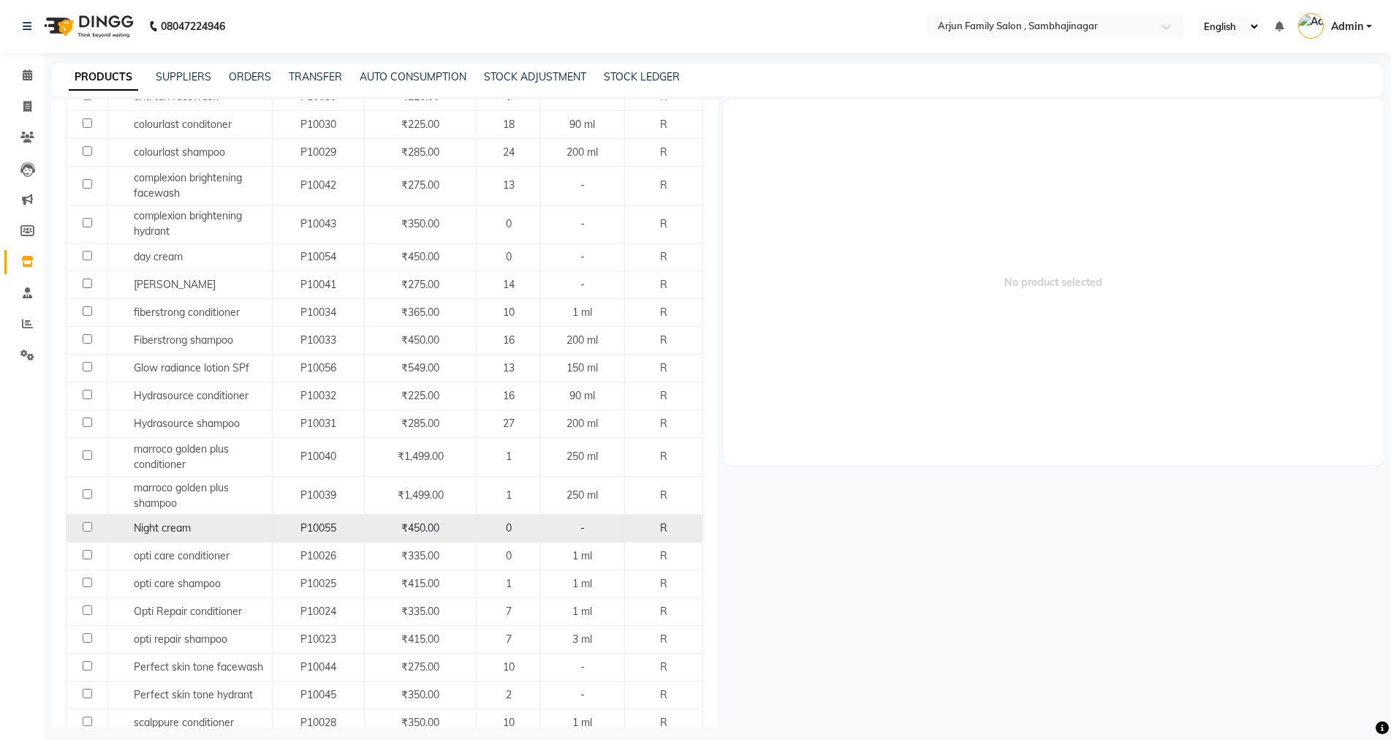
scroll to position [292, 0]
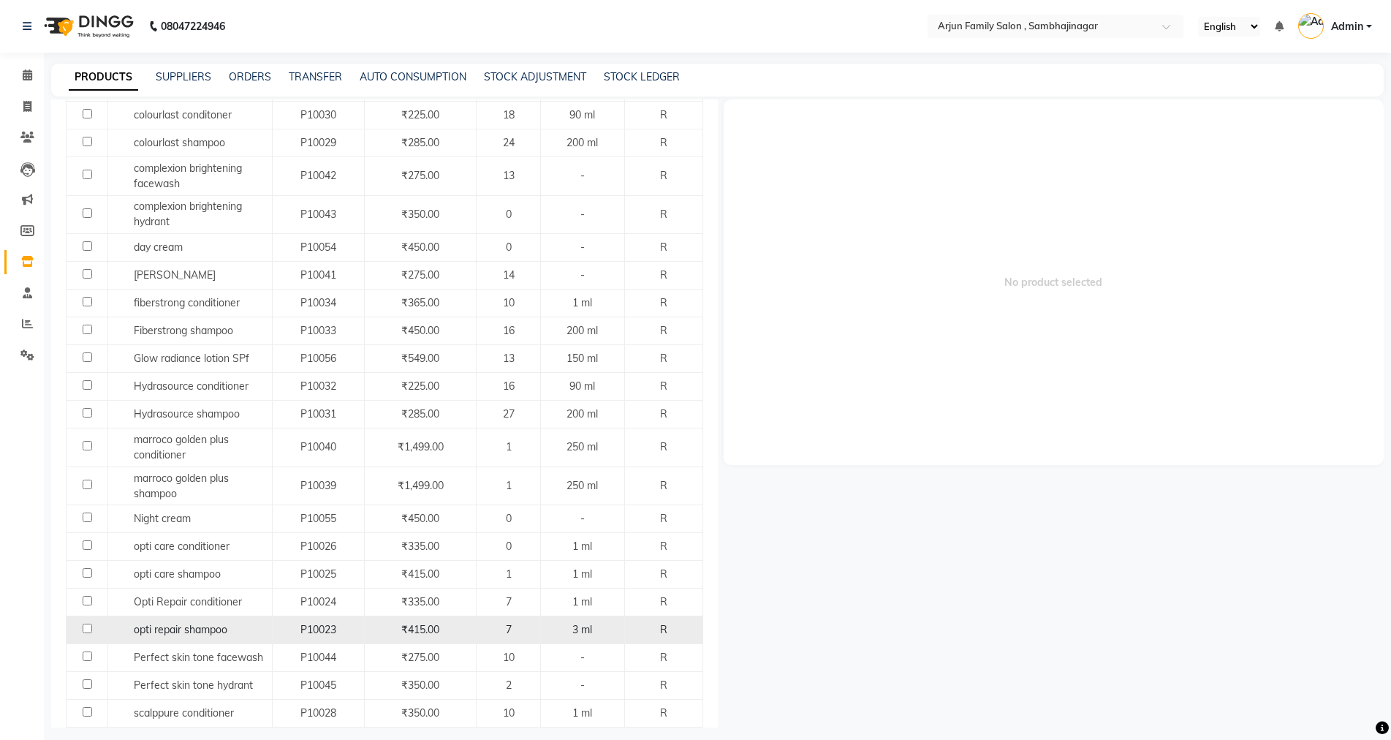
click at [426, 632] on span "₹415.00" at bounding box center [420, 629] width 38 height 13
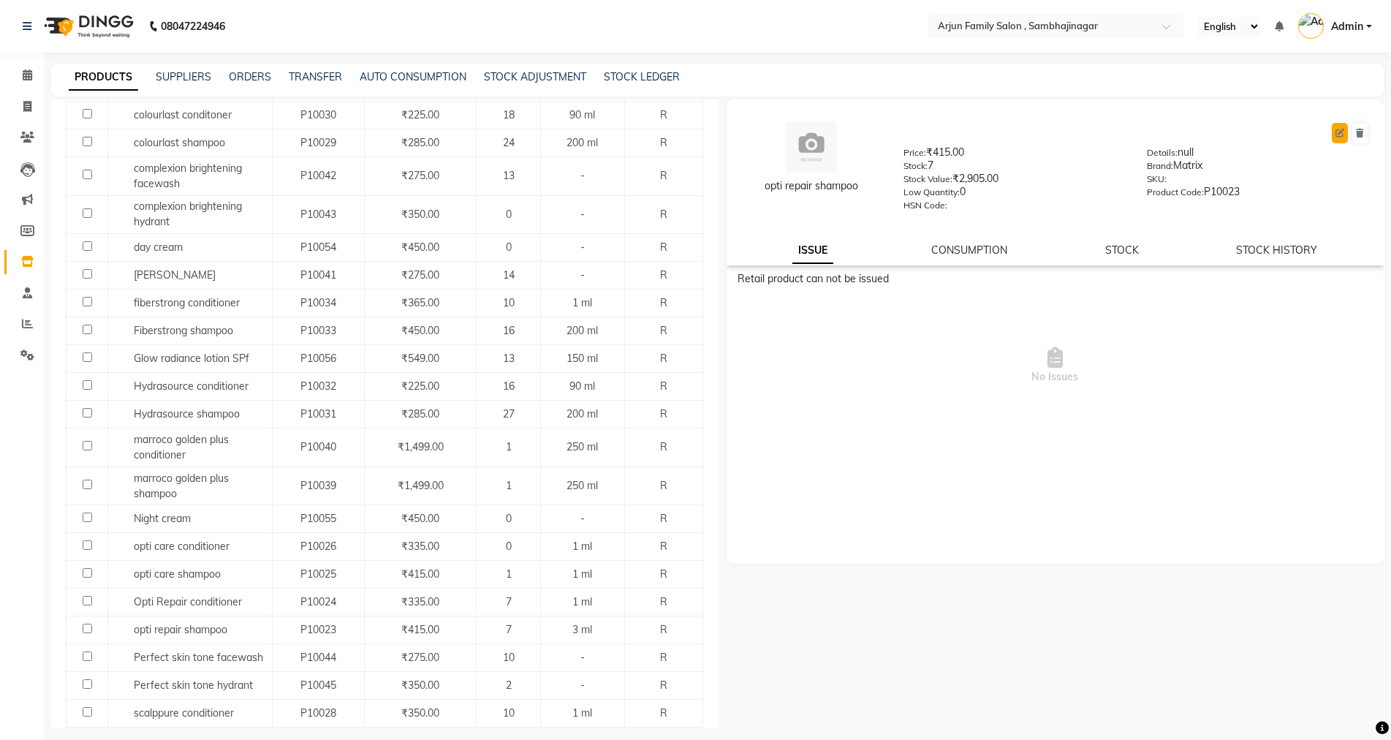
click at [1339, 132] on icon at bounding box center [1340, 133] width 9 height 9
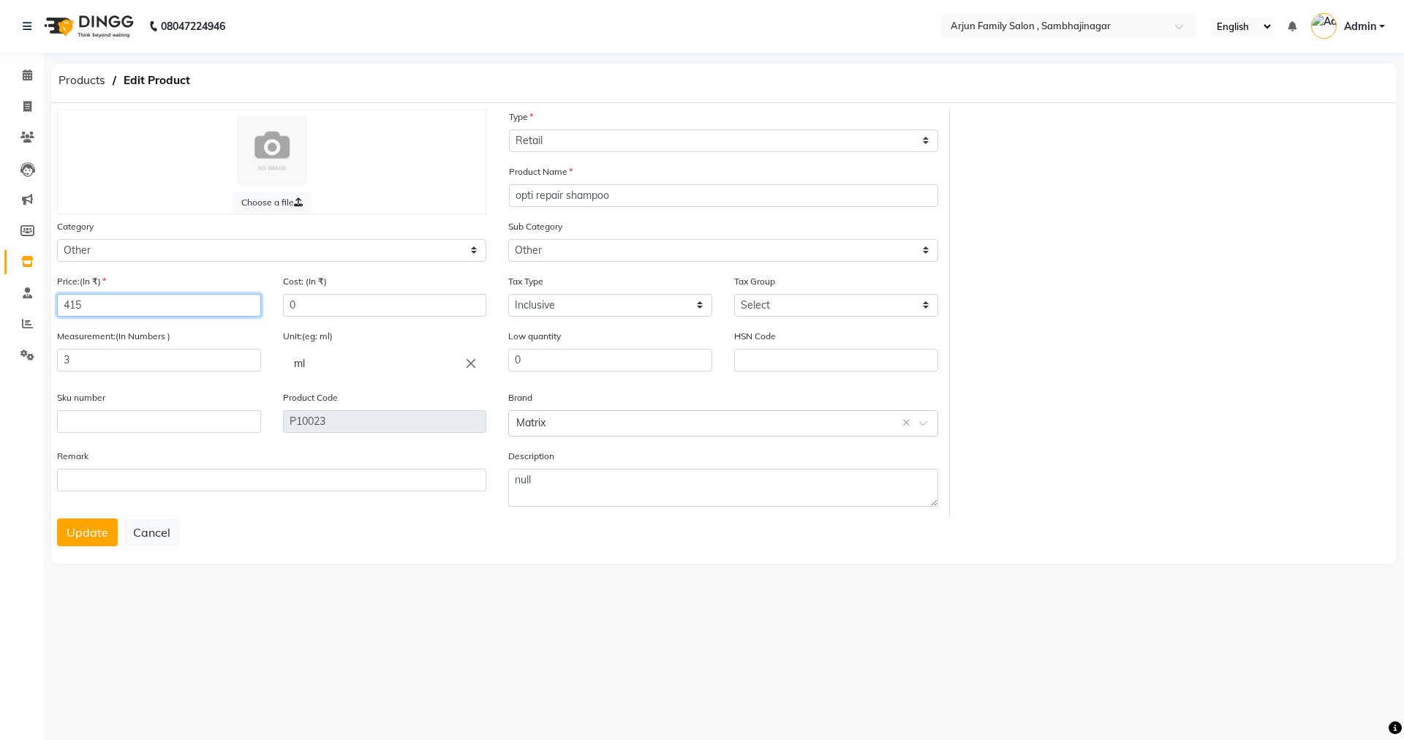
click at [187, 311] on input "415" at bounding box center [159, 305] width 204 height 23
click at [131, 360] on input "3" at bounding box center [159, 360] width 204 height 23
click at [102, 536] on button "Update" at bounding box center [87, 532] width 61 height 28
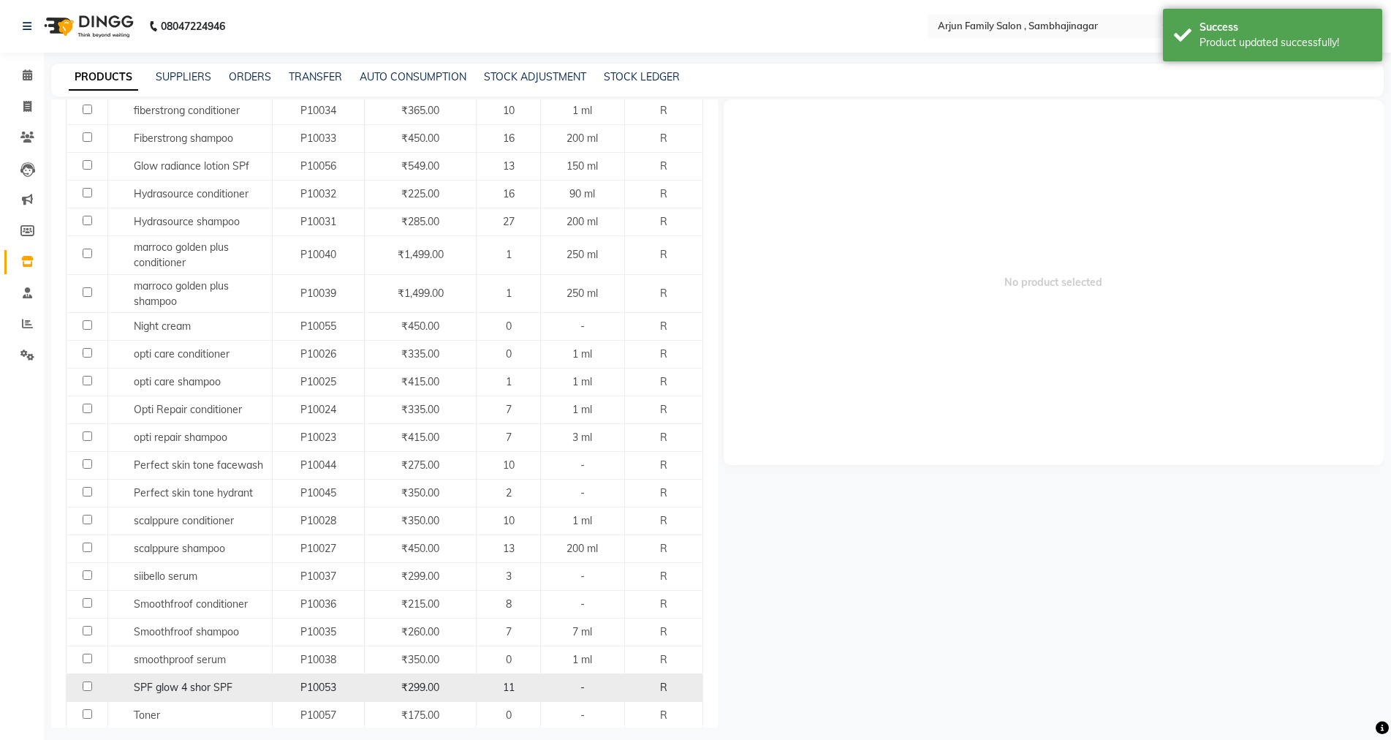
scroll to position [585, 0]
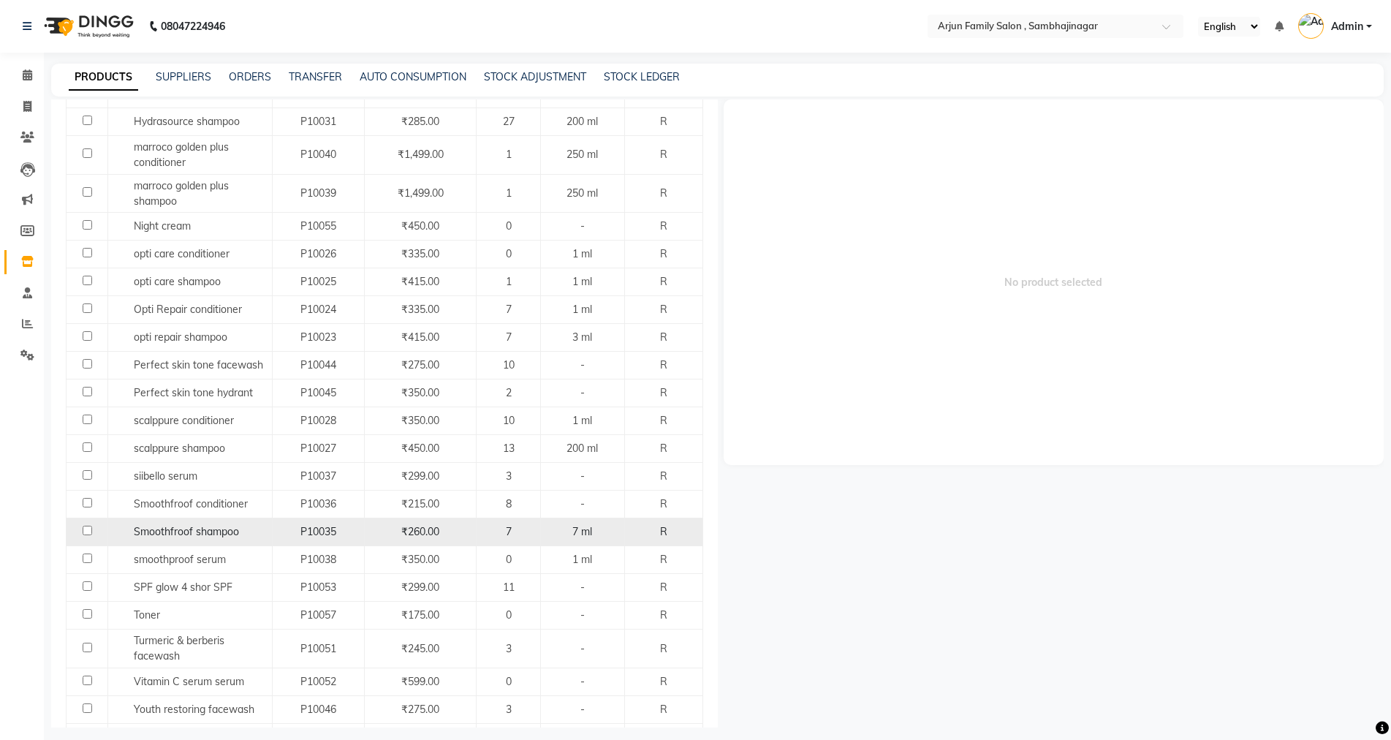
click at [438, 527] on div "₹260.00" at bounding box center [420, 531] width 99 height 15
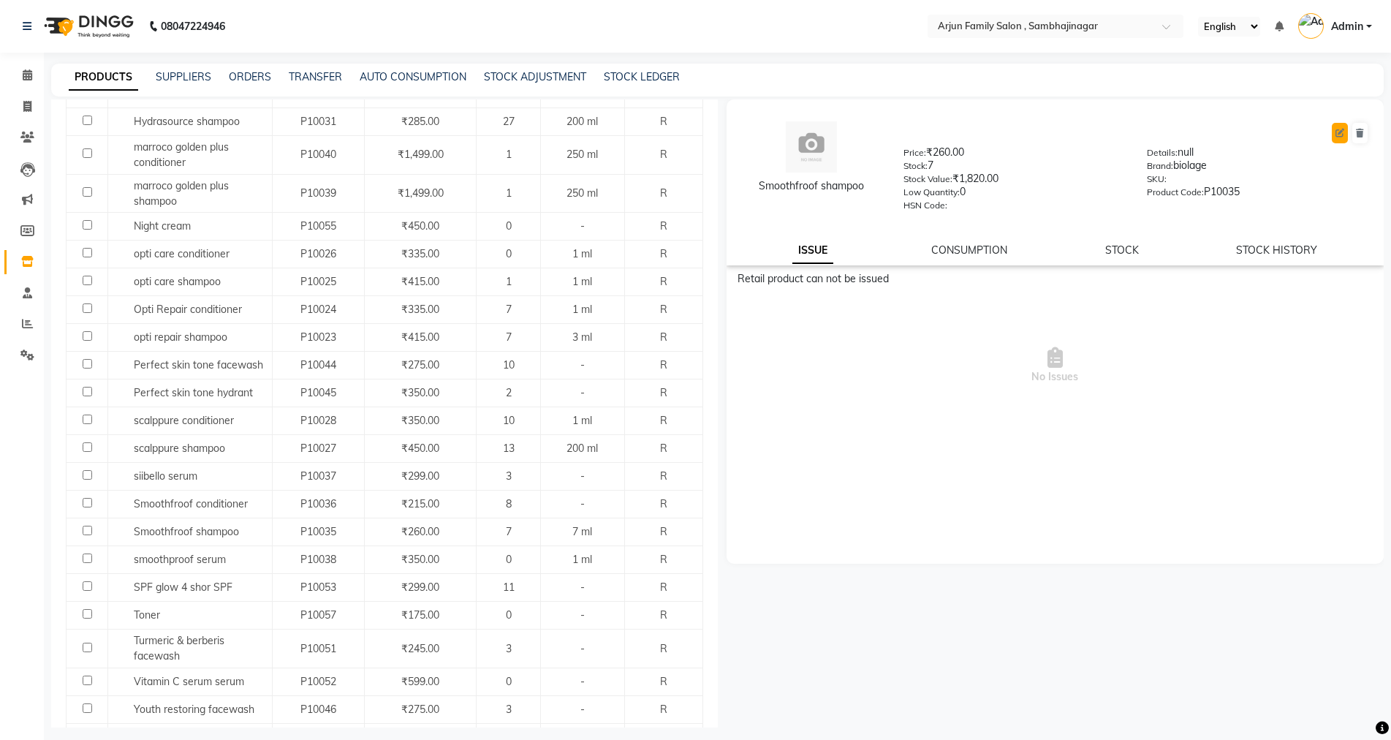
click at [1347, 129] on button at bounding box center [1340, 133] width 16 height 20
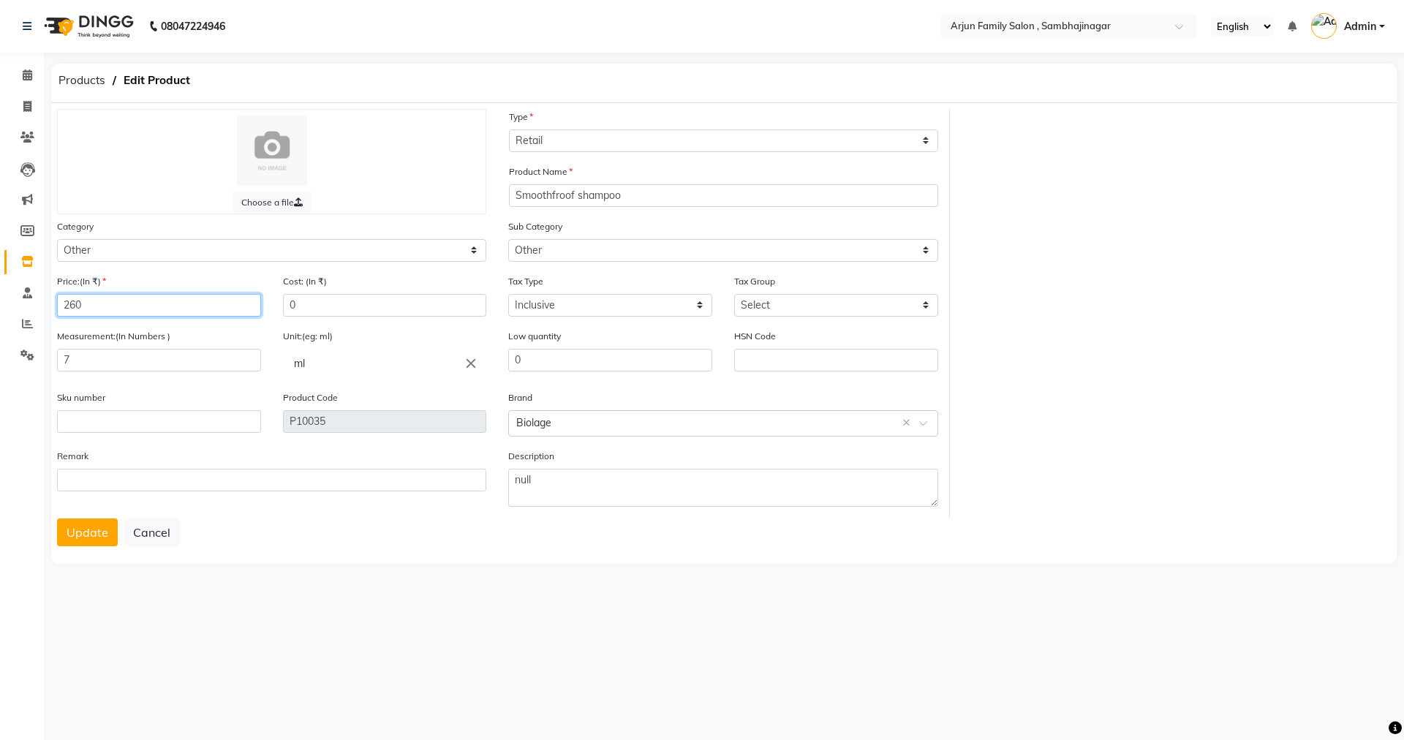
click at [135, 305] on input "260" at bounding box center [159, 305] width 204 height 23
click at [132, 358] on input "7" at bounding box center [159, 360] width 204 height 23
click at [93, 538] on button "Update" at bounding box center [87, 532] width 61 height 28
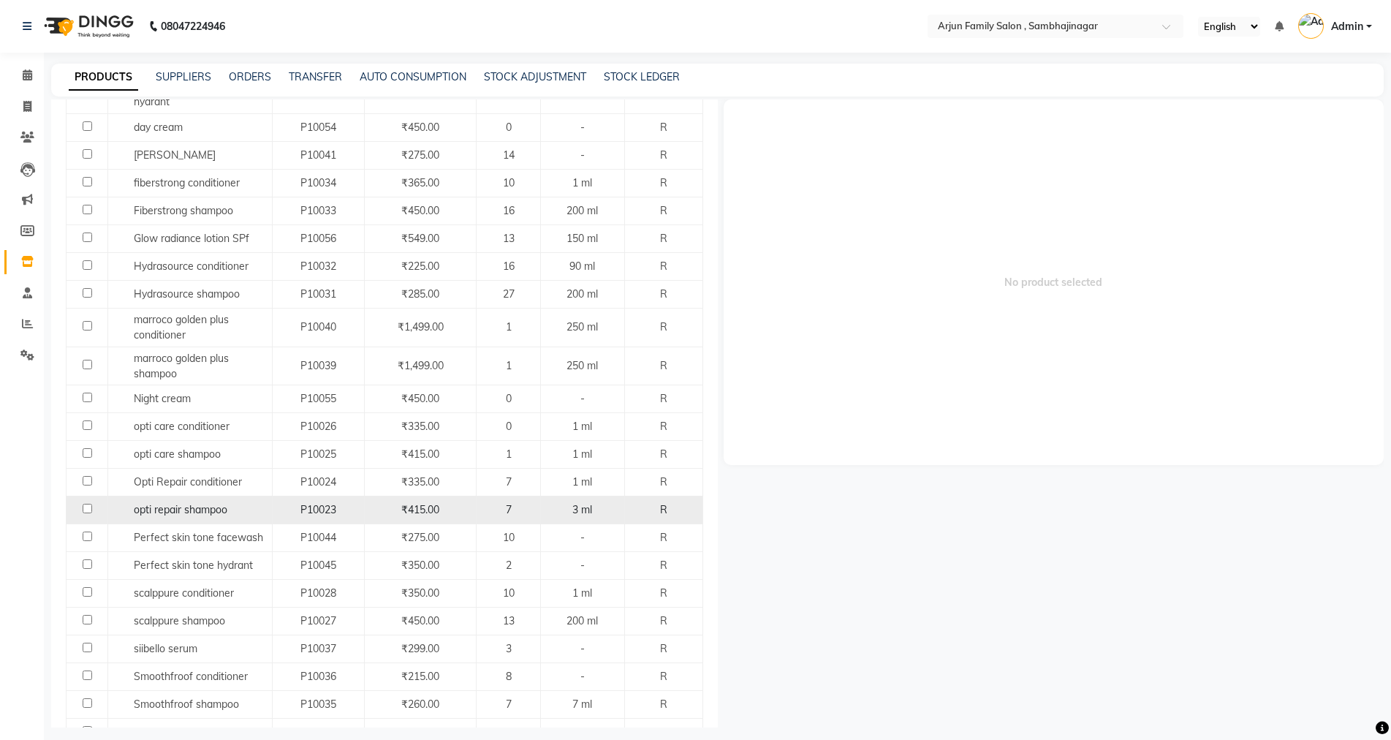
scroll to position [439, 0]
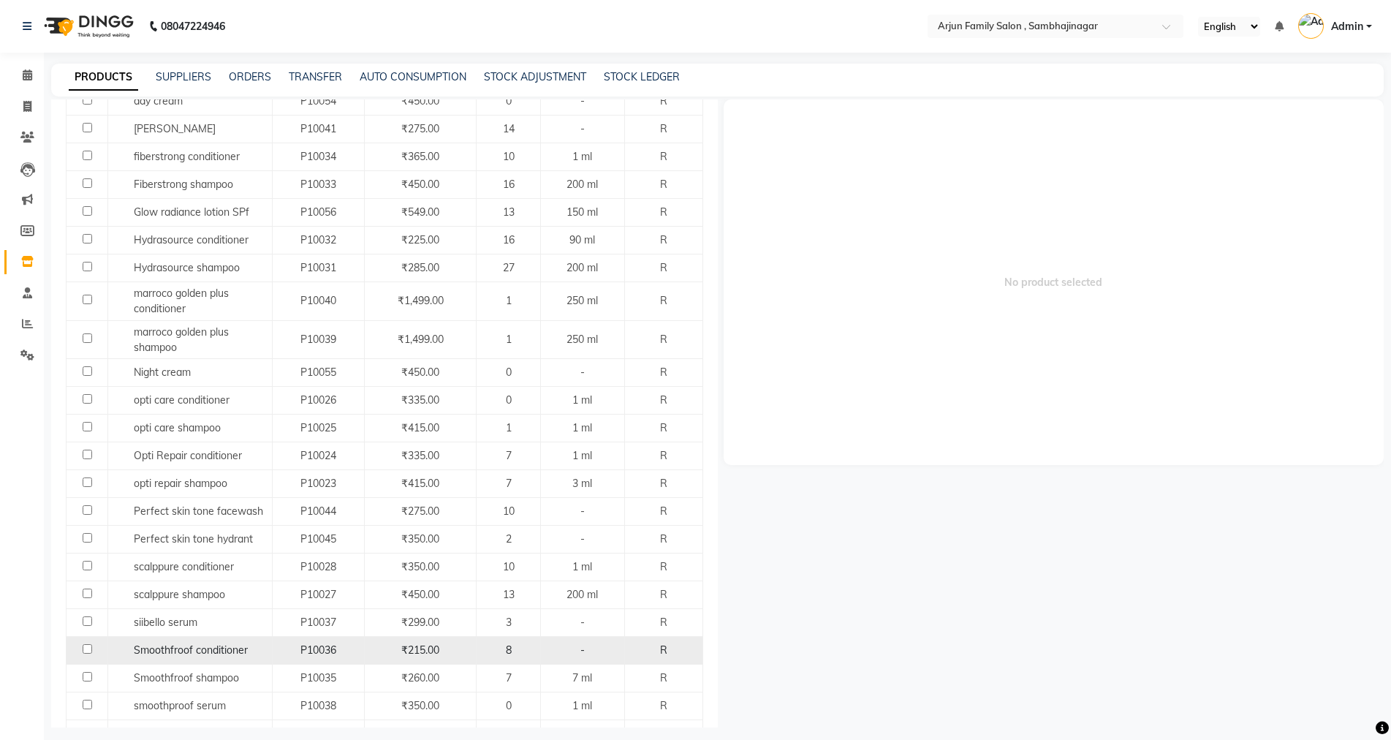
click at [353, 651] on div "P10036" at bounding box center [319, 650] width 80 height 15
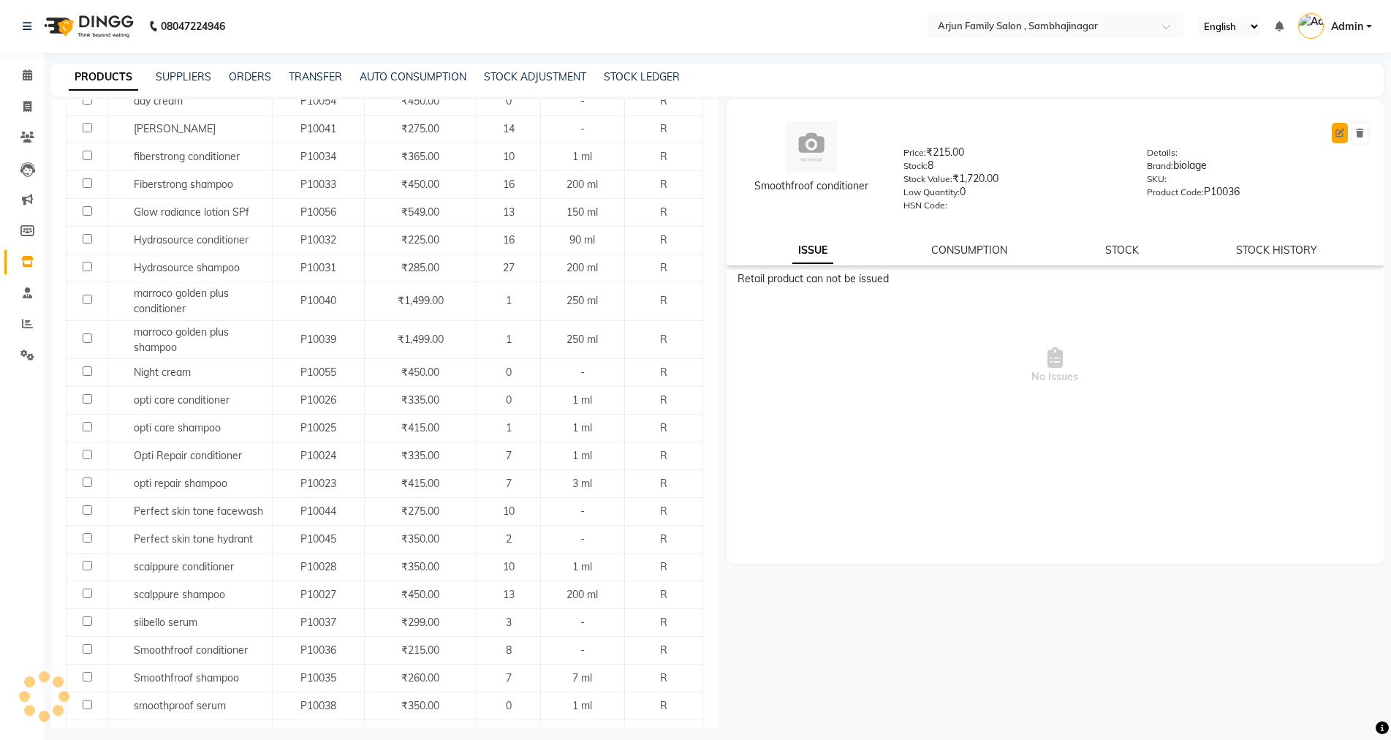
click at [1337, 131] on icon at bounding box center [1340, 133] width 9 height 9
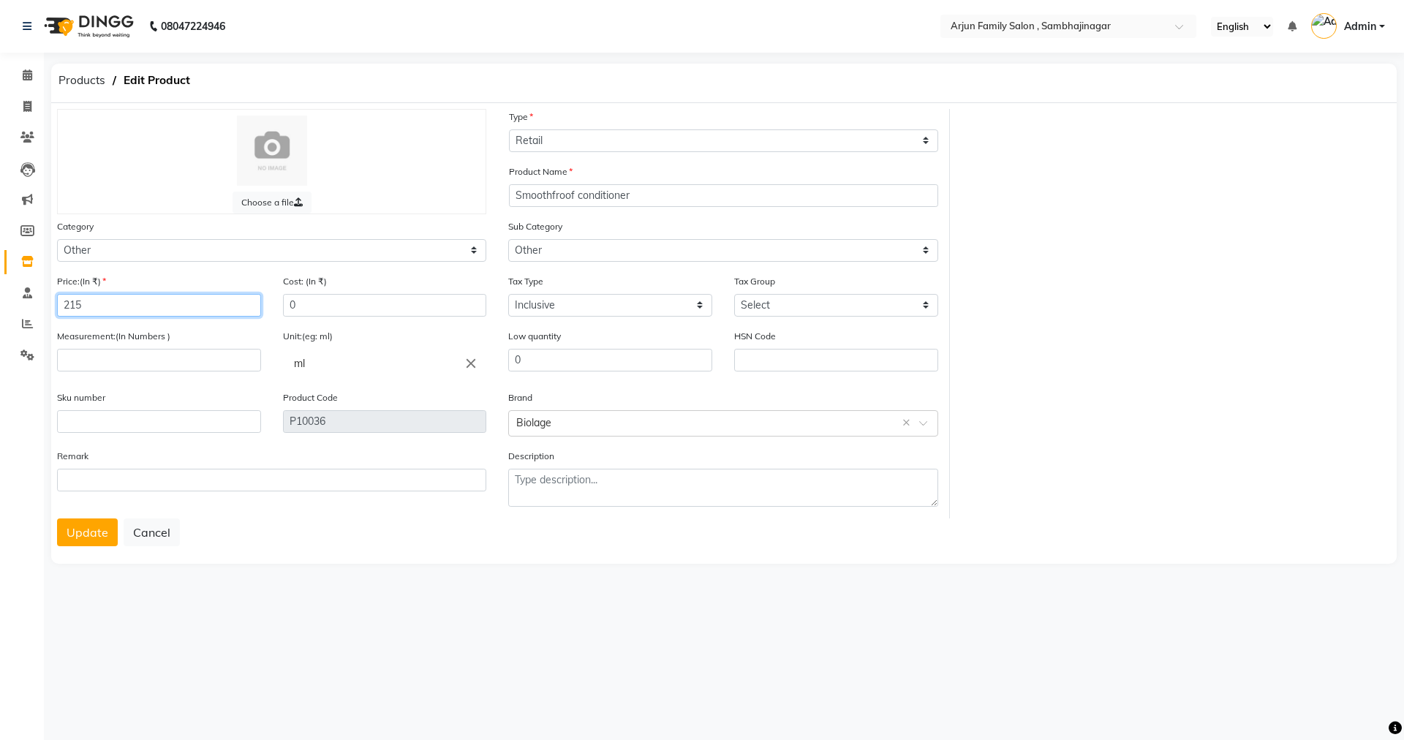
click at [211, 303] on input "215" at bounding box center [159, 305] width 204 height 23
click at [176, 360] on input "number" at bounding box center [159, 360] width 204 height 23
click at [91, 533] on button "Update" at bounding box center [87, 532] width 61 height 28
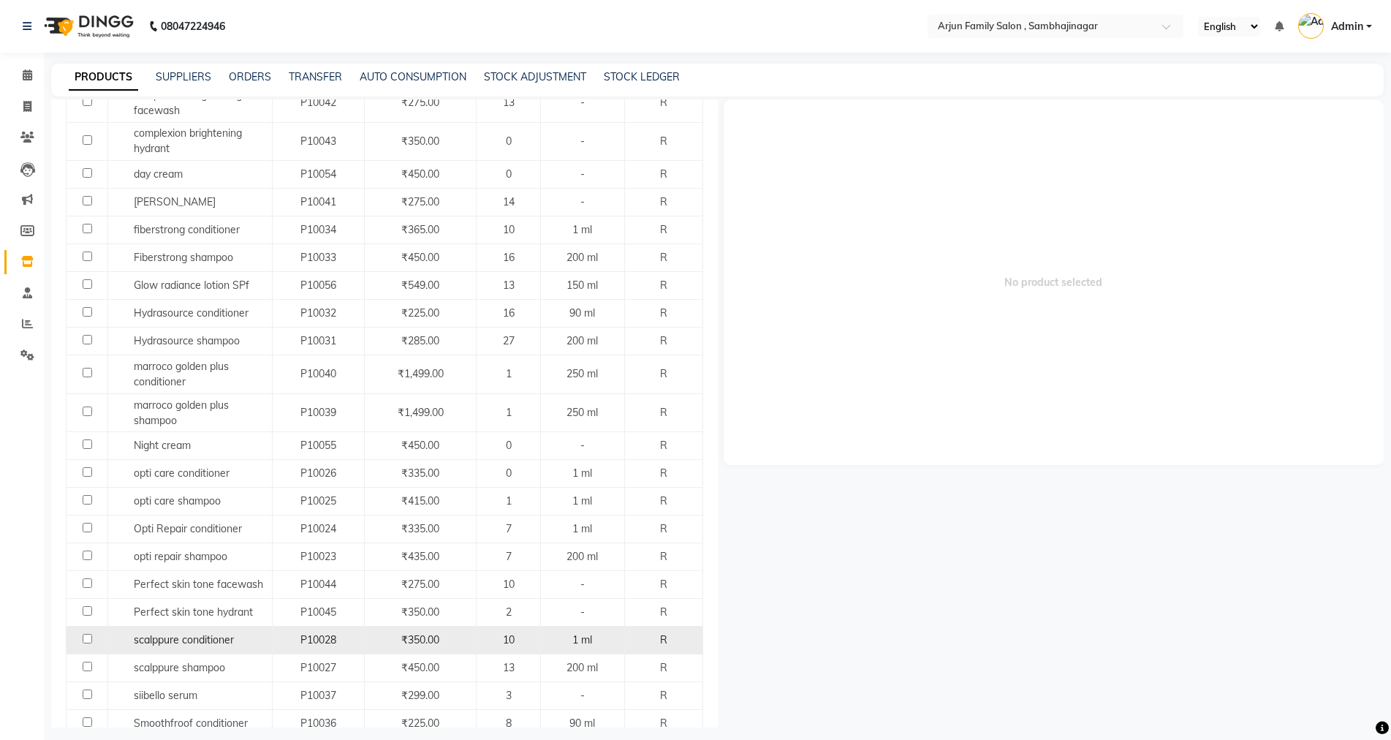
scroll to position [439, 0]
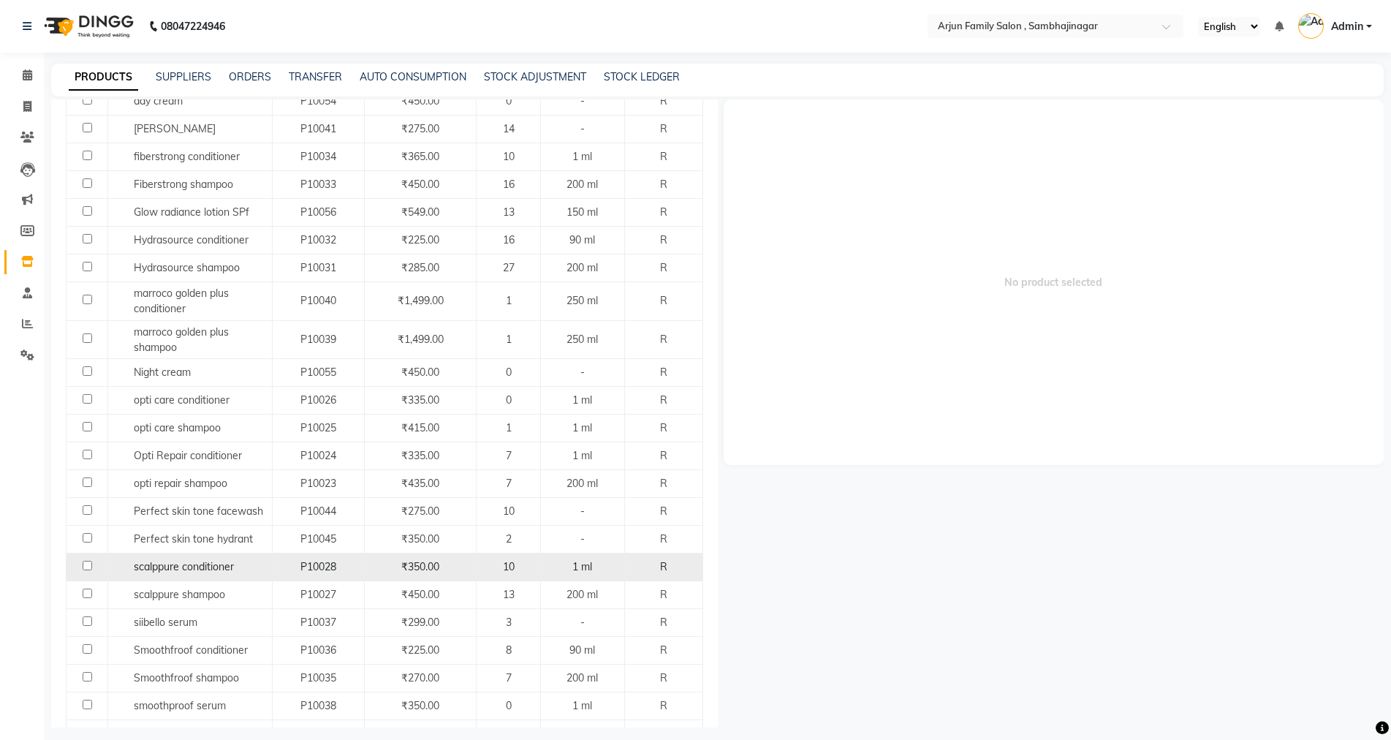
click at [442, 568] on div "₹350.00" at bounding box center [420, 566] width 99 height 15
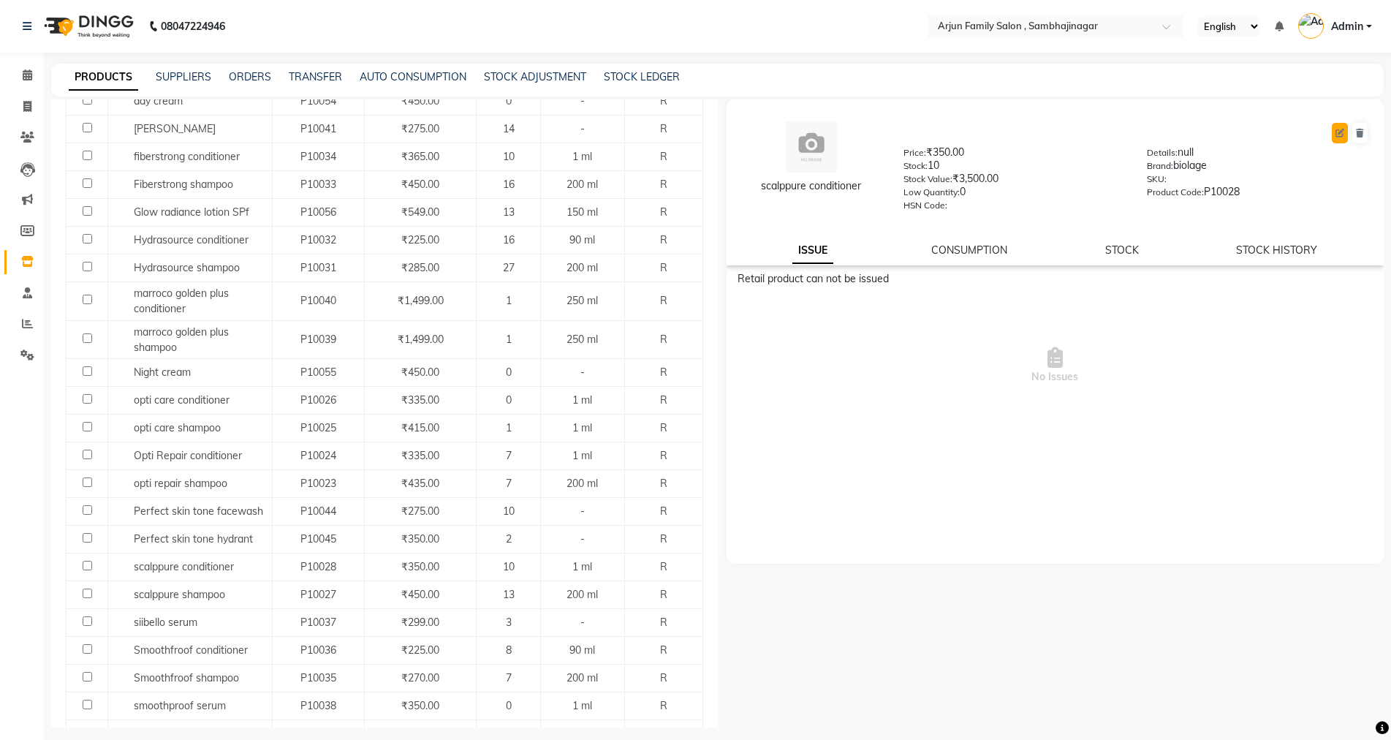
click at [1339, 132] on icon at bounding box center [1340, 133] width 9 height 9
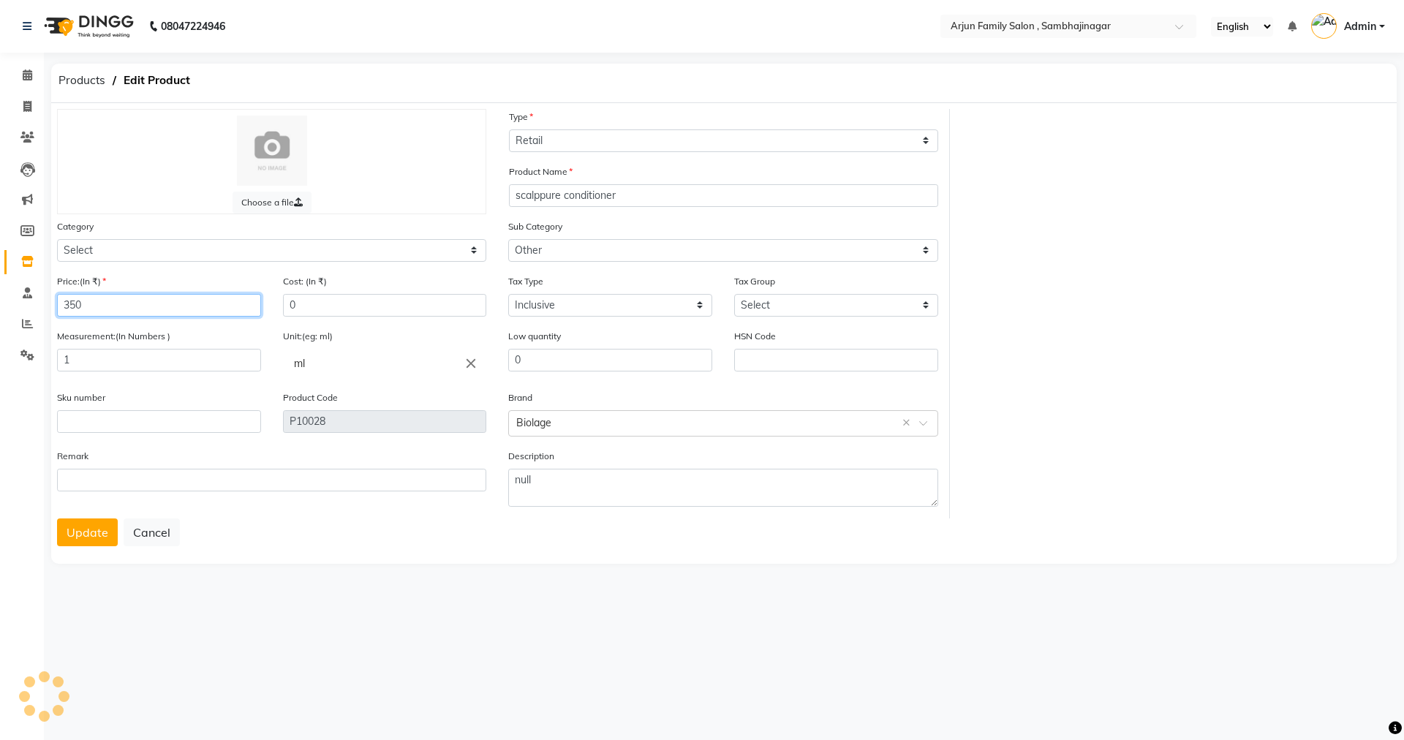
click at [197, 299] on input "350" at bounding box center [159, 305] width 204 height 23
click at [167, 355] on input "1" at bounding box center [159, 360] width 204 height 23
click at [84, 515] on div "Remark" at bounding box center [271, 483] width 451 height 70
click at [94, 537] on button "Update" at bounding box center [87, 532] width 61 height 28
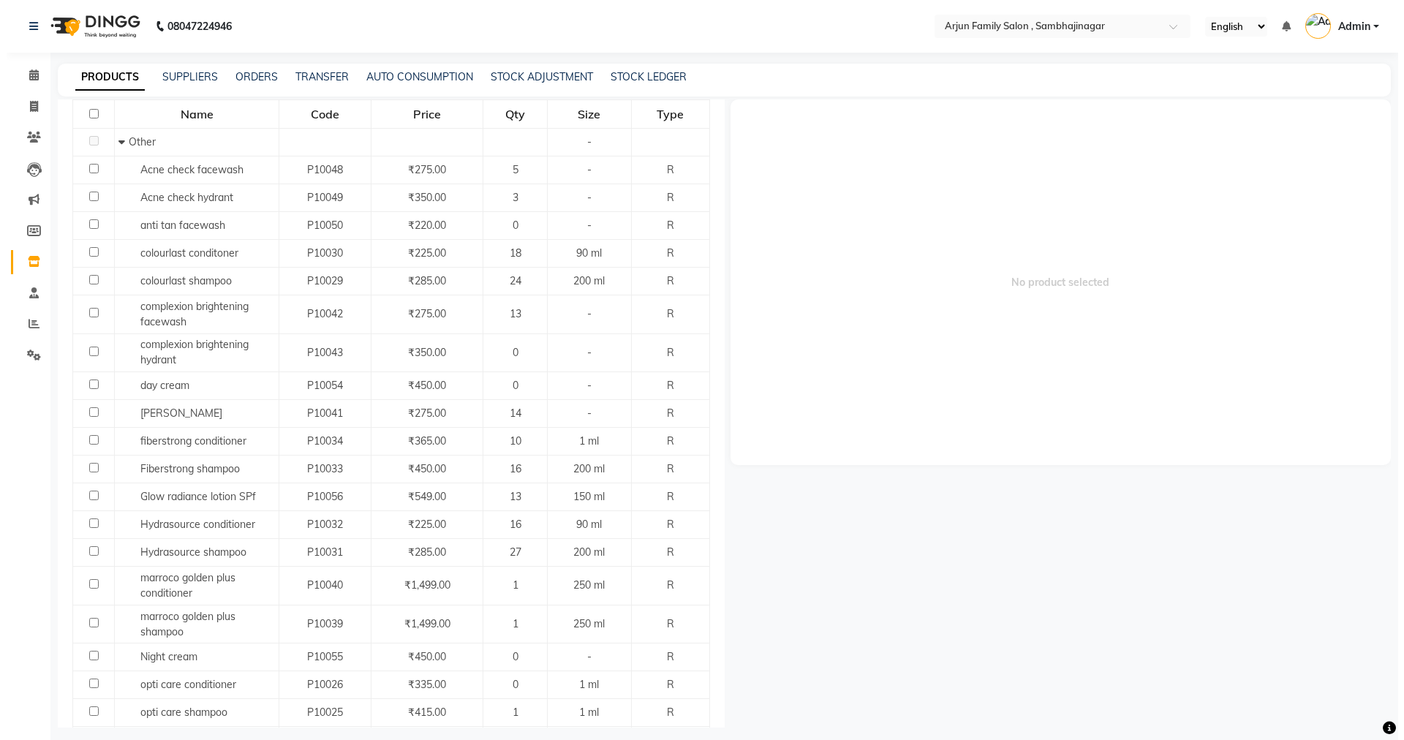
scroll to position [134, 0]
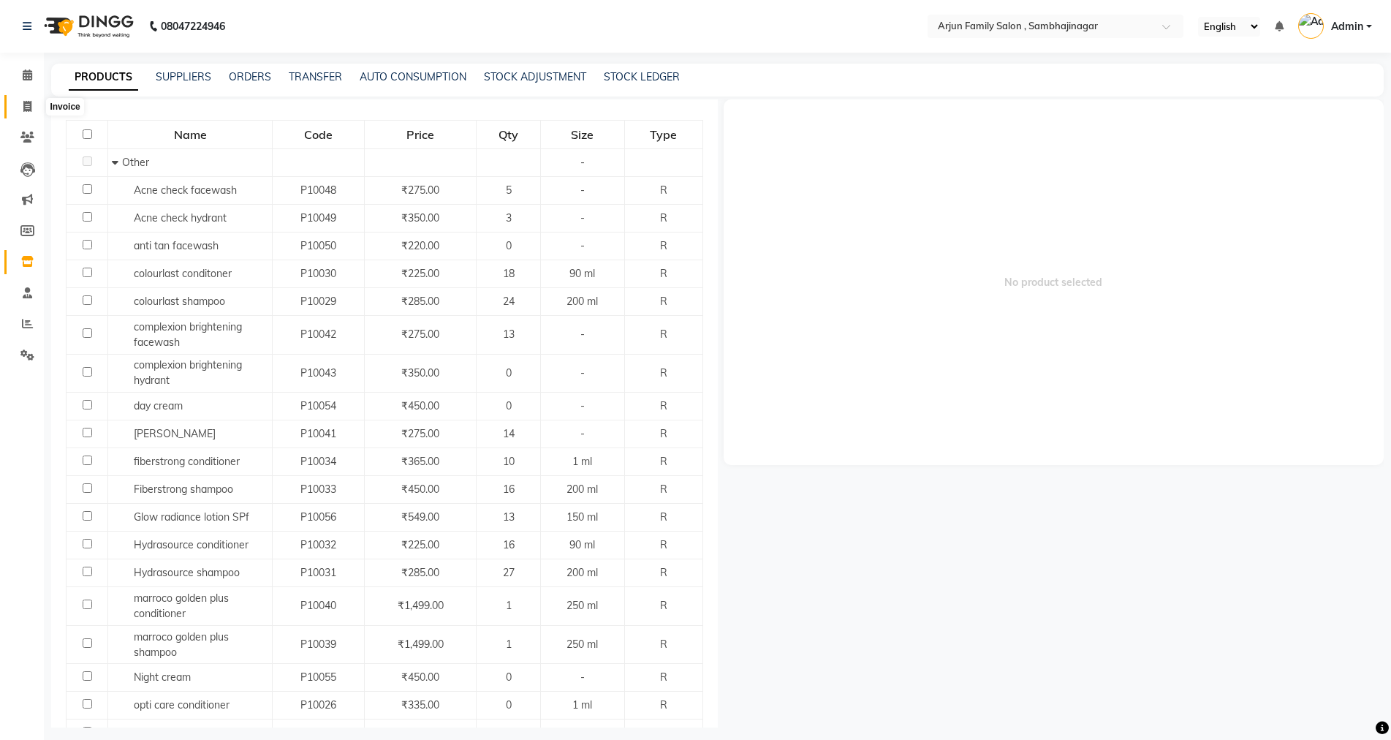
click at [29, 112] on span at bounding box center [28, 107] width 26 height 17
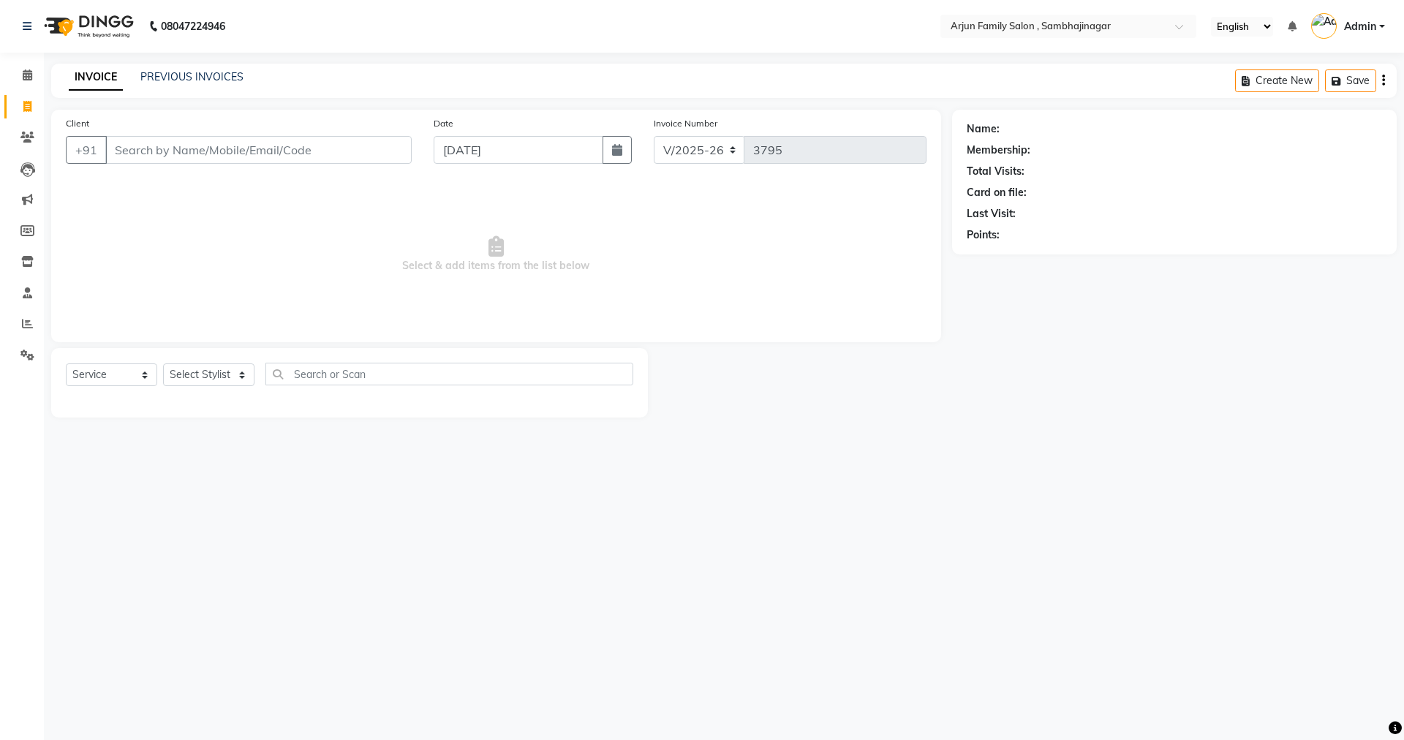
click at [357, 162] on input "Client" at bounding box center [258, 150] width 306 height 28
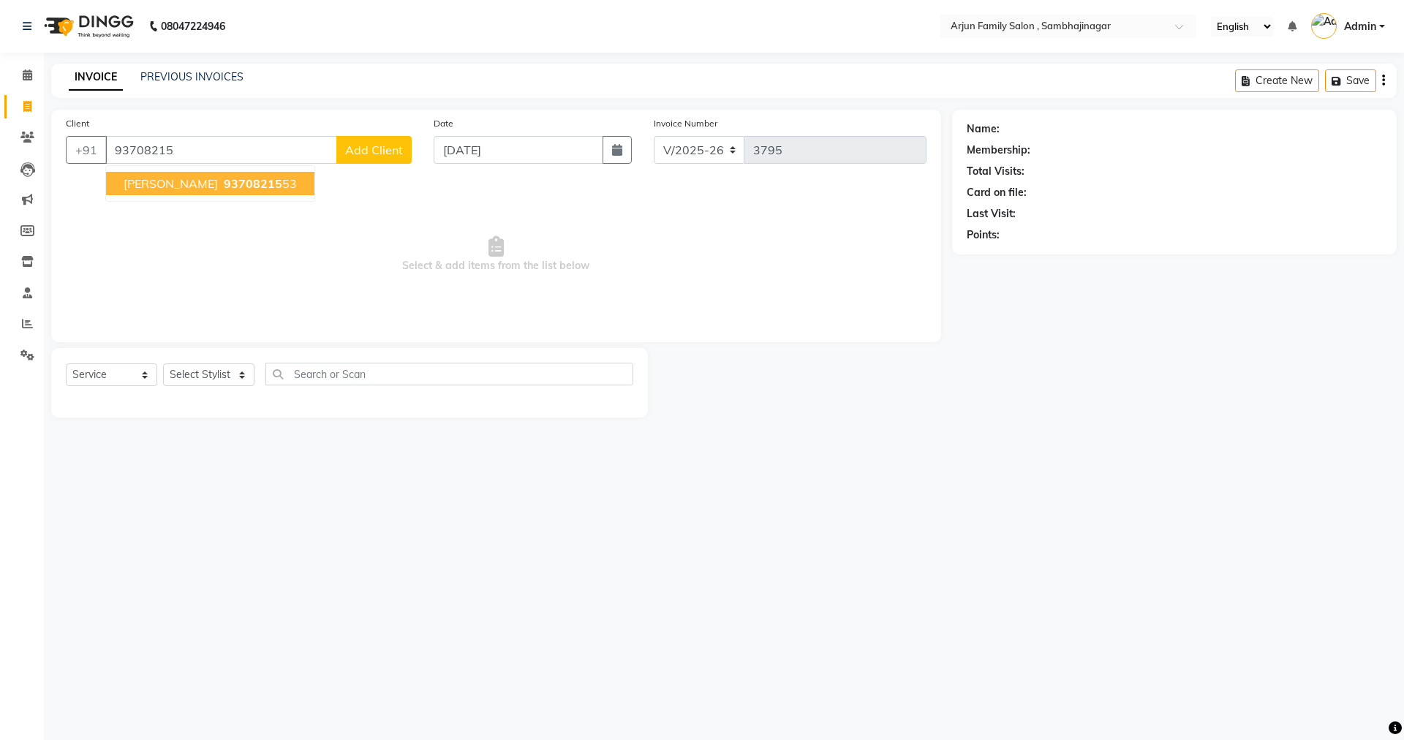
click at [284, 169] on ngb-typeahead-window "[PERSON_NAME] 93708215 53" at bounding box center [210, 183] width 210 height 37
click at [270, 185] on ngb-highlight "93708215 53" at bounding box center [259, 183] width 76 height 15
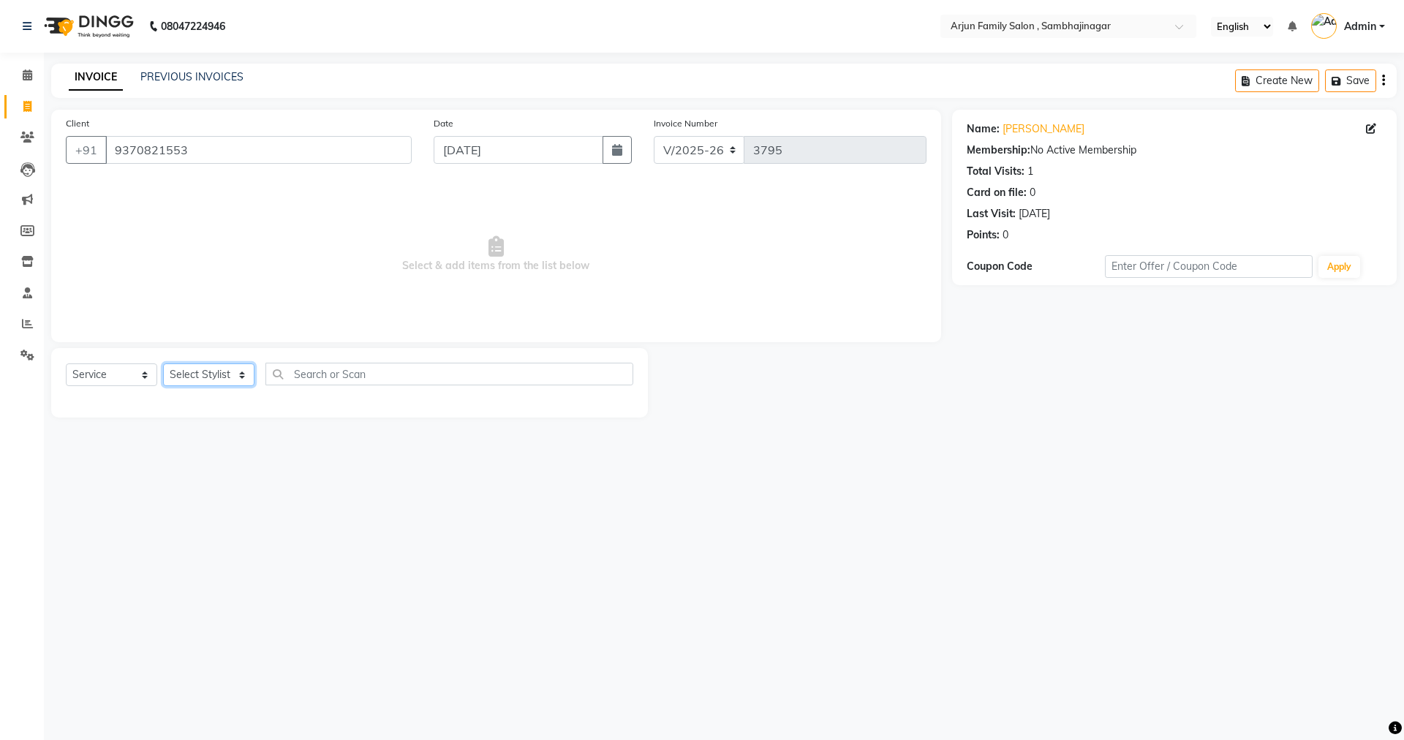
click at [211, 374] on select "Select Stylist arjun [PERSON_NAME] [PERSON_NAME] [PERSON_NAME] [PERSON_NAME]" at bounding box center [208, 374] width 91 height 23
click at [163, 363] on select "Select Stylist arjun [PERSON_NAME] [PERSON_NAME] [PERSON_NAME] [PERSON_NAME]" at bounding box center [208, 374] width 91 height 23
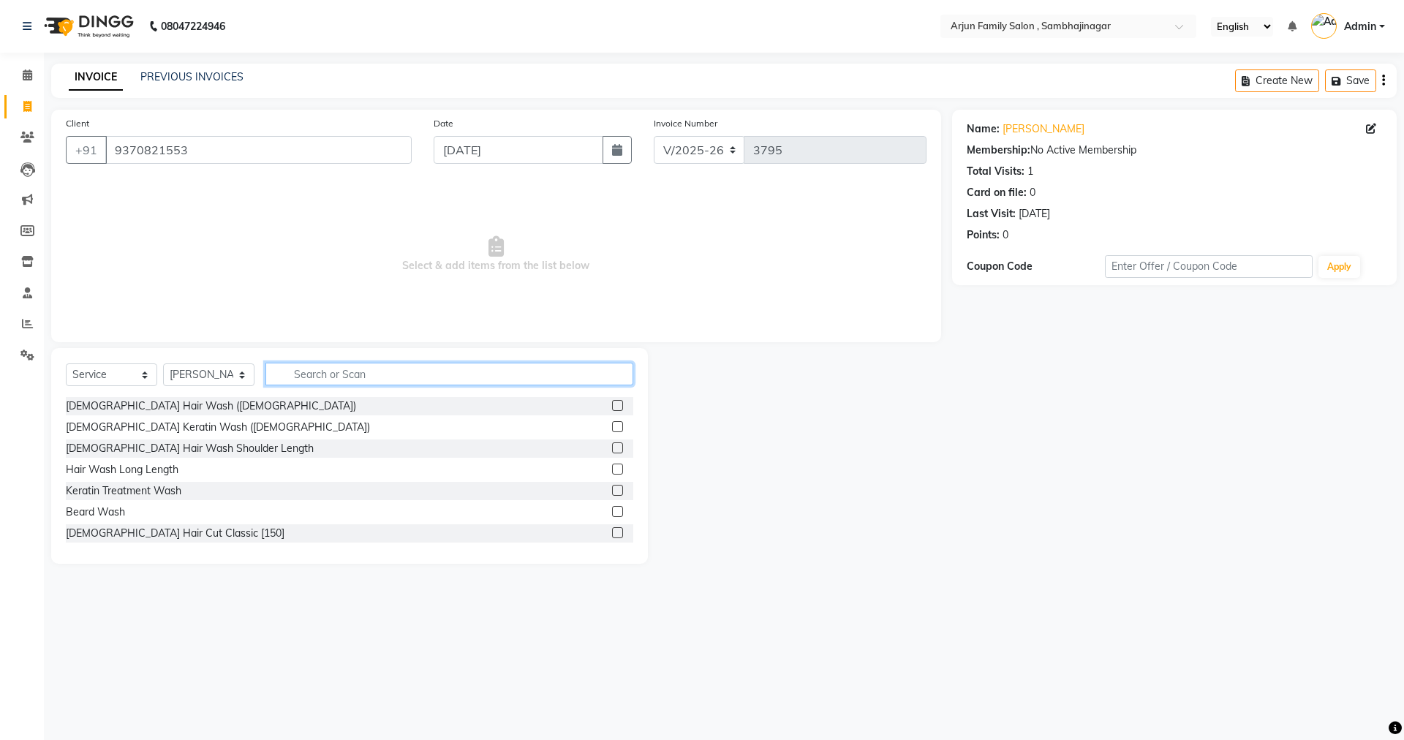
click at [390, 366] on input "text" at bounding box center [449, 374] width 368 height 23
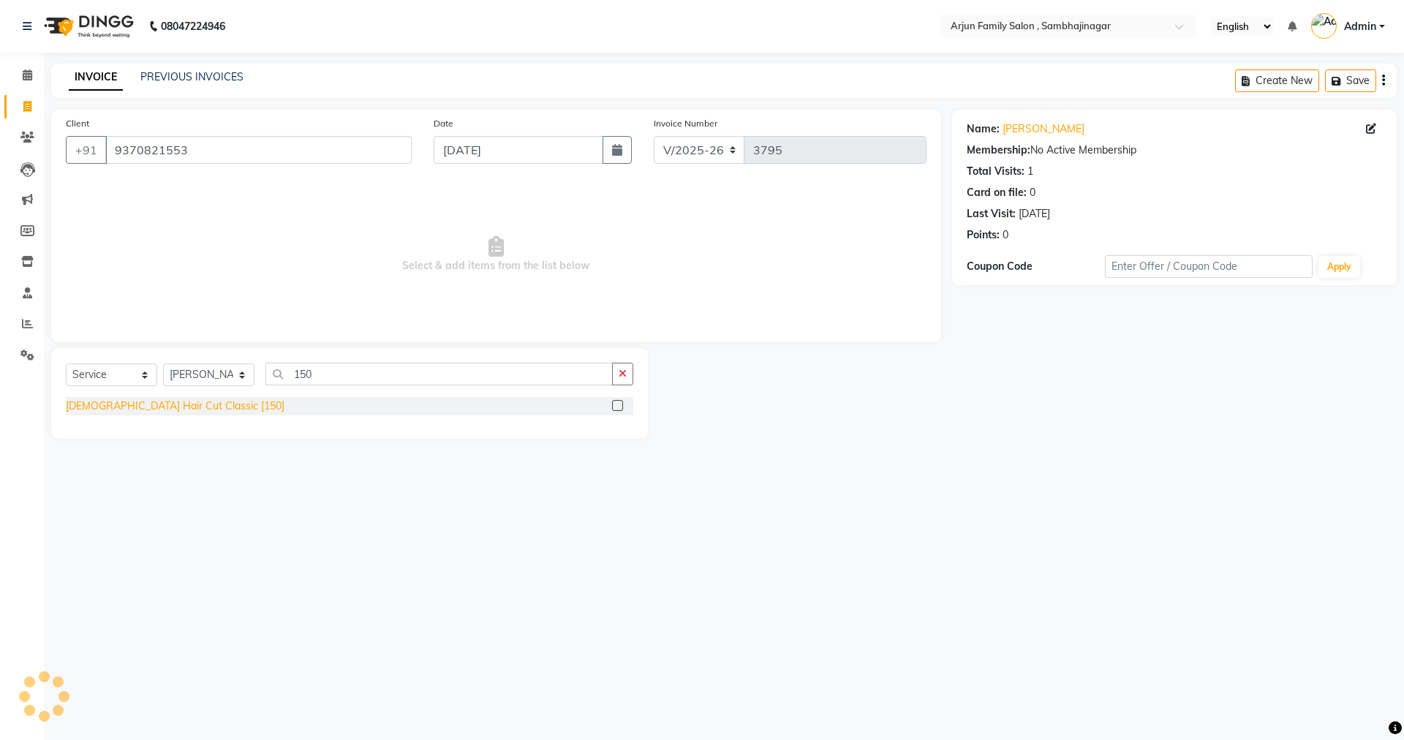
click at [162, 409] on div "[DEMOGRAPHIC_DATA] Hair Cut Classic [150]" at bounding box center [175, 405] width 219 height 15
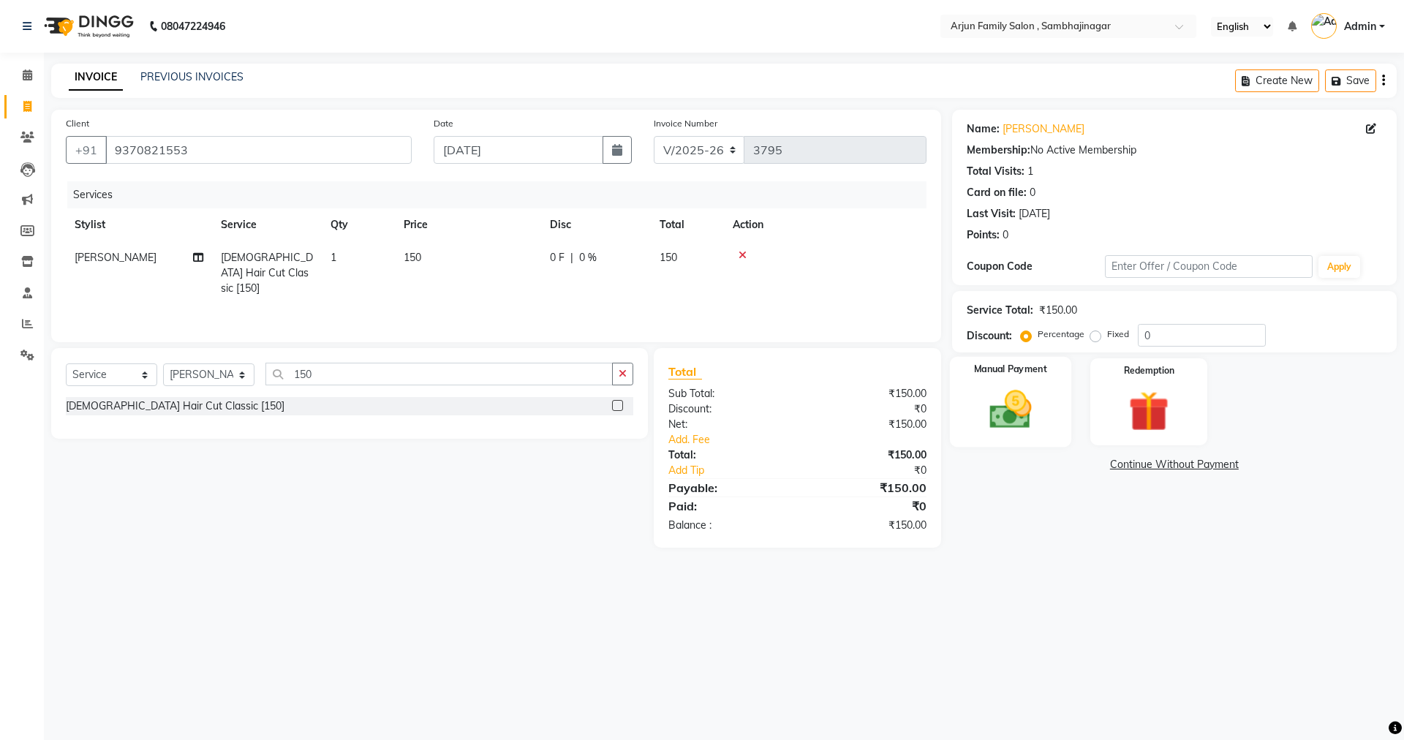
click at [985, 401] on img at bounding box center [1010, 409] width 68 height 48
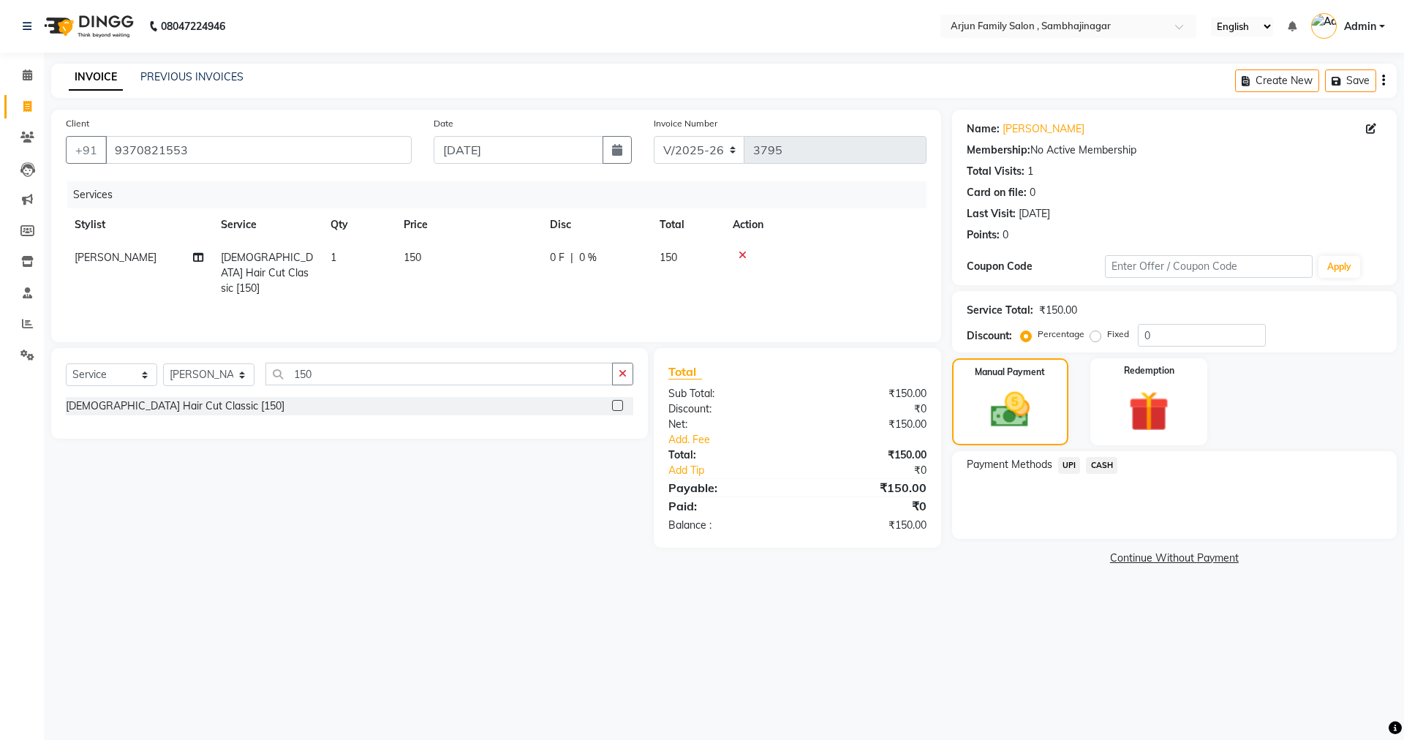
drag, startPoint x: 1093, startPoint y: 468, endPoint x: 1095, endPoint y: 477, distance: 9.0
click at [1093, 467] on span "CASH" at bounding box center [1101, 465] width 31 height 17
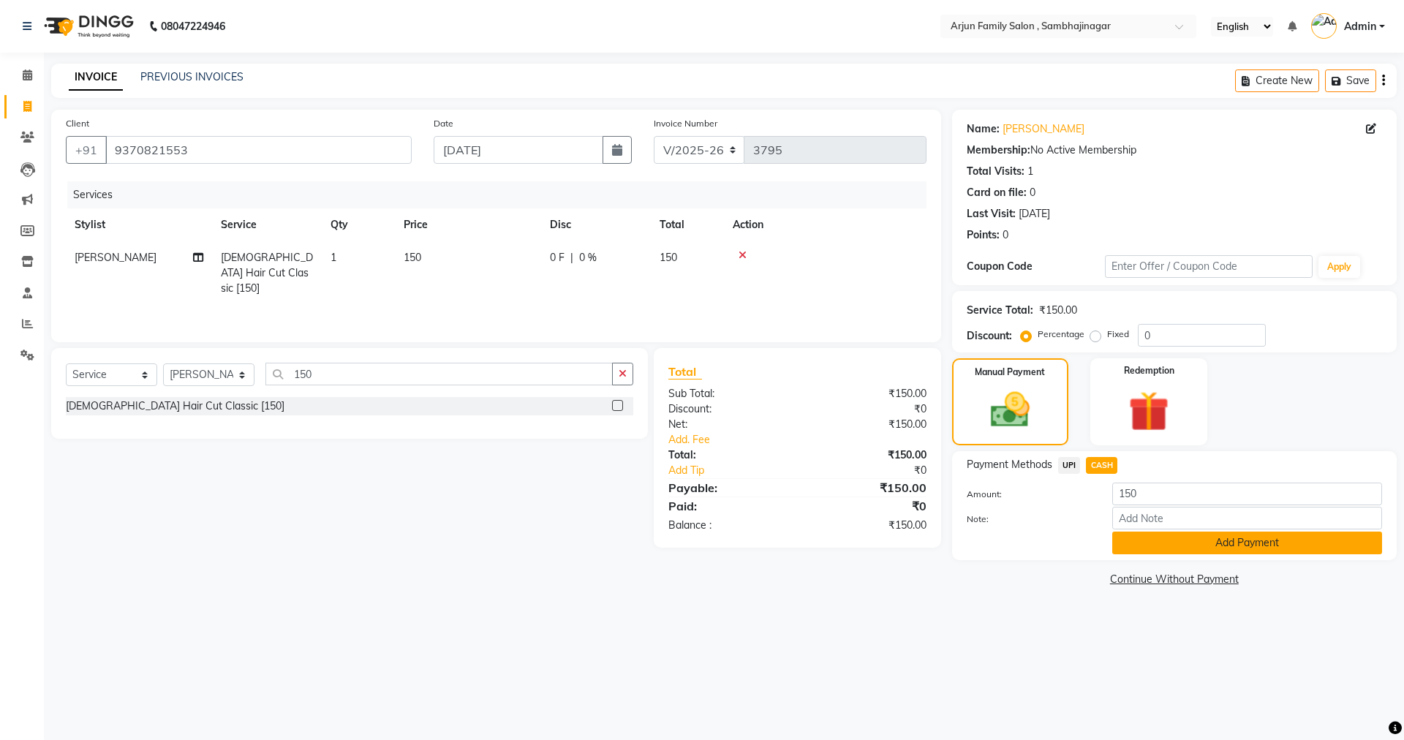
click at [1153, 551] on button "Add Payment" at bounding box center [1247, 543] width 270 height 23
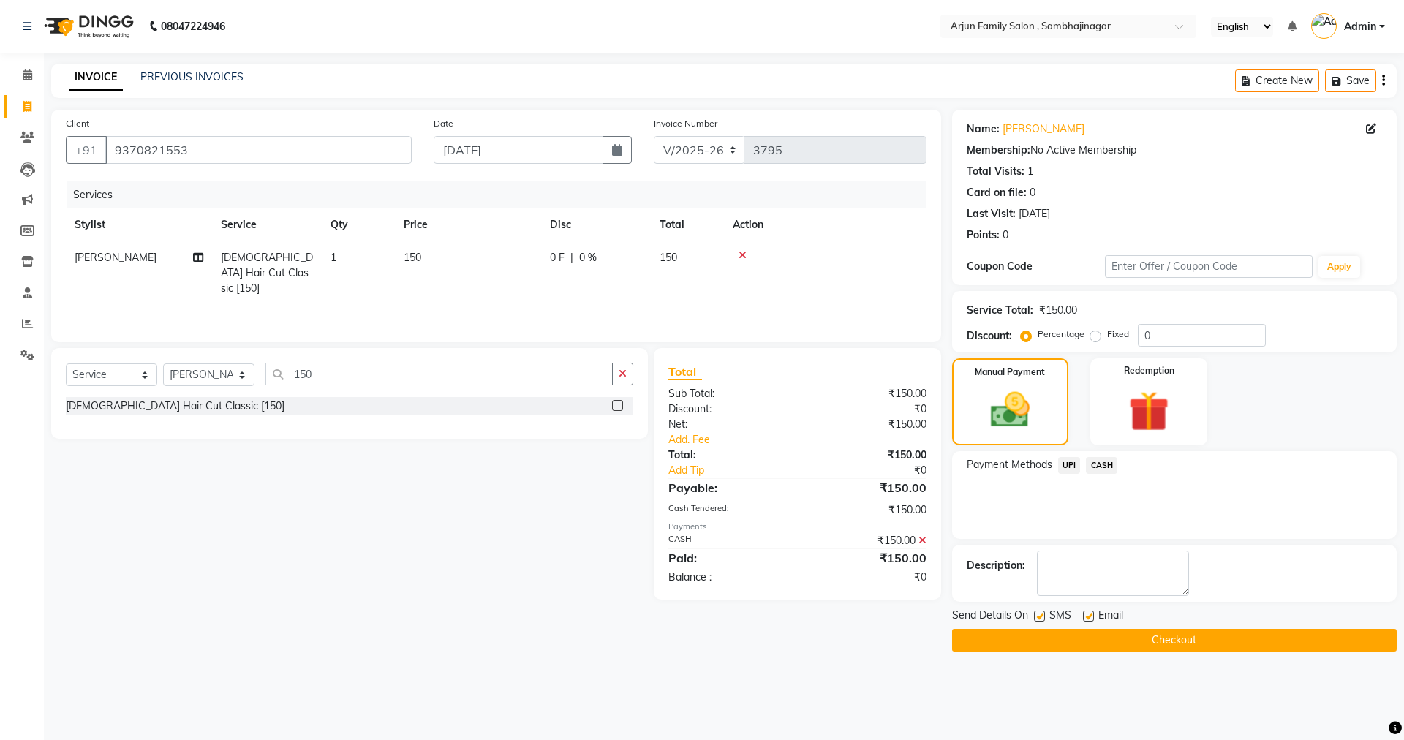
click at [1260, 631] on button "Checkout" at bounding box center [1174, 640] width 445 height 23
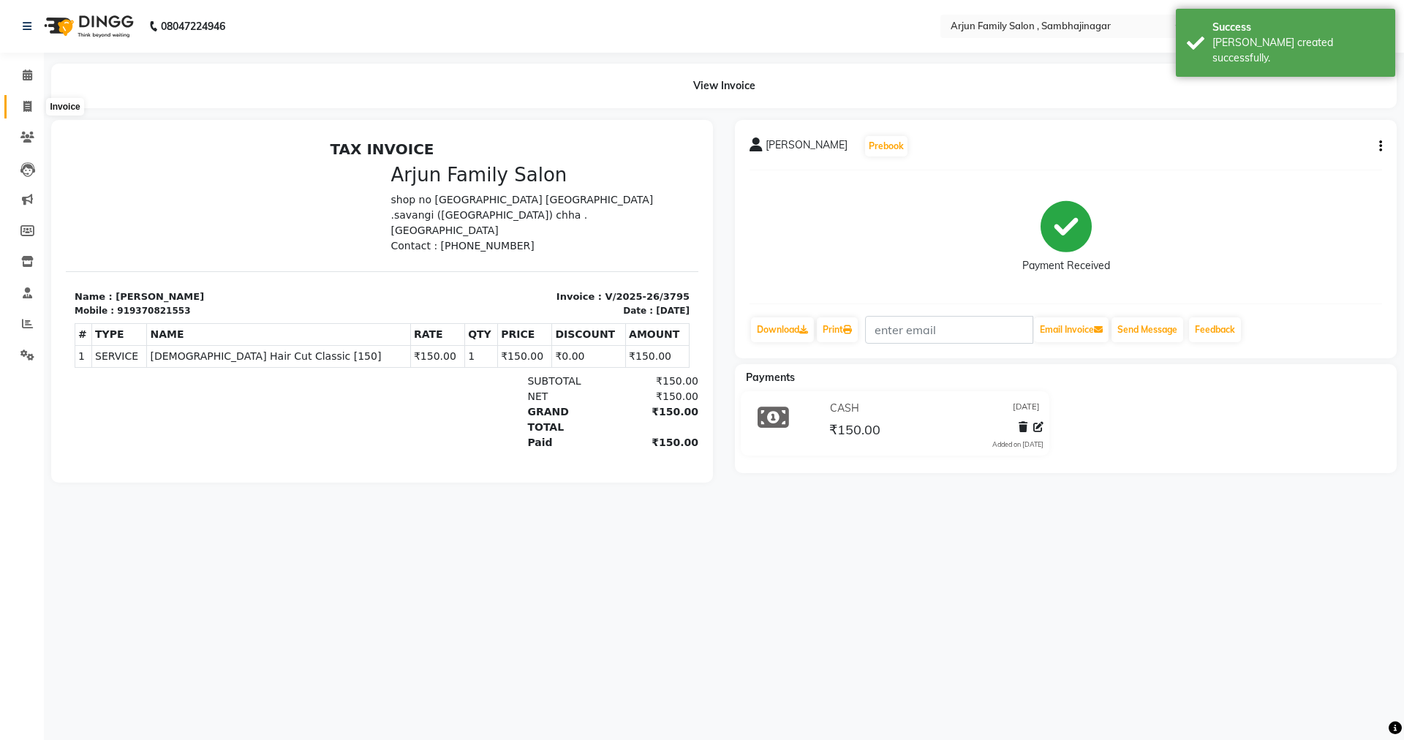
click at [29, 102] on icon at bounding box center [27, 106] width 8 height 11
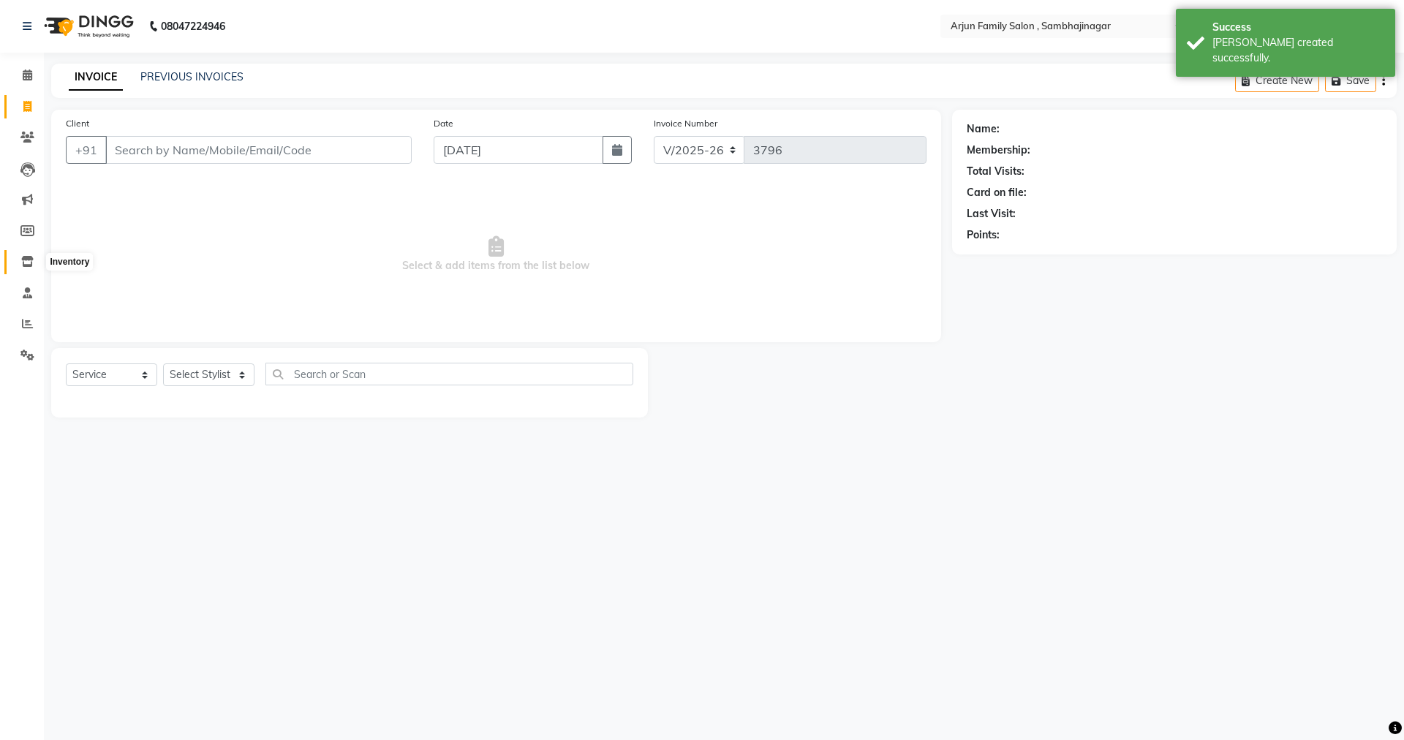
click at [22, 255] on span at bounding box center [28, 262] width 26 height 17
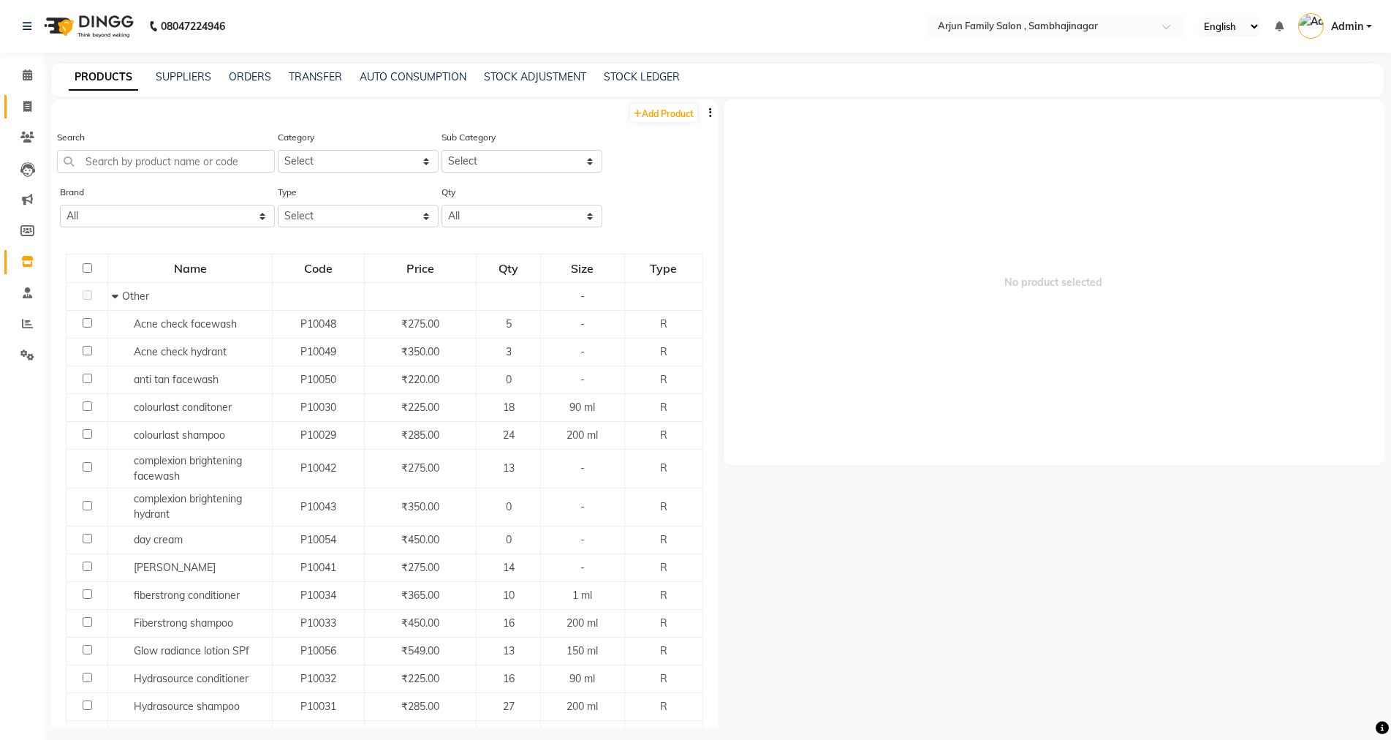
click at [31, 96] on link "Invoice" at bounding box center [21, 107] width 35 height 24
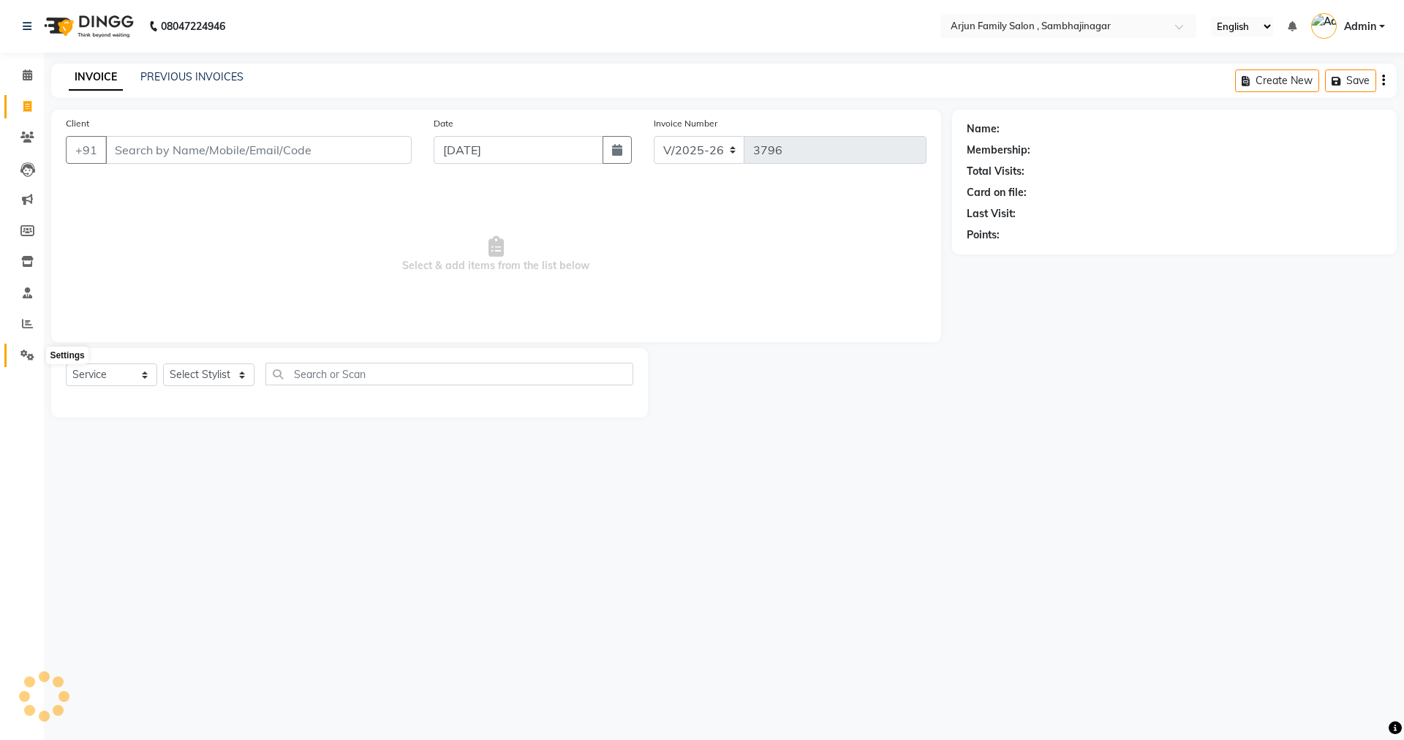
click at [32, 352] on icon at bounding box center [27, 354] width 14 height 11
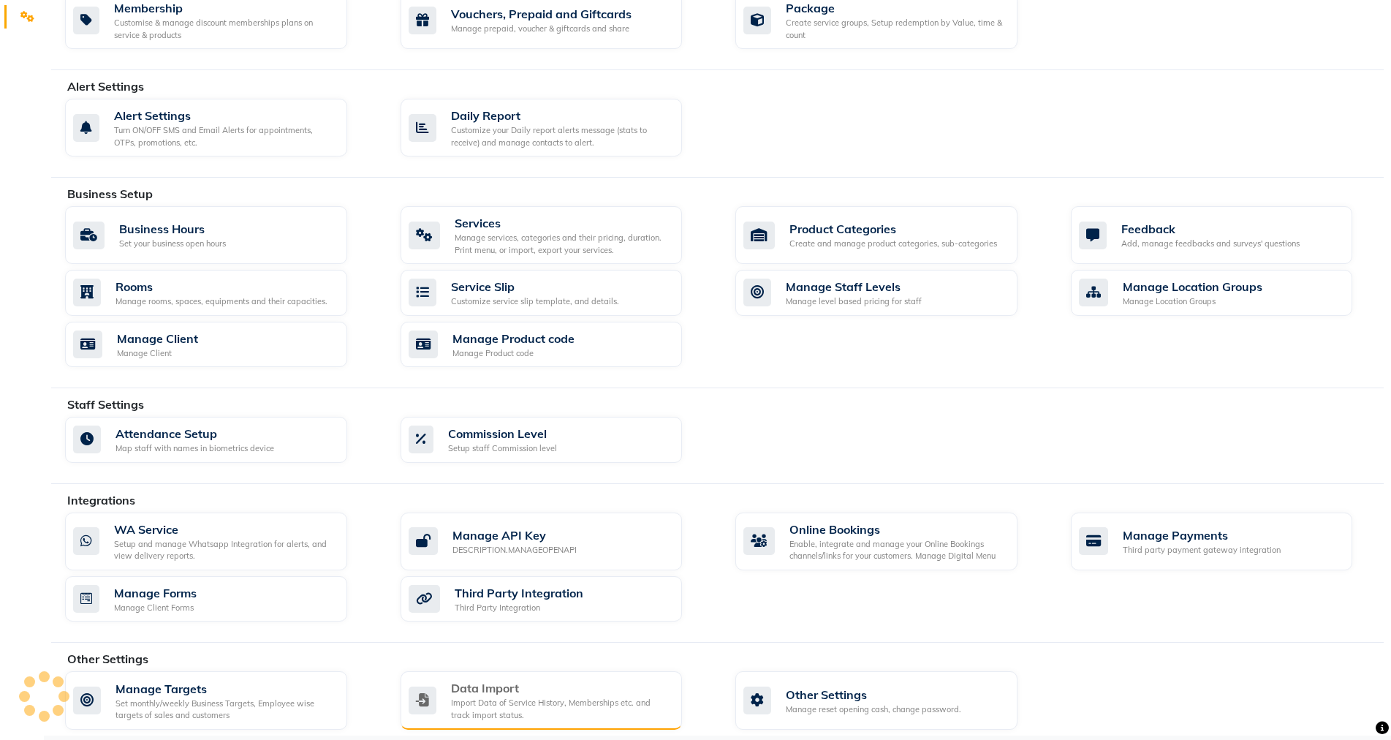
scroll to position [348, 0]
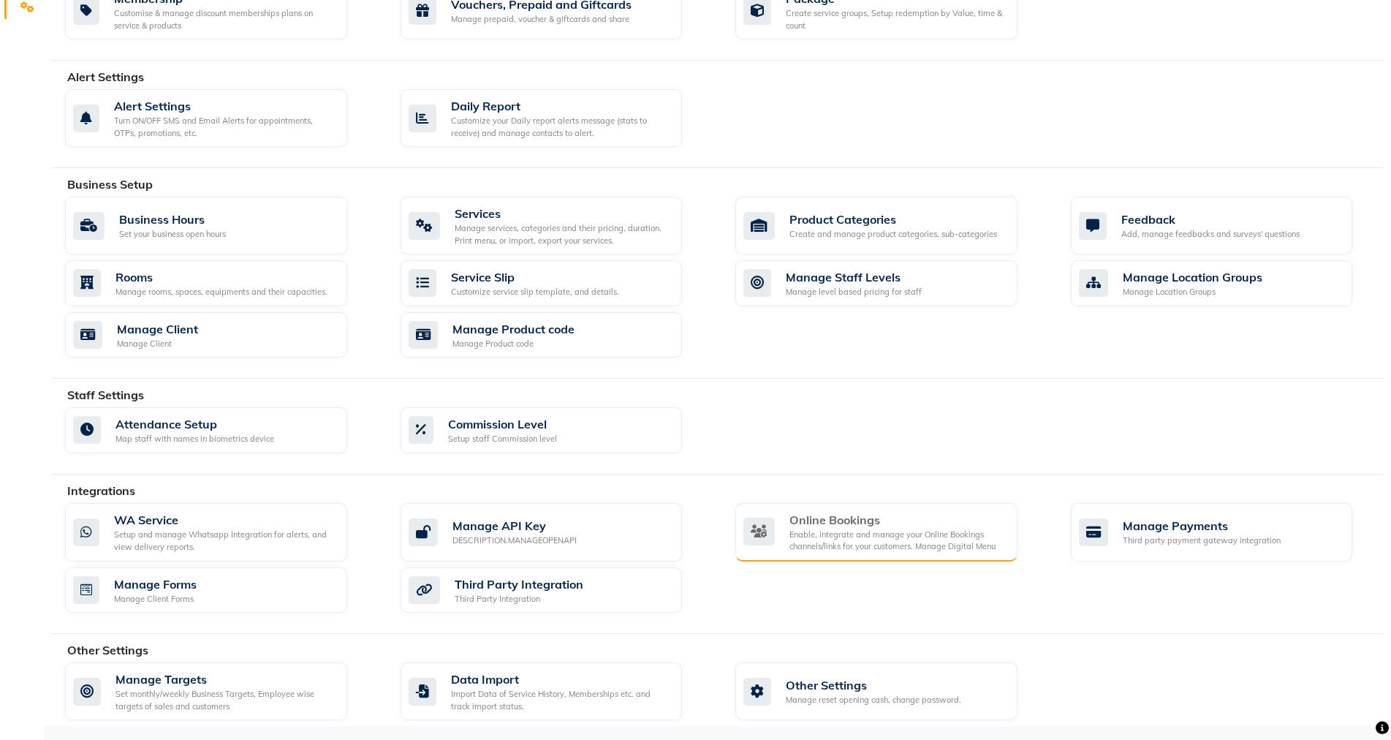
click at [948, 545] on div "Enable, integrate and manage your Online Bookings channels/links for your custo…" at bounding box center [898, 541] width 216 height 24
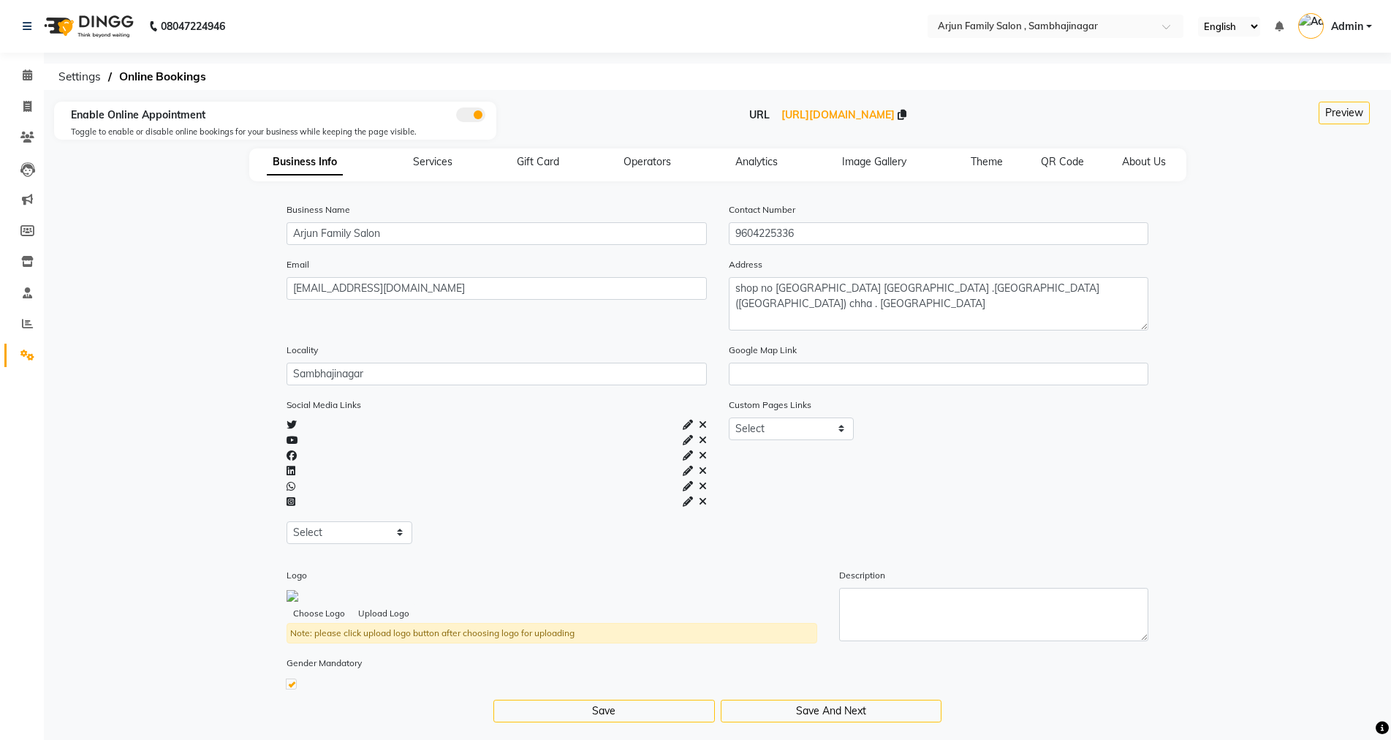
scroll to position [19, 0]
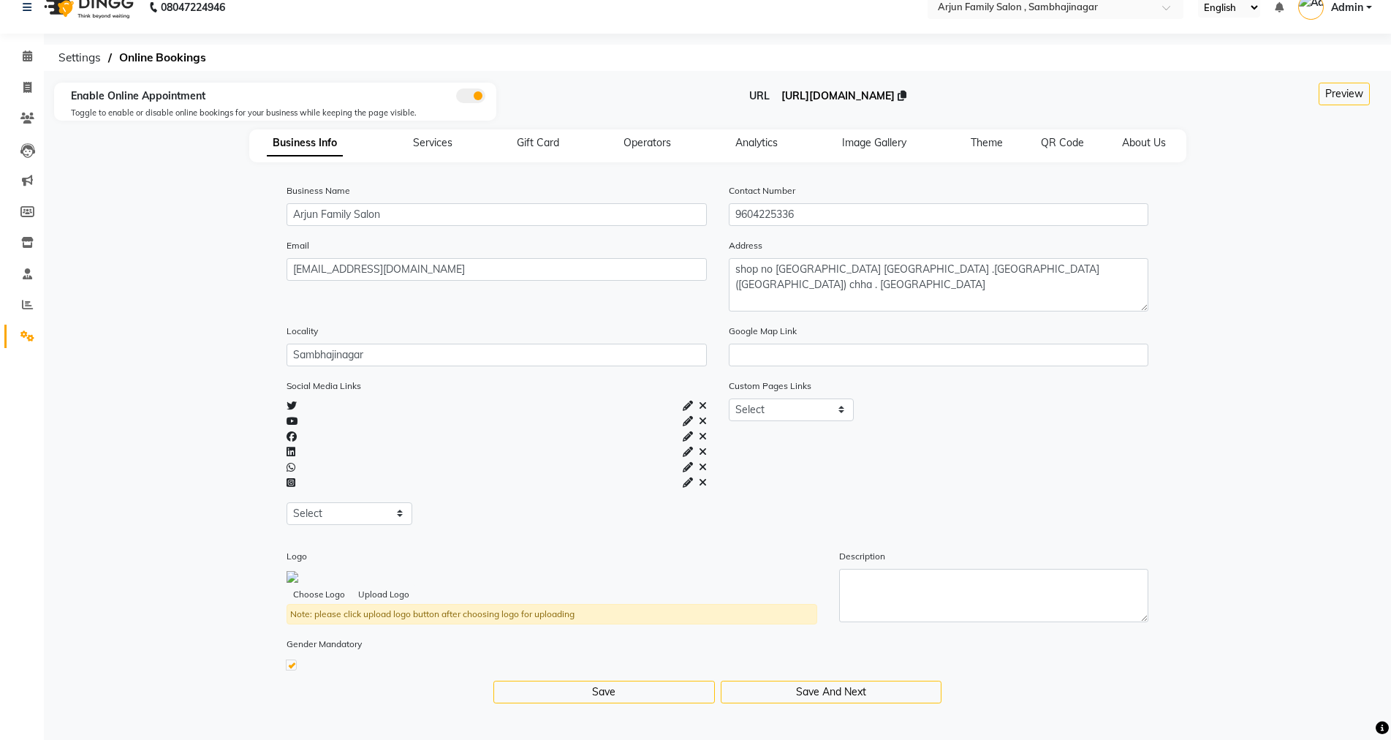
click at [881, 99] on span "[URL][DOMAIN_NAME]" at bounding box center [838, 95] width 113 height 13
click at [27, 84] on icon at bounding box center [27, 87] width 8 height 11
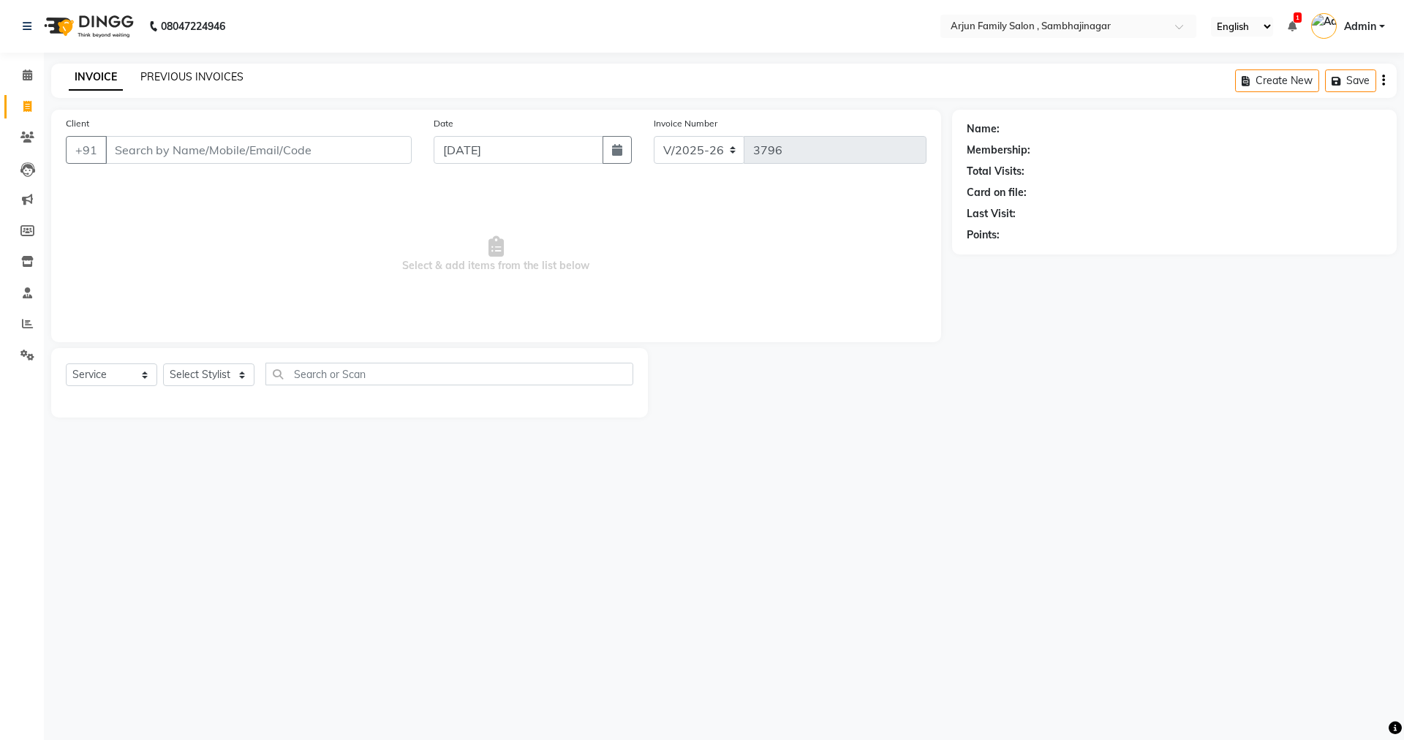
click at [194, 77] on link "PREVIOUS INVOICES" at bounding box center [191, 76] width 103 height 13
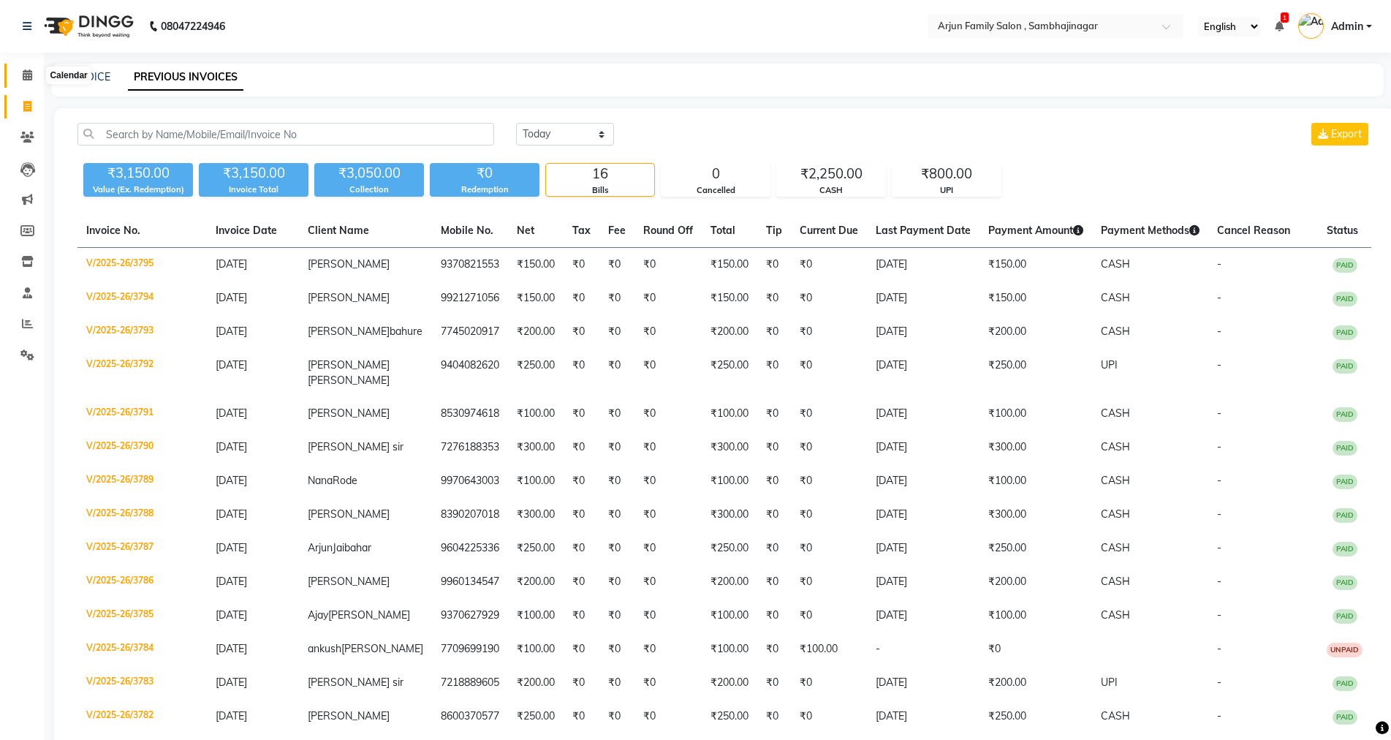
click at [31, 78] on icon at bounding box center [28, 74] width 10 height 11
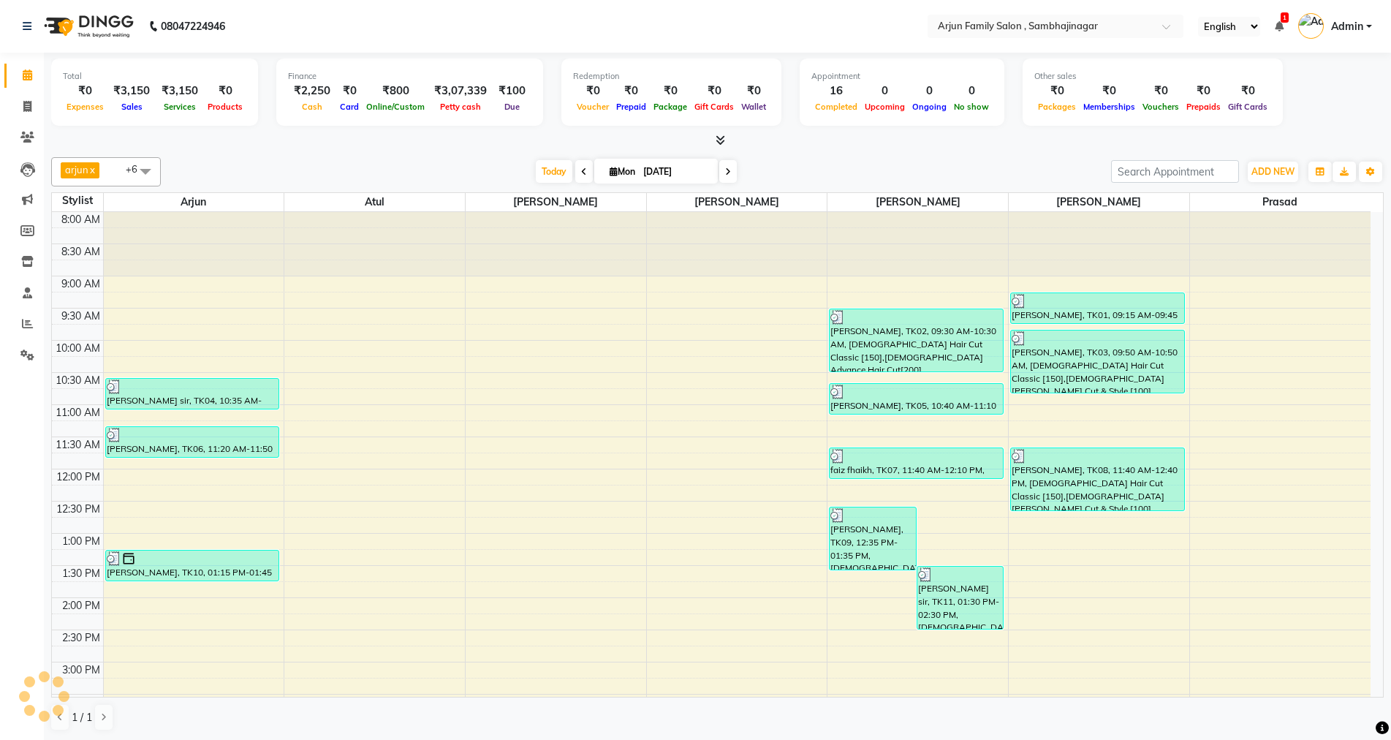
click at [719, 170] on span at bounding box center [728, 171] width 18 height 23
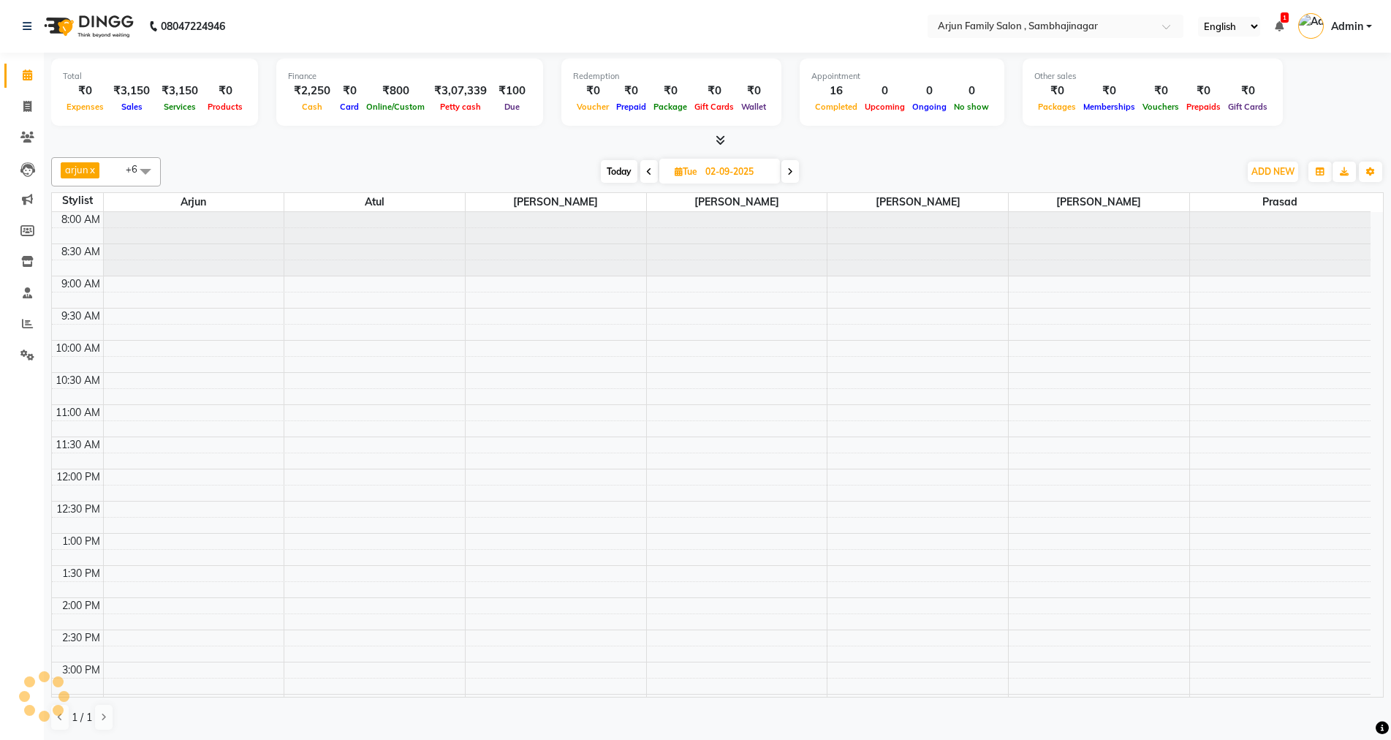
scroll to position [351, 0]
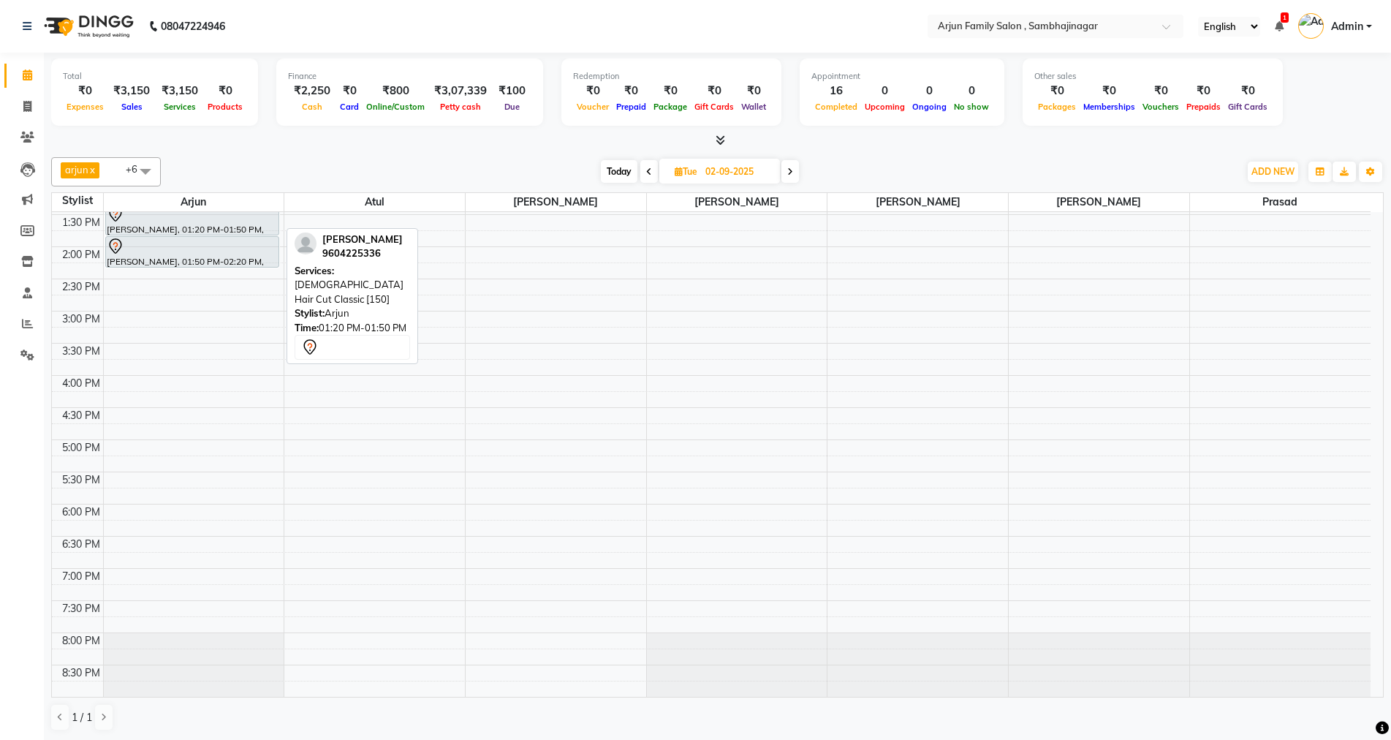
click at [173, 224] on div "[PERSON_NAME], 01:20 PM-01:50 PM, [DEMOGRAPHIC_DATA] Hair Cut Classic [150]" at bounding box center [192, 220] width 173 height 30
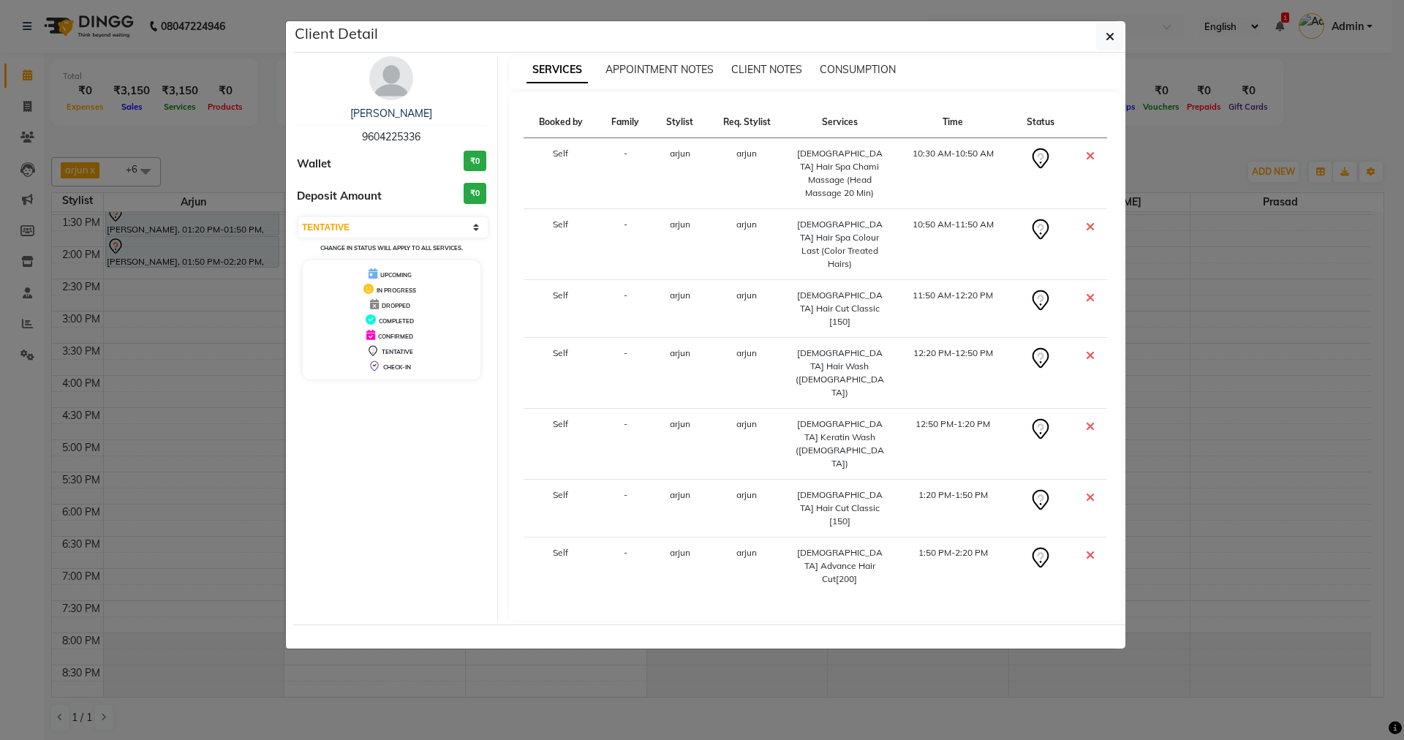
click at [555, 593] on ngb-modal-window "Client Detail Arjun Jaibahar 9604225336 Wallet ₹0 Deposit Amount ₹0 Select CONF…" at bounding box center [702, 370] width 1404 height 740
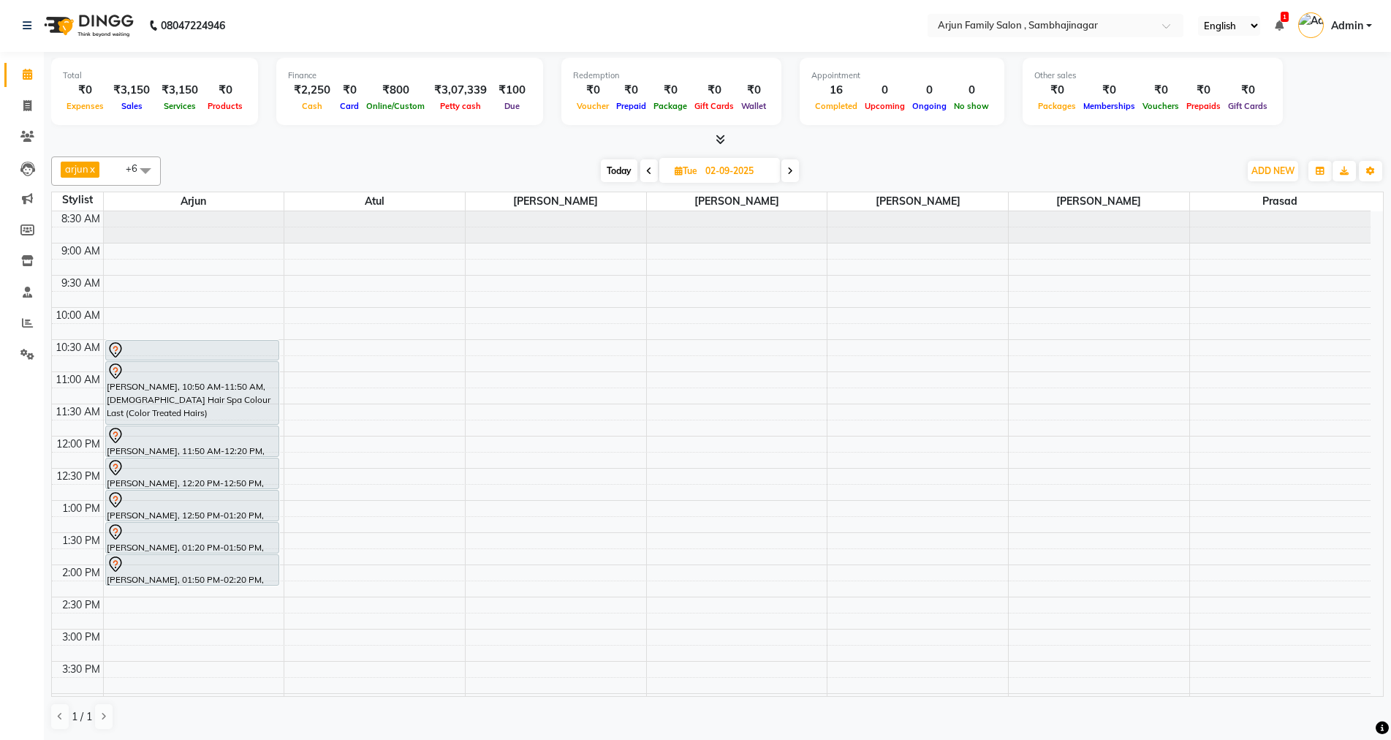
scroll to position [0, 0]
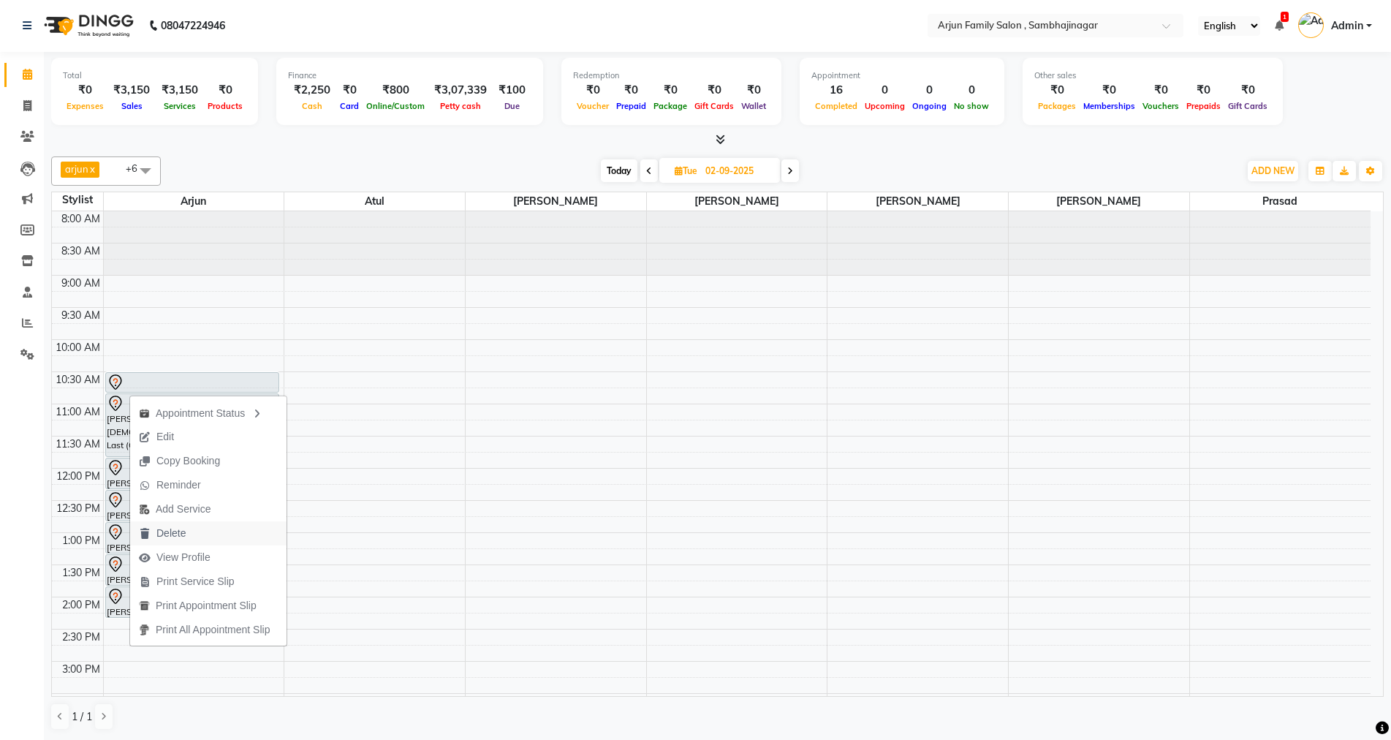
click at [170, 532] on span "Delete" at bounding box center [170, 533] width 29 height 15
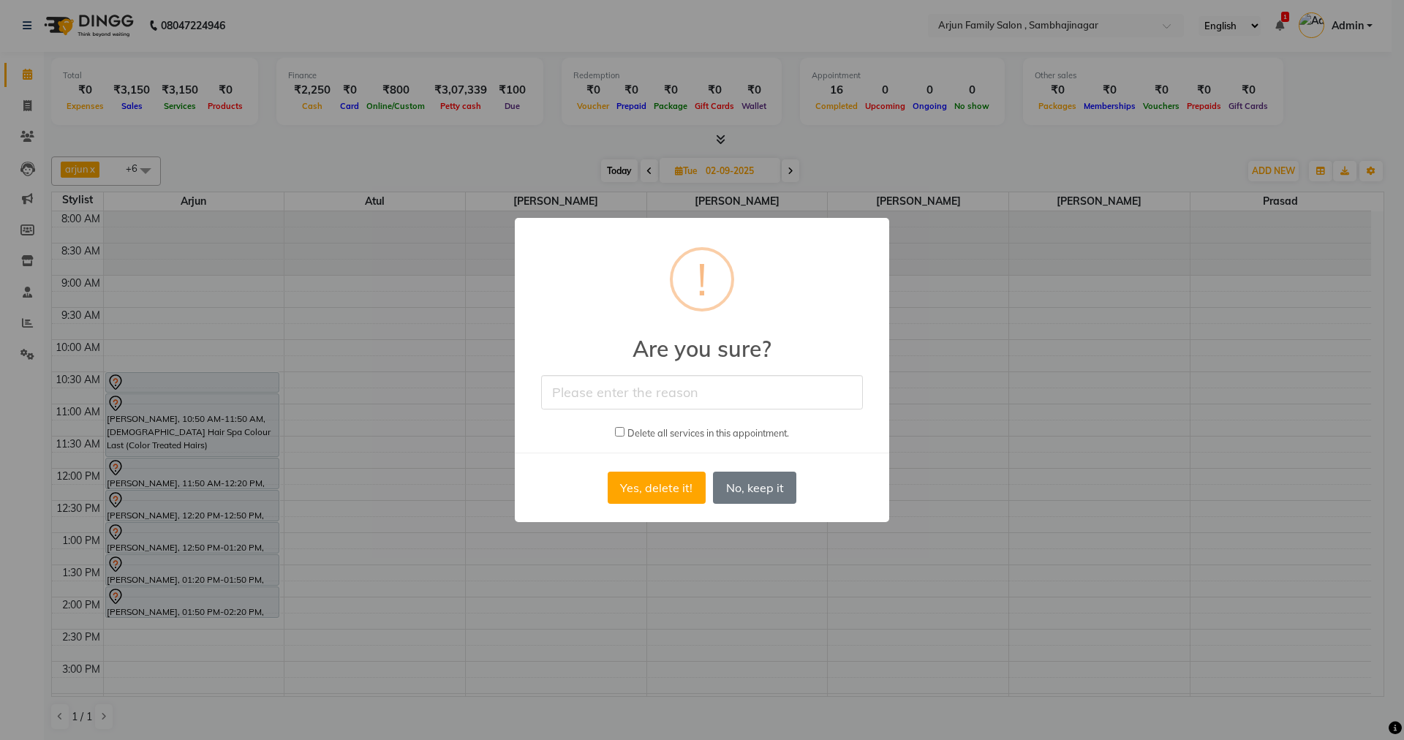
click at [619, 431] on input "checkbox" at bounding box center [620, 432] width 10 height 10
click at [683, 393] on input "text" at bounding box center [702, 392] width 322 height 34
click at [680, 483] on button "Yes, delete it!" at bounding box center [657, 488] width 98 height 32
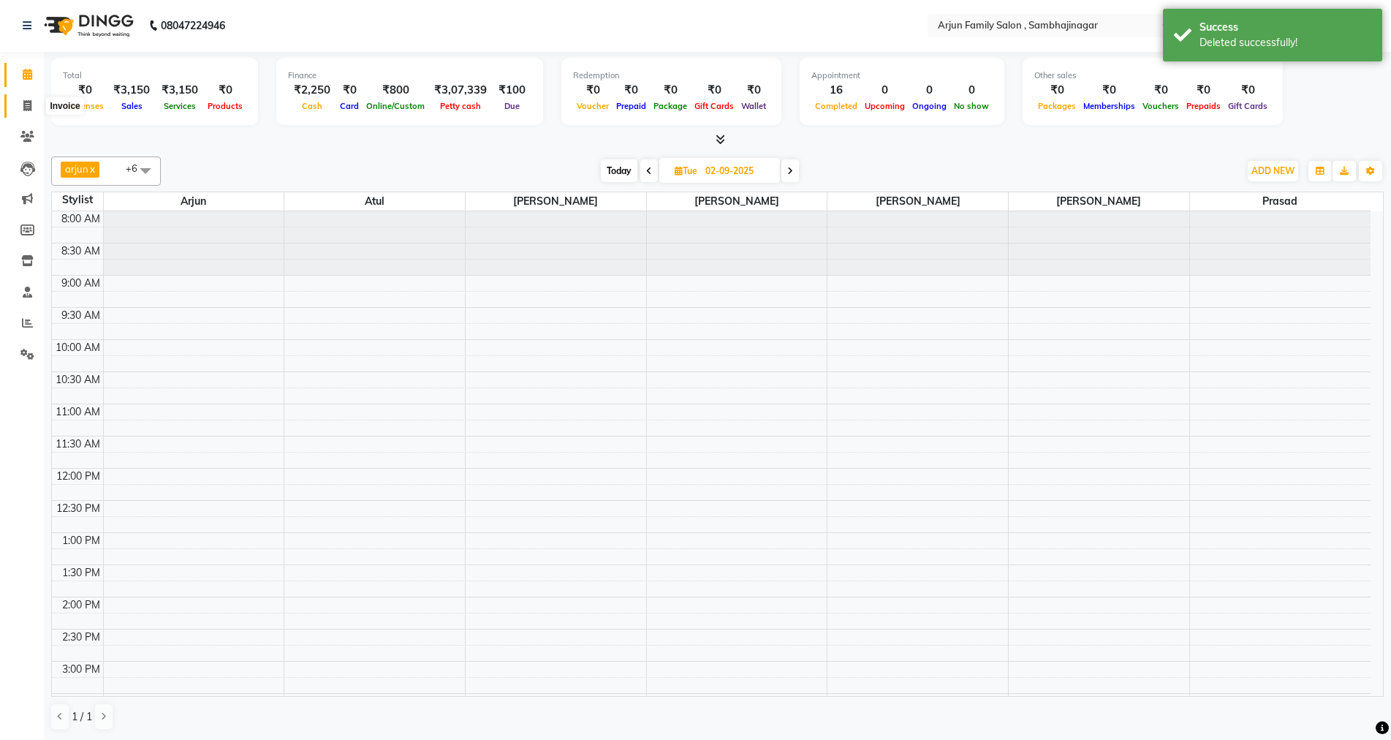
click at [29, 110] on icon at bounding box center [27, 105] width 8 height 11
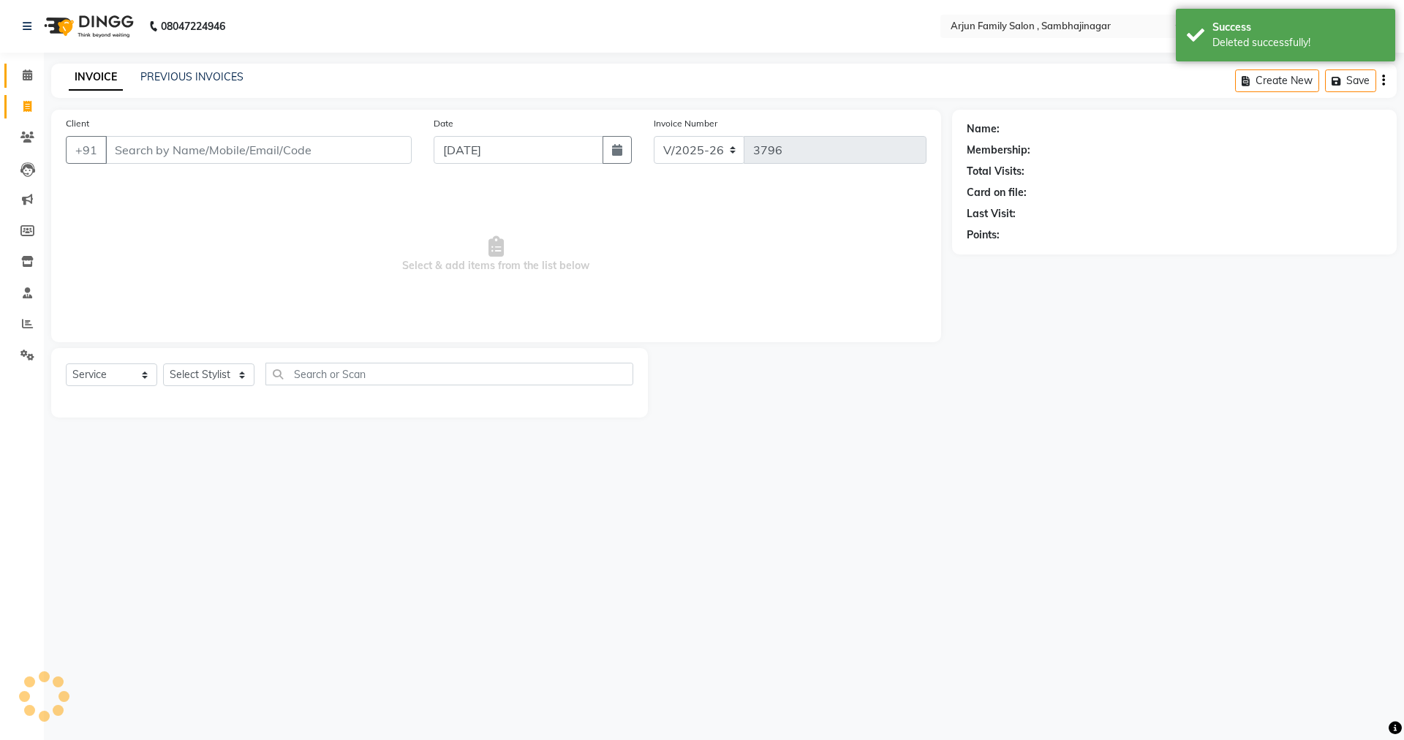
click at [21, 64] on link "Calendar" at bounding box center [21, 76] width 35 height 24
click at [23, 68] on span at bounding box center [28, 75] width 26 height 17
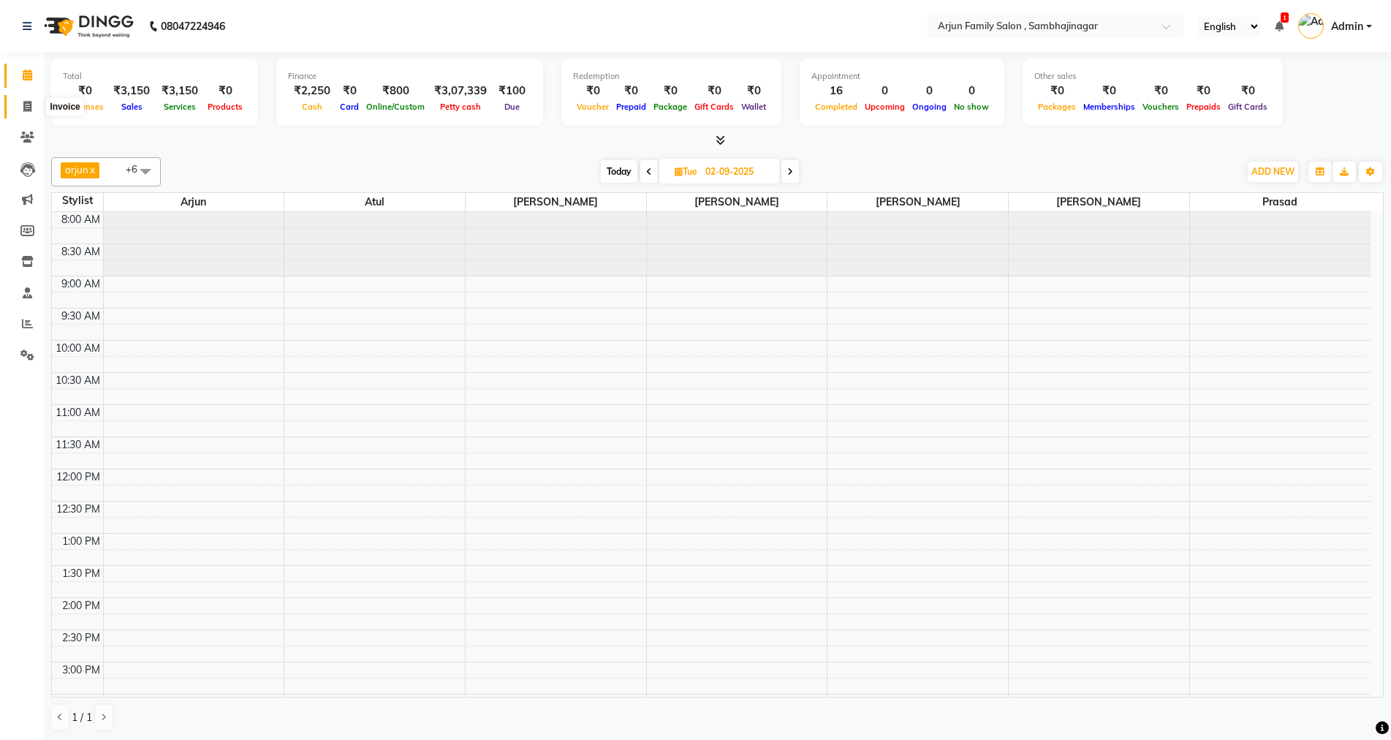
click at [24, 105] on icon at bounding box center [27, 106] width 8 height 11
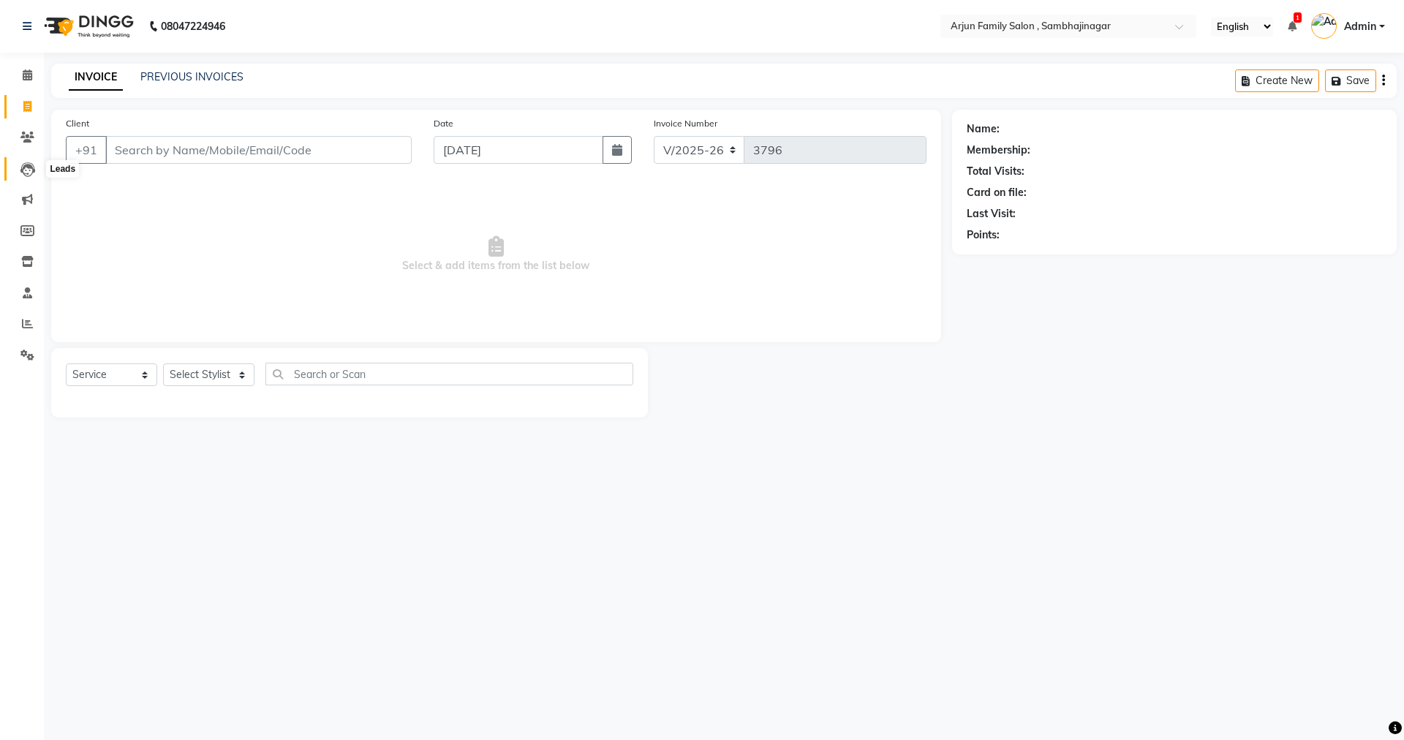
click at [25, 171] on icon at bounding box center [27, 169] width 15 height 15
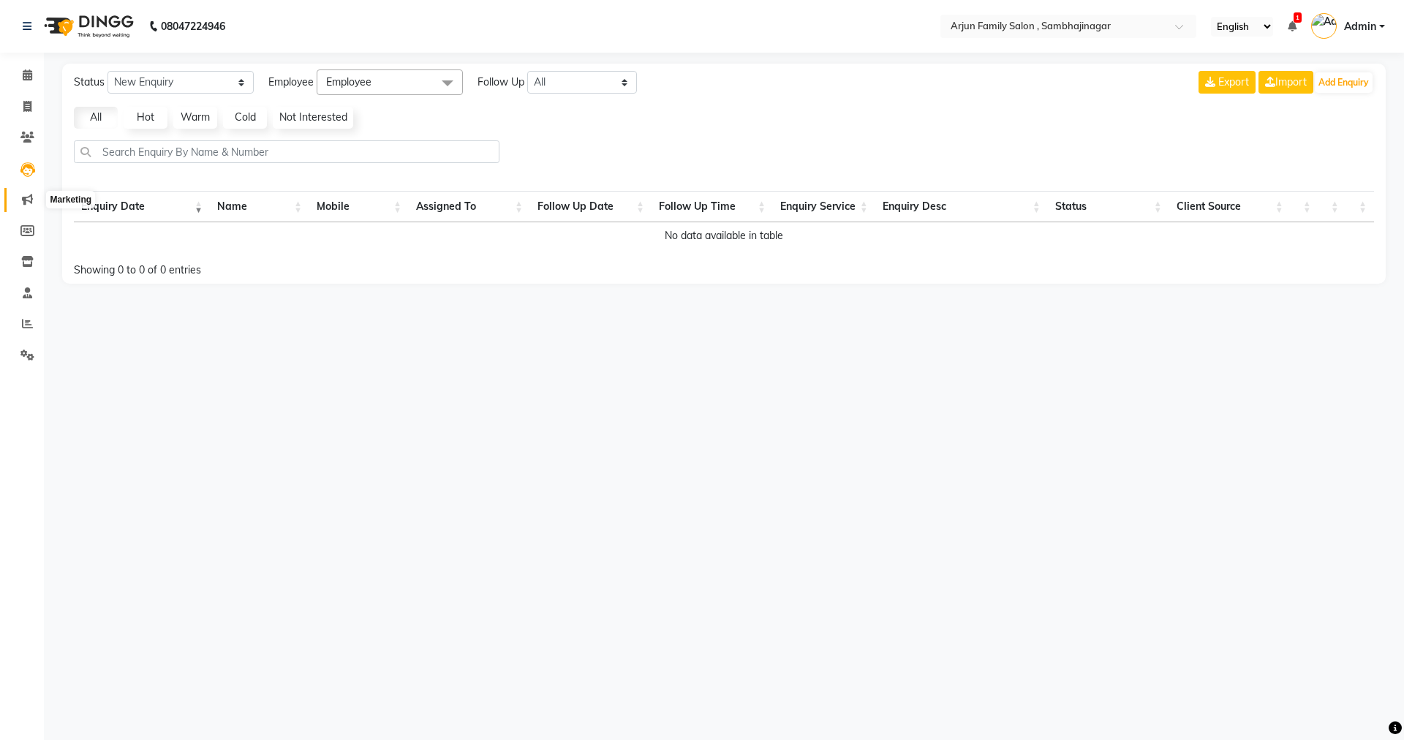
click at [35, 203] on span at bounding box center [28, 200] width 26 height 17
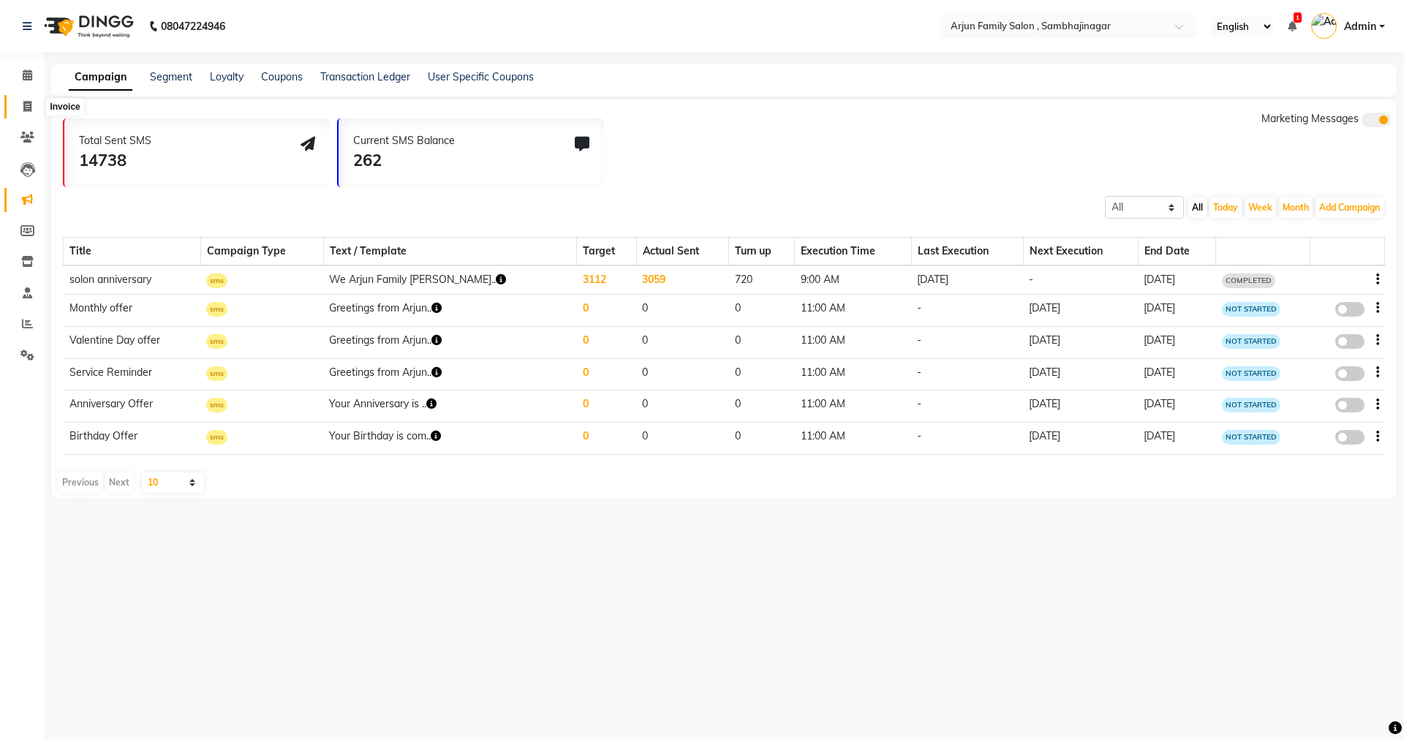
click at [26, 106] on icon at bounding box center [27, 106] width 8 height 11
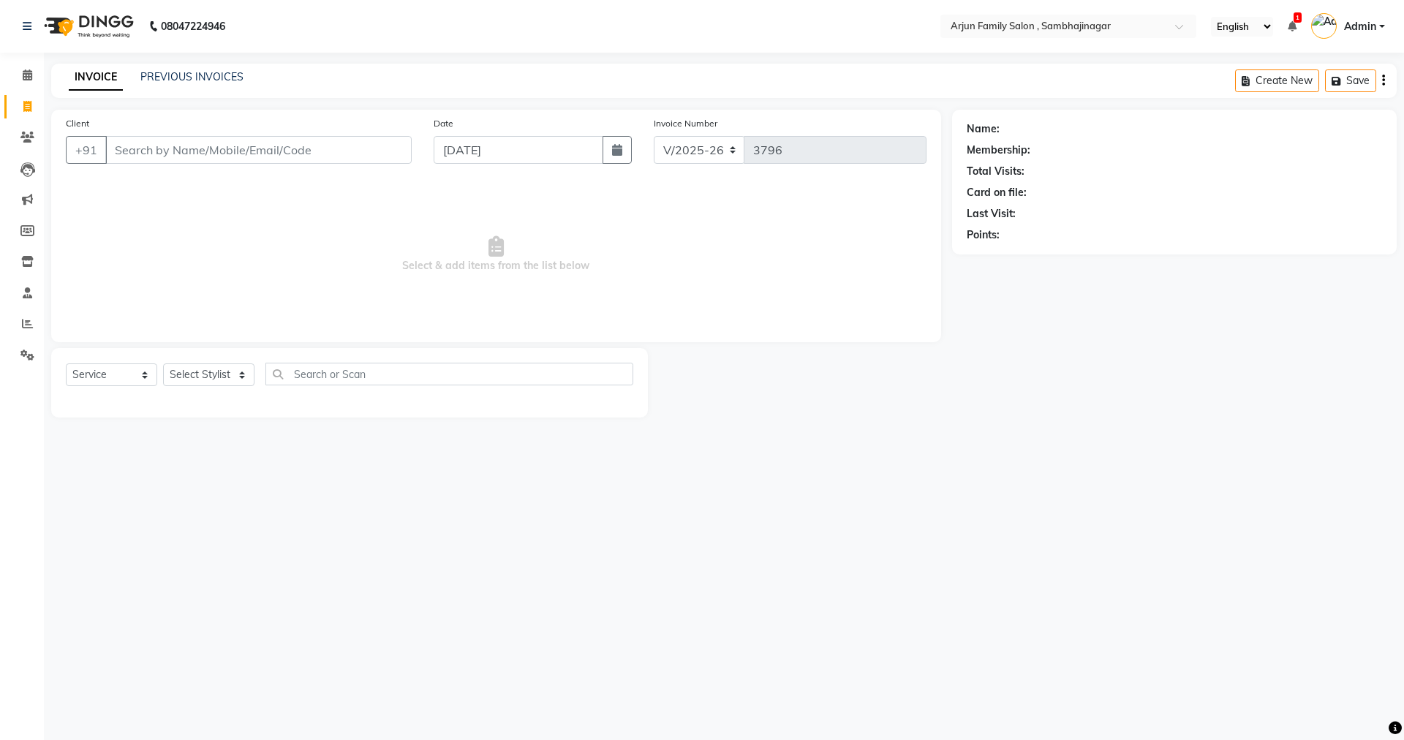
click at [1289, 15] on ul "English ENGLISH Español العربية मराठी हिंदी ગુજરાતી தமிழ் 中文 1 Notifications no…" at bounding box center [1297, 27] width 189 height 24
click at [1292, 21] on icon at bounding box center [1291, 26] width 9 height 10
click at [986, 82] on div "DINGG Alert" at bounding box center [1072, 76] width 229 height 21
click at [1300, 23] on ul "English ENGLISH Español العربية मराठी हिंदी ગુજરાતી தமிழ் 中文 1 Notifications DI…" at bounding box center [1297, 27] width 189 height 24
click at [1293, 28] on icon at bounding box center [1291, 26] width 9 height 10
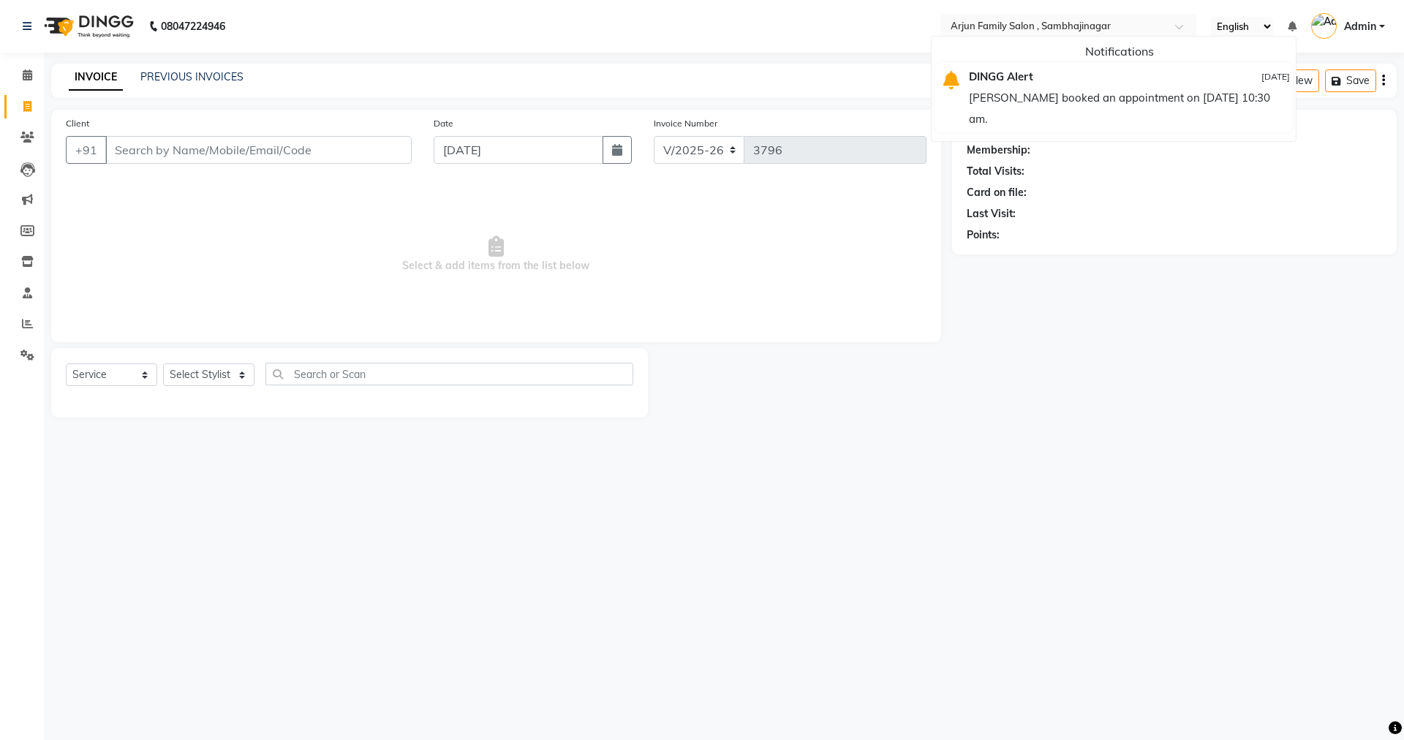
click at [1067, 85] on div "DINGG Alert" at bounding box center [1072, 76] width 229 height 21
click at [1041, 100] on main "INVOICE PREVIOUS INVOICES Create New Save Client +91 Date [DATE] Invoice Number…" at bounding box center [724, 252] width 1360 height 376
click at [23, 75] on icon at bounding box center [28, 74] width 10 height 11
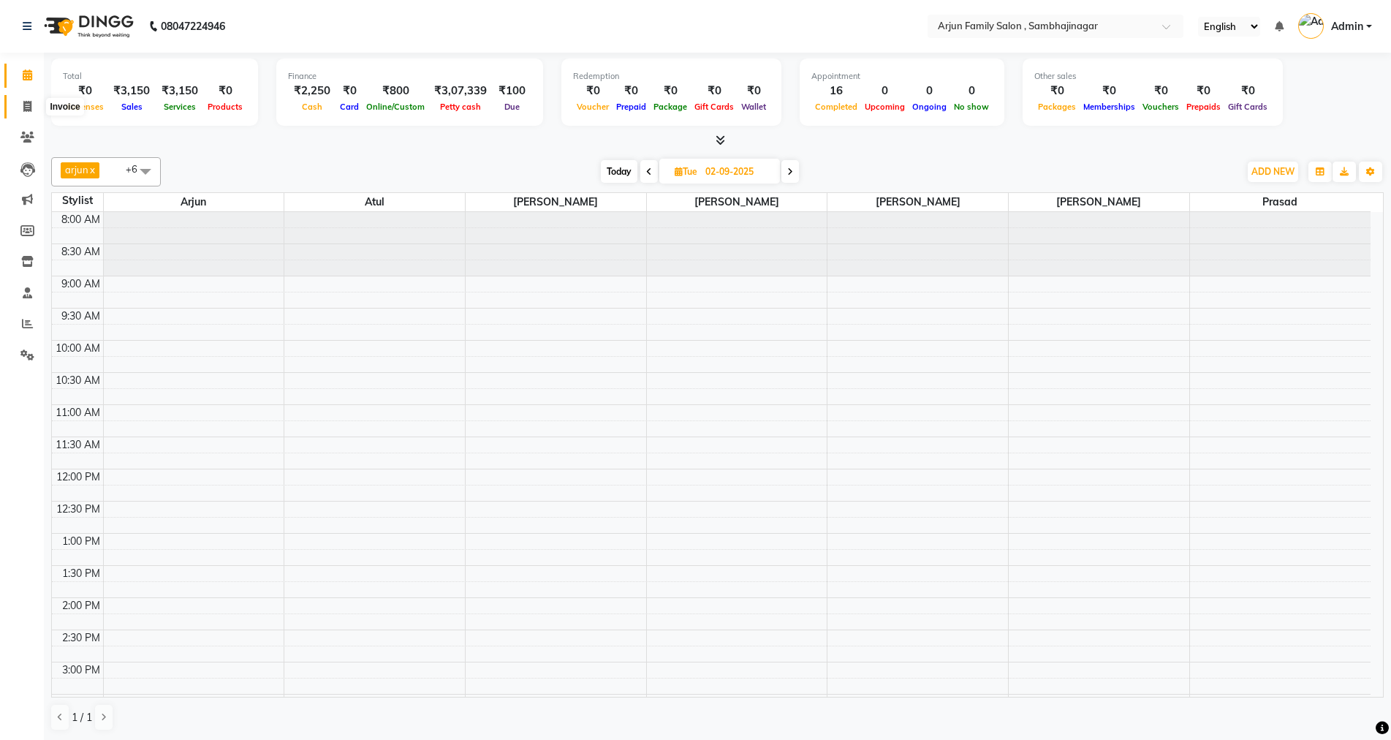
click at [26, 105] on icon at bounding box center [27, 106] width 8 height 11
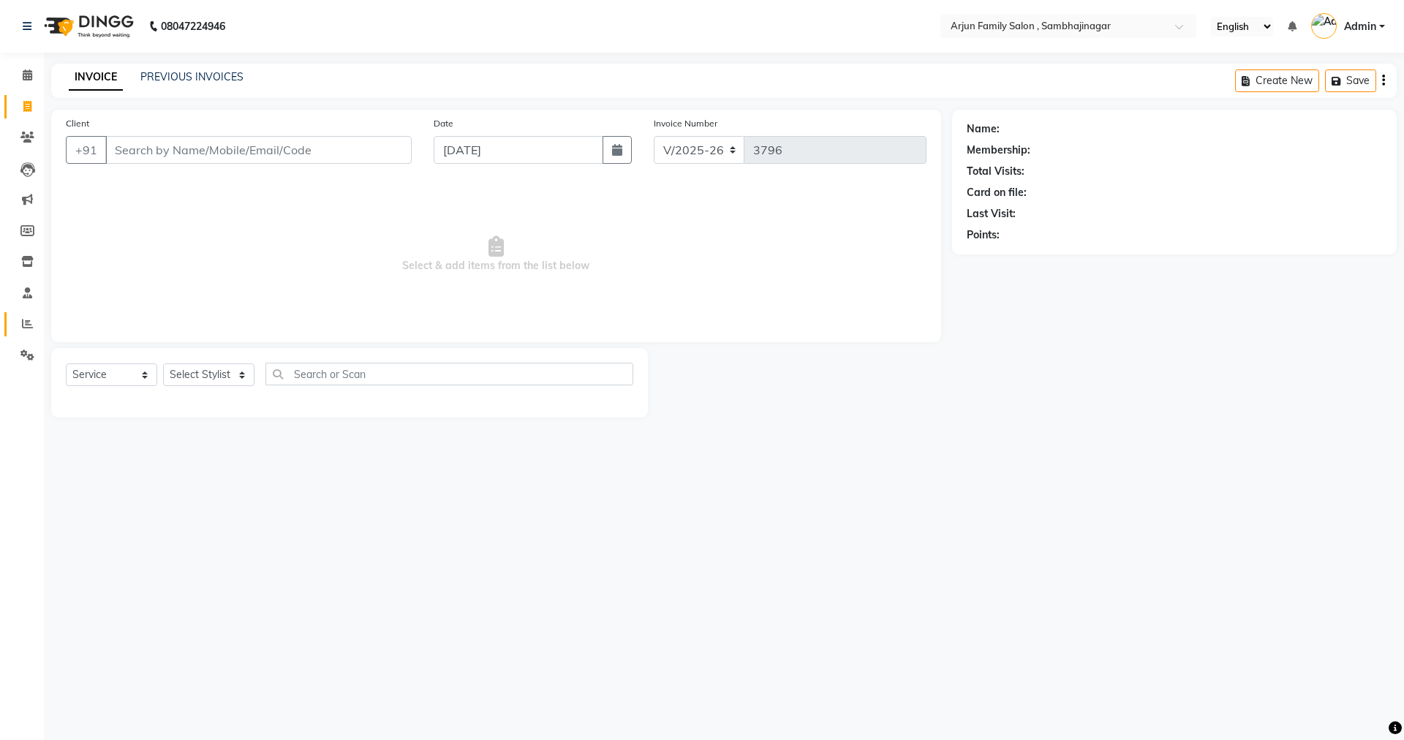
click at [14, 328] on link "Reports" at bounding box center [21, 324] width 35 height 24
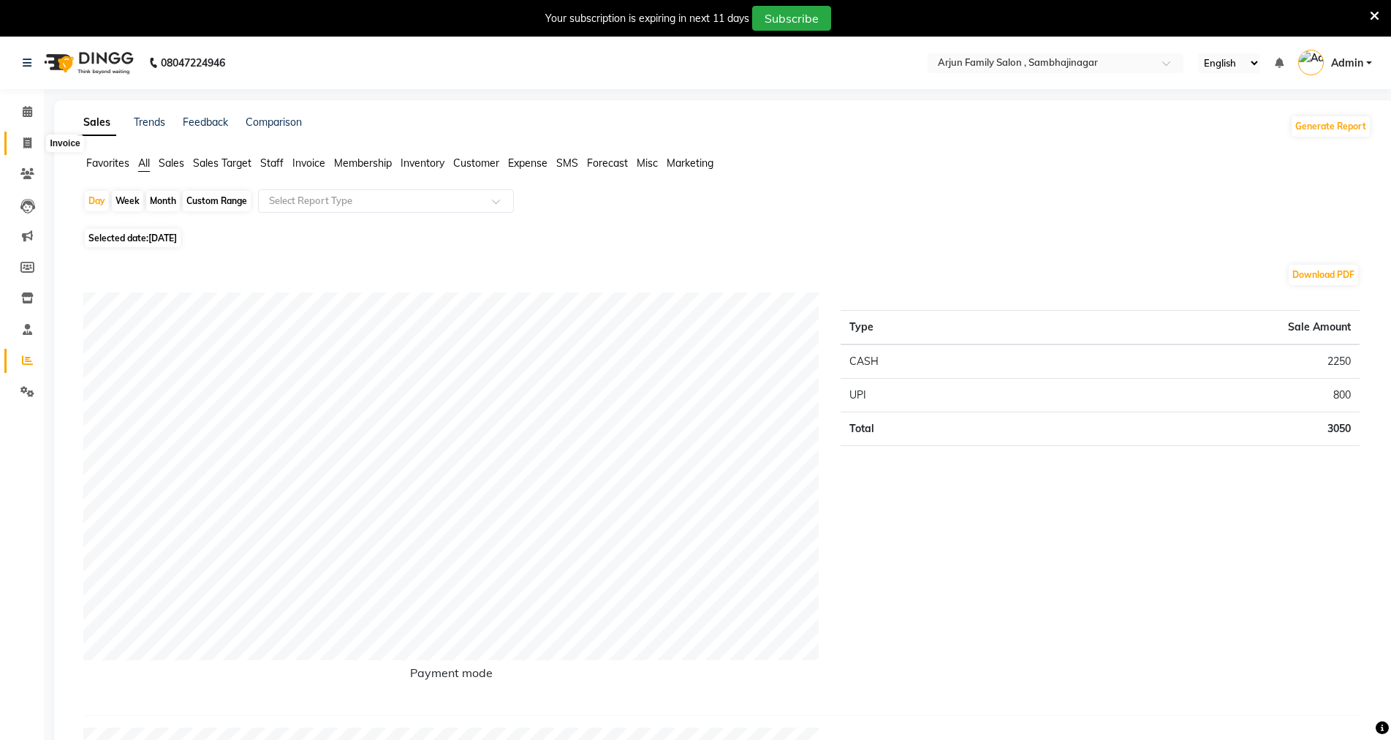
click at [31, 141] on icon at bounding box center [27, 142] width 8 height 11
select select "service"
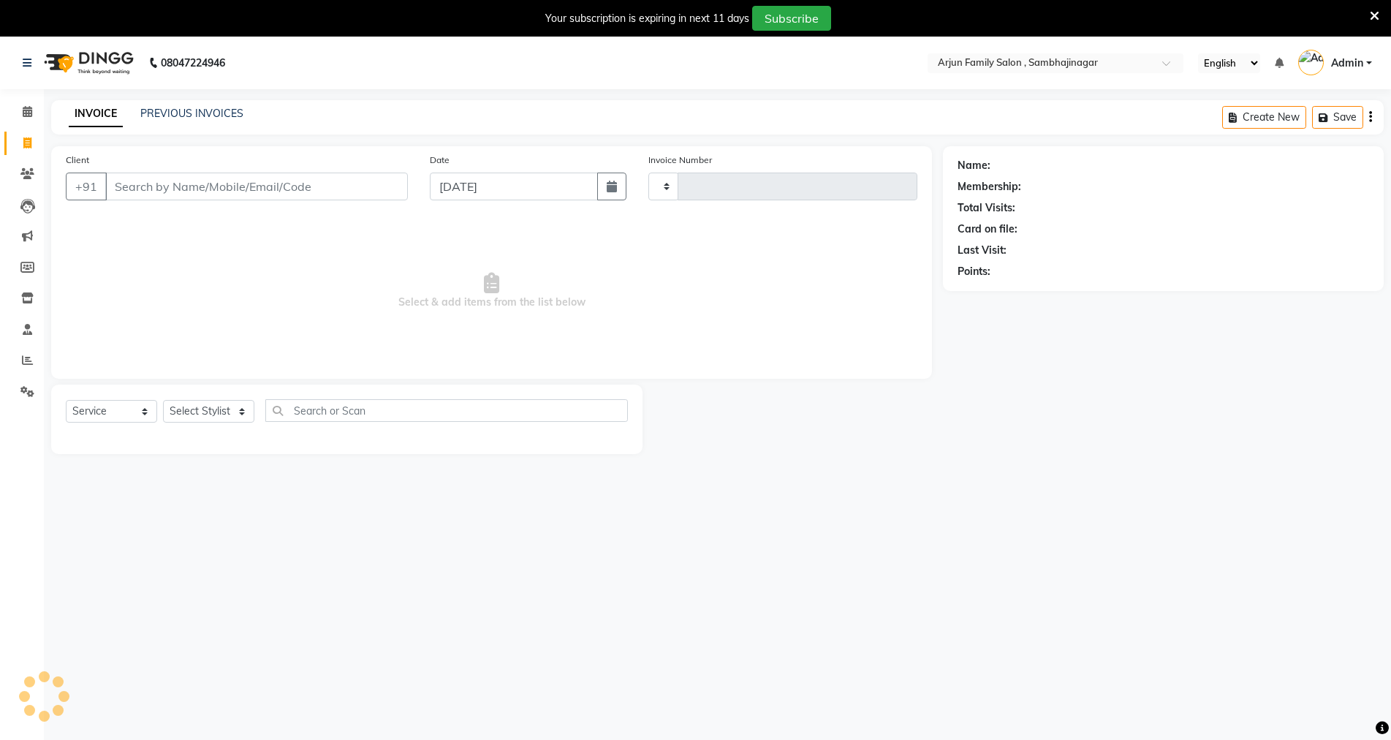
type input "3796"
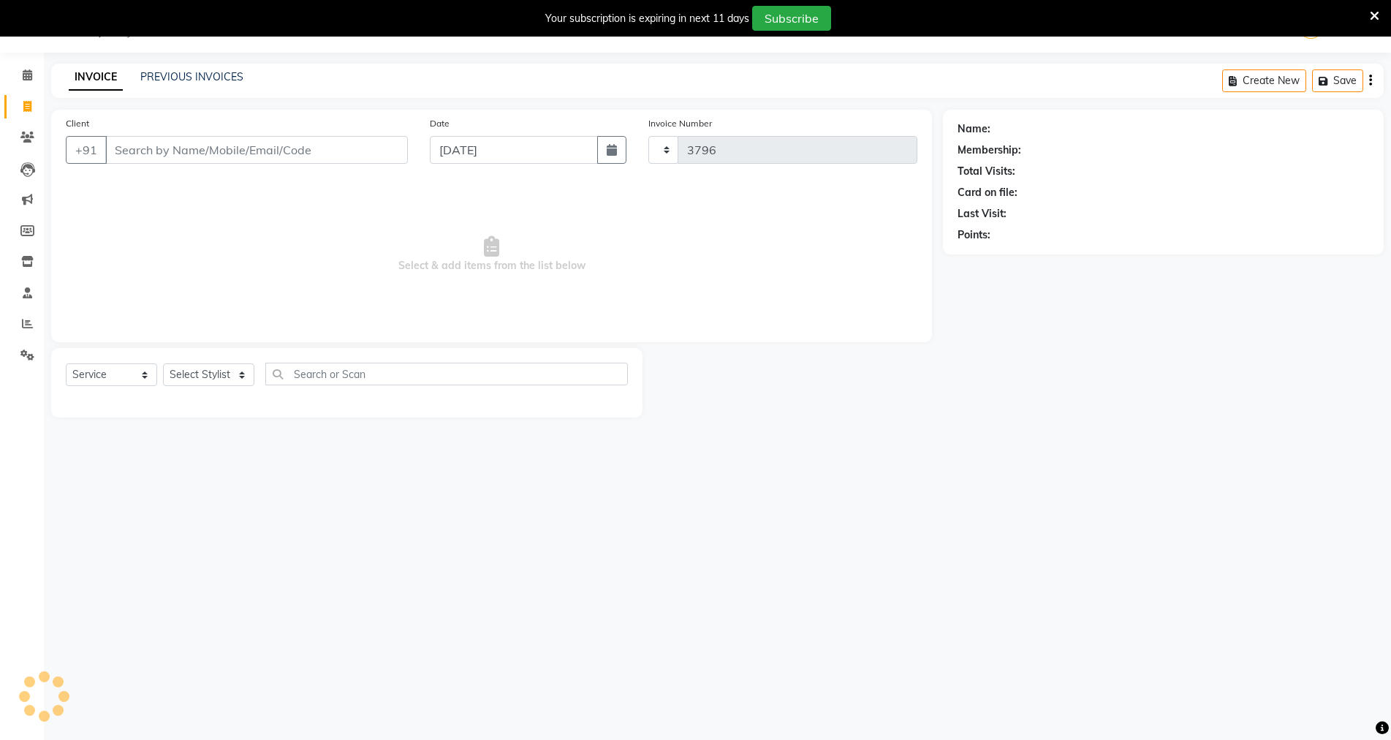
select select "6947"
click at [220, 74] on link "PREVIOUS INVOICES" at bounding box center [191, 76] width 103 height 13
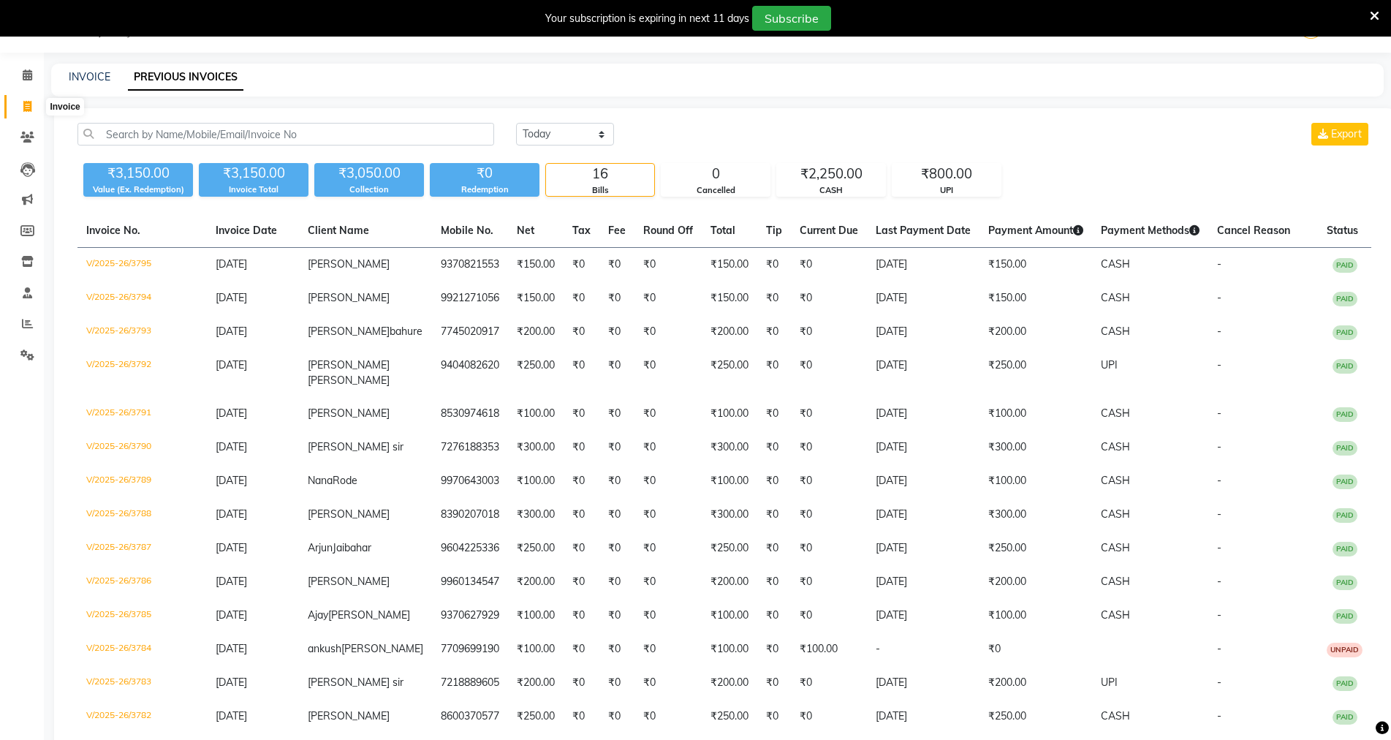
click at [30, 101] on icon at bounding box center [27, 106] width 8 height 11
select select "service"
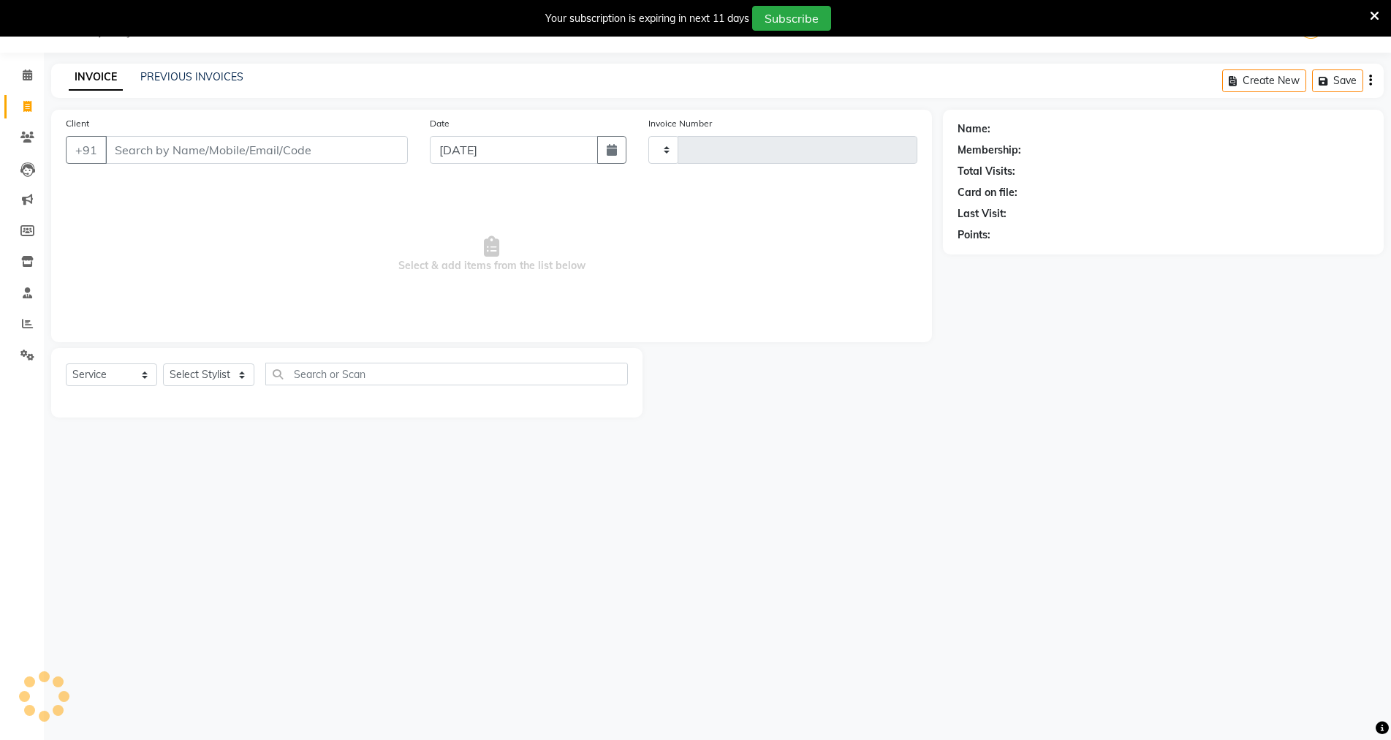
type input "3796"
select select "6947"
click at [23, 80] on span at bounding box center [28, 75] width 26 height 17
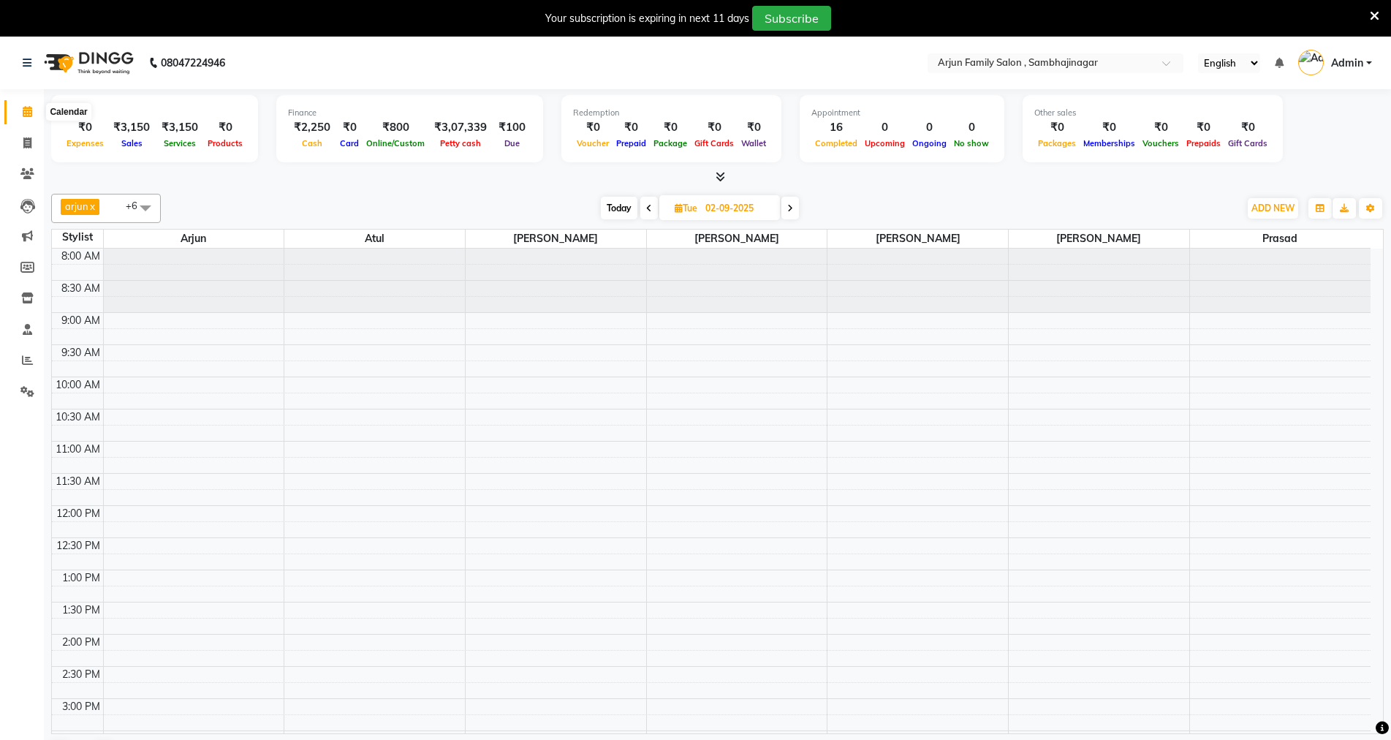
click at [23, 107] on icon at bounding box center [28, 111] width 10 height 11
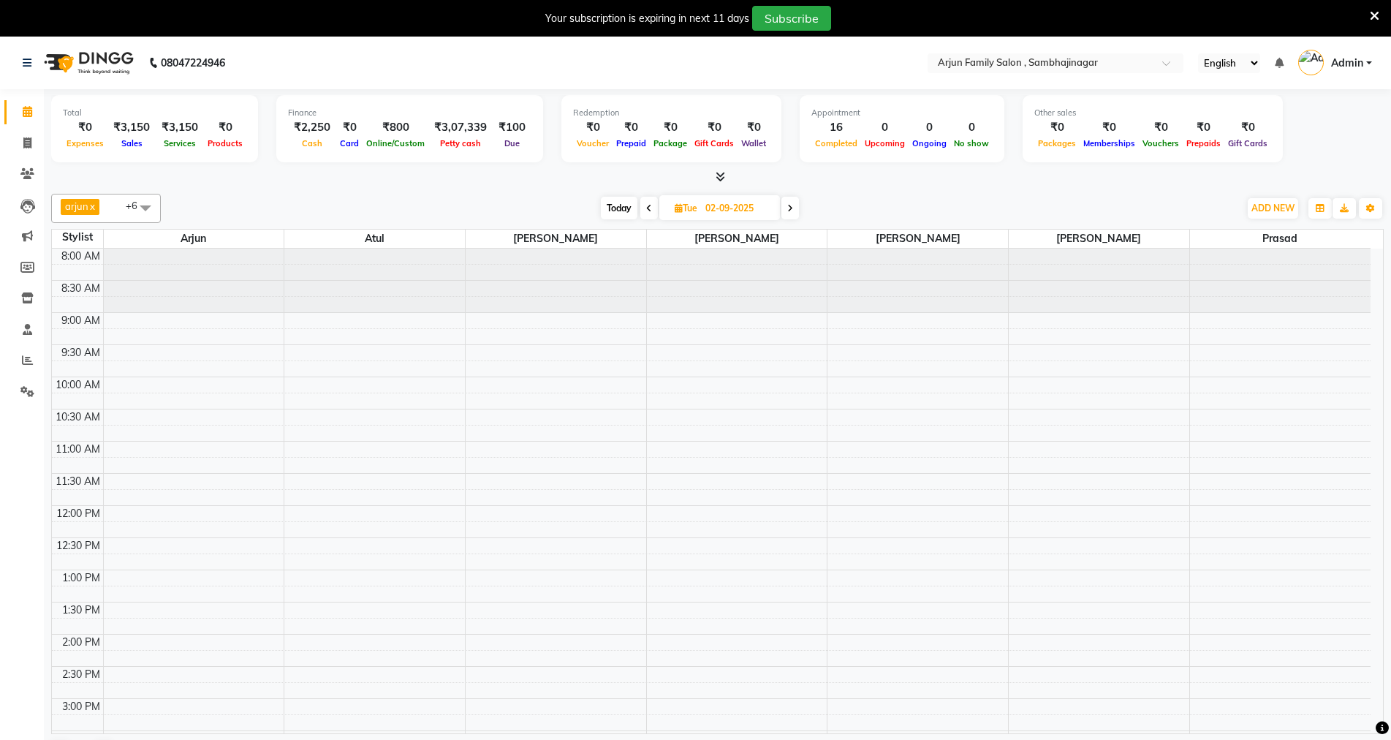
click at [23, 107] on icon at bounding box center [28, 111] width 10 height 11
drag, startPoint x: 21, startPoint y: 107, endPoint x: 315, endPoint y: 181, distance: 302.9
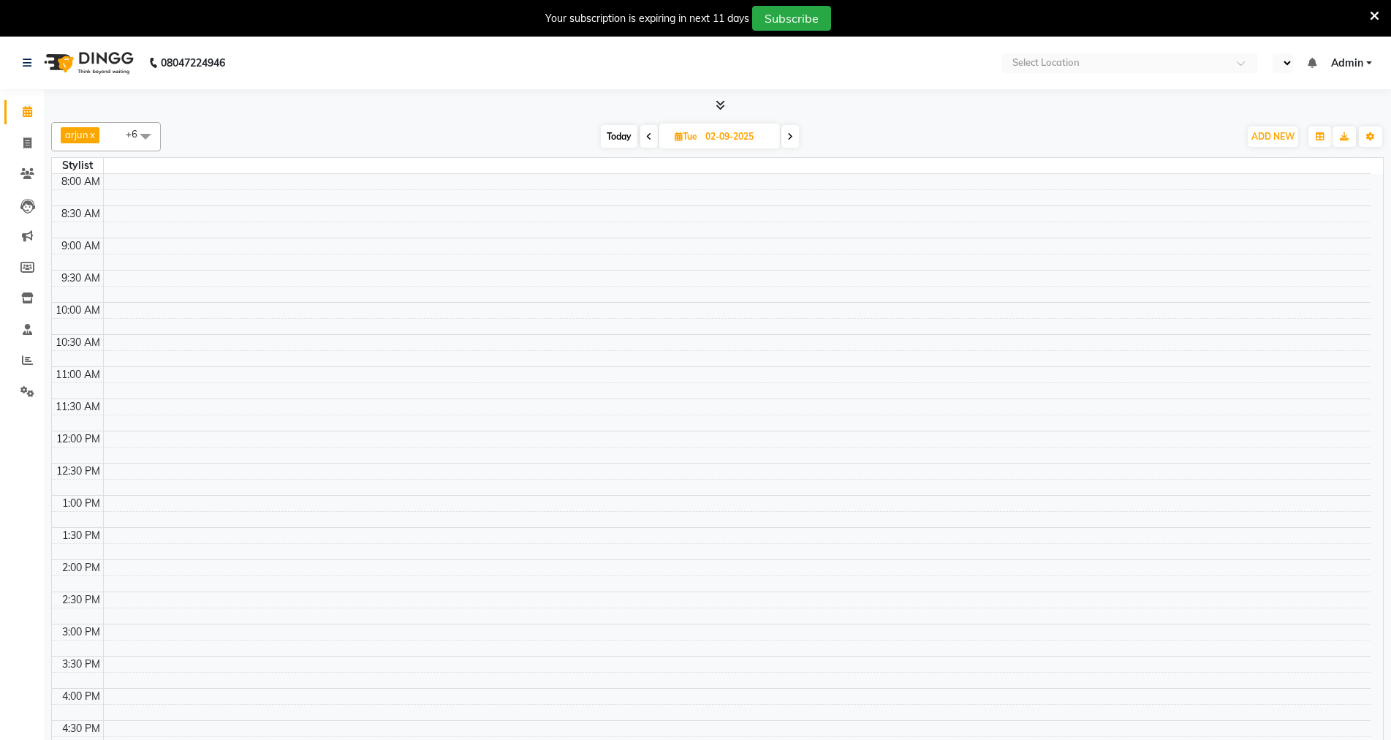
select select "en"
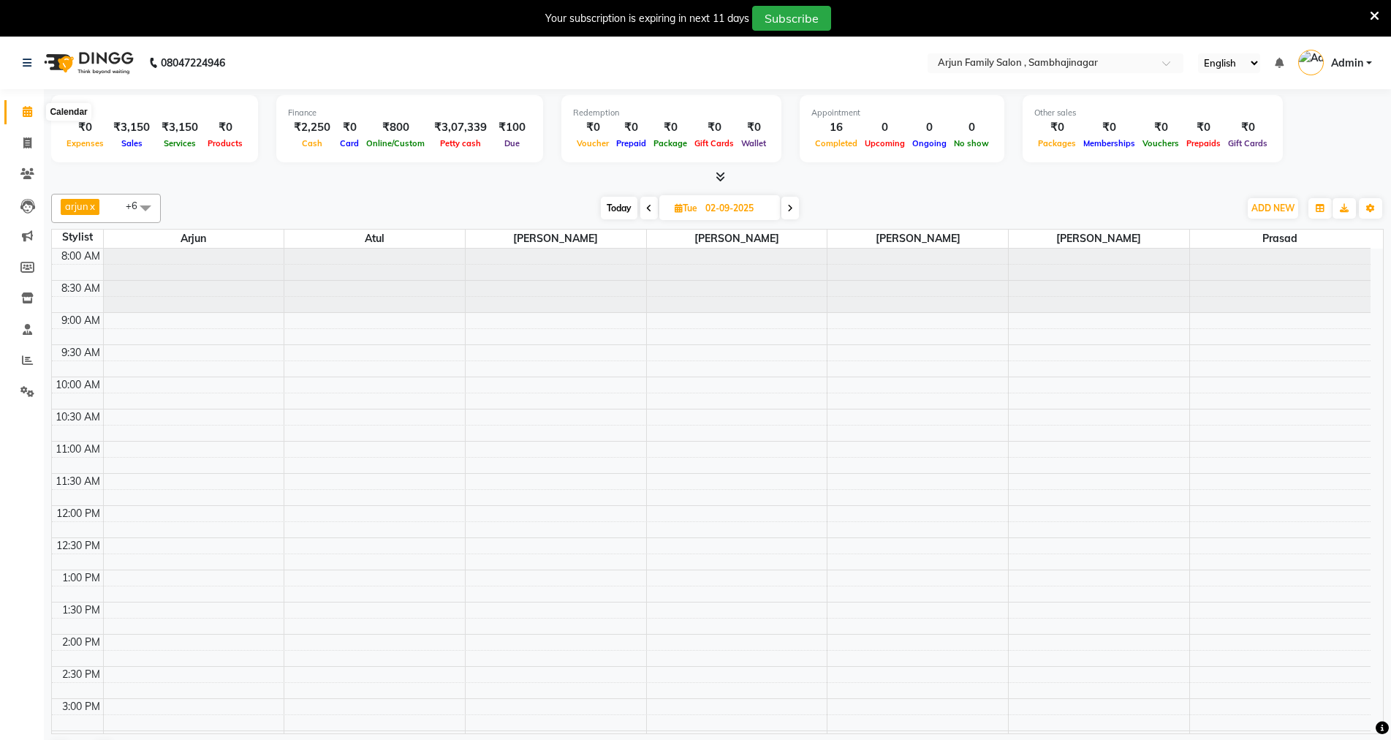
click at [32, 102] on link "Calendar" at bounding box center [21, 112] width 35 height 24
click at [145, 200] on span at bounding box center [145, 208] width 29 height 28
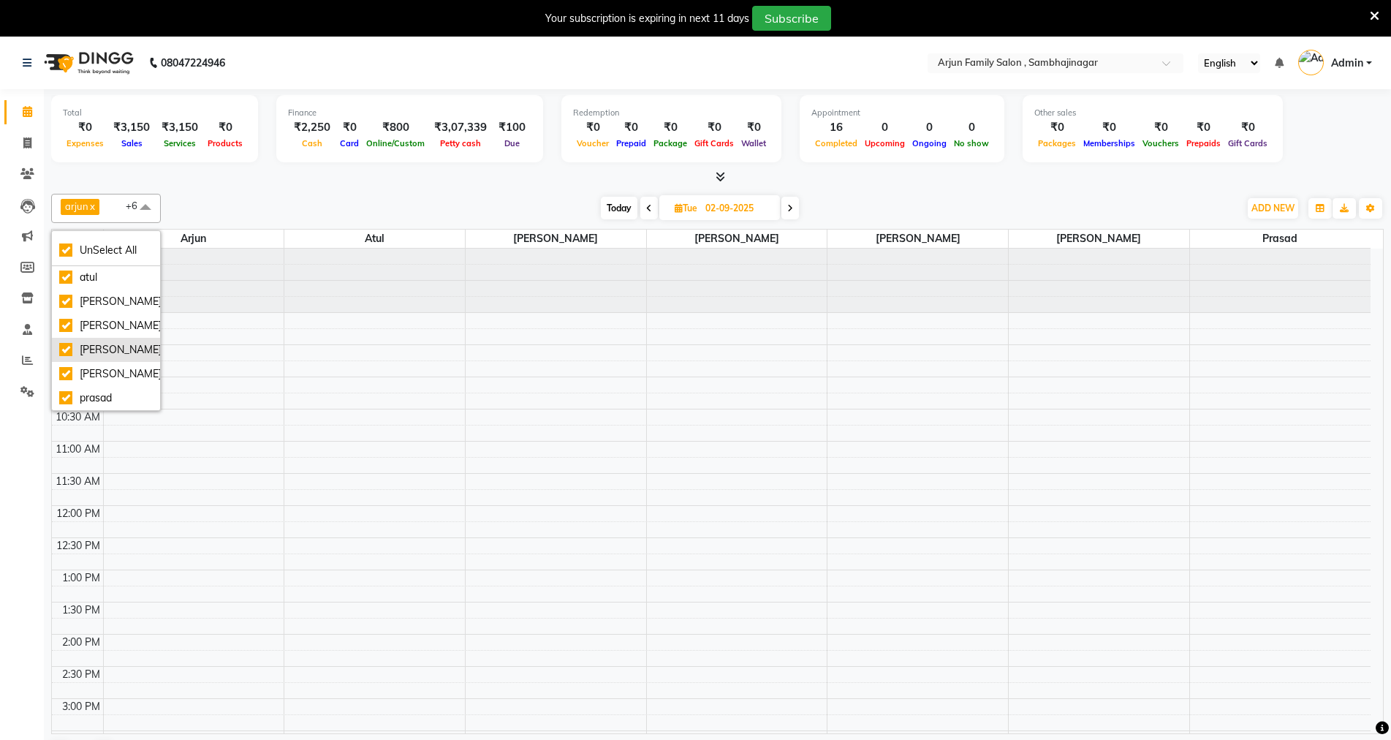
scroll to position [40, 0]
click at [78, 342] on div "[PERSON_NAME]" at bounding box center [106, 349] width 94 height 15
checkbox input "false"
click at [70, 342] on div "[PERSON_NAME]" at bounding box center [106, 349] width 94 height 15
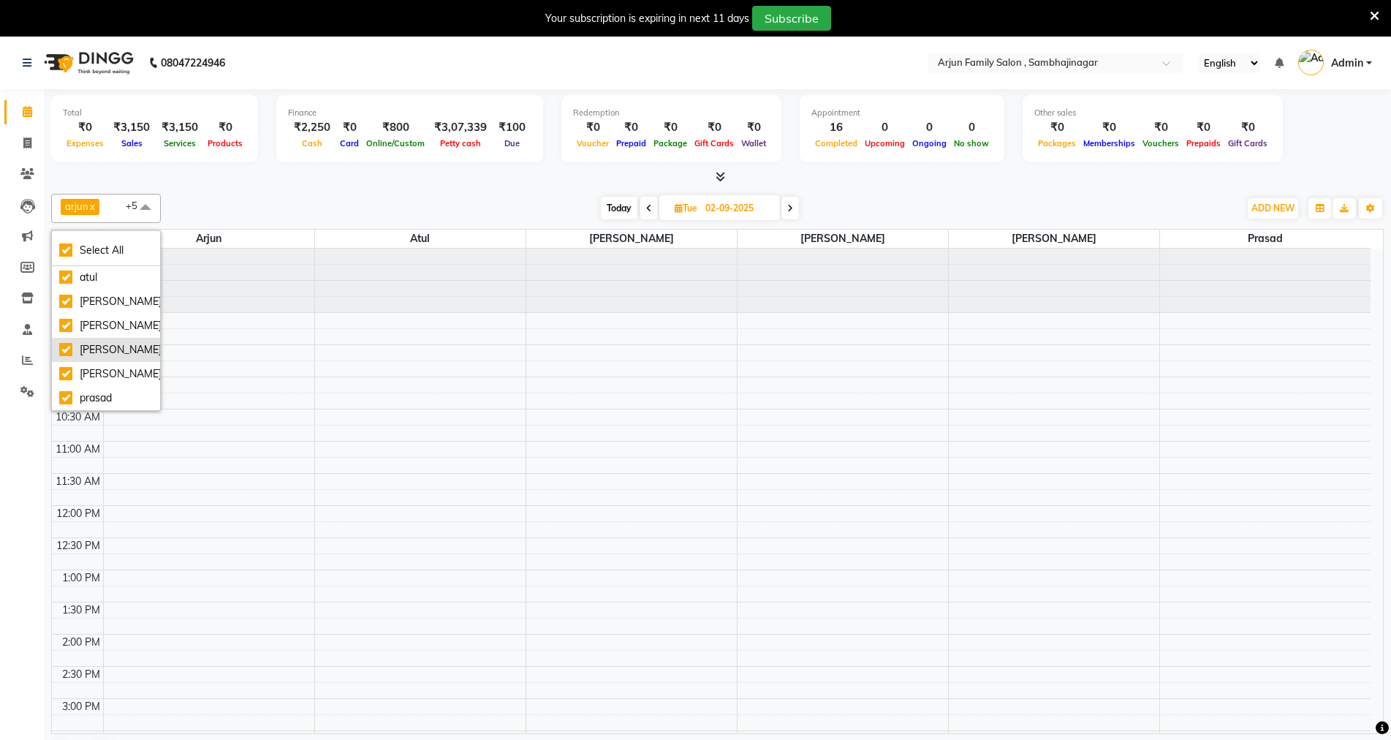
checkbox input "true"
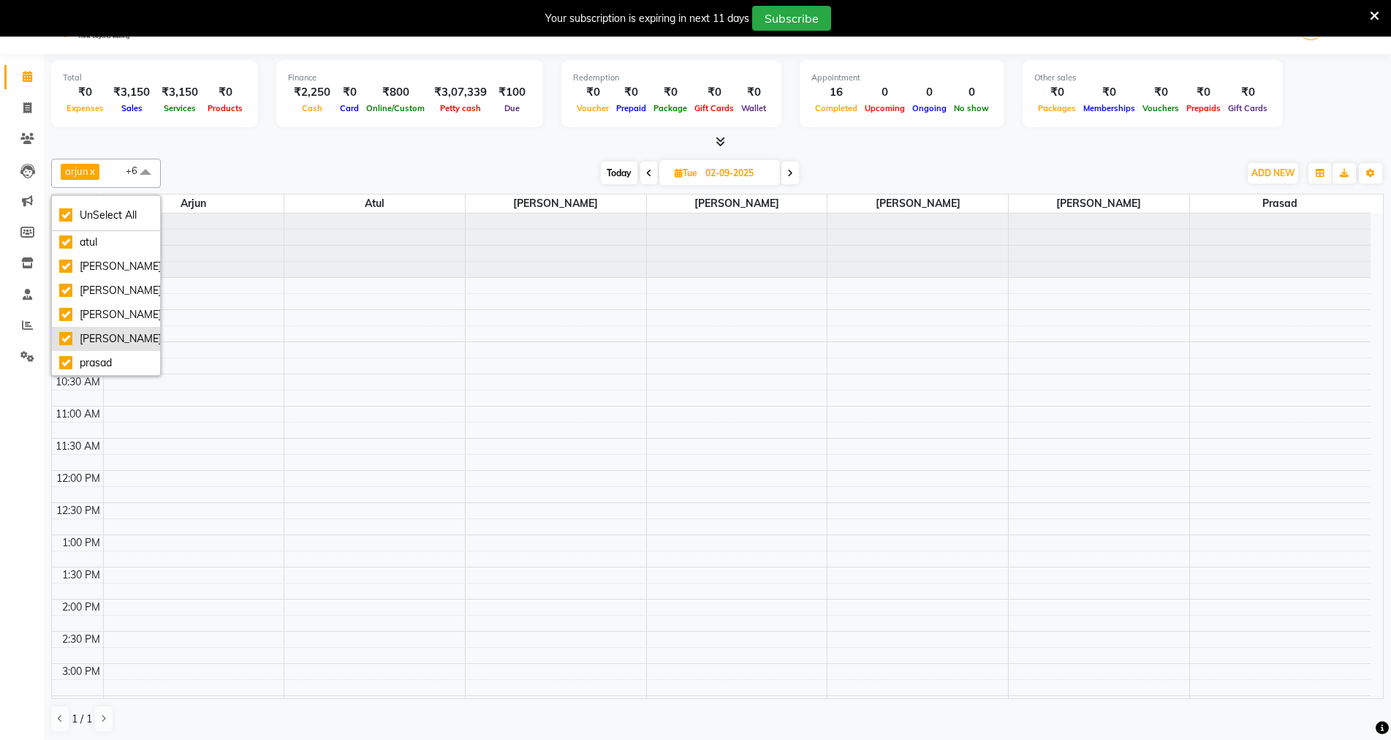
scroll to position [37, 0]
click at [44, 113] on div "Total ₹0 Expenses ₹3,150 Sales ₹3,150 Services ₹0 Products Finance ₹2,250 Cash …" at bounding box center [717, 396] width 1347 height 688
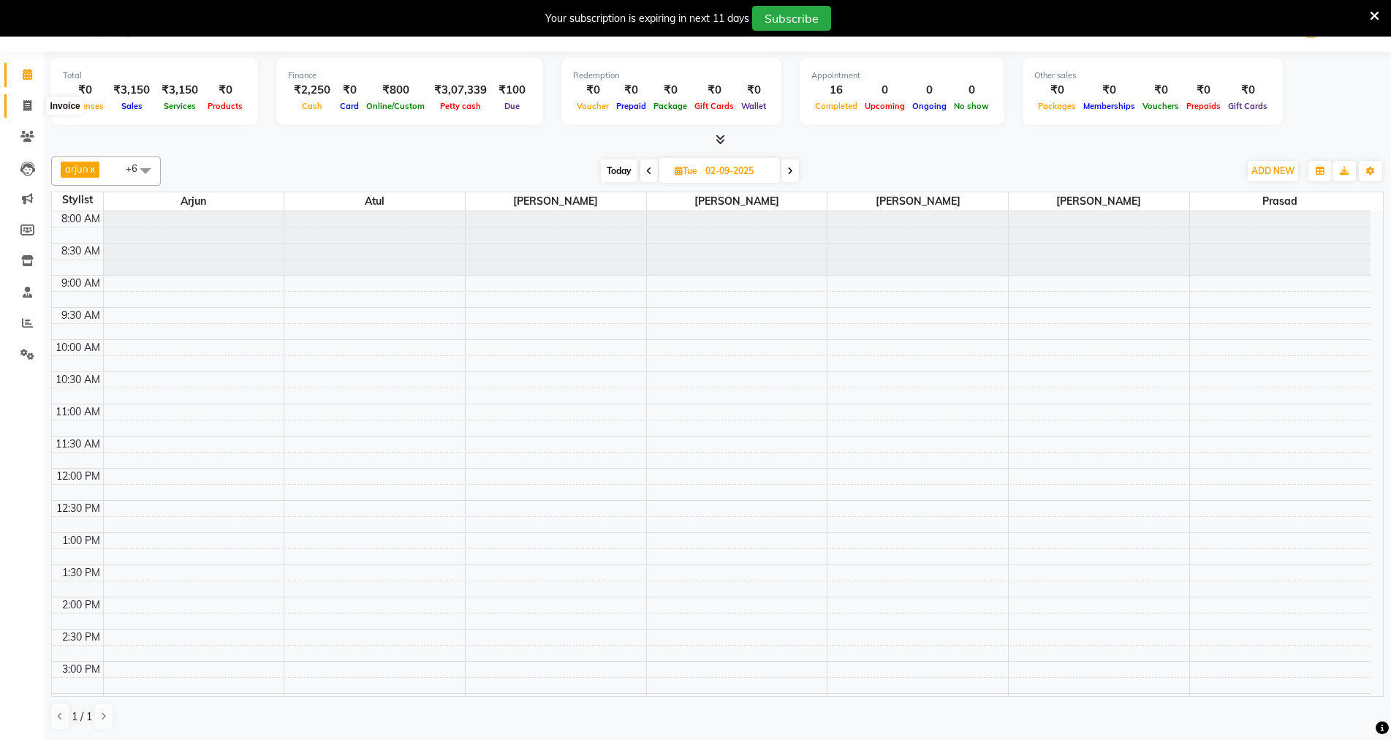
click at [27, 111] on span at bounding box center [28, 106] width 26 height 17
select select "service"
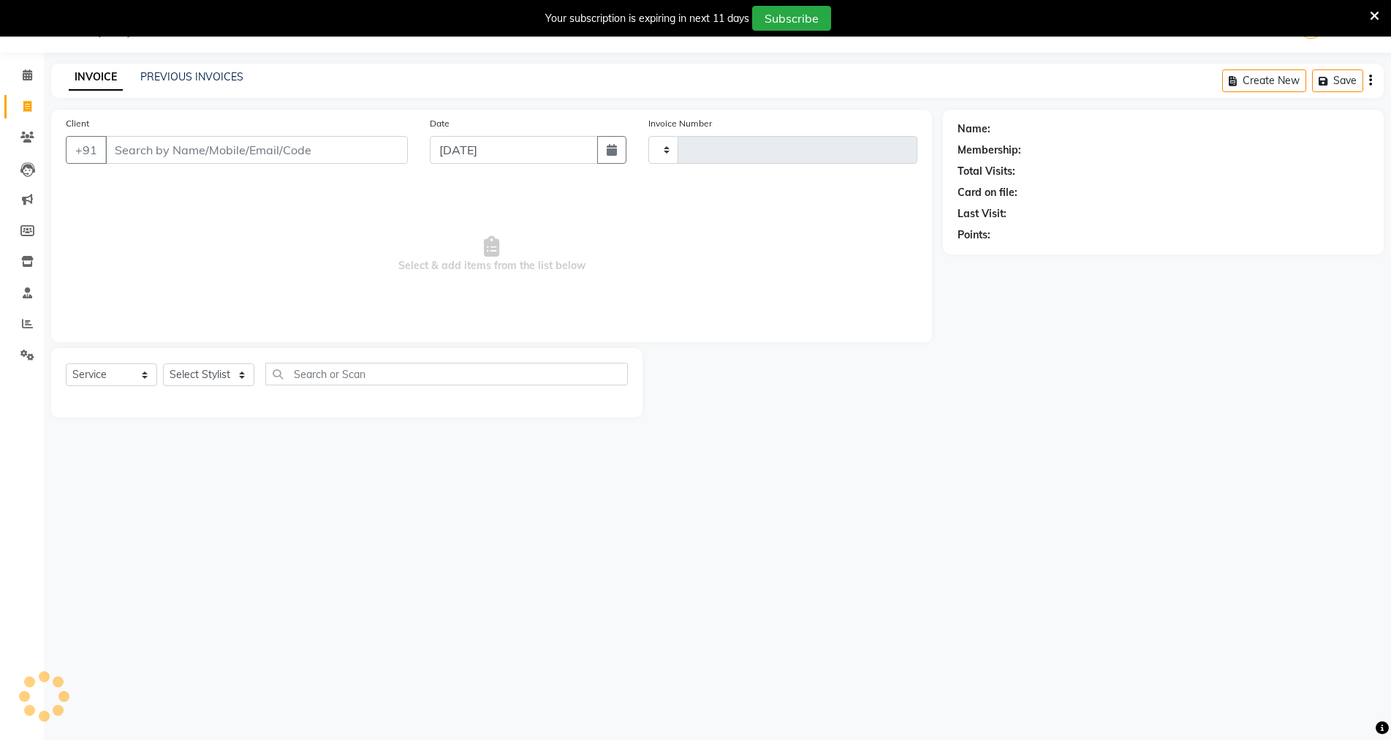
scroll to position [37, 0]
select select "6947"
type input "3796"
click at [238, 154] on input "Client" at bounding box center [256, 150] width 303 height 28
click at [804, 22] on button "Subscribe" at bounding box center [791, 18] width 79 height 25
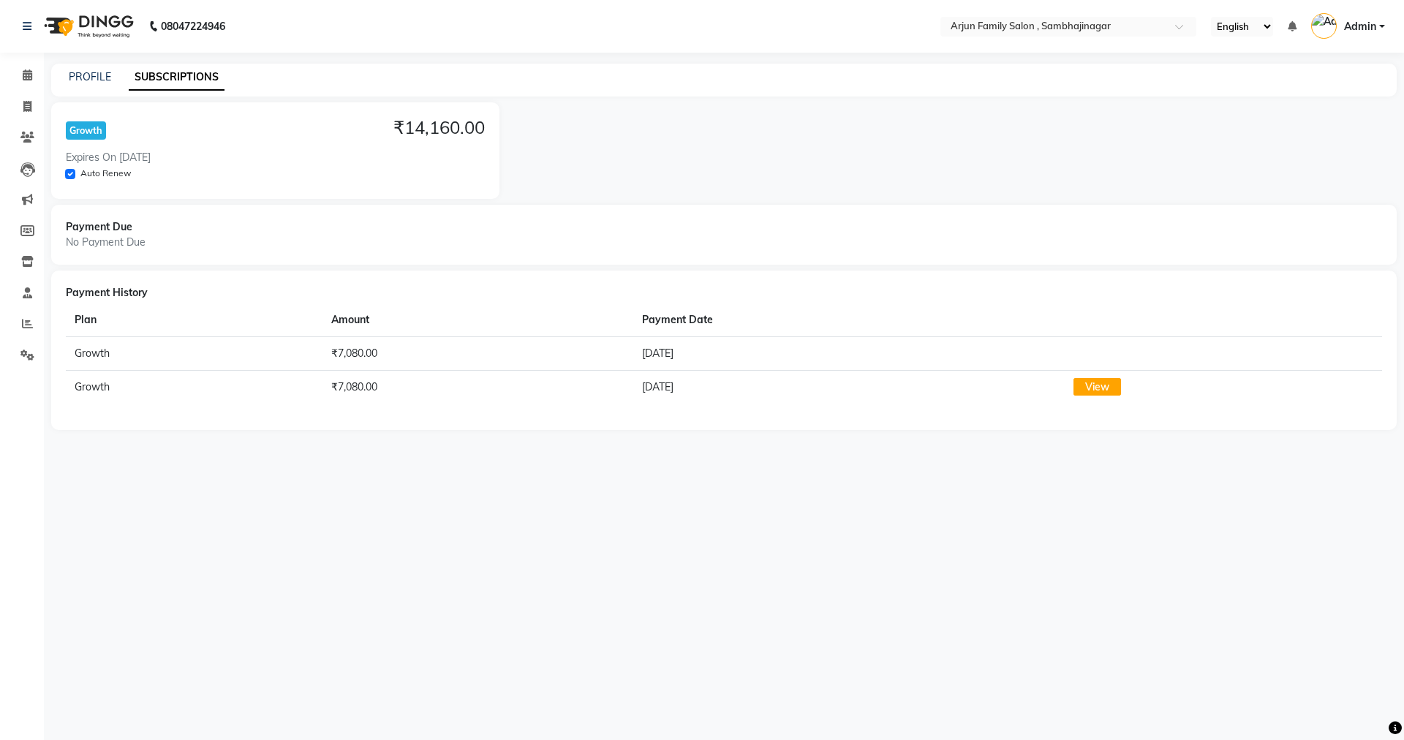
click at [1092, 387] on link "View" at bounding box center [1097, 387] width 48 height 18
drag, startPoint x: 72, startPoint y: 64, endPoint x: 88, endPoint y: 71, distance: 17.0
click at [75, 66] on div "PROFILE SUBSCRIPTIONS" at bounding box center [723, 80] width 1345 height 33
click at [88, 71] on link "PROFILE" at bounding box center [90, 76] width 42 height 13
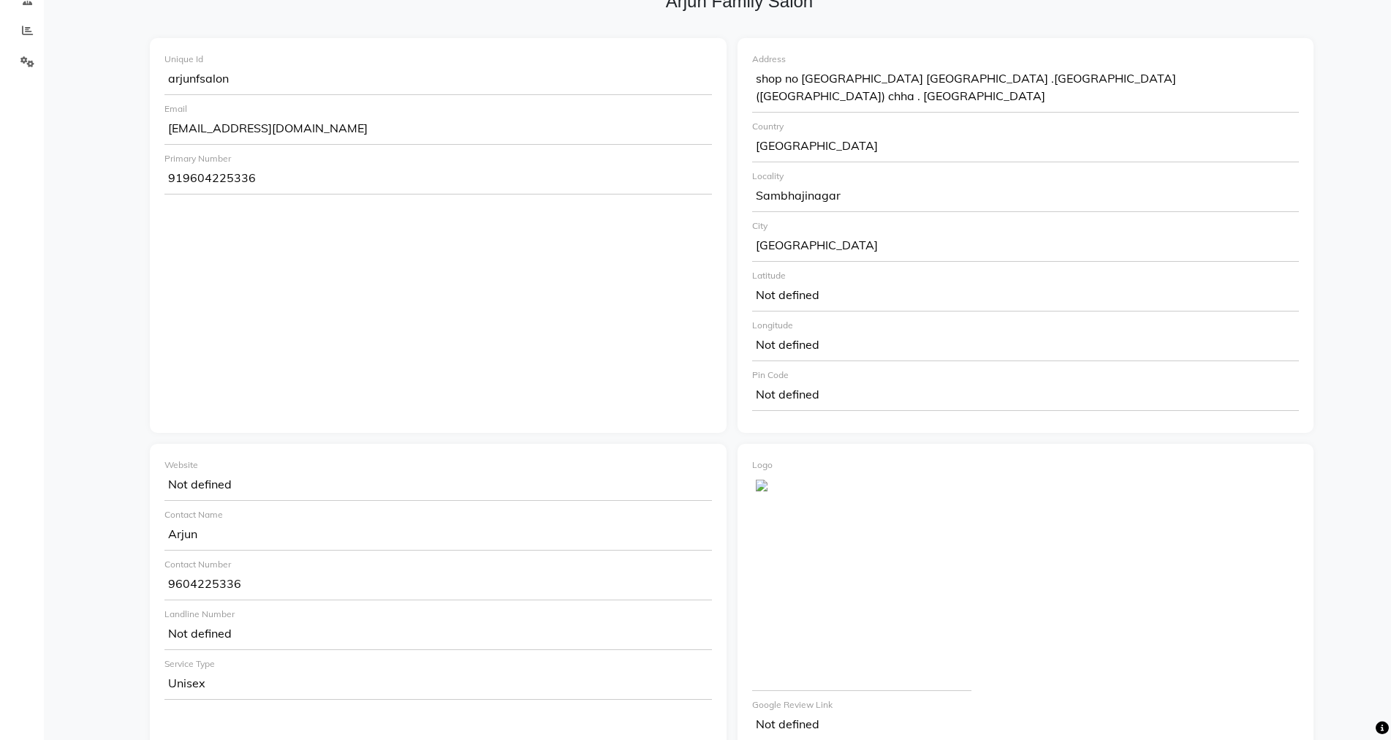
scroll to position [410, 0]
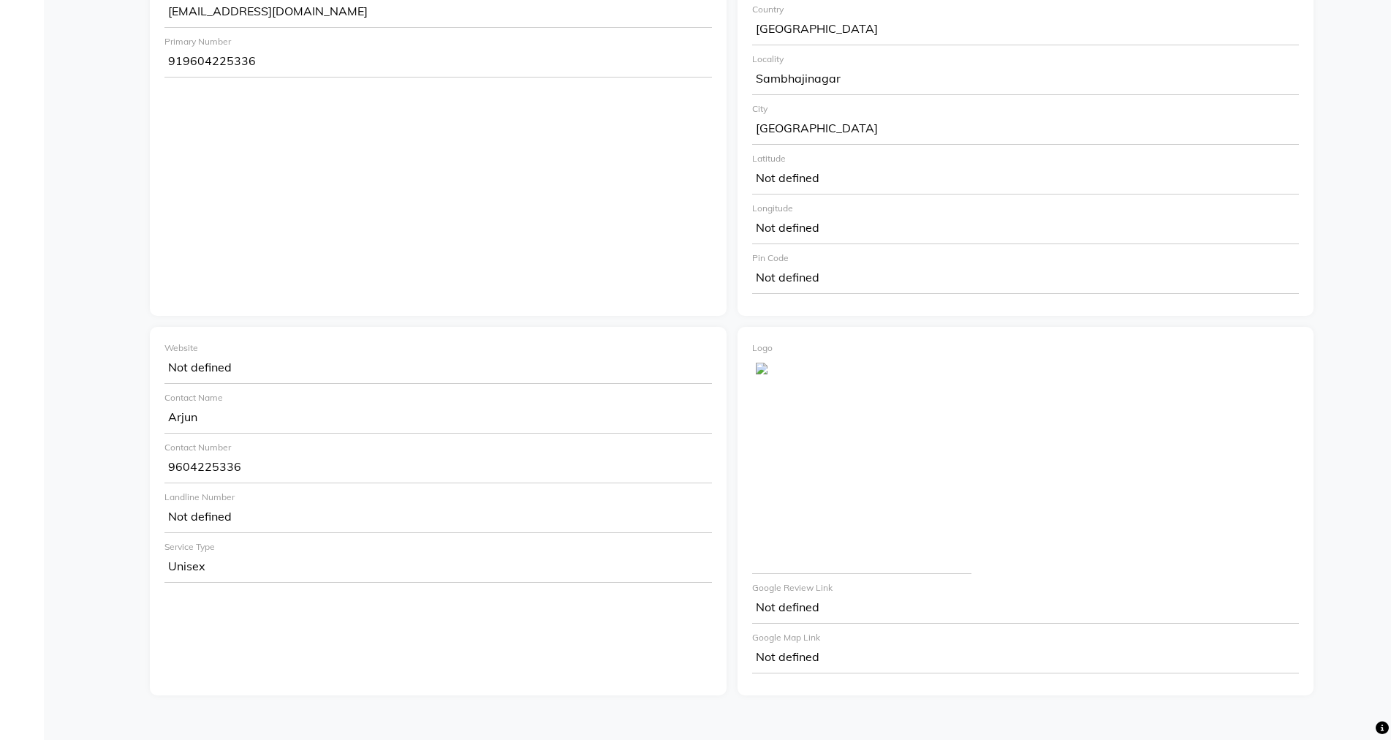
click at [790, 594] on div "Not defined" at bounding box center [1026, 608] width 548 height 29
drag, startPoint x: 799, startPoint y: 580, endPoint x: 819, endPoint y: 589, distance: 21.9
click at [809, 594] on div "Not defined" at bounding box center [1026, 608] width 548 height 29
click at [819, 594] on div "Not defined" at bounding box center [1026, 608] width 548 height 29
click at [821, 594] on div "Not defined" at bounding box center [1026, 608] width 548 height 29
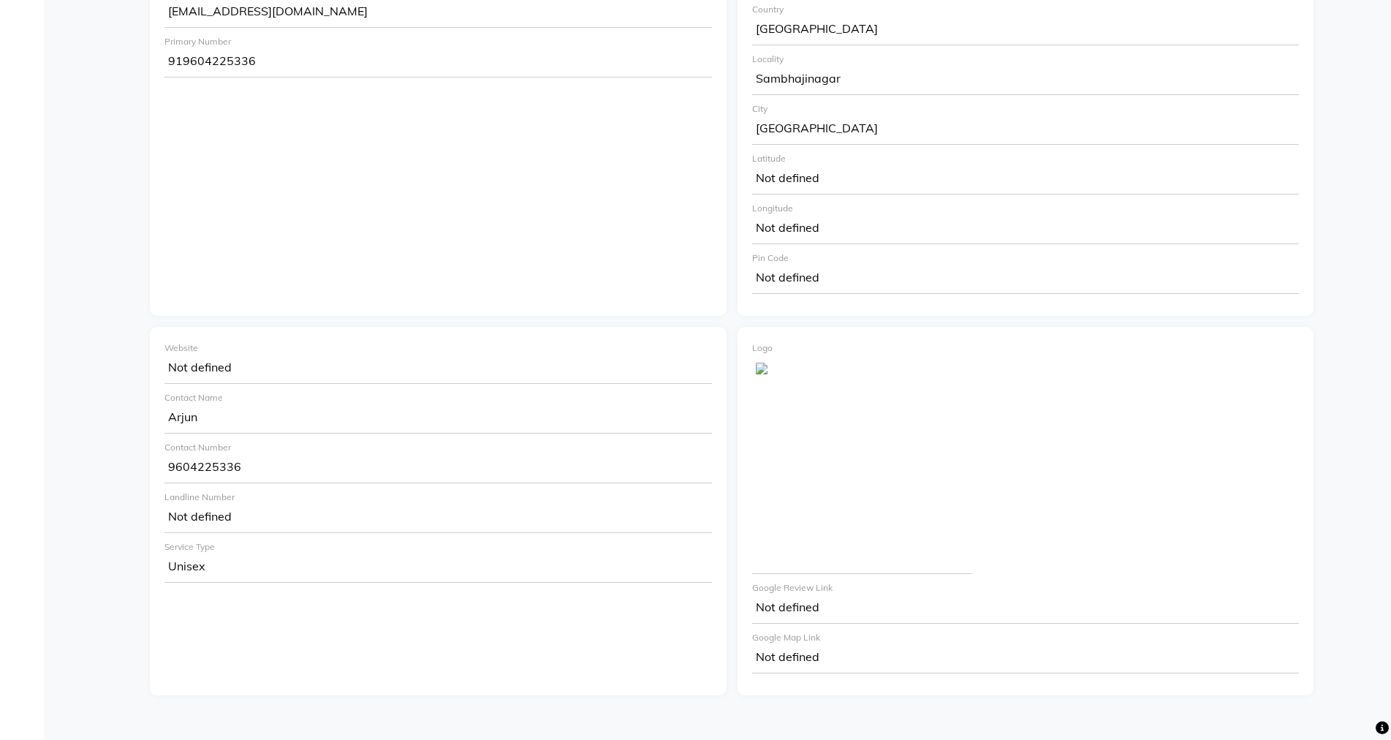
click at [828, 594] on div "Not defined" at bounding box center [1026, 608] width 548 height 29
click at [832, 650] on div "Not defined" at bounding box center [1026, 658] width 548 height 29
click at [837, 644] on div "Not defined" at bounding box center [1026, 658] width 548 height 29
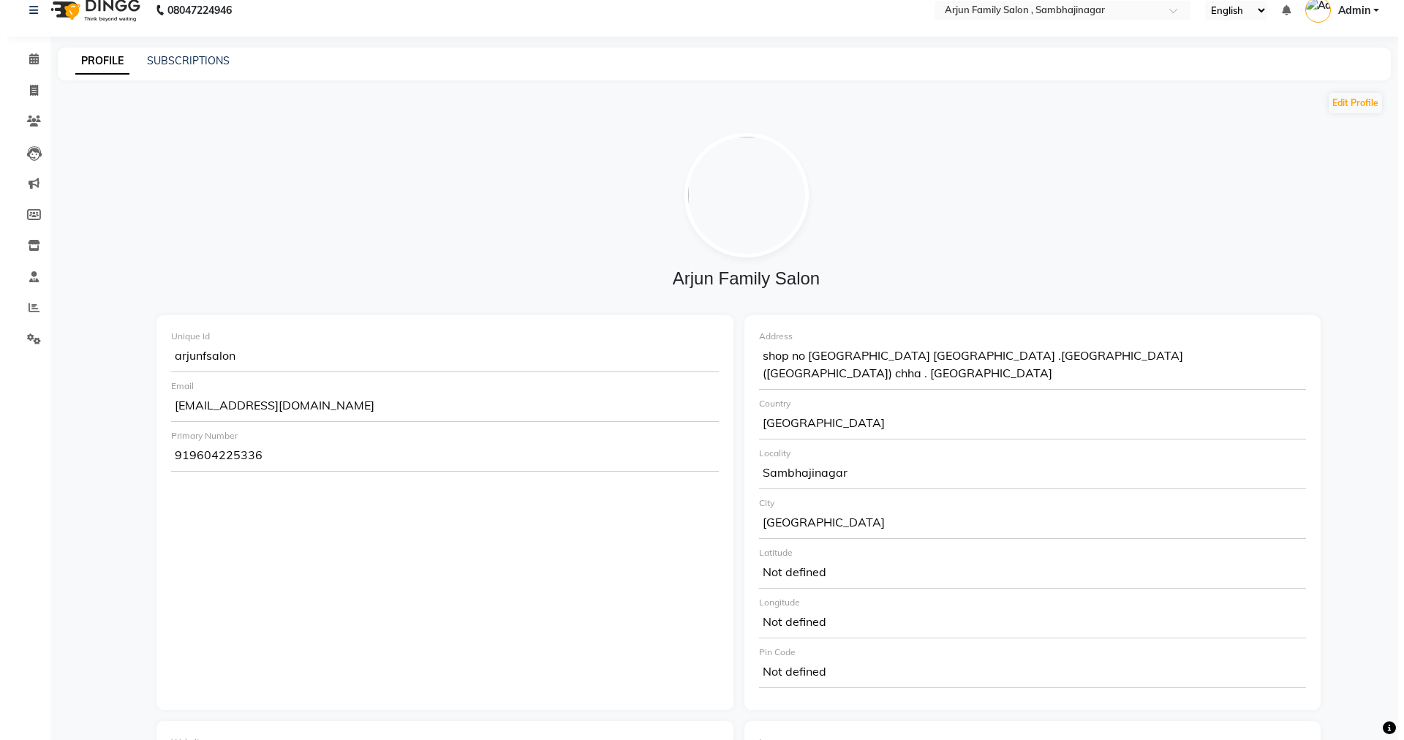
scroll to position [0, 0]
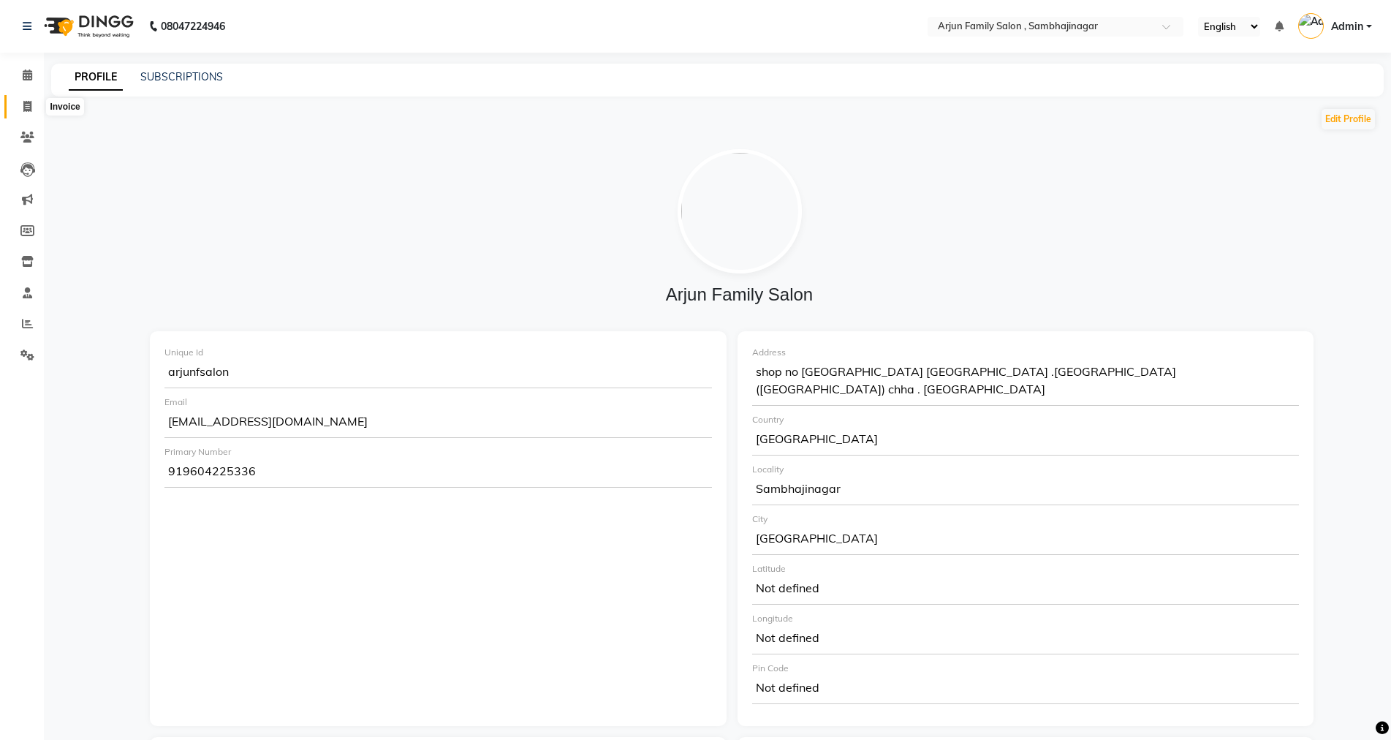
click at [26, 103] on icon at bounding box center [27, 106] width 8 height 11
select select "service"
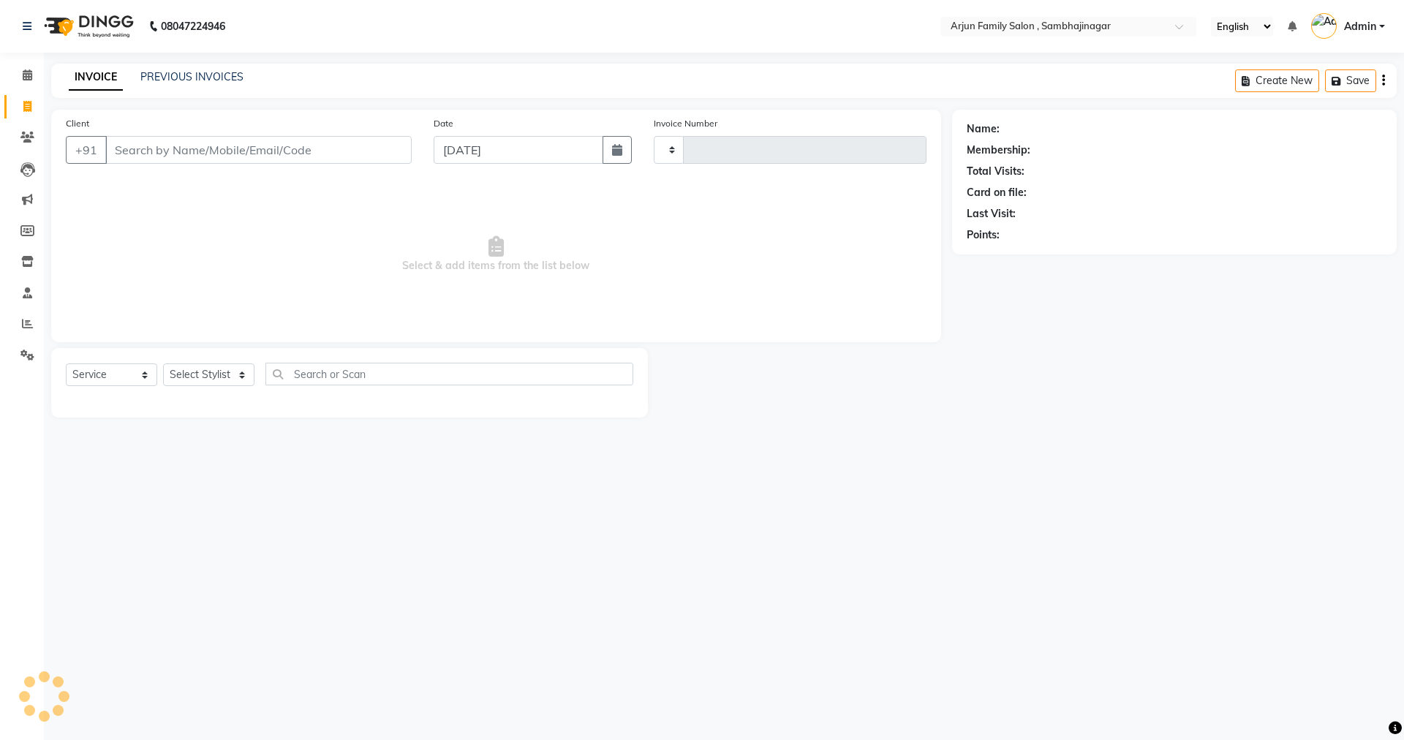
type input "3796"
select select "6947"
click at [211, 68] on div "INVOICE PREVIOUS INVOICES Create New Save" at bounding box center [723, 81] width 1345 height 34
click at [212, 71] on link "PREVIOUS INVOICES" at bounding box center [191, 76] width 103 height 13
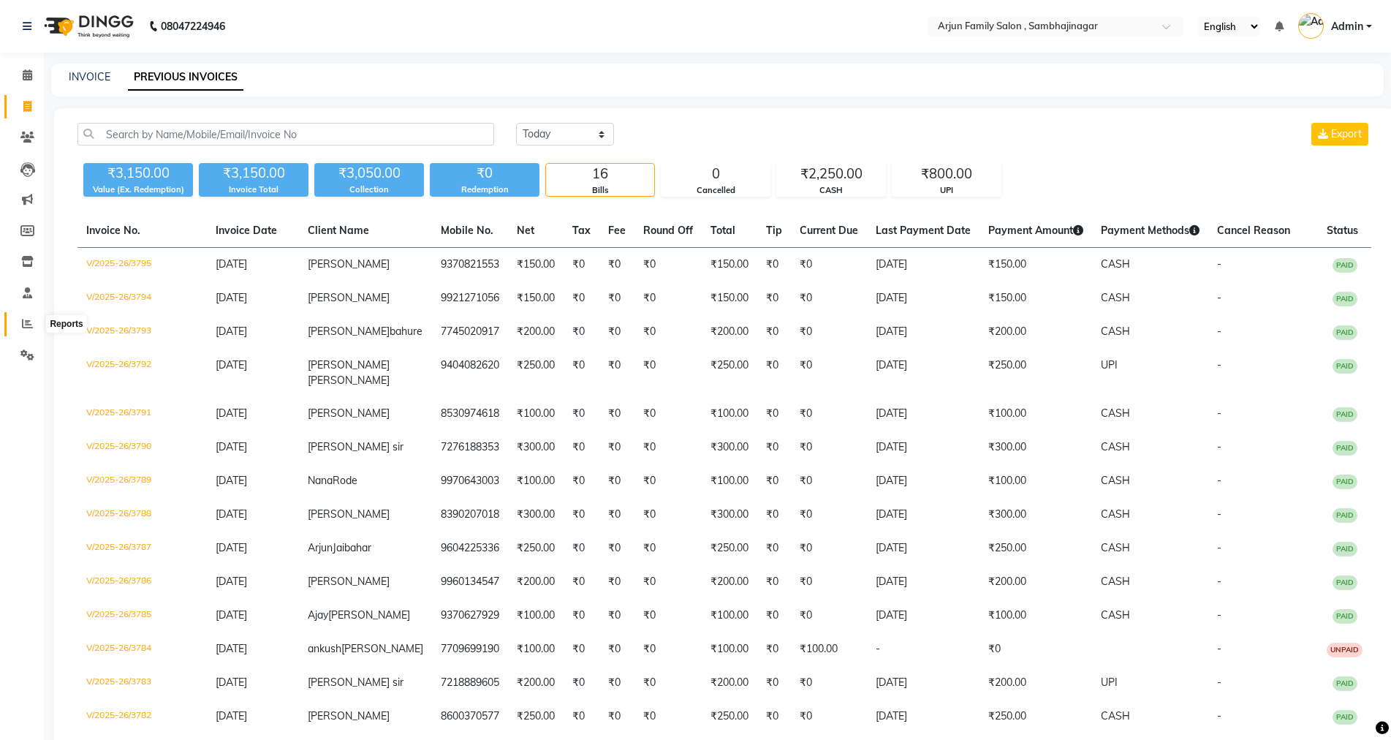
click at [31, 322] on icon at bounding box center [27, 323] width 11 height 11
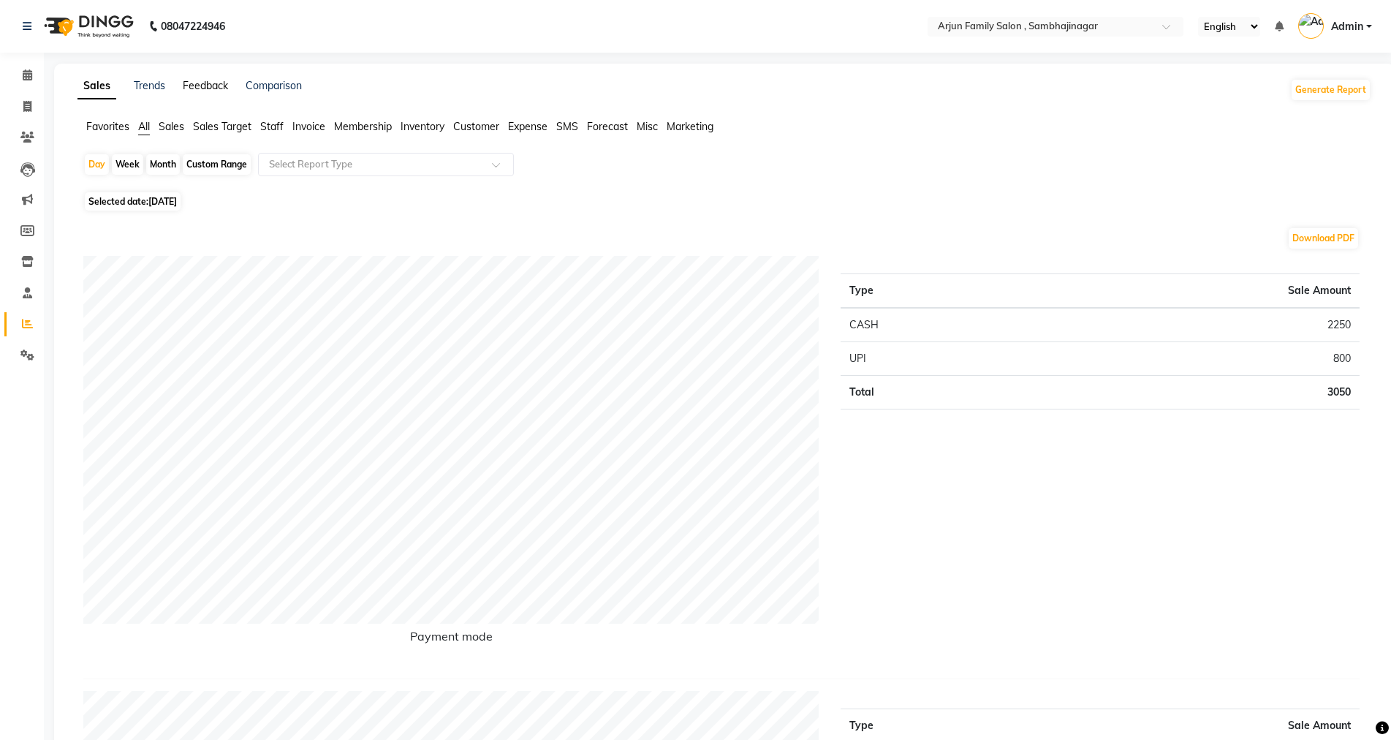
click at [213, 83] on link "Feedback" at bounding box center [205, 85] width 45 height 13
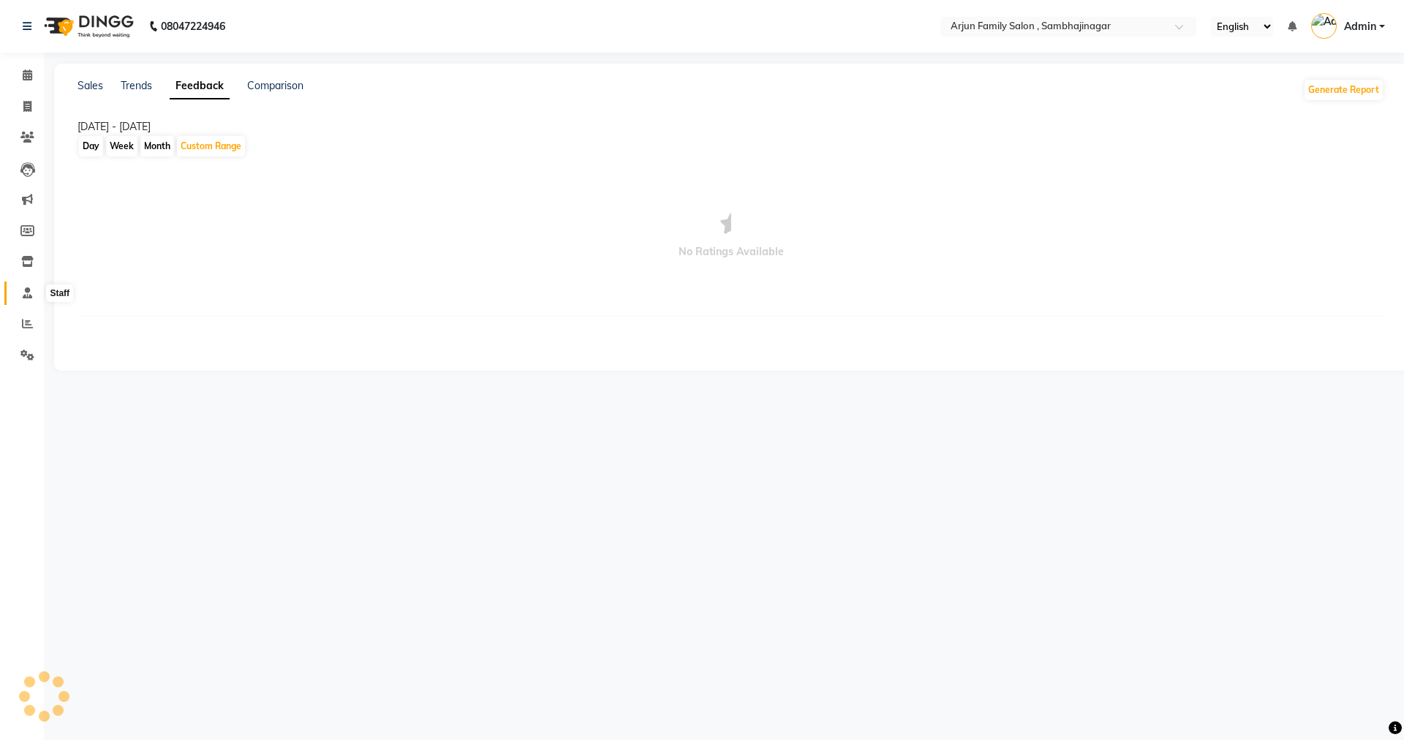
click at [26, 294] on icon at bounding box center [28, 292] width 10 height 11
